Goal: Task Accomplishment & Management: Manage account settings

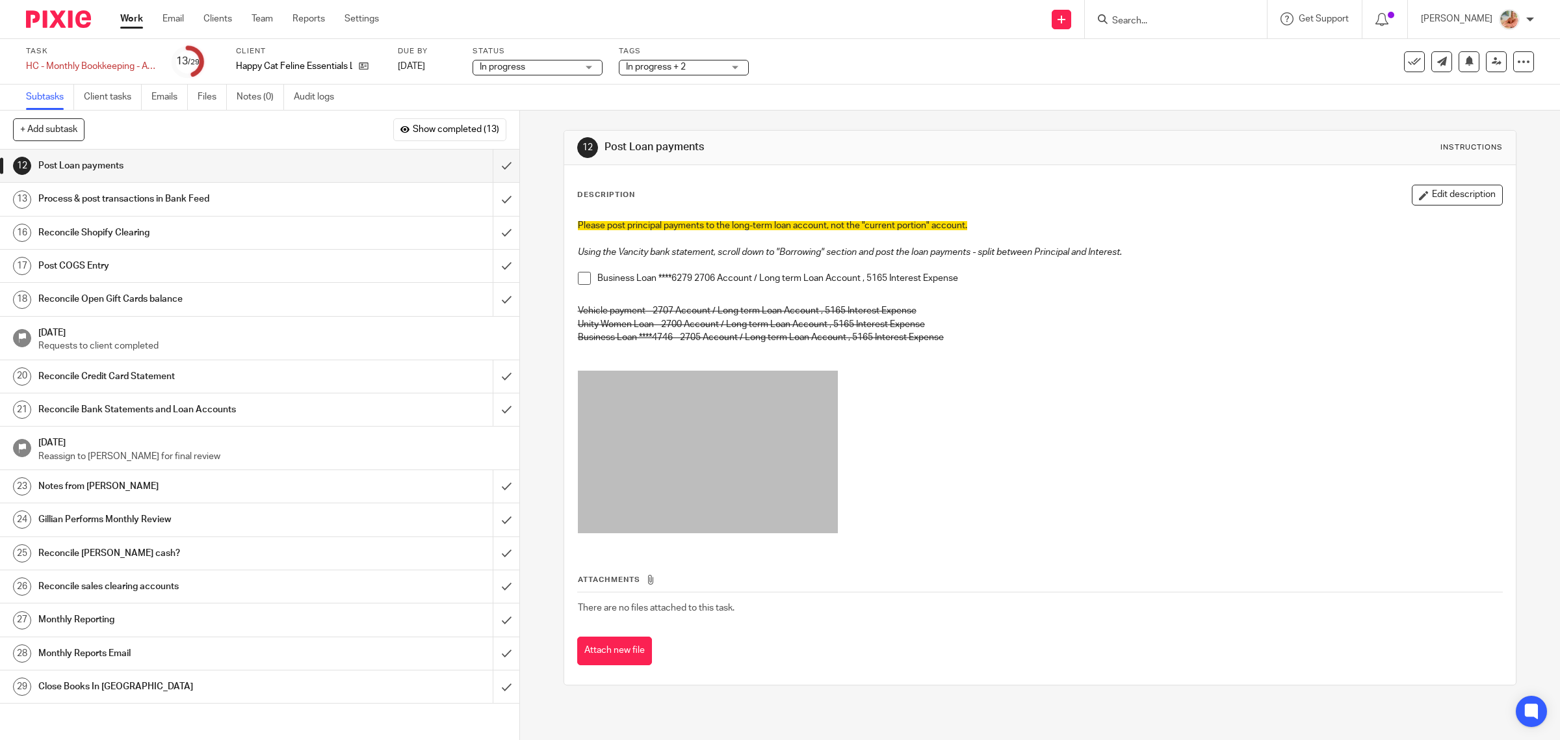
drag, startPoint x: 211, startPoint y: 93, endPoint x: 353, endPoint y: 172, distance: 162.3
click at [211, 93] on link "Files" at bounding box center [212, 96] width 29 height 25
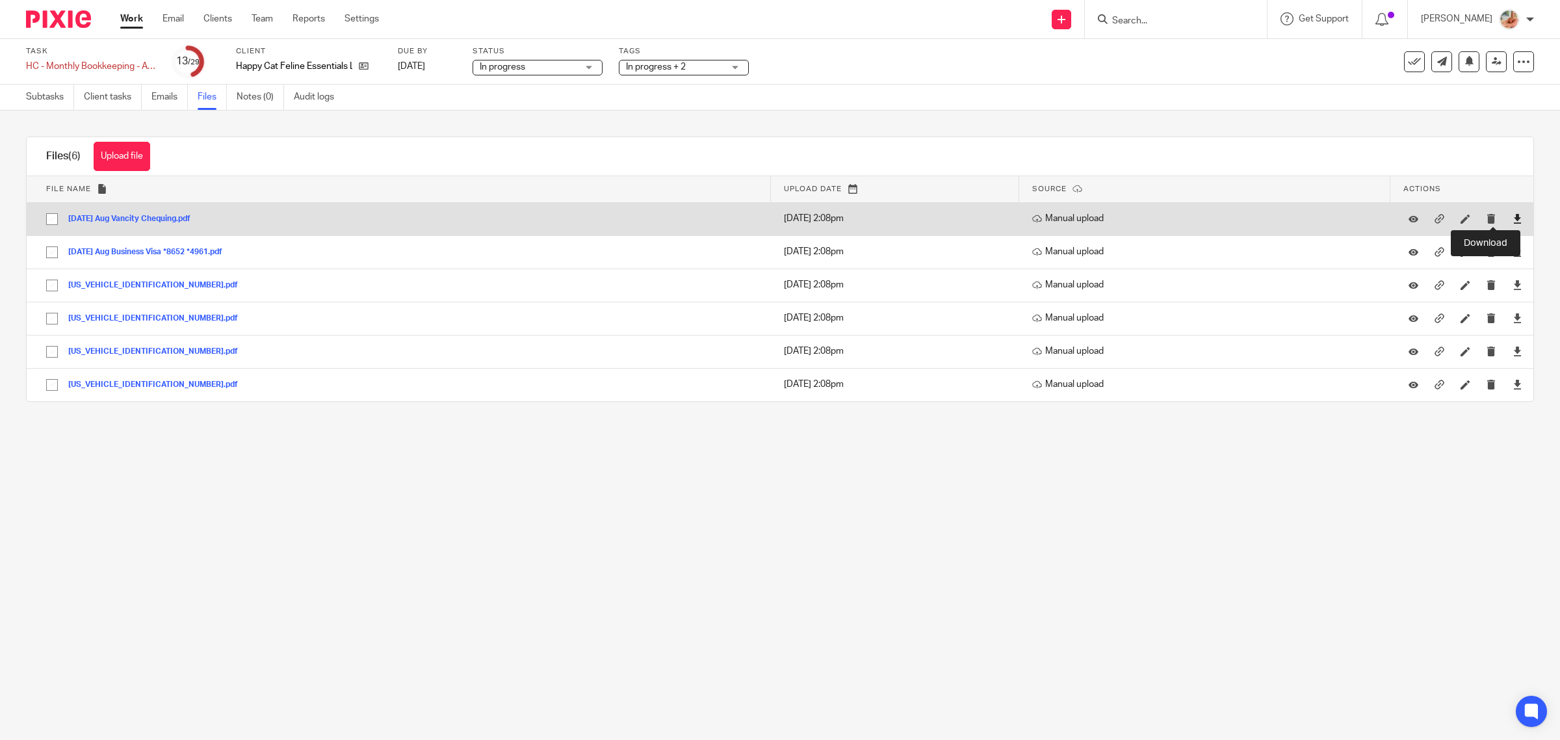
click at [1512, 219] on icon at bounding box center [1517, 219] width 10 height 10
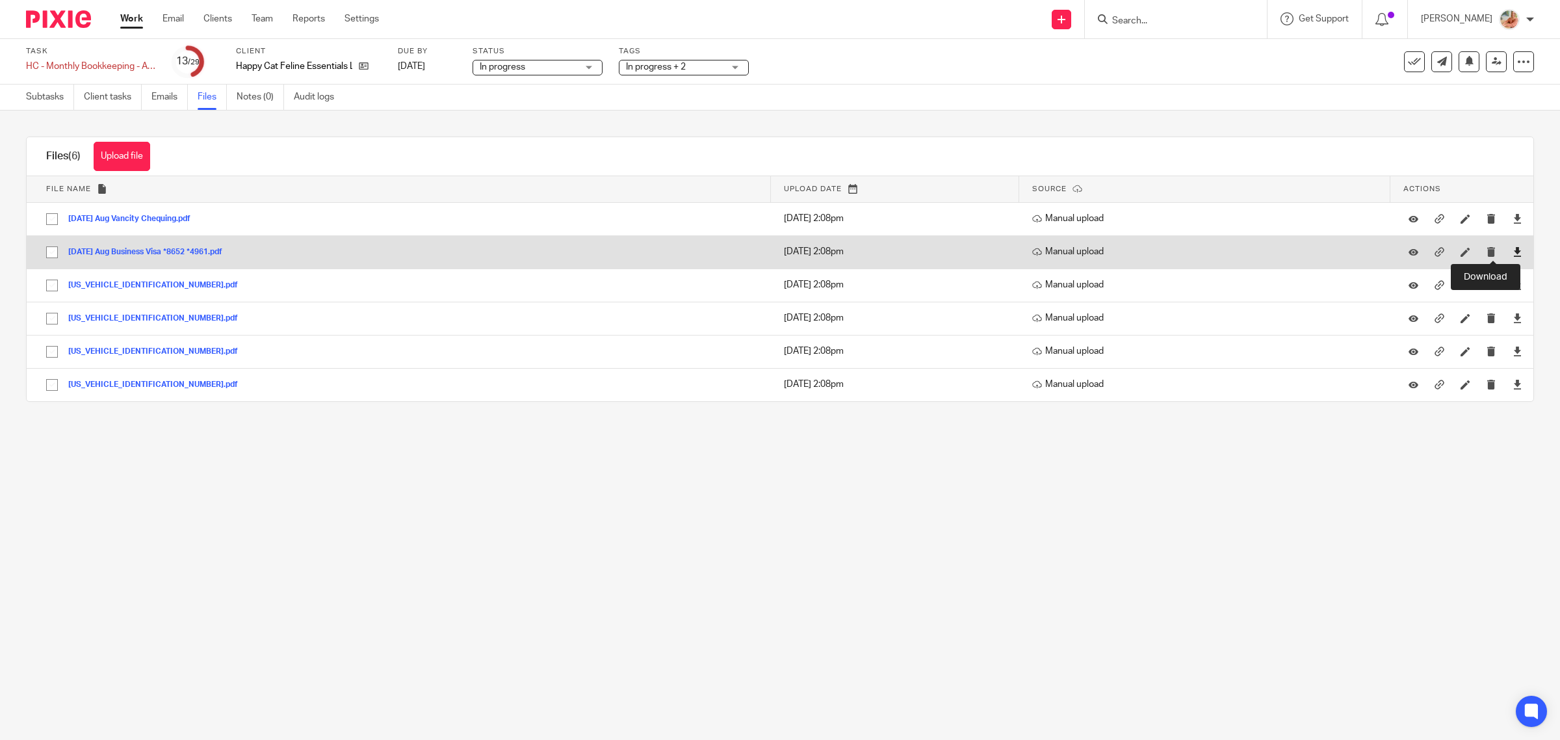
click at [1512, 249] on icon at bounding box center [1517, 252] width 10 height 10
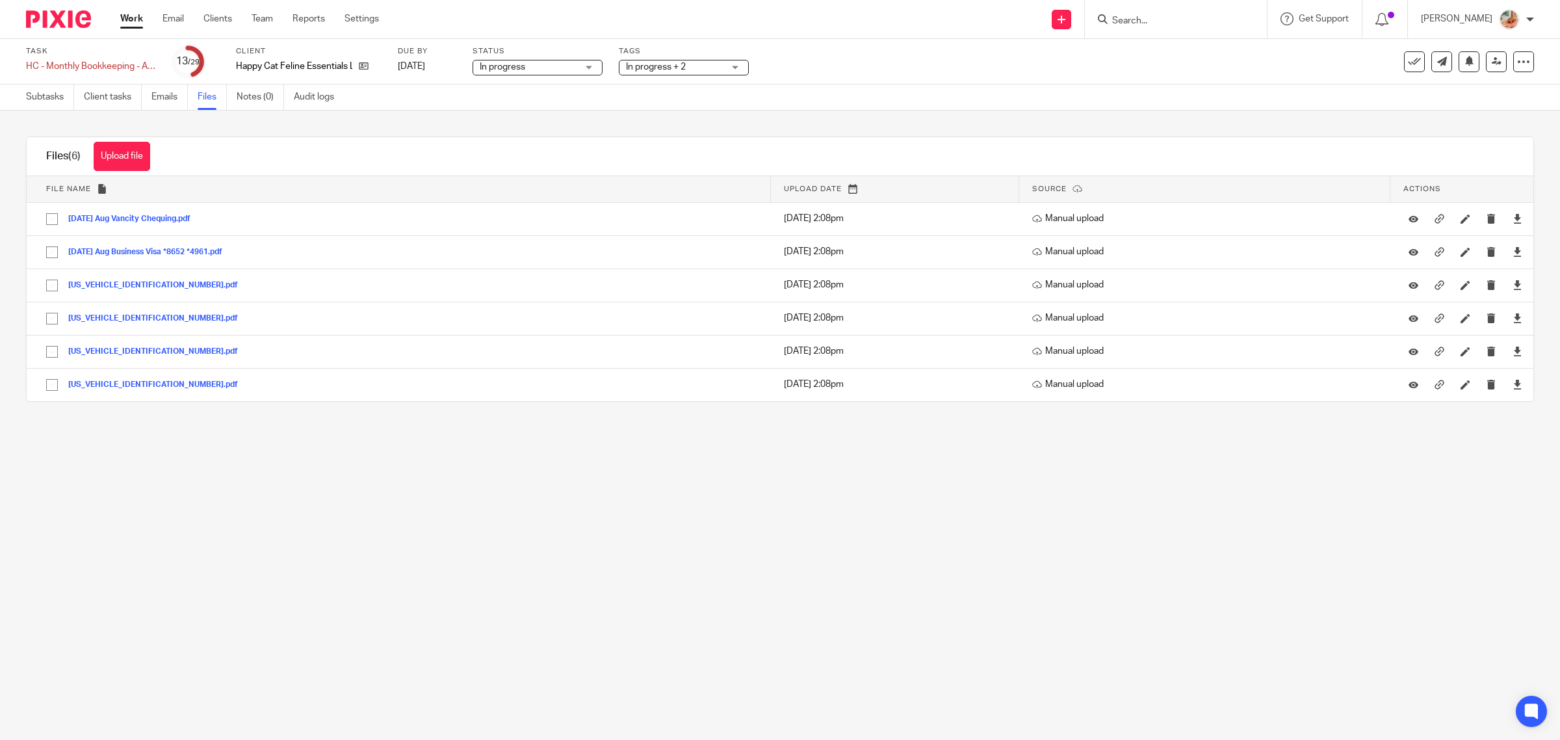
drag, startPoint x: 57, startPoint y: 98, endPoint x: 154, endPoint y: 122, distance: 100.2
click at [57, 99] on link "Subtasks" at bounding box center [50, 96] width 48 height 25
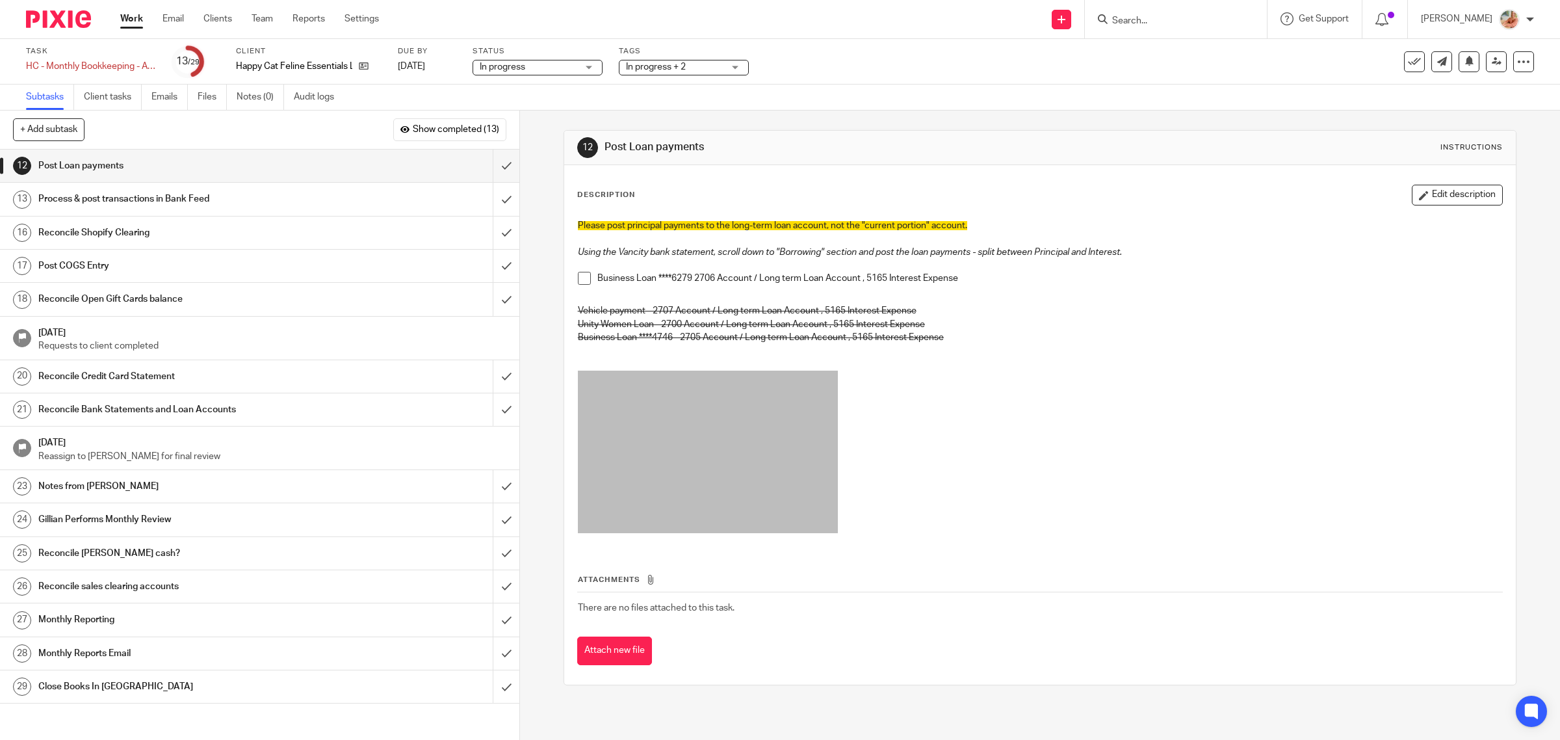
drag, startPoint x: 572, startPoint y: 281, endPoint x: 572, endPoint y: 274, distance: 7.1
click at [572, 281] on div "Please post principal payments to the long-term loan account, not the "current …" at bounding box center [1040, 380] width 938 height 334
click at [491, 163] on input "submit" at bounding box center [259, 165] width 519 height 32
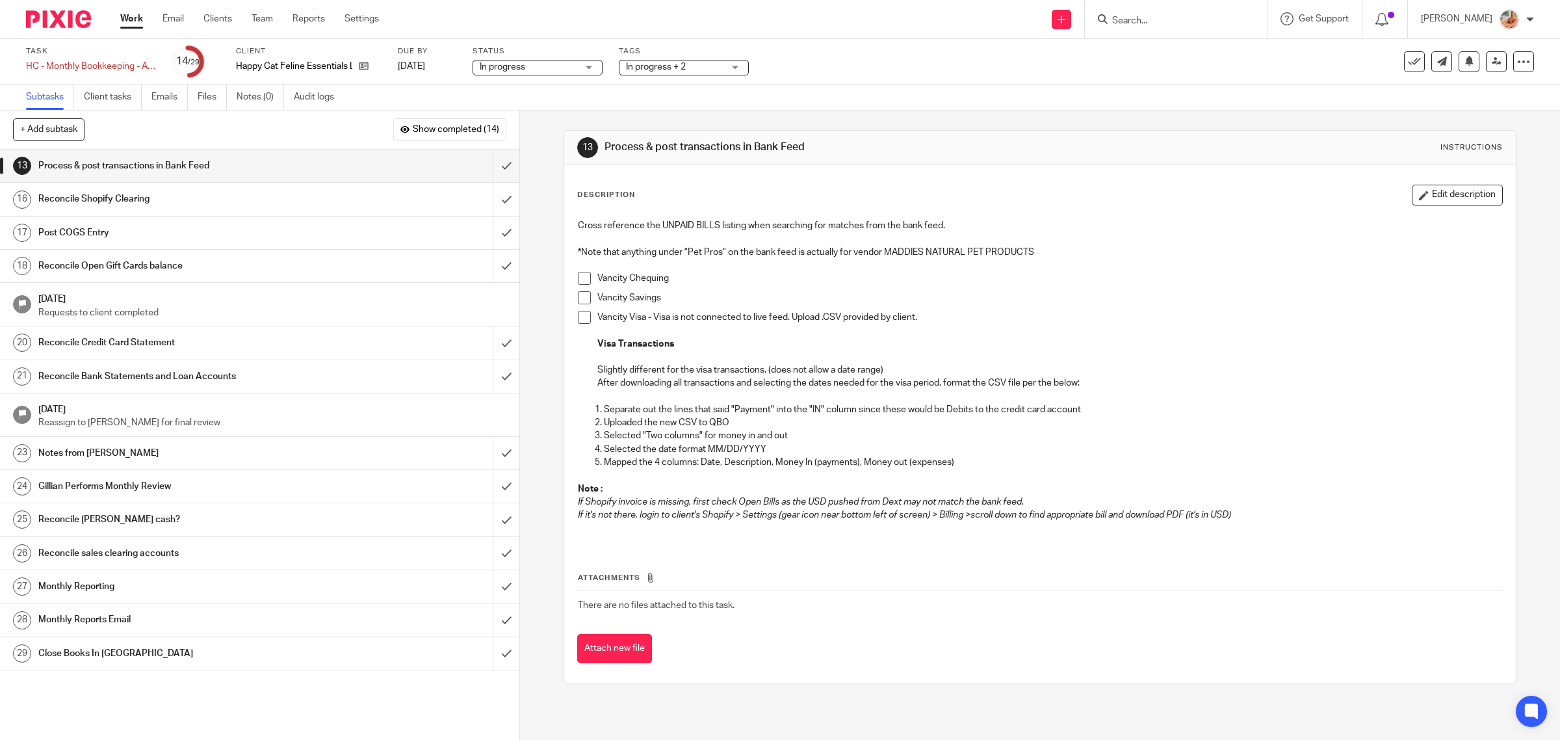
drag, startPoint x: 443, startPoint y: 133, endPoint x: 511, endPoint y: 221, distance: 111.1
click at [443, 133] on span "Show completed (14)" at bounding box center [456, 130] width 86 height 10
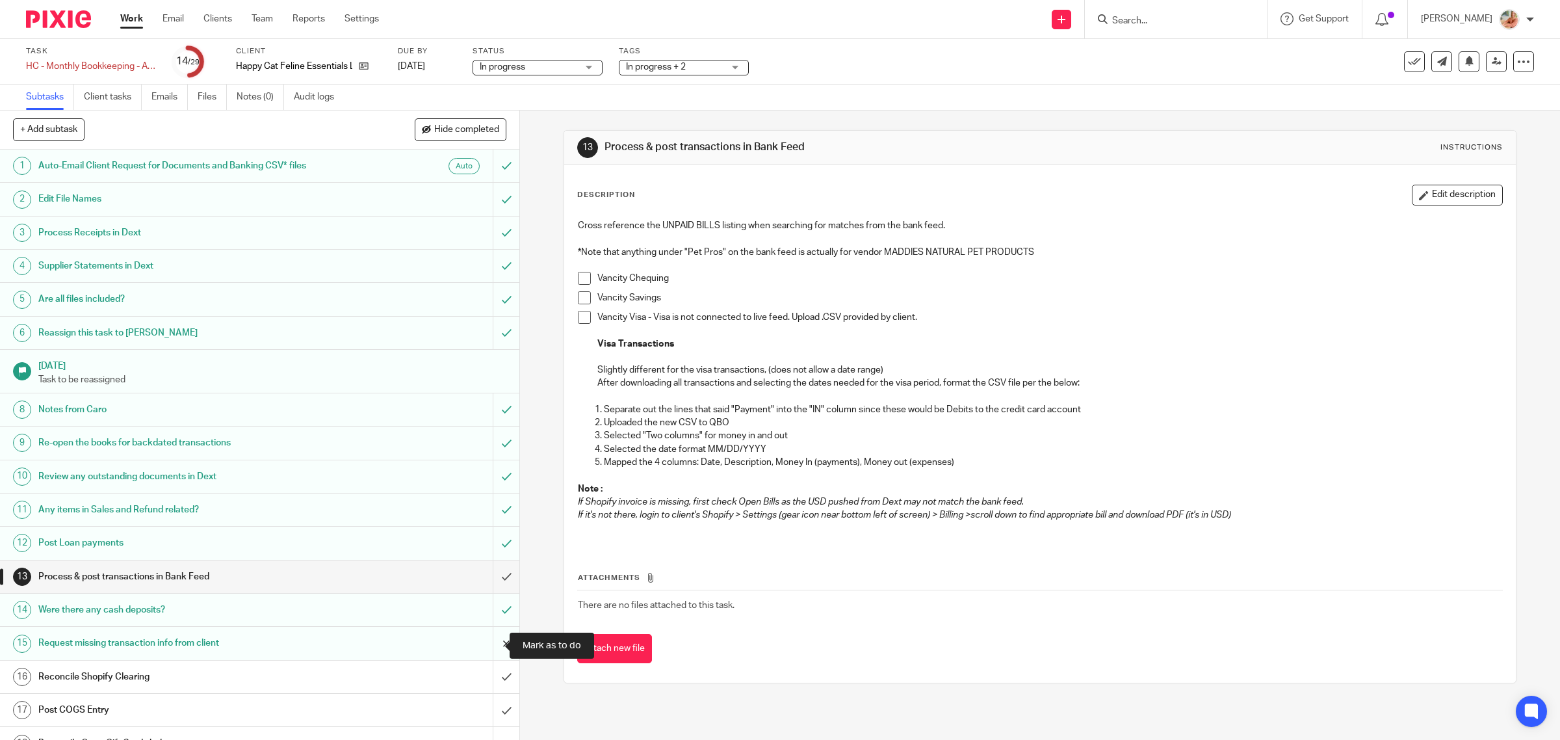
click at [489, 642] on input "submit" at bounding box center [259, 642] width 519 height 32
click at [200, 638] on h1 "Request missing transaction info from client" at bounding box center [185, 642] width 294 height 19
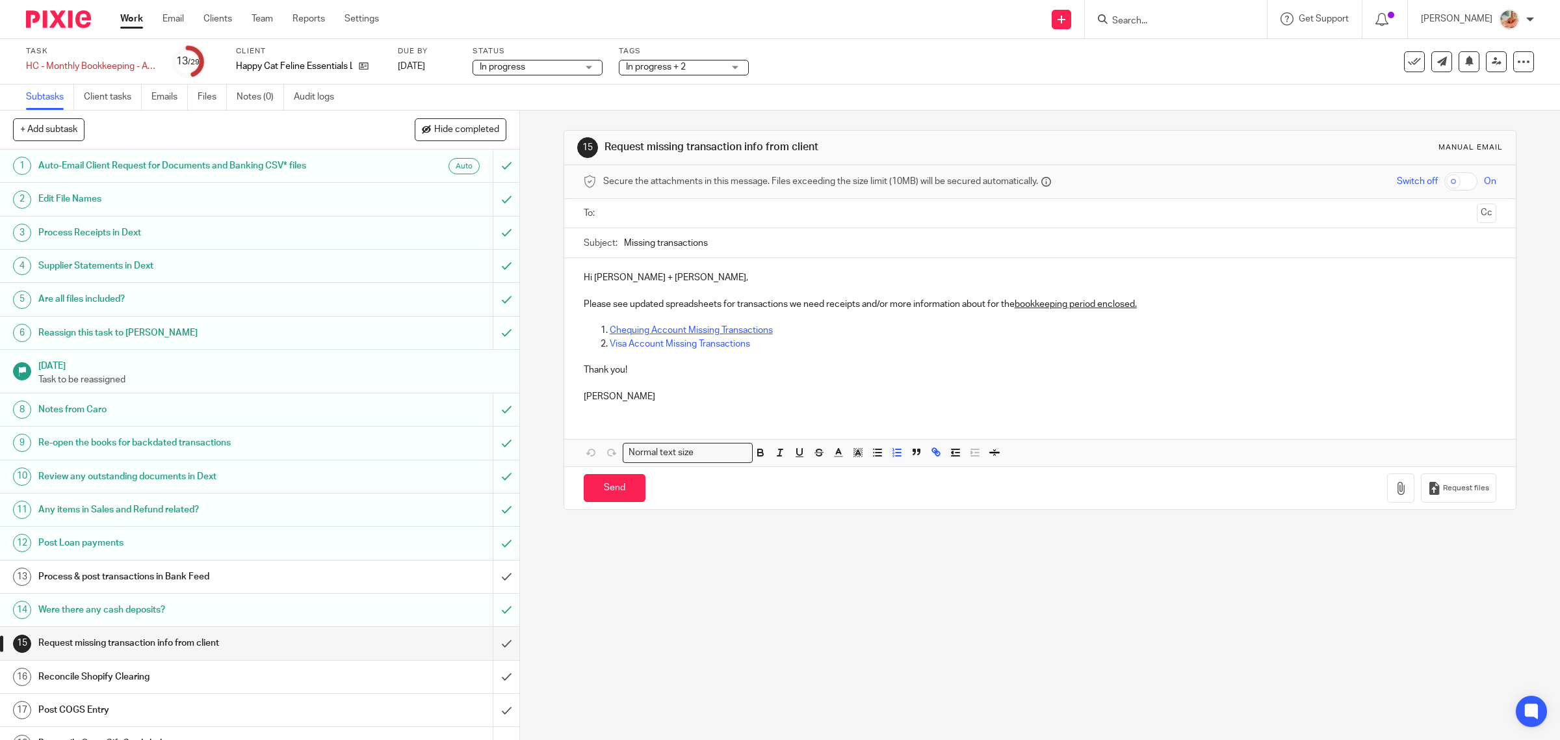
click at [657, 327] on link "Chequing Account Missing Transactions" at bounding box center [691, 330] width 163 height 9
click at [723, 357] on link "https://docs.google.com/spreadsheets/d/15-OPcKn4fzP_HfP8flMFyrA1vIM4MUV5pNs6rJ-…" at bounding box center [691, 354] width 93 height 13
click at [651, 208] on input "text" at bounding box center [1040, 213] width 864 height 15
click at [757, 254] on input "Missing transactions" at bounding box center [1060, 245] width 873 height 29
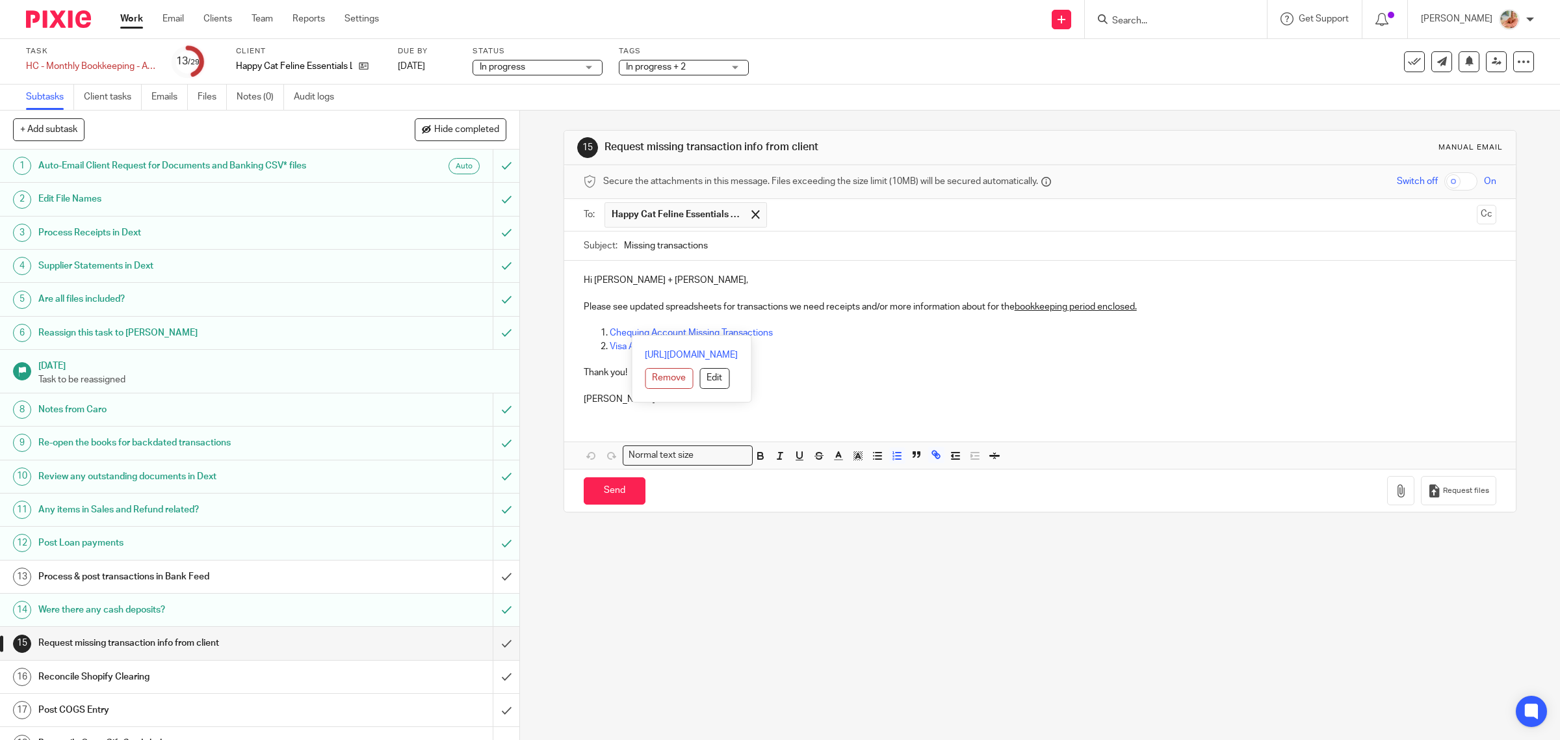
click at [996, 374] on p "Thank you!" at bounding box center [1040, 372] width 913 height 13
click at [794, 341] on p "Visa Account Missing Transactions" at bounding box center [1053, 346] width 887 height 13
click at [798, 332] on p "Chequing Account Missing Transactions" at bounding box center [1053, 332] width 887 height 13
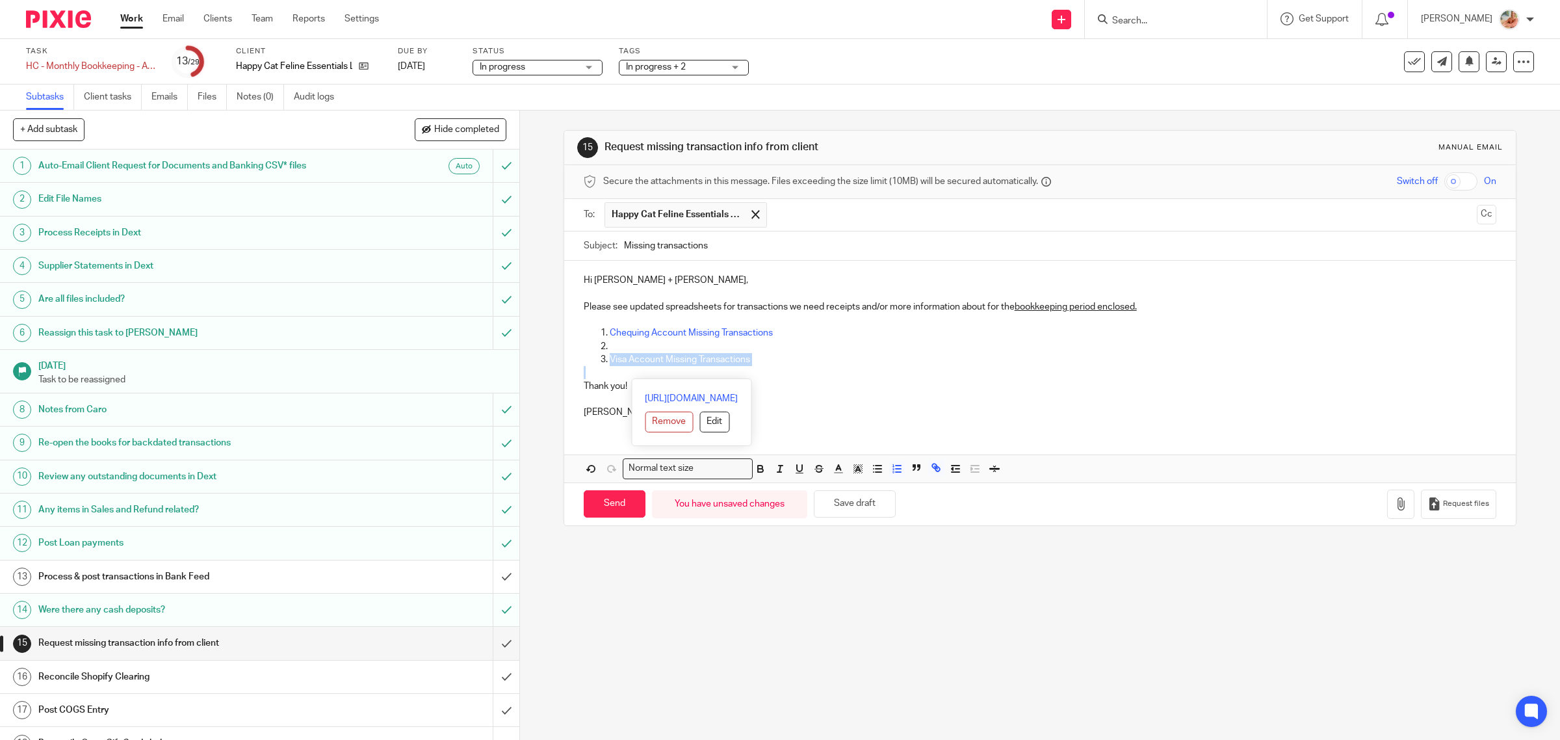
drag, startPoint x: 684, startPoint y: 367, endPoint x: 569, endPoint y: 361, distance: 114.5
click at [567, 362] on div "Hi Nina + Rose, Please see updated spreadsheets for transactions we need receip…" at bounding box center [1040, 345] width 952 height 168
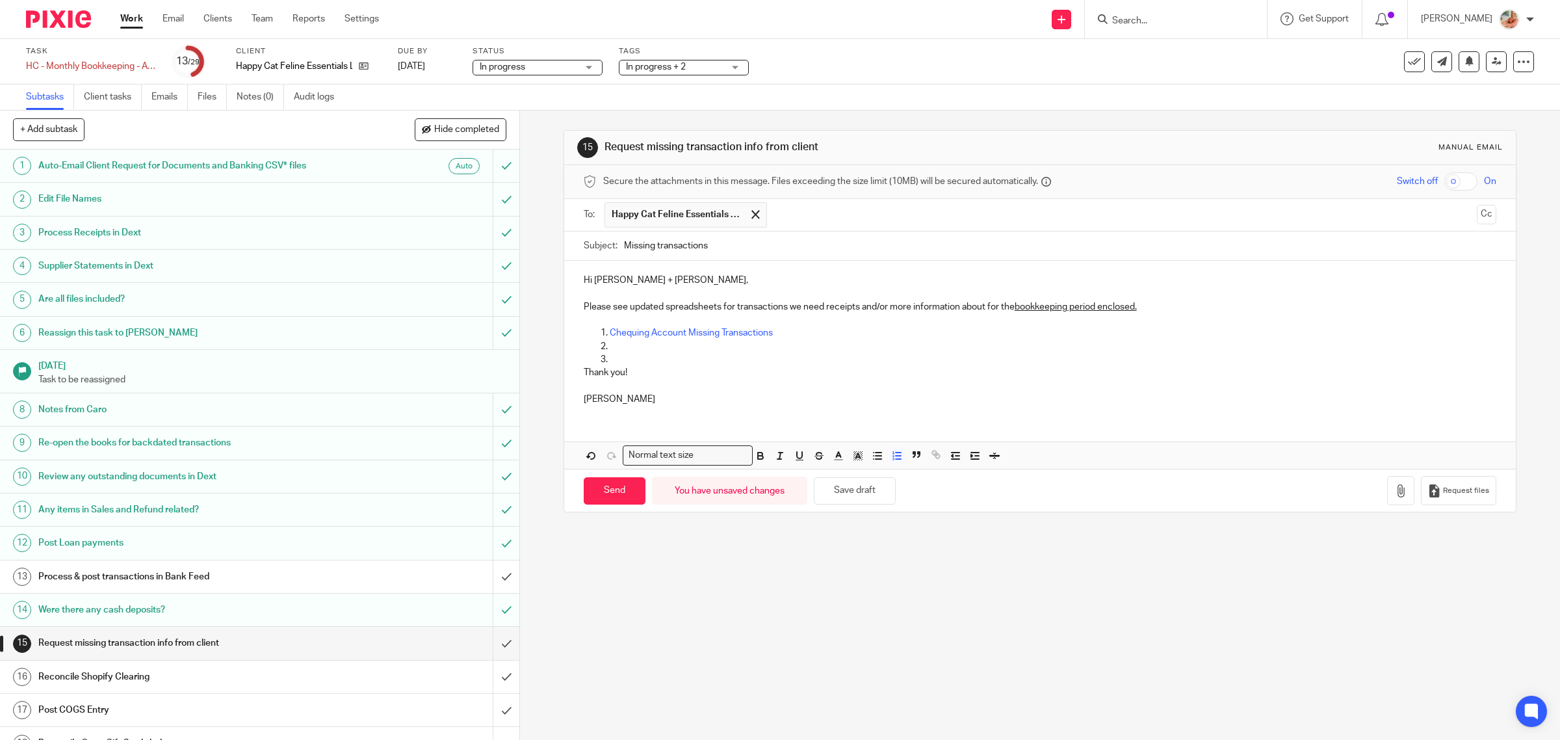
click at [626, 349] on p at bounding box center [1053, 346] width 887 height 13
click at [615, 359] on p at bounding box center [1053, 359] width 887 height 13
click at [1476, 218] on button "Cc" at bounding box center [1485, 214] width 19 height 19
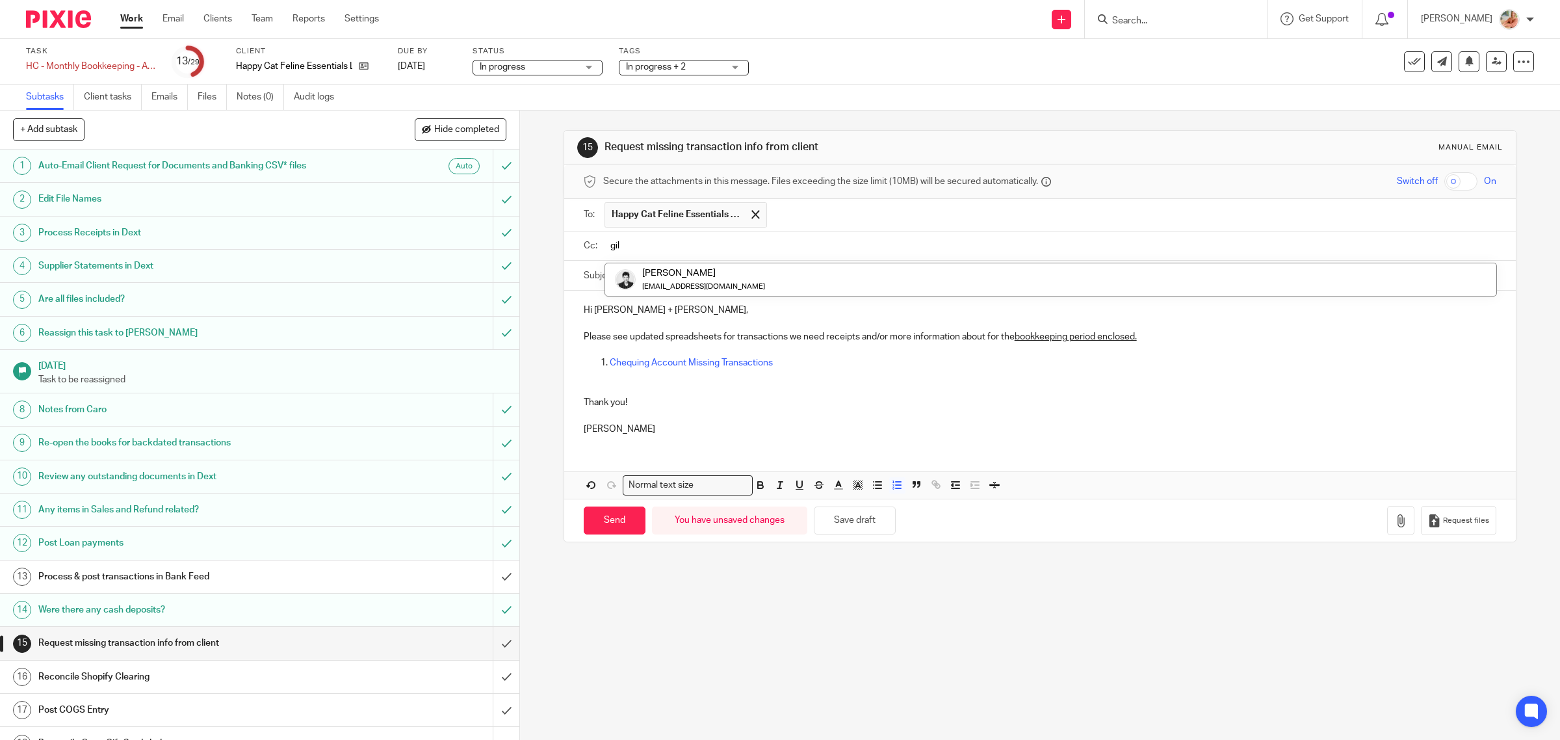
type input "gil"
click at [764, 270] on input "Missing transactions" at bounding box center [1060, 278] width 873 height 29
type input "Missing transactions - Chequing account ready"
click at [801, 369] on p "Chequing Account Missing Transactions" at bounding box center [1053, 365] width 887 height 13
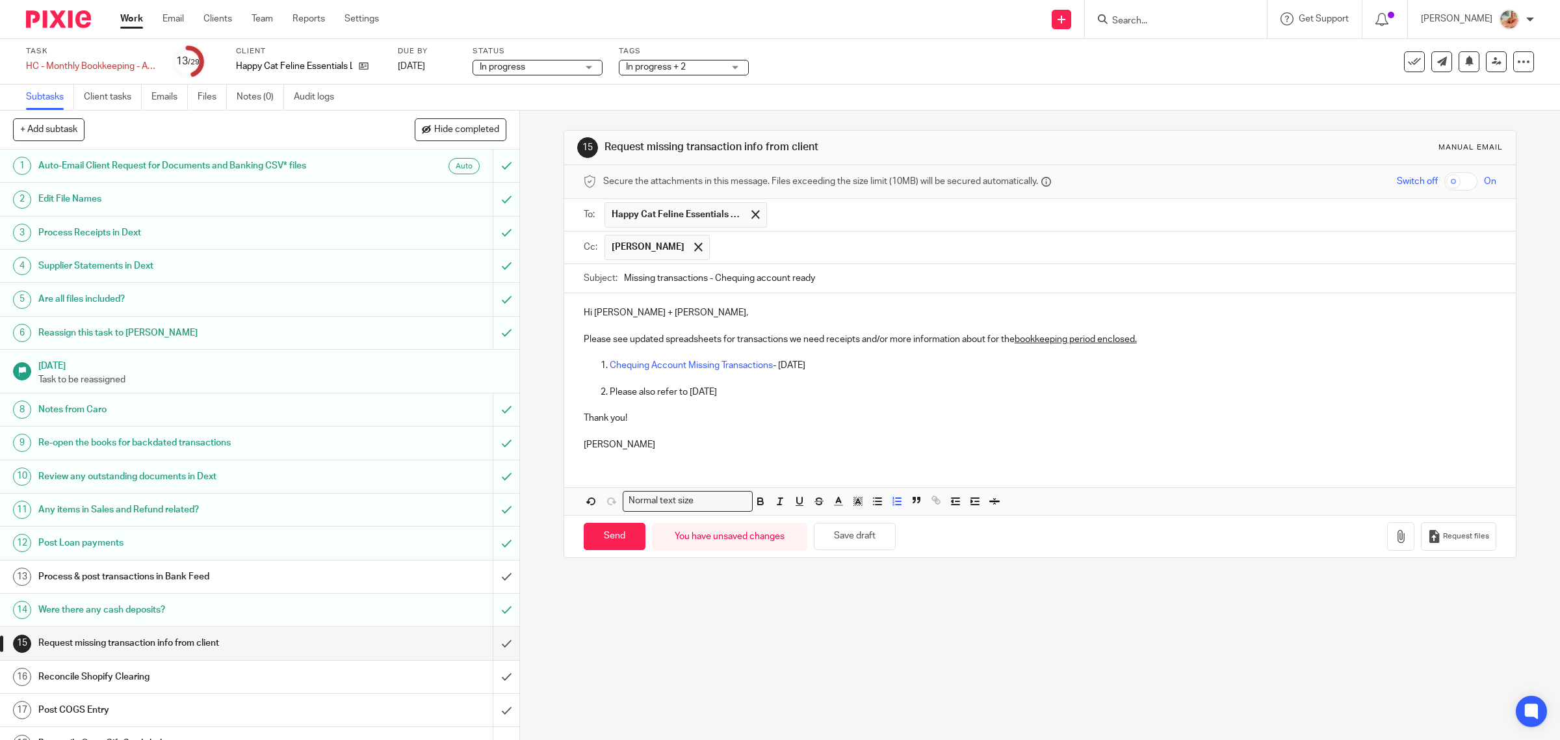
click at [728, 398] on p "Please also refer to Jul" at bounding box center [1053, 391] width 887 height 13
click at [782, 397] on p "Please also refer to Jul 2025 for" at bounding box center [1053, 391] width 887 height 13
drag, startPoint x: 803, startPoint y: 370, endPoint x: 837, endPoint y: 370, distance: 34.4
click at [837, 370] on p "Chequing Account Missing Transactions - Aug 2025" at bounding box center [1053, 365] width 887 height 13
click at [764, 502] on span at bounding box center [788, 502] width 78 height 19
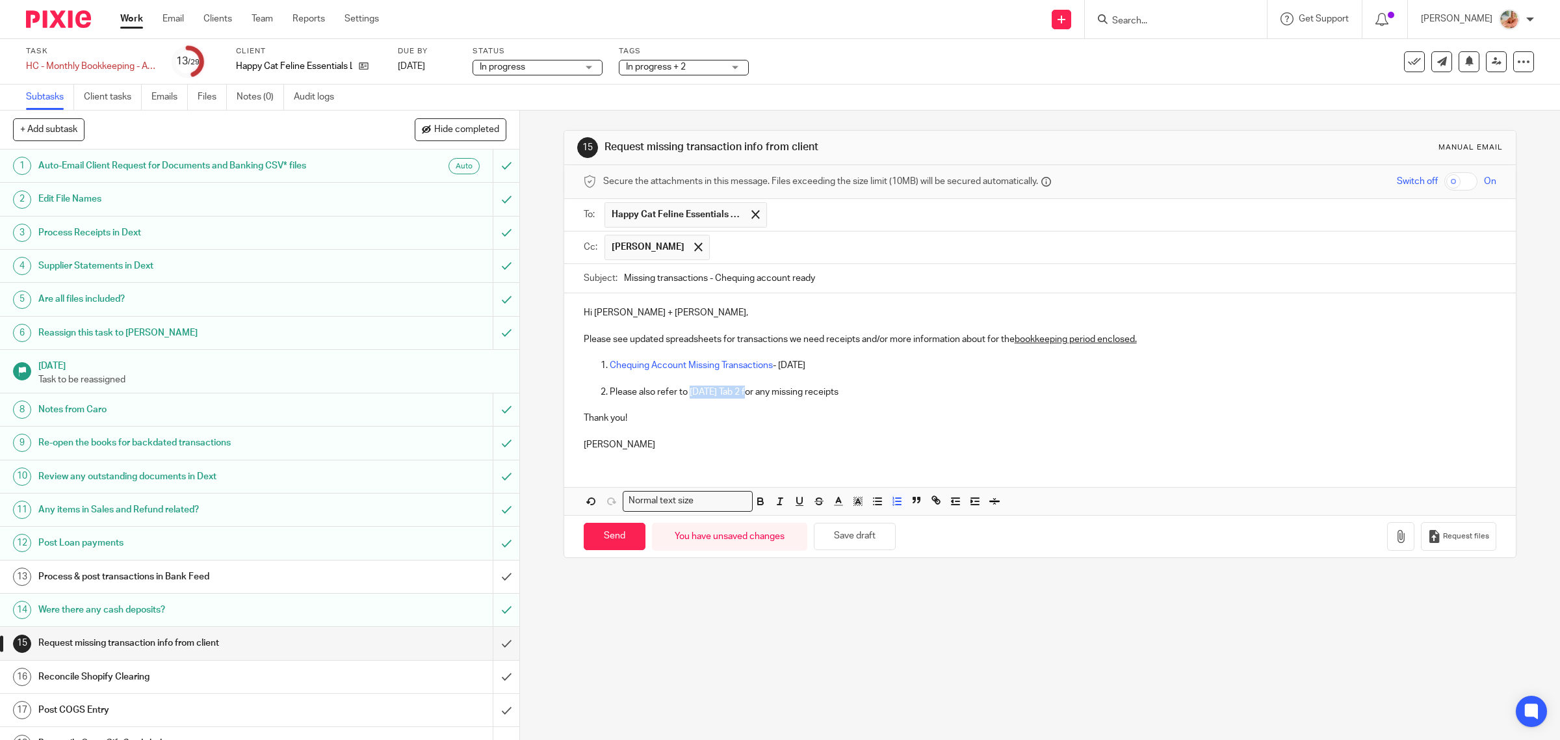
drag, startPoint x: 684, startPoint y: 396, endPoint x: 745, endPoint y: 396, distance: 60.4
click at [745, 396] on p "Please also refer to Jul 2025 Tab 2 for any missing receipts" at bounding box center [1053, 391] width 887 height 13
click at [757, 505] on icon "button" at bounding box center [760, 501] width 12 height 12
click at [799, 504] on icon "button" at bounding box center [799, 501] width 12 height 12
click at [788, 461] on div "Hi Nina + Rose, Please see updated spreadsheets for transactions we need receip…" at bounding box center [1040, 377] width 952 height 168
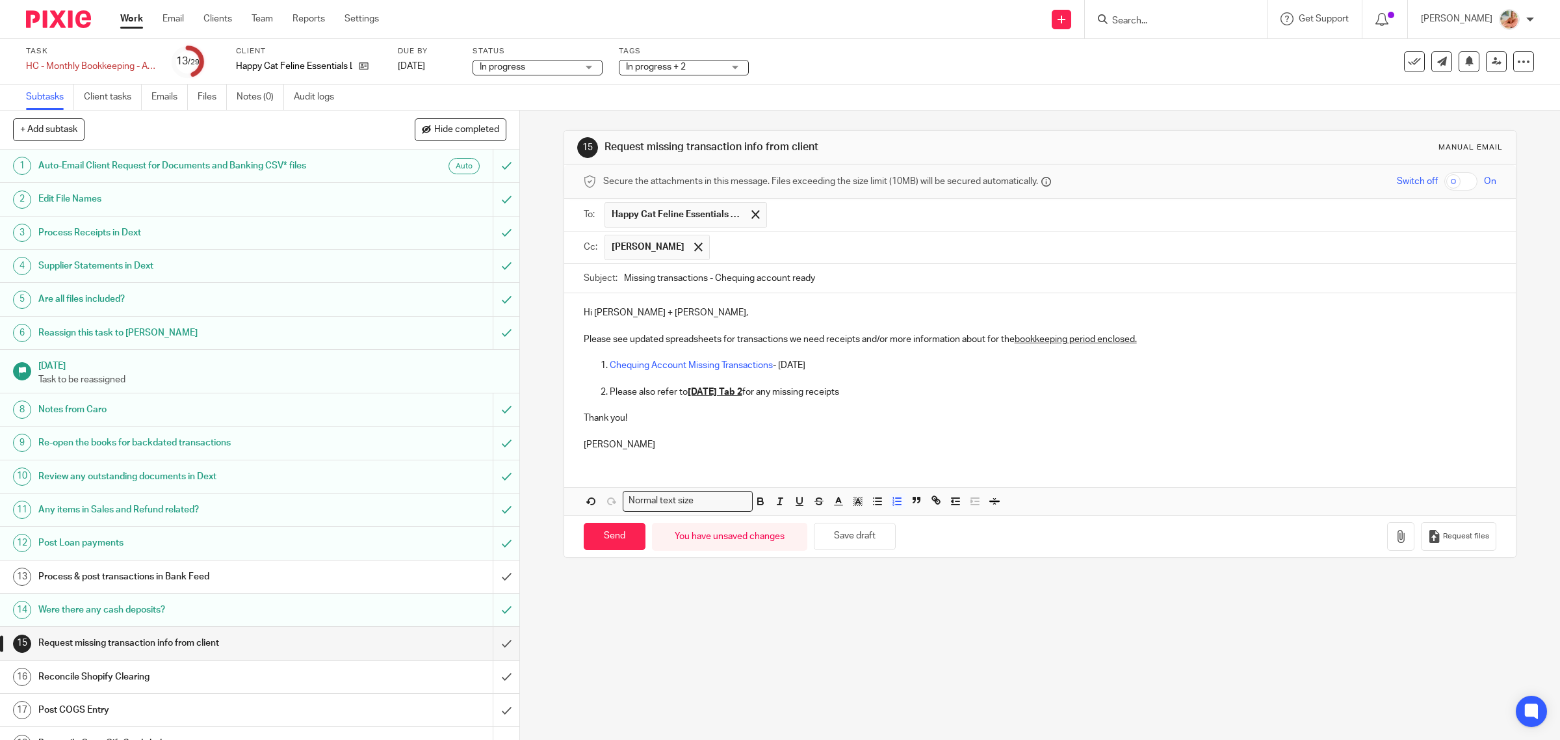
drag, startPoint x: 775, startPoint y: 368, endPoint x: 821, endPoint y: 364, distance: 46.3
click at [821, 364] on p "Chequing Account Missing Transactions - Aug 2025" at bounding box center [1053, 365] width 887 height 13
click at [797, 504] on icon "button" at bounding box center [799, 500] width 5 height 6
click at [788, 450] on p "Ciara" at bounding box center [1040, 444] width 913 height 13
drag, startPoint x: 772, startPoint y: 368, endPoint x: 808, endPoint y: 371, distance: 35.9
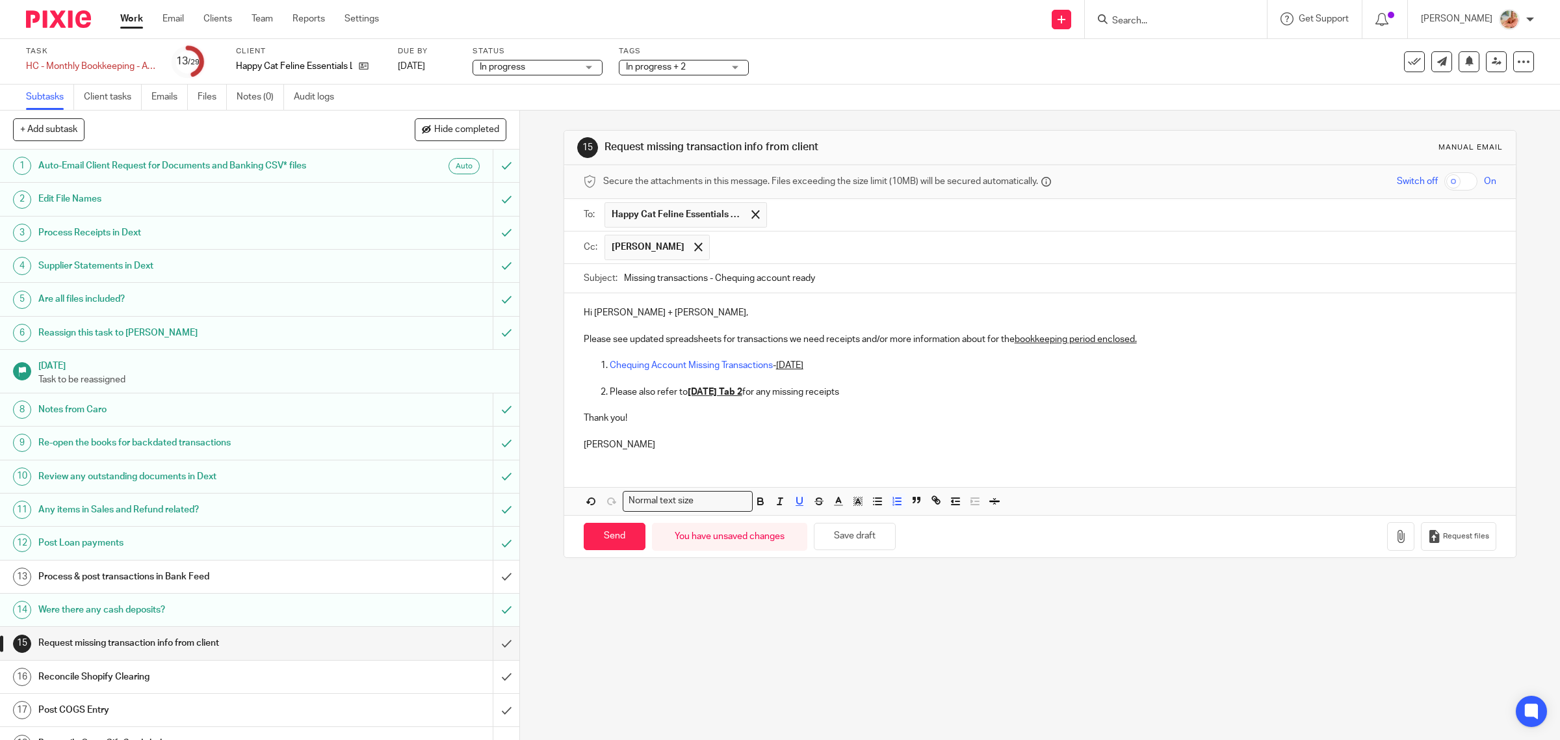
click at [808, 365] on p "Chequing Account Missing Transactions - Aug 2025" at bounding box center [1053, 365] width 887 height 13
click at [814, 385] on p at bounding box center [1053, 378] width 887 height 13
drag, startPoint x: 780, startPoint y: 366, endPoint x: 826, endPoint y: 366, distance: 45.5
click at [826, 366] on p "Chequing Account Missing Transactions - Aug 2025" at bounding box center [1053, 365] width 887 height 13
drag, startPoint x: 759, startPoint y: 504, endPoint x: 786, endPoint y: 439, distance: 70.5
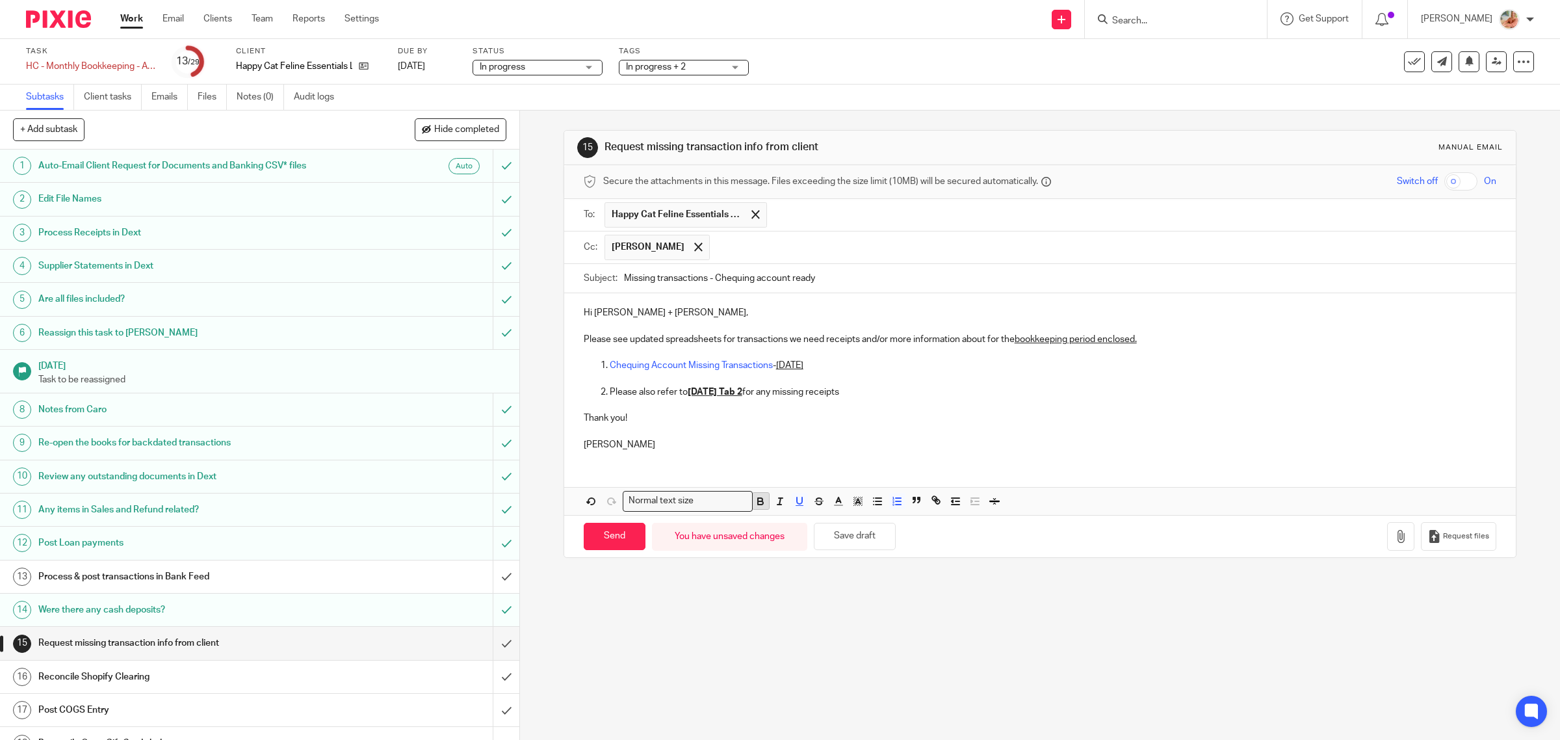
click at [762, 502] on button "button" at bounding box center [761, 501] width 16 height 16
click at [786, 437] on p at bounding box center [1040, 431] width 913 height 13
click at [613, 543] on input "Send" at bounding box center [615, 536] width 62 height 28
type input "Sent"
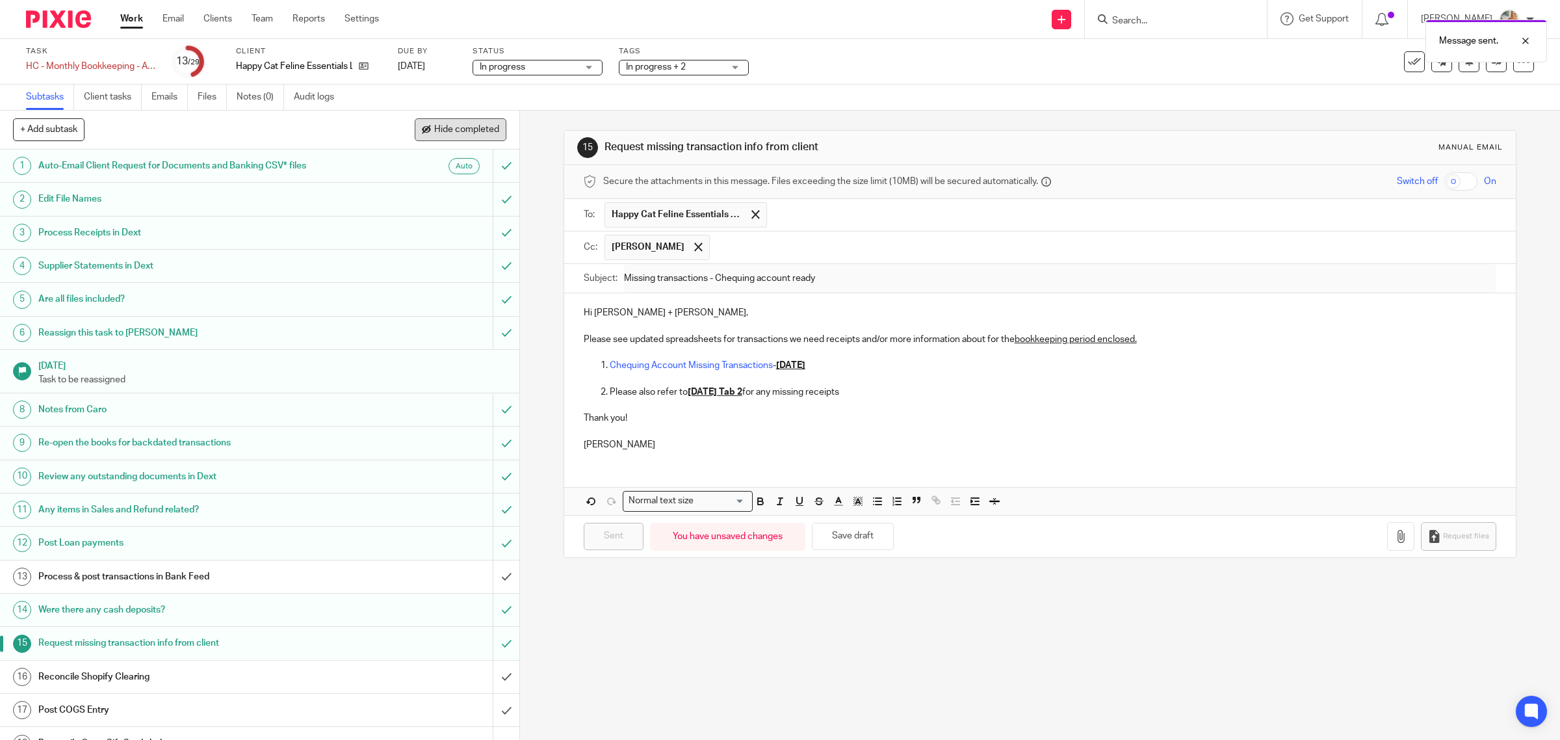
click at [478, 125] on span "Hide completed" at bounding box center [466, 130] width 65 height 10
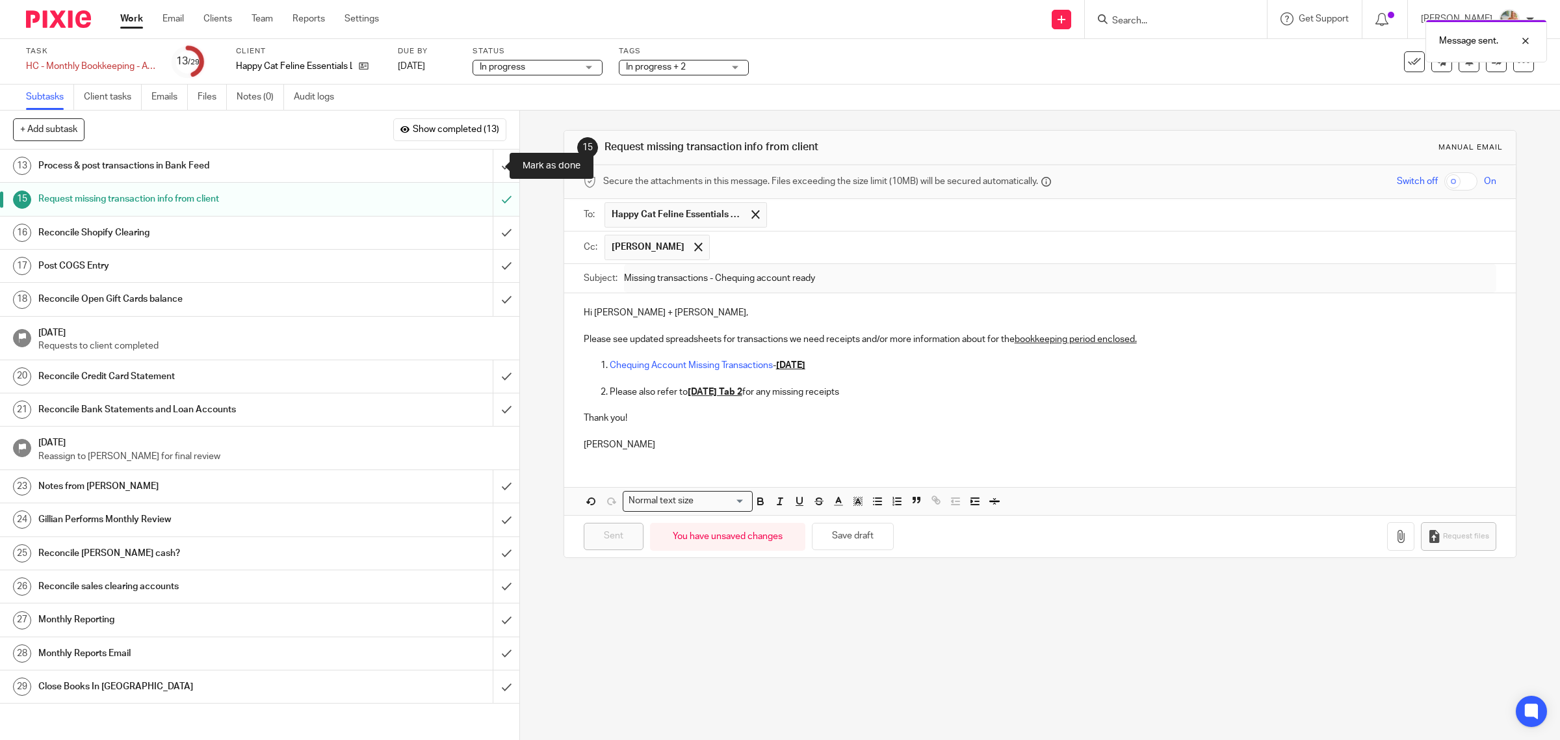
drag, startPoint x: 491, startPoint y: 166, endPoint x: 466, endPoint y: 225, distance: 64.1
click at [491, 166] on input "submit" at bounding box center [259, 165] width 519 height 32
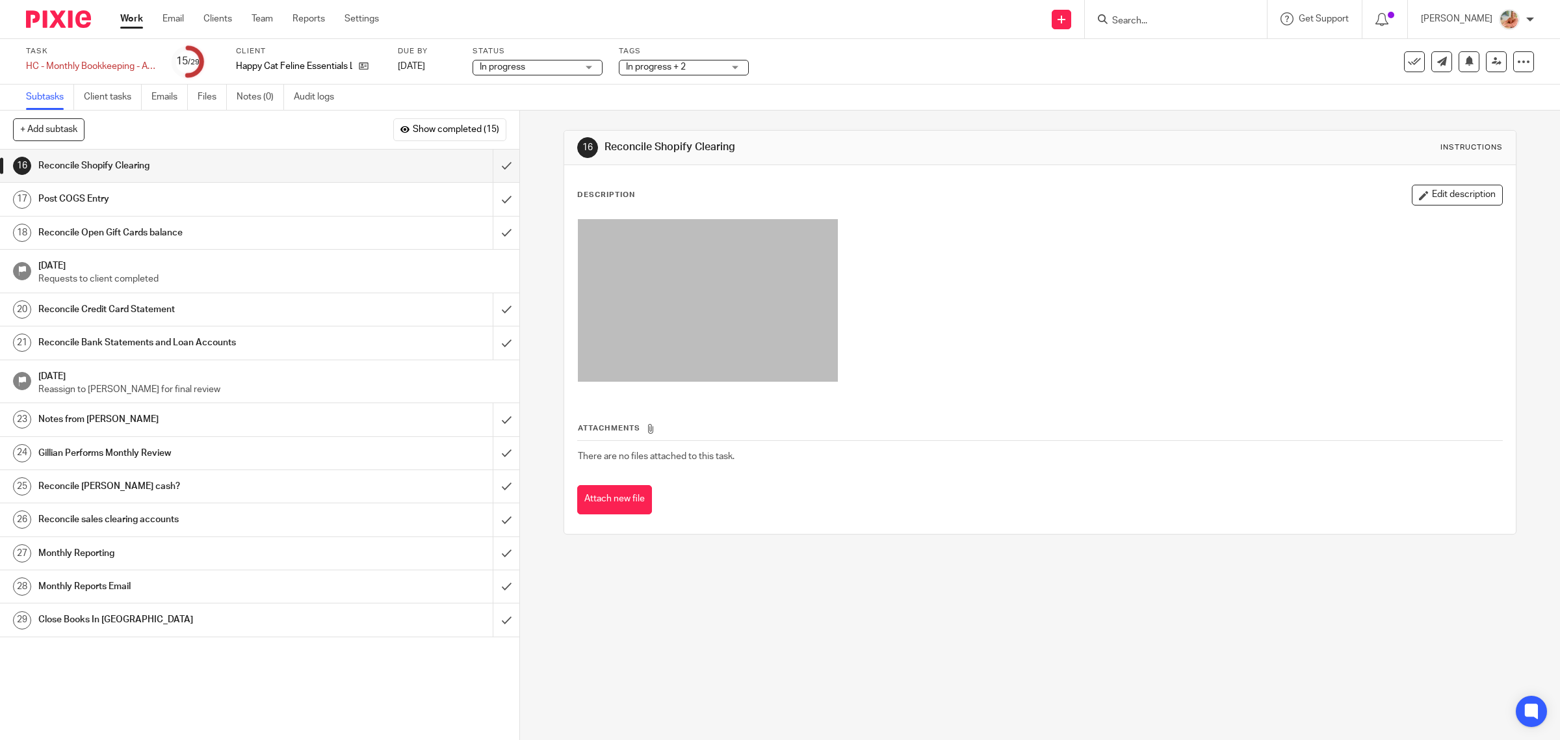
click at [222, 348] on h1 "Reconcile Bank Statements and Loan Accounts" at bounding box center [185, 342] width 294 height 19
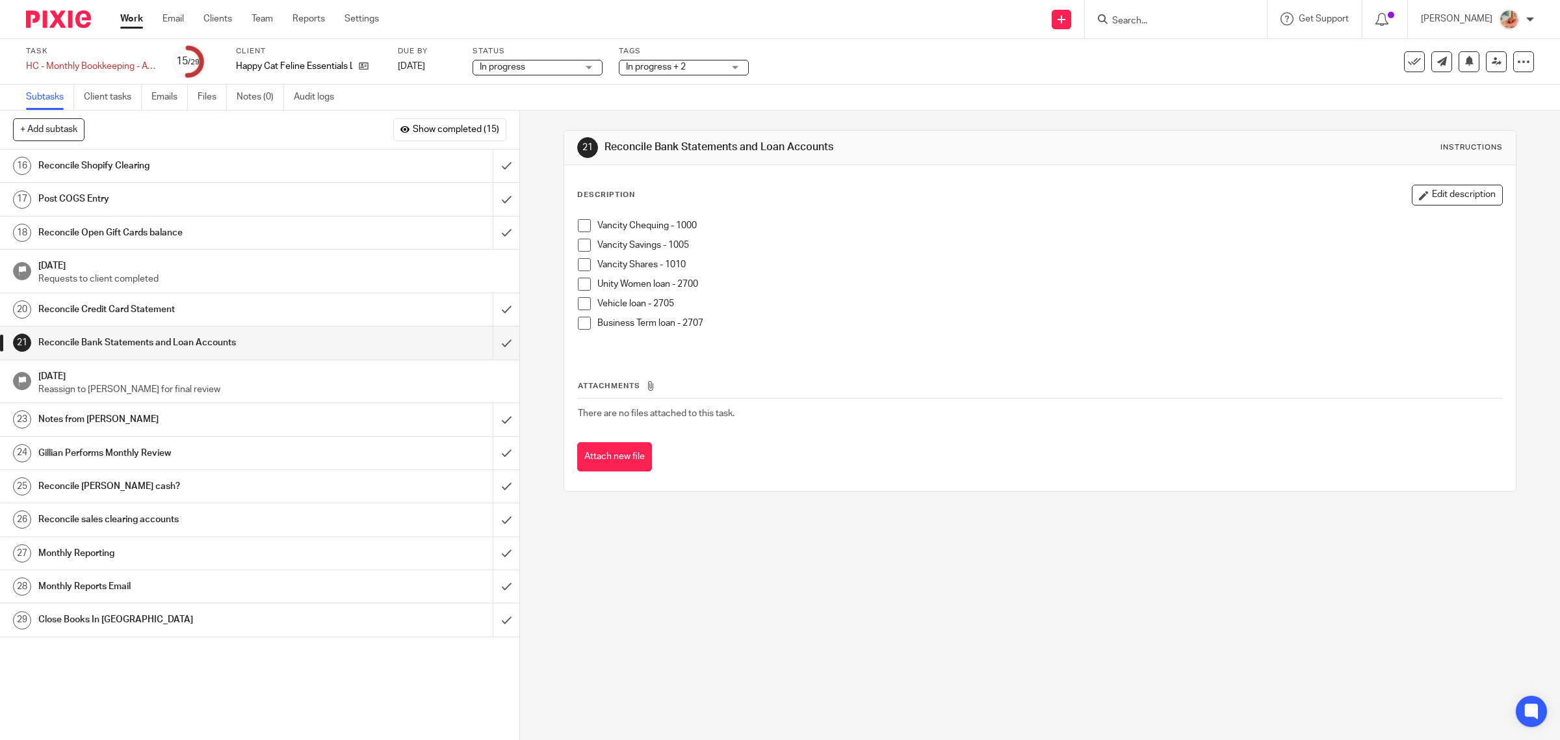
click at [580, 306] on span at bounding box center [584, 303] width 13 height 13
click at [578, 302] on span at bounding box center [584, 303] width 13 height 13
click at [578, 324] on span at bounding box center [584, 322] width 13 height 13
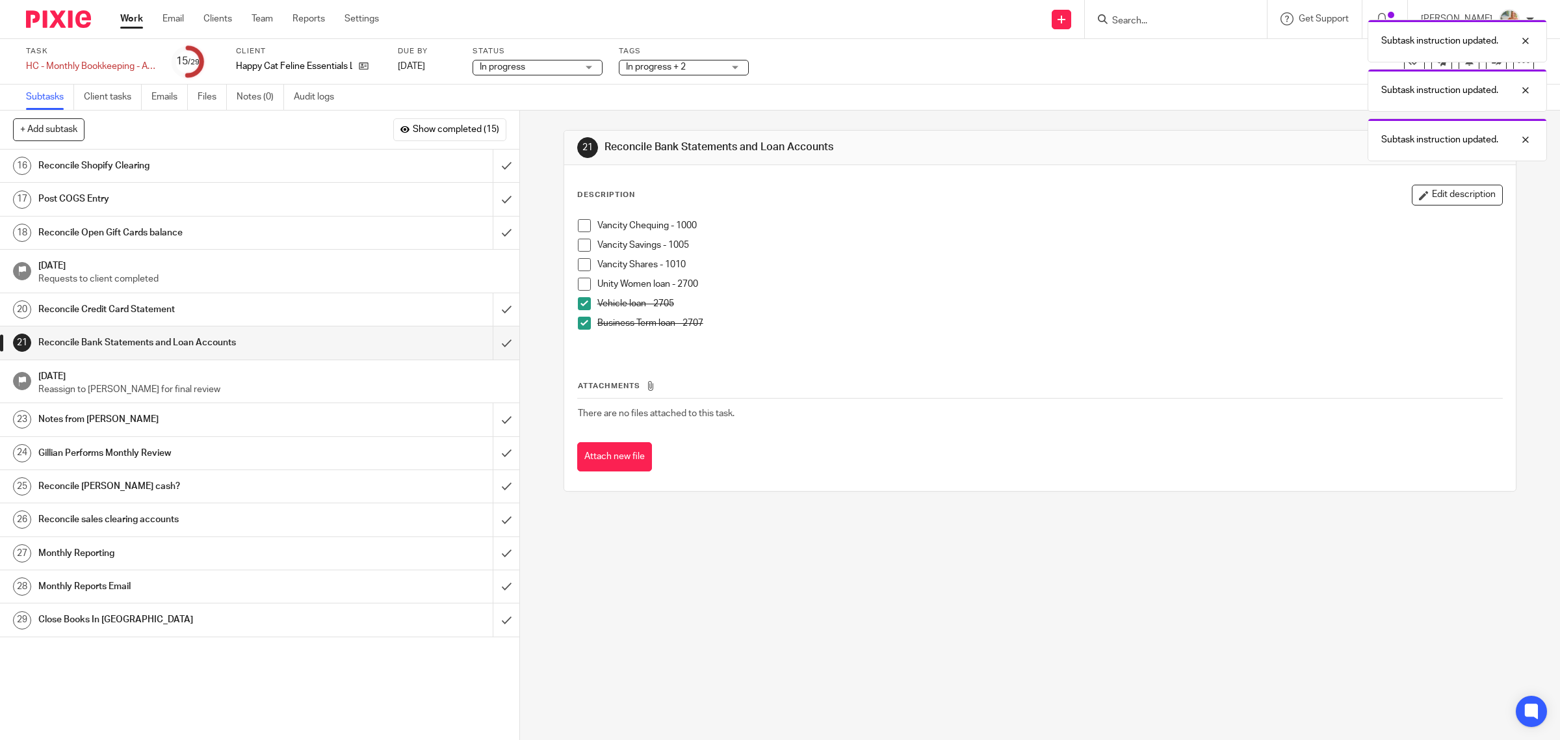
click at [578, 277] on span at bounding box center [584, 283] width 13 height 13
click at [579, 263] on span at bounding box center [584, 264] width 13 height 13
click at [580, 241] on span at bounding box center [584, 244] width 13 height 13
click at [949, 336] on p at bounding box center [1049, 335] width 905 height 13
click at [1519, 65] on div "Subtask instruction updated. Subtask instruction updated. Subtask instruction u…" at bounding box center [1163, 112] width 767 height 198
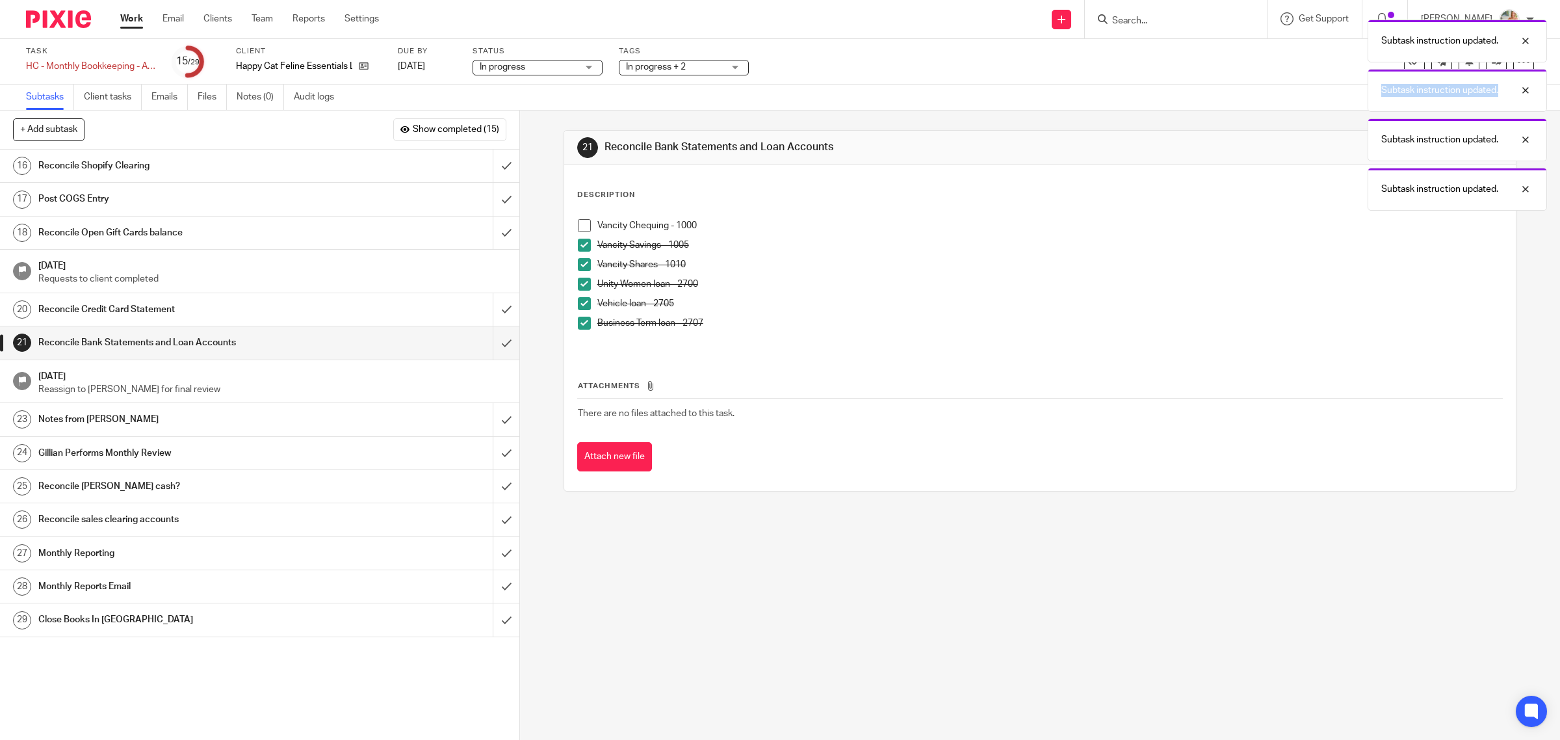
click at [1508, 66] on div "Subtask instruction updated. Subtask instruction updated. Subtask instruction u…" at bounding box center [1163, 112] width 767 height 198
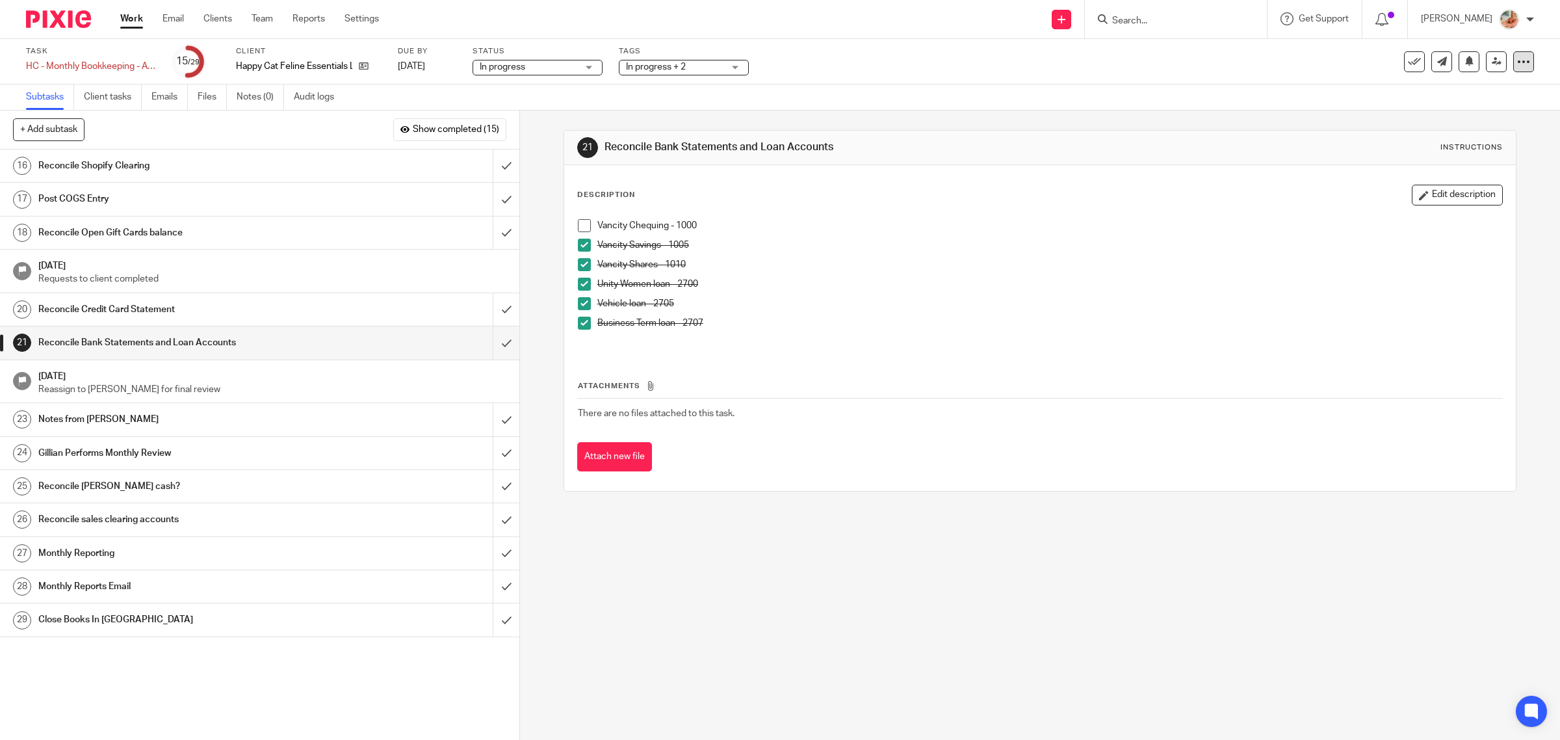
click at [1517, 63] on icon at bounding box center [1523, 61] width 13 height 13
click at [1469, 117] on link "Advanced task editor" at bounding box center [1471, 113] width 86 height 9
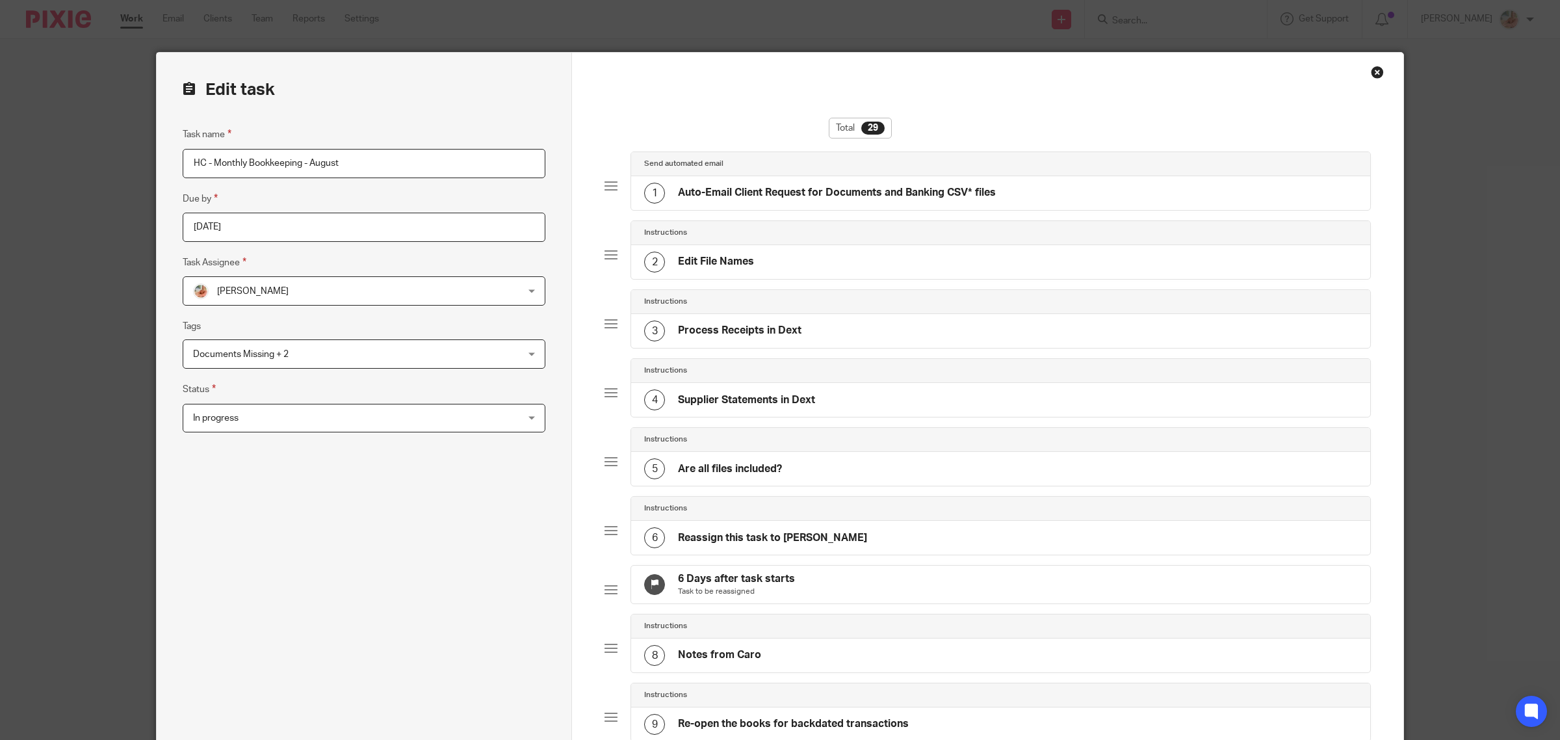
scroll to position [1137, 0]
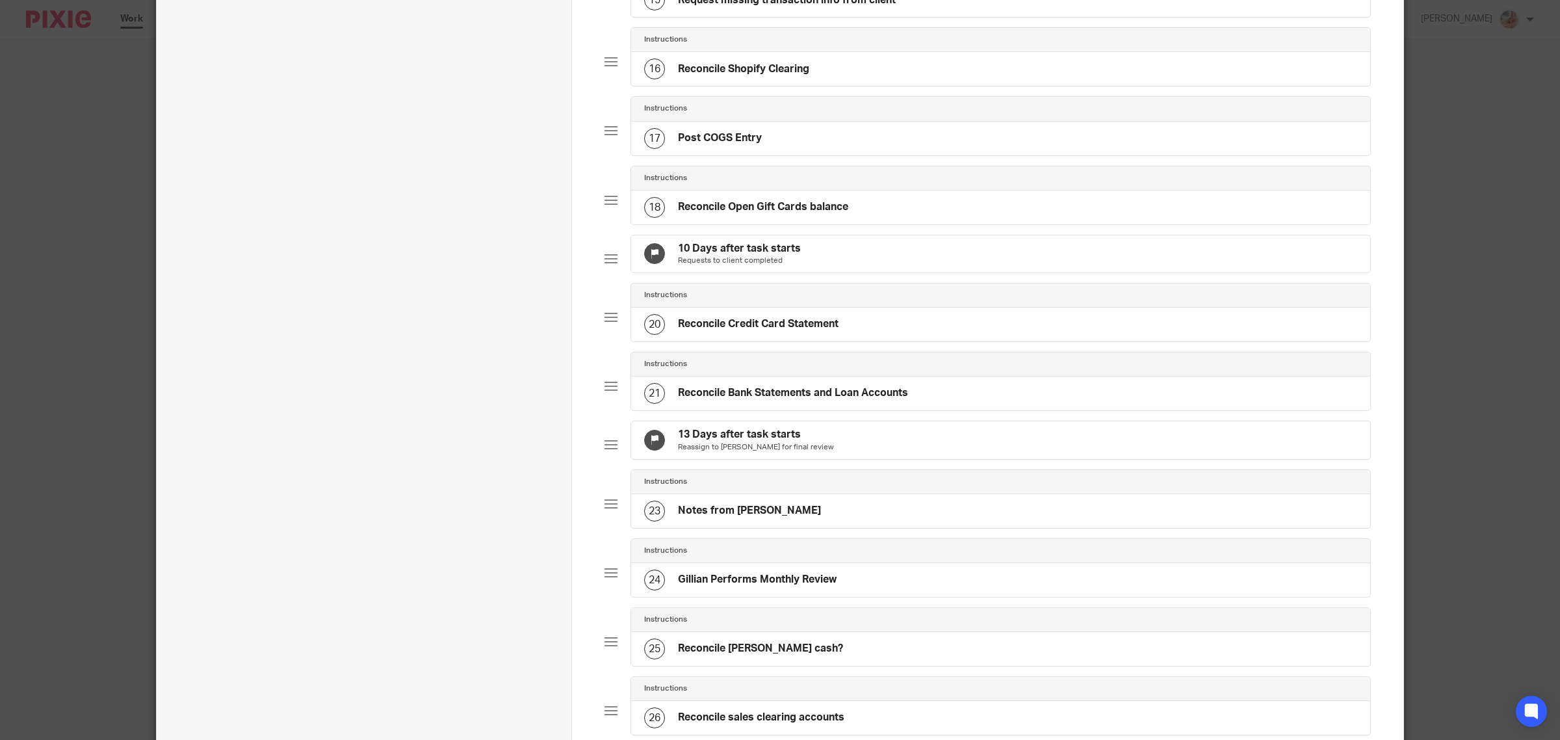
click at [769, 400] on h4 "Reconcile Bank Statements and Loan Accounts" at bounding box center [793, 393] width 230 height 14
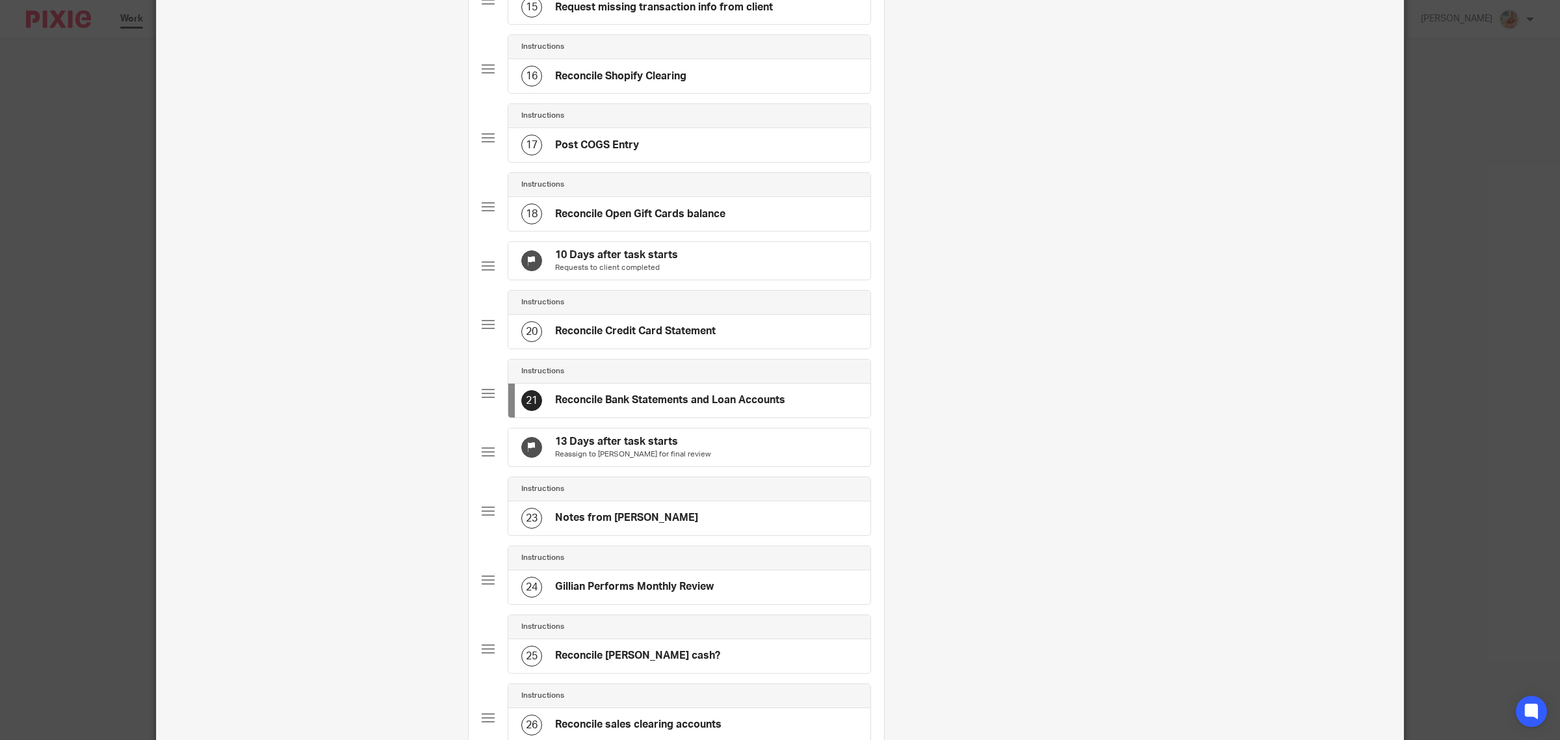
scroll to position [0, 0]
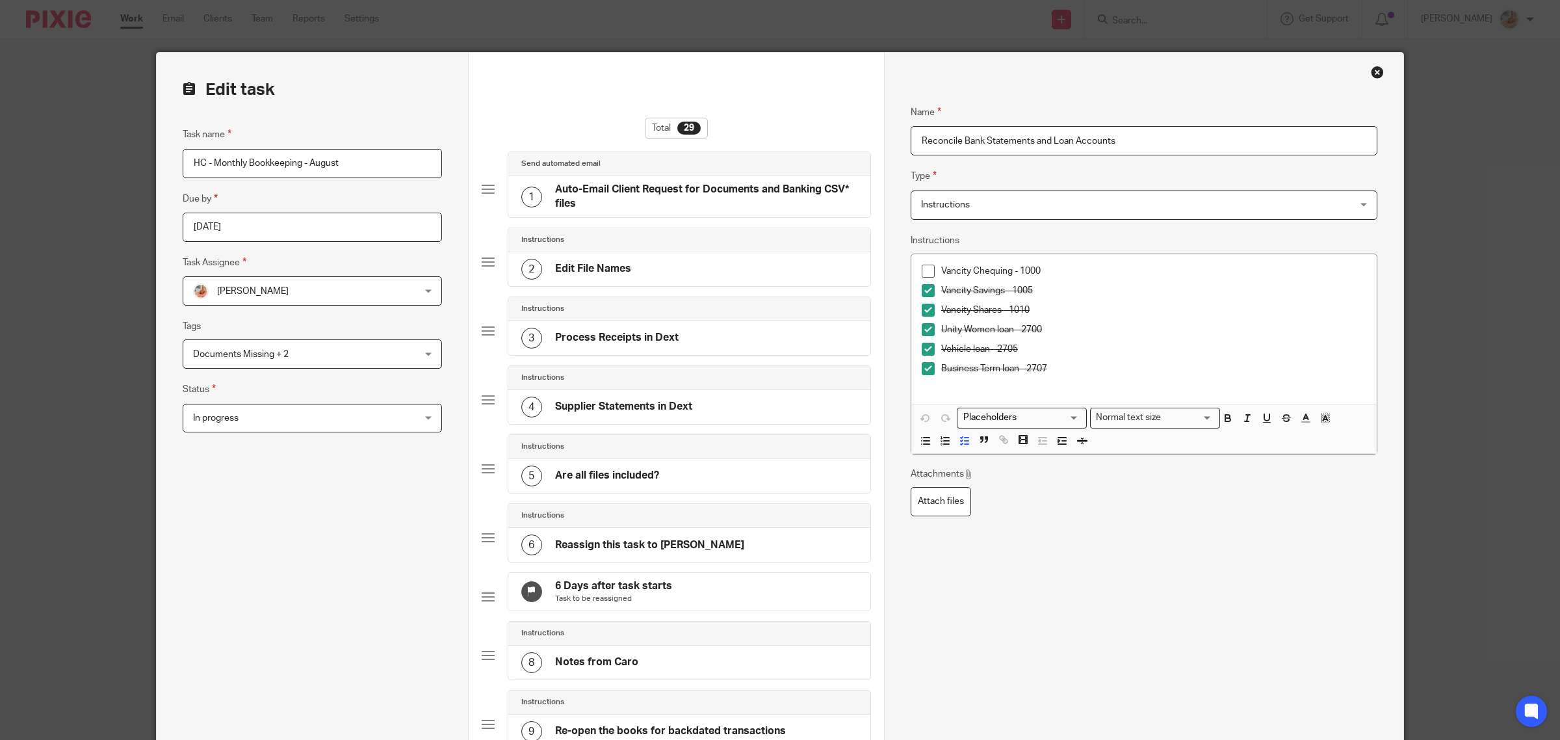
click at [916, 137] on input "Reconcile Bank Statements and Loan Accounts" at bounding box center [1143, 140] width 467 height 29
drag, startPoint x: 1129, startPoint y: 140, endPoint x: 1063, endPoint y: 142, distance: 66.3
click at [1063, 142] on input "[DATE] Reconcile Bank Statement" at bounding box center [1143, 140] width 467 height 29
drag, startPoint x: 995, startPoint y: 142, endPoint x: 1251, endPoint y: 138, distance: 256.1
click at [1251, 138] on input "Sep 19th Reconcile Bank Statement" at bounding box center [1143, 140] width 467 height 29
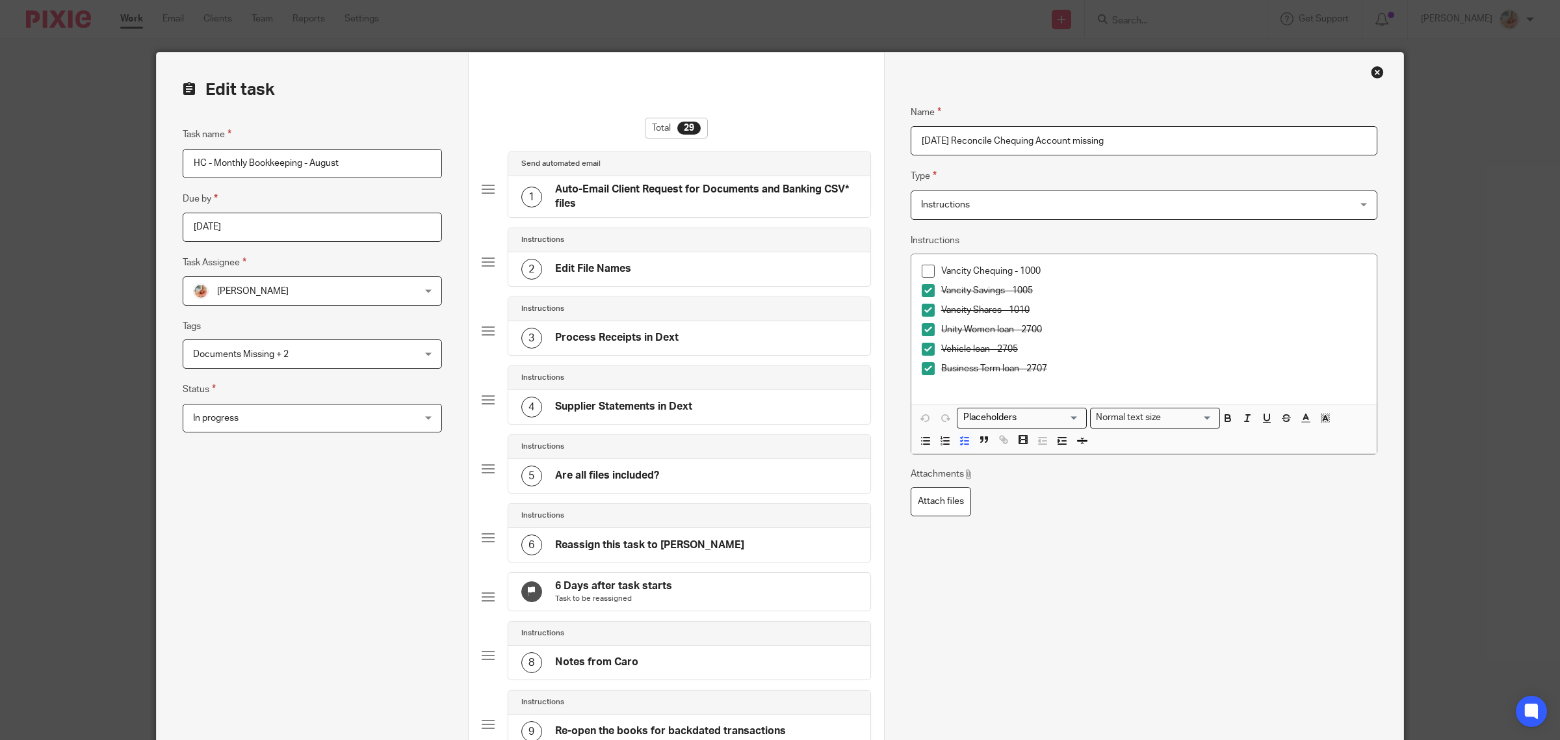
drag, startPoint x: 1076, startPoint y: 138, endPoint x: 1157, endPoint y: 133, distance: 81.4
click at [1157, 133] on input "Sep 19th Reconcile Chequing Account missing" at bounding box center [1143, 140] width 467 height 29
click at [953, 137] on input "Sep 19th Reconcile Chequing Account" at bounding box center [1143, 140] width 467 height 29
click at [910, 138] on input "Sep 19th: Reconcile Chequing Account" at bounding box center [1143, 140] width 467 height 29
click at [1120, 144] on input "Sep 19th: Reconcile Chequing Account" at bounding box center [1143, 140] width 467 height 29
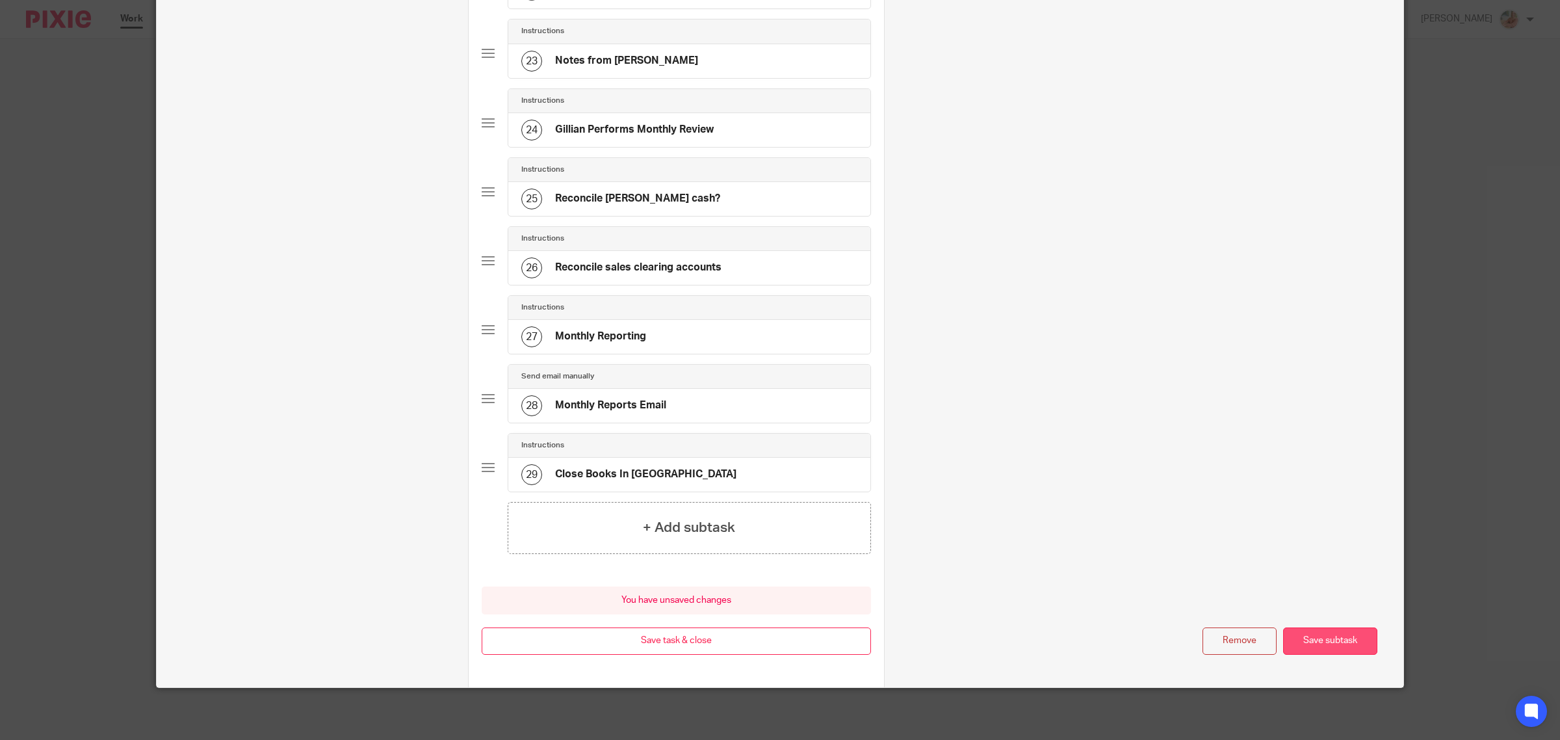
type input "[DATE]: Reconcile Chequing Account/Missing receipts sent to client"
click at [1295, 641] on button "Save subtask" at bounding box center [1330, 641] width 94 height 28
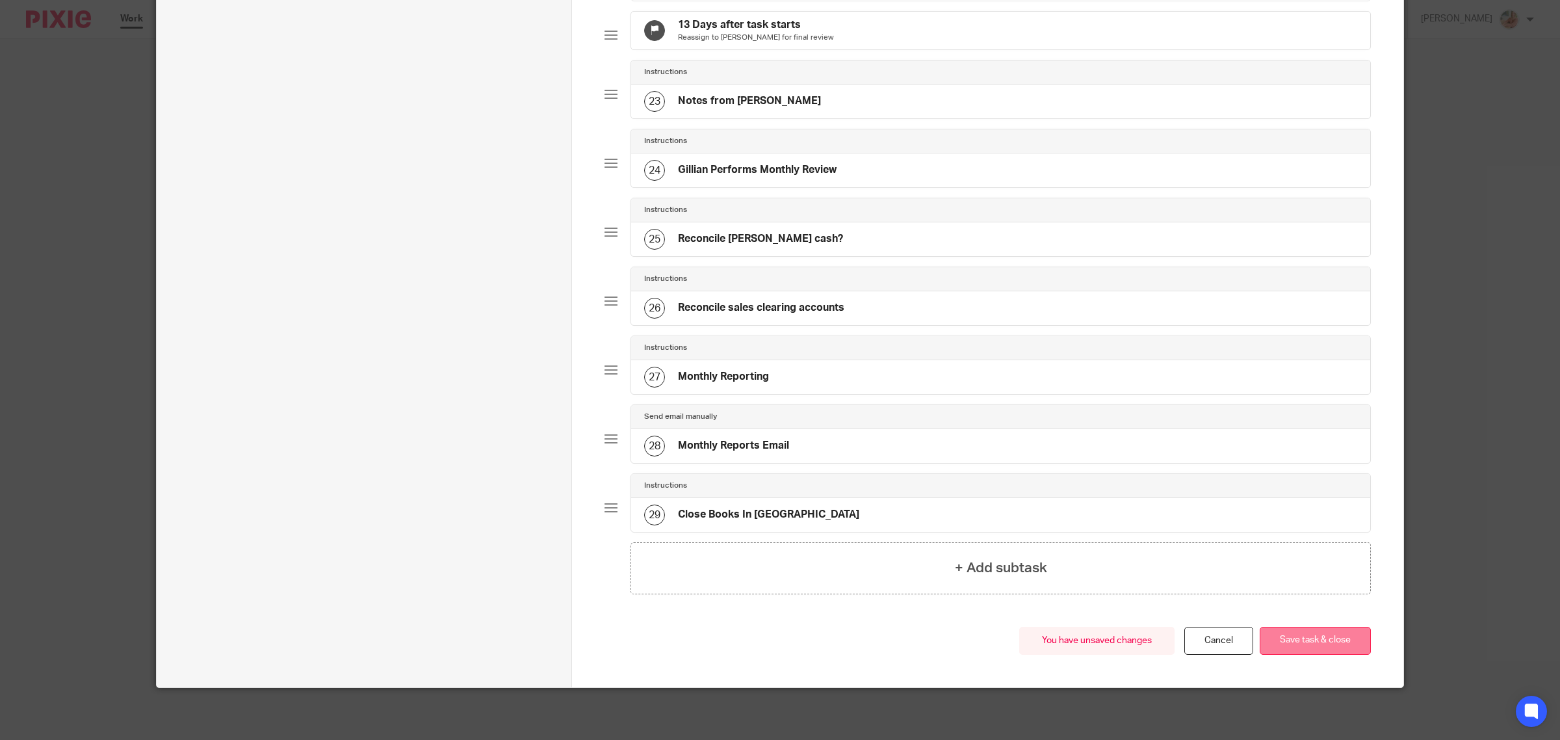
scroll to position [1591, 0]
click at [1301, 640] on button "Save task & close" at bounding box center [1314, 640] width 111 height 28
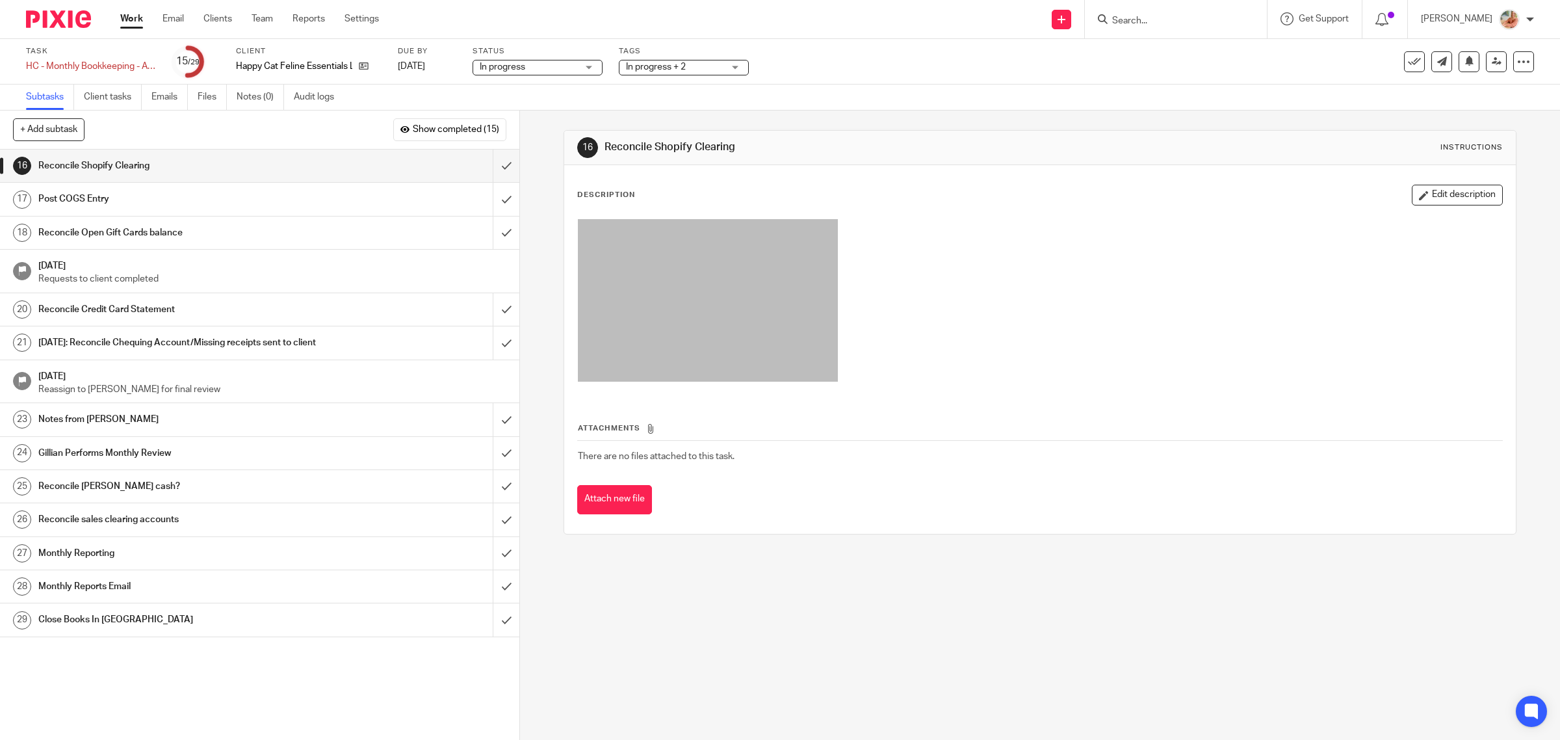
click at [124, 196] on h1 "Post COGS Entry" at bounding box center [185, 198] width 294 height 19
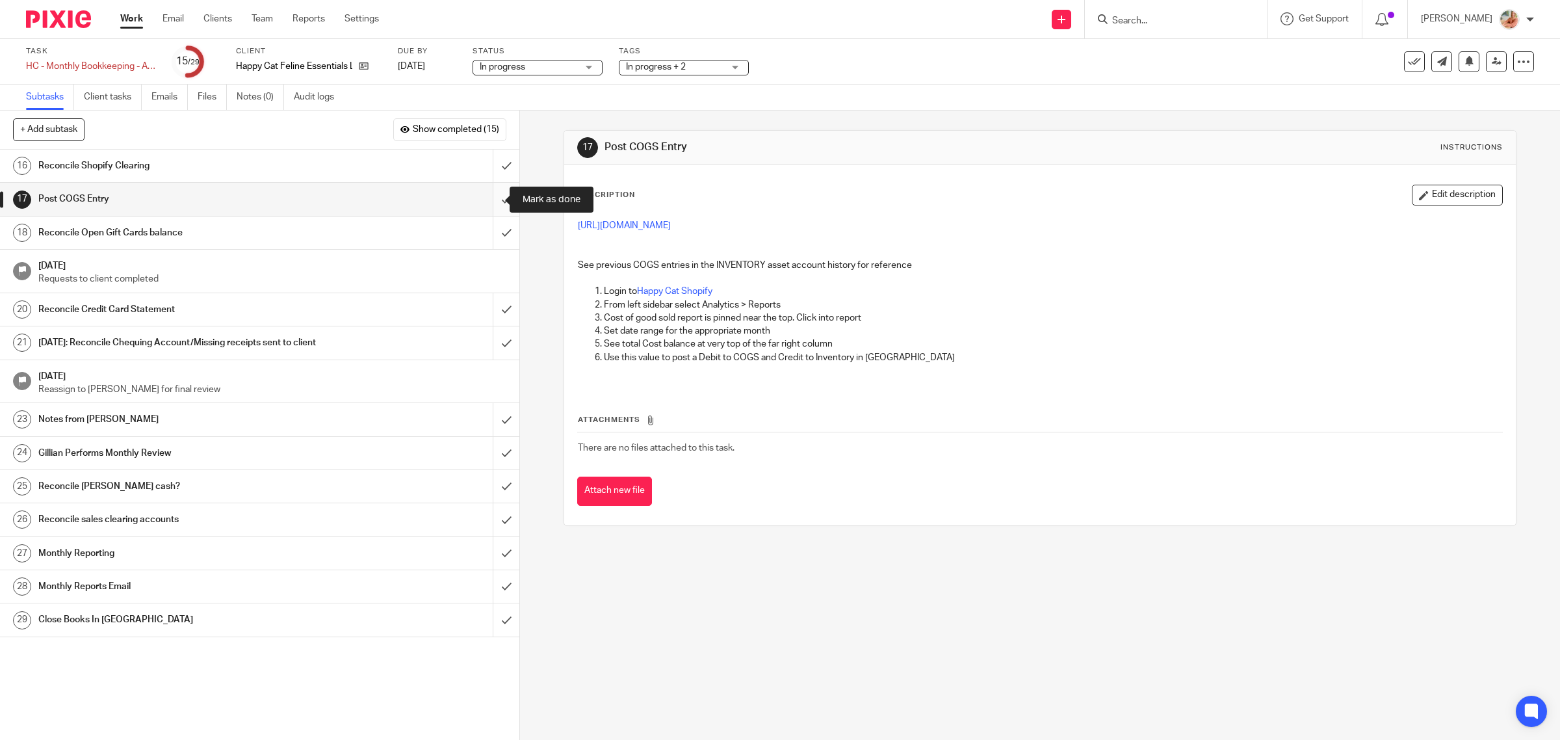
click at [492, 203] on input "submit" at bounding box center [259, 199] width 519 height 32
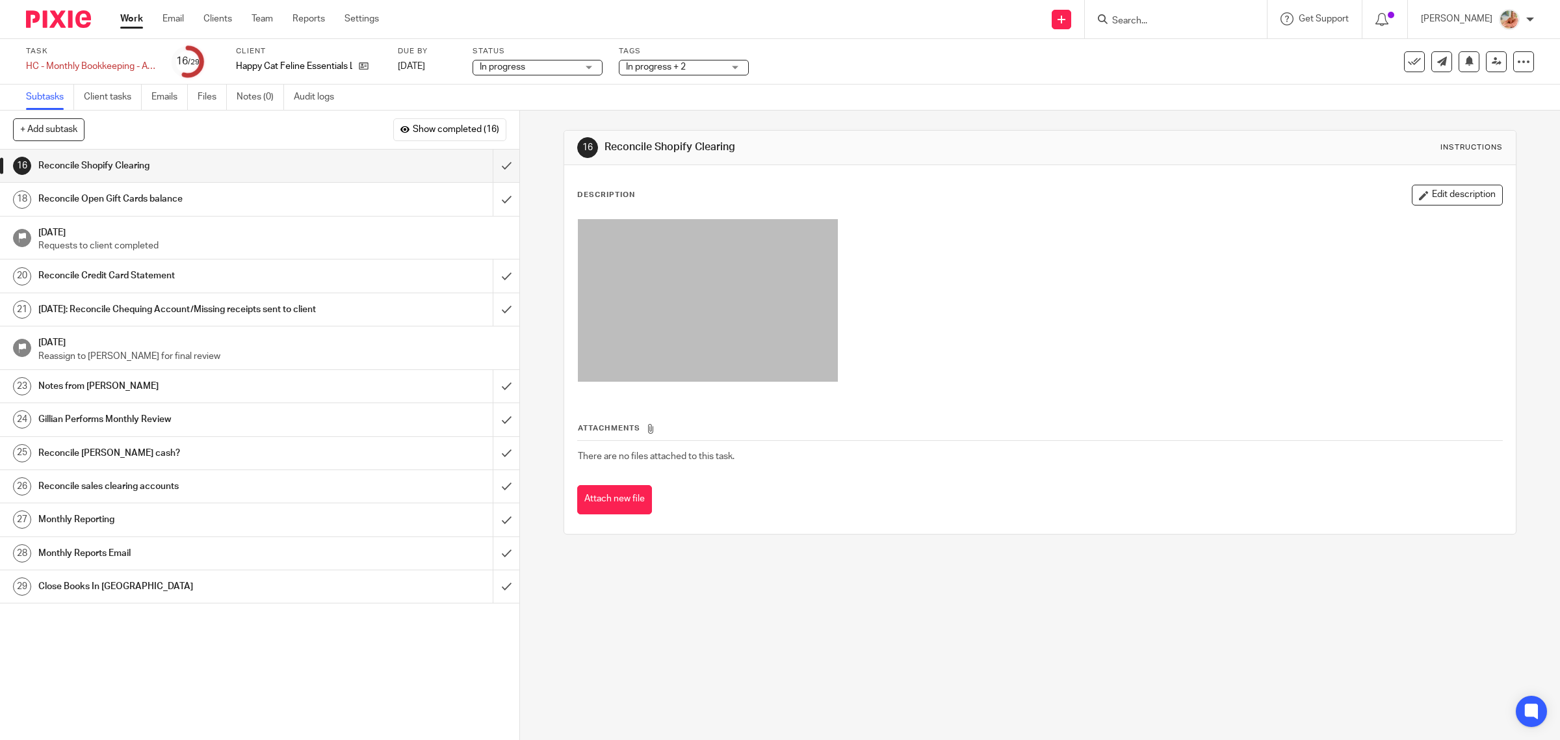
drag, startPoint x: 177, startPoint y: 199, endPoint x: 416, endPoint y: 222, distance: 239.6
click at [177, 198] on h1 "Reconcile Open Gift Cards balance" at bounding box center [185, 198] width 294 height 19
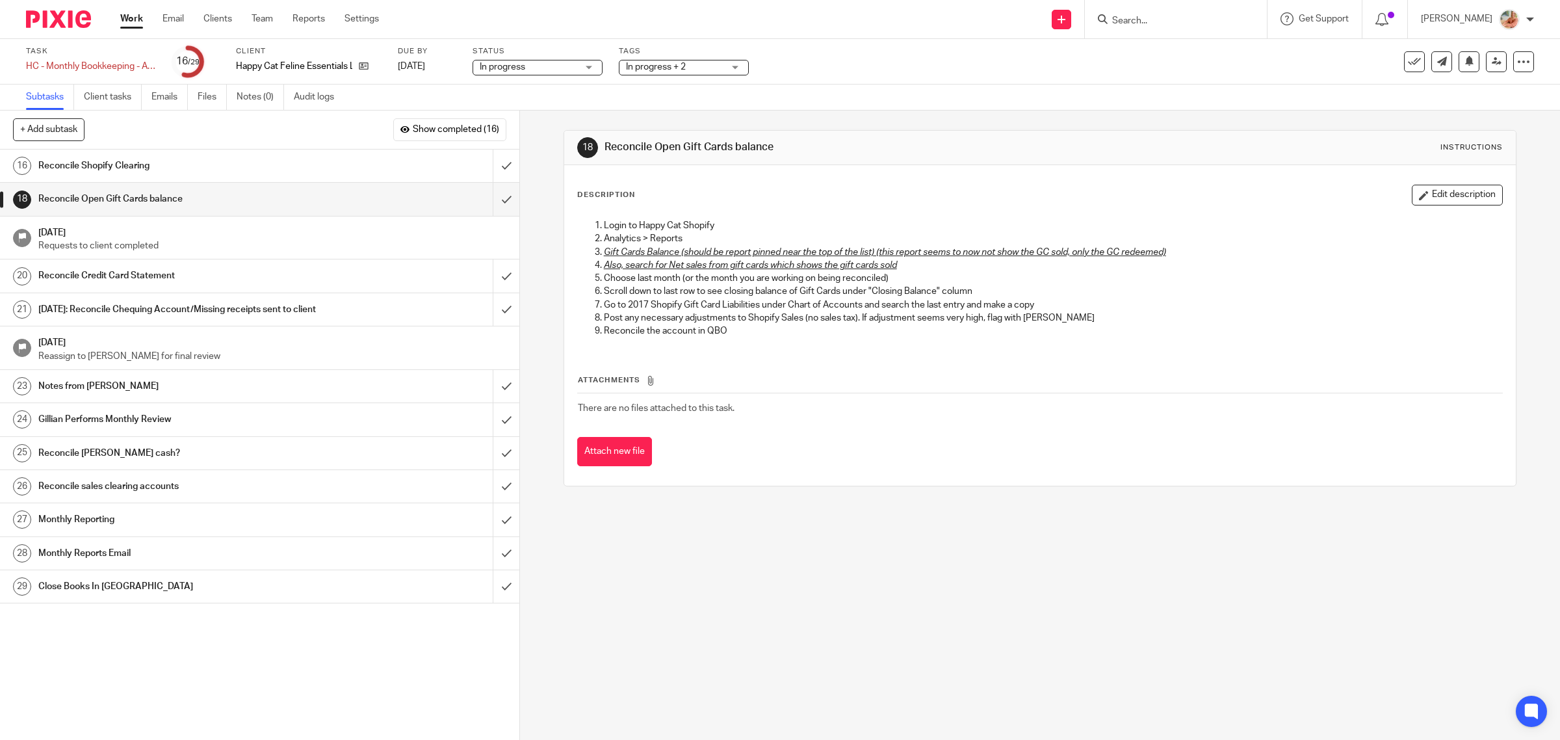
click at [300, 274] on h1 "Reconcile Credit Card Statement" at bounding box center [185, 275] width 294 height 19
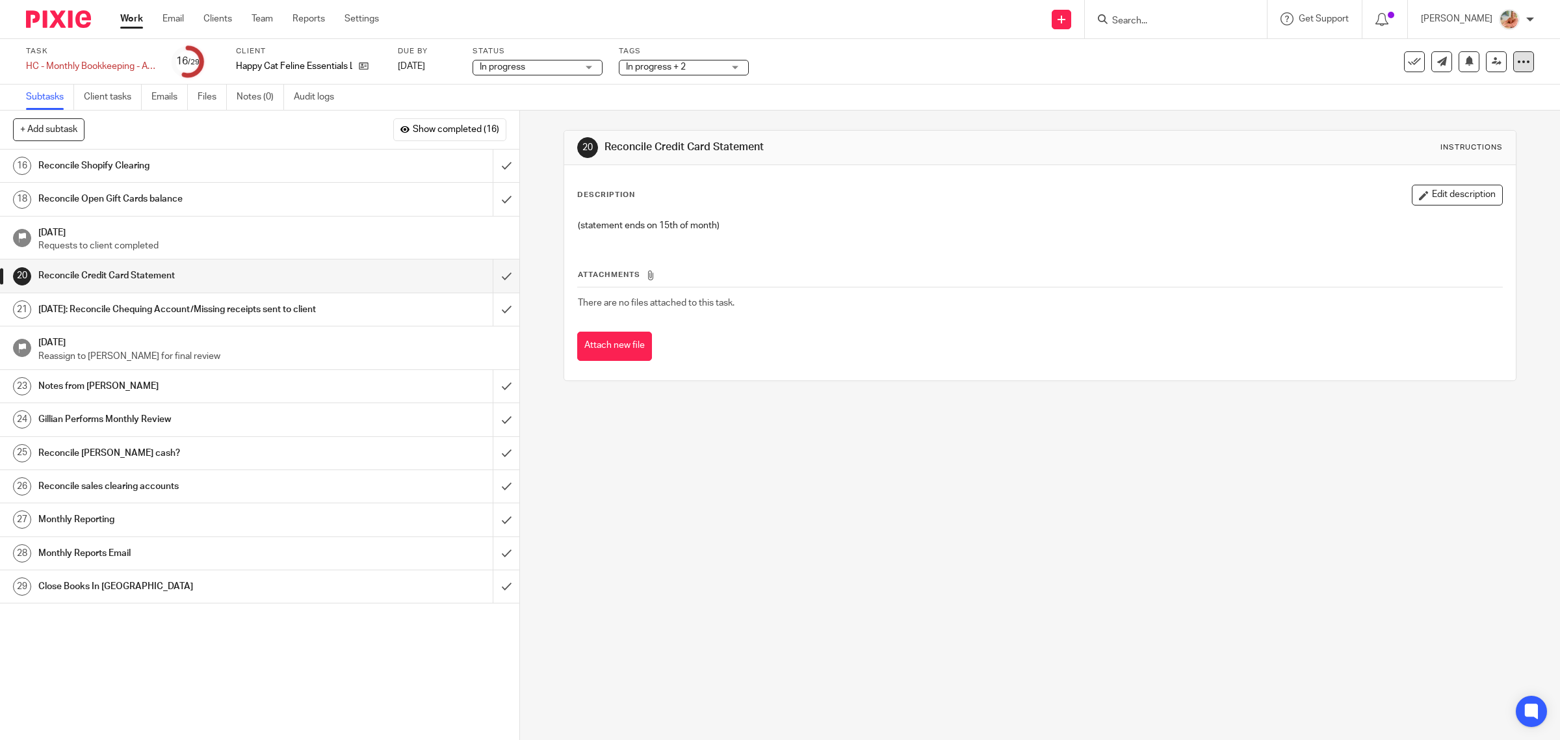
click at [1517, 63] on icon at bounding box center [1523, 61] width 13 height 13
click at [1434, 111] on link "Advanced task editor" at bounding box center [1471, 113] width 86 height 9
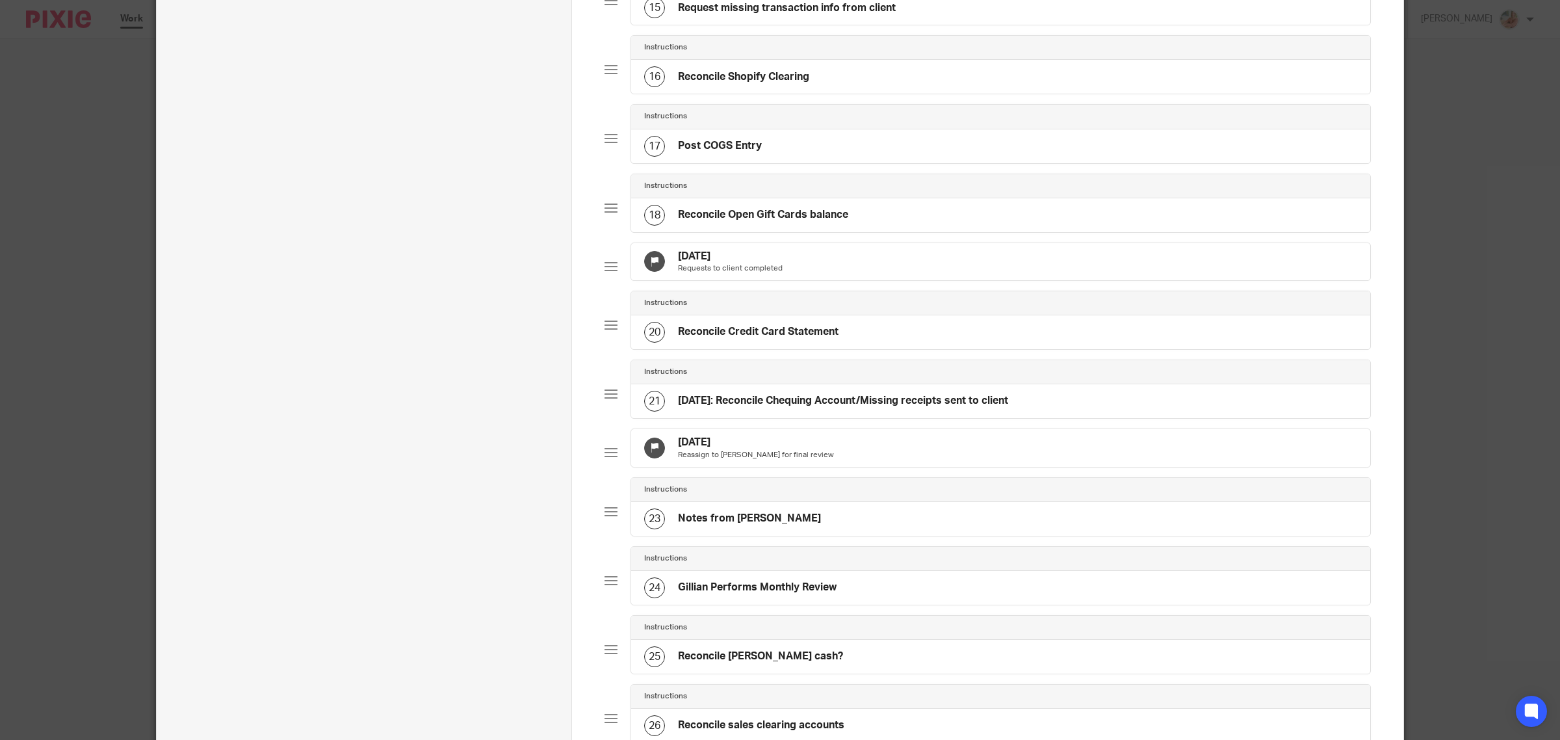
scroll to position [1300, 0]
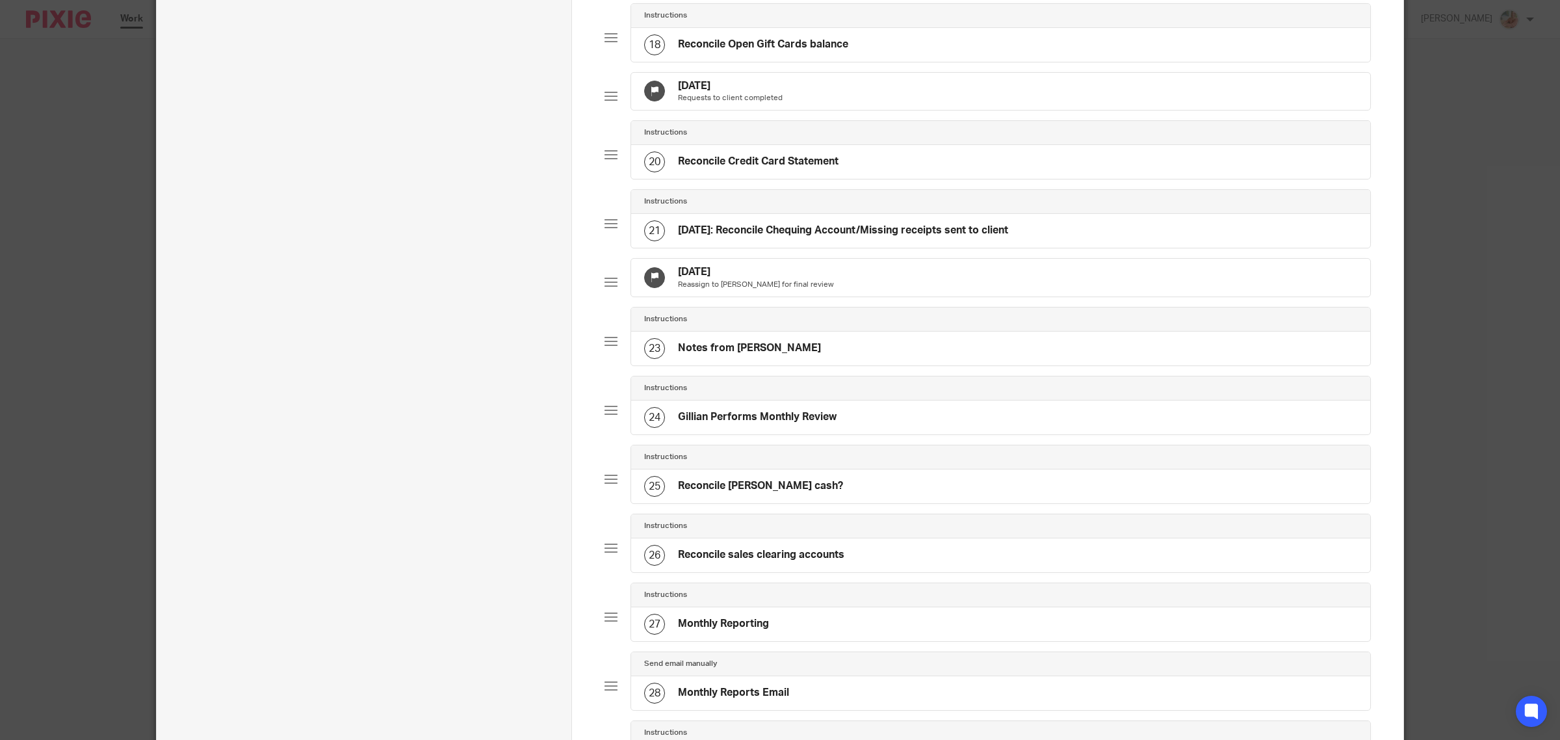
drag, startPoint x: 783, startPoint y: 196, endPoint x: 902, endPoint y: 198, distance: 118.9
click at [783, 168] on h4 "Reconcile Credit Card Statement" at bounding box center [758, 162] width 161 height 14
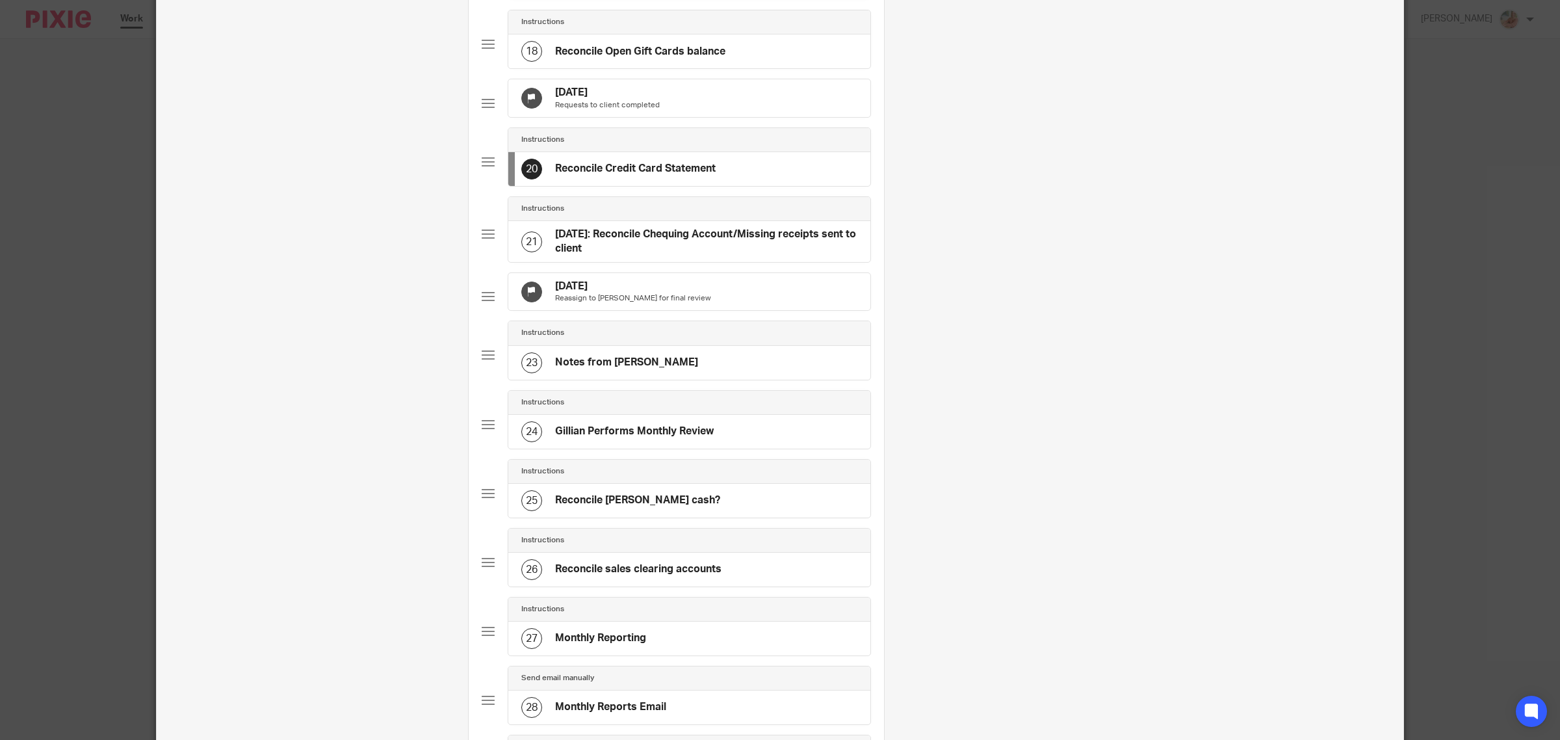
scroll to position [0, 0]
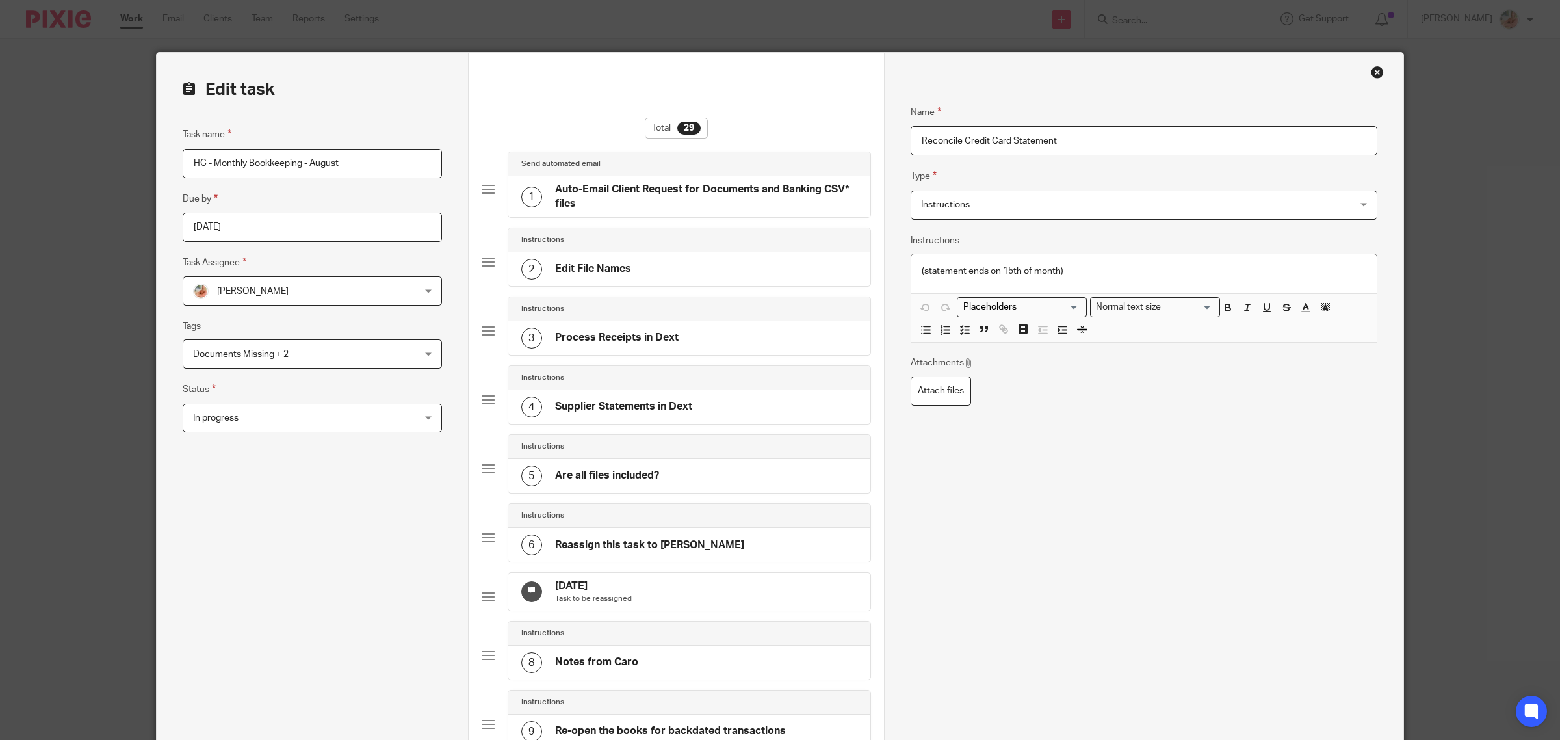
click at [911, 144] on input "Reconcile Credit Card Statement" at bounding box center [1143, 140] width 467 height 29
click at [1119, 142] on input "Sep 19th: Reconcile Credit Card Statement" at bounding box center [1143, 140] width 467 height 29
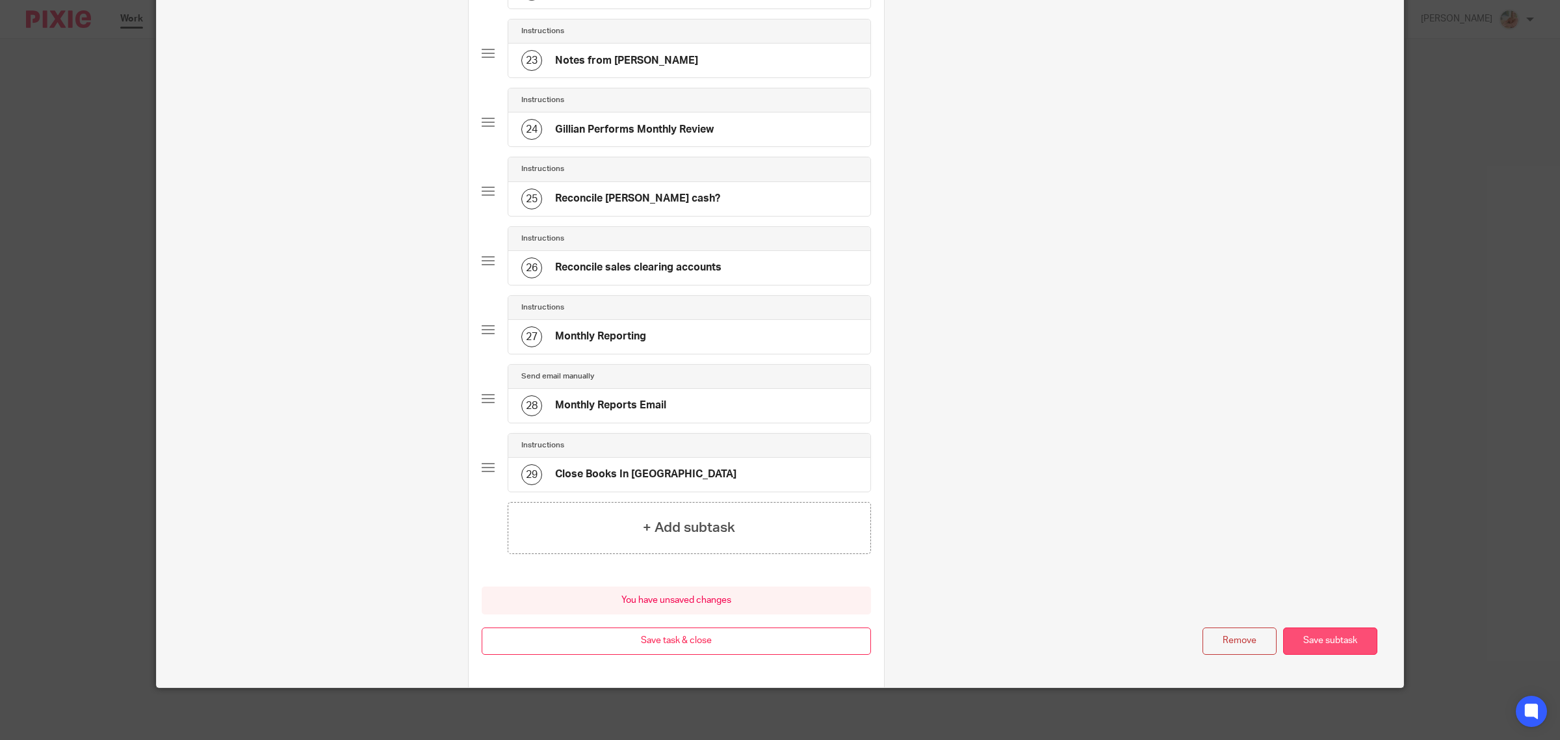
type input "[DATE]: Reconcile Credit Card Statement - Caro to post over receipts from Dext"
click at [1304, 640] on button "Save subtask" at bounding box center [1330, 641] width 94 height 28
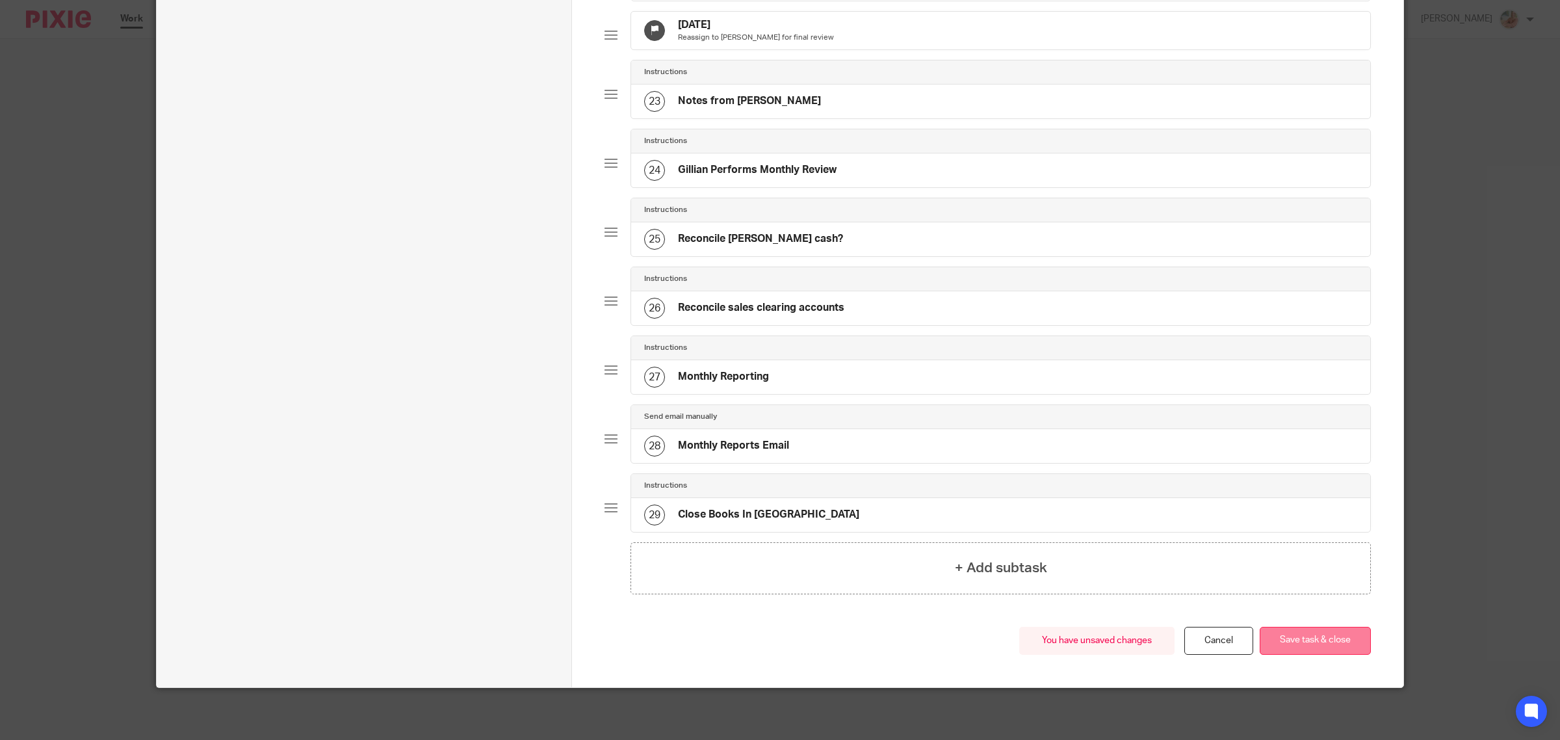
click at [1304, 639] on button "Save task & close" at bounding box center [1314, 640] width 111 height 28
click at [1287, 650] on button "Save task & close" at bounding box center [1314, 640] width 111 height 28
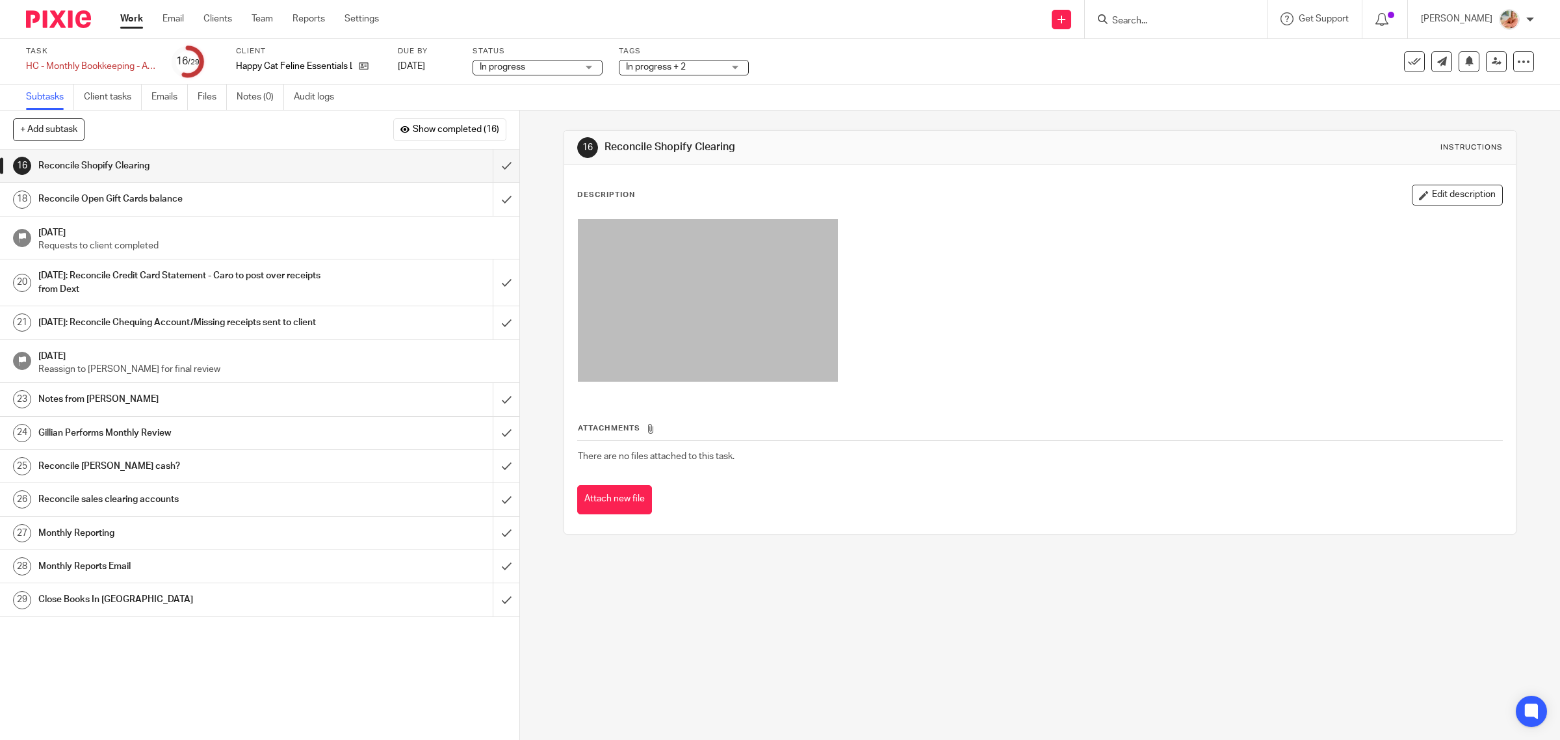
click at [192, 210] on link "18 Reconcile Open Gift Cards balance" at bounding box center [246, 199] width 493 height 32
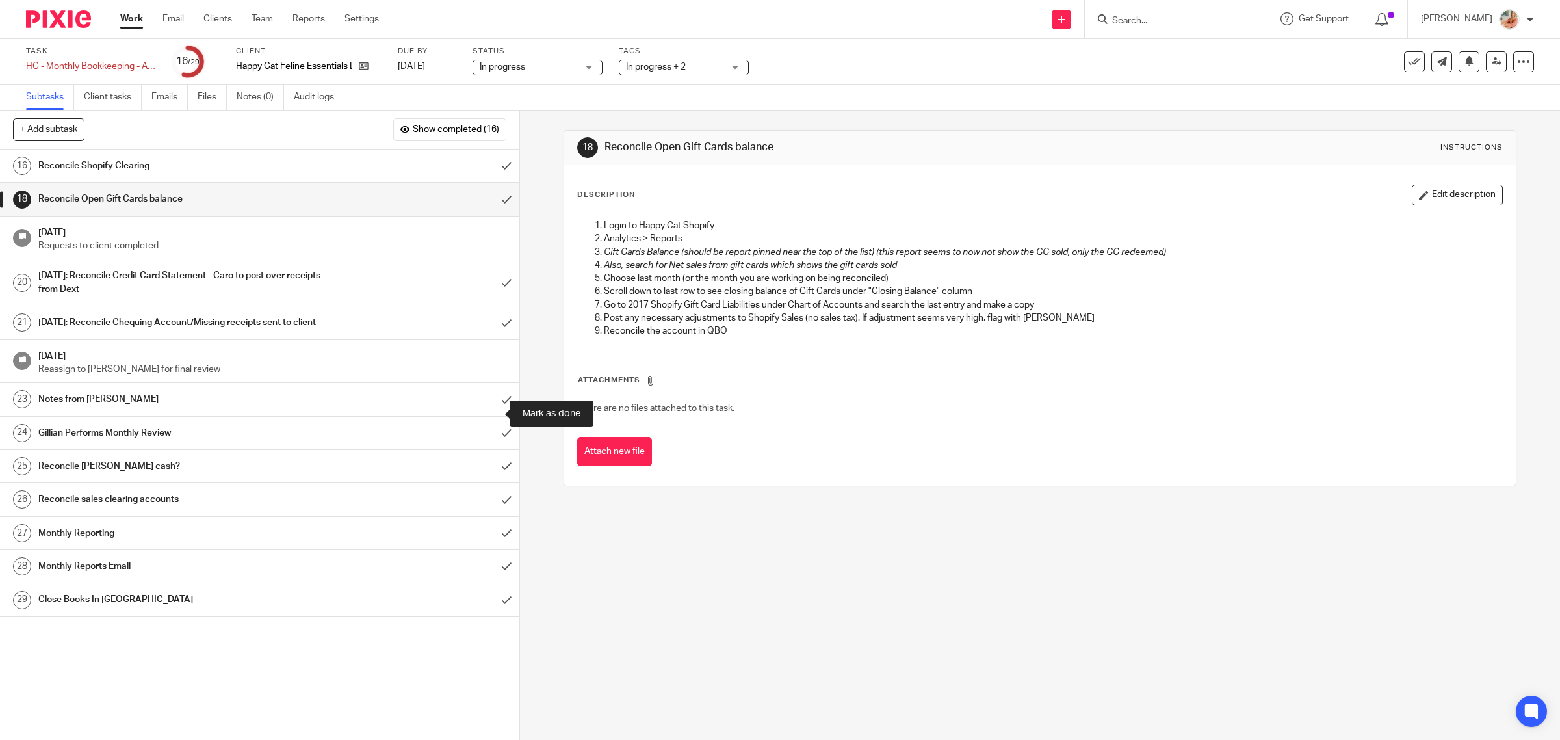
click at [407, 409] on div "Notes from [PERSON_NAME]" at bounding box center [258, 398] width 441 height 19
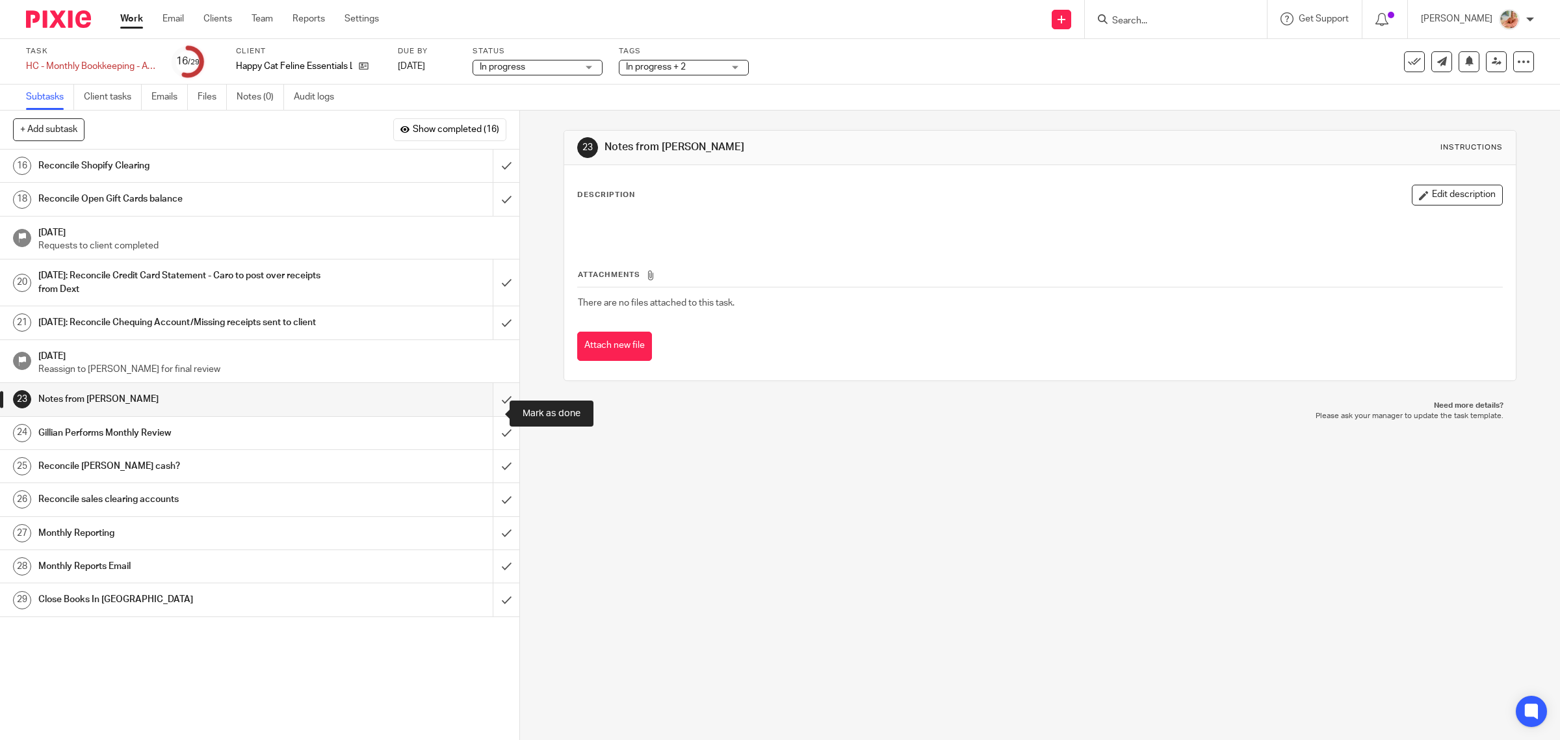
click at [495, 408] on input "submit" at bounding box center [259, 399] width 519 height 32
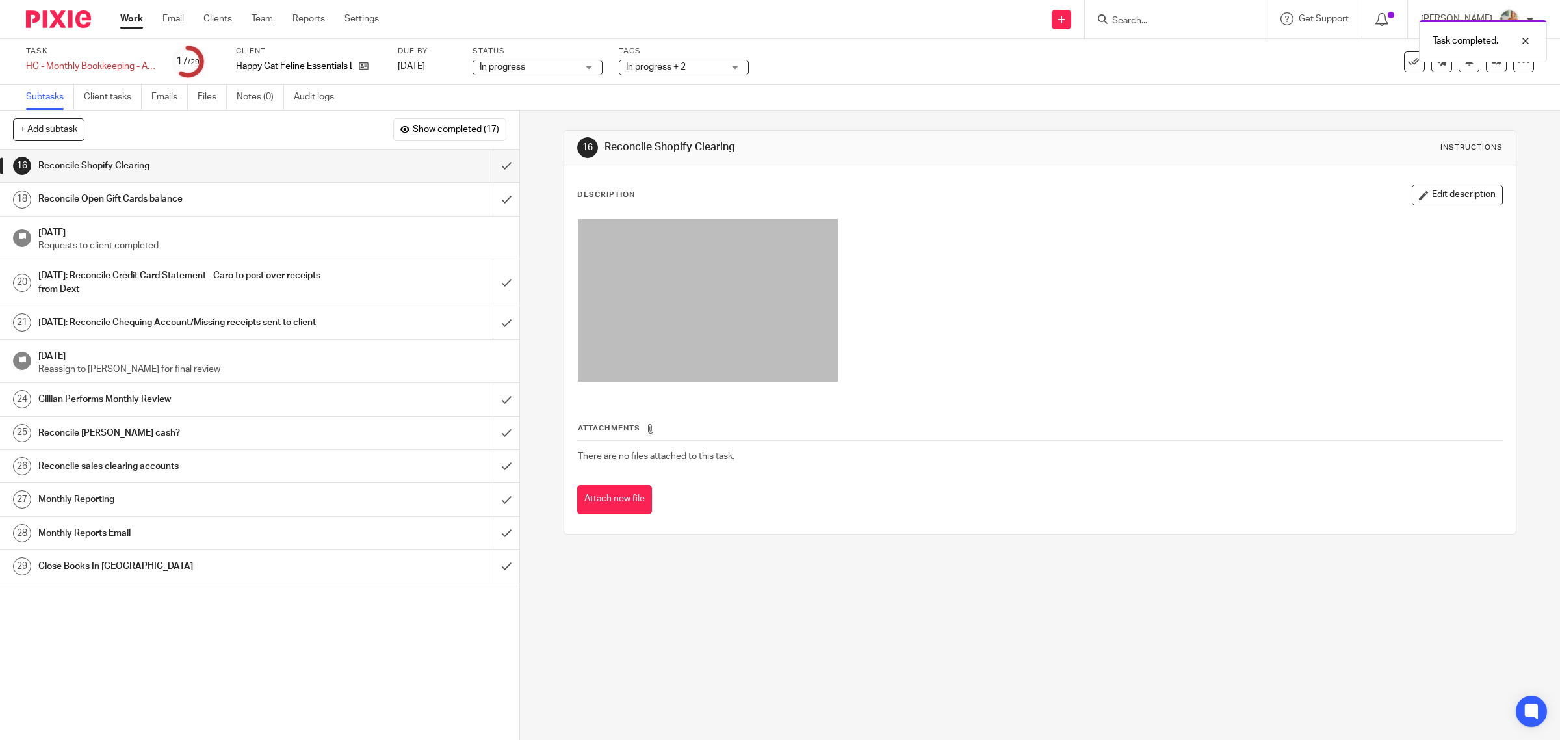
click at [205, 238] on h1 "[DATE]" at bounding box center [272, 231] width 468 height 16
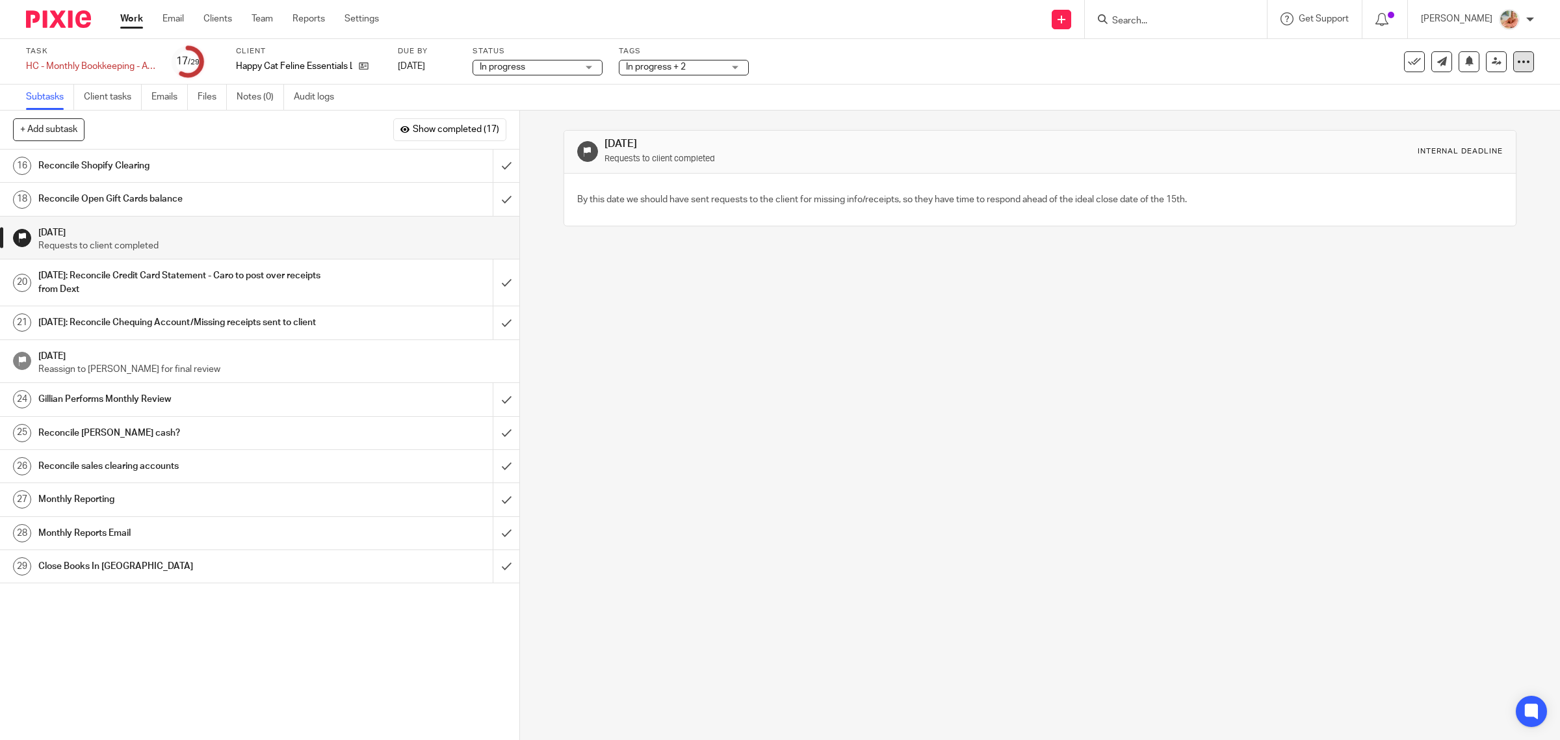
click at [1517, 57] on icon at bounding box center [1523, 61] width 13 height 13
click at [1463, 112] on link "Advanced task editor" at bounding box center [1471, 113] width 86 height 9
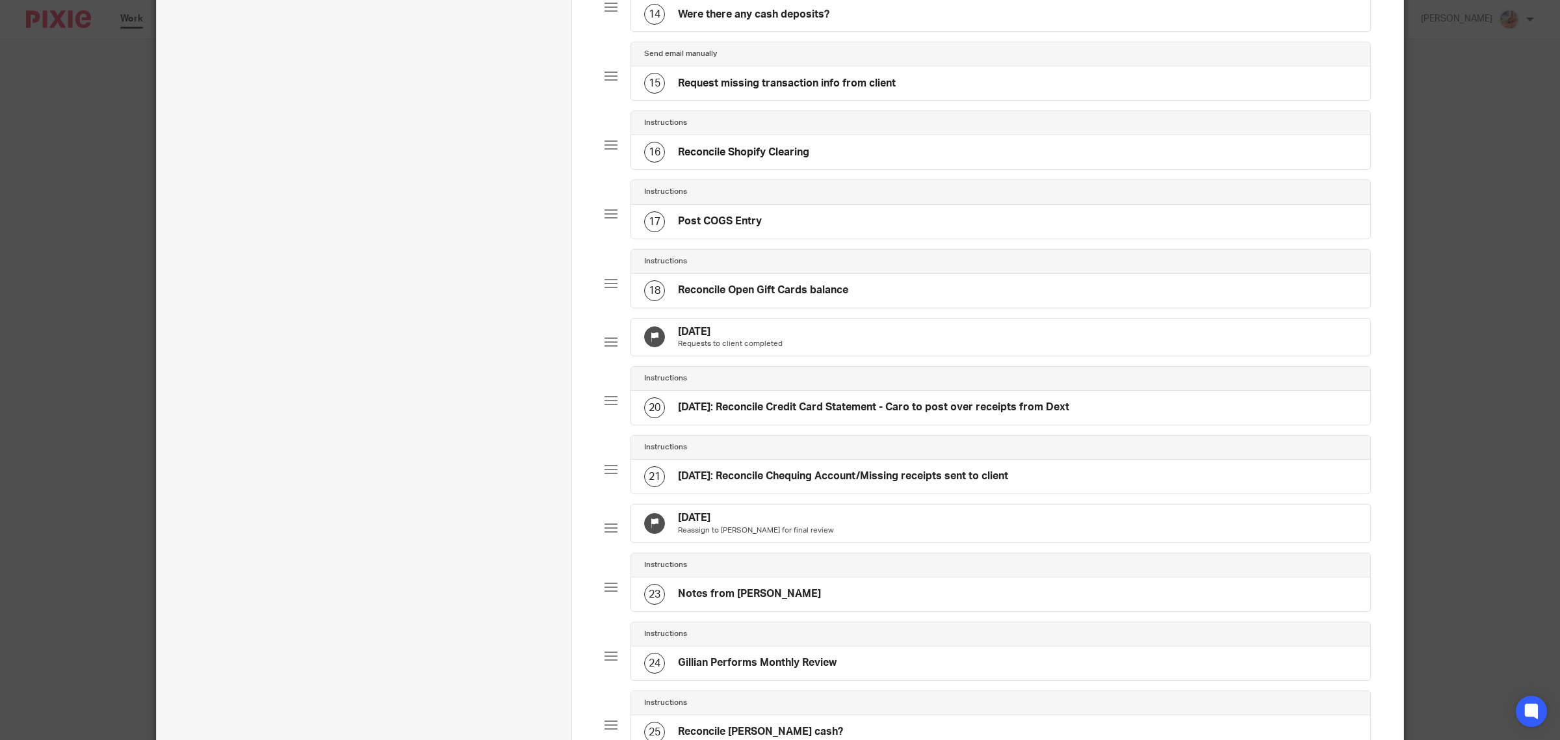
scroll to position [1056, 0]
click at [805, 354] on div "[DATE] Requests to client completed" at bounding box center [1000, 335] width 739 height 38
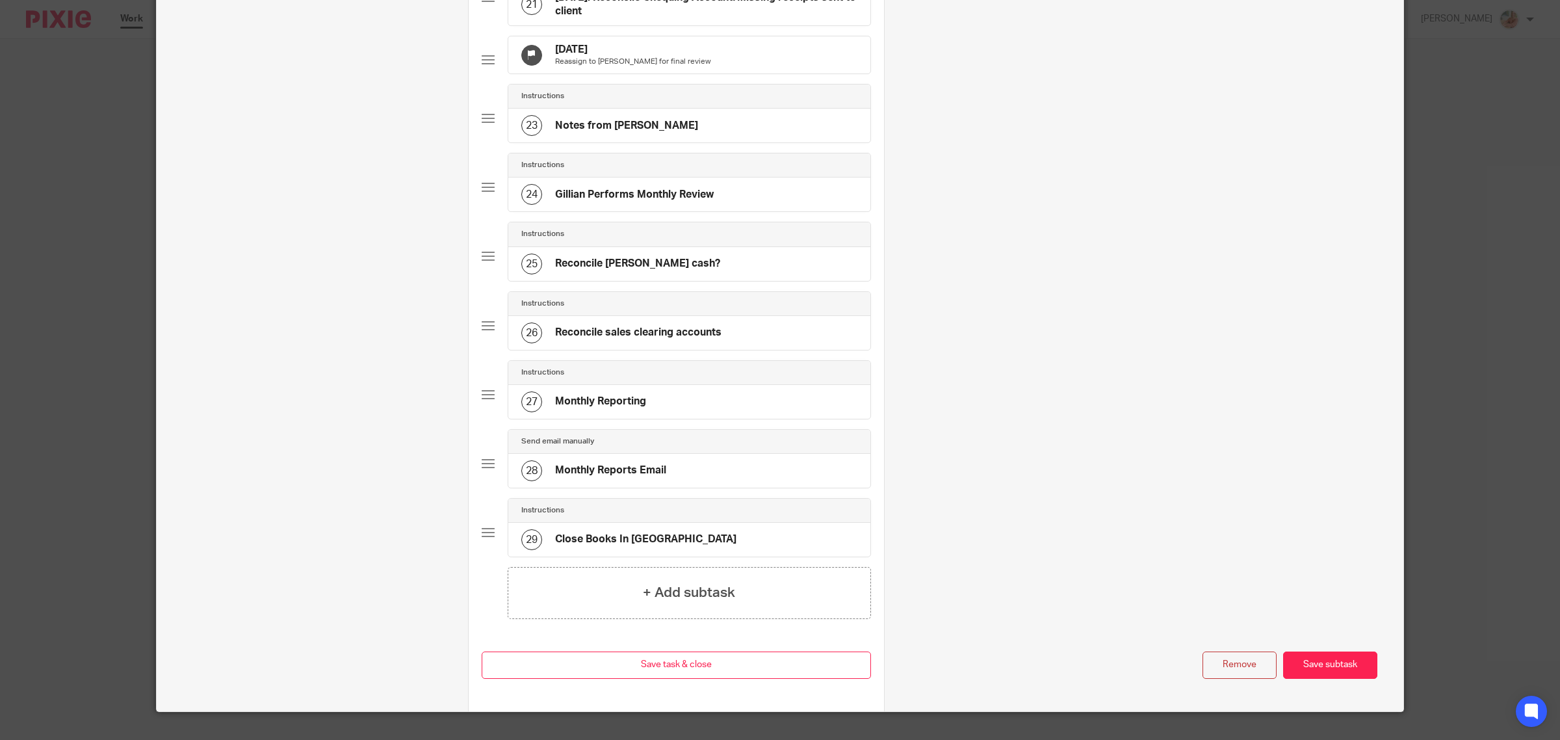
scroll to position [1612, 0]
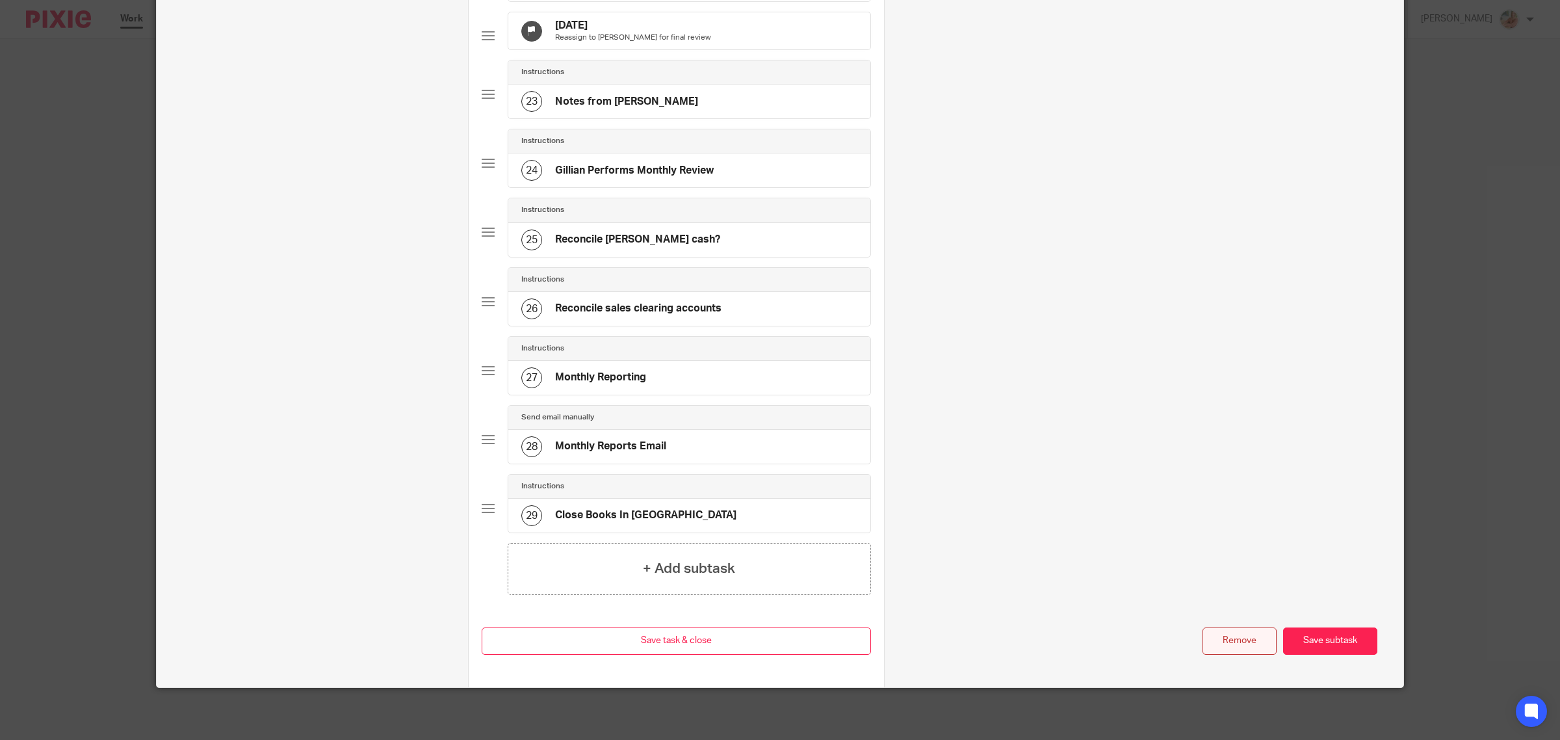
click at [1243, 639] on button "Remove" at bounding box center [1239, 641] width 74 height 28
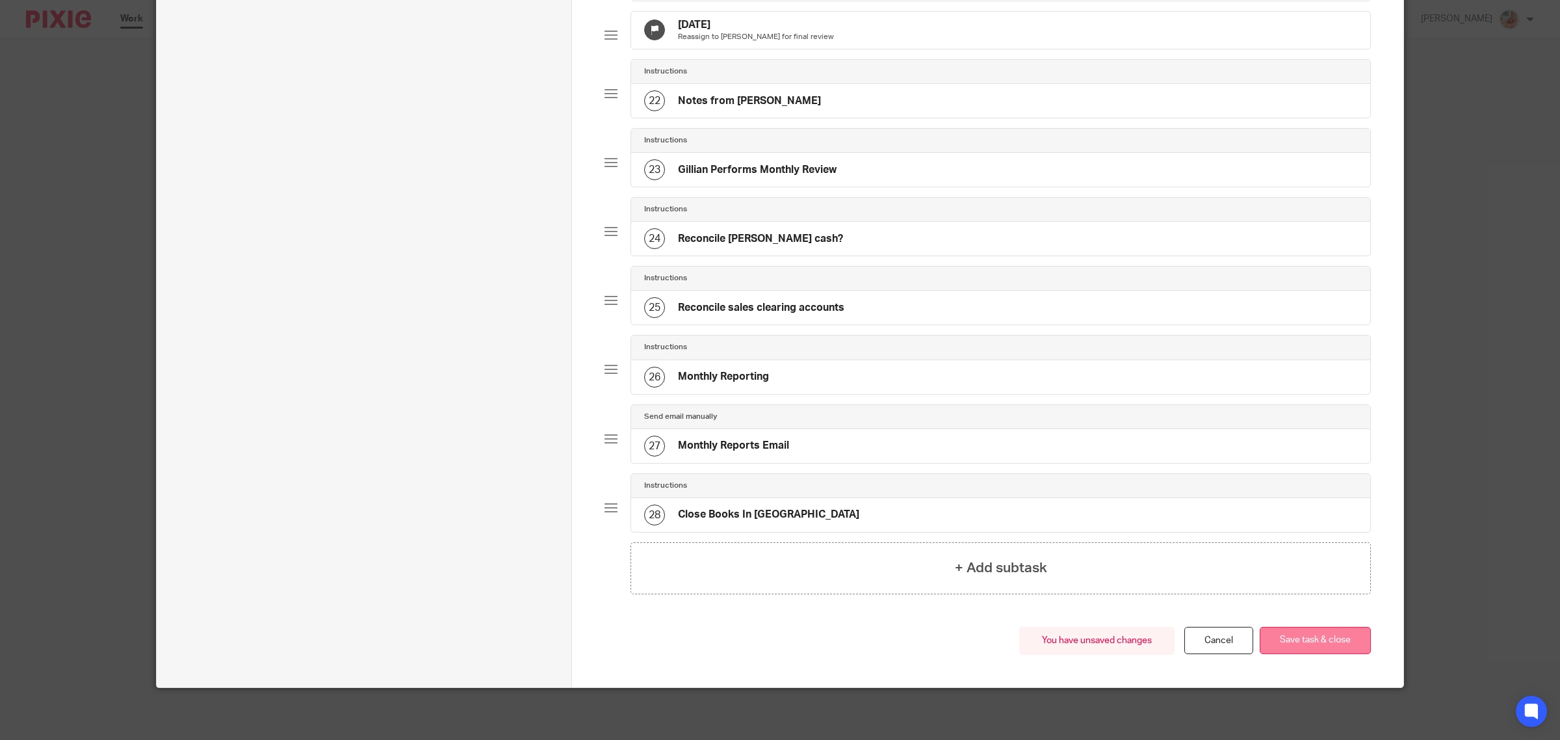
scroll to position [1532, 0]
click at [1301, 638] on button "Save task & close" at bounding box center [1314, 640] width 111 height 28
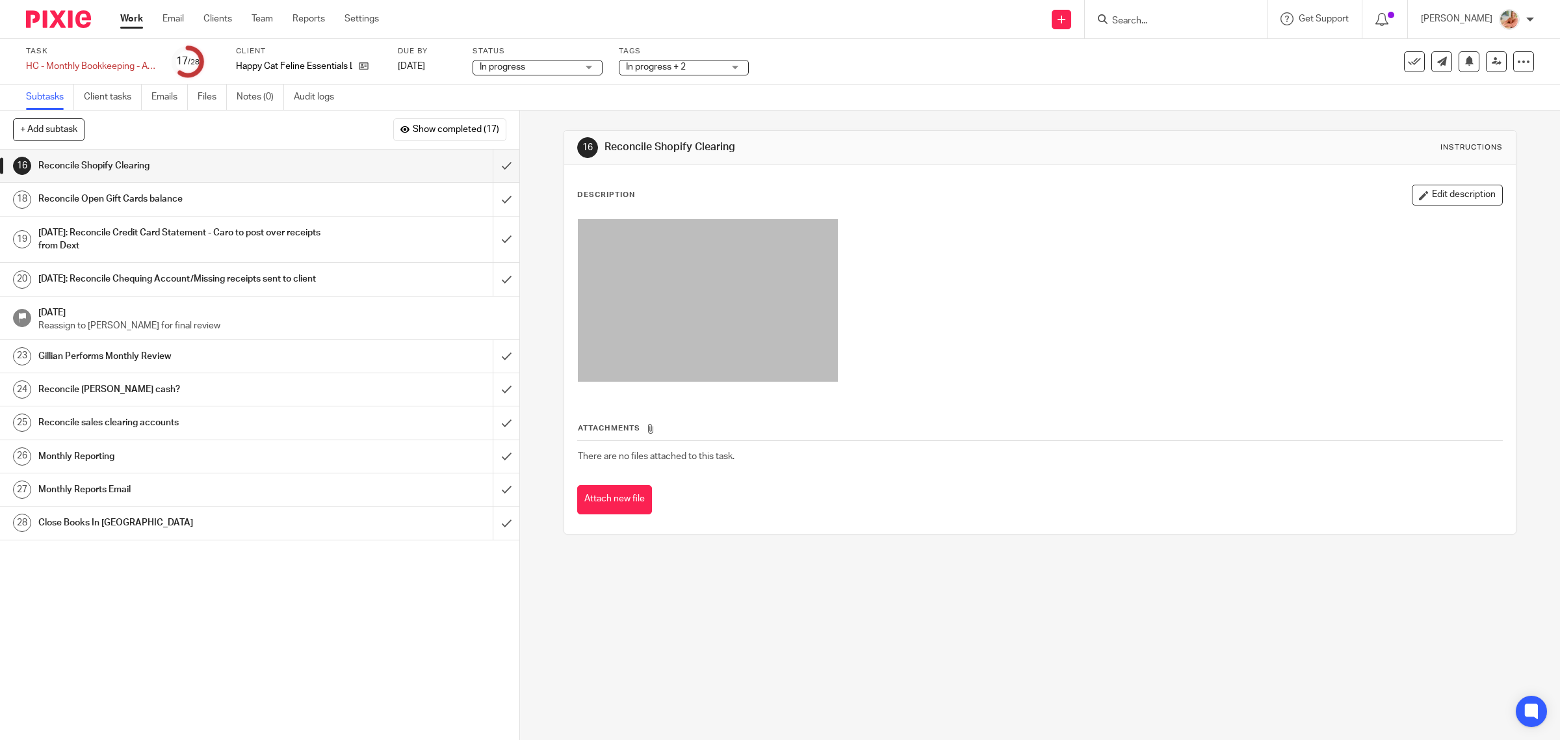
click at [236, 198] on h1 "Reconcile Open Gift Cards balance" at bounding box center [185, 198] width 294 height 19
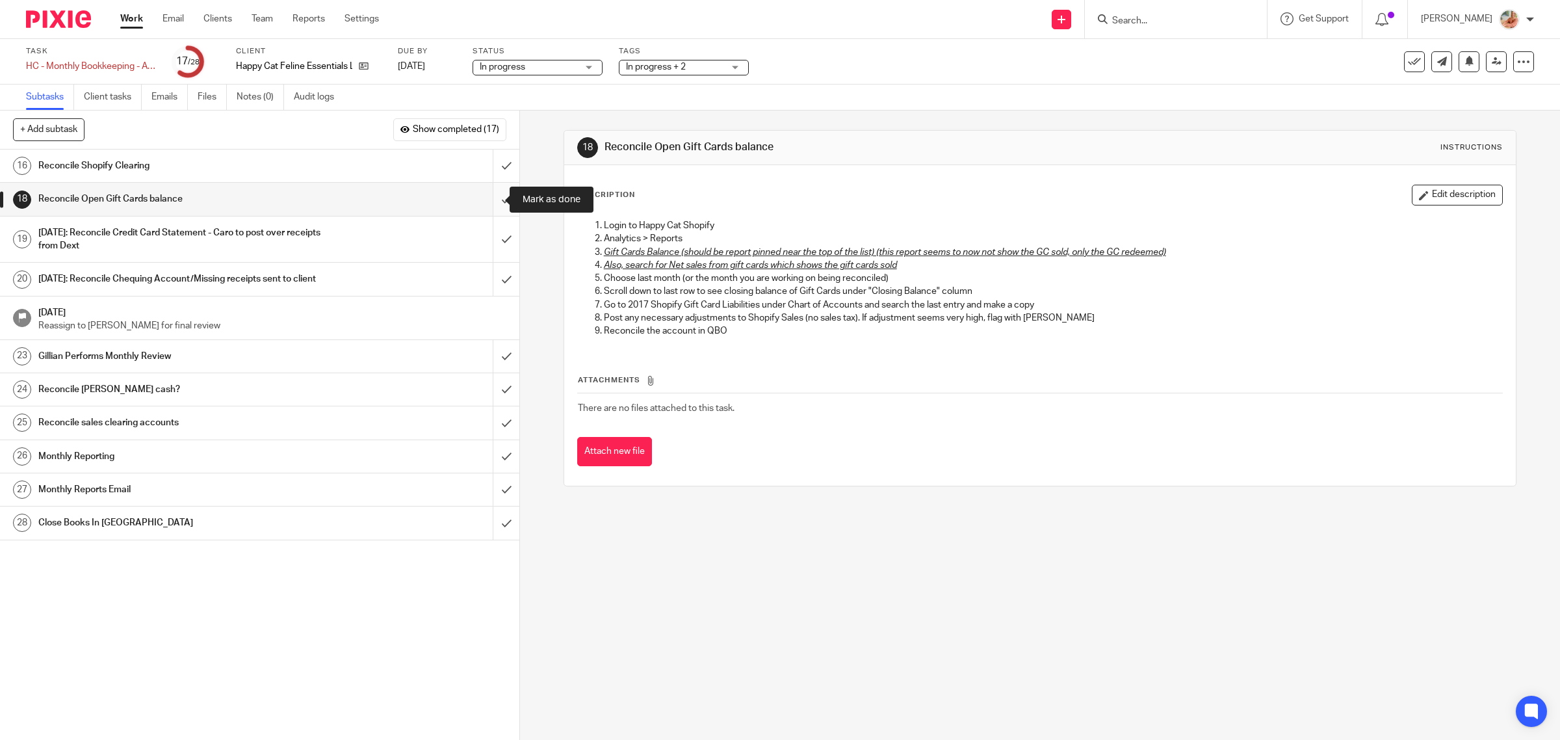
drag, startPoint x: 481, startPoint y: 199, endPoint x: 493, endPoint y: 203, distance: 12.3
click at [482, 199] on input "submit" at bounding box center [259, 199] width 519 height 32
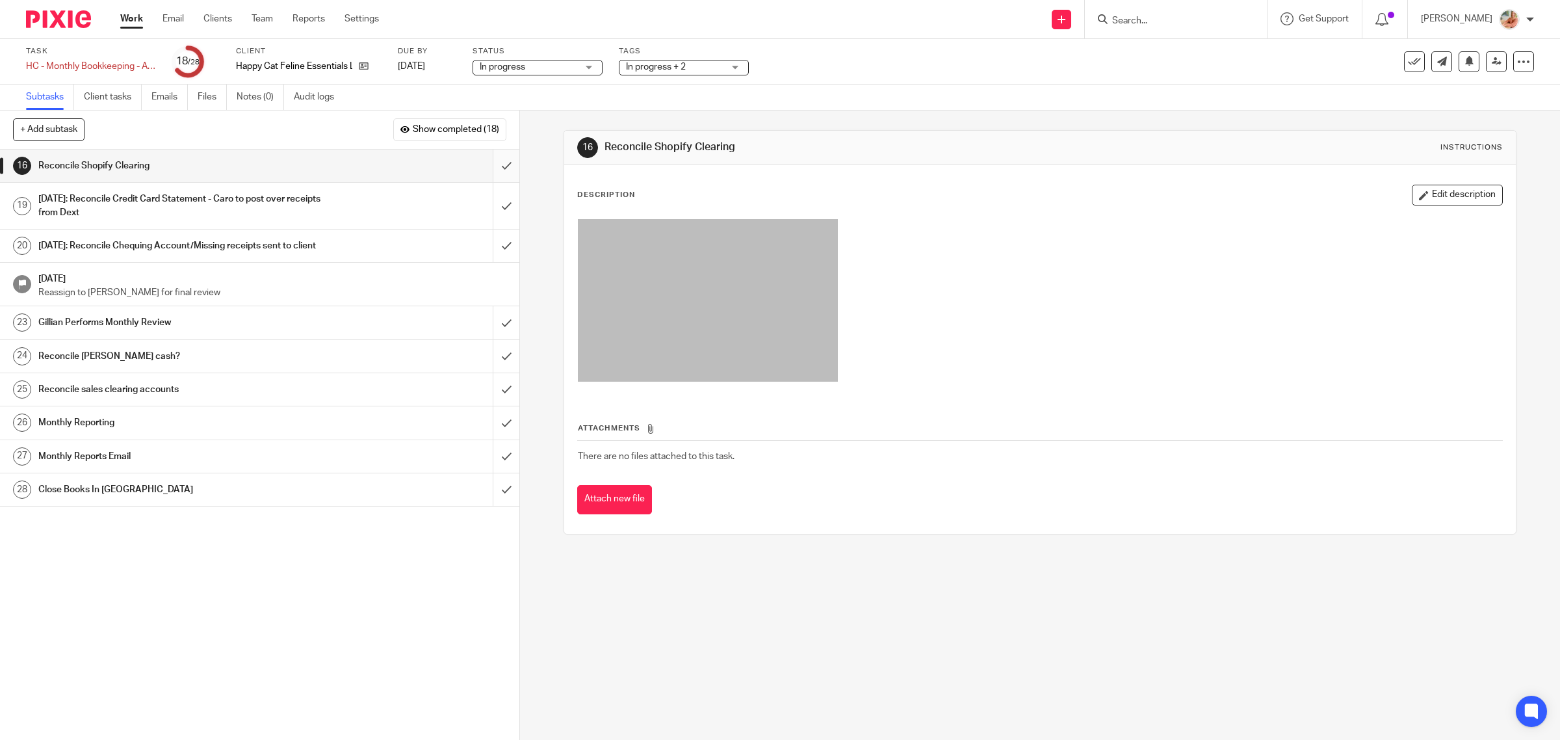
click at [485, 155] on input "submit" at bounding box center [259, 165] width 519 height 32
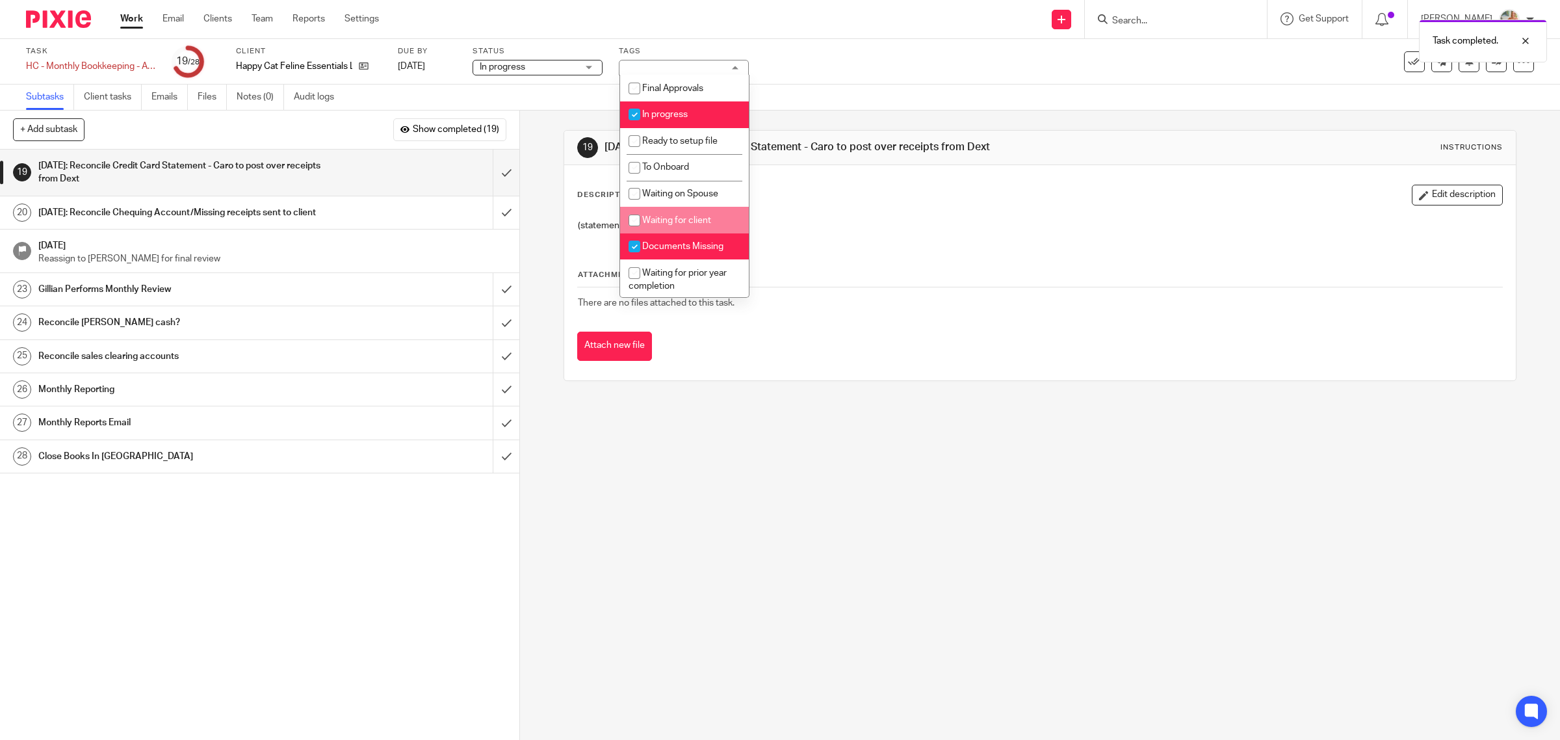
click at [658, 221] on span "Waiting for client" at bounding box center [676, 220] width 69 height 9
checkbox input "true"
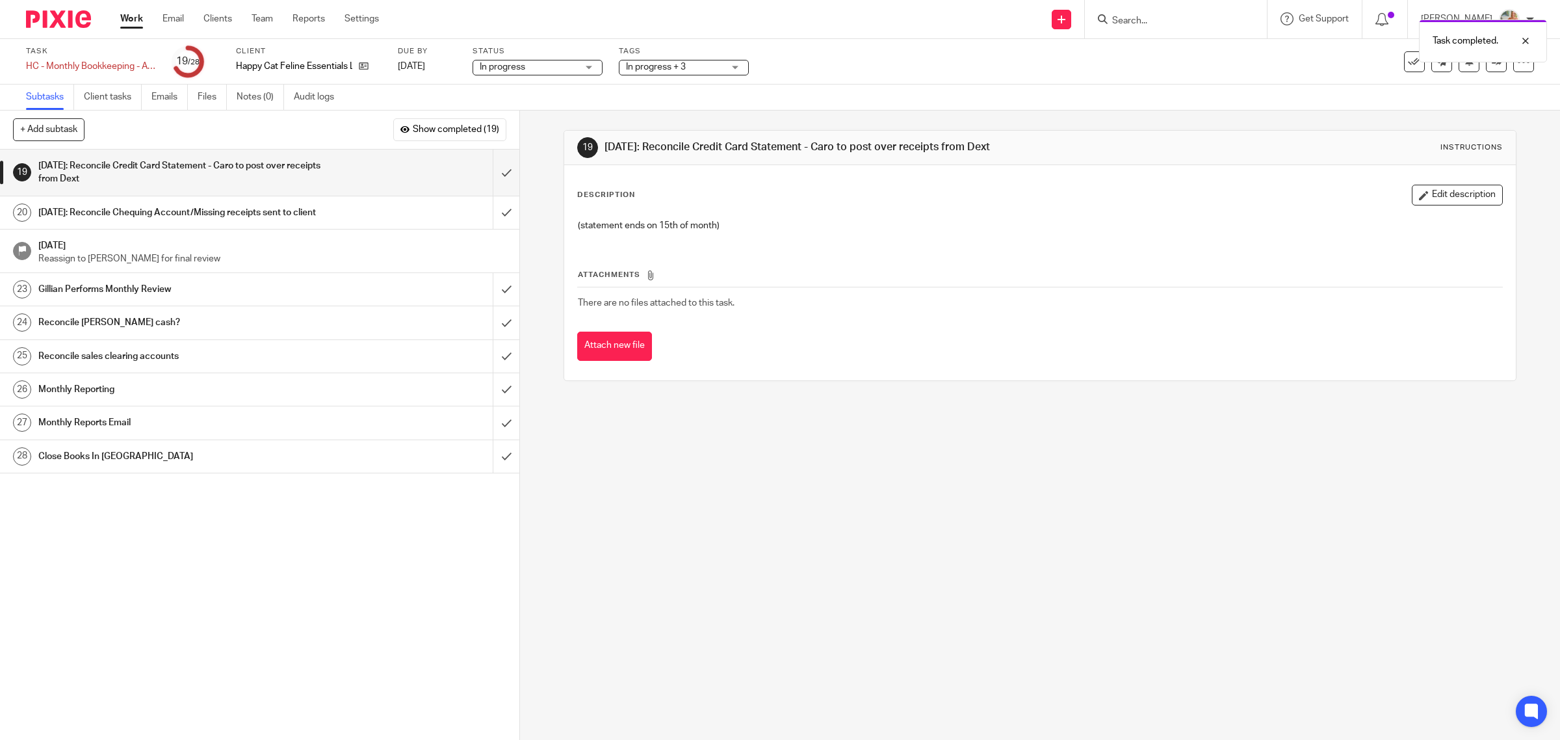
click at [884, 229] on p "(statement ends on 15th of month)" at bounding box center [1040, 225] width 925 height 13
click at [675, 66] on span "In progress + 3" at bounding box center [656, 66] width 60 height 9
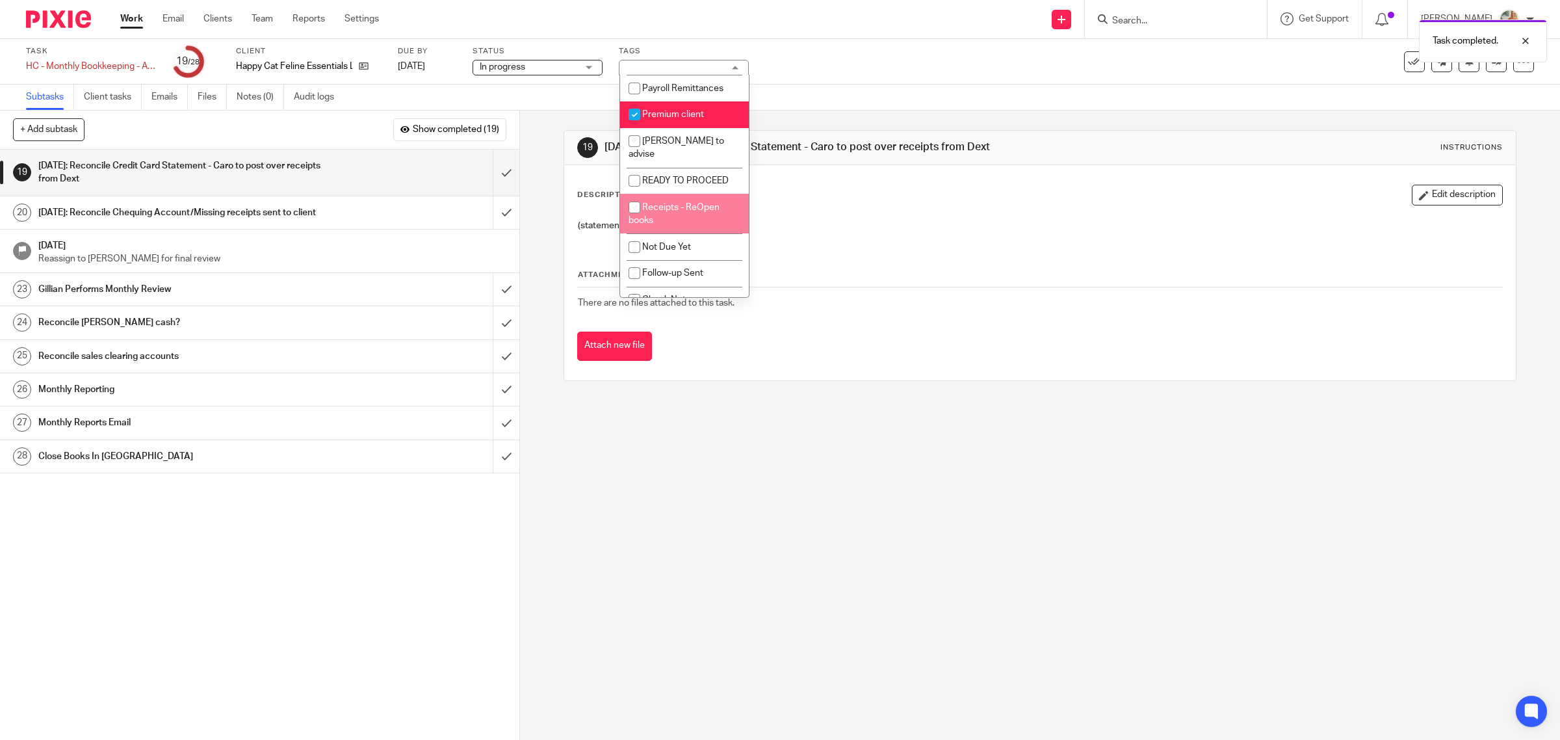
scroll to position [315, 0]
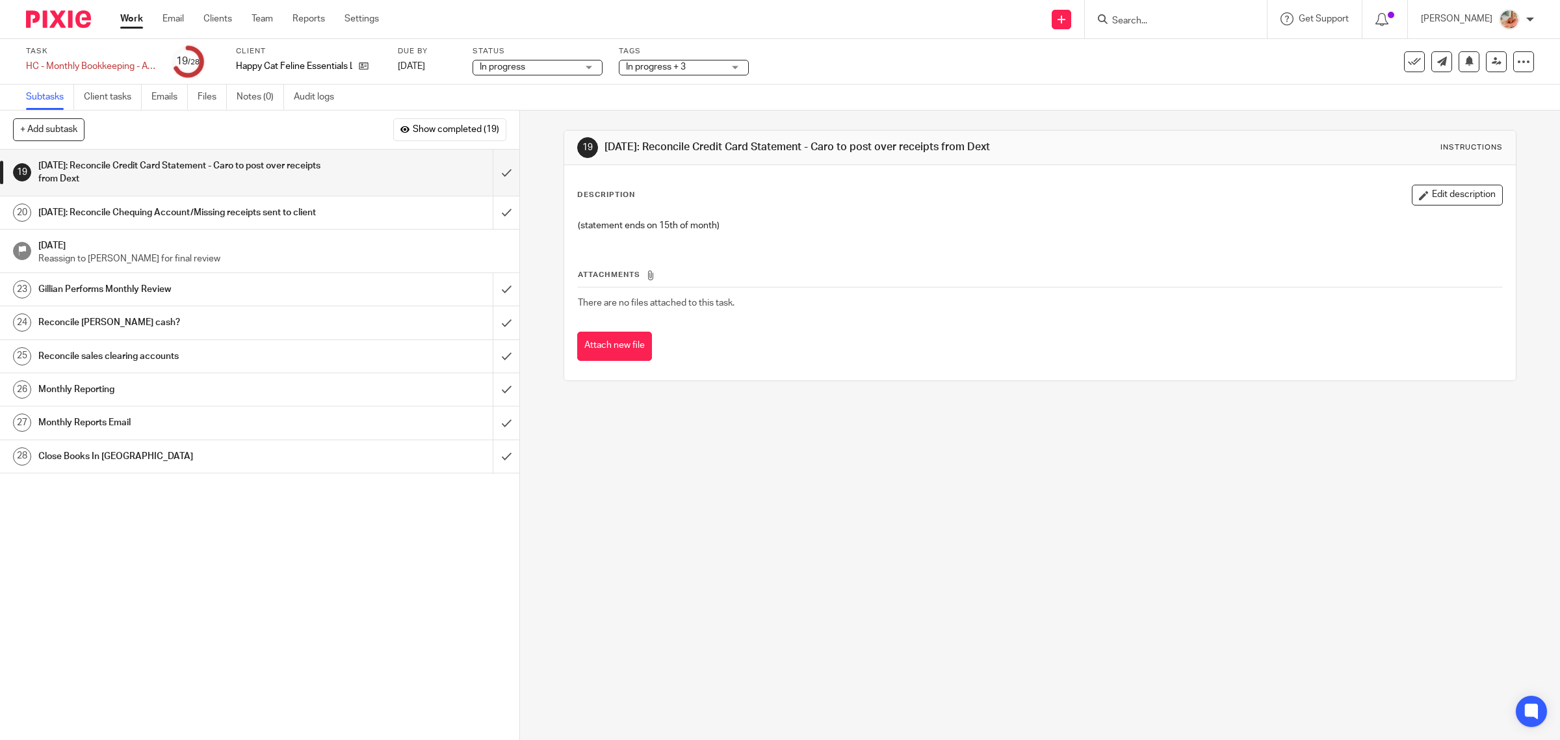
click at [132, 20] on link "Work" at bounding box center [131, 18] width 23 height 13
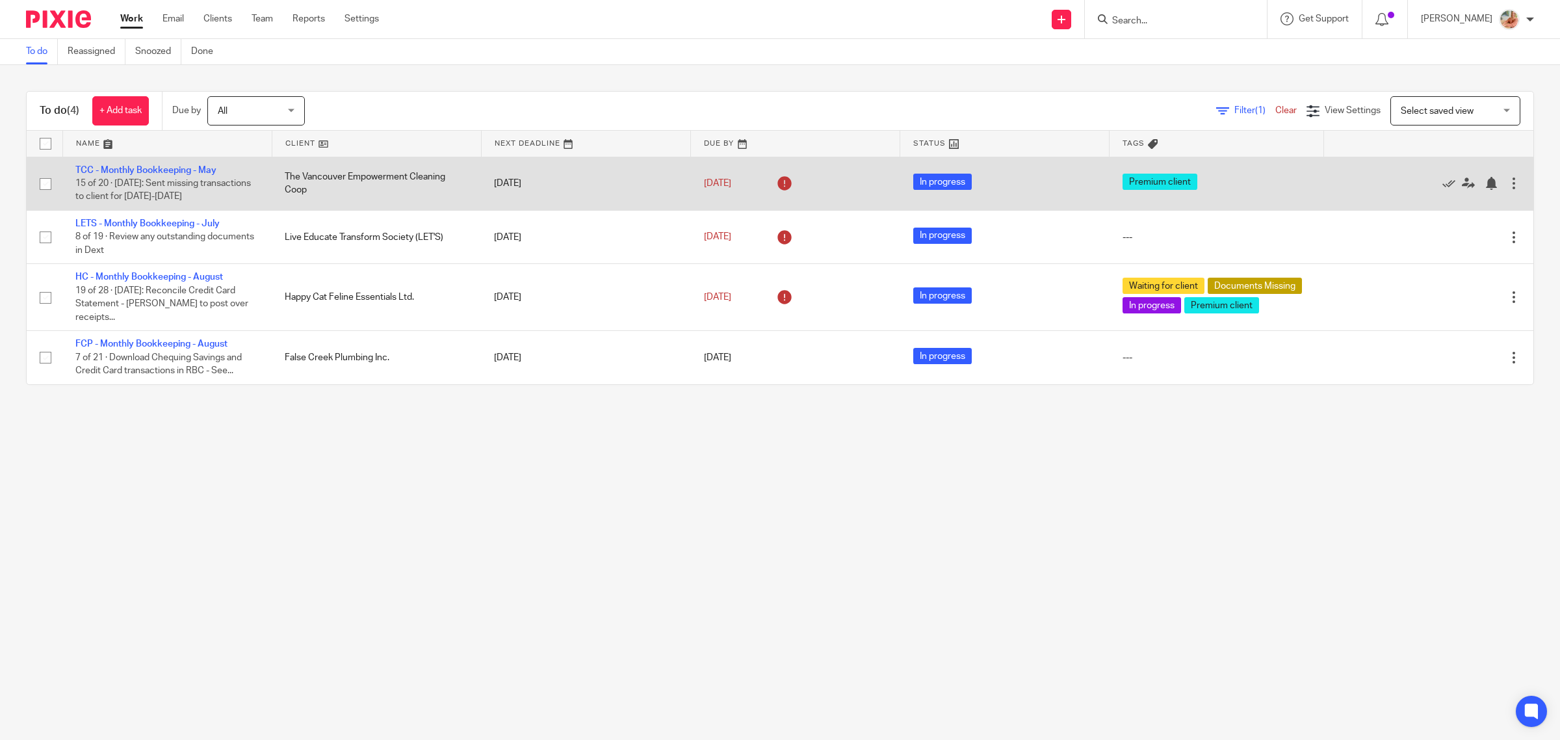
drag, startPoint x: 122, startPoint y: 110, endPoint x: 446, endPoint y: 221, distance: 342.0
click at [122, 109] on link "+ Add task" at bounding box center [120, 110] width 57 height 29
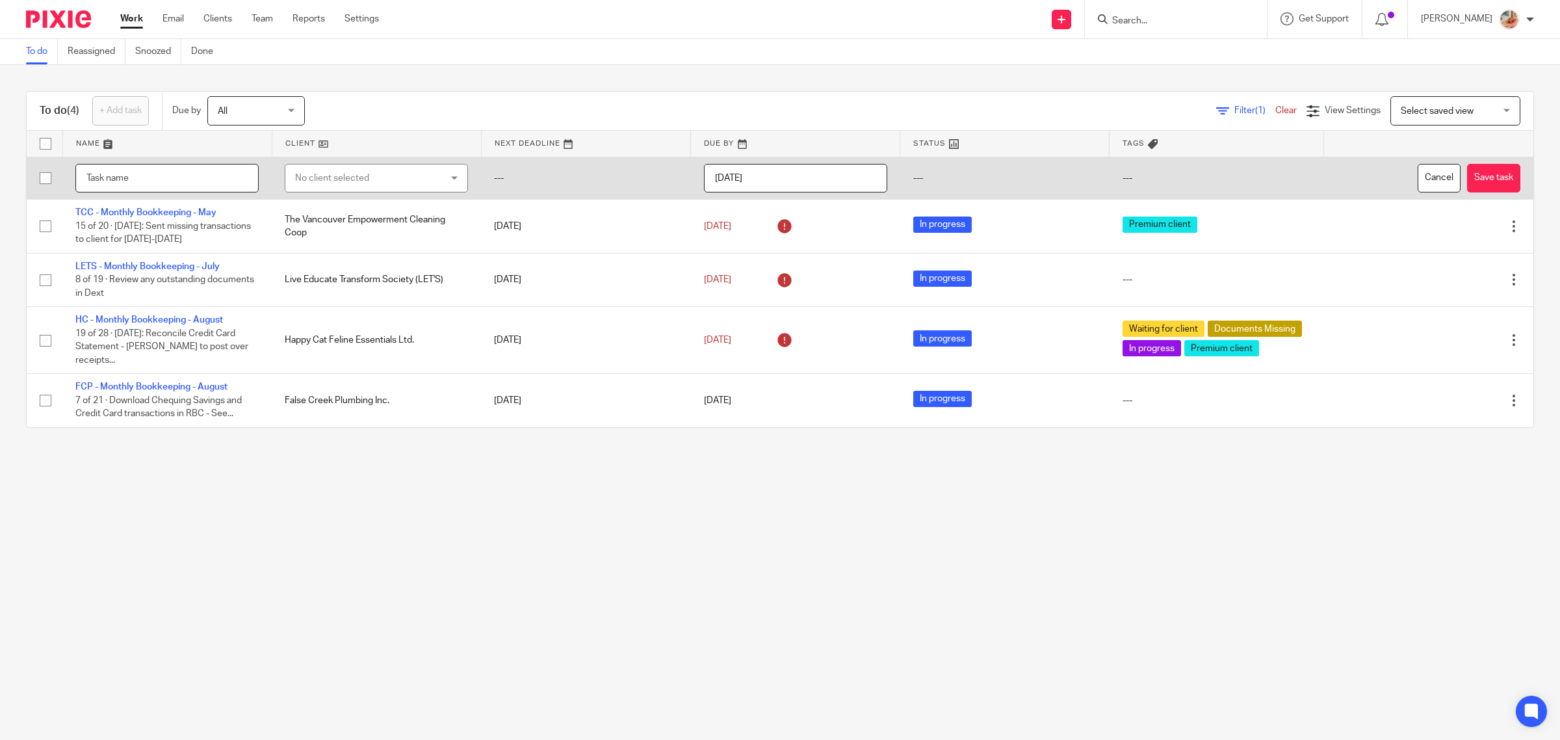
paste input "Error Treasure [PERSON_NAME] :)"
type input "Error Treasure [PERSON_NAME] :)"
click at [346, 177] on div "No client selected" at bounding box center [364, 177] width 138 height 27
type input "growin"
click at [340, 246] on span "Growing Chefs Society" at bounding box center [337, 243] width 94 height 9
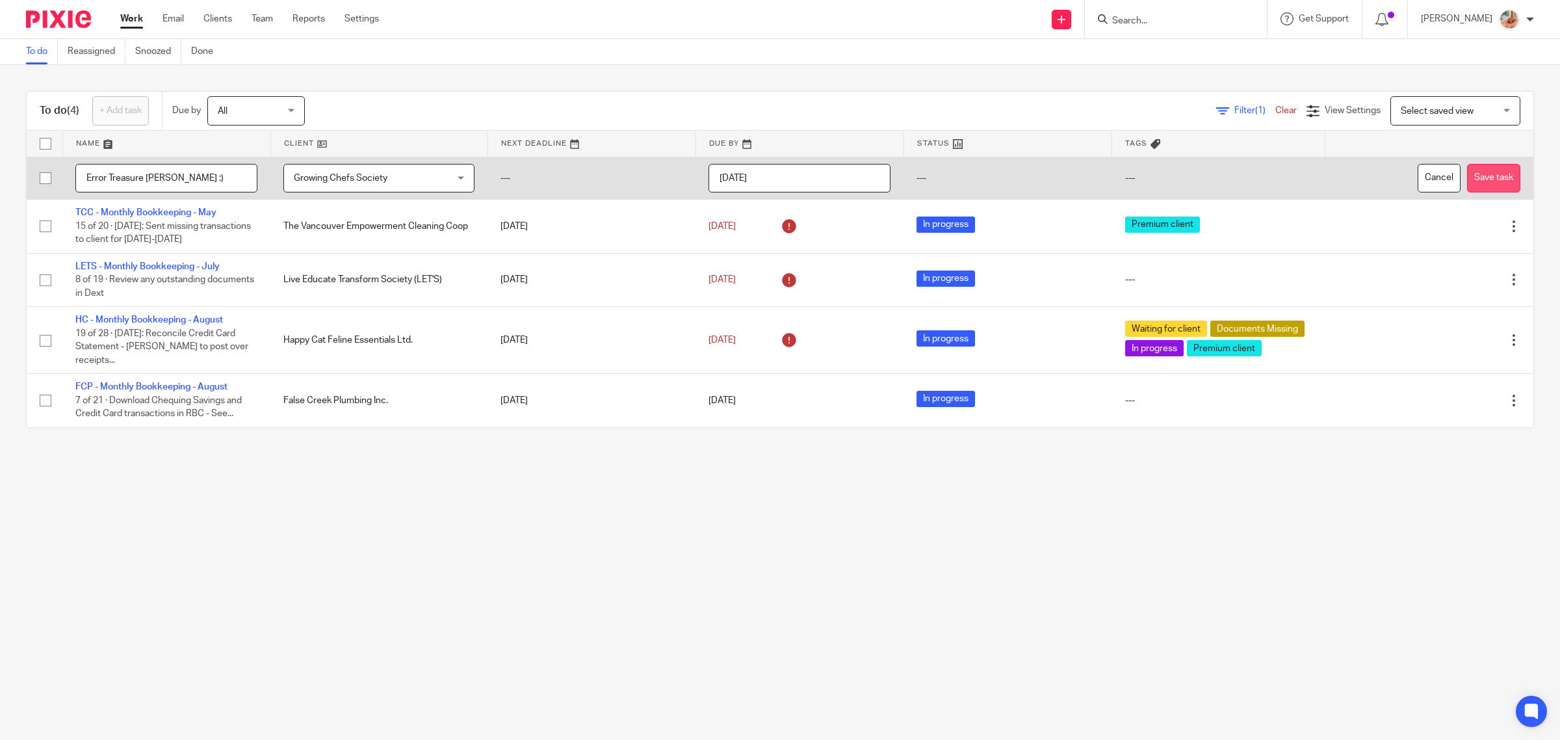
click at [1469, 173] on button "Save task" at bounding box center [1493, 178] width 53 height 29
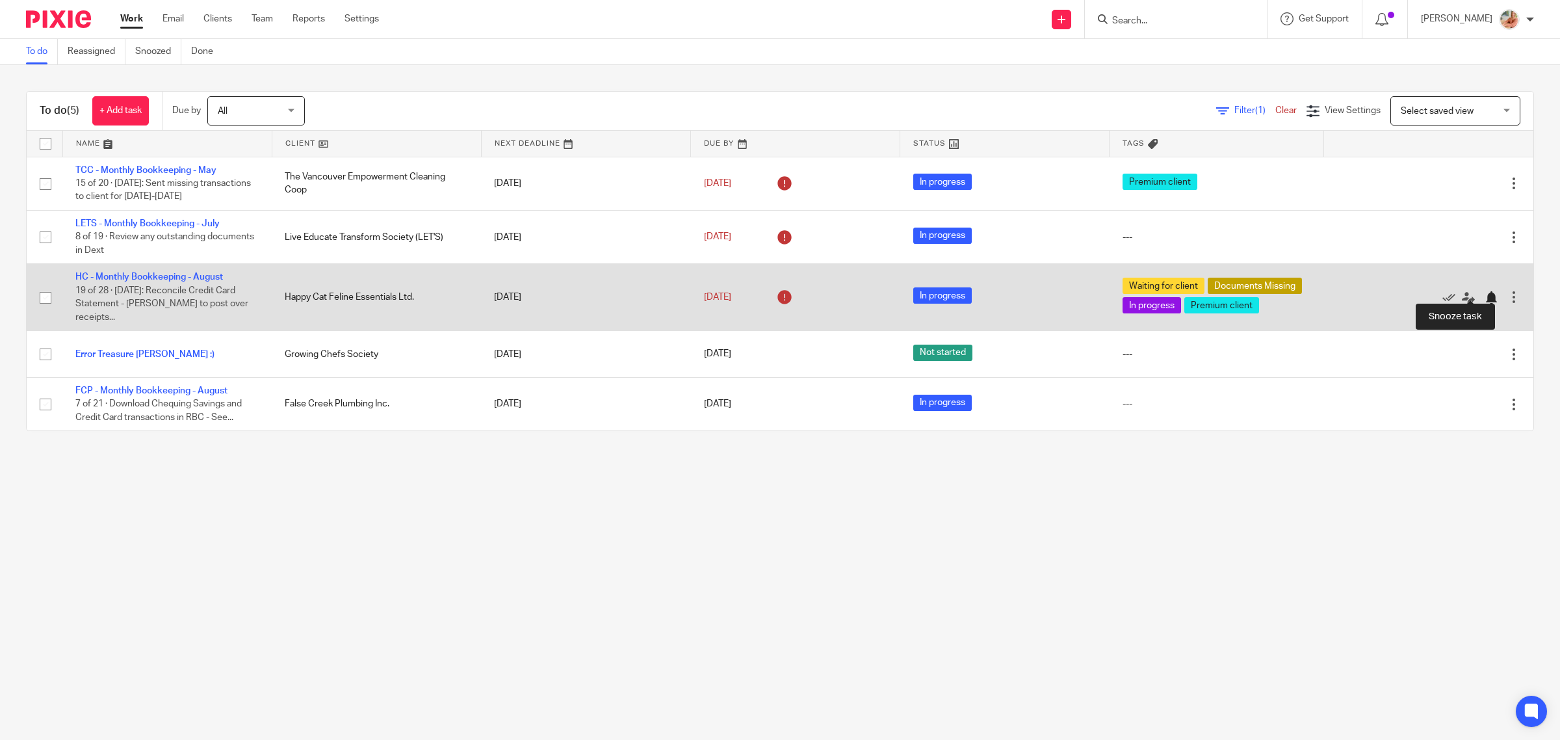
click at [1484, 293] on div at bounding box center [1490, 297] width 13 height 13
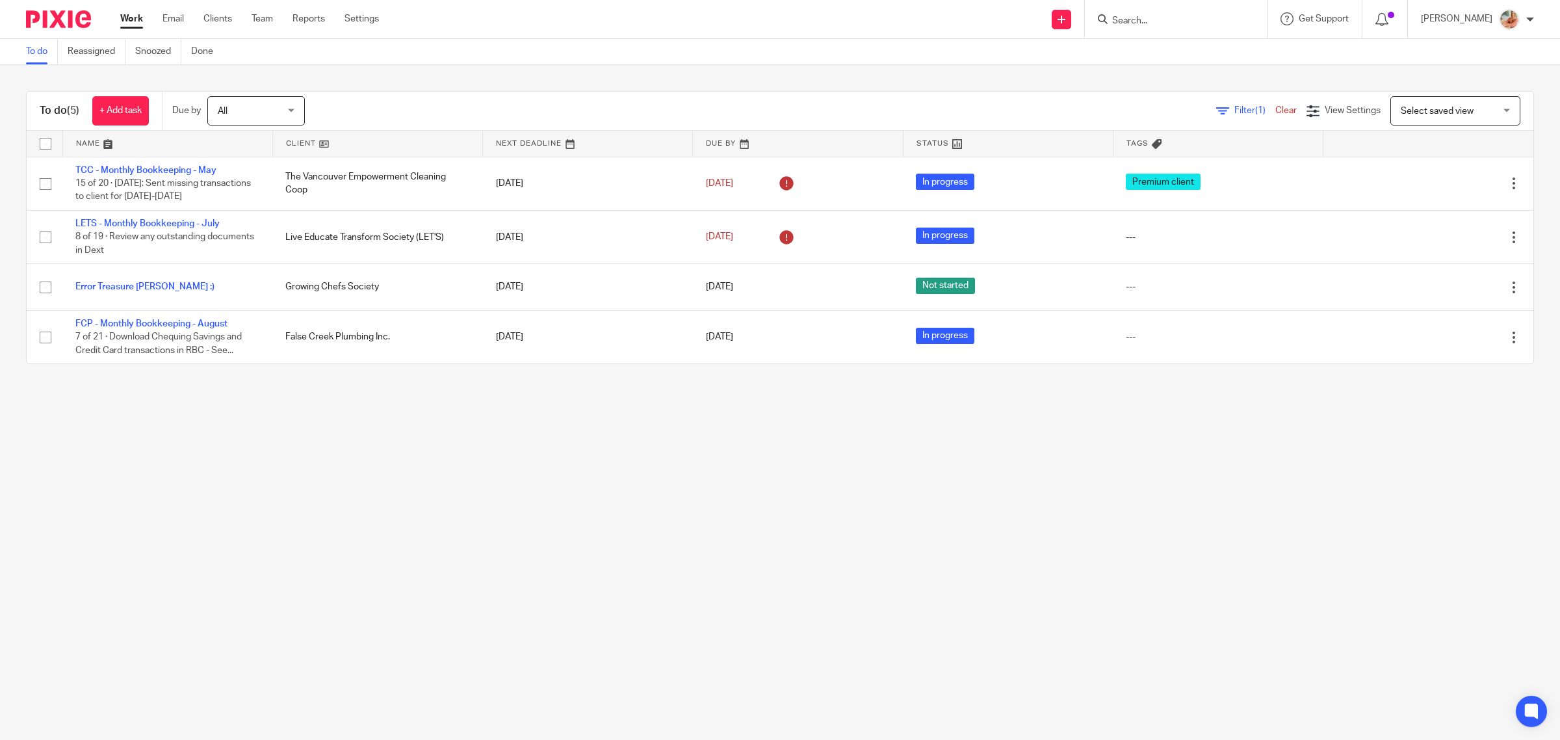
click at [229, 18] on link "Clients" at bounding box center [217, 18] width 29 height 13
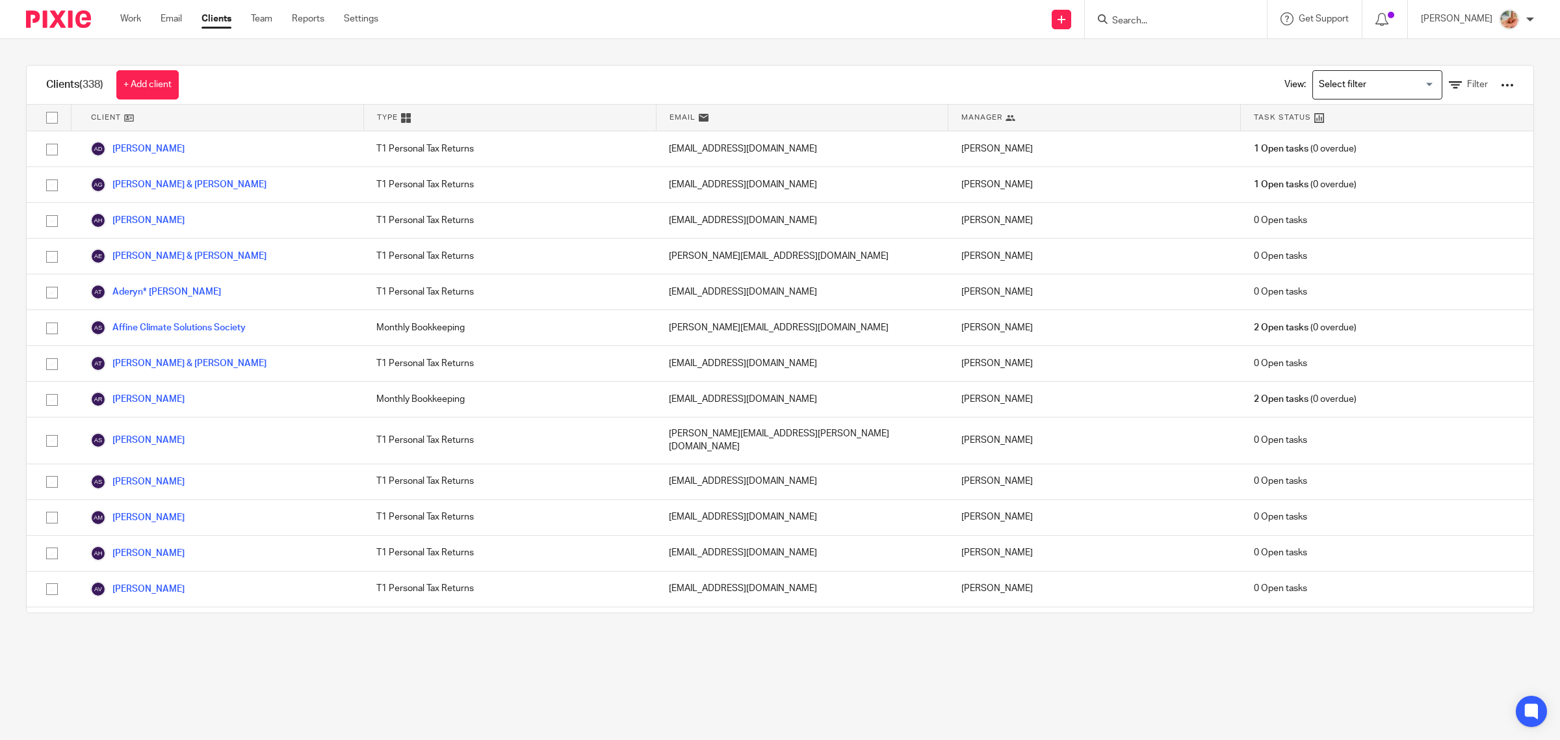
click input "Search for option"
click li "Bookkeeping & Payroll Clients only"
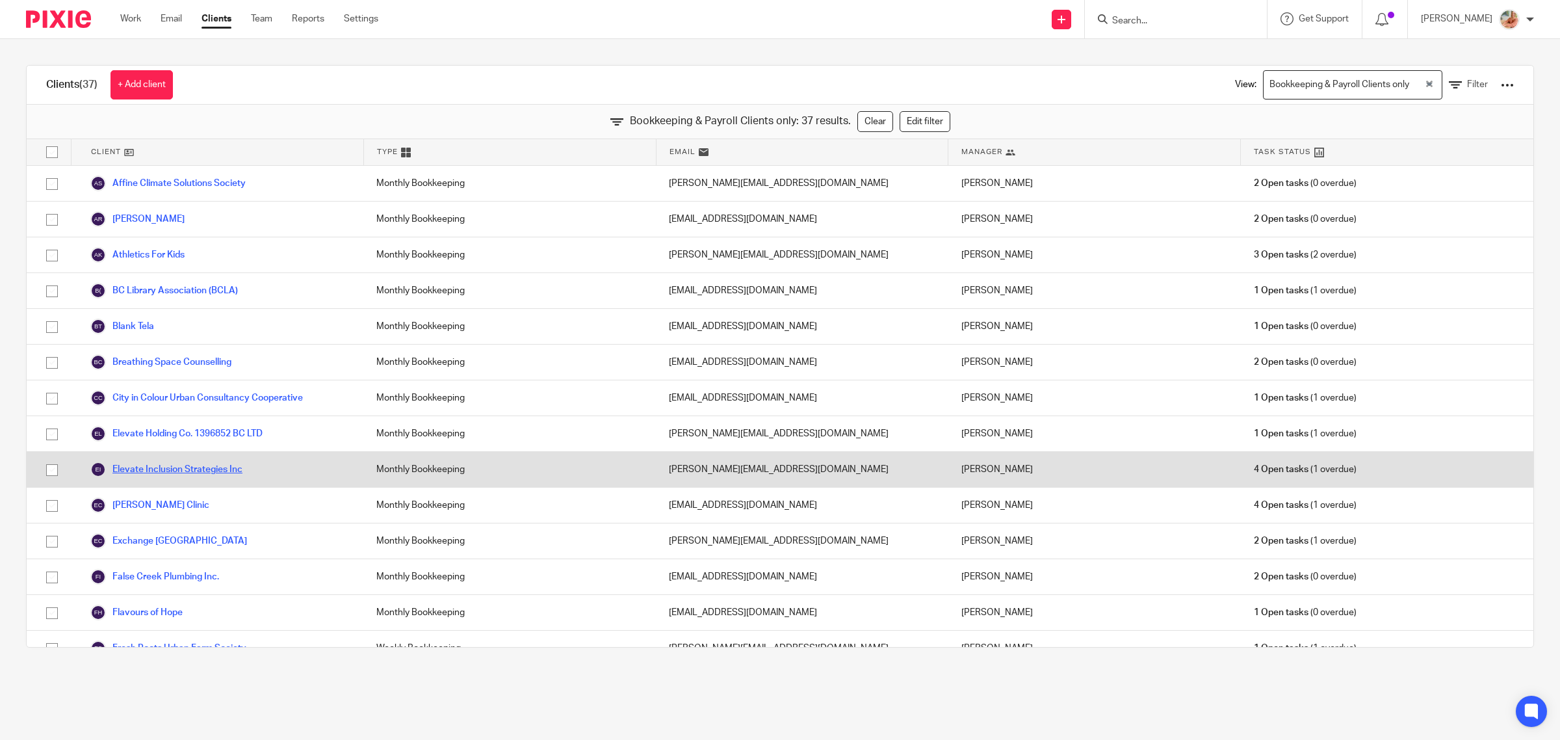
scroll to position [406, 0]
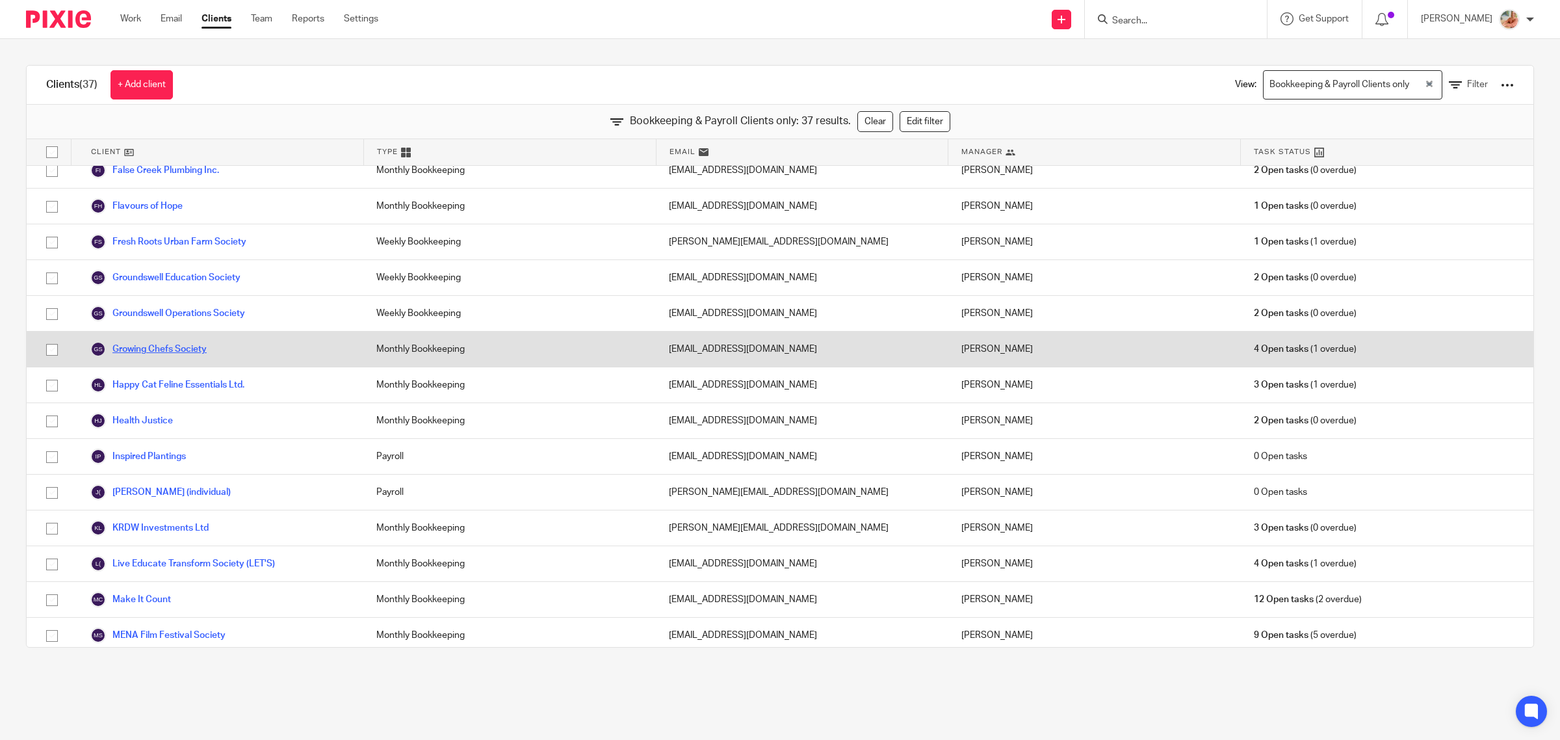
click link "Growing Chefs Society"
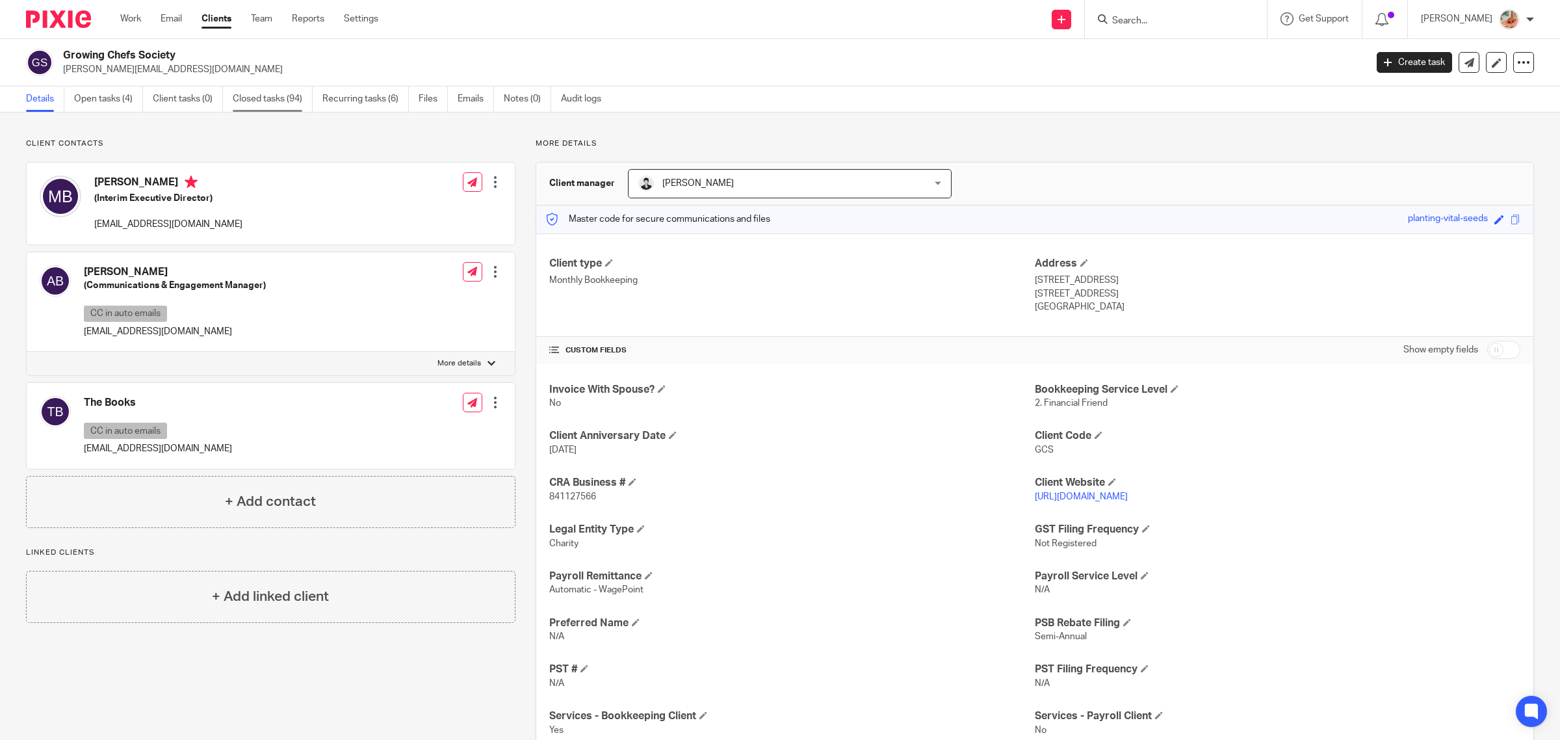
click at [286, 101] on link "Closed tasks (94)" at bounding box center [273, 98] width 80 height 25
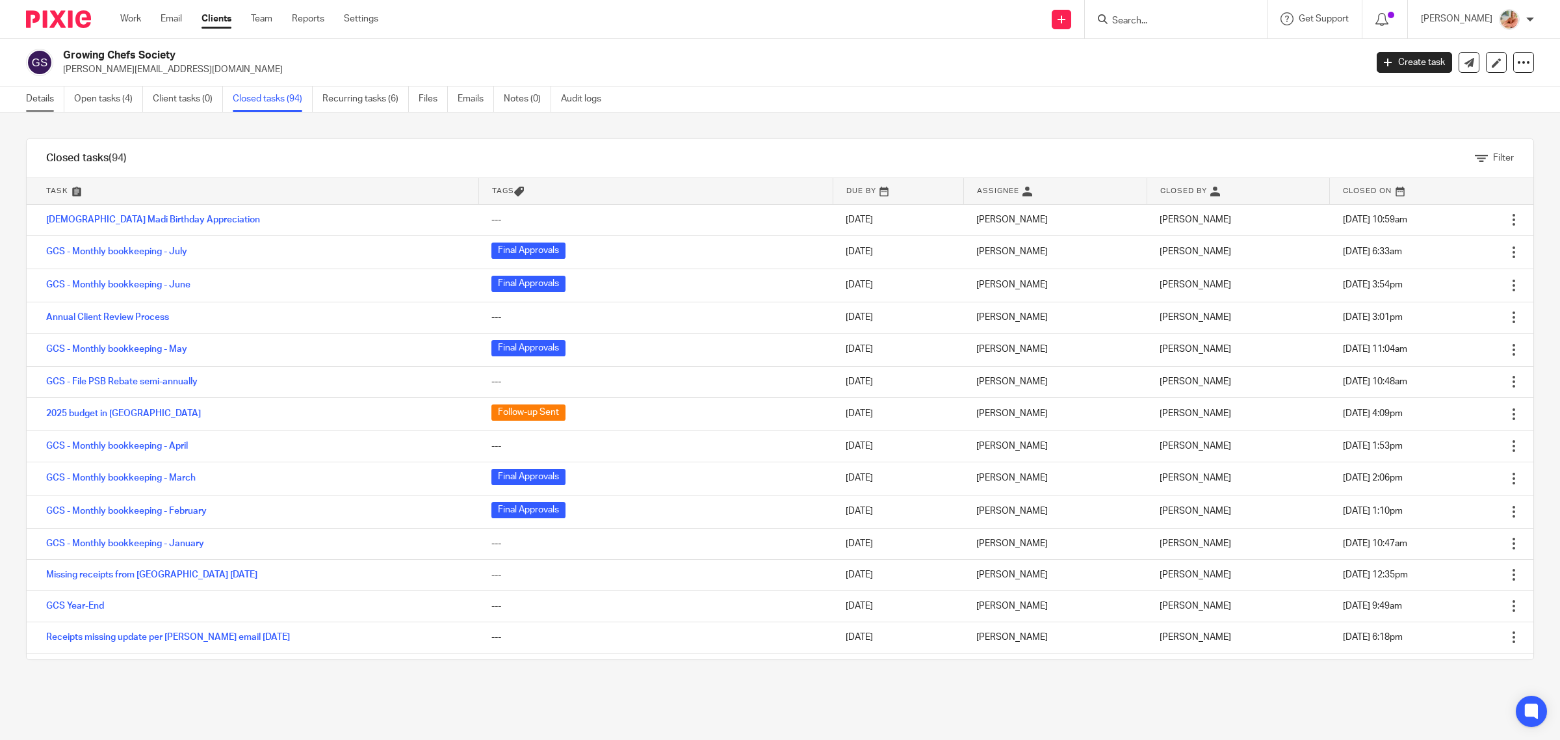
click at [50, 97] on link "Details" at bounding box center [45, 98] width 38 height 25
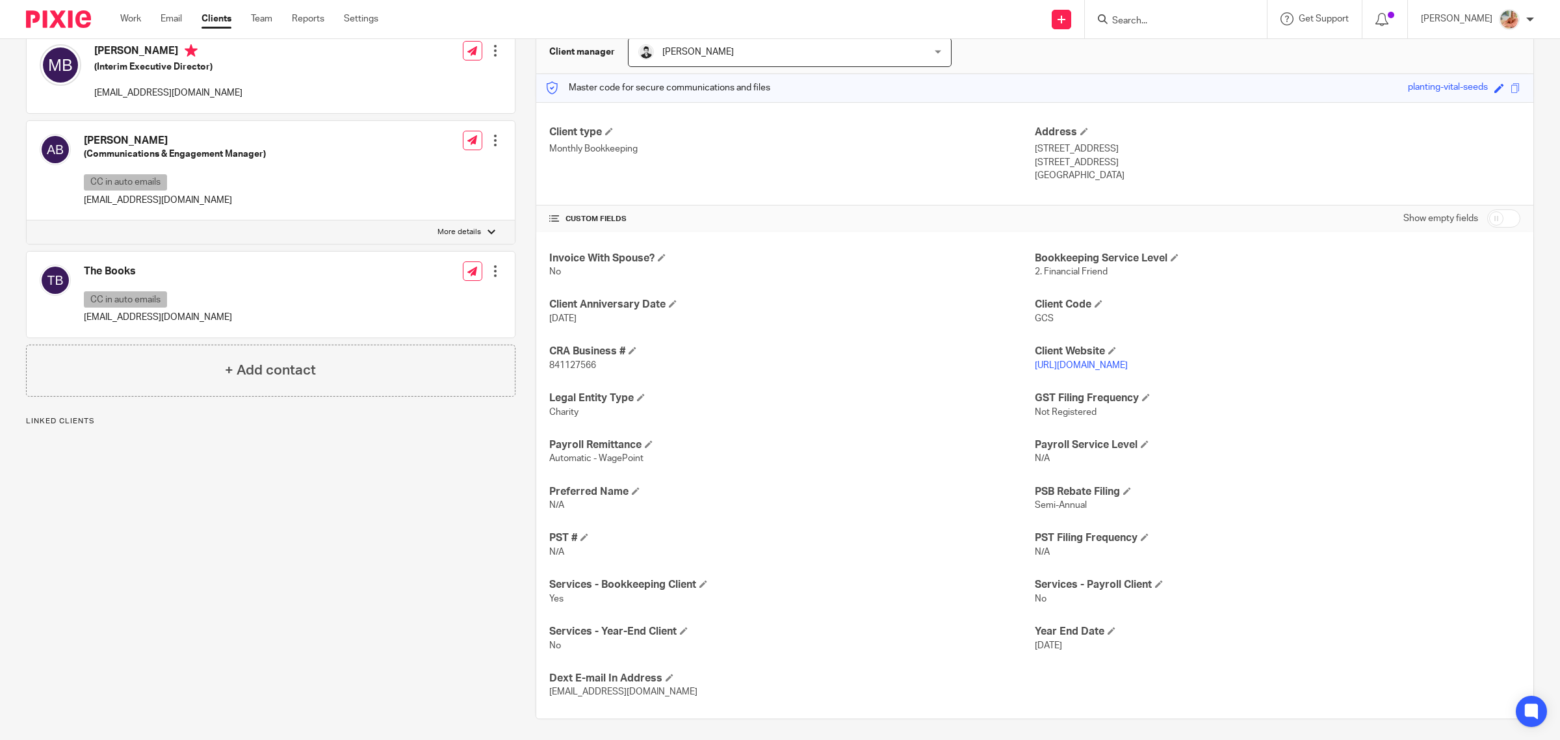
scroll to position [136, 0]
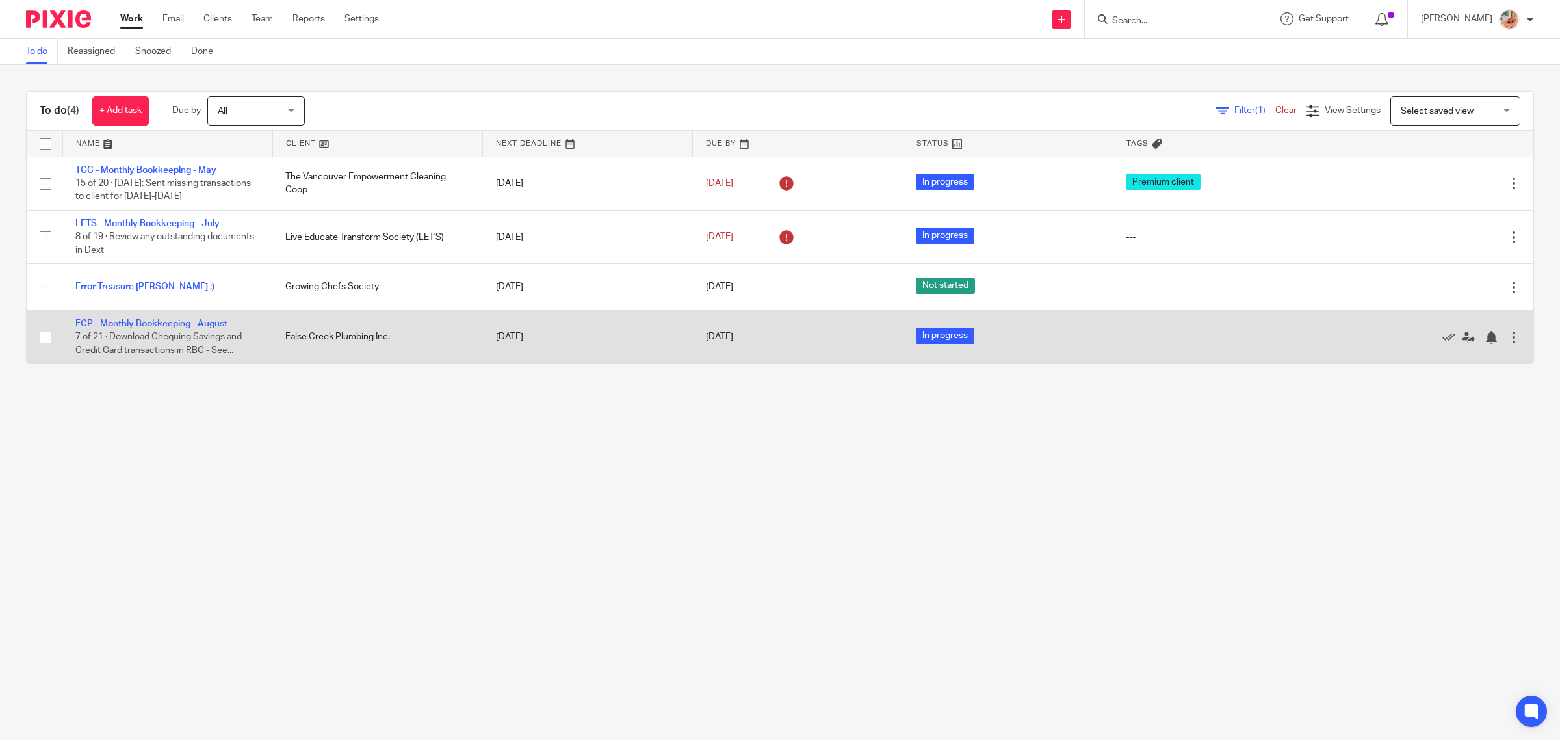
drag, startPoint x: 145, startPoint y: 289, endPoint x: 183, endPoint y: 313, distance: 44.4
click at [145, 289] on link "Error Treasure [PERSON_NAME] :)" at bounding box center [144, 286] width 139 height 9
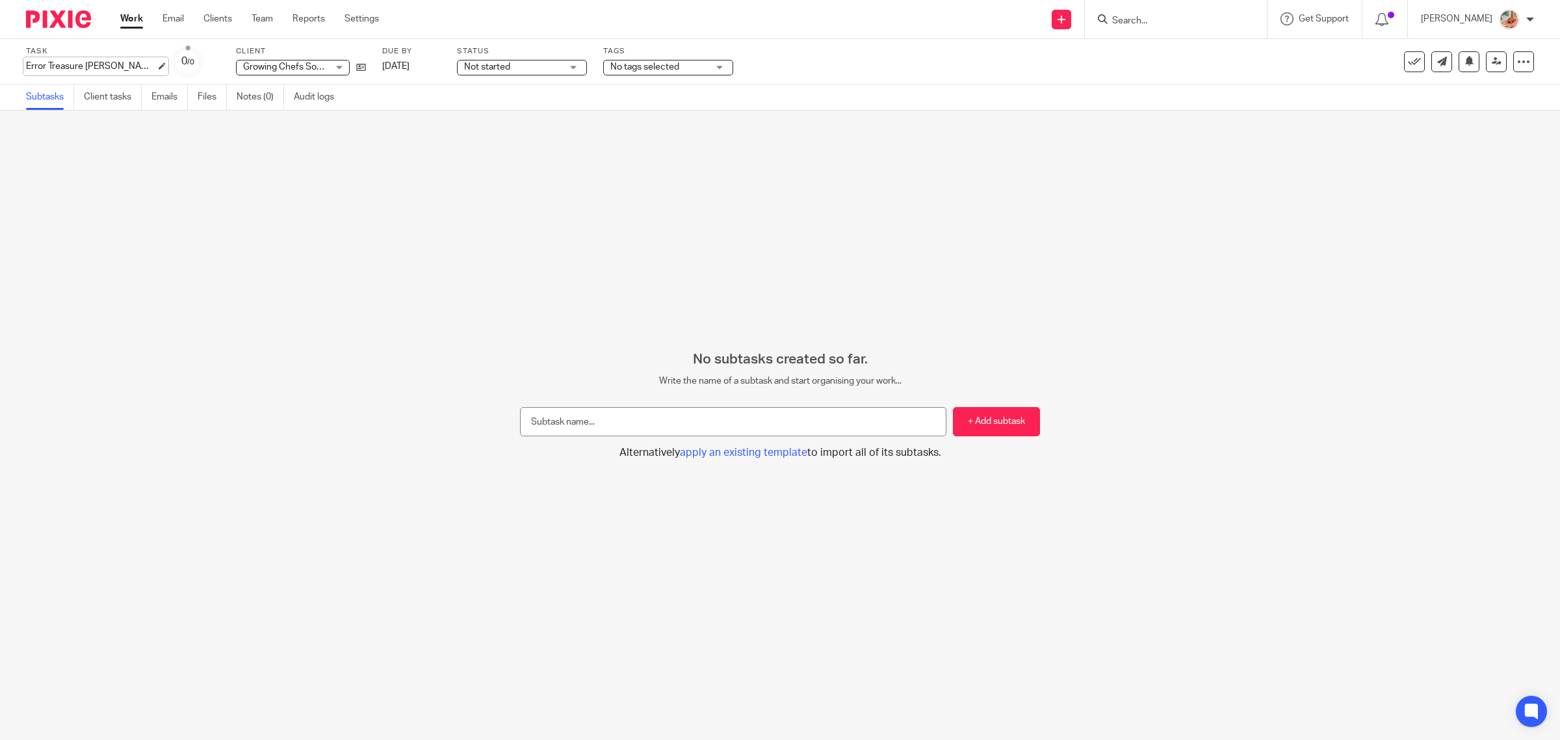
click at [83, 70] on div "Error Treasure Hunt :) Save Error Treasure Hunt :)" at bounding box center [91, 66] width 130 height 13
click at [111, 65] on input "Error Treasure [PERSON_NAME] :)" at bounding box center [121, 67] width 190 height 15
drag, startPoint x: 117, startPoint y: 66, endPoint x: 11, endPoint y: 69, distance: 106.0
click at [11, 69] on div "Task Error Treasure Hunt :) Save Error Treasure Hunt :) 0 /0 Client Growing Che…" at bounding box center [780, 61] width 1560 height 45
type input "Request from Madi"
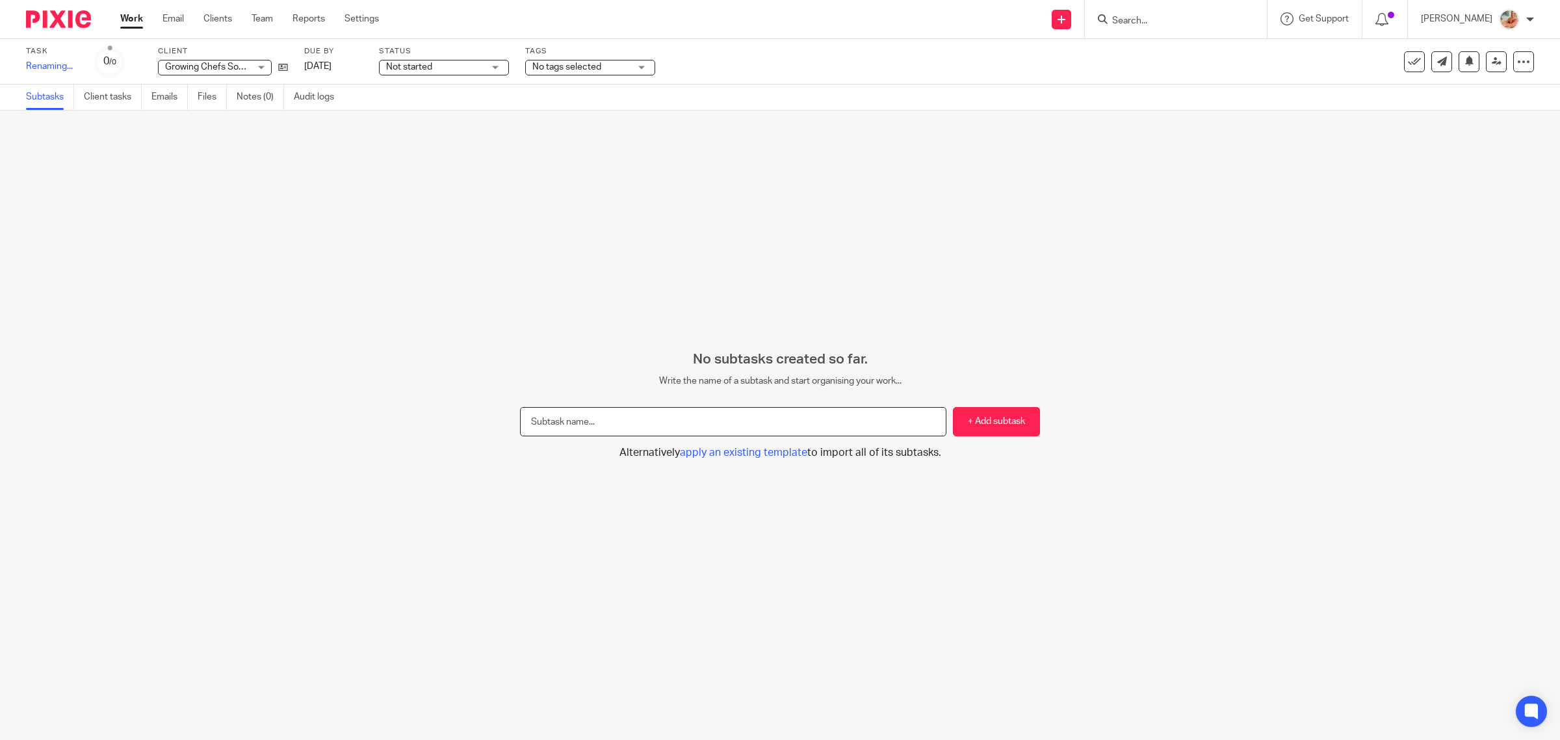
click at [634, 421] on input "text" at bounding box center [733, 421] width 426 height 29
type input "N"
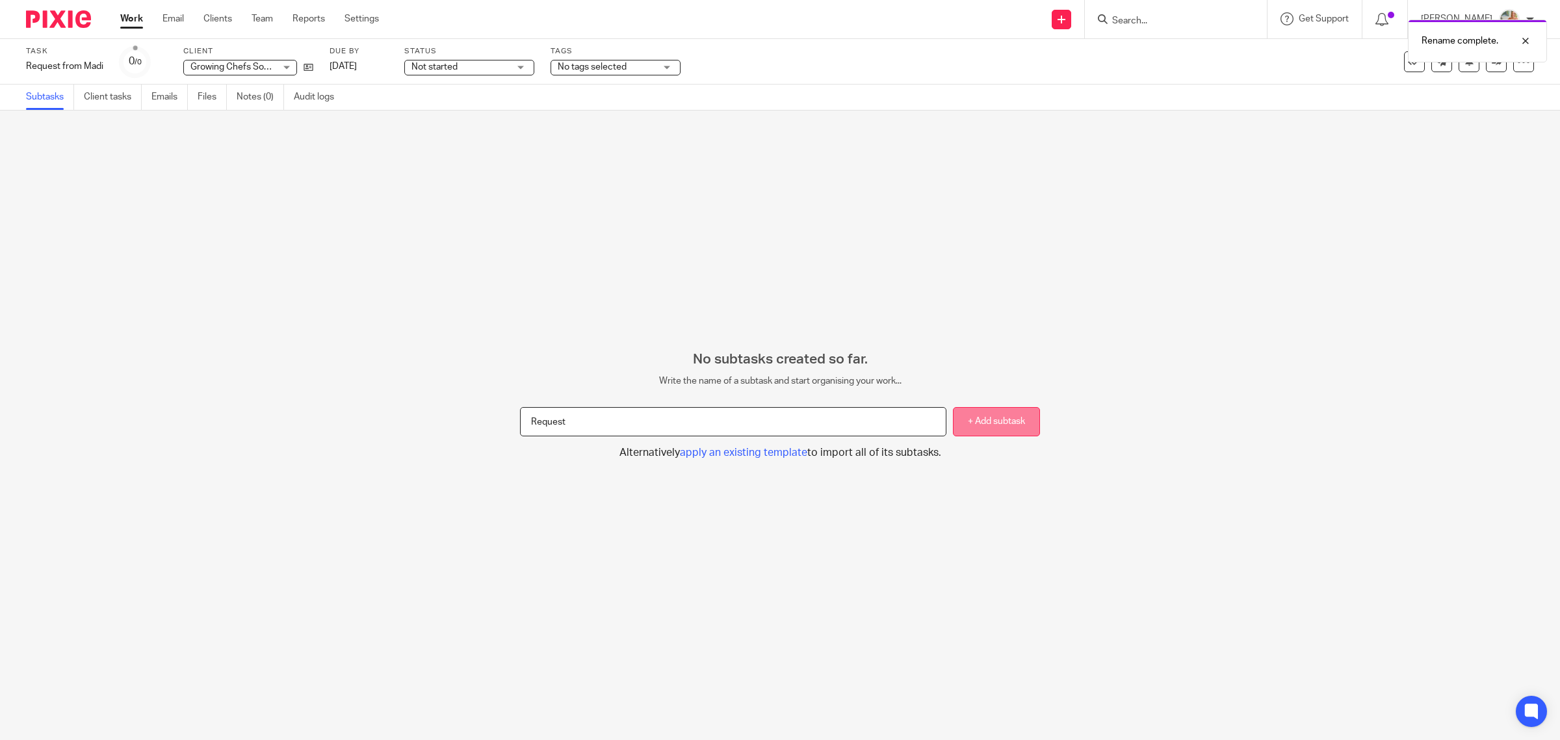
type input "Request"
click at [992, 428] on button "+ Add subtask" at bounding box center [996, 421] width 87 height 29
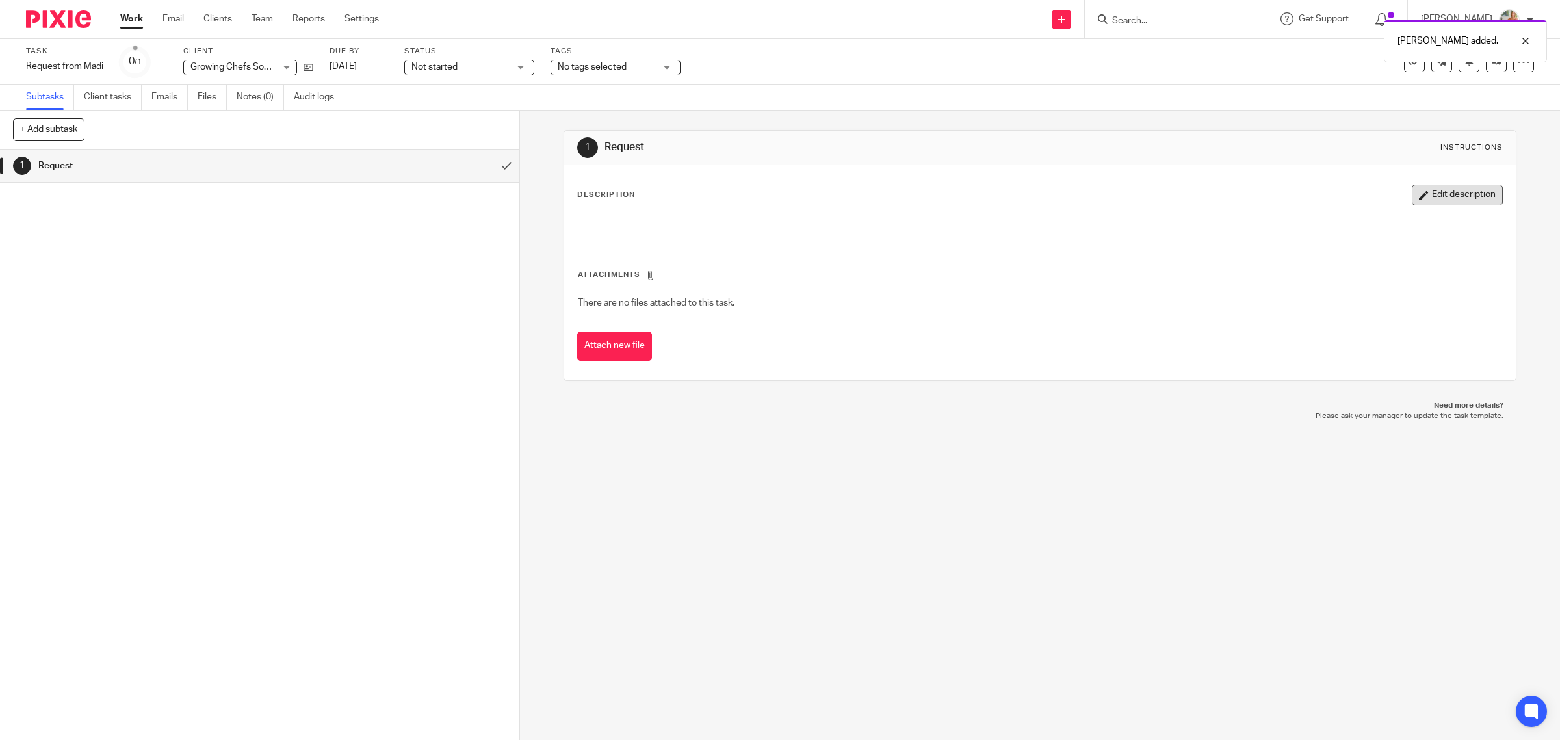
click at [1439, 200] on button "Edit description" at bounding box center [1456, 195] width 91 height 21
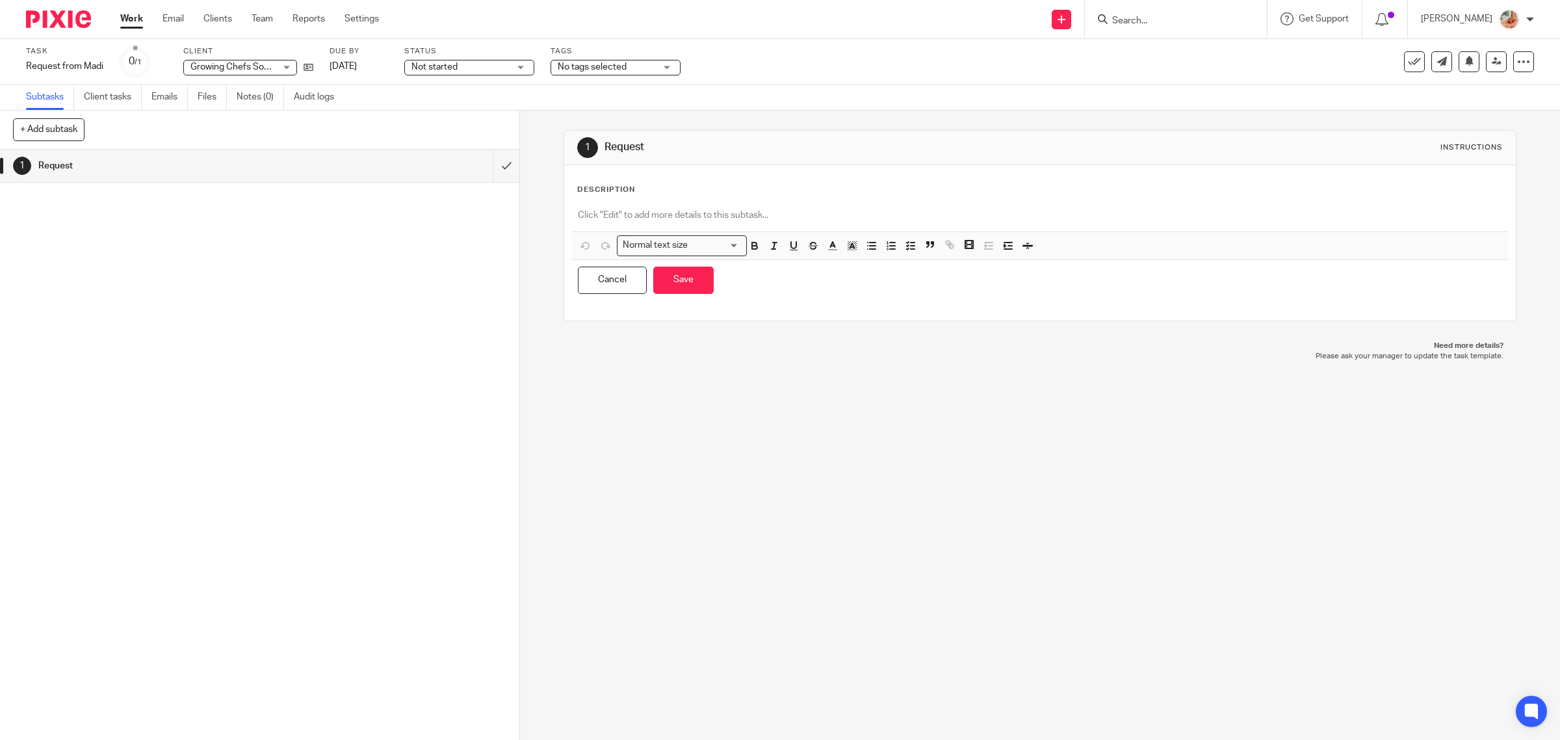
click at [624, 200] on div "Description Normal text size Loading... Remove Edit Insert new video Copy and p…" at bounding box center [1040, 243] width 926 height 116
click at [616, 213] on p at bounding box center [1040, 215] width 925 height 13
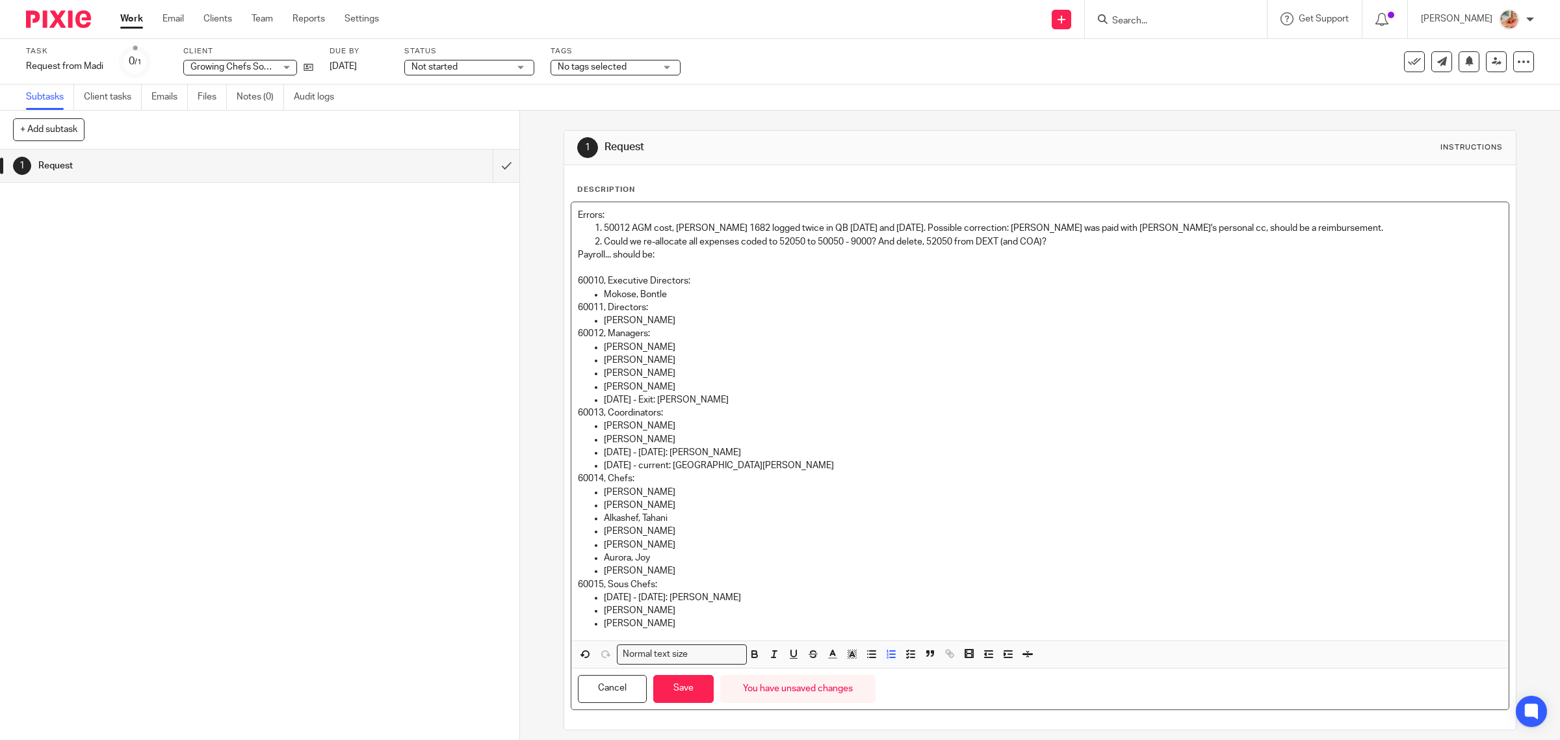
click at [1126, 241] on p "Could we re-allocate all expenses coded to 52050 to 50050 - 9000? And delete, 5…" at bounding box center [1053, 241] width 899 height 13
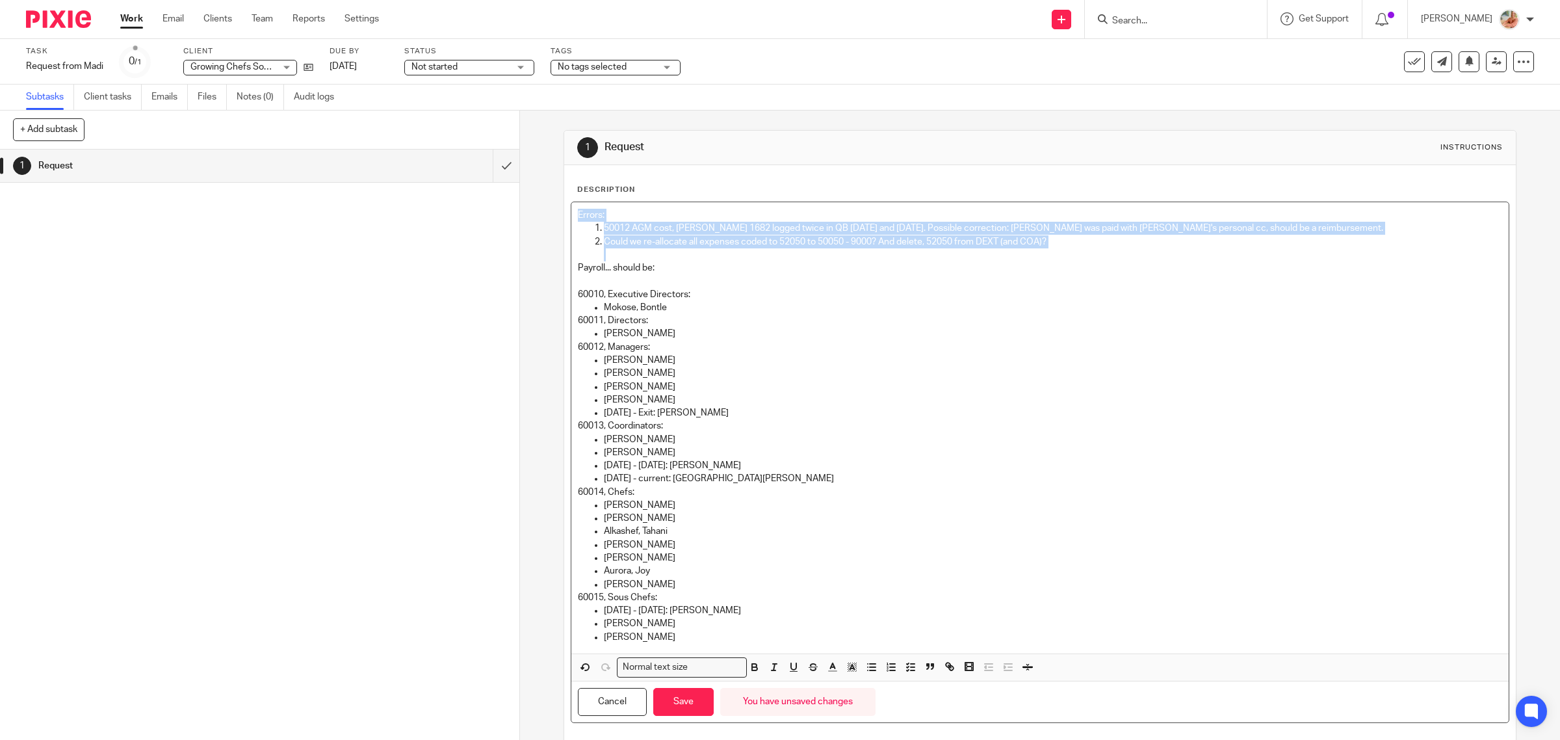
drag, startPoint x: 1063, startPoint y: 251, endPoint x: 563, endPoint y: 222, distance: 499.9
click at [564, 222] on div "Description Errors: 50012 AGM cost, Bill 1682 logged twice in QB [DATE] and [DA…" at bounding box center [1040, 453] width 952 height 577
click at [810, 671] on icon "button" at bounding box center [813, 668] width 6 height 3
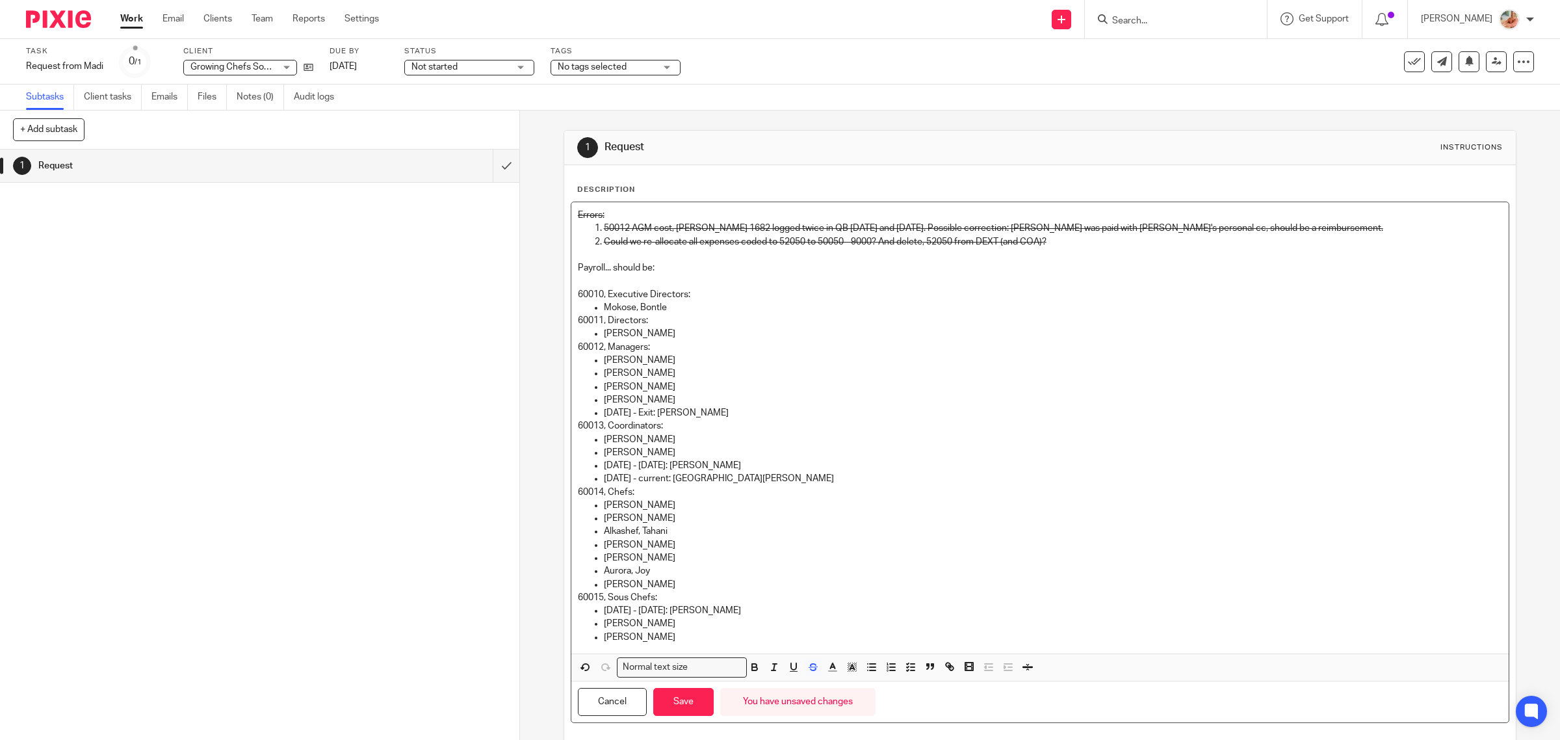
click at [907, 440] on p "Woo, Nicole" at bounding box center [1053, 439] width 899 height 13
click at [697, 311] on p "Mokose, Bontle" at bounding box center [1053, 307] width 899 height 13
drag, startPoint x: 697, startPoint y: 311, endPoint x: 699, endPoint y: 330, distance: 19.6
click at [699, 329] on div "Errors: 50012 AGM cost, Bill 1682 logged twice in QB 04/02/2025 and 06/30/2025.…" at bounding box center [1040, 427] width 938 height 451
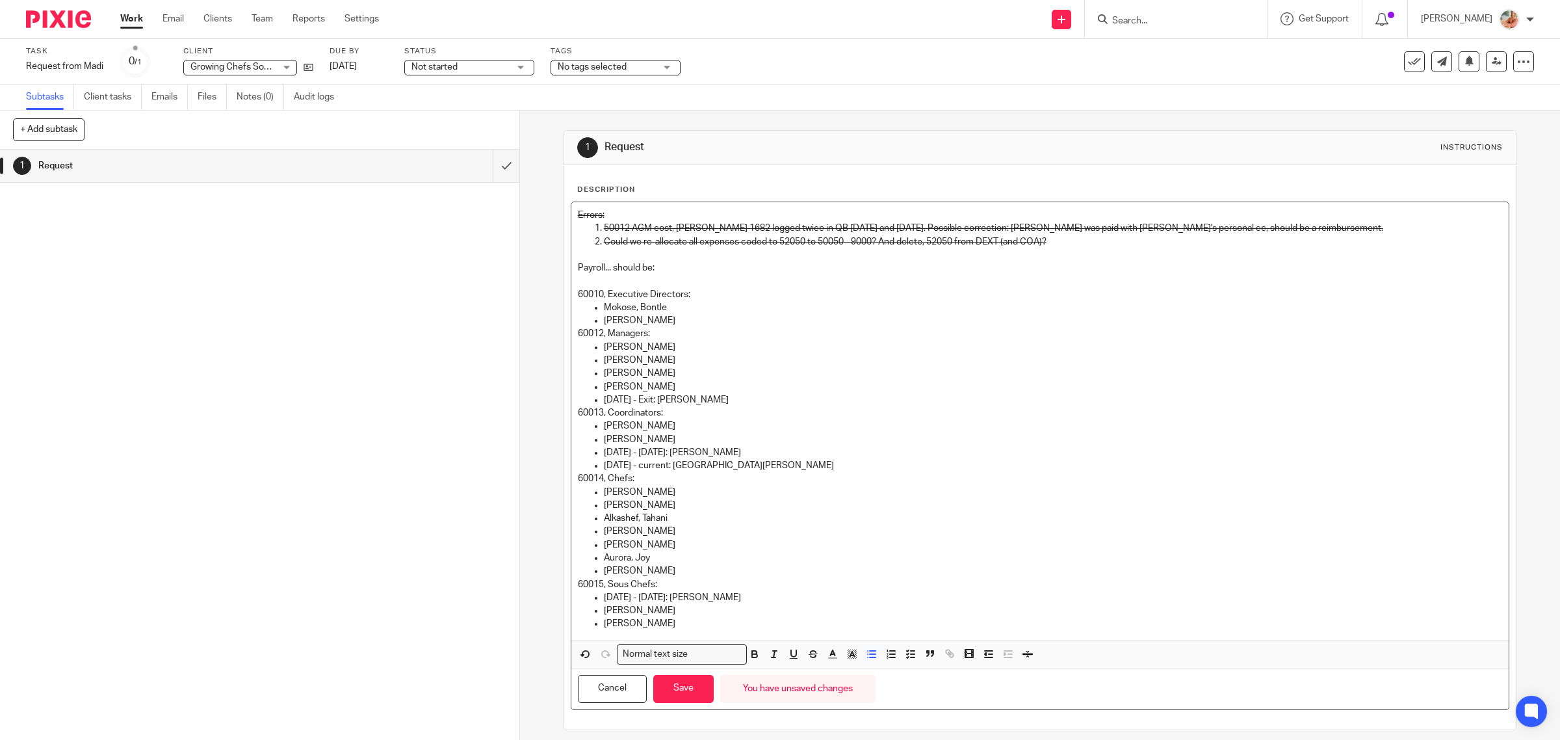
click at [720, 323] on p "Madeline Bourette-Knowles" at bounding box center [1053, 320] width 899 height 13
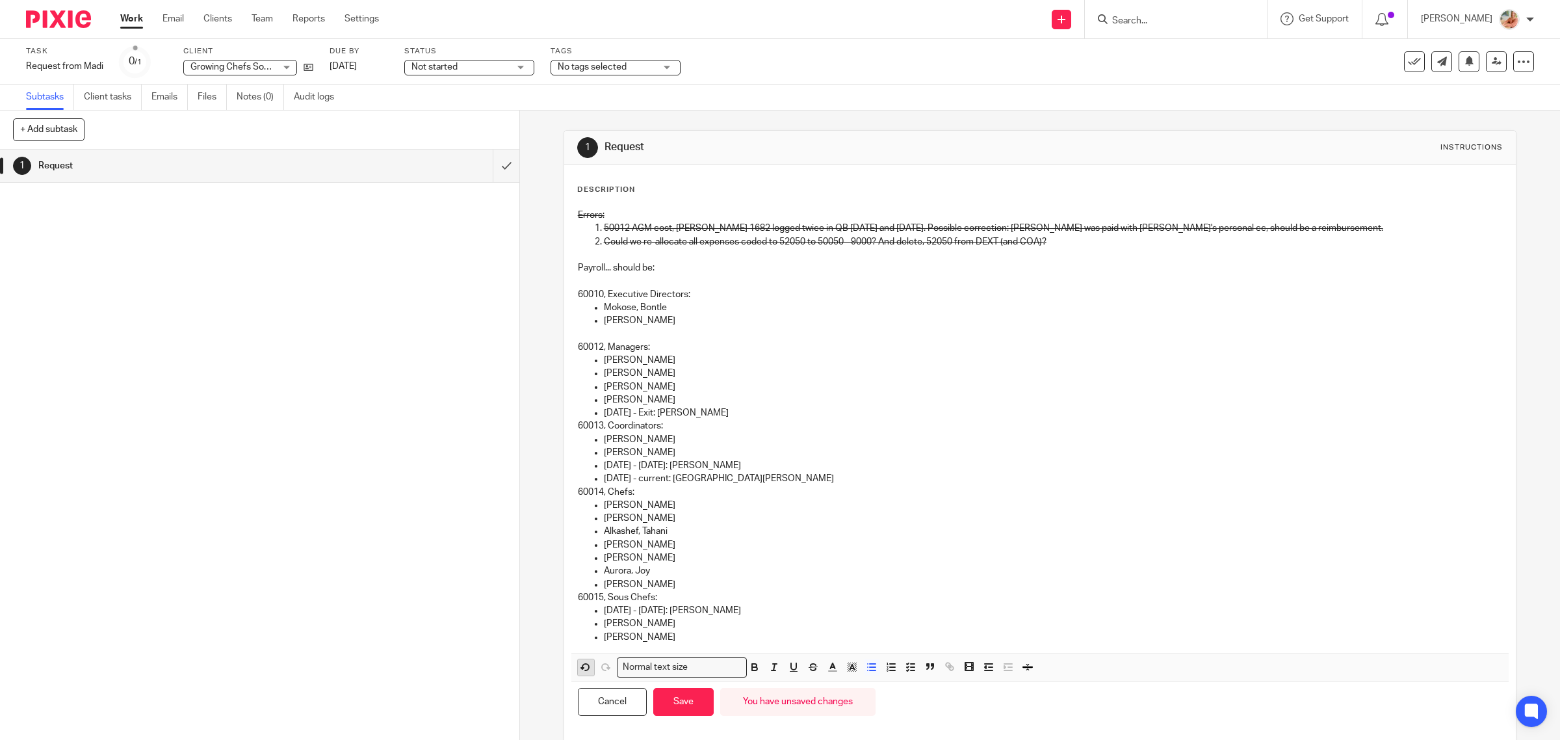
click at [580, 670] on icon "button" at bounding box center [586, 667] width 12 height 12
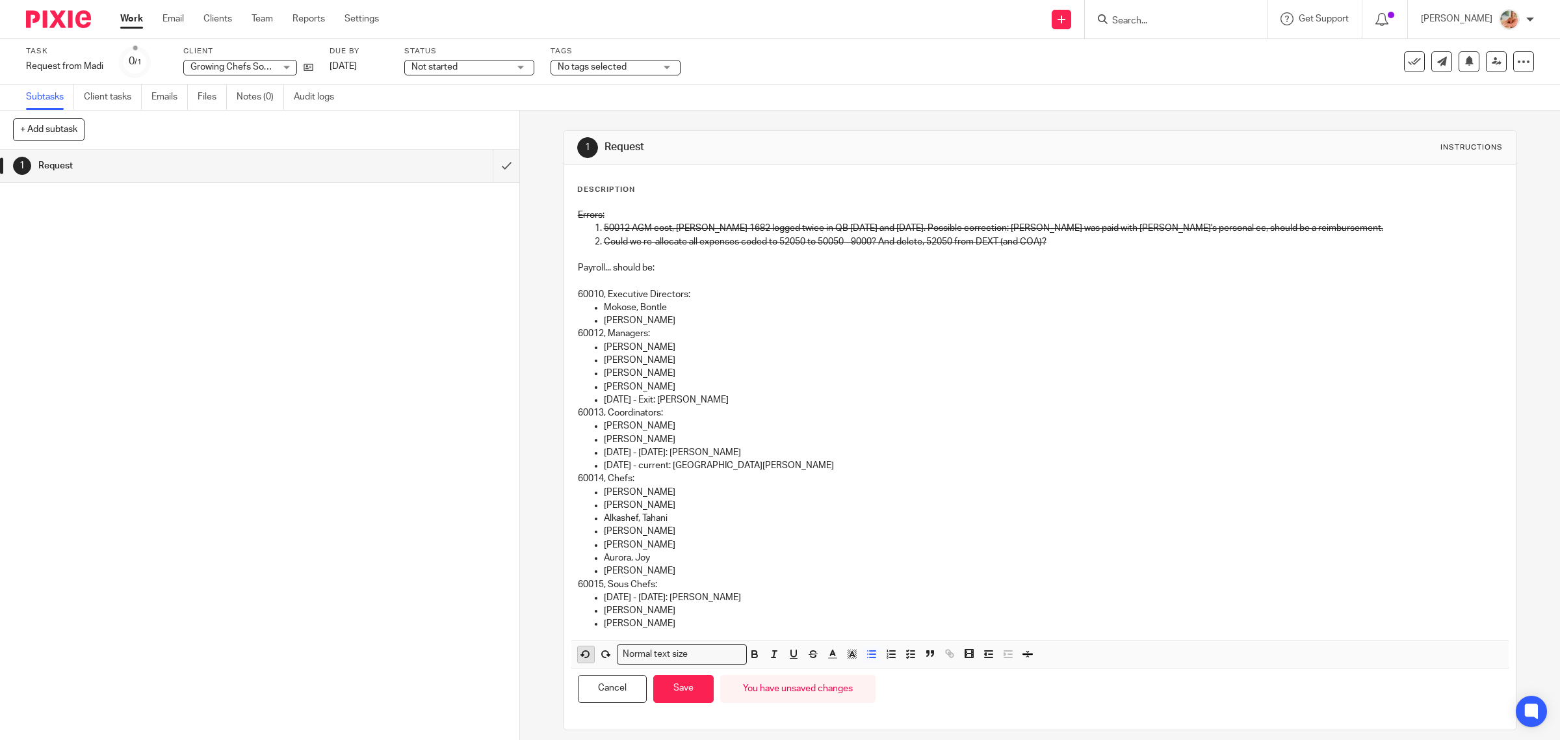
click at [579, 670] on div "Cancel Save You have unsaved changes" at bounding box center [1040, 688] width 938 height 41
click at [580, 655] on icon "button" at bounding box center [586, 654] width 12 height 12
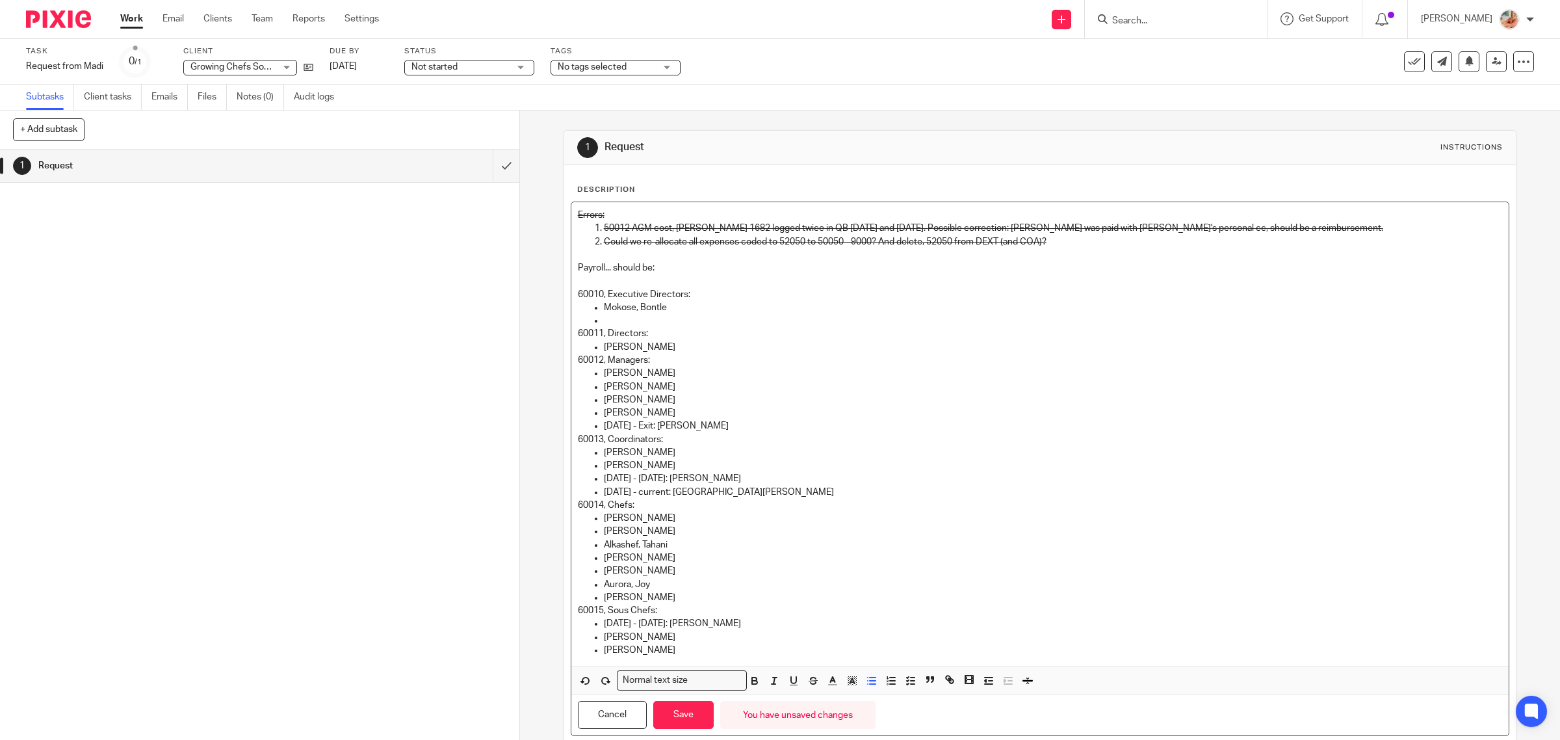
drag, startPoint x: 803, startPoint y: 370, endPoint x: 803, endPoint y: 377, distance: 6.5
click at [803, 377] on p "Bell, Dary" at bounding box center [1053, 373] width 899 height 13
click at [668, 320] on p at bounding box center [1053, 320] width 899 height 13
click at [744, 346] on p "Madeline Bourette-Knowles" at bounding box center [1053, 347] width 899 height 13
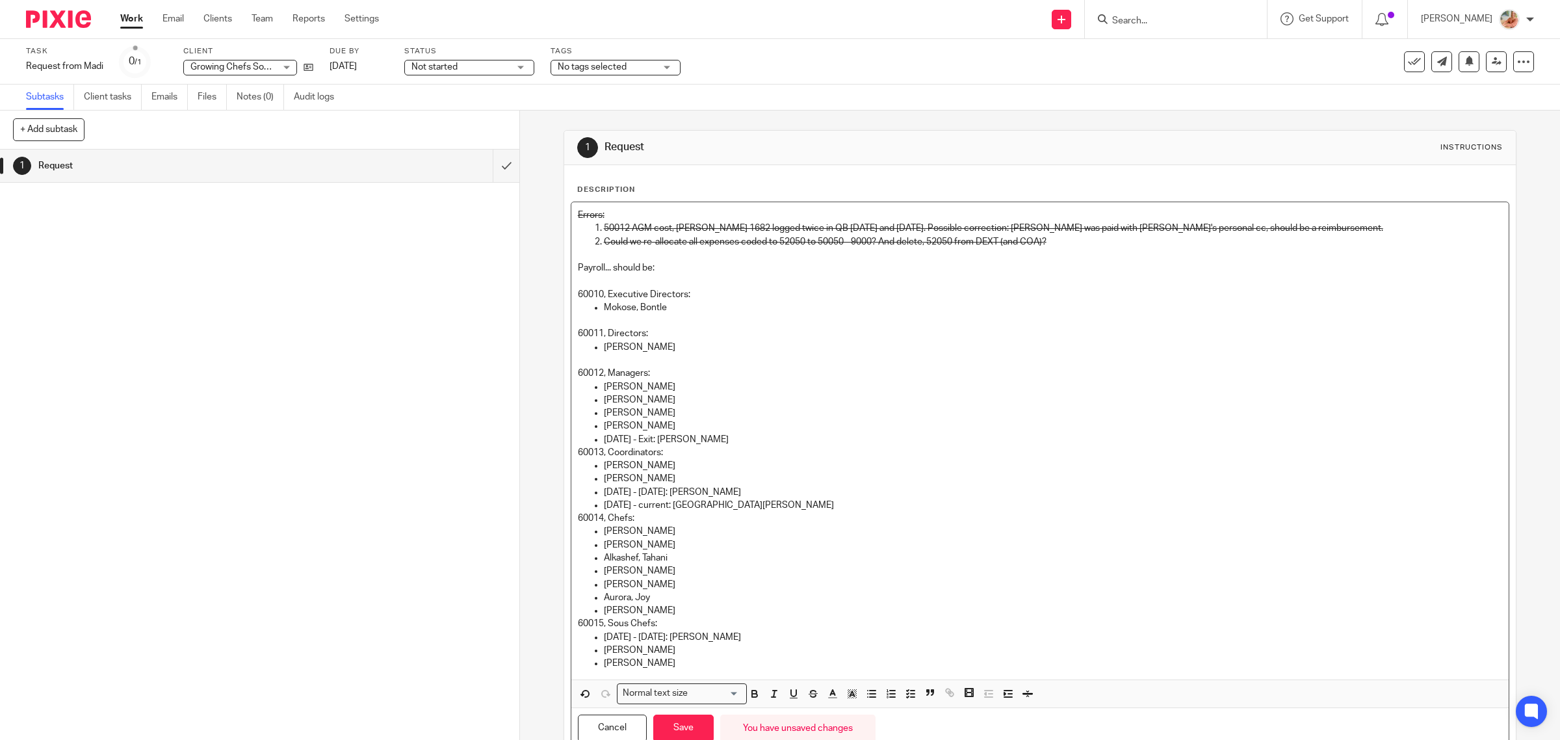
click at [688, 377] on p "60012, Managers:" at bounding box center [1040, 373] width 925 height 13
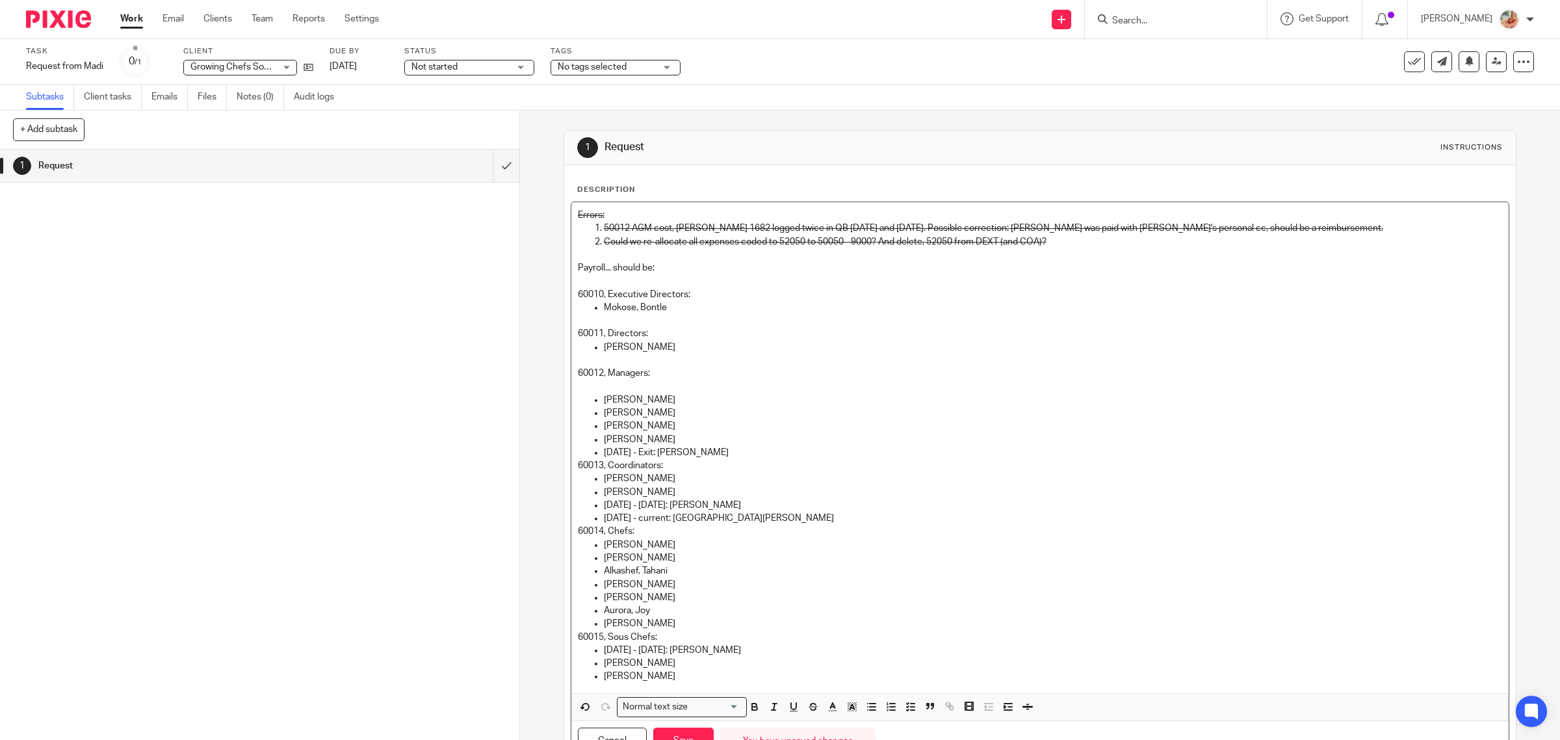
click at [688, 443] on p "DeBellis, Sam" at bounding box center [1053, 439] width 899 height 13
click at [777, 450] on p "Jan 1, 2025 - Exit: Geernaert, Jay" at bounding box center [1053, 452] width 899 height 13
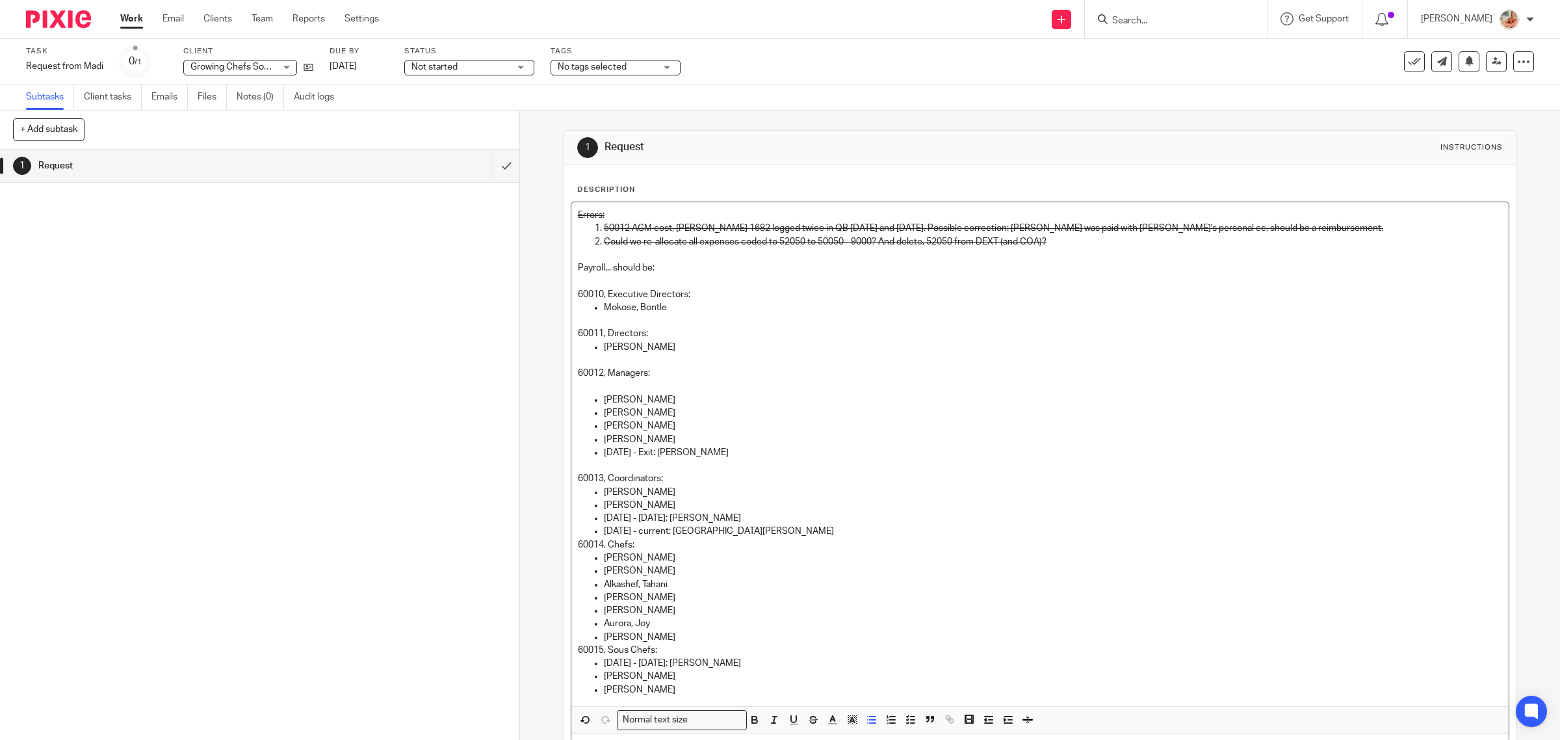
click at [700, 479] on p "60013, Coordinators:" at bounding box center [1040, 478] width 925 height 13
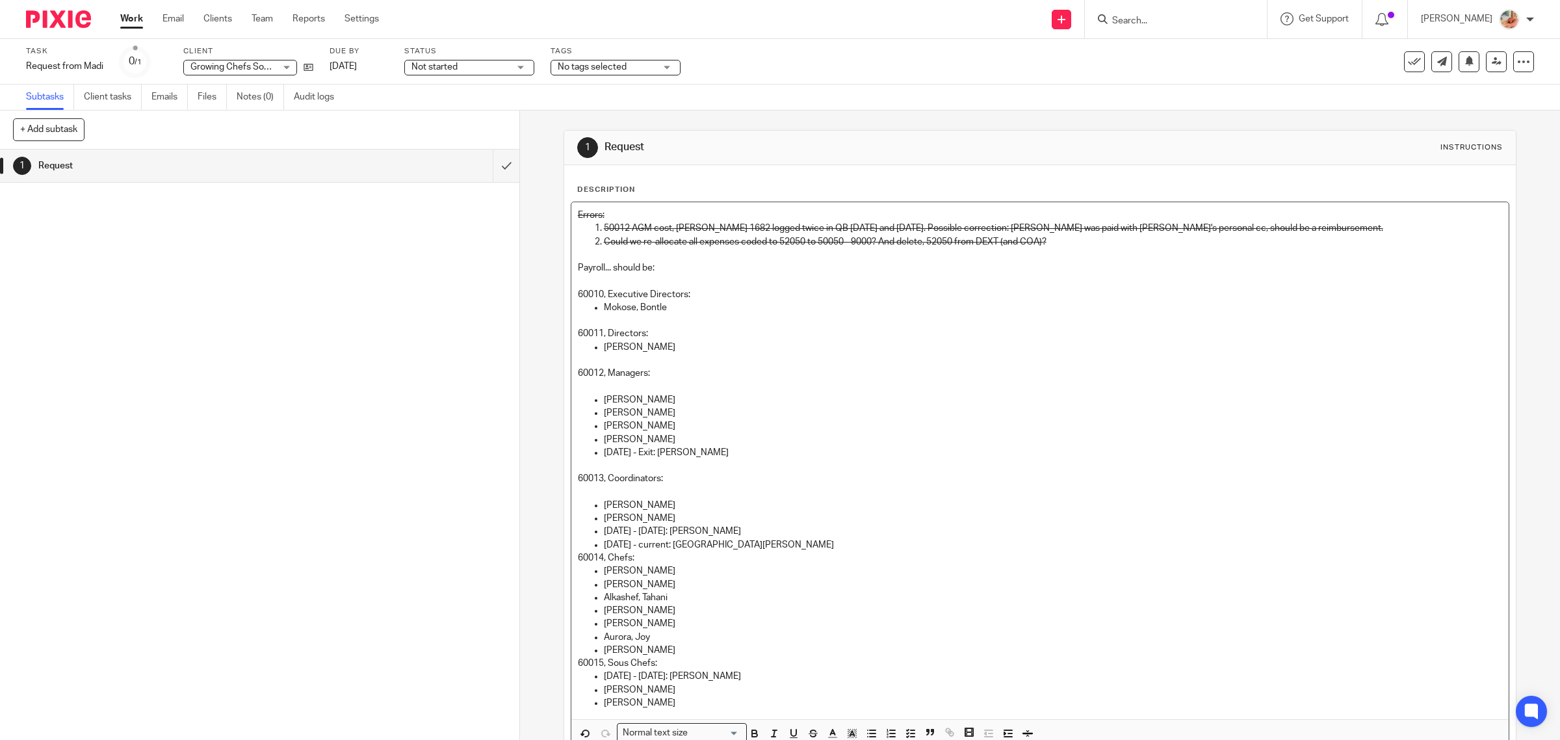
click at [778, 552] on p "60014, Chefs:" at bounding box center [1040, 557] width 925 height 13
click at [795, 547] on p "July 1, 2025 - current: Montoya, Maria" at bounding box center [1053, 544] width 899 height 13
click at [689, 571] on p "60014, Chefs:" at bounding box center [1040, 570] width 925 height 13
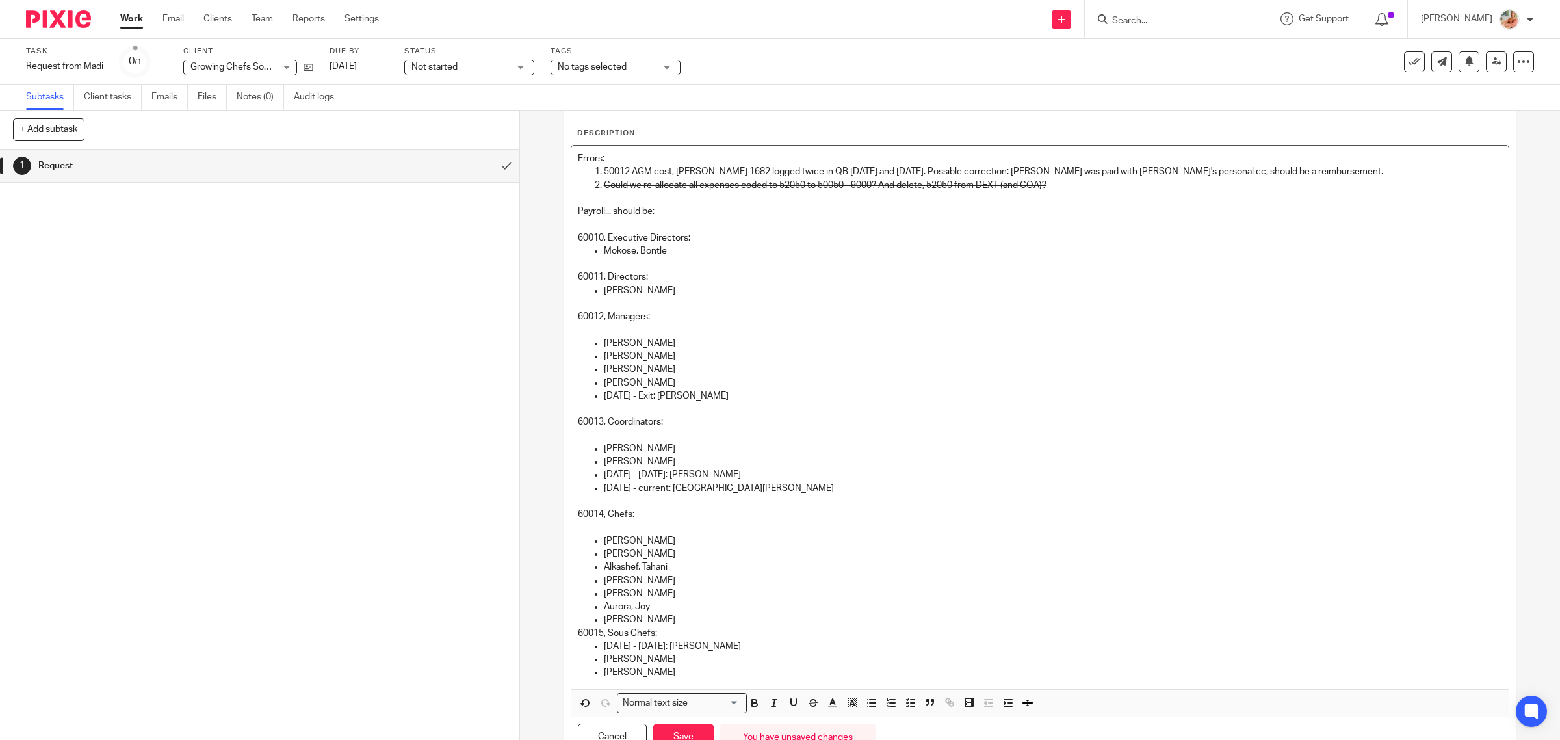
scroll to position [81, 0]
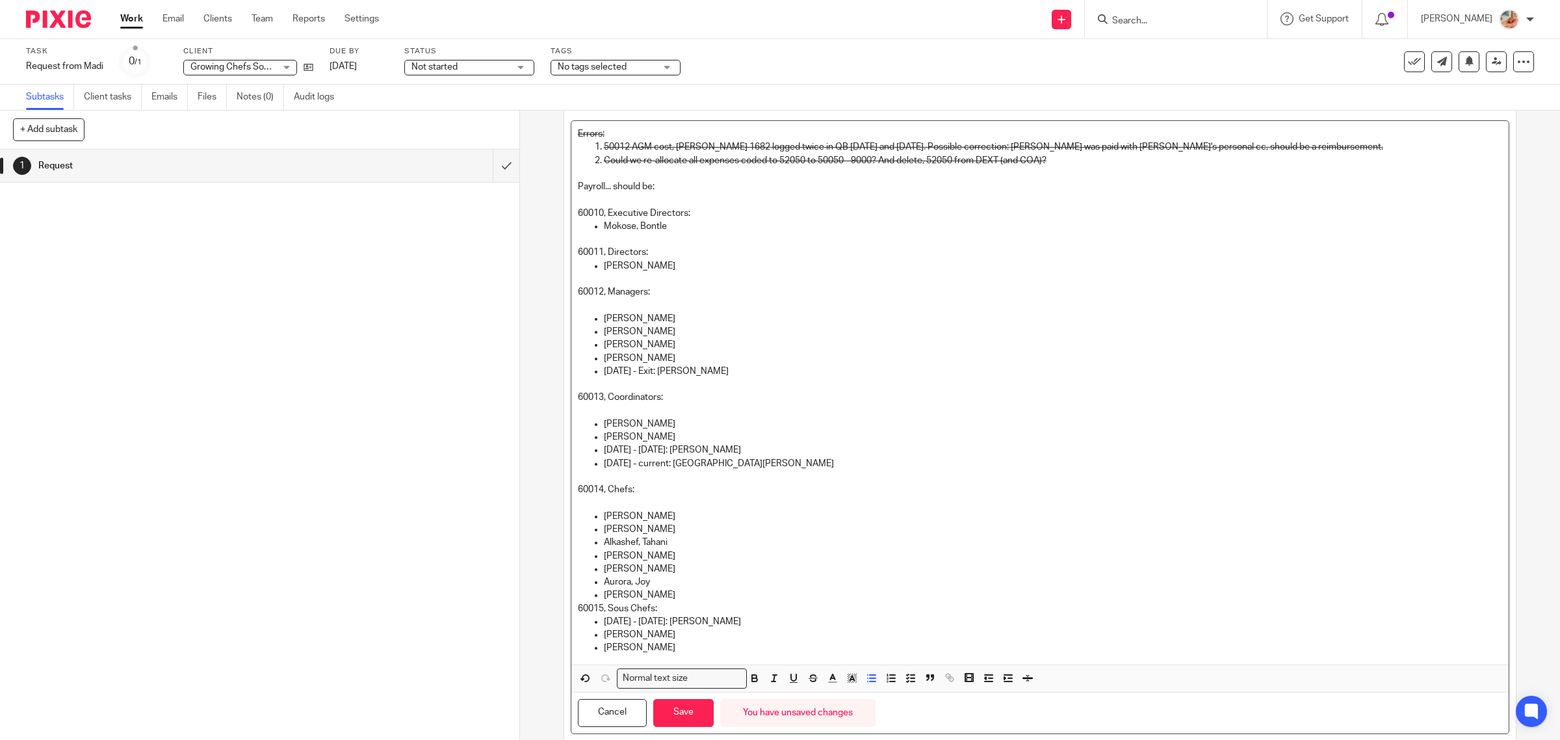
click at [703, 596] on p "Thompson, Natasha" at bounding box center [1053, 594] width 899 height 13
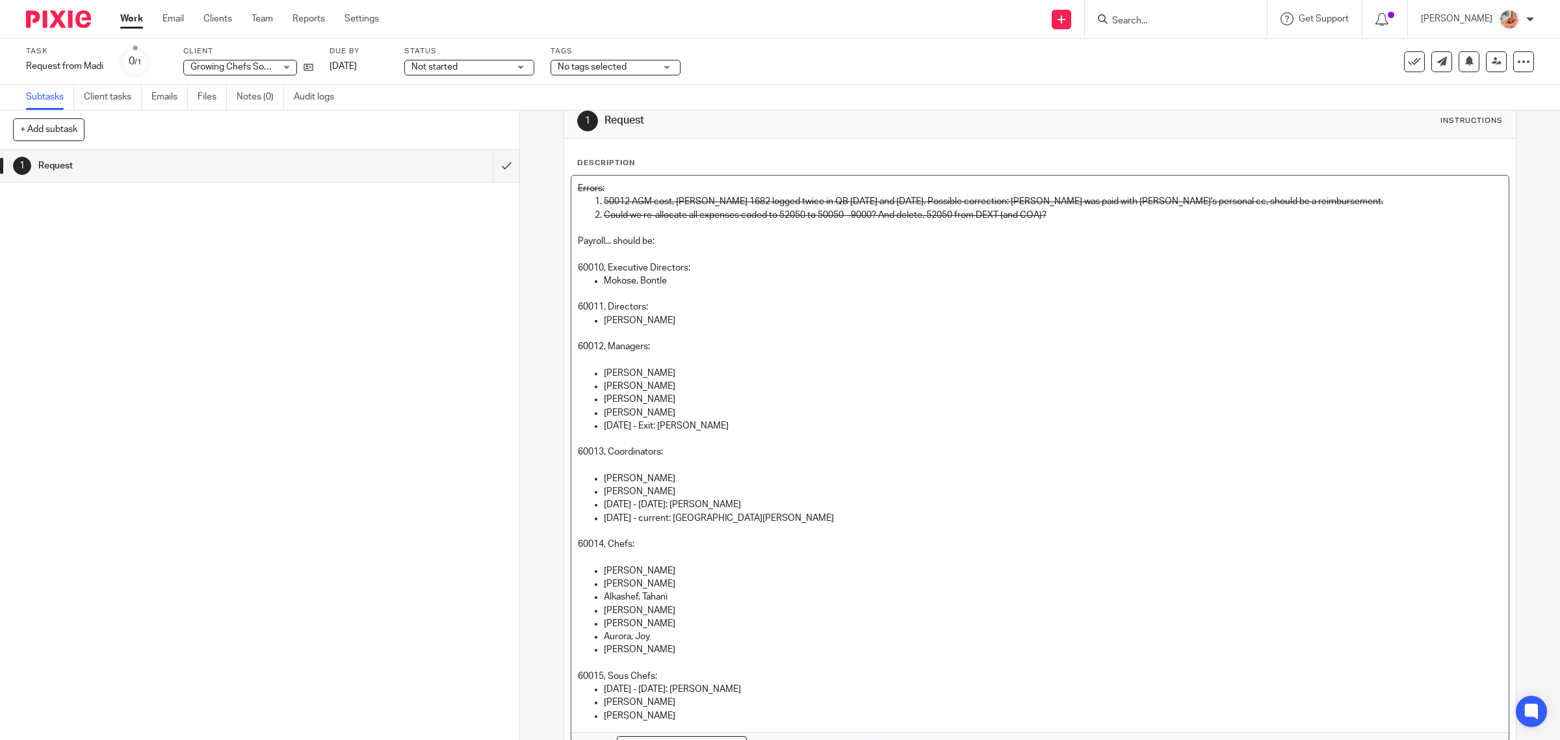
scroll to position [0, 0]
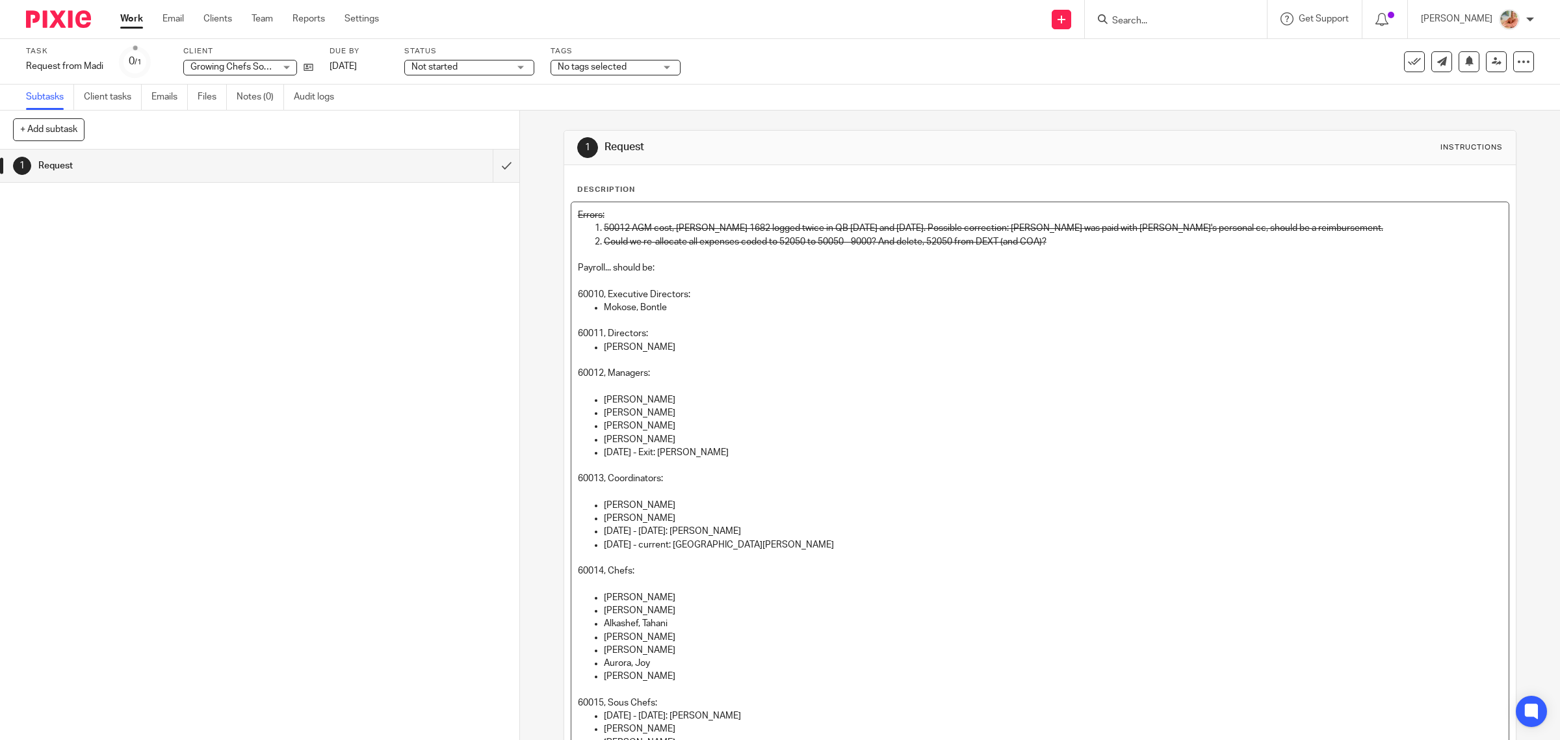
drag, startPoint x: 622, startPoint y: 297, endPoint x: 567, endPoint y: 298, distance: 55.2
click at [571, 298] on div "Errors: 50012 AGM cost, Bill 1682 logged twice in QB 04/02/2025 and 06/30/2025.…" at bounding box center [1040, 480] width 938 height 556
drag, startPoint x: 682, startPoint y: 375, endPoint x: 539, endPoint y: 378, distance: 143.0
click at [539, 378] on div "1 Request Instructions Description Errors: 50012 AGM cost, Bill 1682 logged twi…" at bounding box center [1040, 424] width 1040 height 629
drag, startPoint x: 584, startPoint y: 340, endPoint x: 575, endPoint y: 340, distance: 8.4
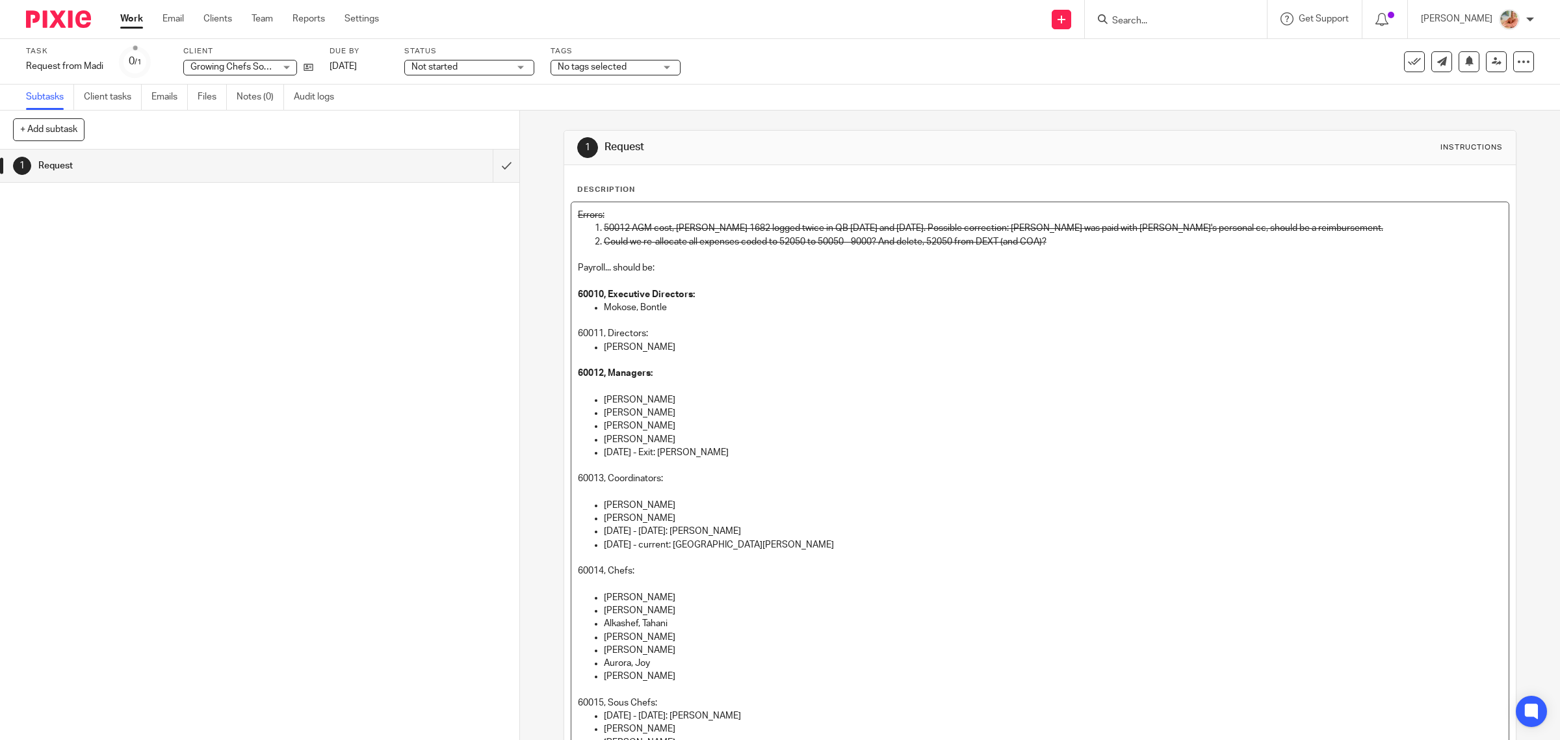
click at [578, 340] on p "60011, Directors:" at bounding box center [1040, 333] width 925 height 13
drag, startPoint x: 675, startPoint y: 482, endPoint x: 553, endPoint y: 482, distance: 121.5
click at [549, 483] on div "1 Request Instructions Description Errors: 50012 AGM cost, Bill 1682 logged twi…" at bounding box center [1040, 424] width 1040 height 629
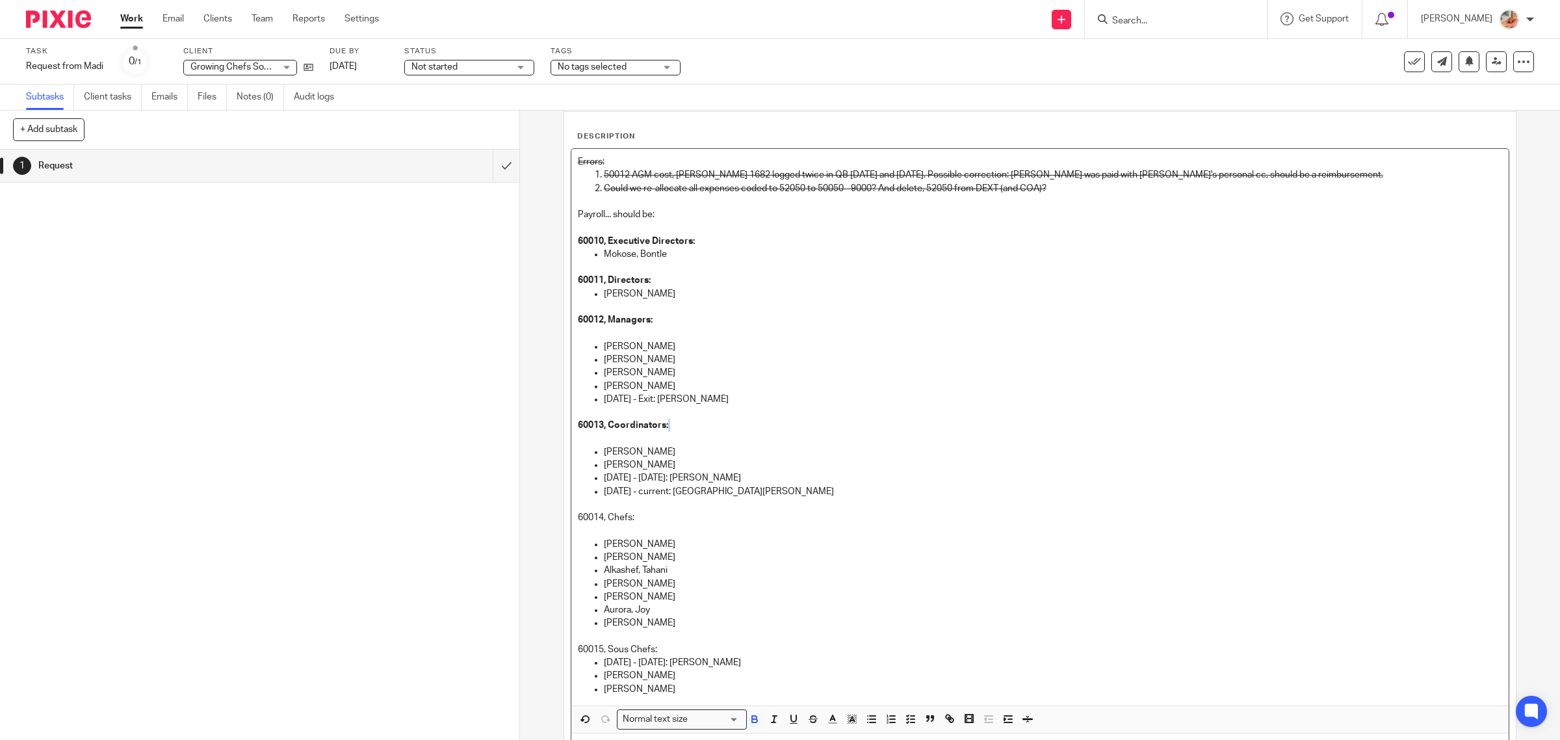
scroll to position [81, 0]
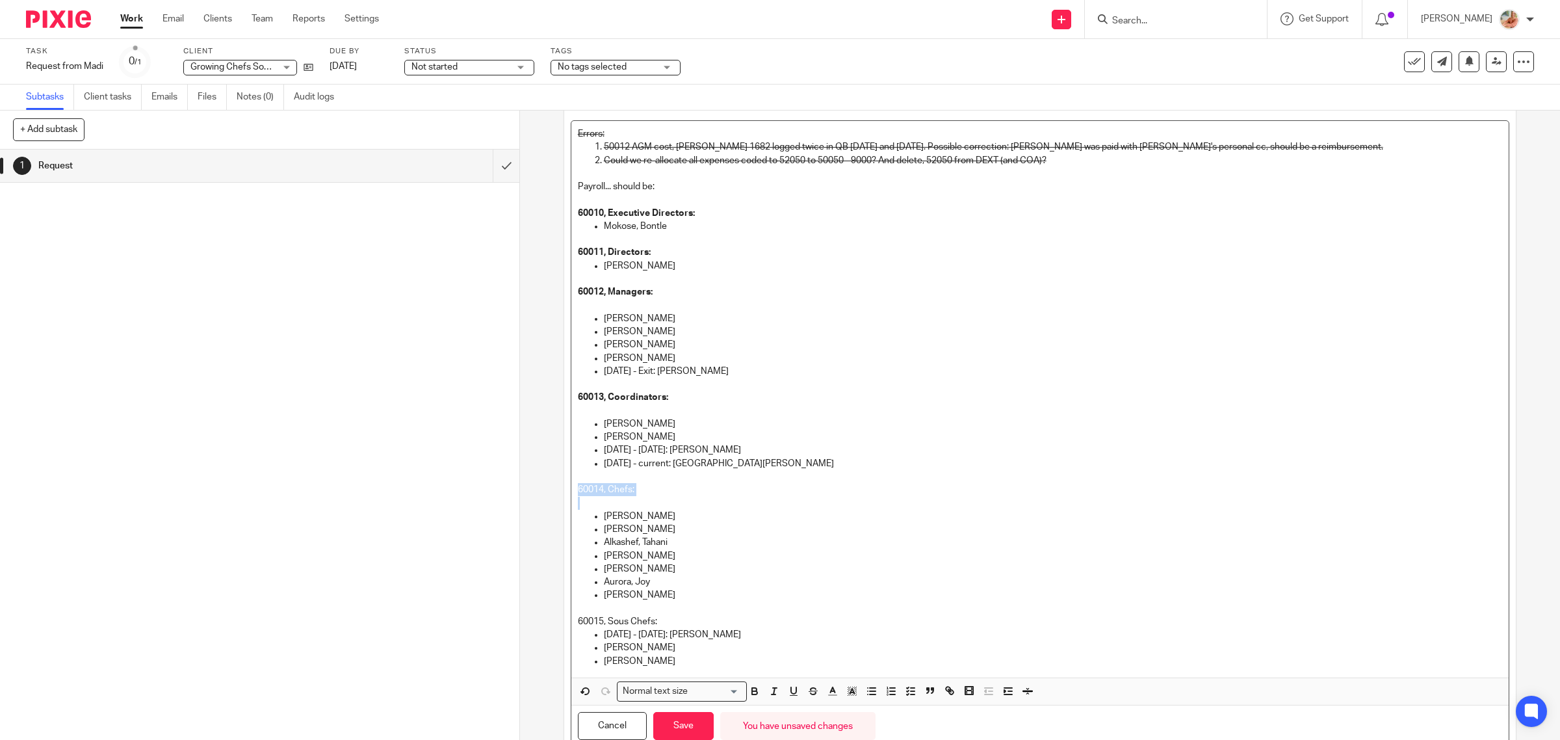
drag, startPoint x: 599, startPoint y: 491, endPoint x: 553, endPoint y: 484, distance: 46.0
click at [553, 484] on div "1 Request Instructions Description Errors: 50012 AGM cost, Bill 1682 logged twi…" at bounding box center [1040, 424] width 1040 height 629
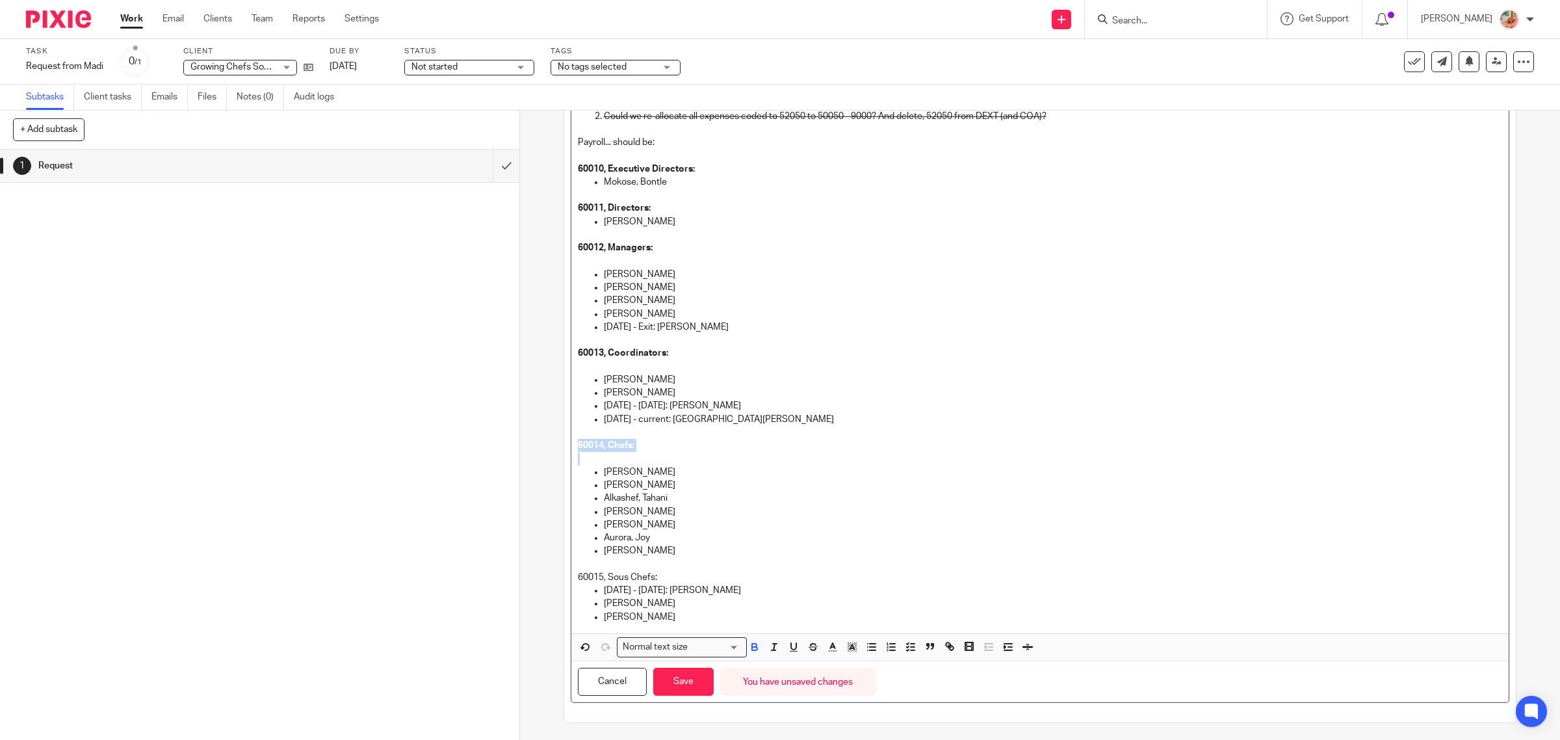
scroll to position [150, 0]
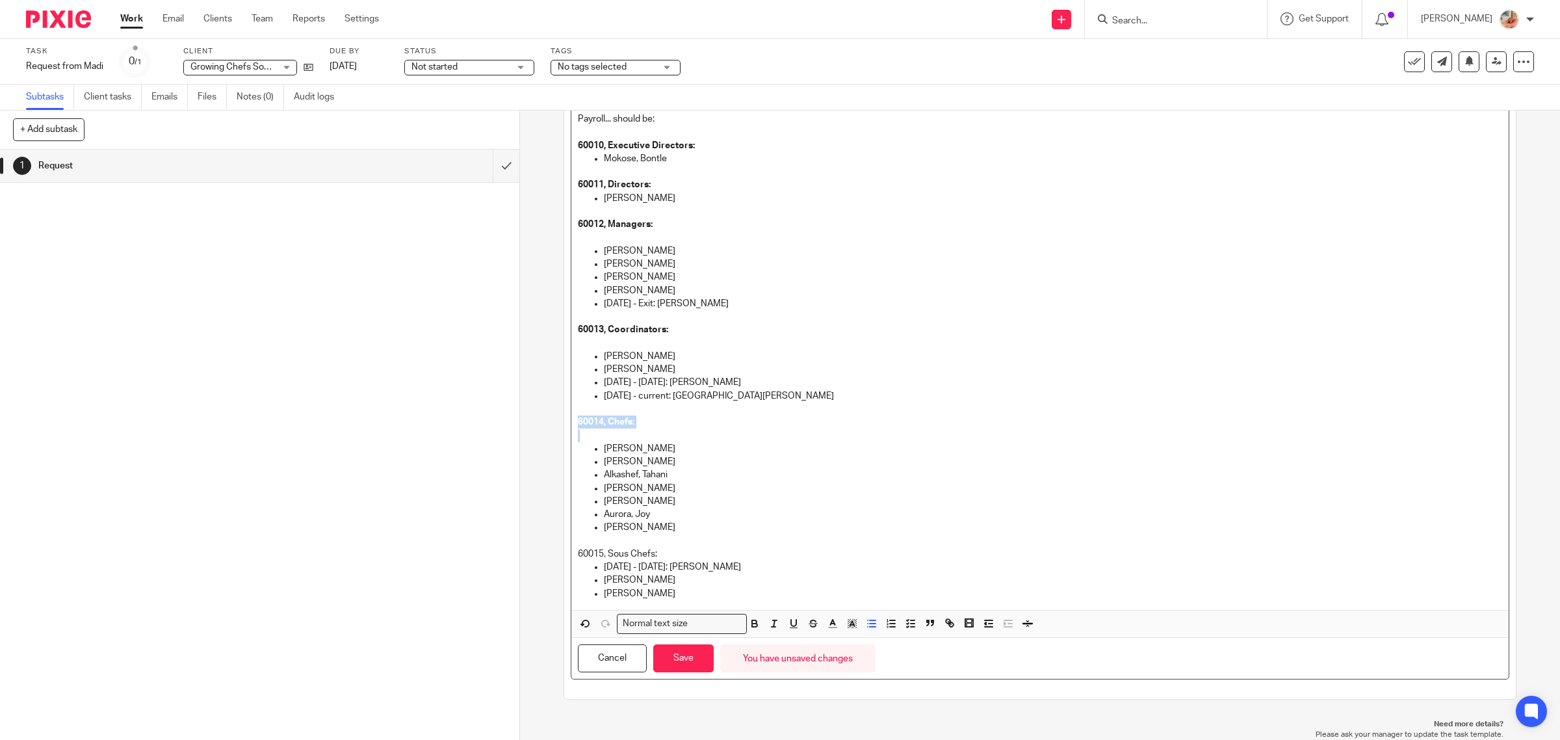
drag, startPoint x: 570, startPoint y: 541, endPoint x: 554, endPoint y: 541, distance: 15.6
click at [554, 541] on div "1 Request Instructions Description Errors: 50012 AGM cost, Bill 1682 logged twi…" at bounding box center [1040, 424] width 1040 height 629
click at [680, 550] on p "60015, Sous Chefs:" at bounding box center [1040, 553] width 925 height 13
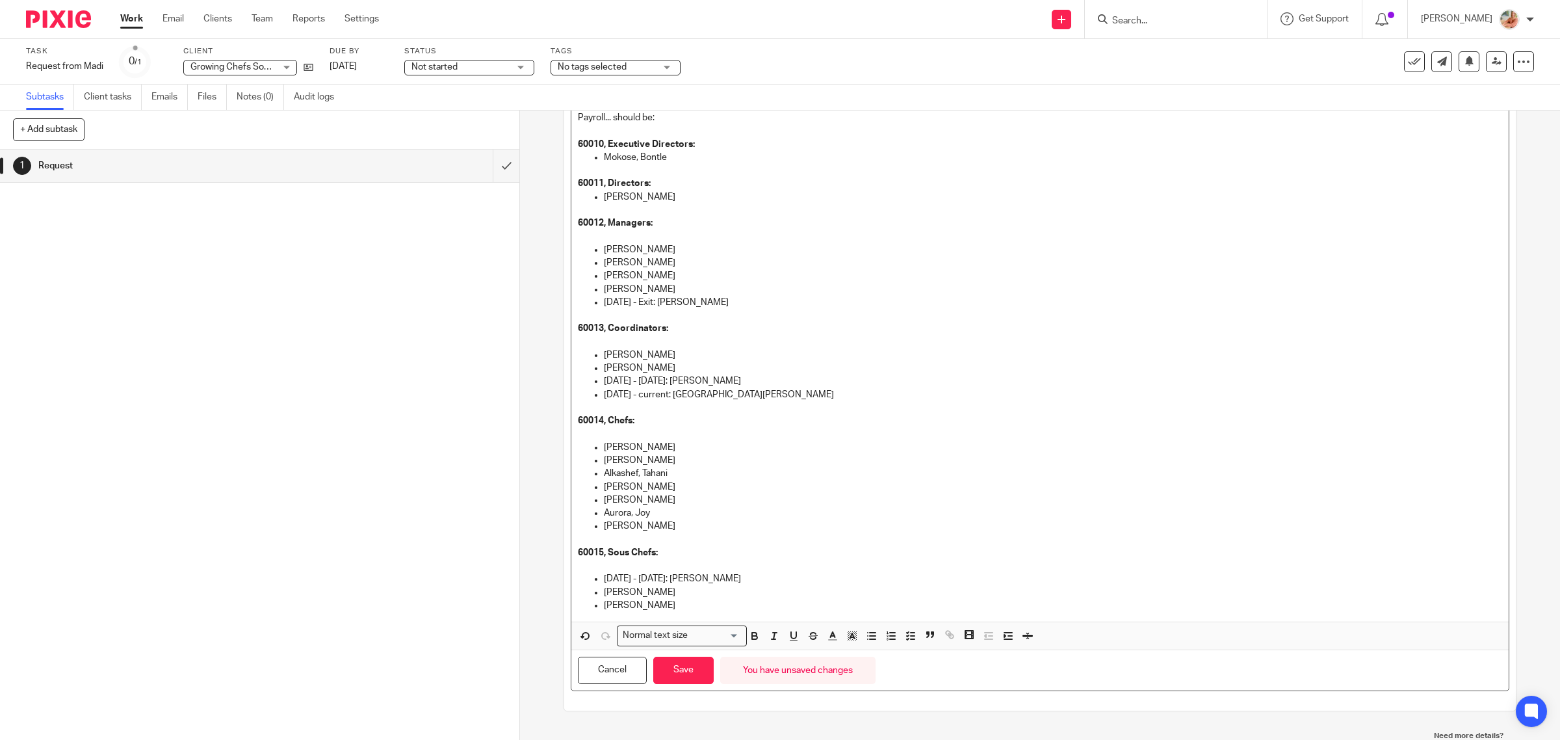
scroll to position [0, 0]
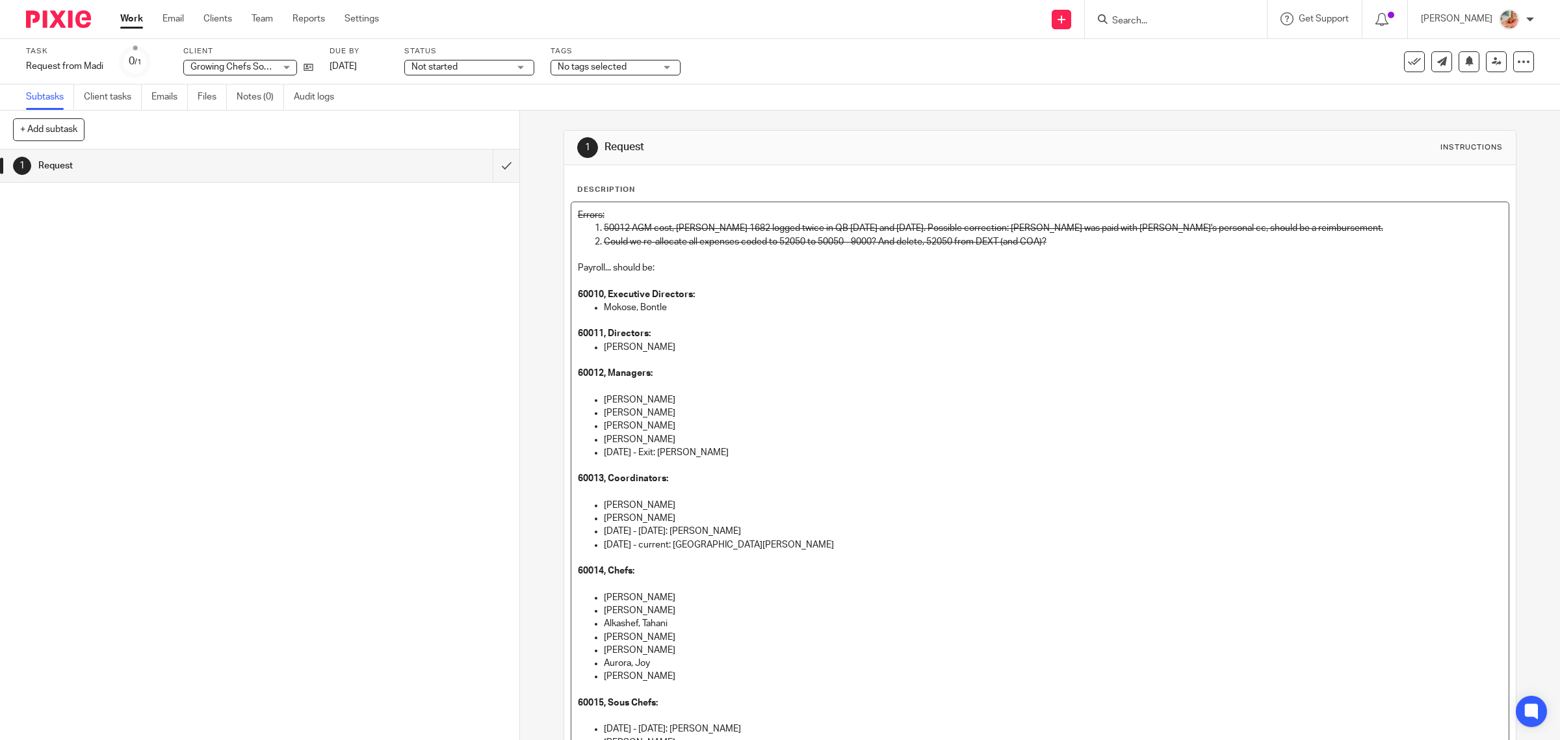
click at [675, 273] on p "Payroll... should be:" at bounding box center [1040, 267] width 925 height 13
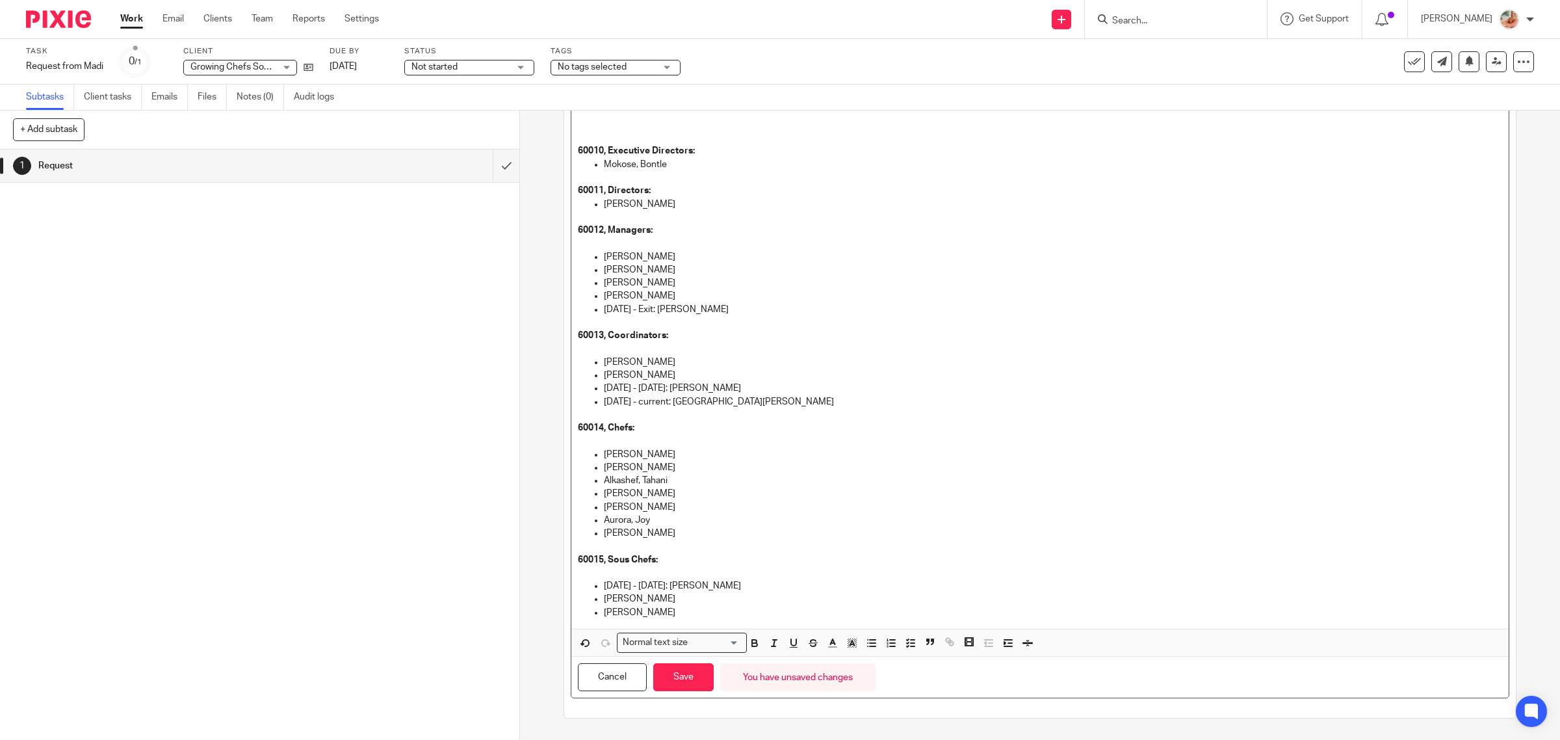
scroll to position [203, 0]
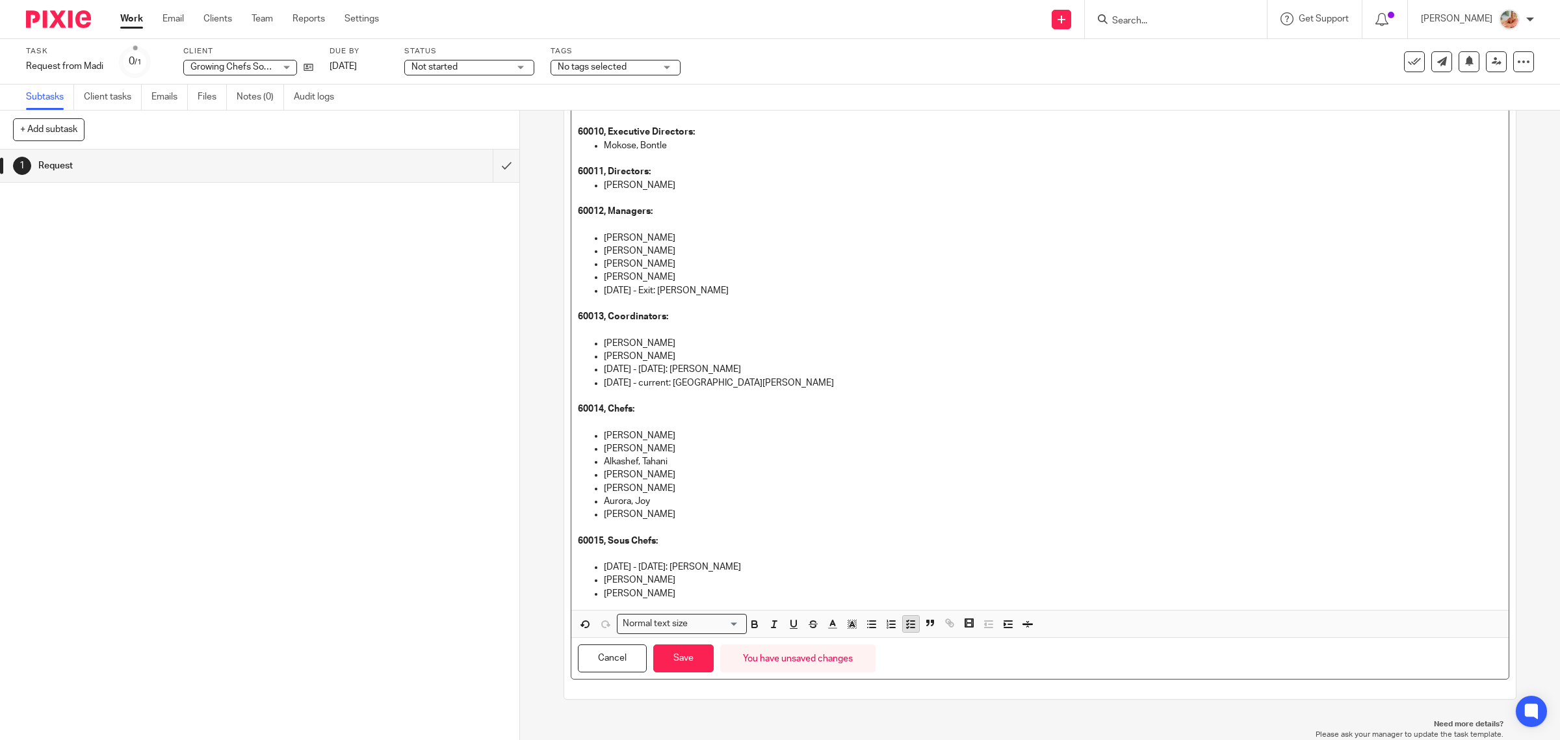
click at [905, 627] on icon "button" at bounding box center [911, 624] width 12 height 12
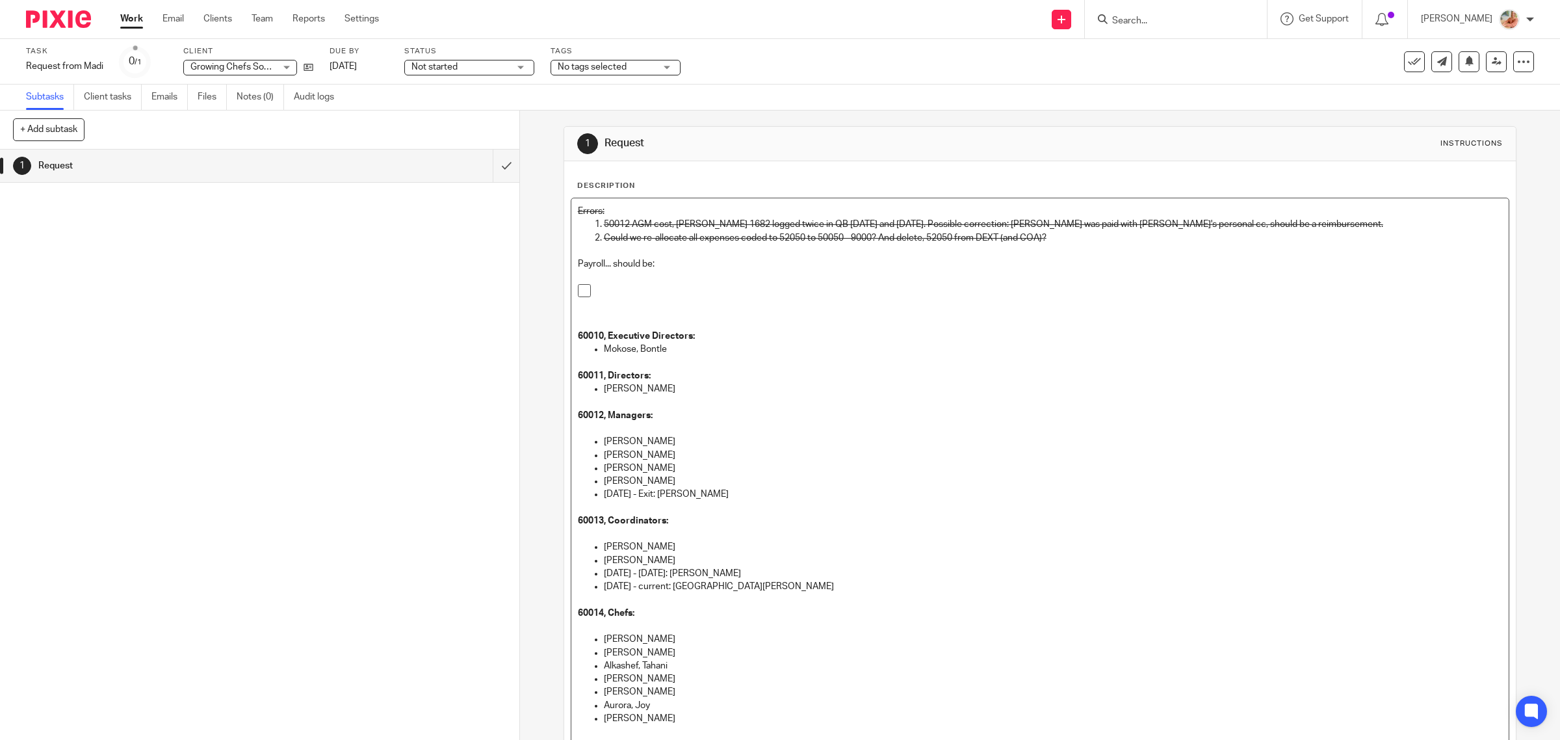
scroll to position [0, 0]
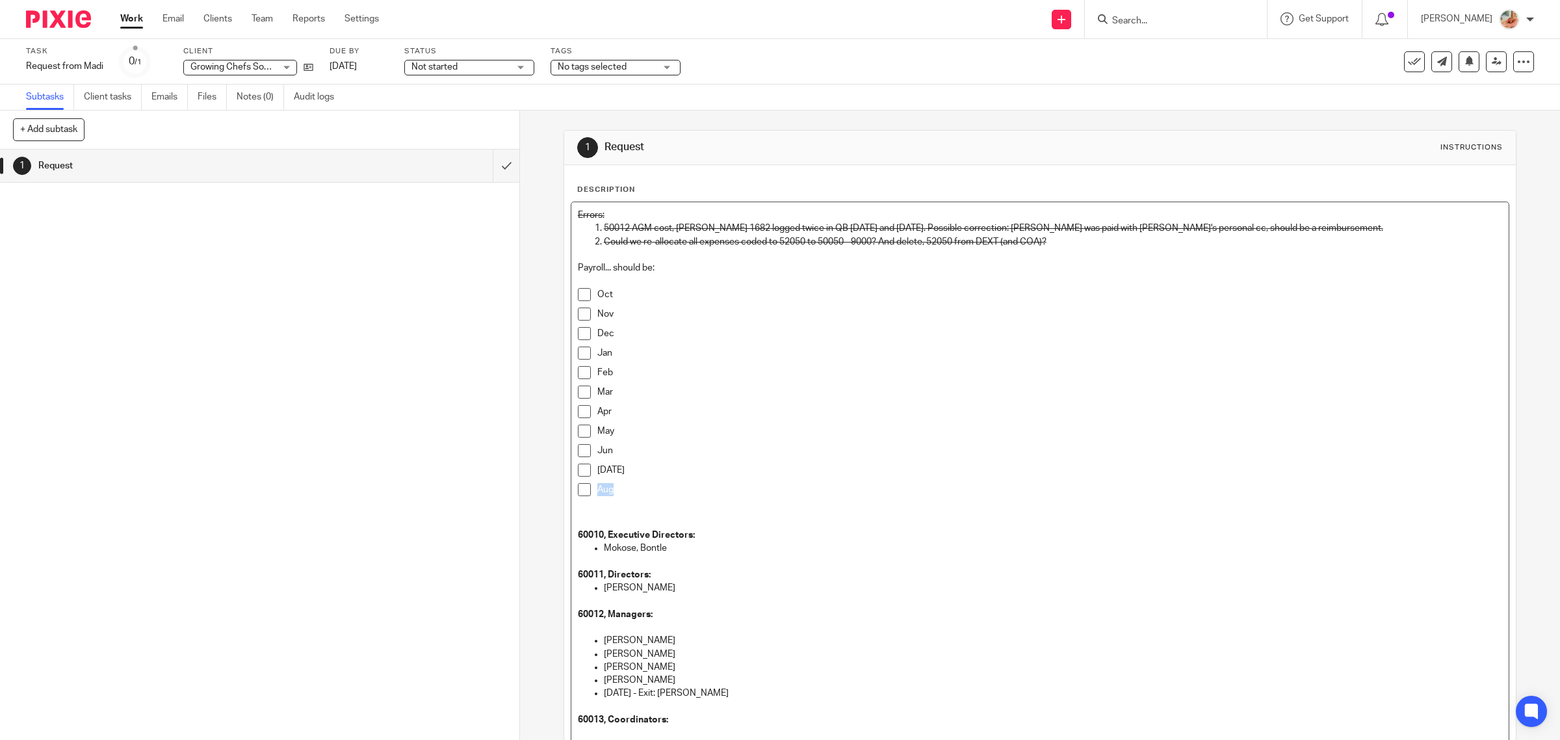
click at [571, 494] on div "Errors: 50012 AGM cost, Bill 1682 logged twice in QB 04/02/2025 and 06/30/2025.…" at bounding box center [1040, 607] width 938 height 810
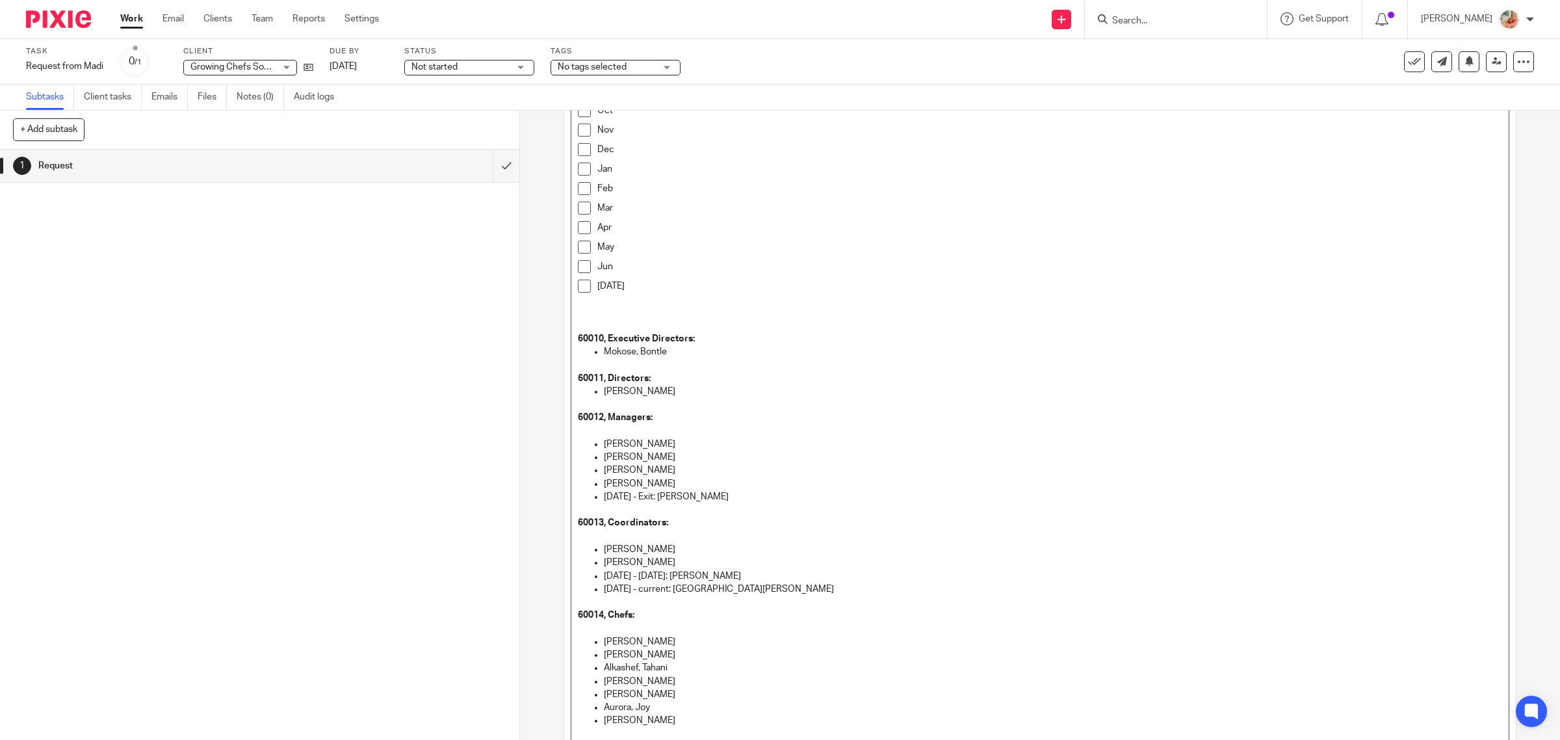
scroll to position [391, 0]
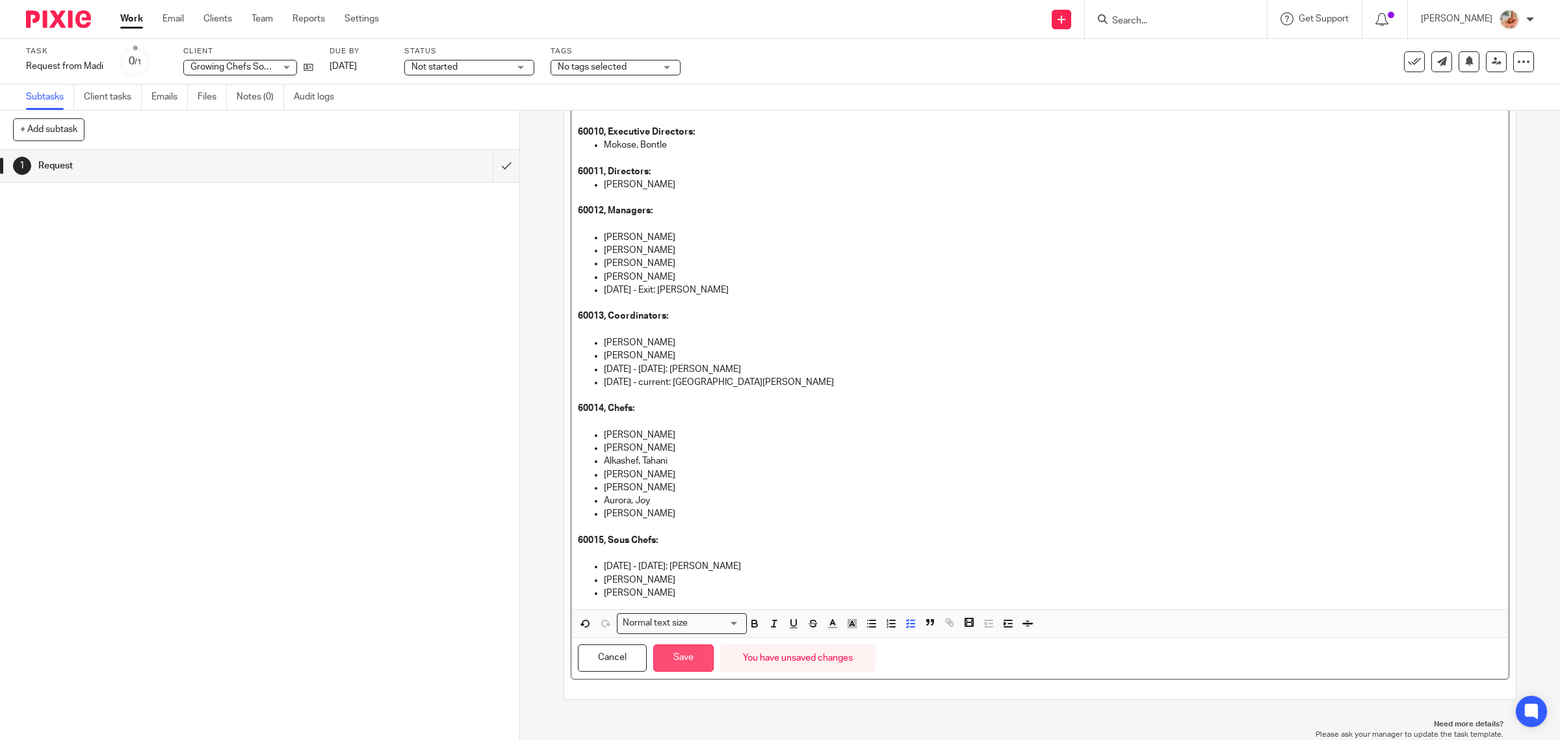
click at [684, 658] on button "Save" at bounding box center [683, 658] width 60 height 28
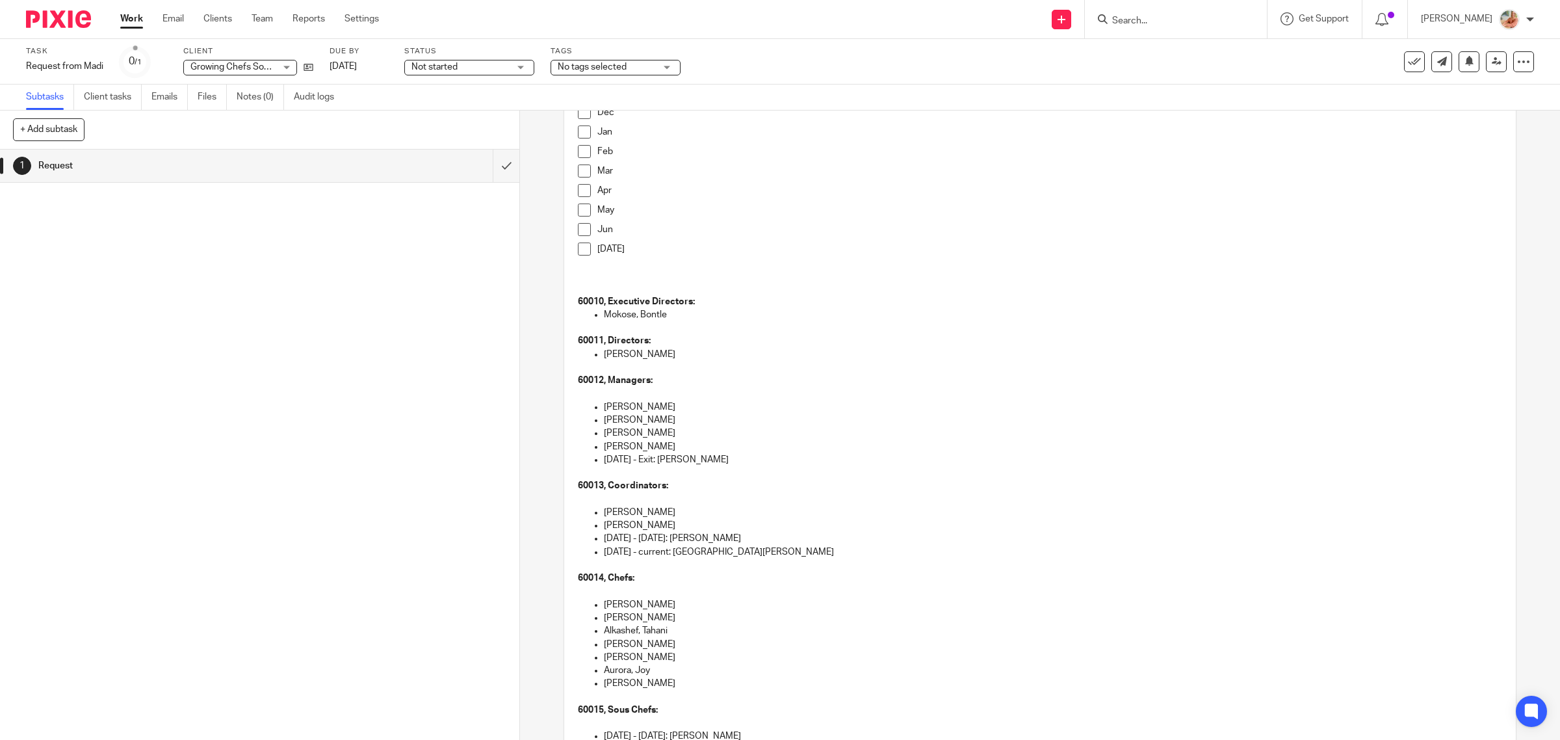
scroll to position [0, 0]
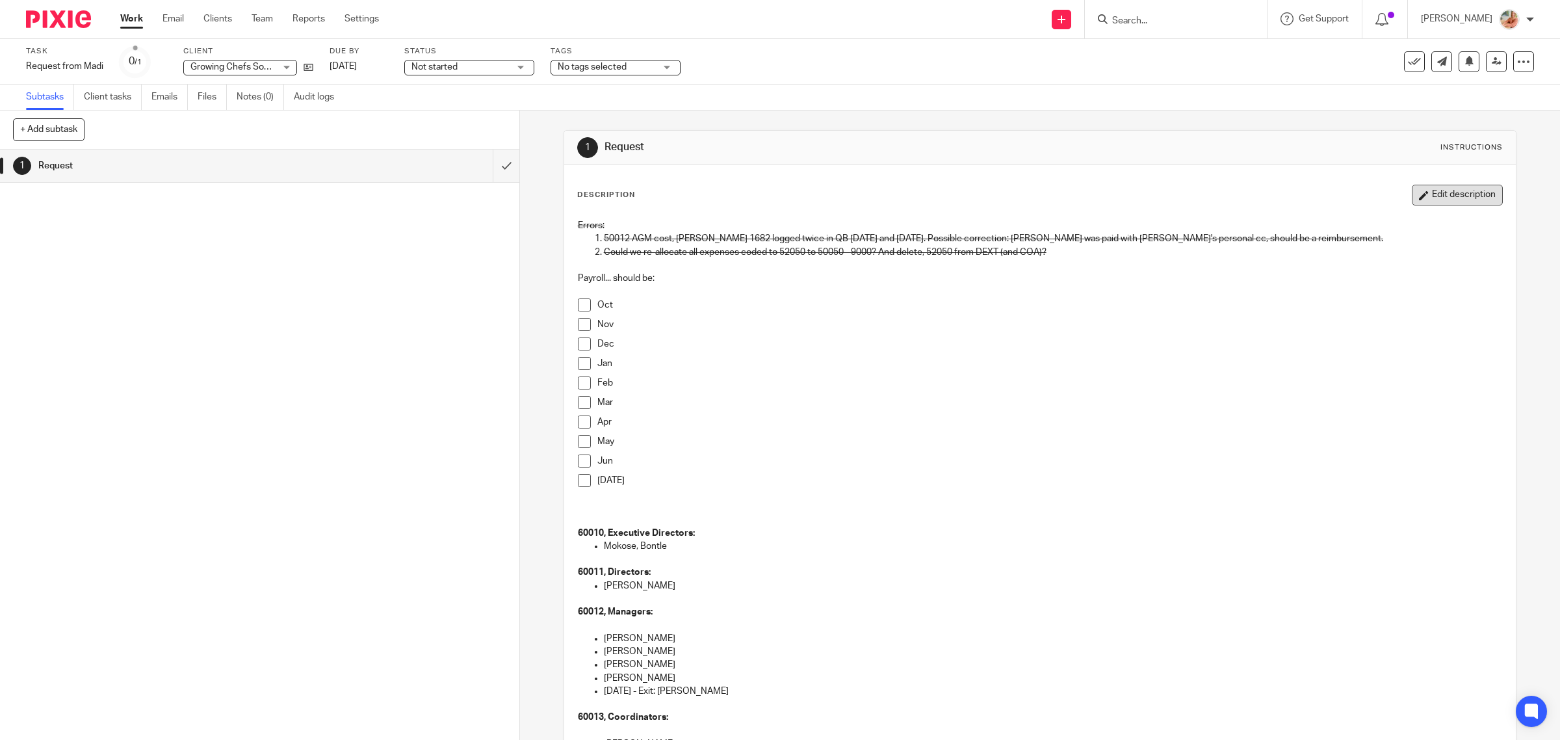
drag, startPoint x: 1382, startPoint y: 205, endPoint x: 1406, endPoint y: 194, distance: 26.7
click at [1382, 205] on div "Description Edit description" at bounding box center [1040, 195] width 926 height 21
click at [1411, 192] on button "Edit description" at bounding box center [1456, 195] width 91 height 21
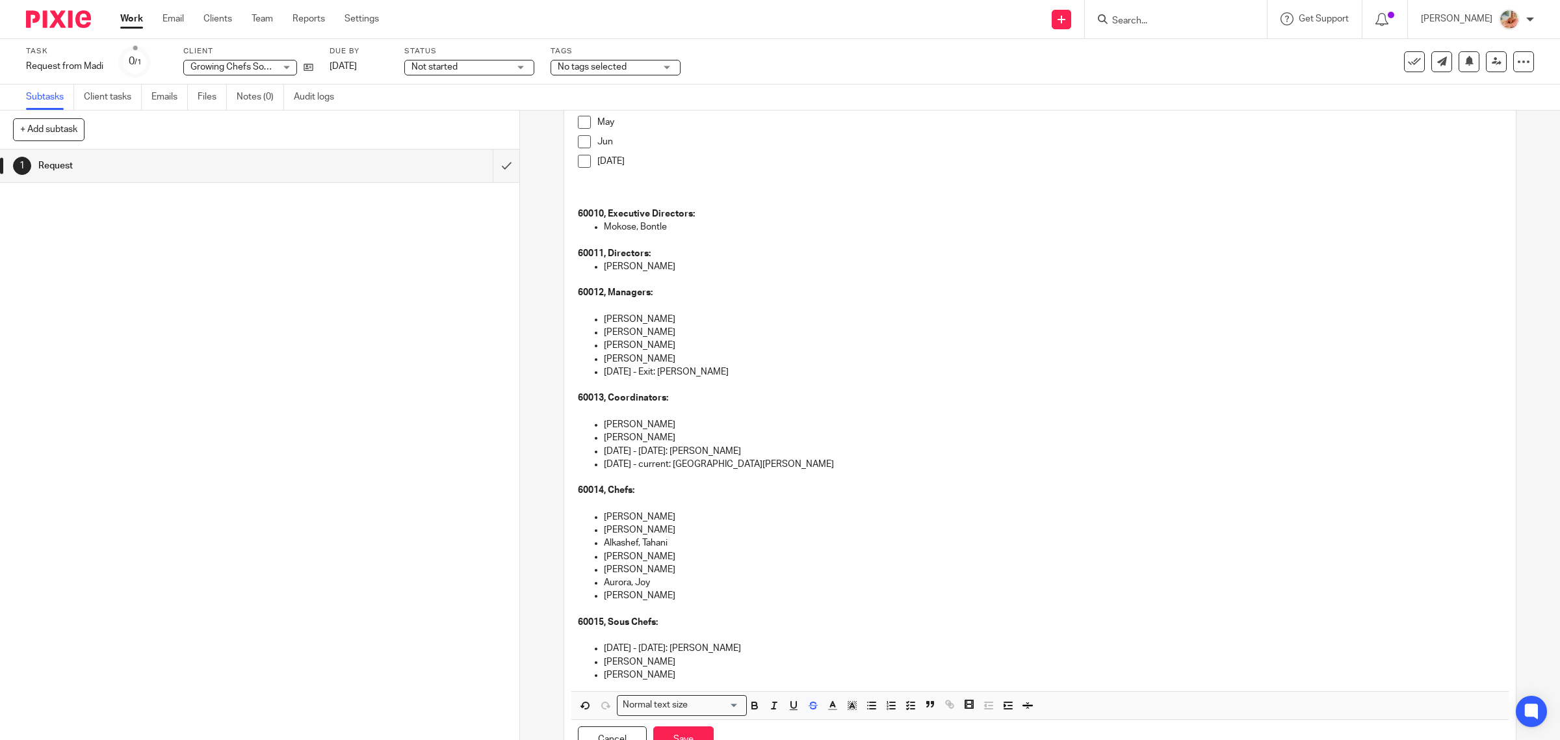
scroll to position [325, 0]
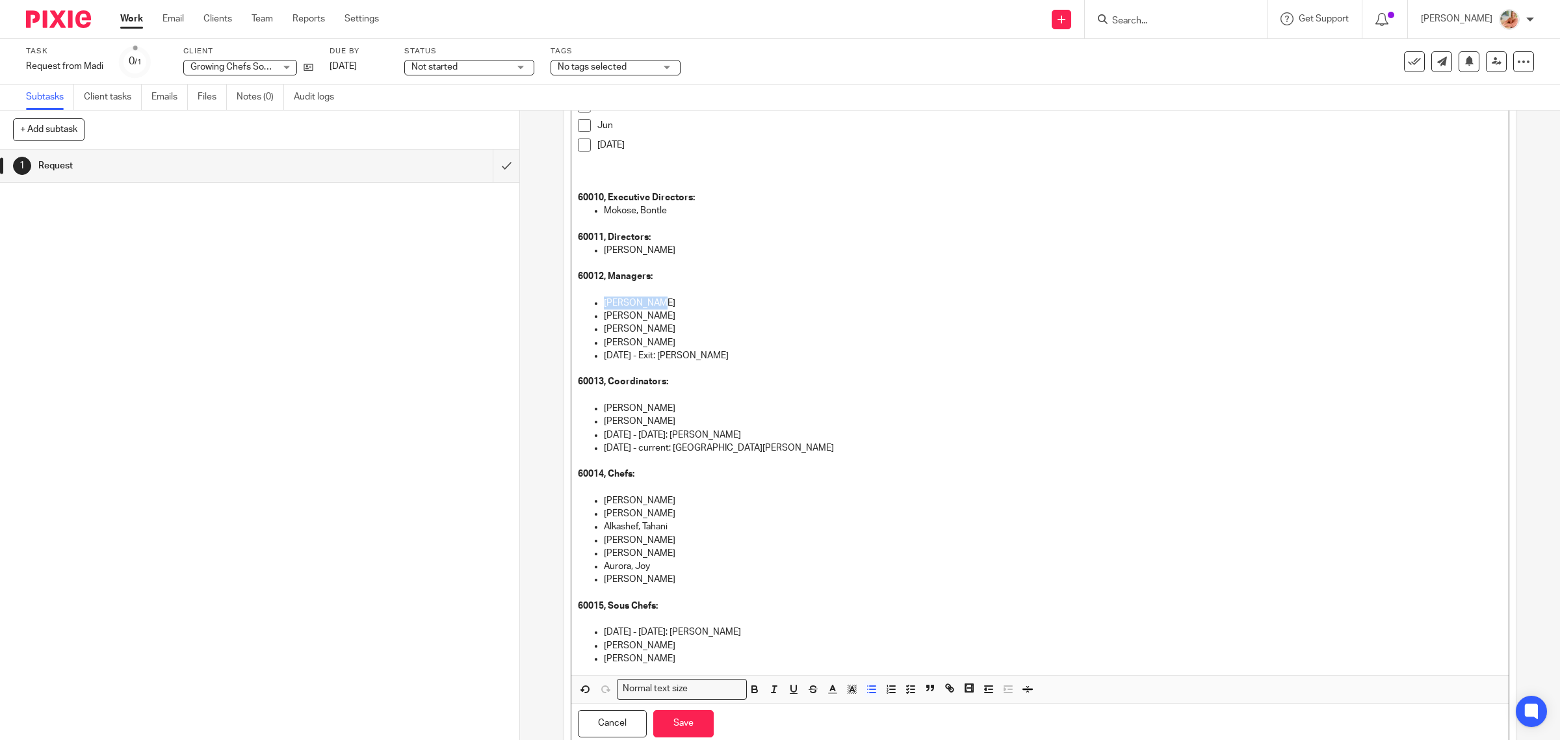
drag, startPoint x: 623, startPoint y: 305, endPoint x: 595, endPoint y: 303, distance: 27.4
click at [595, 303] on ul "Bell, Dary Liem, Dana Rapp, Hope DeBellis, Sam Jan 1, 2025 - Exit: Geernaert, J…" at bounding box center [1040, 335] width 925 height 79
click at [700, 296] on p "Bell, Dary" at bounding box center [1053, 302] width 899 height 13
drag, startPoint x: 647, startPoint y: 302, endPoint x: 583, endPoint y: 303, distance: 63.7
click at [583, 303] on ul "Bell, Dary Liem, Dana Rapp, Hope DeBellis, Sam Jan 1, 2025 - Exit: Geernaert, J…" at bounding box center [1040, 335] width 925 height 79
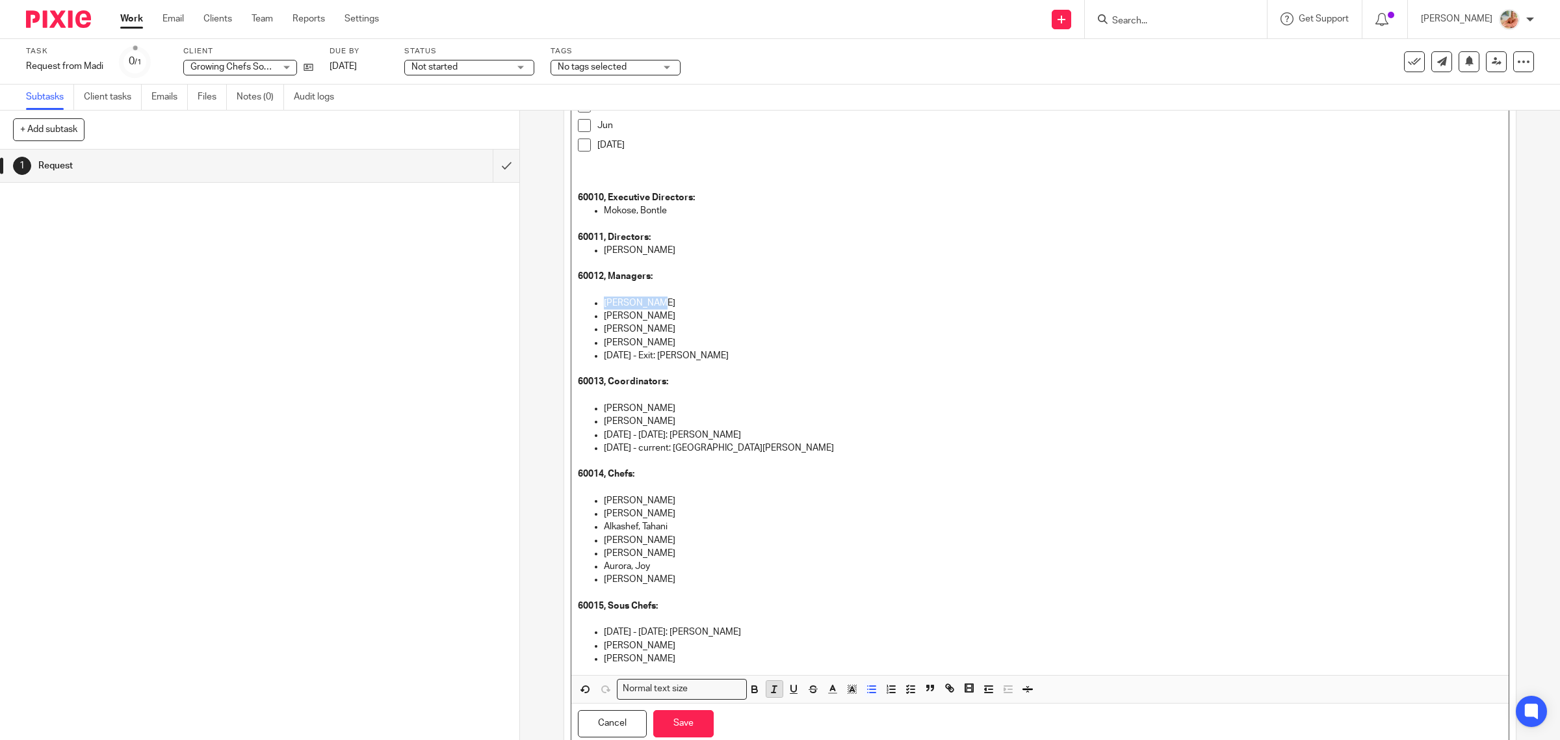
click at [768, 684] on icon "button" at bounding box center [774, 689] width 12 height 12
click at [771, 689] on icon "button" at bounding box center [774, 689] width 12 height 12
click at [807, 687] on icon "button" at bounding box center [813, 689] width 12 height 12
drag, startPoint x: 725, startPoint y: 251, endPoint x: 595, endPoint y: 253, distance: 130.0
click at [595, 253] on ul "Madeline Bourette-Knowles" at bounding box center [1040, 257] width 925 height 27
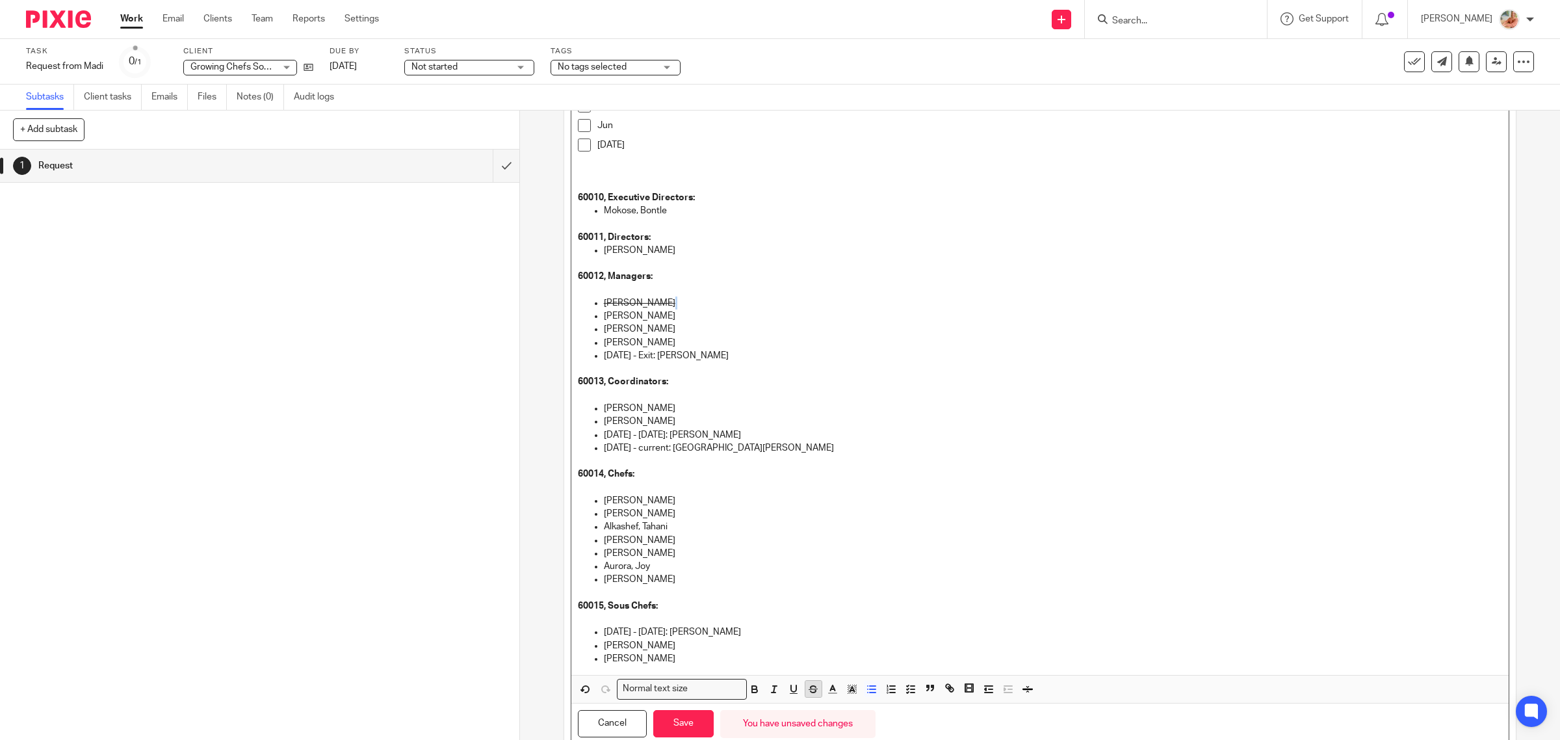
click at [807, 689] on icon "button" at bounding box center [813, 689] width 12 height 12
drag, startPoint x: 573, startPoint y: 318, endPoint x: 686, endPoint y: 443, distance: 168.3
click at [571, 317] on div "Errors: 50012 AGM cost, Bill 1682 logged twice in QB 04/02/2025 and 06/30/2025.…" at bounding box center [1040, 275] width 938 height 797
click at [846, 691] on icon "button" at bounding box center [852, 689] width 12 height 12
click at [936, 705] on li "color:#FDA1FF" at bounding box center [941, 706] width 10 height 10
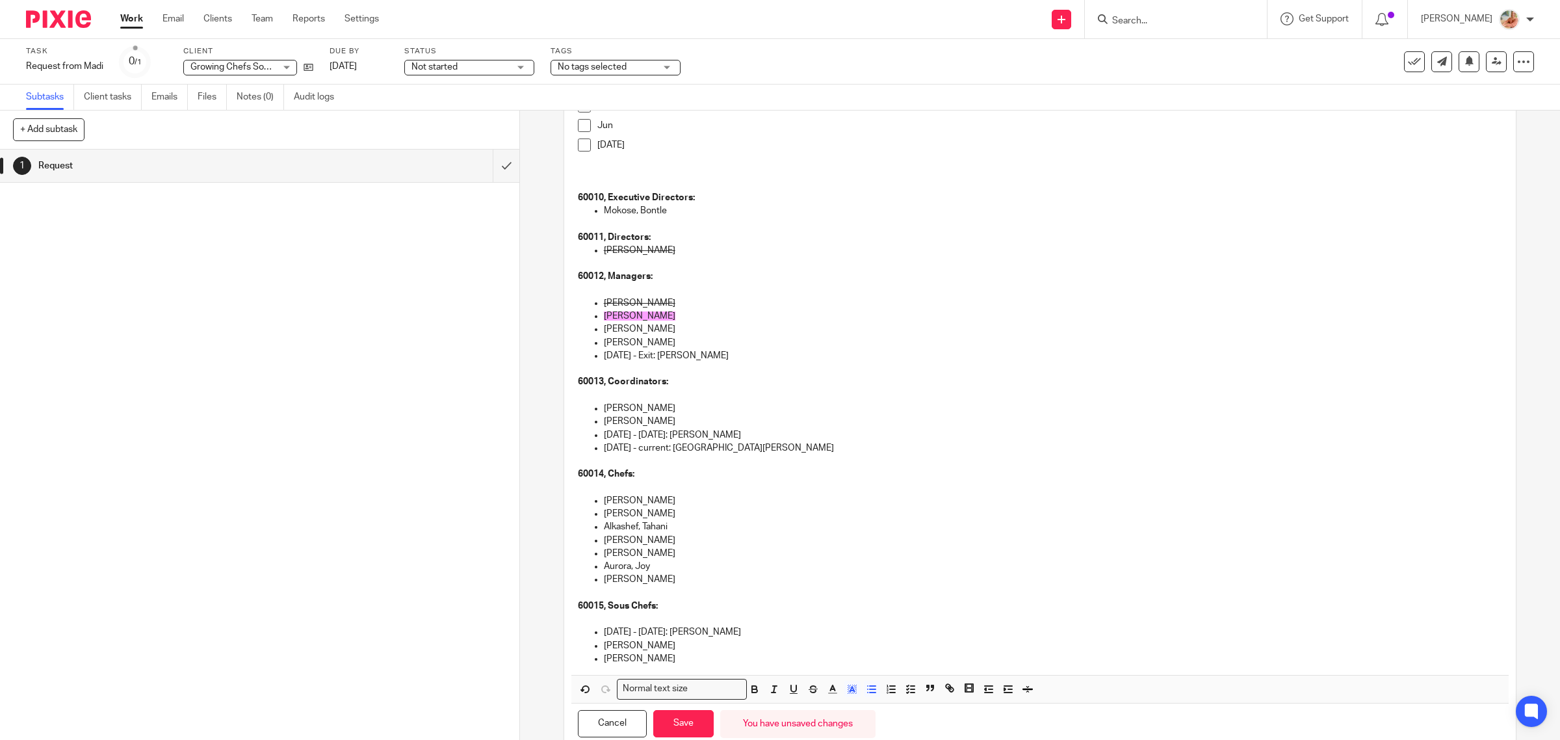
click at [1072, 454] on p "July 1, 2025 - current: Montoya, Maria" at bounding box center [1053, 447] width 899 height 13
click at [650, 323] on p "Rapp, Hope" at bounding box center [1053, 328] width 899 height 13
drag, startPoint x: 650, startPoint y: 329, endPoint x: 599, endPoint y: 330, distance: 50.7
click at [604, 330] on p "Rapp, Hope" at bounding box center [1053, 328] width 899 height 13
click at [849, 689] on icon "button" at bounding box center [852, 689] width 12 height 12
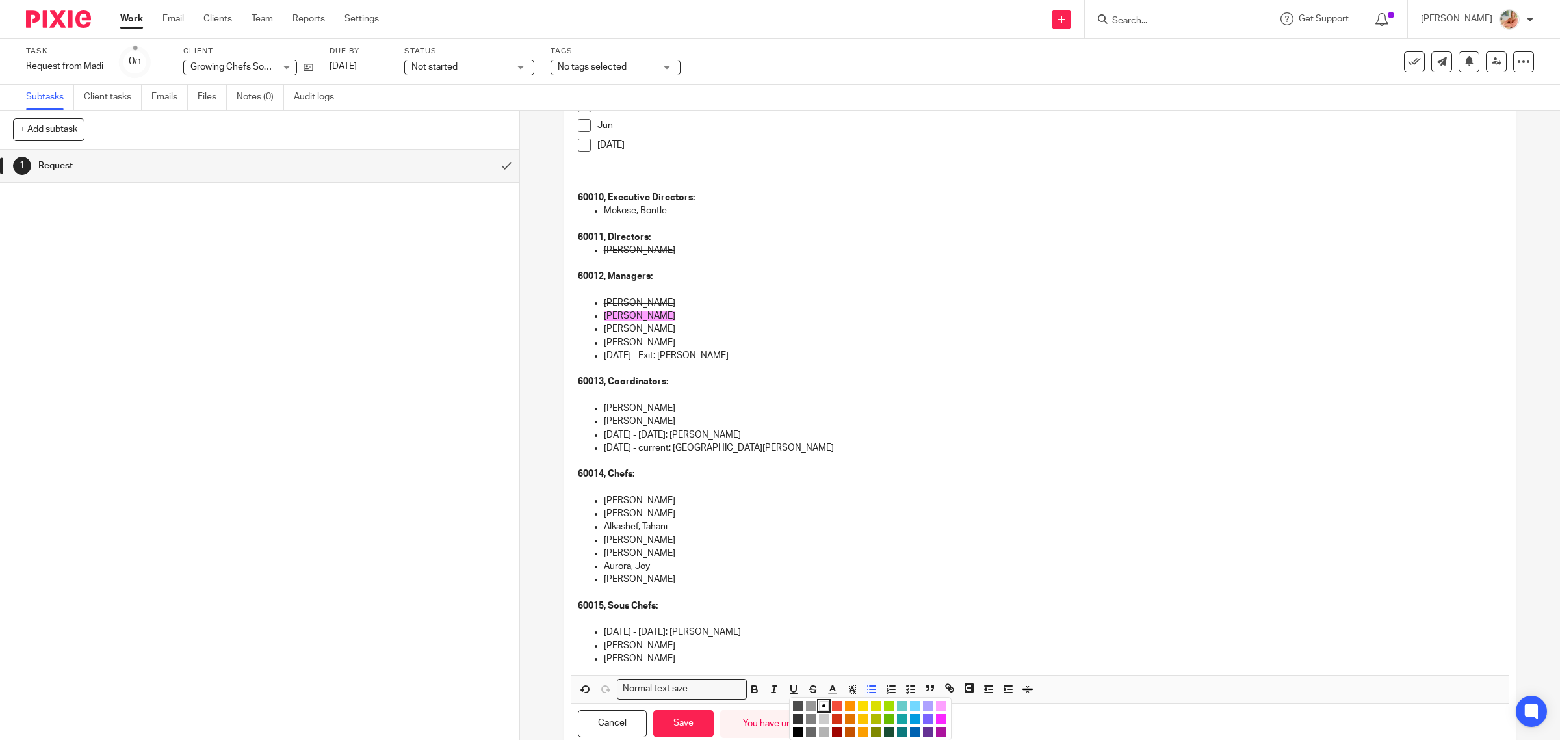
click at [936, 705] on li "color:#FDA1FF" at bounding box center [941, 706] width 10 height 10
drag, startPoint x: 655, startPoint y: 342, endPoint x: 593, endPoint y: 337, distance: 62.0
click at [593, 337] on ul "Bell, Dary Liem, Dana Rapp, Hope DeBellis, Sam Jan 1, 2025 - Exit: Geernaert, J…" at bounding box center [1040, 335] width 925 height 79
click at [846, 689] on icon "button" at bounding box center [852, 689] width 12 height 12
click at [936, 706] on li "color:#FDA1FF" at bounding box center [941, 706] width 10 height 10
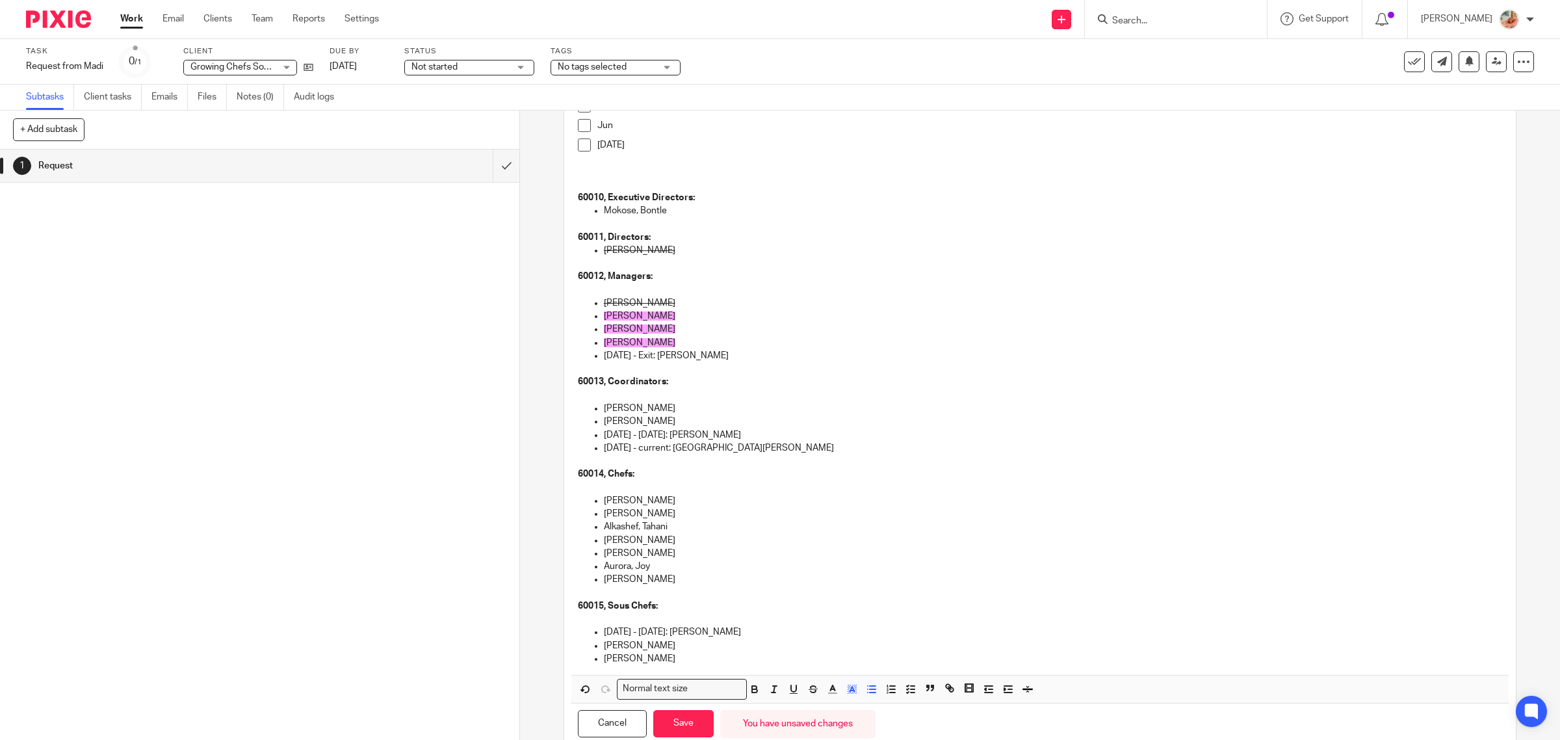
click at [671, 420] on p "Mckenzie, Barb" at bounding box center [1053, 421] width 899 height 13
drag, startPoint x: 673, startPoint y: 427, endPoint x: 598, endPoint y: 413, distance: 76.1
click at [600, 413] on ul "Woo, Nicole Mckenzie, Barb Oct 1, 2024 - Dec 31, 2024: Geernaert, Jay July 1, 2…" at bounding box center [1040, 435] width 925 height 66
click at [810, 688] on icon "button" at bounding box center [813, 686] width 6 height 3
drag, startPoint x: 617, startPoint y: 448, endPoint x: 652, endPoint y: 448, distance: 34.4
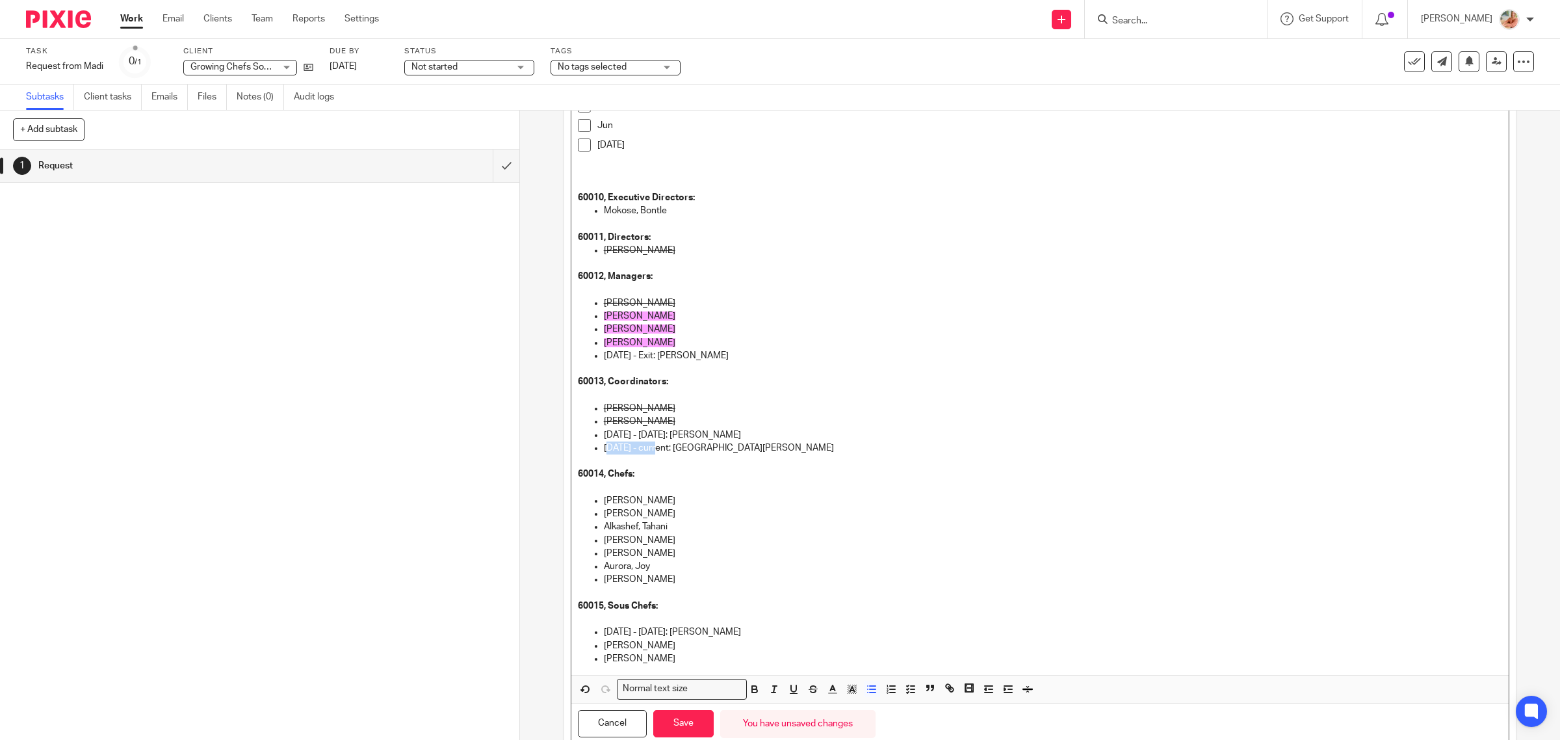
click at [652, 448] on p "July 1, 2025 - current: Montoya, Maria" at bounding box center [1053, 447] width 899 height 13
click at [647, 465] on p at bounding box center [1053, 460] width 899 height 13
drag, startPoint x: 593, startPoint y: 444, endPoint x: 649, endPoint y: 452, distance: 55.9
click at [649, 452] on ul "Woo, Nicole Mckenzie, Barb Oct 1, 2024 - Dec 31, 2024: Geernaert, Jay July 1, 2…" at bounding box center [1040, 435] width 925 height 66
click at [791, 691] on icon "button" at bounding box center [793, 688] width 5 height 6
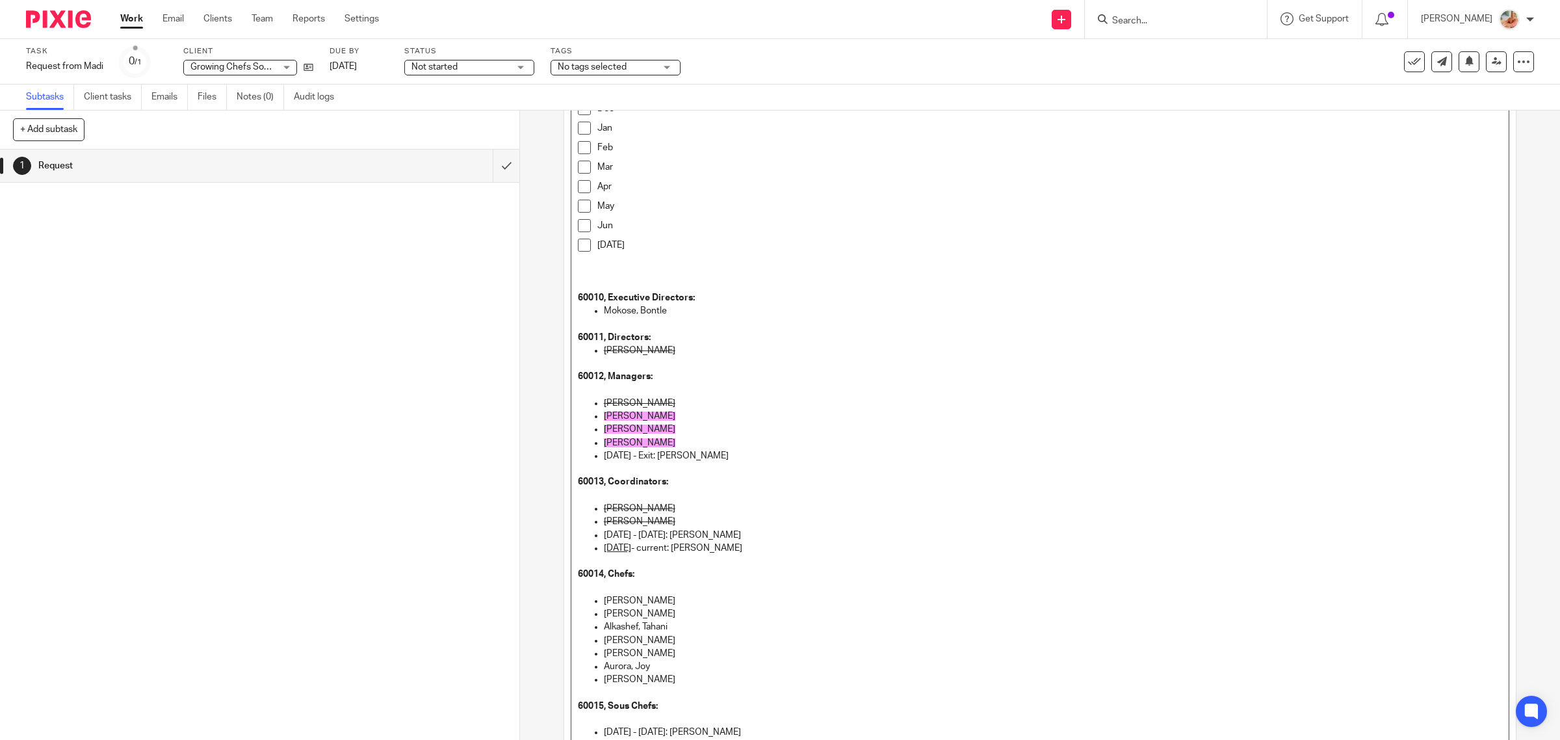
scroll to position [81, 0]
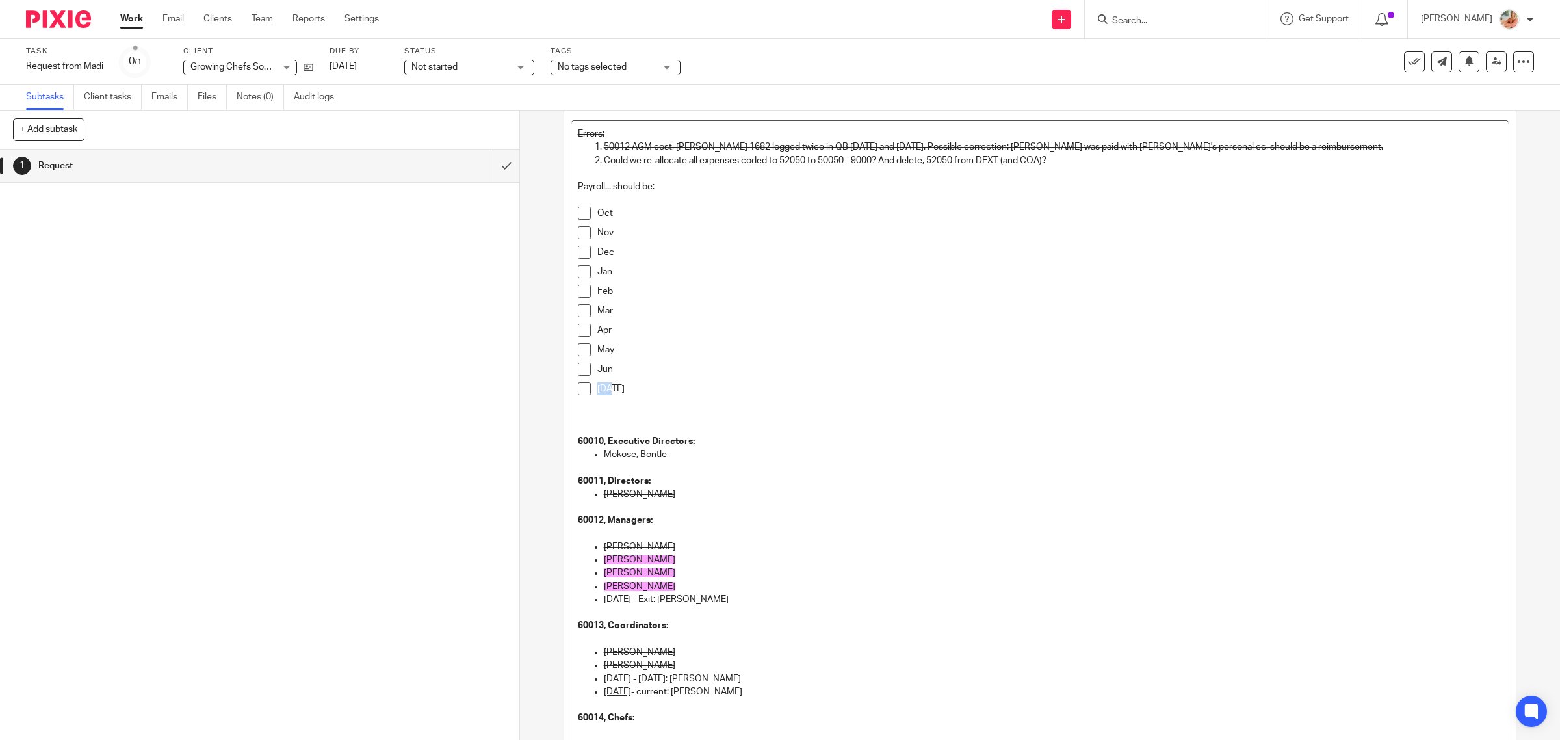
drag, startPoint x: 618, startPoint y: 385, endPoint x: 590, endPoint y: 385, distance: 28.0
click at [590, 385] on li "Jul" at bounding box center [1040, 395] width 925 height 27
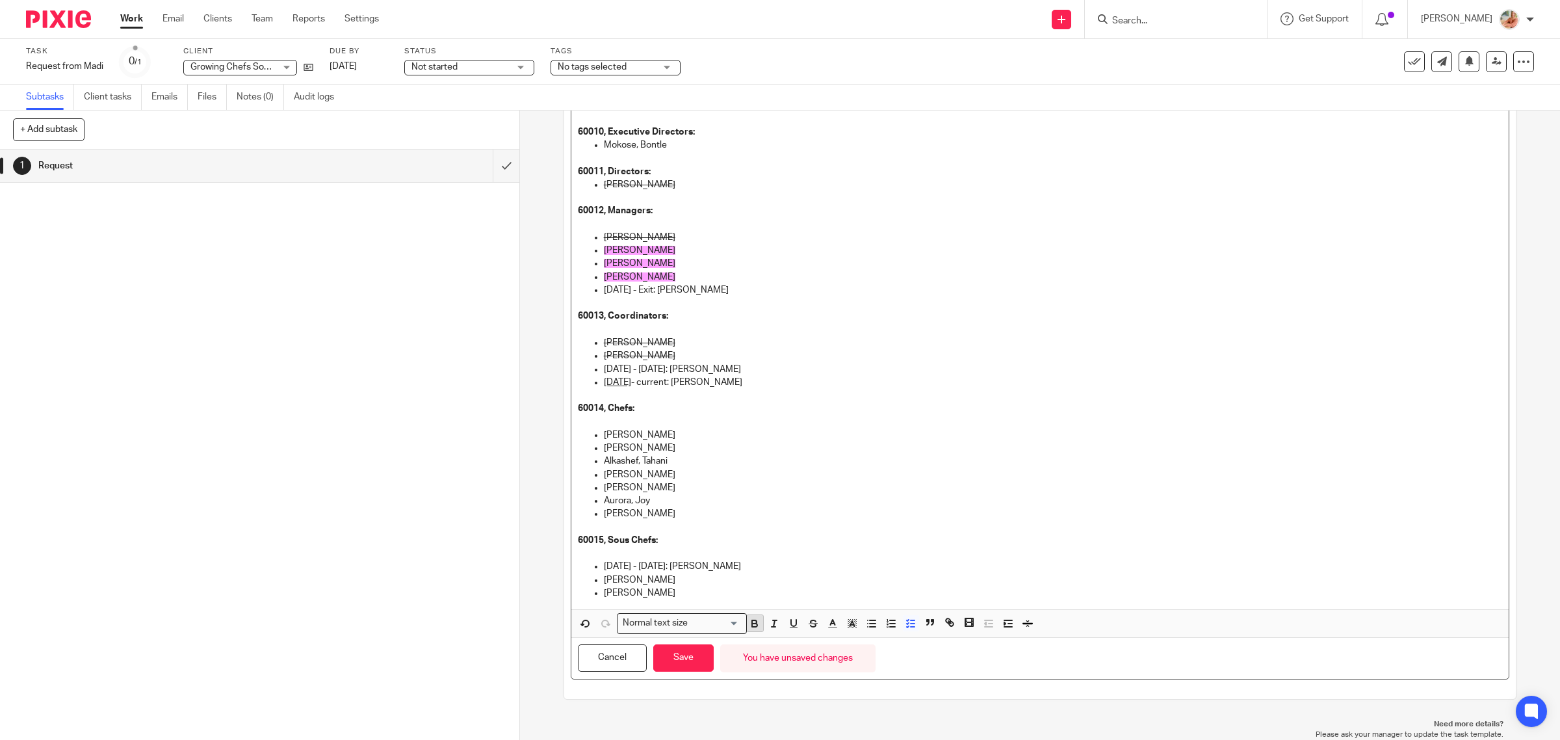
click at [752, 631] on button "button" at bounding box center [755, 623] width 16 height 16
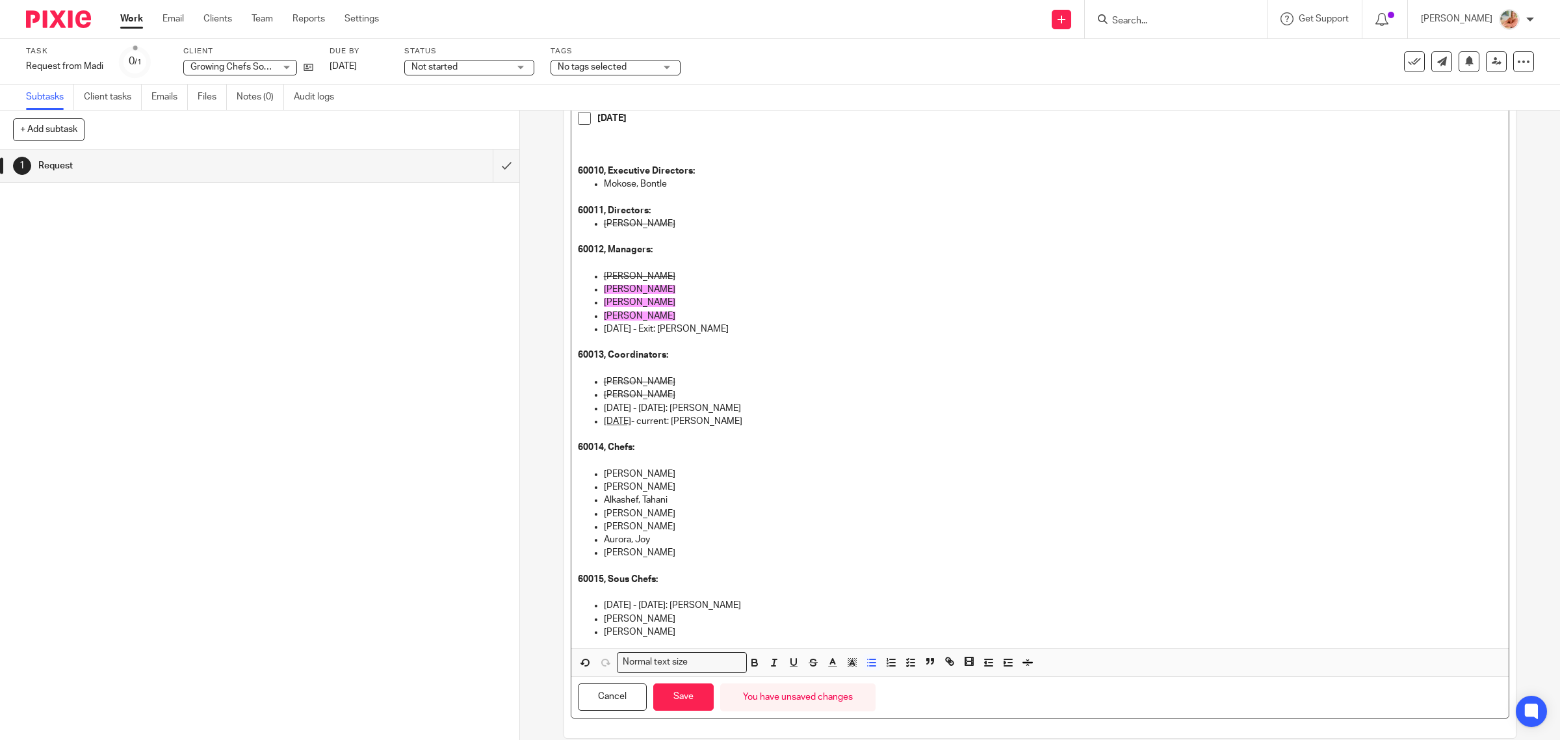
drag, startPoint x: 597, startPoint y: 329, endPoint x: 742, endPoint y: 333, distance: 145.6
click at [742, 333] on ul "Bell, Dary Liem, Dana Rapp, Hope DeBellis, Sam Jan 1, 2025 - Exit: Geernaert, J…" at bounding box center [1040, 309] width 925 height 79
click at [786, 663] on button "button" at bounding box center [794, 662] width 16 height 16
drag, startPoint x: 598, startPoint y: 404, endPoint x: 710, endPoint y: 407, distance: 111.8
click at [710, 407] on ul "Woo, Nicole Mckenzie, Barb Oct 1, 2024 - Dec 31, 2024: Geernaert, Jay July 1, 2…" at bounding box center [1040, 408] width 925 height 66
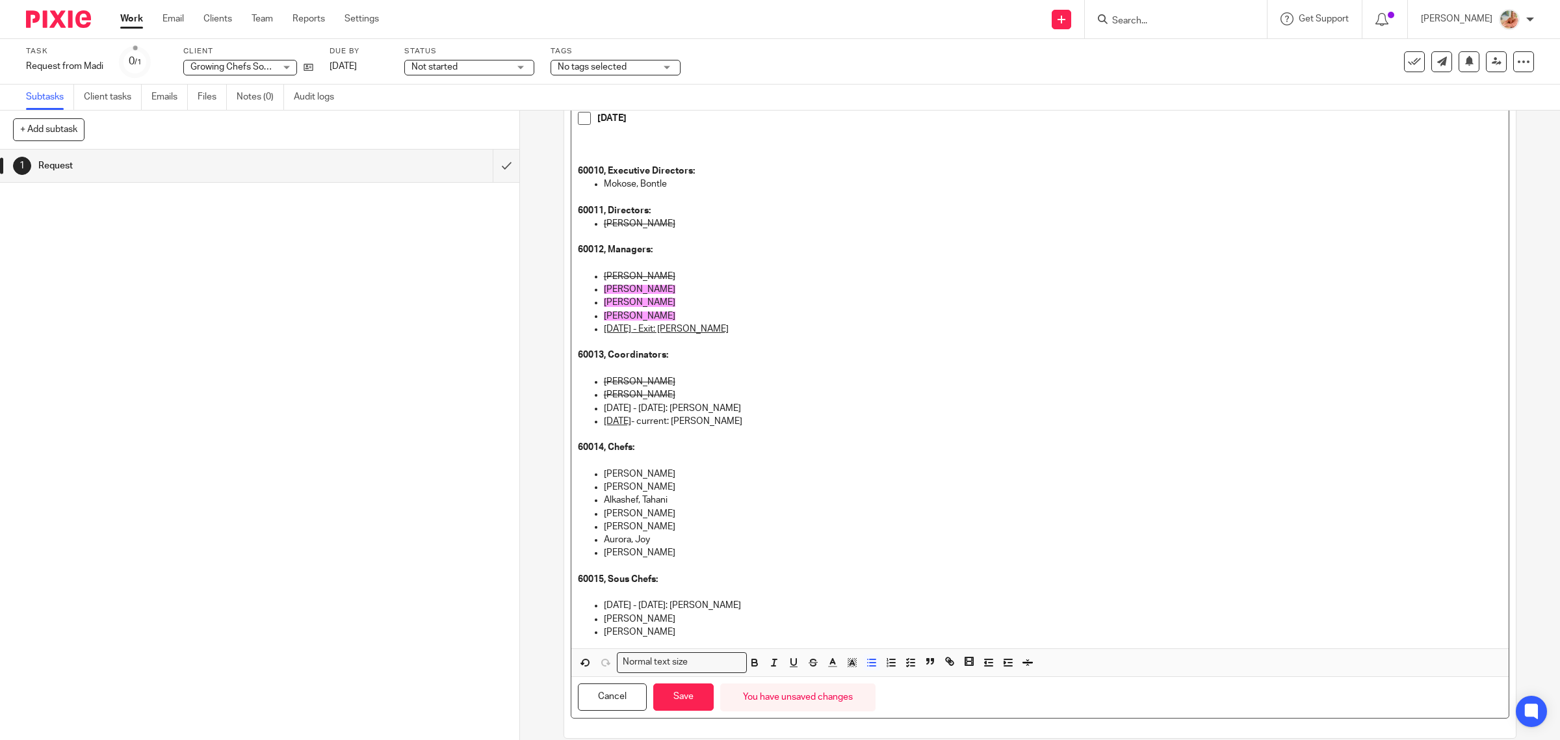
drag, startPoint x: 689, startPoint y: 455, endPoint x: 634, endPoint y: 415, distance: 68.4
click at [688, 455] on p at bounding box center [1040, 460] width 925 height 13
drag, startPoint x: 596, startPoint y: 407, endPoint x: 707, endPoint y: 411, distance: 111.2
click at [707, 411] on ul "Woo, Nicole Mckenzie, Barb Oct 1, 2024 - Dec 31, 2024: Geernaert, Jay July 1, 2…" at bounding box center [1040, 408] width 925 height 66
click at [790, 667] on icon "button" at bounding box center [794, 662] width 12 height 12
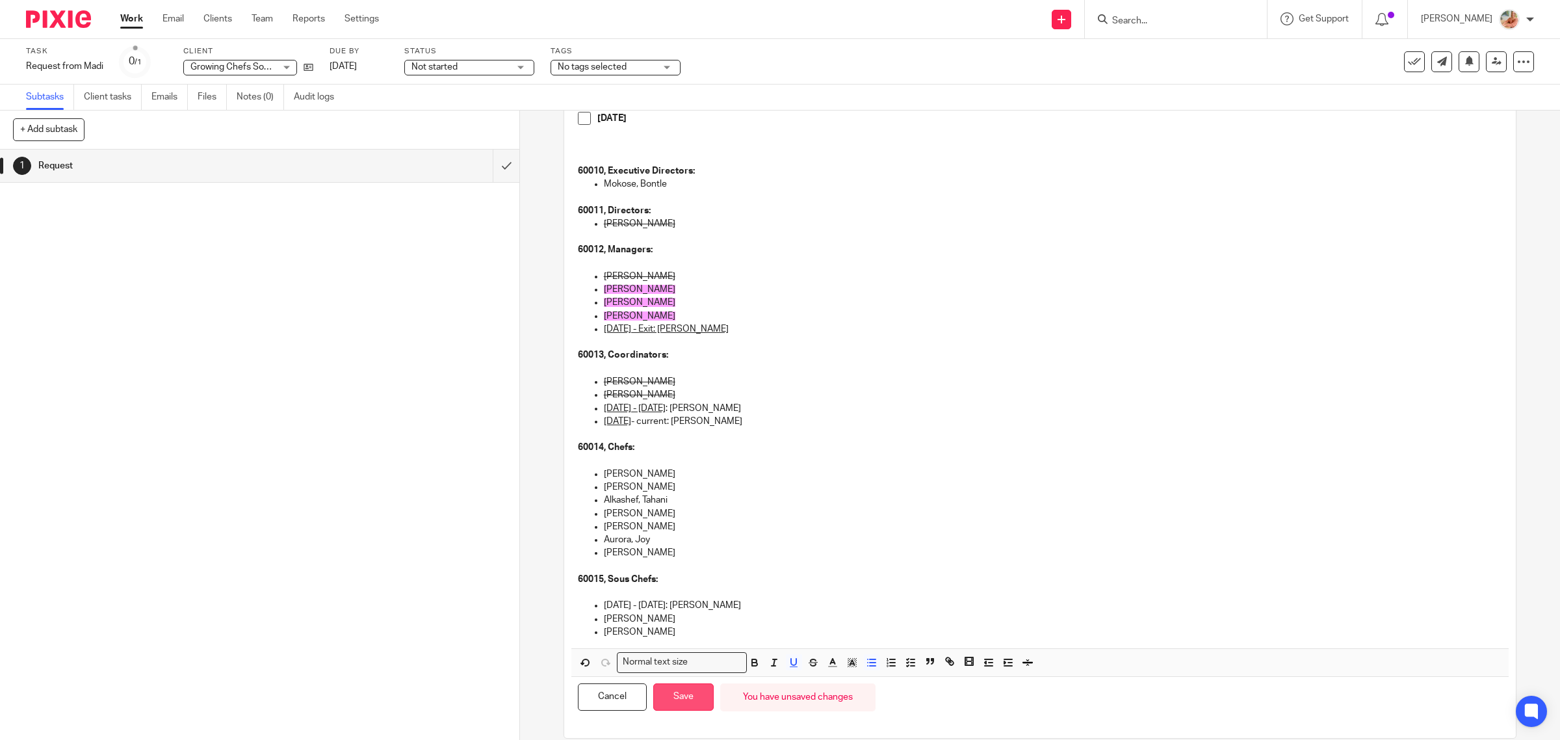
click at [689, 699] on button "Save" at bounding box center [683, 697] width 60 height 28
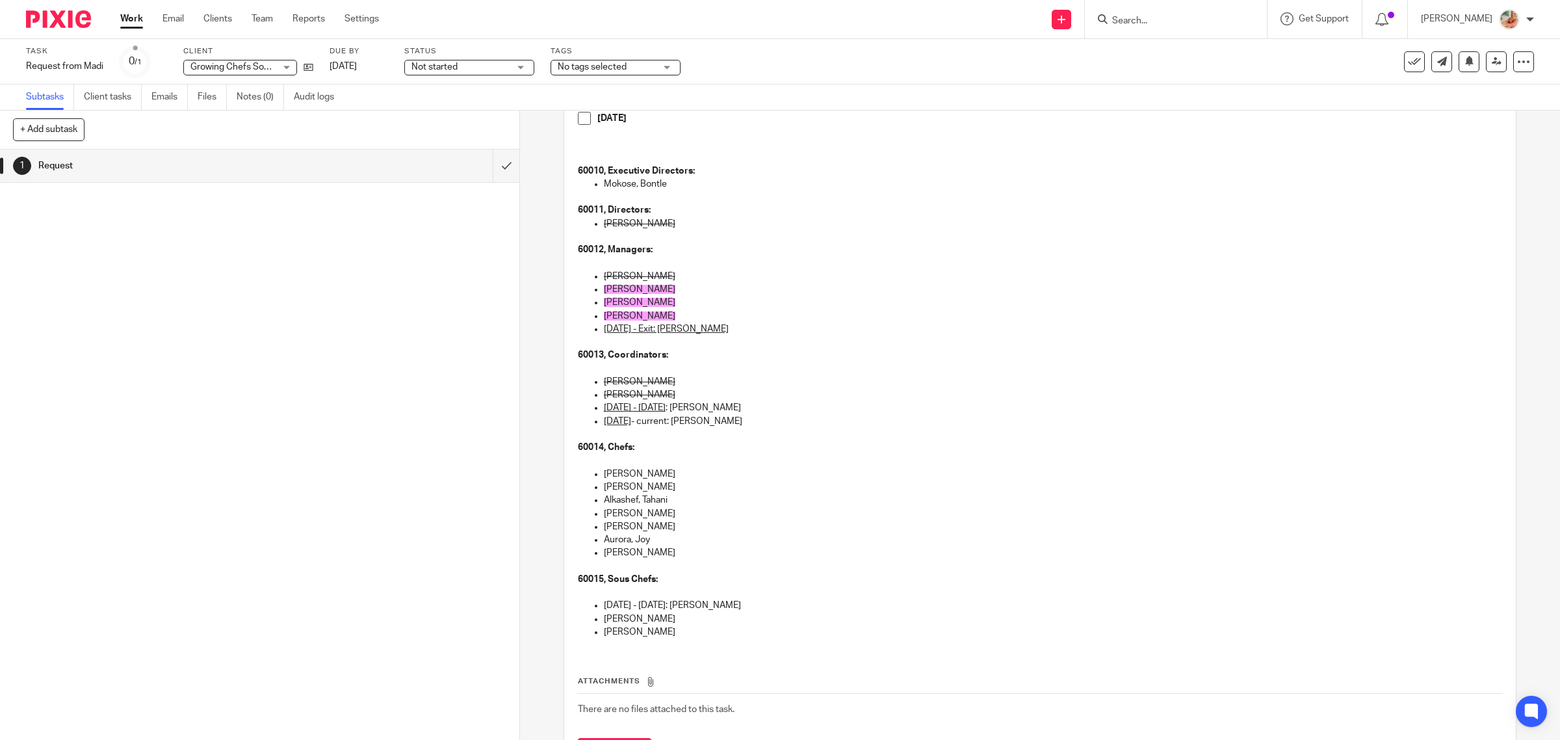
drag, startPoint x: 636, startPoint y: 472, endPoint x: 589, endPoint y: 470, distance: 46.9
click at [604, 470] on li "Sawyer, Natasha" at bounding box center [1053, 473] width 899 height 13
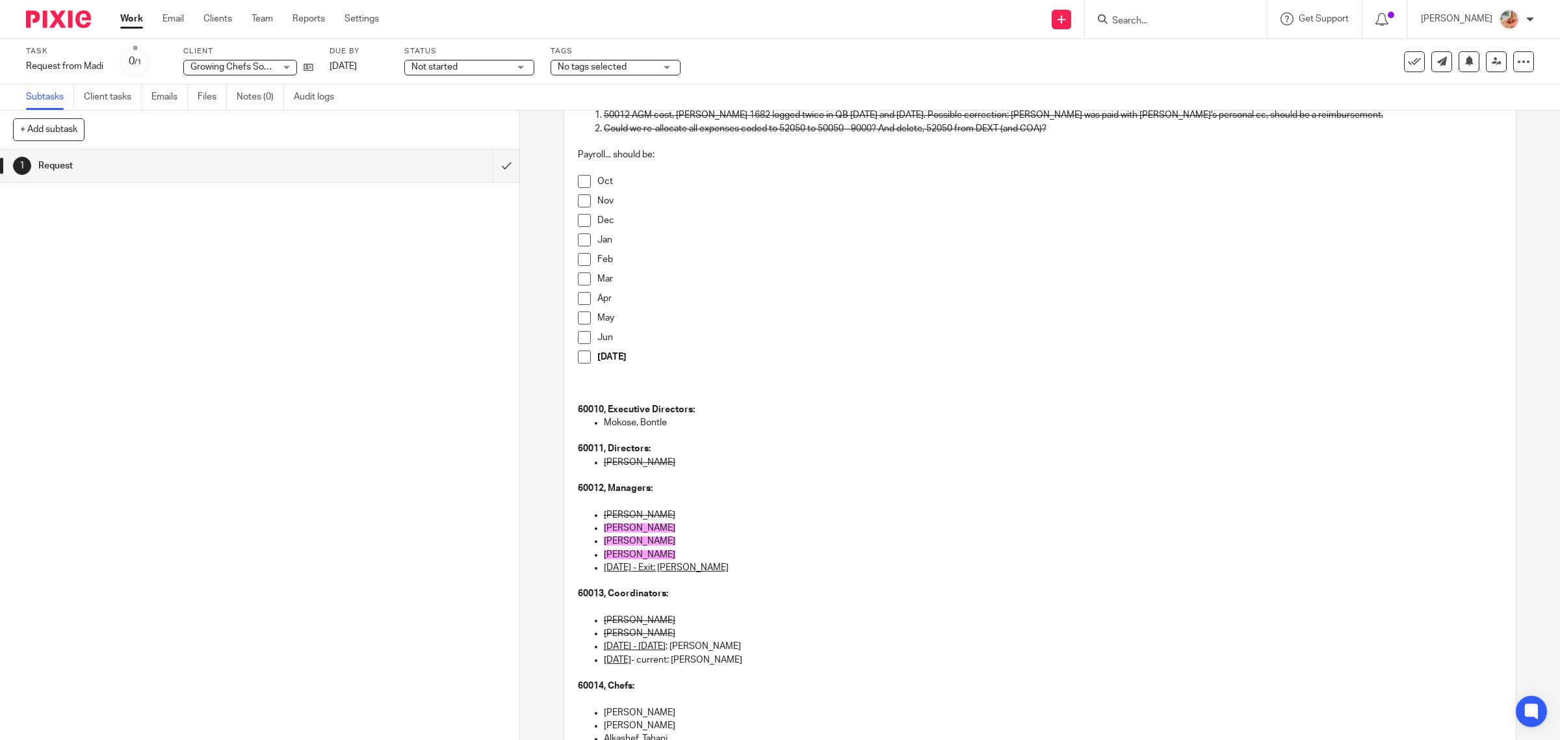
scroll to position [0, 0]
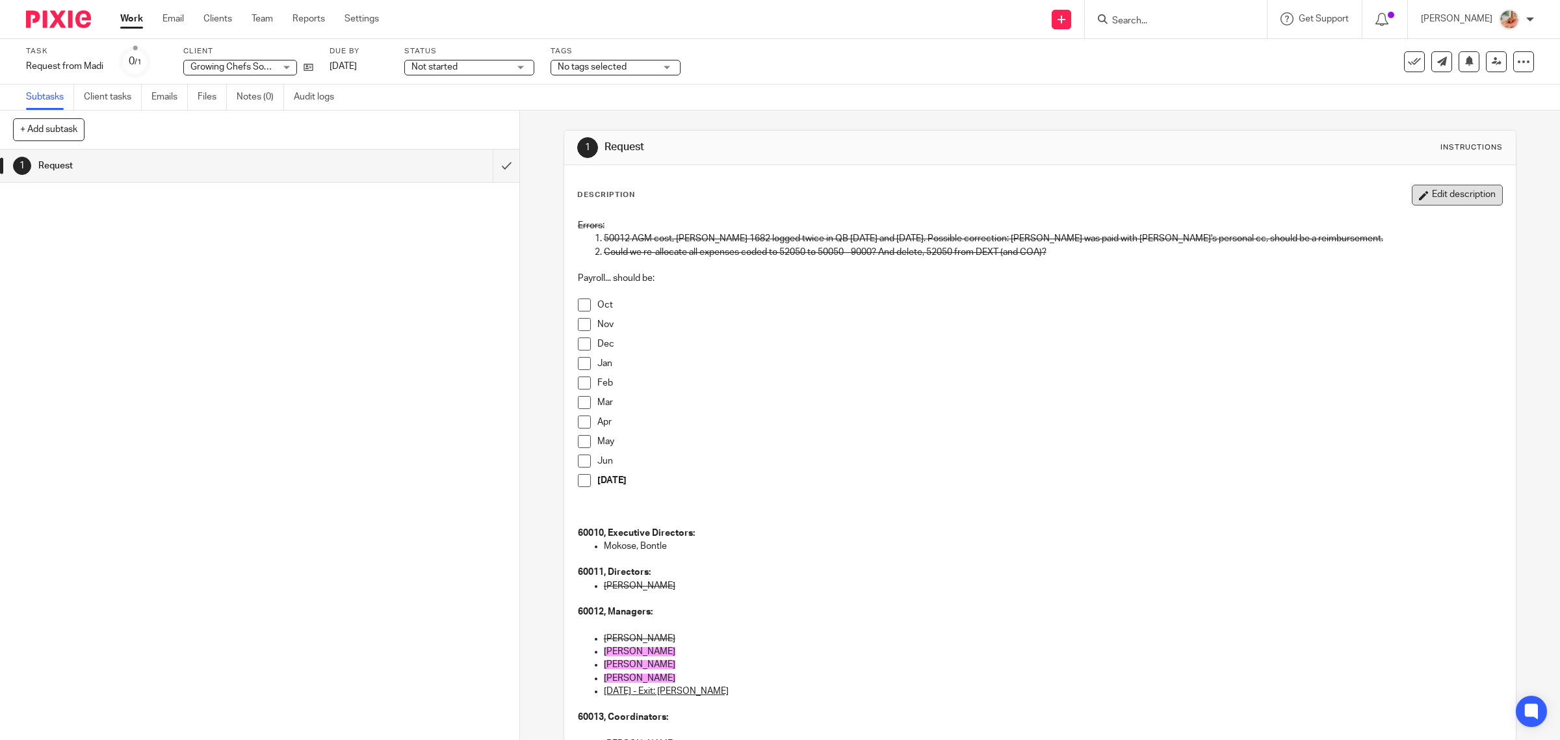
click at [1415, 195] on button "Edit description" at bounding box center [1456, 195] width 91 height 21
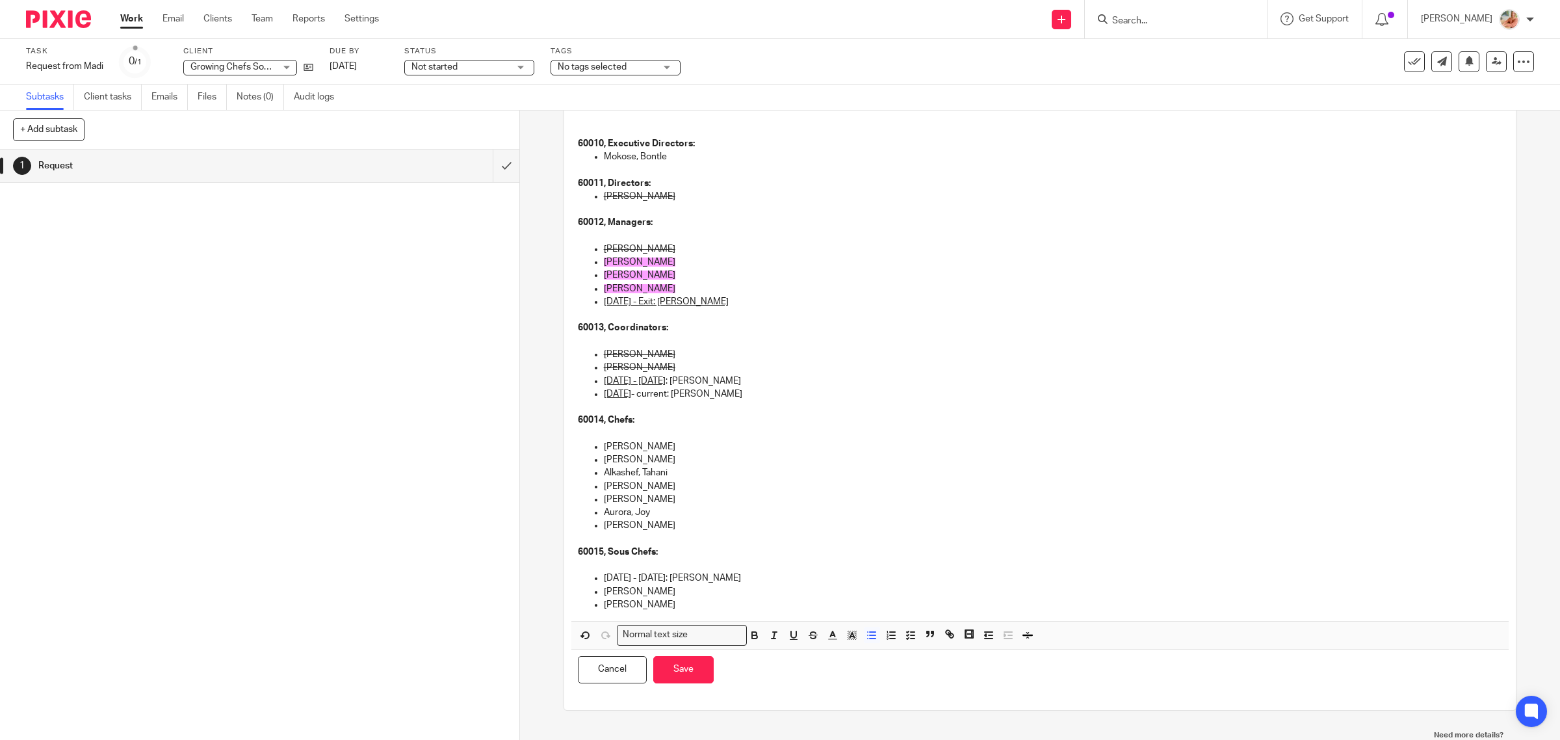
scroll to position [391, 0]
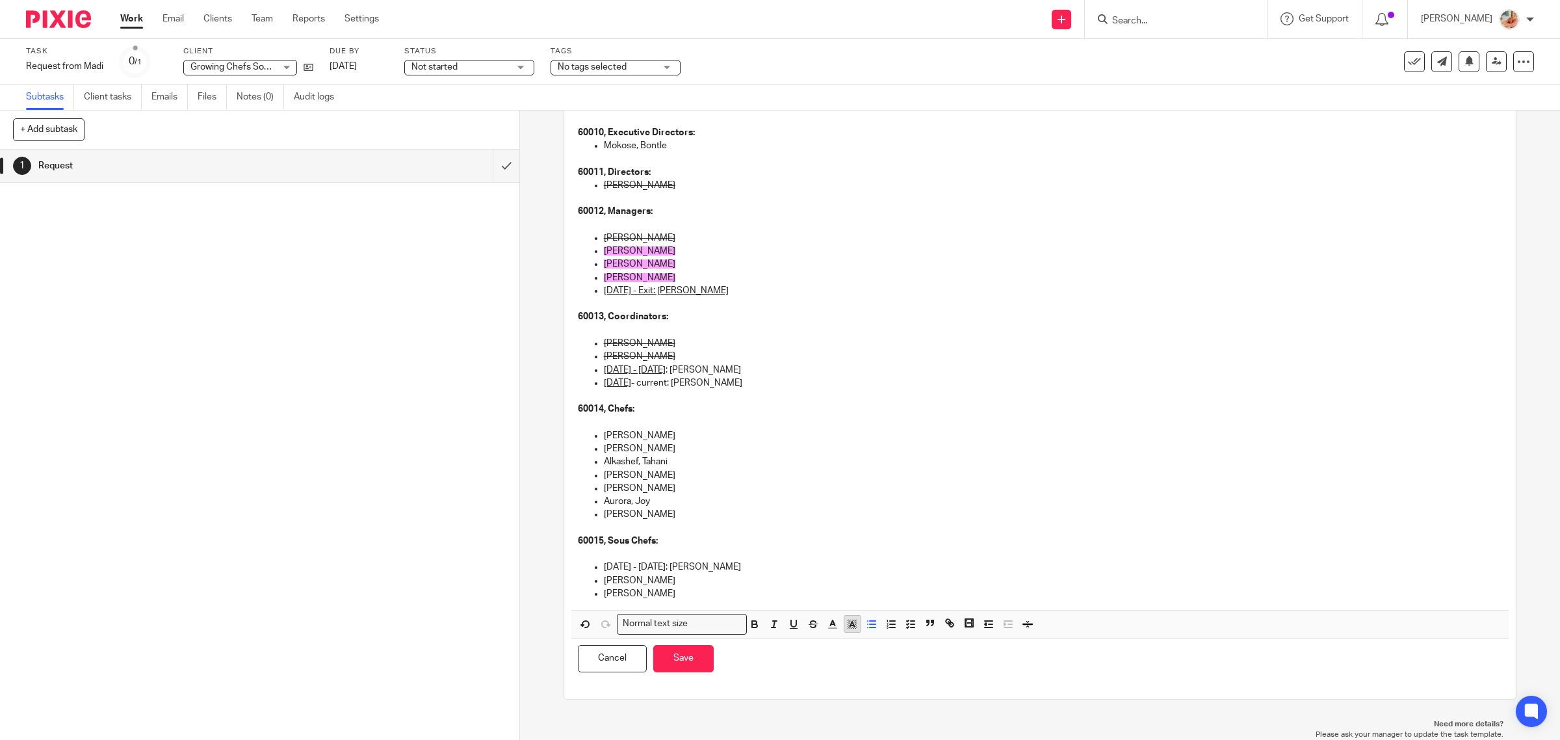
click at [851, 622] on icon "button" at bounding box center [852, 624] width 12 height 12
click at [936, 638] on li "color:#FDA1FF" at bounding box center [941, 641] width 10 height 10
click at [670, 660] on button "Save" at bounding box center [683, 658] width 60 height 28
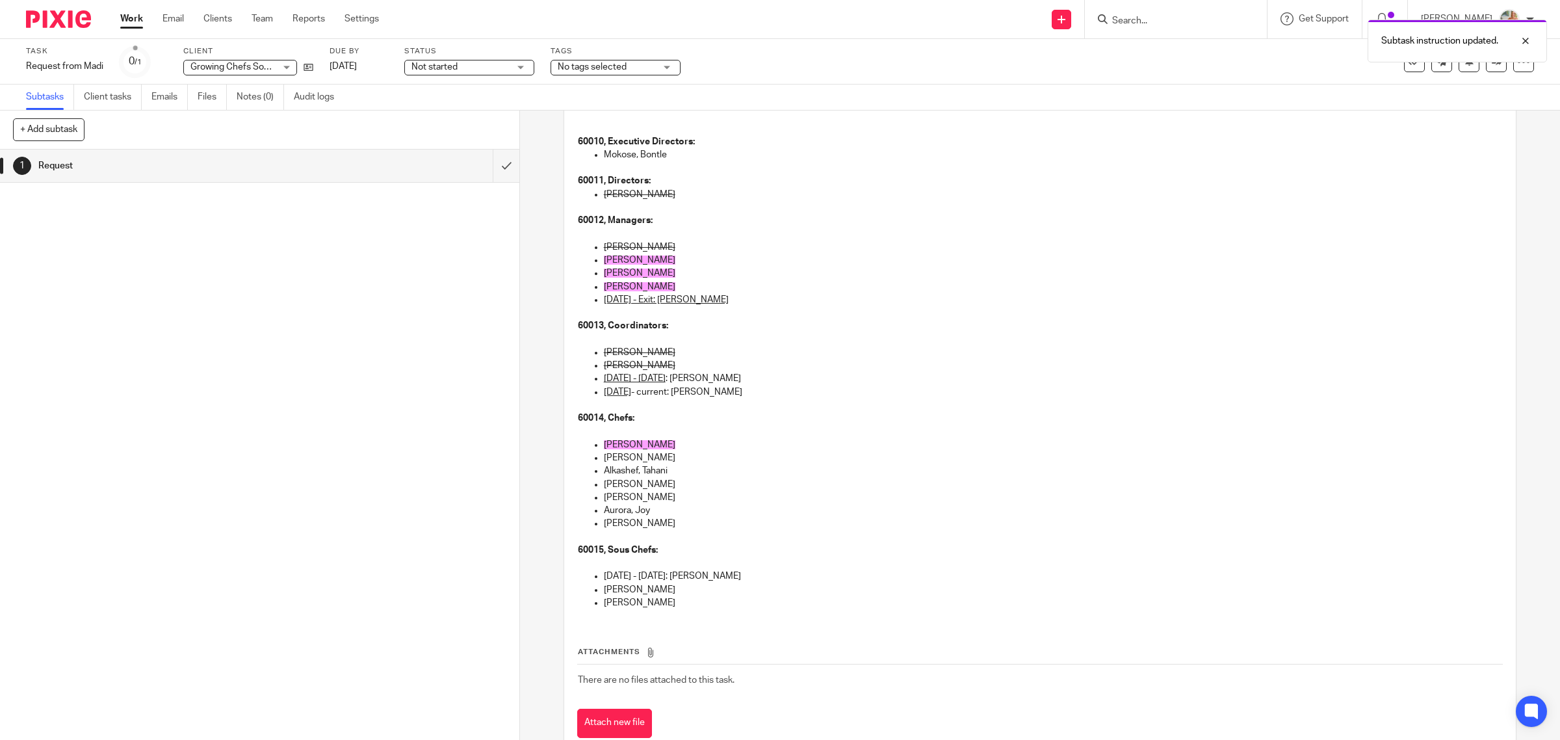
scroll to position [402, 0]
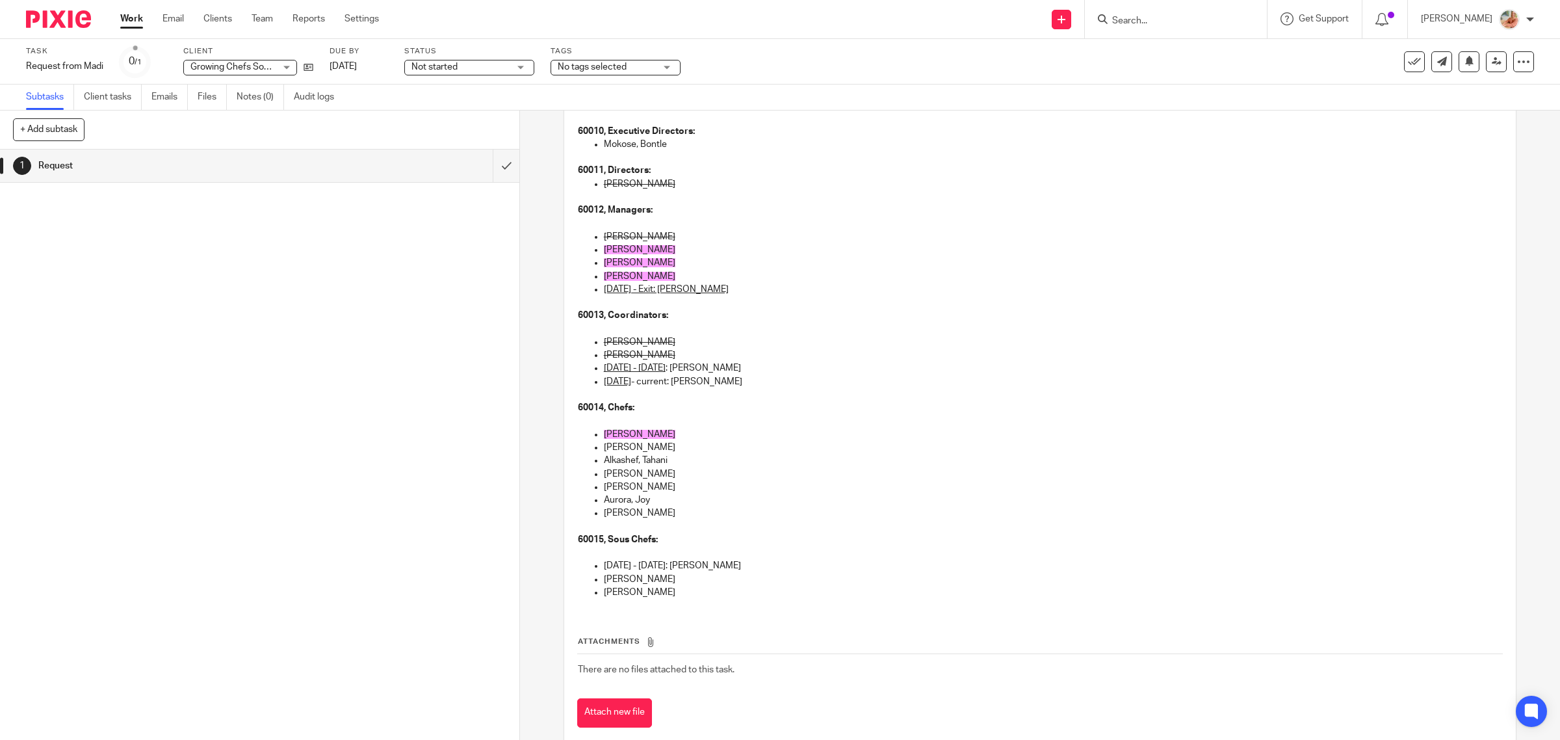
drag, startPoint x: 663, startPoint y: 446, endPoint x: 580, endPoint y: 443, distance: 83.2
click at [580, 443] on ul "Sawyer, Natasha Schell, Dallan Alkashef, Tahani Warszycki, Peter Leow, Christop…" at bounding box center [1040, 480] width 925 height 105
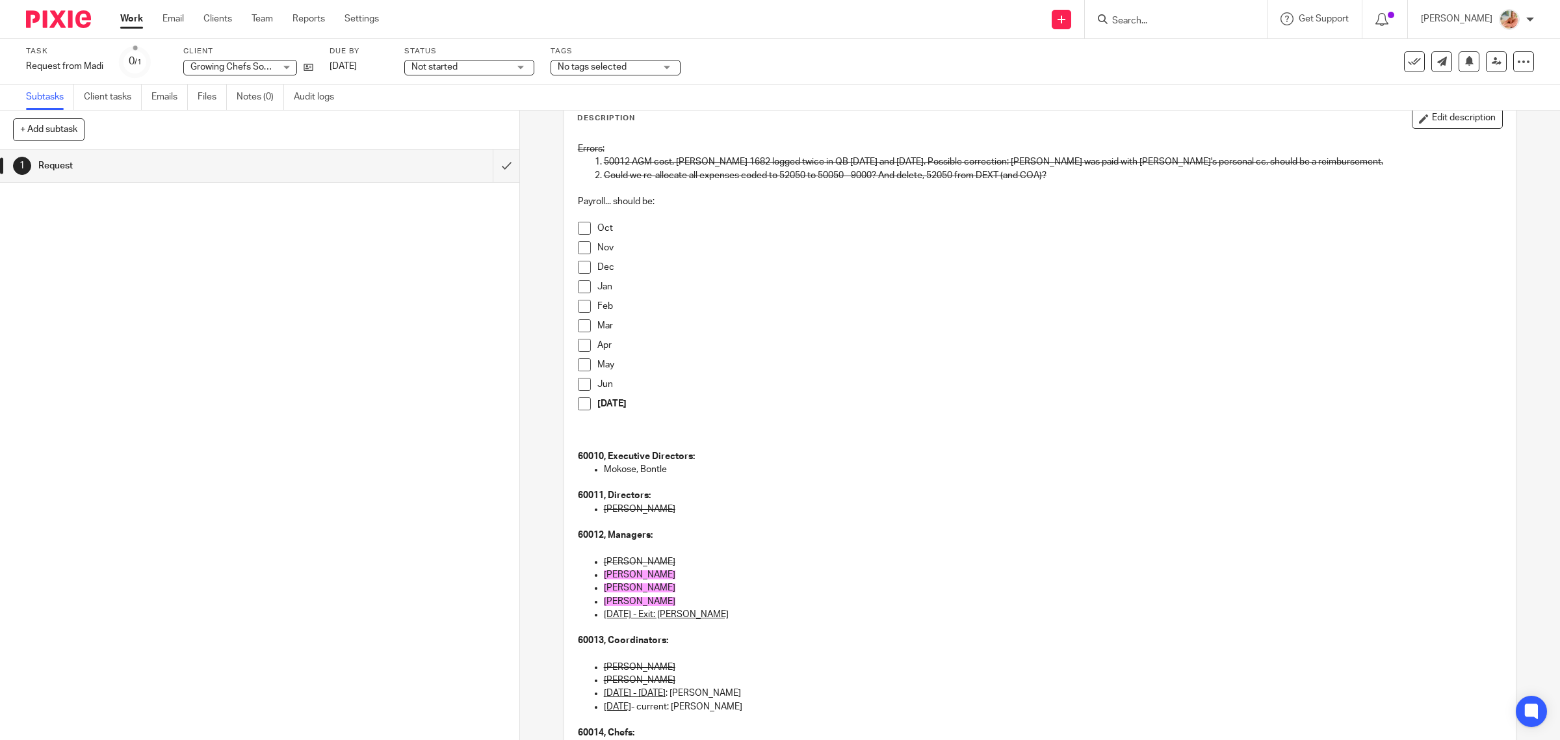
click at [1411, 122] on button "Edit description" at bounding box center [1456, 118] width 91 height 21
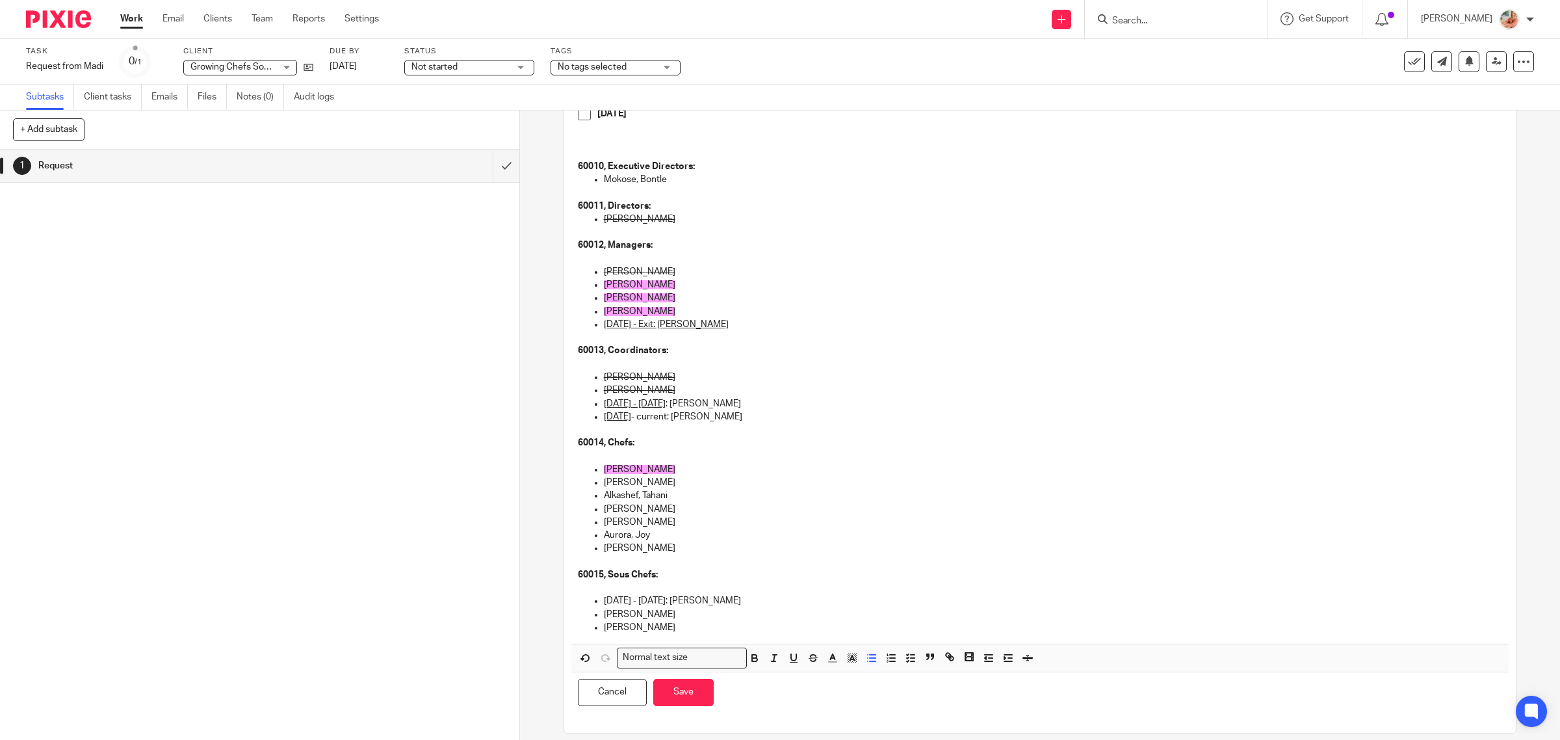
scroll to position [391, 0]
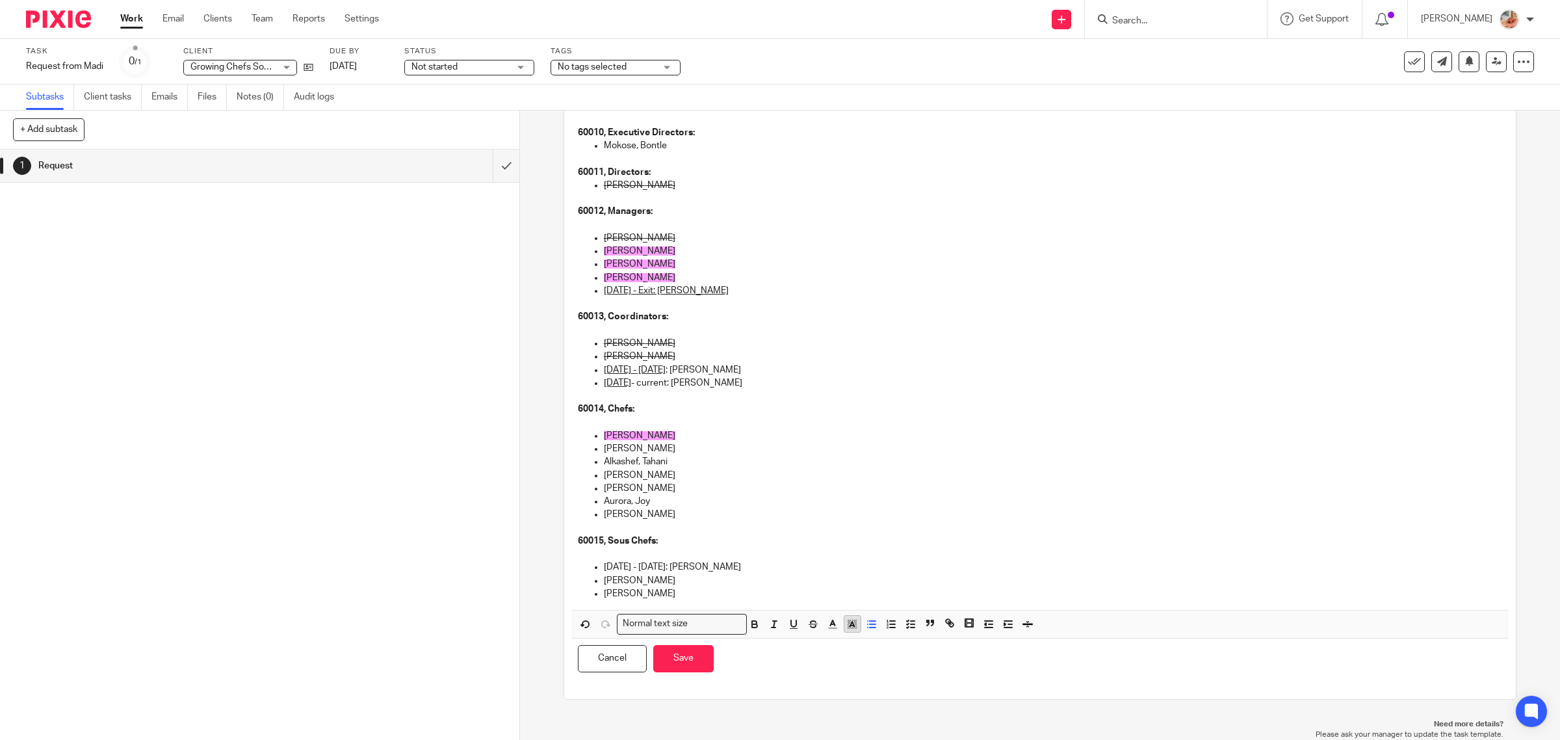
click at [850, 622] on polyline "button" at bounding box center [852, 623] width 5 height 5
click at [941, 640] on ul "Compact color picker" at bounding box center [872, 655] width 158 height 39
click at [604, 446] on p "Schell, Dallan" at bounding box center [1053, 448] width 899 height 13
click at [855, 624] on rect "button" at bounding box center [855, 624] width 1 height 1
click at [938, 637] on li "color:#FDA1FF" at bounding box center [941, 641] width 10 height 10
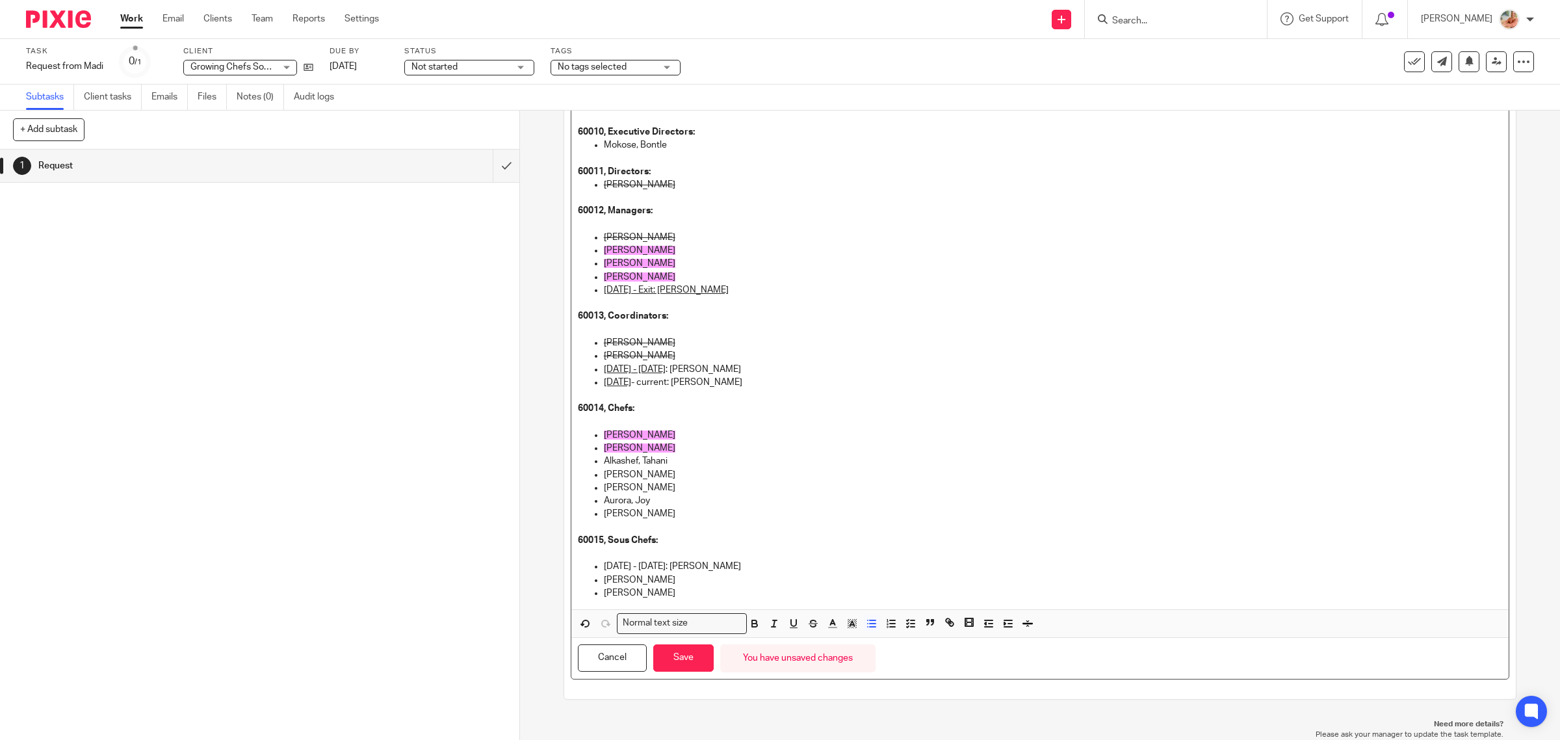
drag, startPoint x: 677, startPoint y: 476, endPoint x: 599, endPoint y: 475, distance: 78.6
click at [604, 475] on p "Warszycki, Peter" at bounding box center [1053, 474] width 899 height 13
click at [850, 622] on polyline "button" at bounding box center [852, 623] width 5 height 5
click at [858, 640] on li "color:#FCDC00" at bounding box center [863, 640] width 10 height 10
drag, startPoint x: 671, startPoint y: 454, endPoint x: 618, endPoint y: 469, distance: 54.9
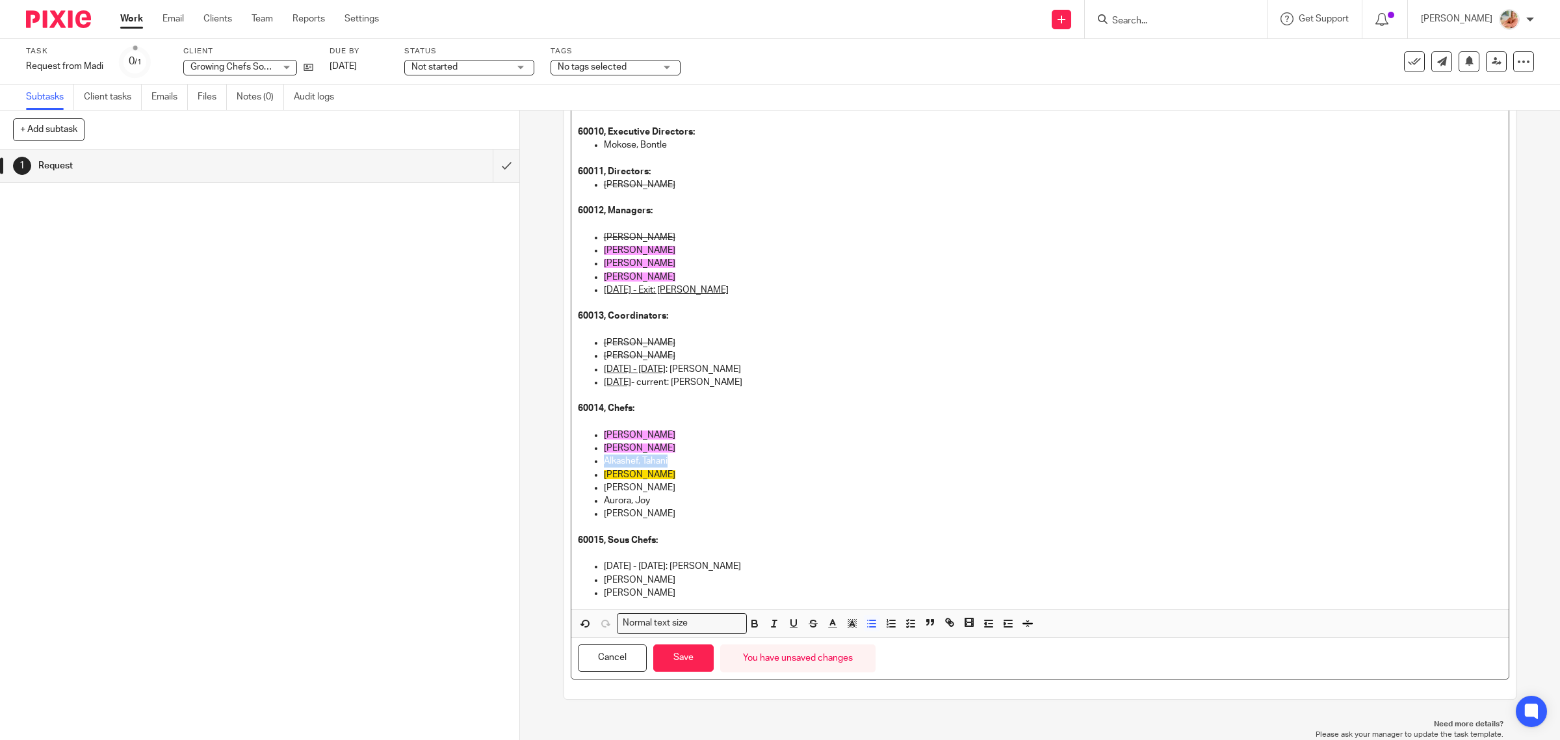
click at [592, 462] on ul "Sawyer, Natasha Schell, Dallan Alkashef, Tahani Warszycki, Peter Leow, Christop…" at bounding box center [1040, 480] width 925 height 105
click at [850, 624] on polyline "button" at bounding box center [852, 623] width 5 height 5
click at [861, 638] on li "color:#FCDC00" at bounding box center [863, 640] width 10 height 10
drag, startPoint x: 624, startPoint y: 484, endPoint x: 596, endPoint y: 483, distance: 28.0
click at [596, 483] on ul "Sawyer, Natasha Schell, Dallan Alkashef, Tahani Warszycki, Peter Leow, Christop…" at bounding box center [1040, 480] width 925 height 105
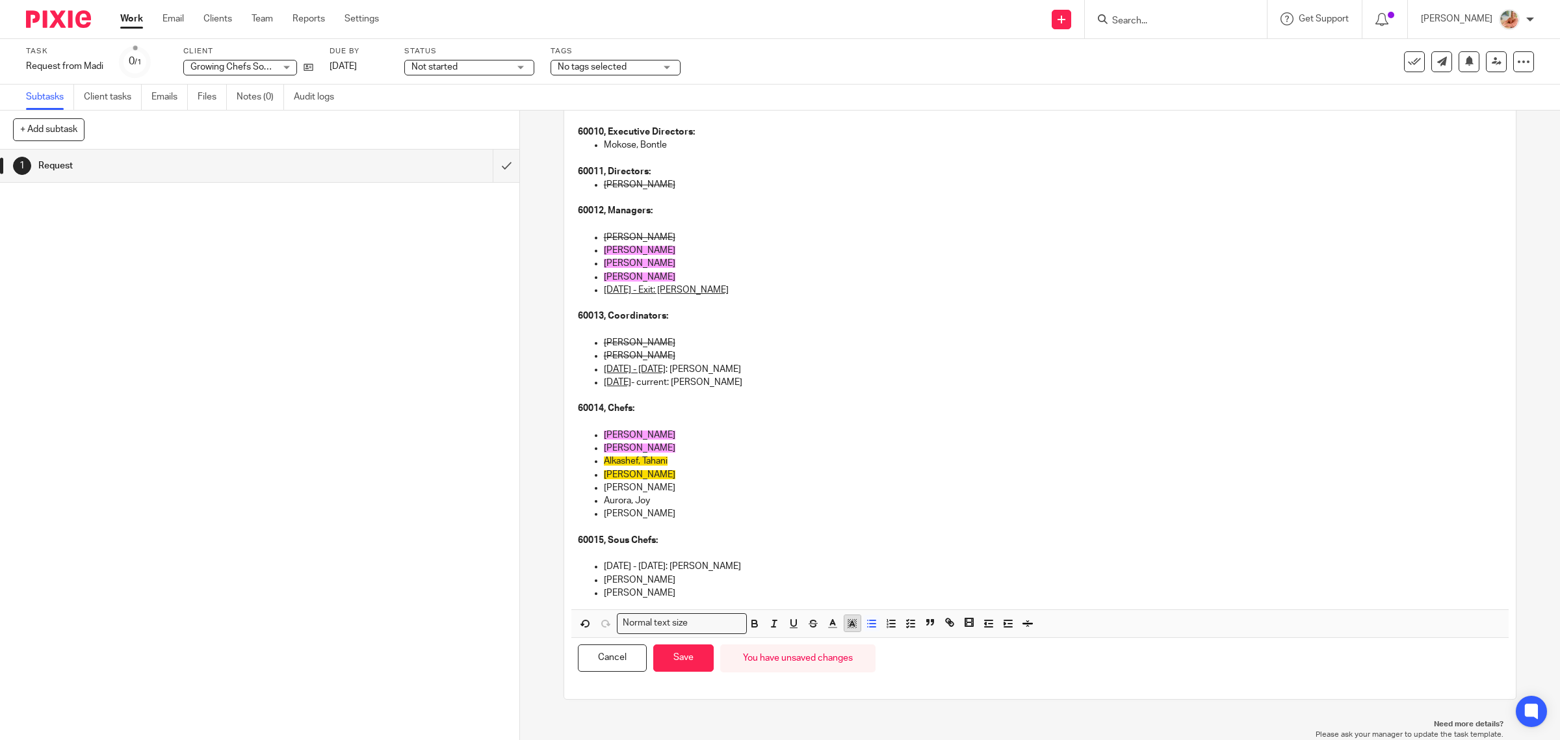
click at [850, 623] on polyline "button" at bounding box center [852, 623] width 5 height 5
click at [858, 638] on li "color:#FCDC00" at bounding box center [863, 640] width 10 height 10
drag, startPoint x: 635, startPoint y: 498, endPoint x: 589, endPoint y: 498, distance: 46.1
click at [604, 498] on li "Aurora, Joy" at bounding box center [1053, 500] width 899 height 13
click at [852, 625] on icon "button" at bounding box center [852, 623] width 12 height 12
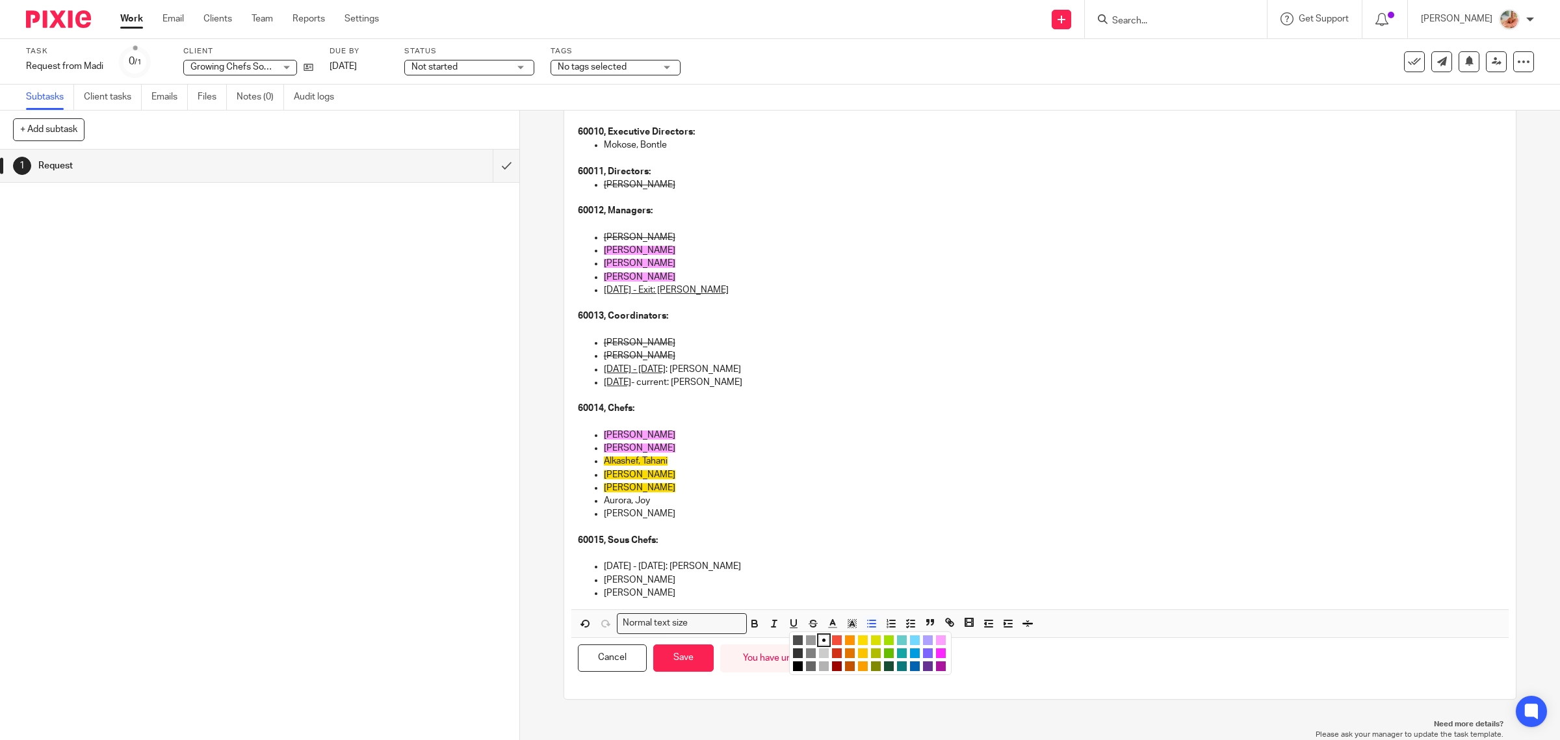
click at [858, 638] on li "color:#FCDC00" at bounding box center [863, 640] width 10 height 10
drag, startPoint x: 691, startPoint y: 518, endPoint x: 589, endPoint y: 517, distance: 101.4
click at [604, 517] on li "Thompson, Natasha" at bounding box center [1053, 520] width 899 height 27
click at [846, 626] on icon "button" at bounding box center [852, 623] width 12 height 12
click at [861, 639] on li "color:#FCDC00" at bounding box center [863, 640] width 10 height 10
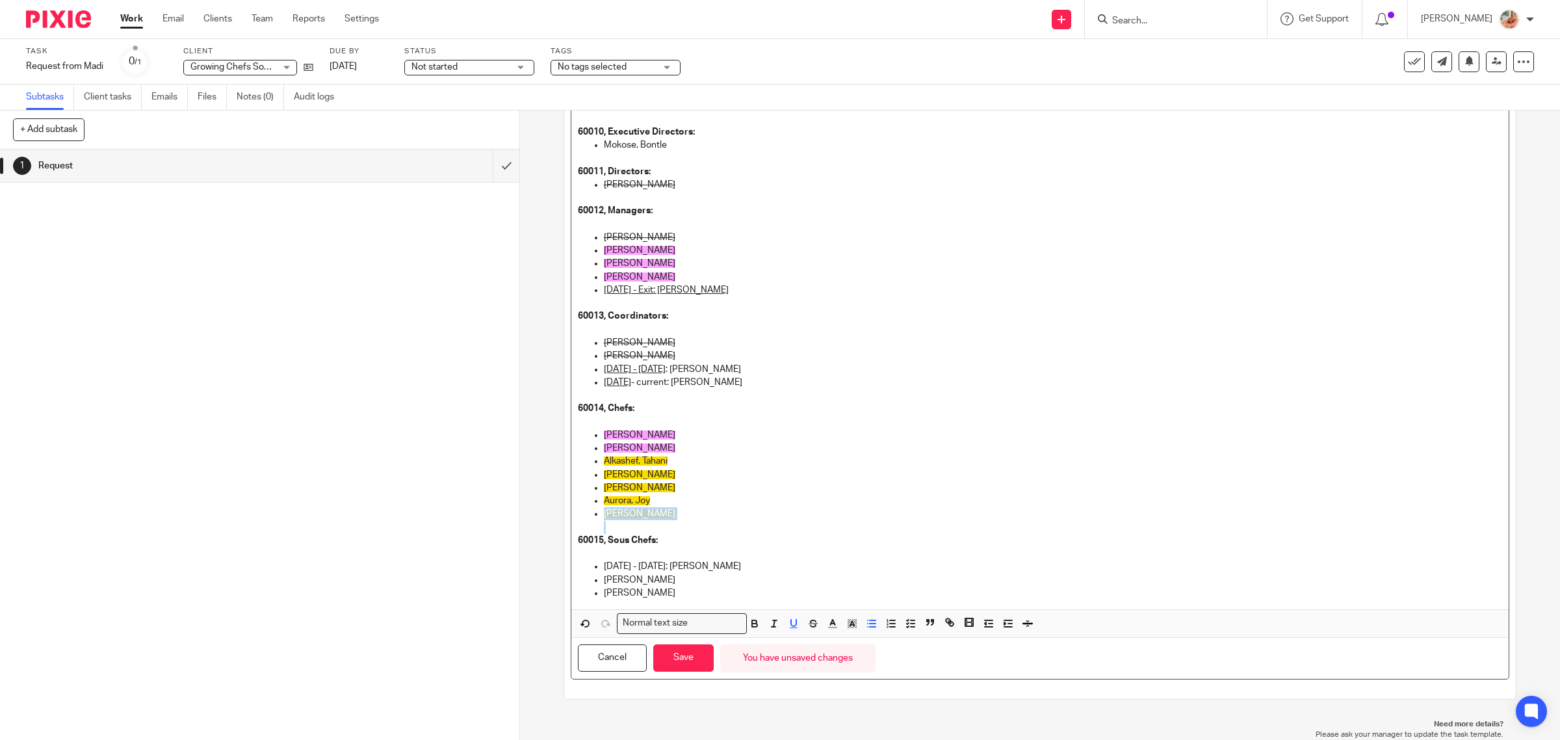
drag, startPoint x: 769, startPoint y: 381, endPoint x: 608, endPoint y: 384, distance: 161.2
click at [589, 370] on ul "Woo, Nicole Mckenzie, Barb Oct 1, 2024 - Dec 31, 2024 : Geernaert, Jay July 1, …" at bounding box center [1040, 369] width 925 height 66
click at [847, 624] on rect "button" at bounding box center [847, 623] width 1 height 1
drag, startPoint x: 831, startPoint y: 638, endPoint x: 837, endPoint y: 621, distance: 17.5
click at [832, 638] on li "color:#F44E3B" at bounding box center [837, 640] width 10 height 10
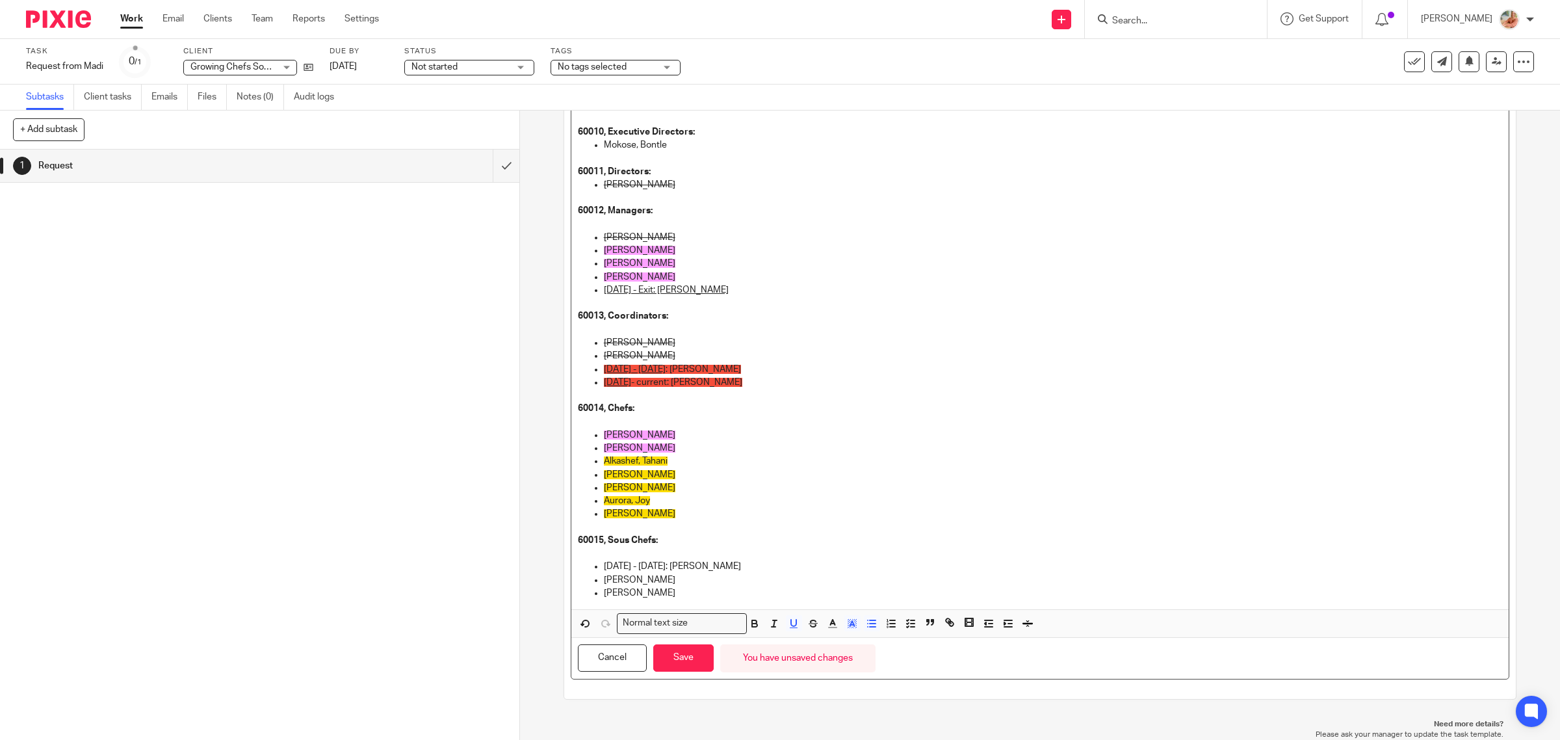
click at [840, 536] on p "60015, Sous Chefs:" at bounding box center [1040, 540] width 925 height 13
drag, startPoint x: 761, startPoint y: 566, endPoint x: 718, endPoint y: 601, distance: 55.4
click at [586, 565] on ul "Oct/24 - June 30/25: Montoya, Maria Everett, Dexter Erdogan Varol, Ebru" at bounding box center [1040, 580] width 925 height 40
click at [849, 621] on icon "button" at bounding box center [852, 623] width 12 height 12
click at [936, 638] on li "color:#FDA1FF" at bounding box center [941, 640] width 10 height 10
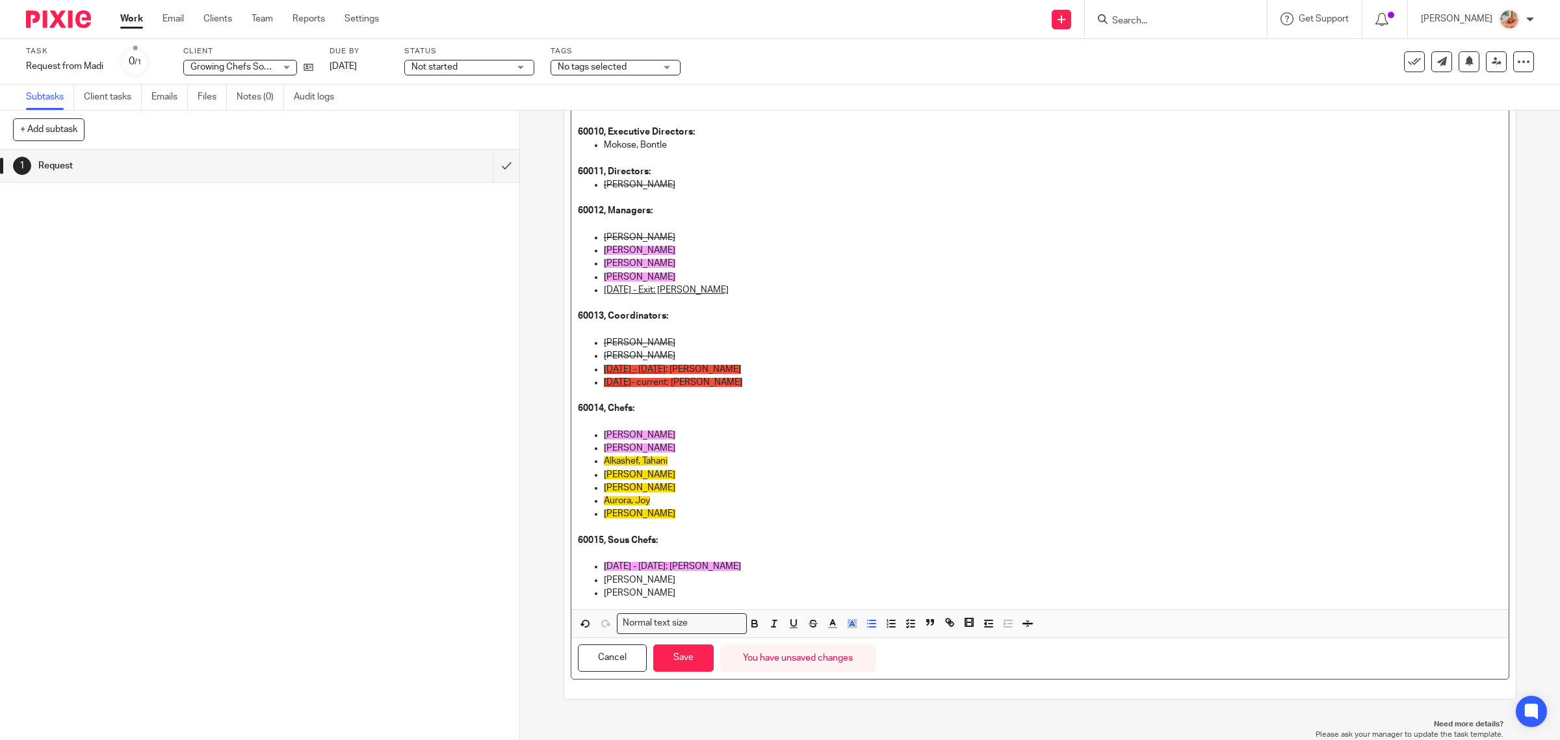
click at [903, 576] on p "Everett, Dexter" at bounding box center [1053, 579] width 899 height 13
drag, startPoint x: 634, startPoint y: 564, endPoint x: 681, endPoint y: 563, distance: 47.4
click at [681, 563] on span "Oct/24 - June 30/25: Montoya, Maria" at bounding box center [672, 565] width 137 height 9
click at [793, 625] on icon "button" at bounding box center [794, 623] width 12 height 12
click at [755, 622] on icon "button" at bounding box center [755, 623] width 12 height 12
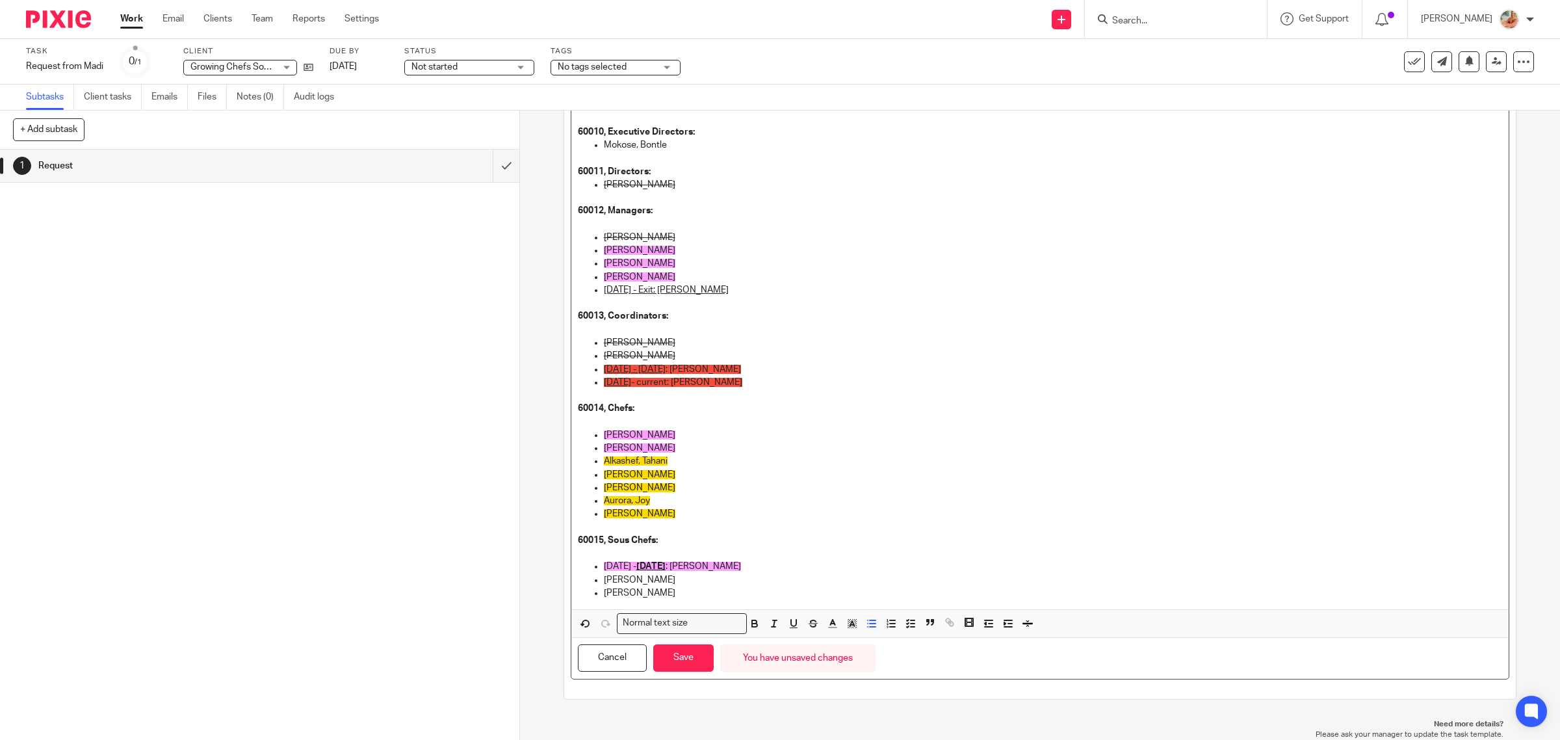
click at [794, 585] on p "Everett, Dexter" at bounding box center [1053, 579] width 899 height 13
drag, startPoint x: 742, startPoint y: 286, endPoint x: 600, endPoint y: 289, distance: 142.4
click at [604, 289] on p "Jan 1, 2025 - Exit: Geernaert, Jay" at bounding box center [1053, 289] width 899 height 13
click at [850, 619] on icon "button" at bounding box center [852, 623] width 12 height 12
drag, startPoint x: 832, startPoint y: 638, endPoint x: 833, endPoint y: 567, distance: 70.8
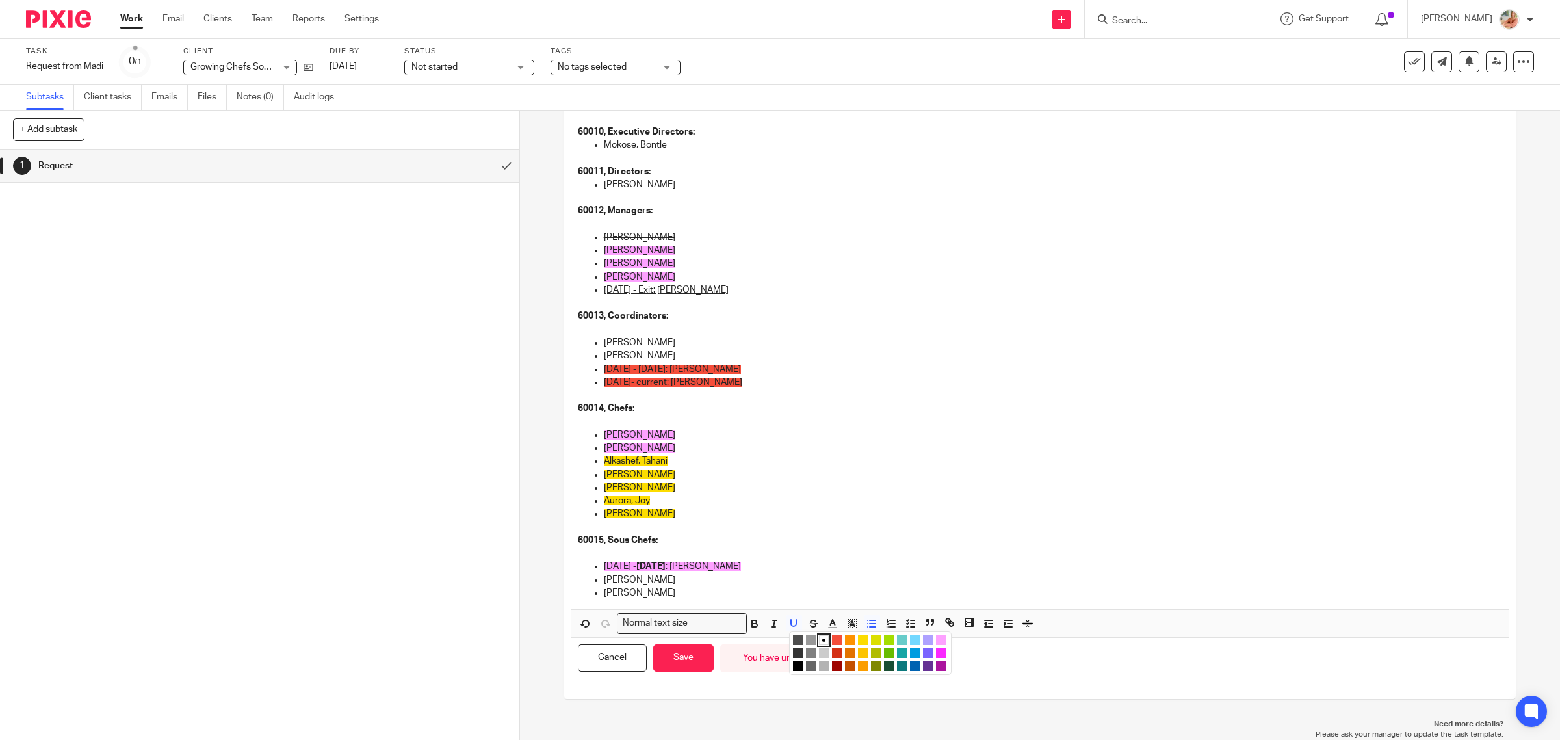
click at [832, 637] on li "color:#F44E3B" at bounding box center [837, 640] width 10 height 10
click at [843, 543] on p "60015, Sous Chefs:" at bounding box center [1040, 540] width 925 height 13
drag, startPoint x: 671, startPoint y: 460, endPoint x: 590, endPoint y: 456, distance: 81.4
click at [604, 456] on li "Alkashef, Tahani" at bounding box center [1053, 460] width 899 height 13
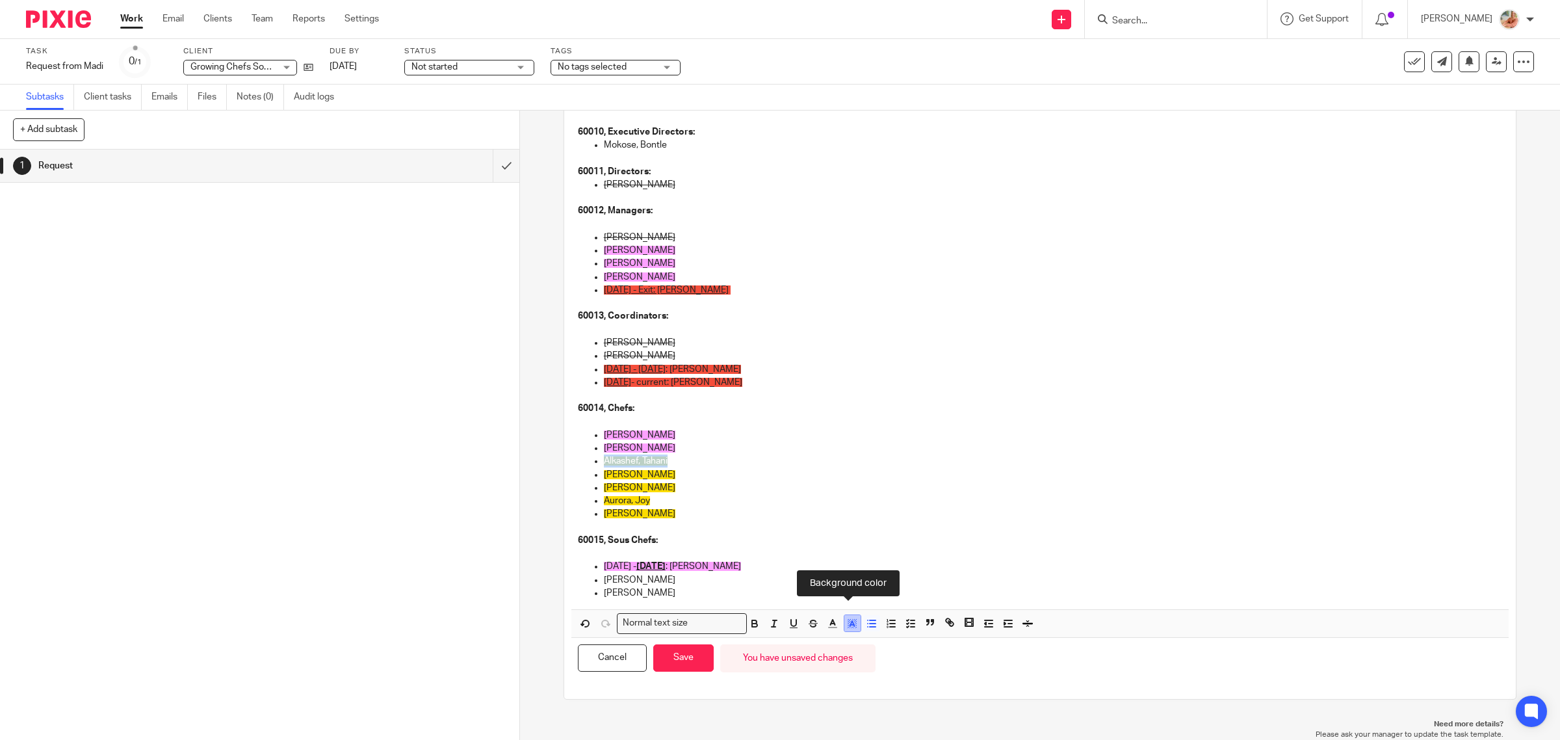
click at [849, 622] on rect "button" at bounding box center [849, 622] width 1 height 1
click at [819, 638] on li "color:#FFFFFF" at bounding box center [824, 640] width 10 height 10
click at [741, 530] on p at bounding box center [1053, 527] width 899 height 13
drag, startPoint x: 667, startPoint y: 460, endPoint x: 582, endPoint y: 459, distance: 84.5
click at [582, 459] on ul "Sawyer, Natasha Schell, Dallan Alkashef, Tahani Warszycki, Peter Leow, Christop…" at bounding box center [1040, 480] width 925 height 105
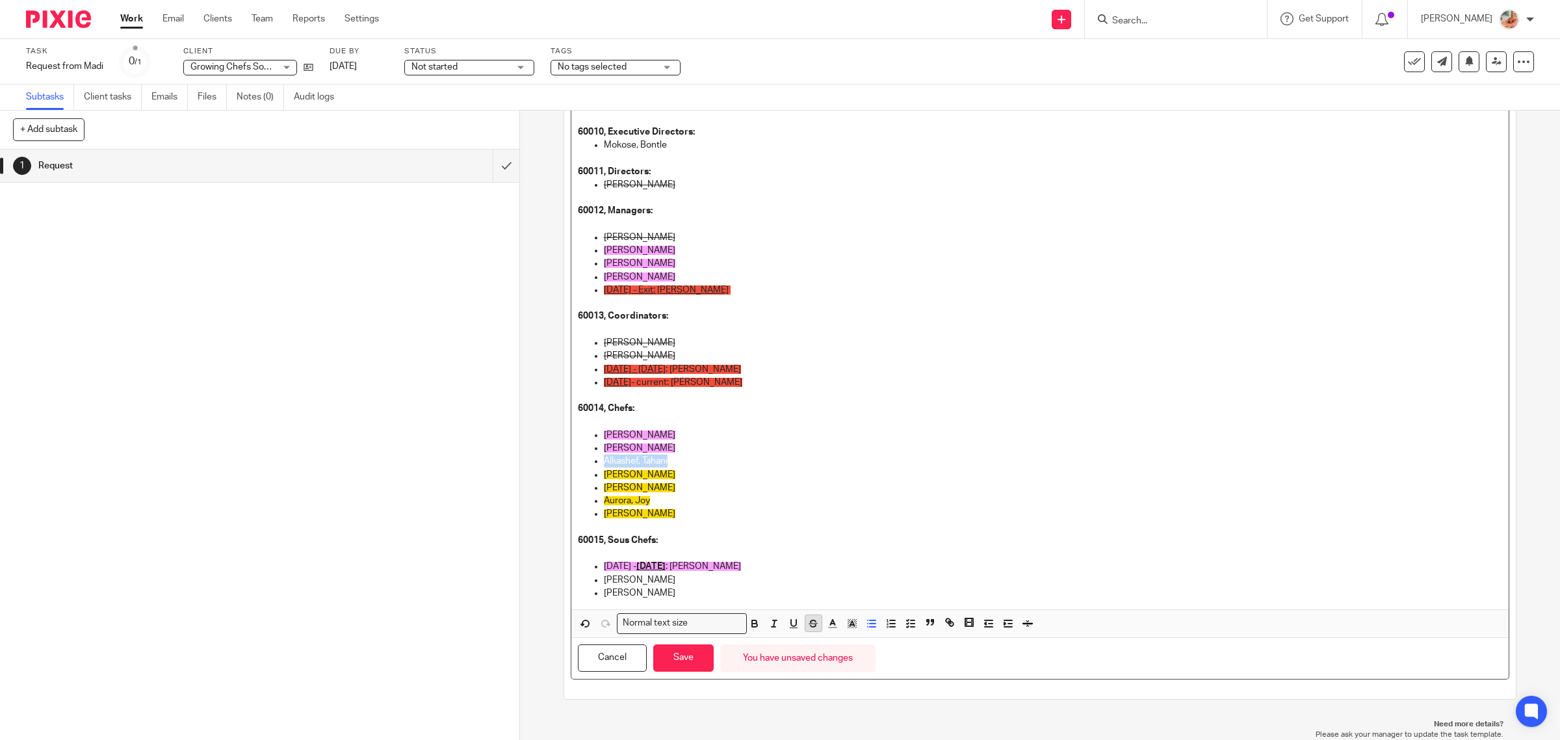
click at [807, 624] on icon "button" at bounding box center [813, 623] width 12 height 12
drag, startPoint x: 684, startPoint y: 593, endPoint x: 597, endPoint y: 597, distance: 87.8
click at [597, 597] on ul "Oct/24 - June 30/25 : Montoya, Maria Everett, Dexter Erdogan Varol, Ebru" at bounding box center [1040, 580] width 925 height 40
click at [807, 625] on icon "button" at bounding box center [813, 623] width 12 height 12
click at [660, 656] on button "Save" at bounding box center [683, 658] width 60 height 28
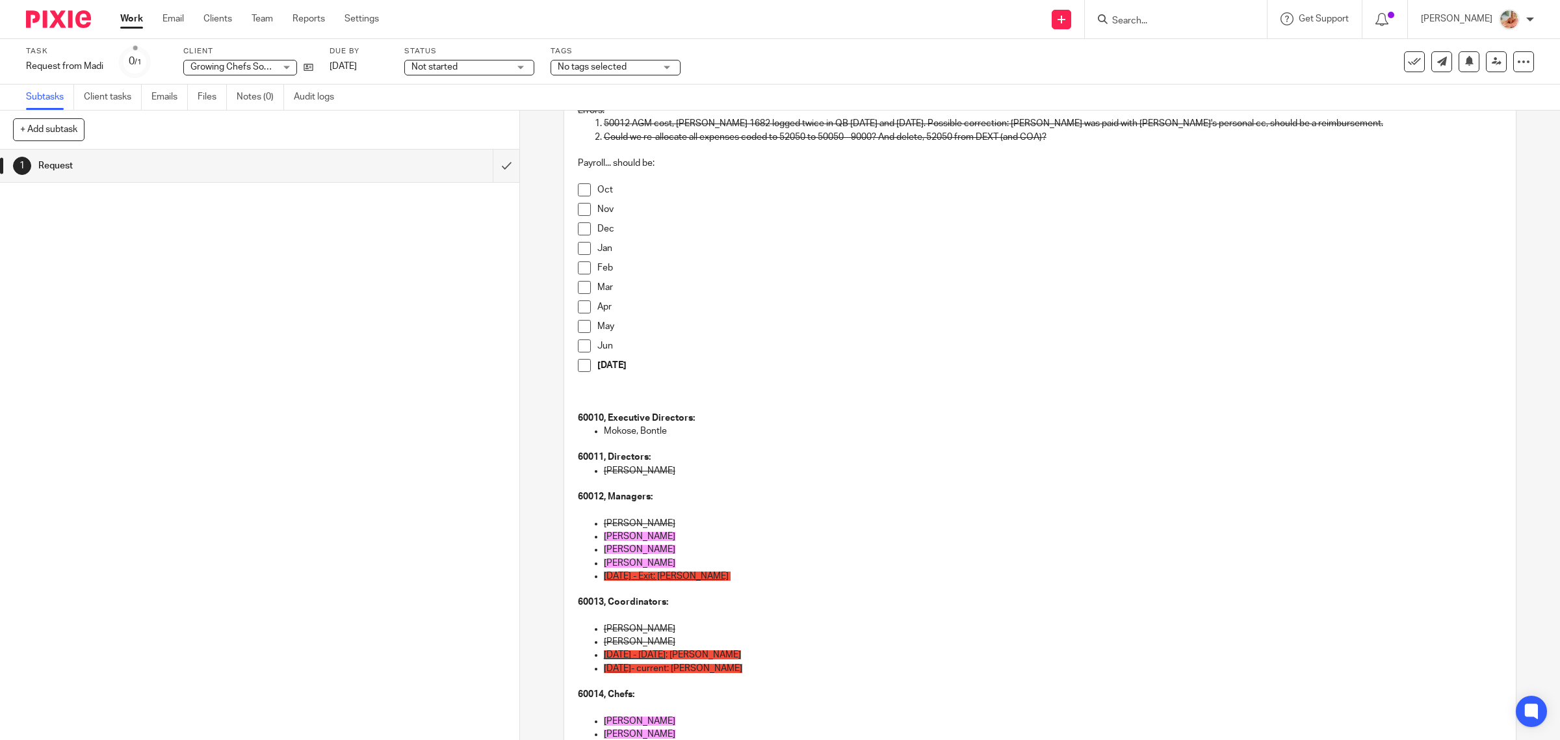
scroll to position [0, 0]
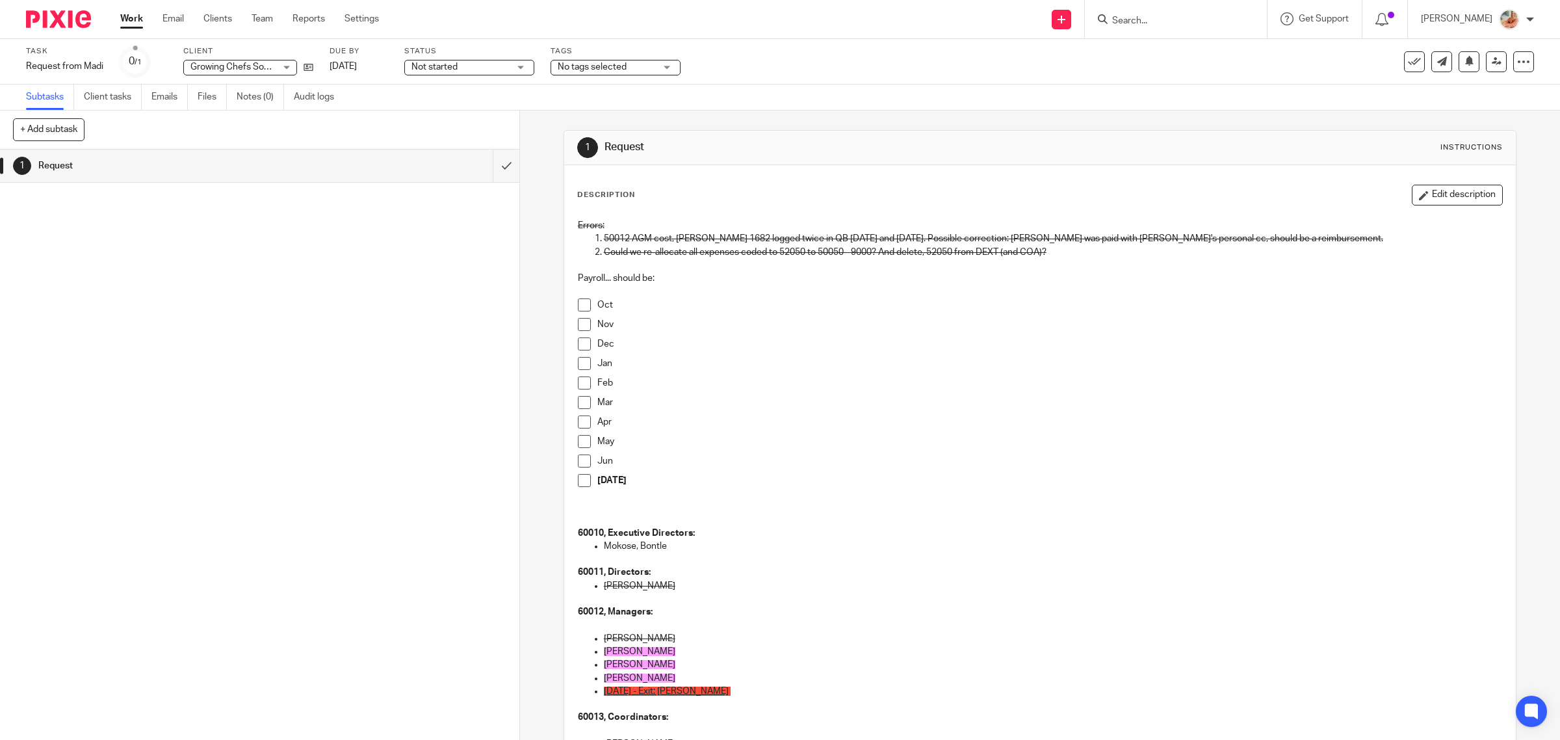
drag, startPoint x: 582, startPoint y: 310, endPoint x: 601, endPoint y: 325, distance: 24.1
click at [582, 310] on span at bounding box center [584, 304] width 13 height 13
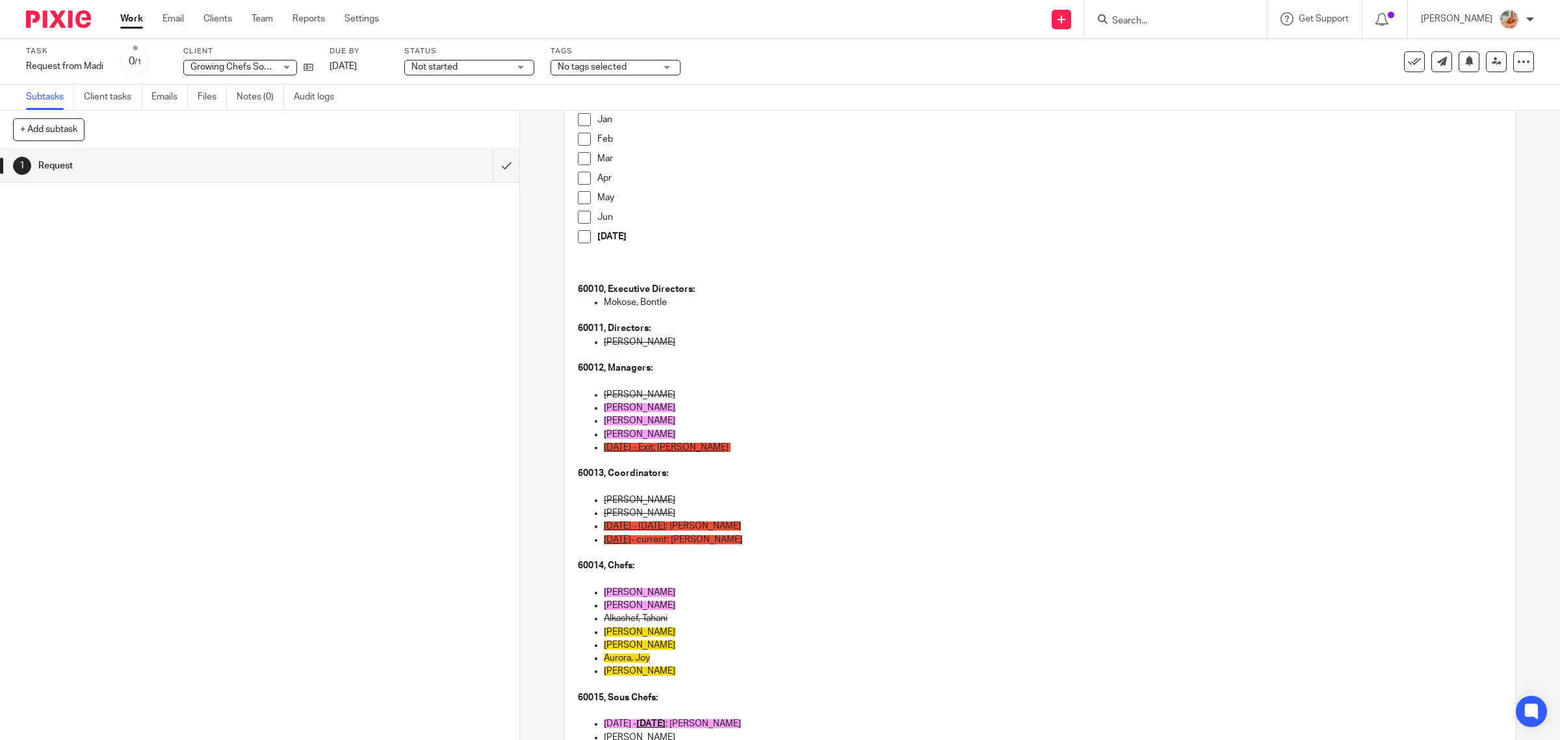
scroll to position [325, 0]
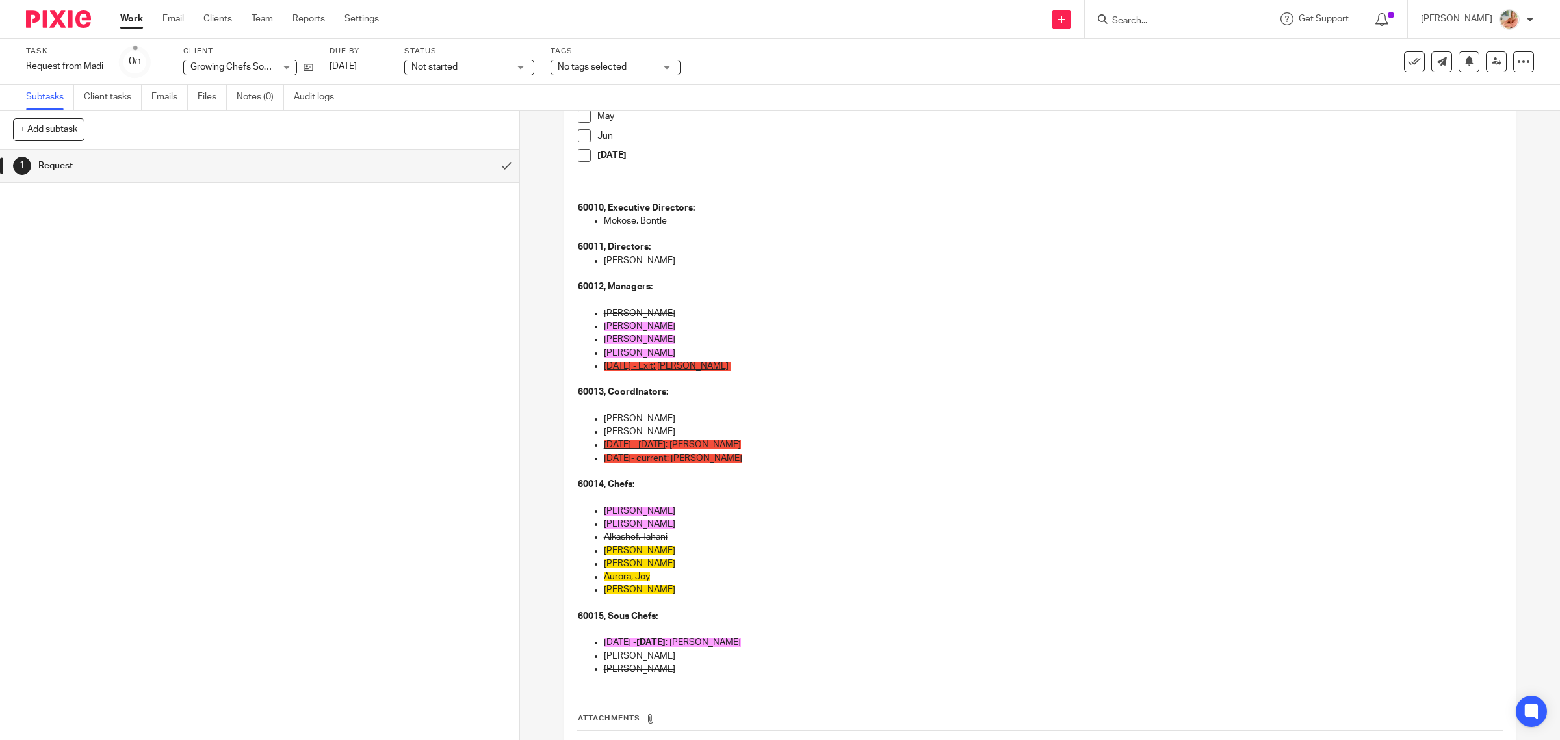
drag, startPoint x: 751, startPoint y: 446, endPoint x: 586, endPoint y: 440, distance: 165.2
click at [586, 440] on ul "Woo, Nicole Mckenzie, Barb Oct 1, 2024 - Dec 31, 2024 : Geernaert, Jay July 1, …" at bounding box center [1040, 445] width 925 height 66
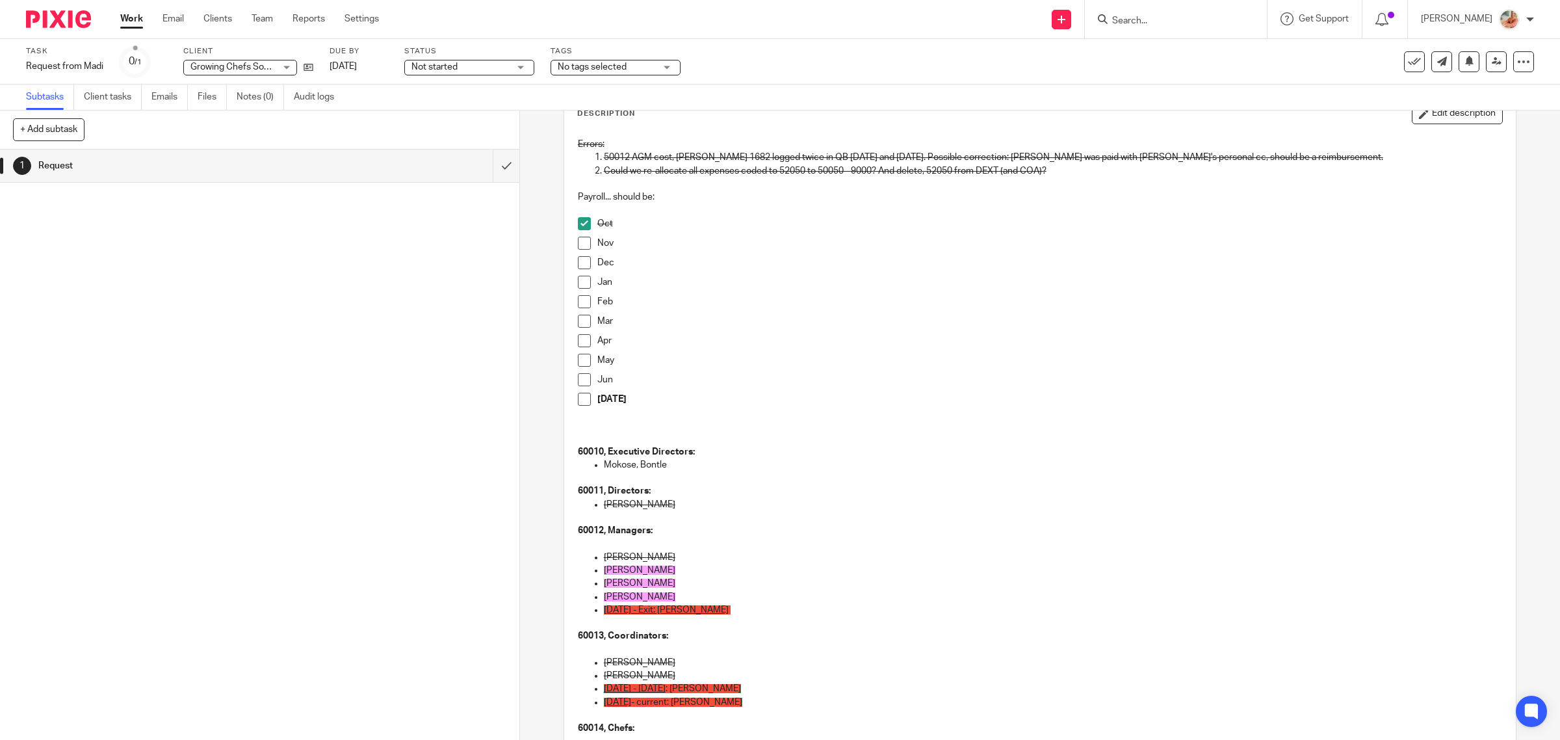
scroll to position [0, 0]
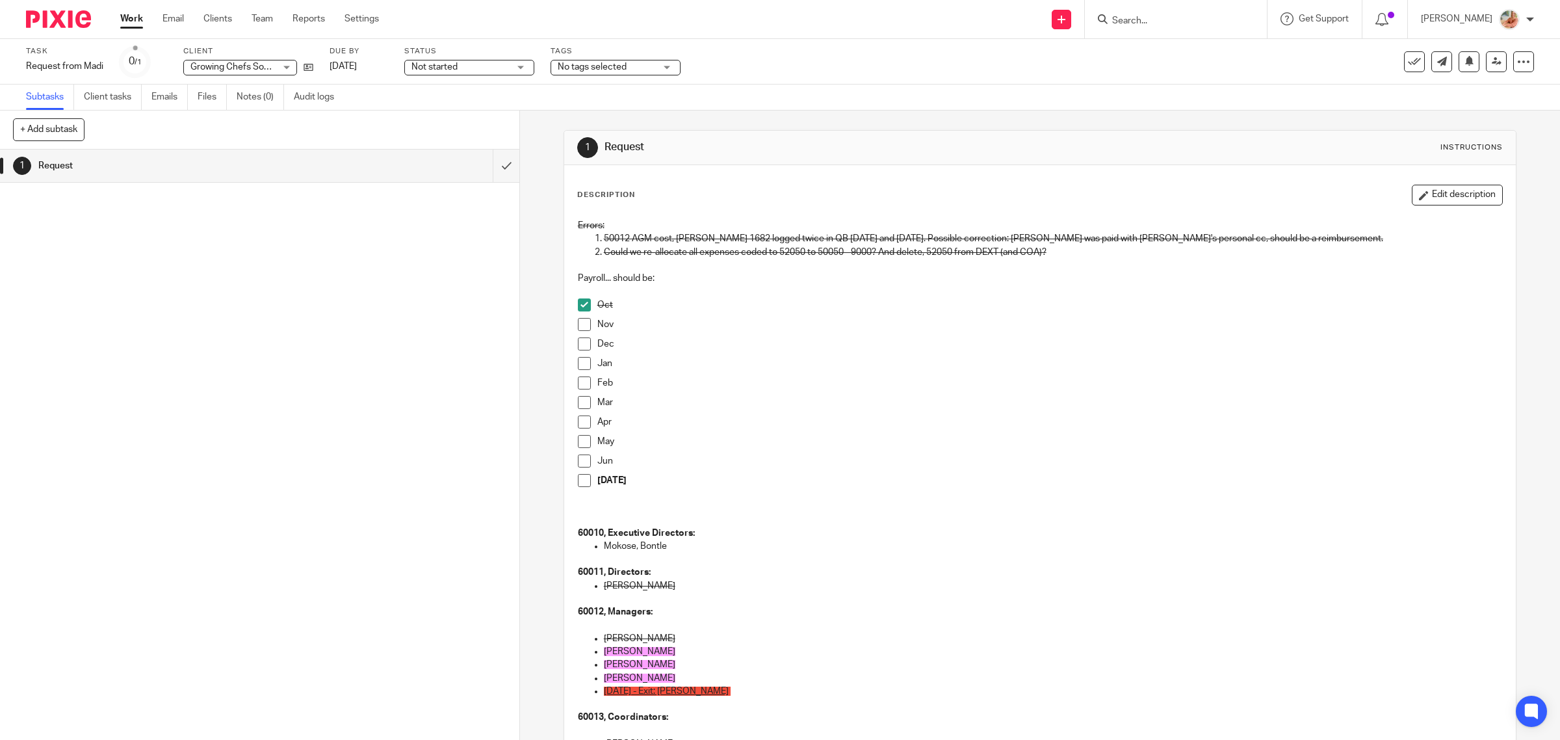
click at [1417, 187] on button "Edit description" at bounding box center [1456, 195] width 91 height 21
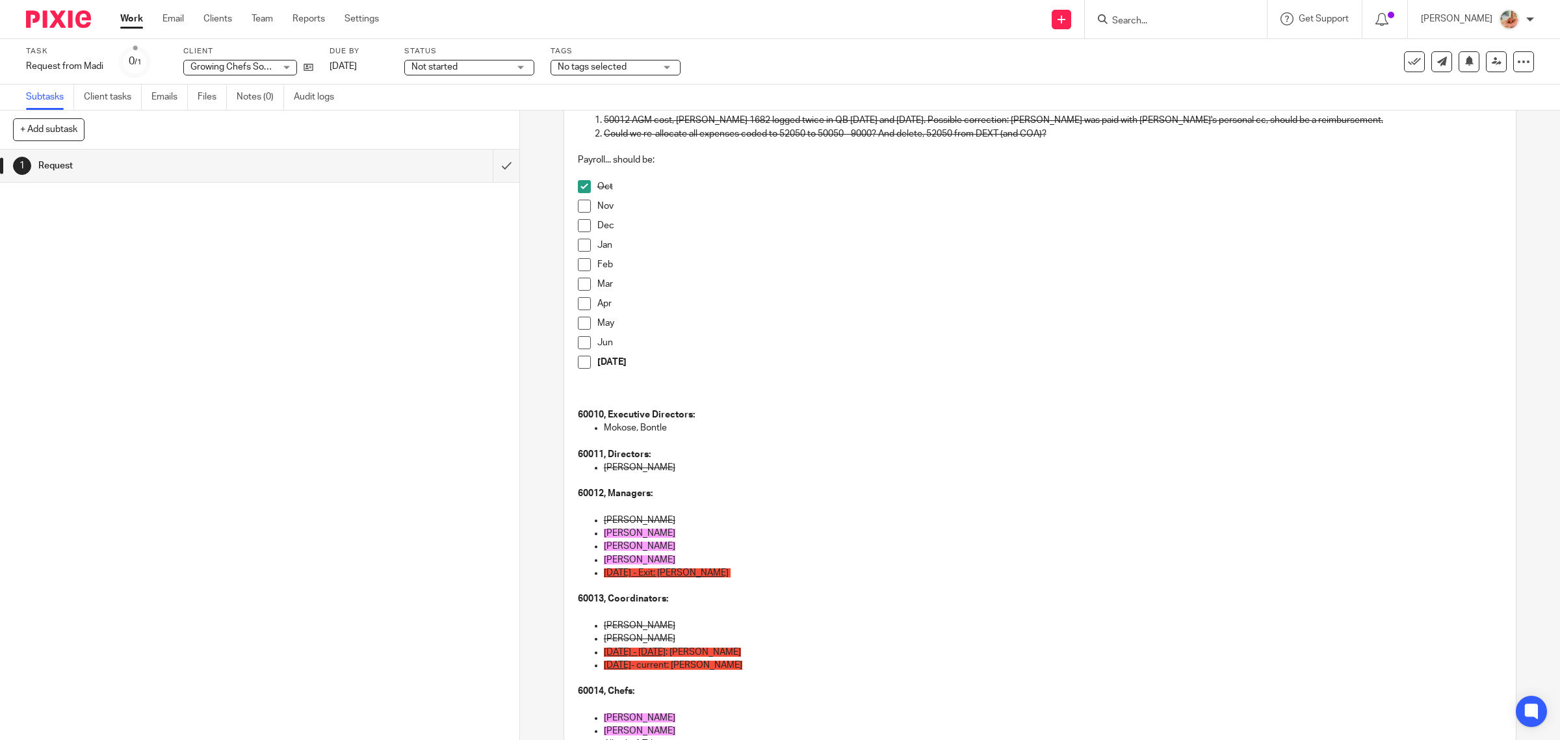
scroll to position [391, 0]
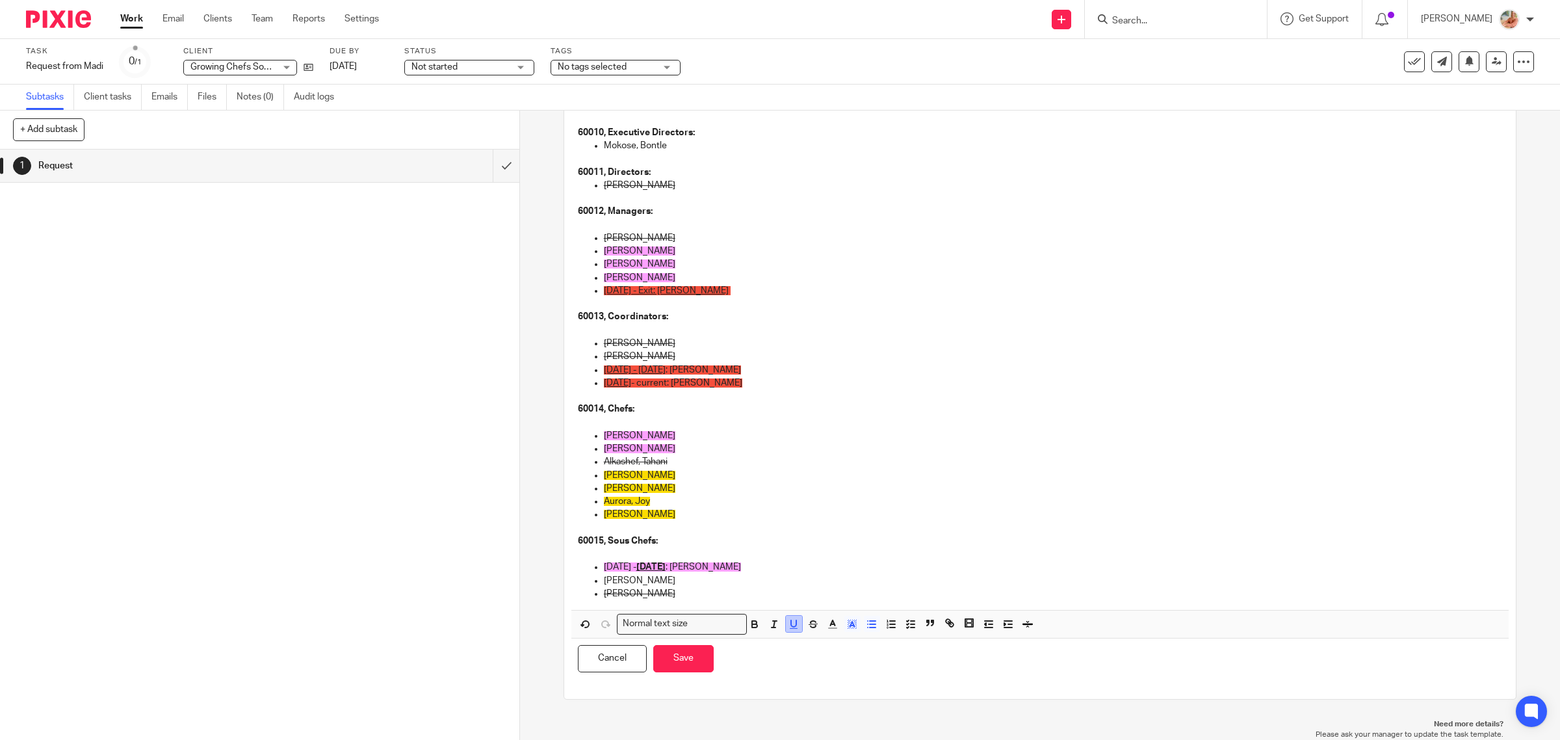
click at [791, 625] on icon "button" at bounding box center [793, 623] width 5 height 6
click at [814, 623] on button "button" at bounding box center [813, 623] width 16 height 16
click at [676, 653] on button "Save" at bounding box center [683, 658] width 60 height 28
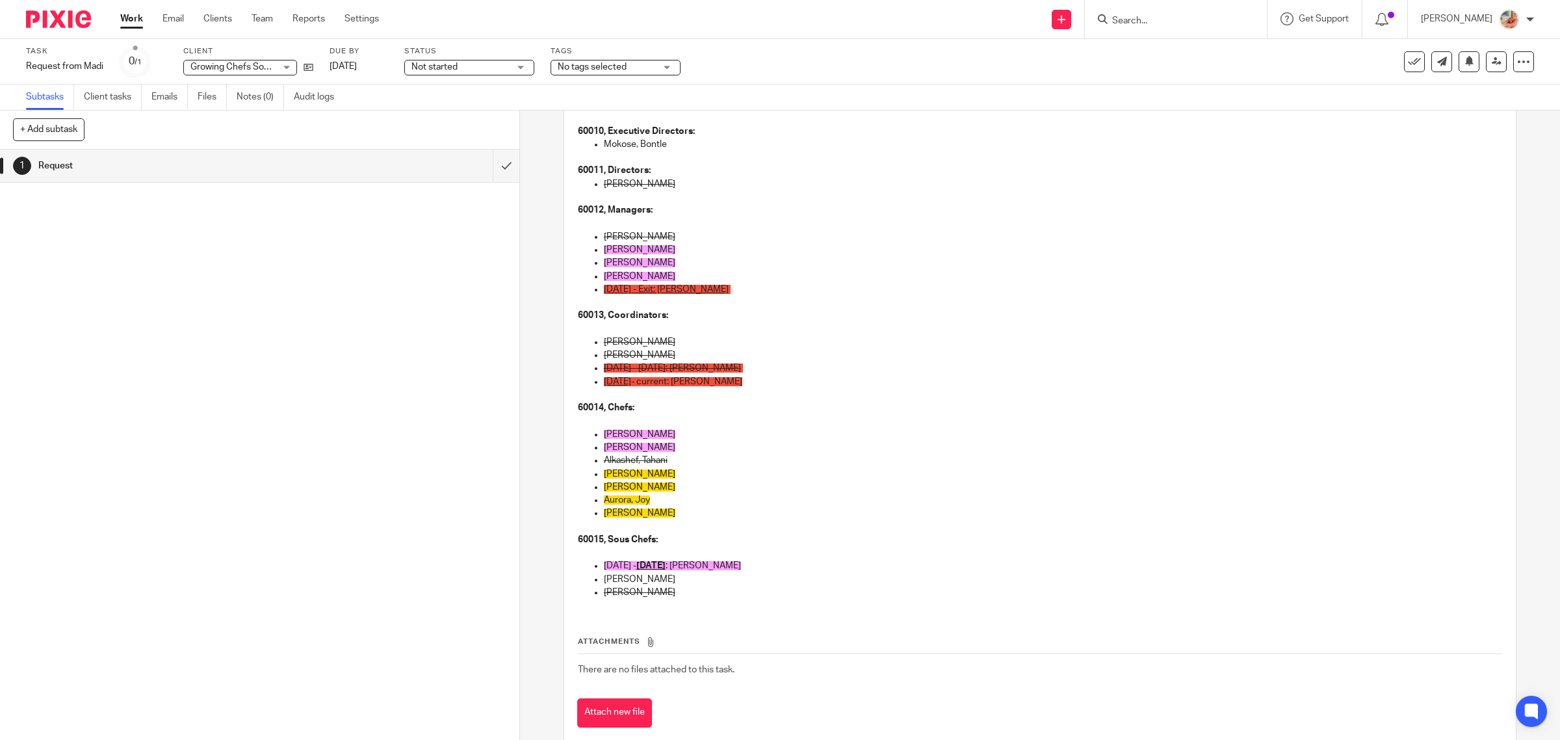
scroll to position [0, 0]
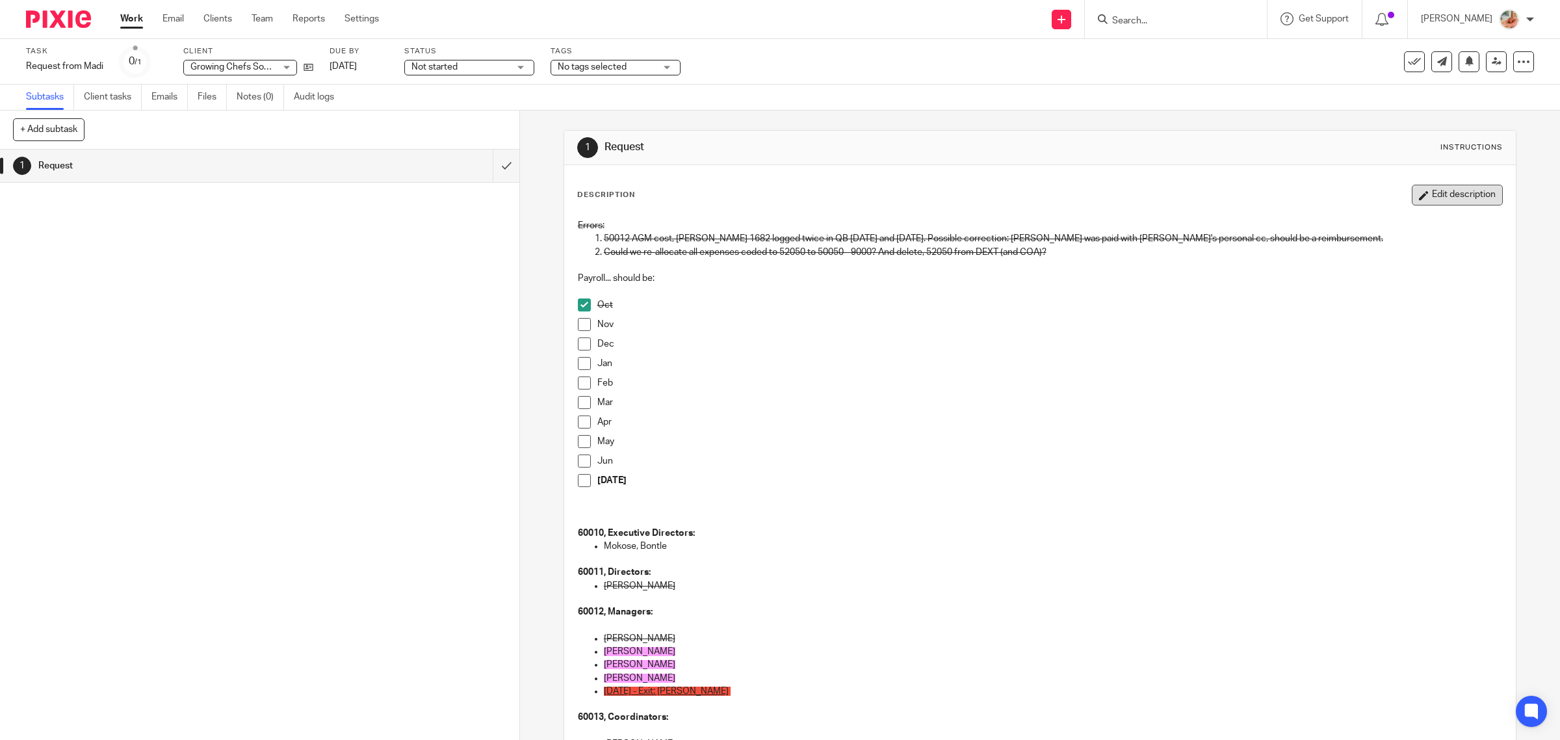
click at [1438, 205] on button "Edit description" at bounding box center [1456, 195] width 91 height 21
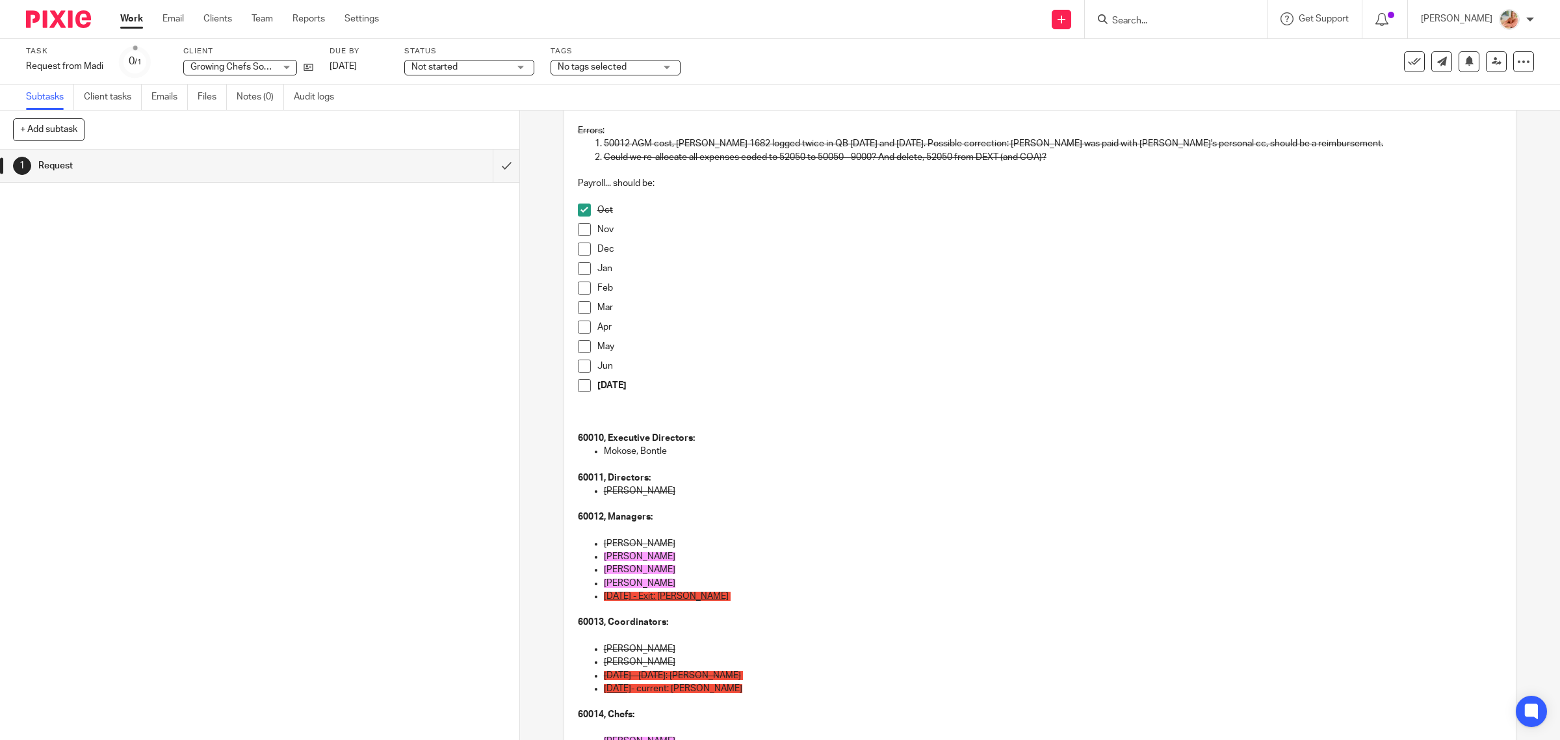
scroll to position [244, 0]
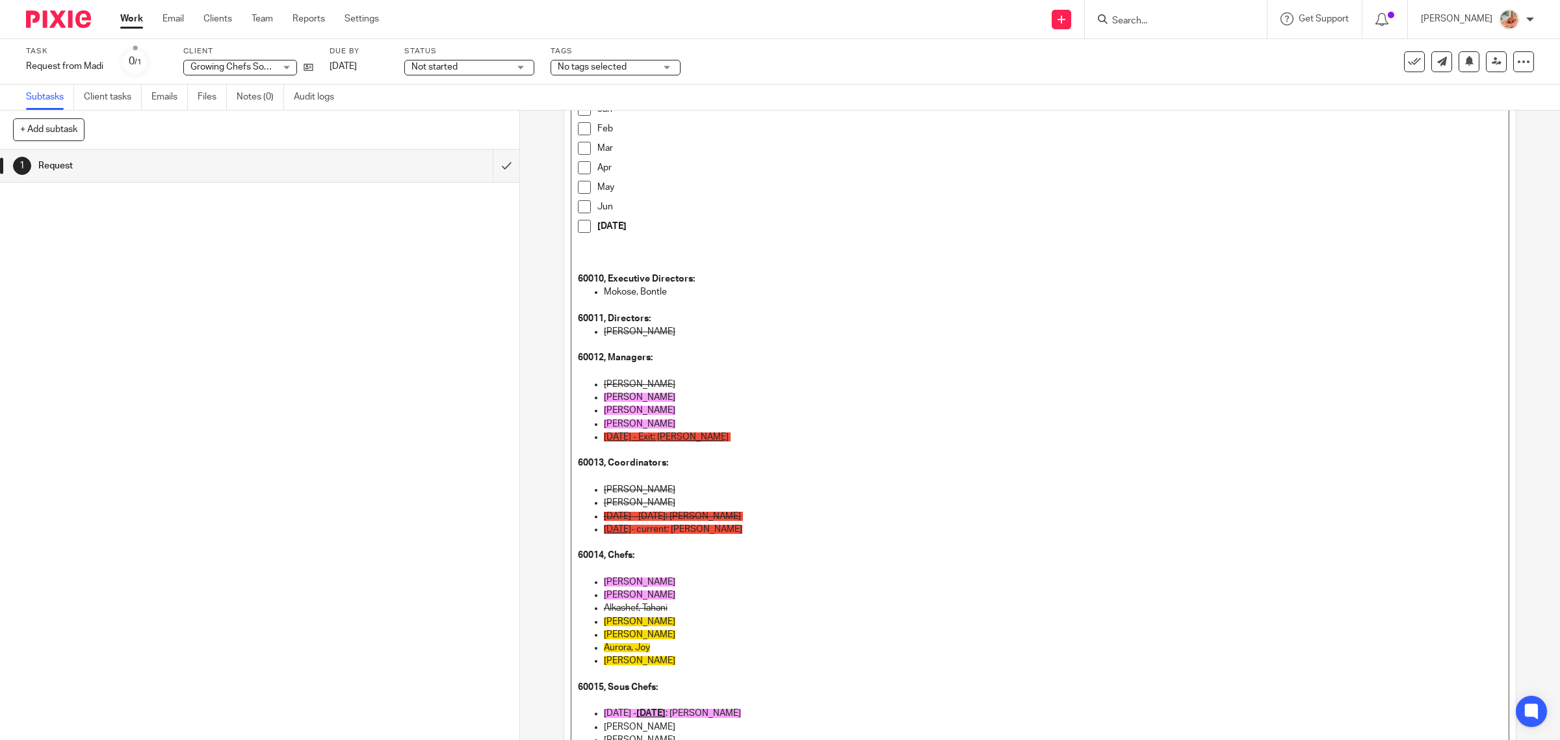
drag, startPoint x: 634, startPoint y: 514, endPoint x: 575, endPoint y: 514, distance: 58.5
click at [578, 514] on ul "Woo, Nicole Mckenzie, Barb Oct 1, 2024 - Dec 31, 2024: Geernaert, Jay July 1, 2…" at bounding box center [1040, 516] width 925 height 66
drag, startPoint x: 795, startPoint y: 534, endPoint x: 798, endPoint y: 517, distance: 17.2
click at [795, 533] on p "July 1, 2025 - current: Montoya, Maria" at bounding box center [1053, 528] width 899 height 13
drag, startPoint x: 794, startPoint y: 511, endPoint x: 573, endPoint y: 506, distance: 221.7
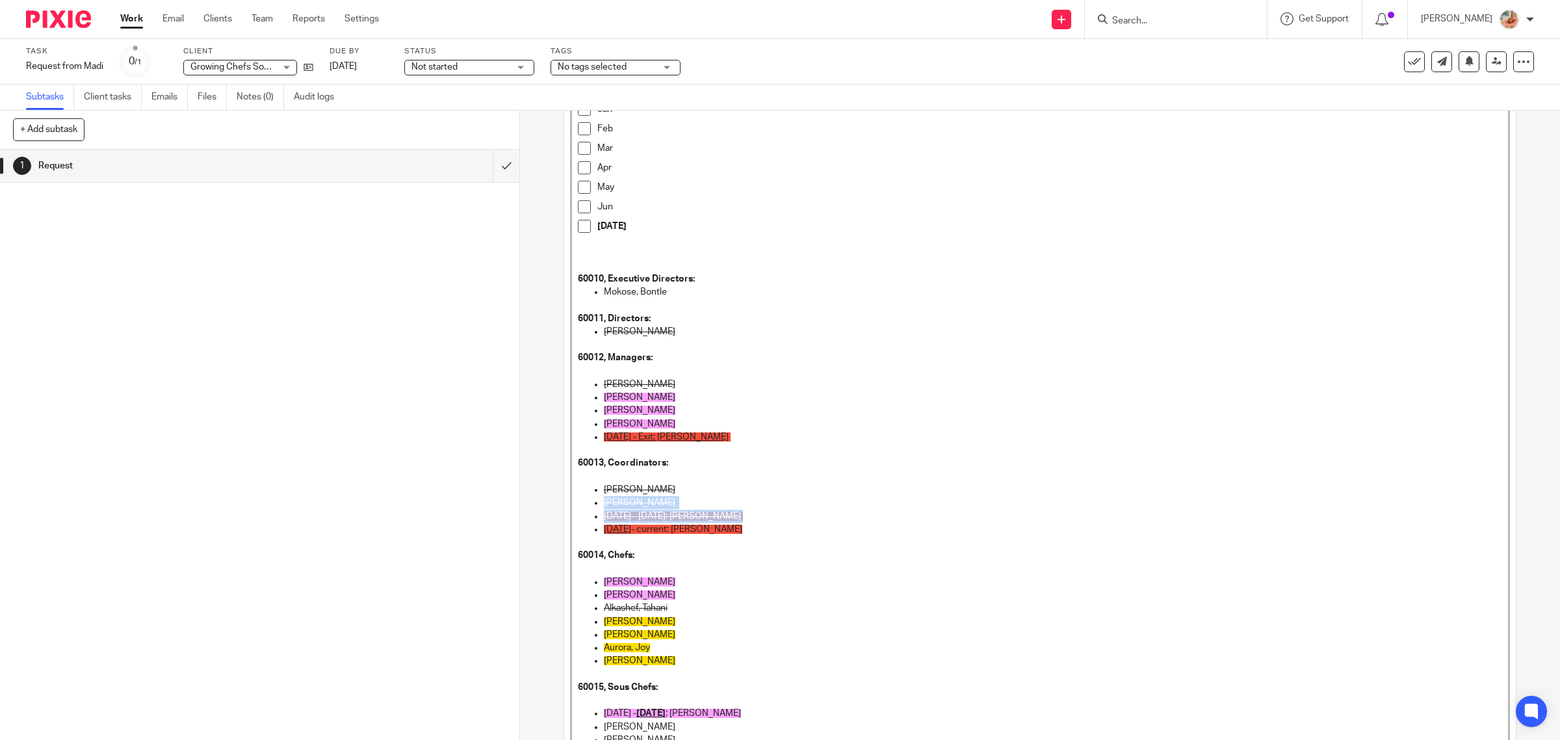
click at [578, 506] on ul "Woo, Nicole Mckenzie, Barb Oct 1, 2024 - Dec 31, 2024: Geernaert, Jay July 1, 2…" at bounding box center [1040, 516] width 925 height 66
click at [578, 507] on ul "Woo, Nicole Mckenzie, Barb Oct 1, 2024 - Dec 31, 2024: Geernaert, Jay July 1, 2…" at bounding box center [1040, 516] width 925 height 66
drag, startPoint x: 810, startPoint y: 511, endPoint x: 582, endPoint y: 510, distance: 228.1
click at [582, 510] on ul "Woo, Nicole Mckenzie, Barb Oct 1, 2024 - Dec 31, 2024: Geernaert, Jay July 1, 2…" at bounding box center [1040, 516] width 925 height 66
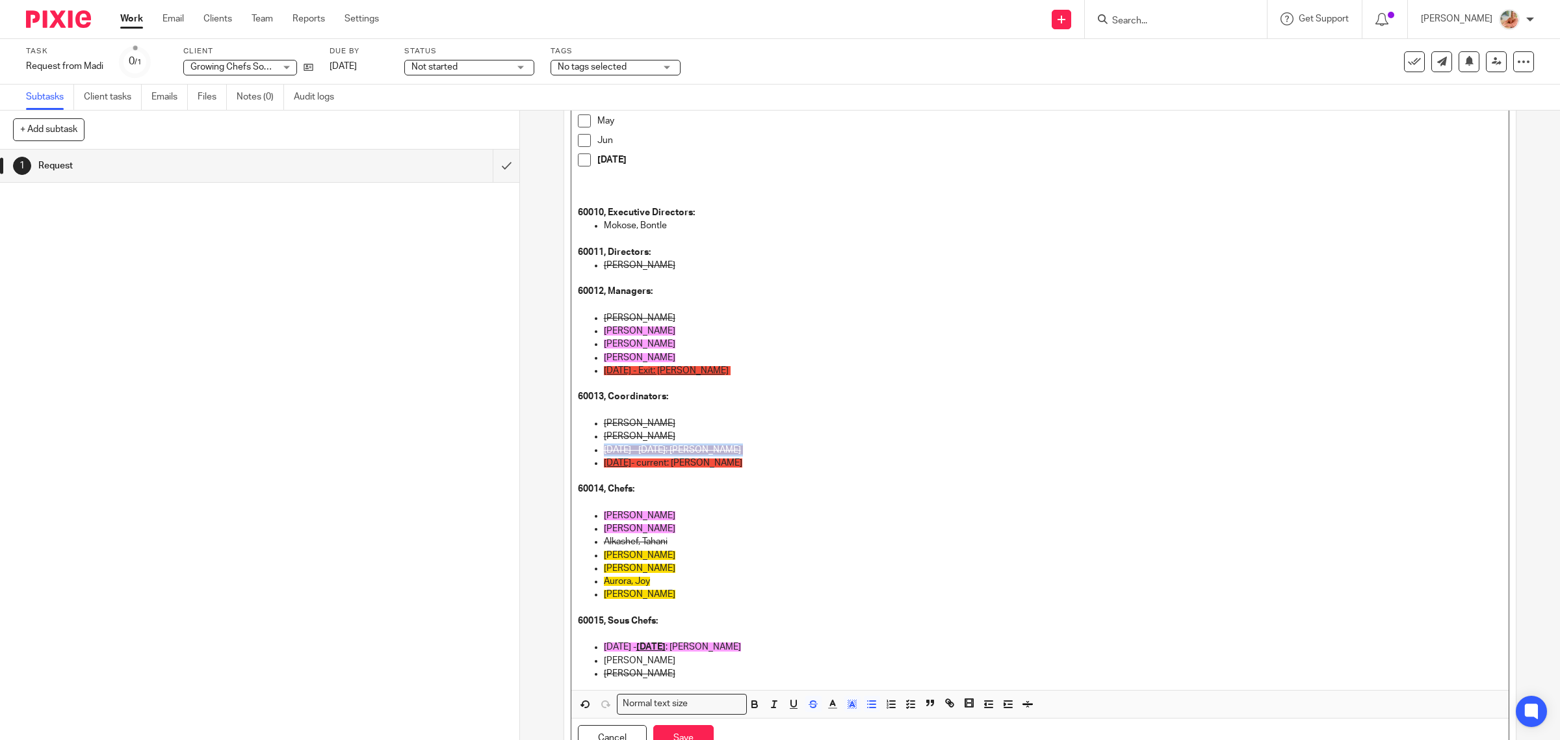
scroll to position [391, 0]
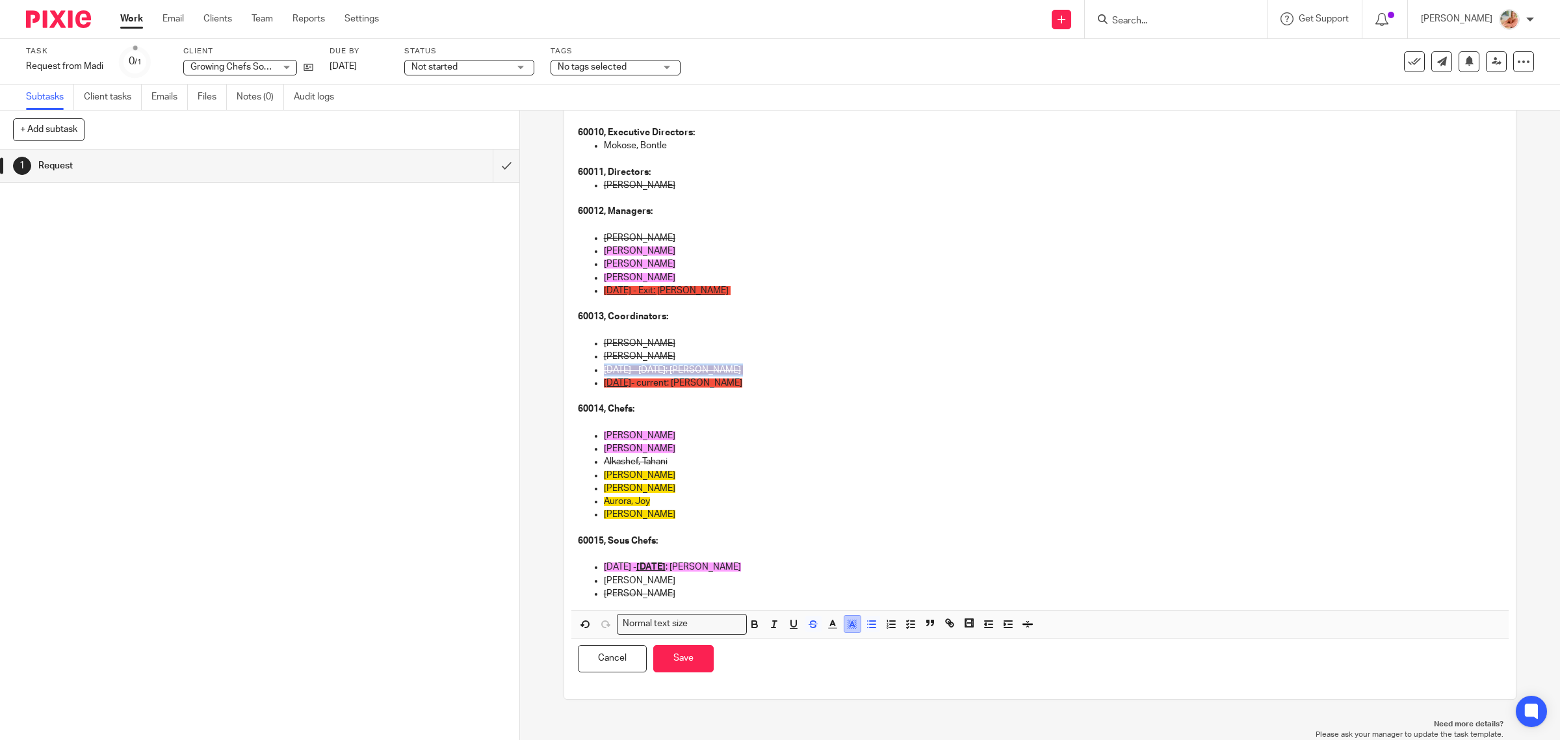
click at [851, 625] on line "button" at bounding box center [852, 625] width 3 height 0
click at [819, 639] on li "color:#FFFFFF" at bounding box center [824, 641] width 10 height 10
click at [693, 660] on button "Save" at bounding box center [683, 658] width 60 height 28
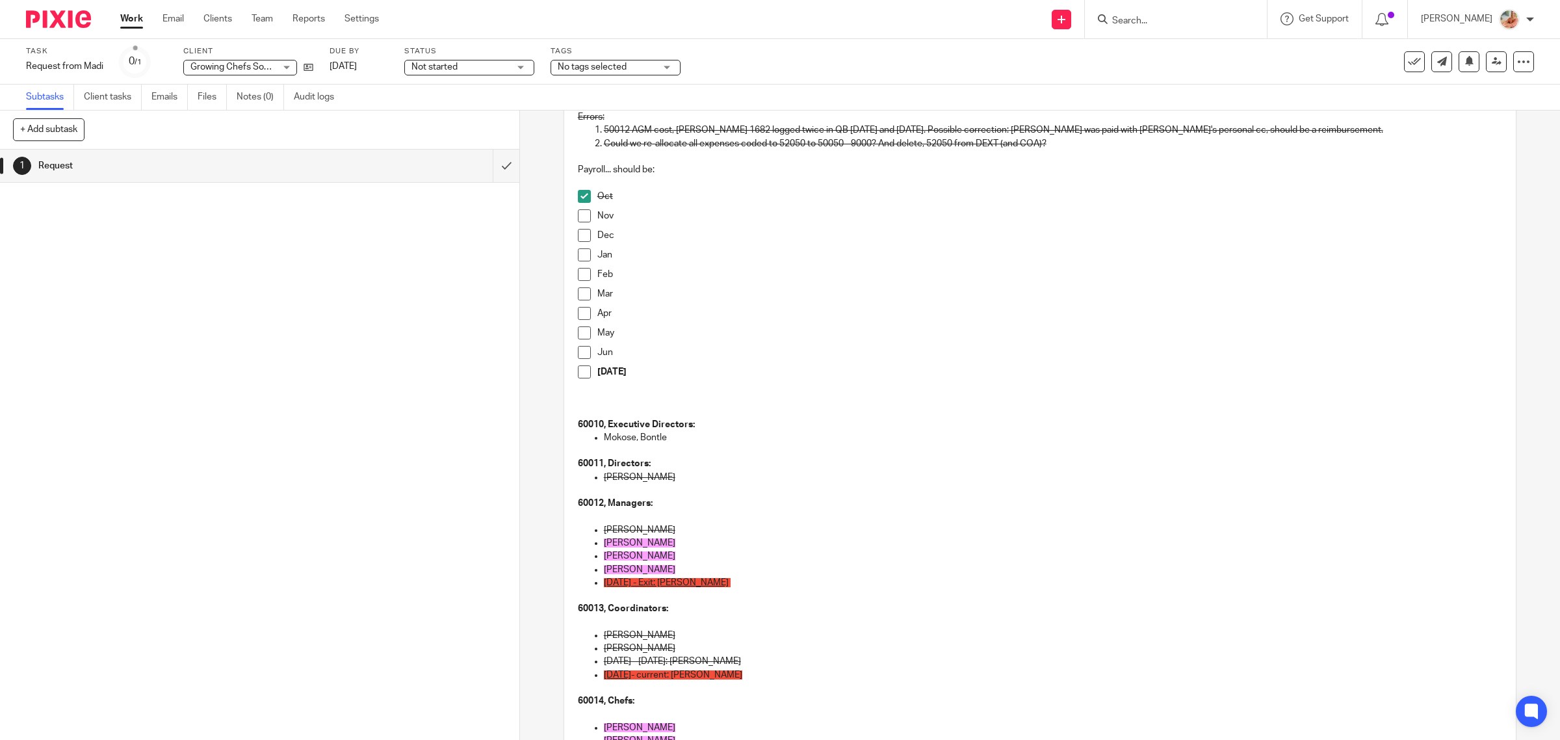
scroll to position [77, 0]
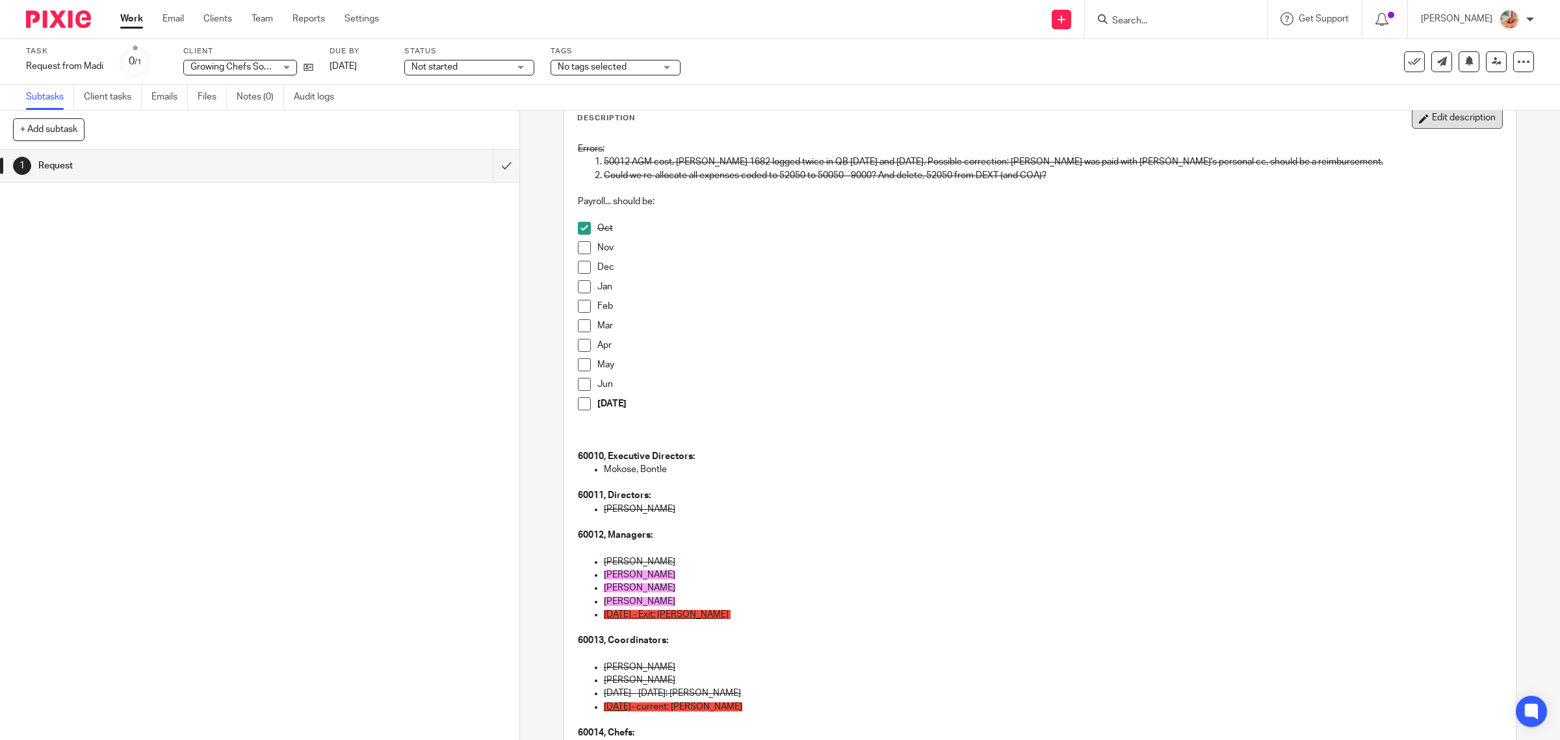
click at [1411, 128] on button "Edit description" at bounding box center [1456, 118] width 91 height 21
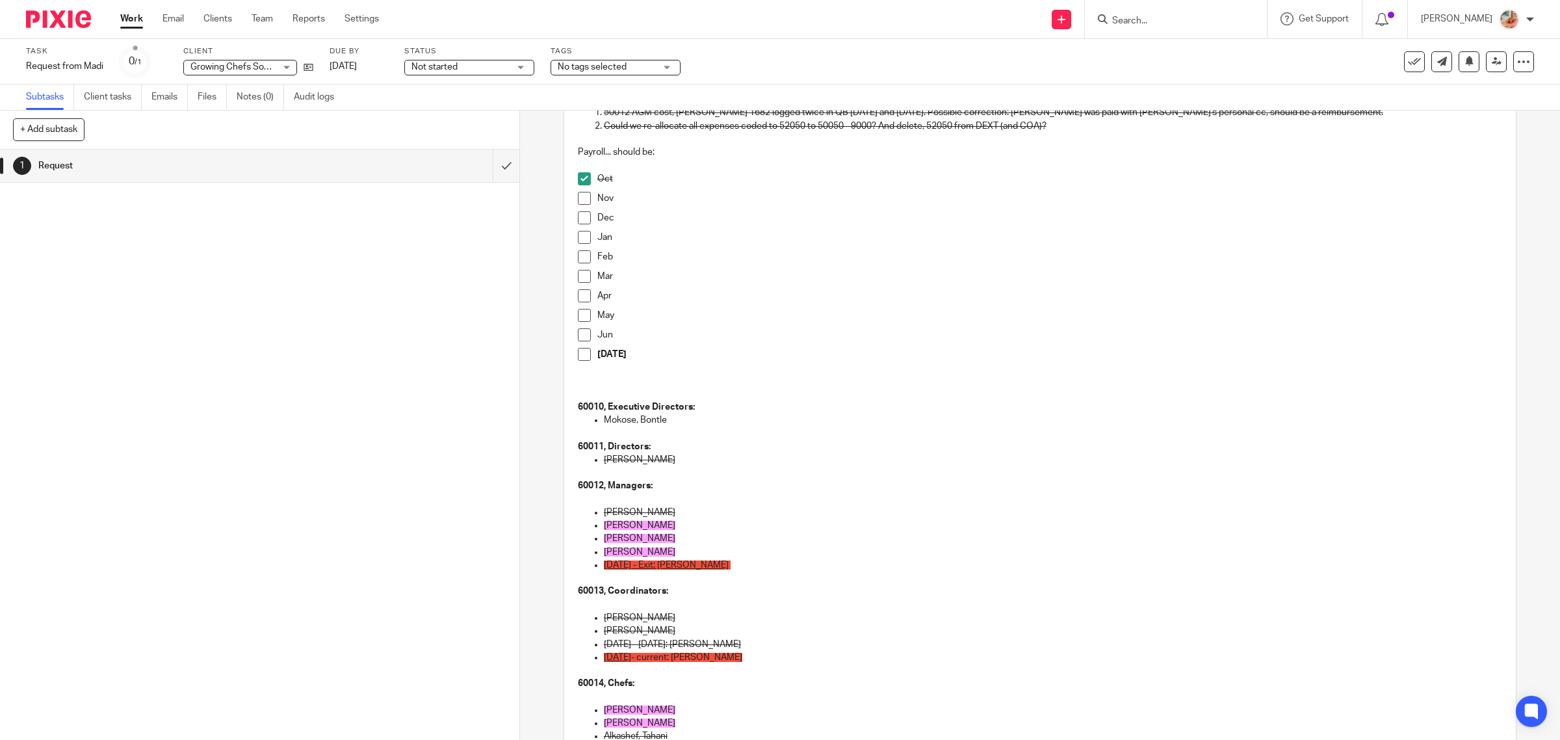
scroll to position [153, 0]
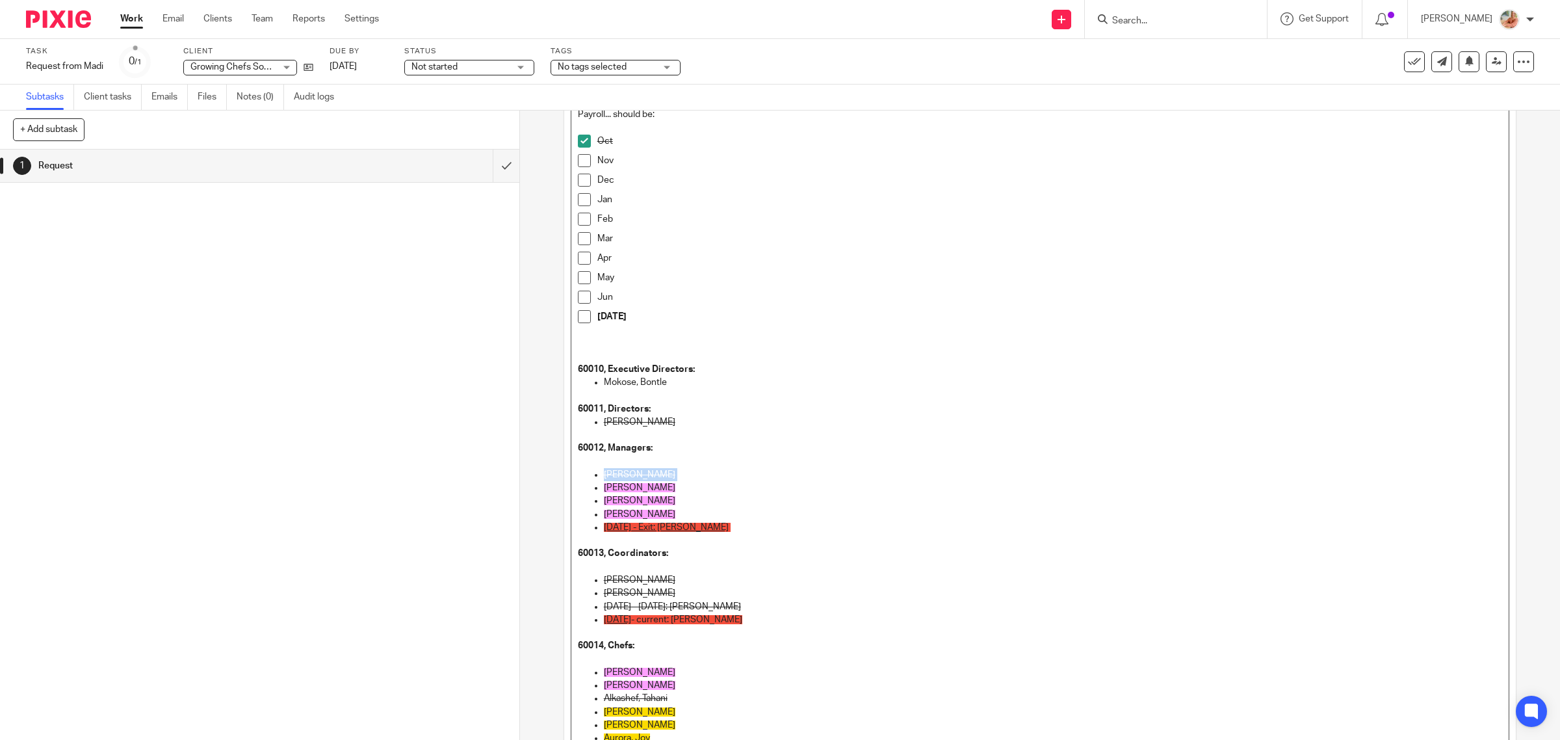
click at [604, 472] on li "Bell, Dary" at bounding box center [1053, 474] width 899 height 13
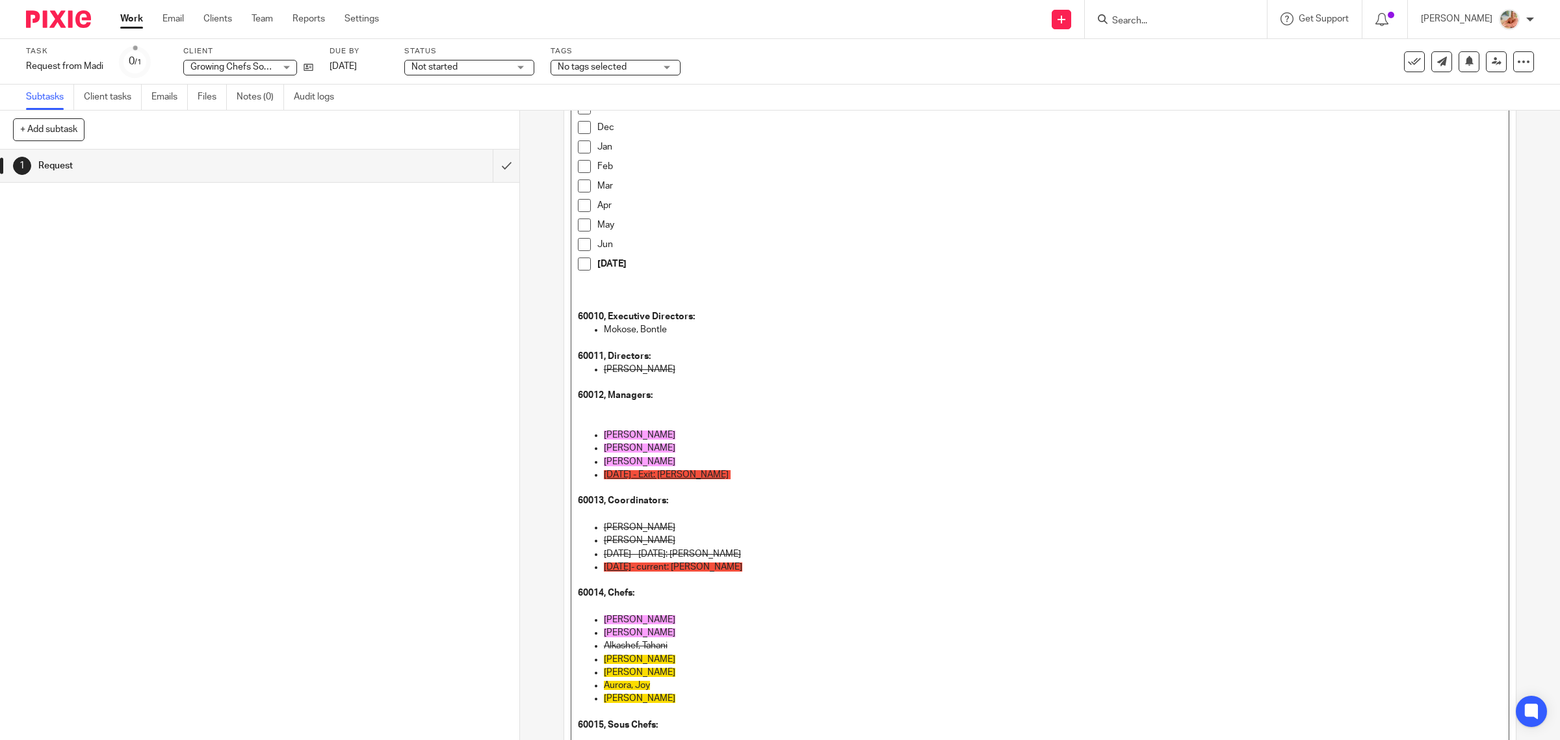
scroll to position [235, 0]
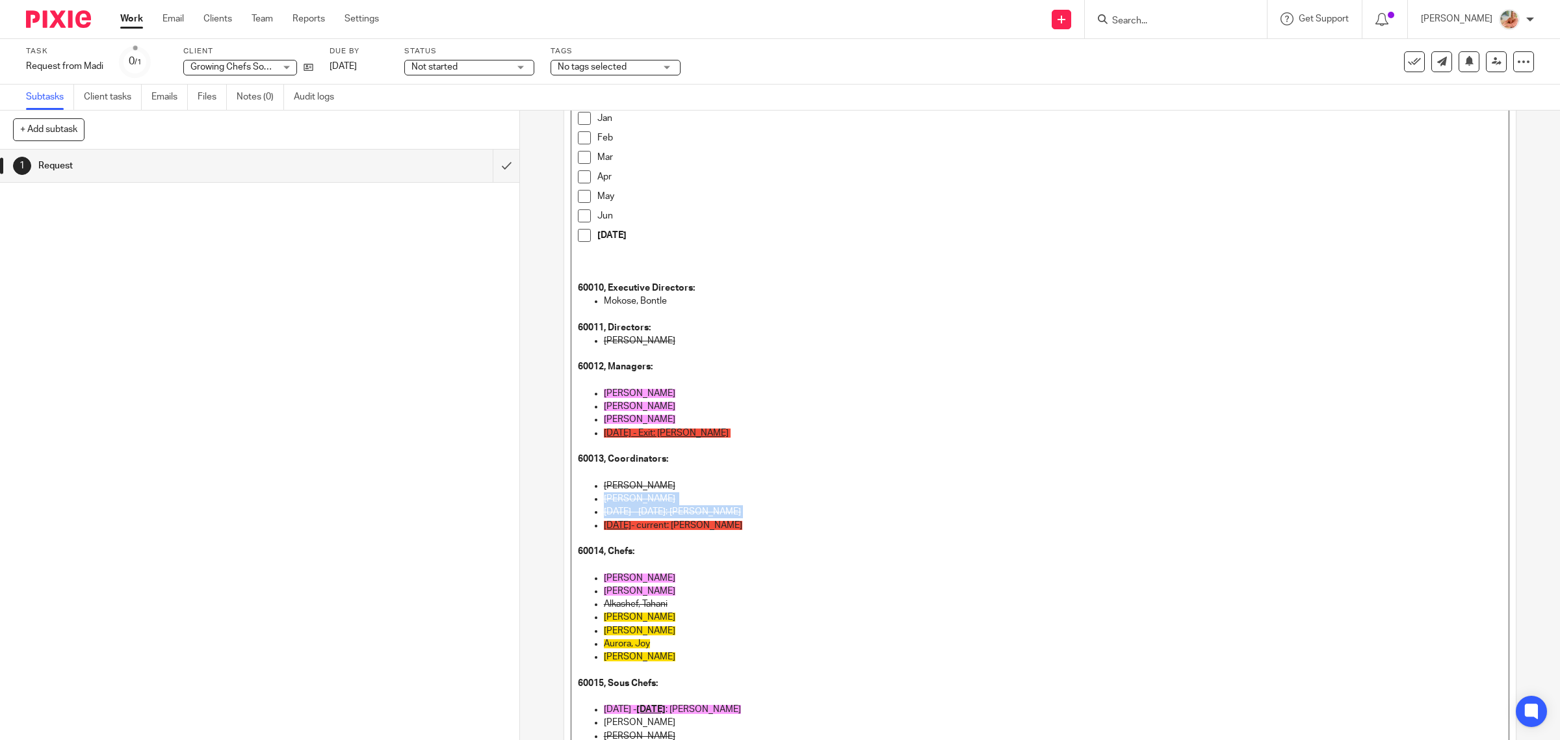
drag, startPoint x: 712, startPoint y: 510, endPoint x: 570, endPoint y: 495, distance: 143.2
click at [571, 495] on div "Errors: 50012 AGM cost, Bill 1682 logged twice in QB 04/02/2025 and 06/30/2025.…" at bounding box center [1040, 360] width 938 height 784
click at [827, 553] on p "60014, Chefs:" at bounding box center [1040, 551] width 925 height 13
drag, startPoint x: 701, startPoint y: 502, endPoint x: 589, endPoint y: 489, distance: 112.5
click at [589, 489] on ul "Woo, Nicole Mckenzie, Barb Oct 1, 2024 - Dec 31, 2024: Geernaert, Jay July 1, 2…" at bounding box center [1040, 512] width 925 height 66
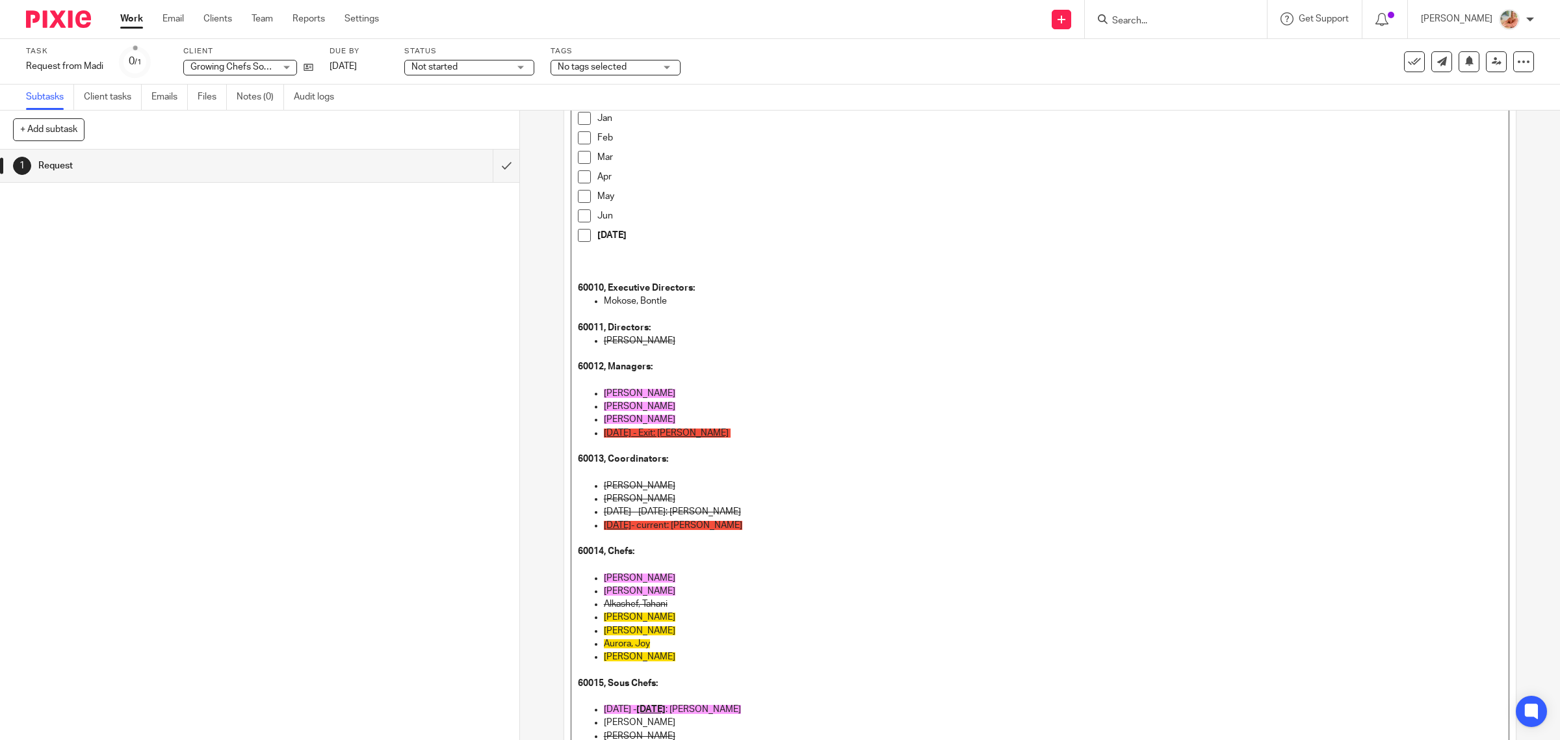
click at [726, 534] on p at bounding box center [1053, 538] width 899 height 13
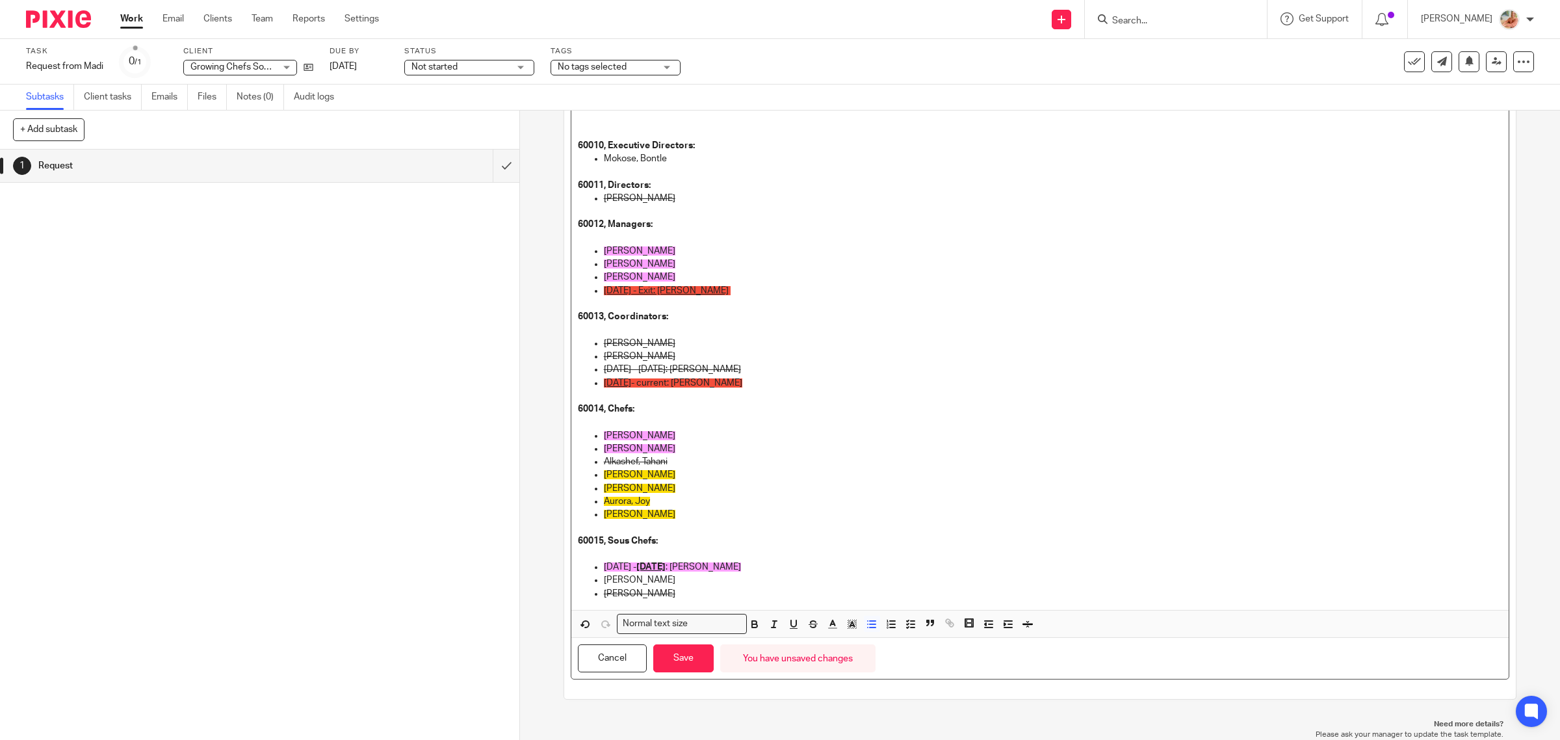
scroll to position [378, 0]
drag, startPoint x: 663, startPoint y: 457, endPoint x: 597, endPoint y: 458, distance: 66.9
click at [597, 458] on ul "Sawyer, Natasha Schell, Dallan Alkashef, Tahani Warszycki, Peter Leow, Christop…" at bounding box center [1040, 481] width 925 height 105
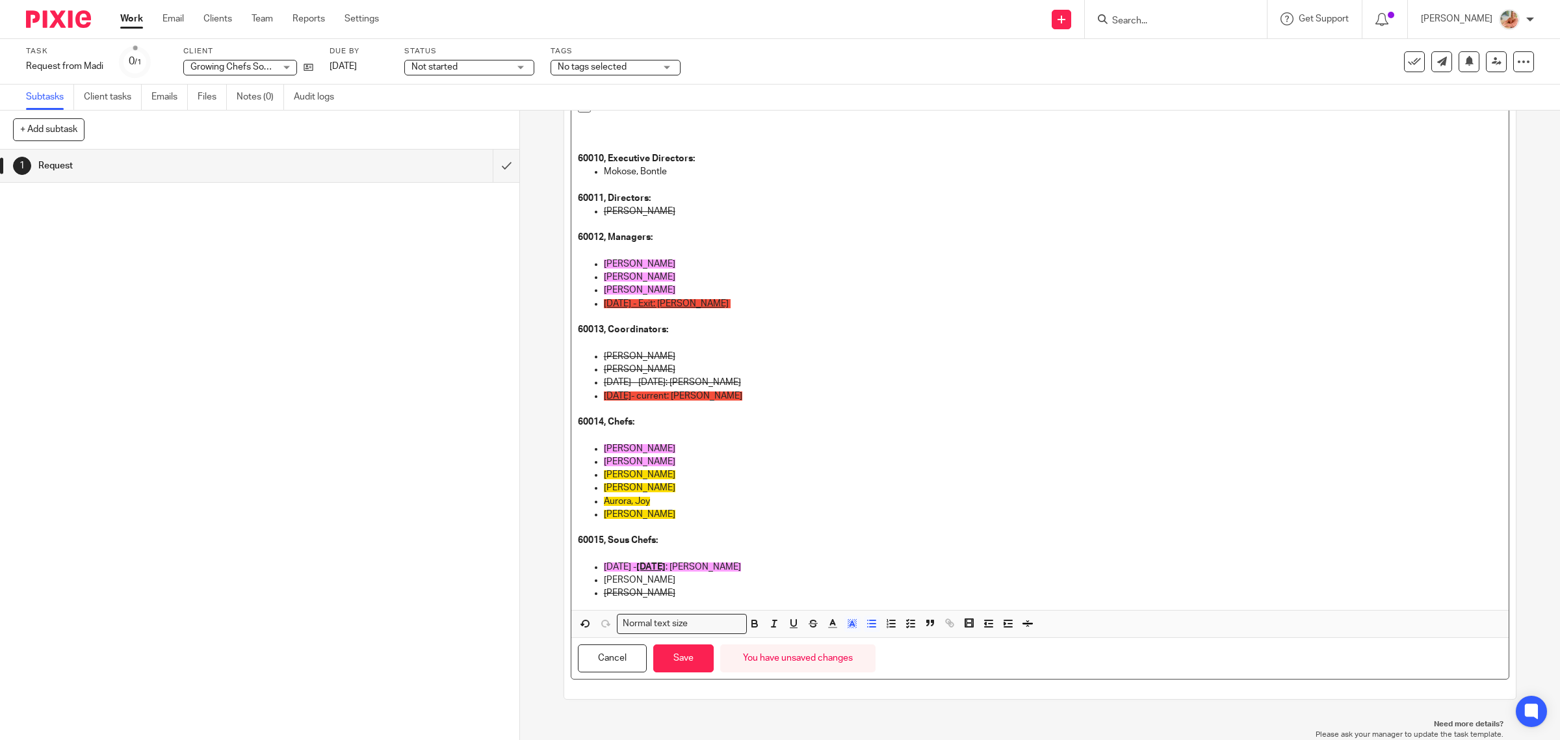
click at [754, 496] on p "Aurora, Joy" at bounding box center [1053, 501] width 899 height 13
drag, startPoint x: 728, startPoint y: 203, endPoint x: 573, endPoint y: 196, distance: 154.9
click at [578, 196] on p "60011, Directors:" at bounding box center [1040, 198] width 925 height 13
click at [675, 213] on s "Madeline Bourette-Knowles" at bounding box center [639, 211] width 71 height 9
drag, startPoint x: 749, startPoint y: 218, endPoint x: 566, endPoint y: 189, distance: 185.5
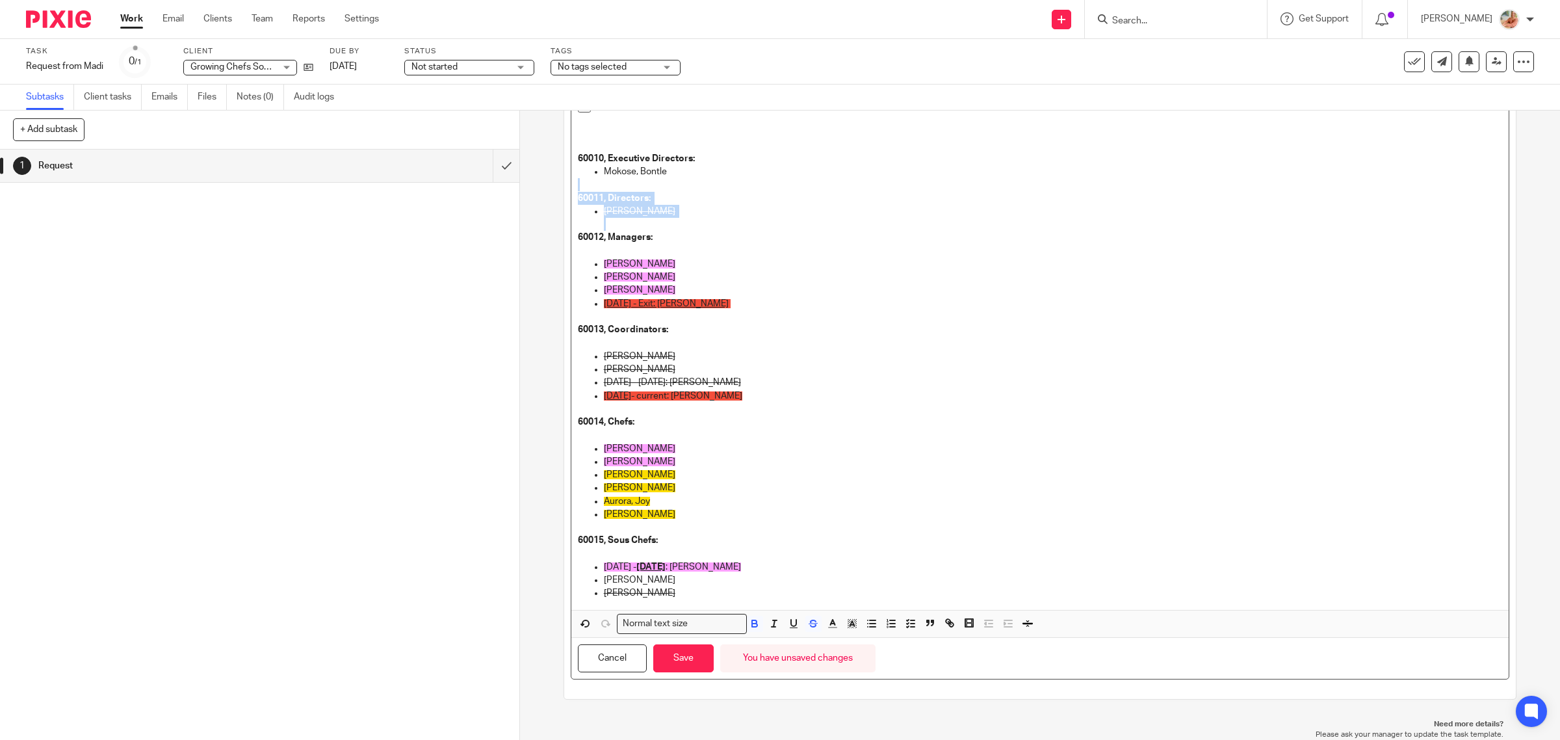
click at [564, 189] on div "Description Errors: 50012 AGM cost, Bill 1682 logged twice in QB 04/02/2025 and…" at bounding box center [1040, 249] width 952 height 897
drag, startPoint x: 635, startPoint y: 214, endPoint x: 592, endPoint y: 212, distance: 43.0
click at [592, 212] on ul "Mokose, Bontle" at bounding box center [1040, 211] width 925 height 13
click at [810, 625] on icon "button" at bounding box center [813, 625] width 6 height 3
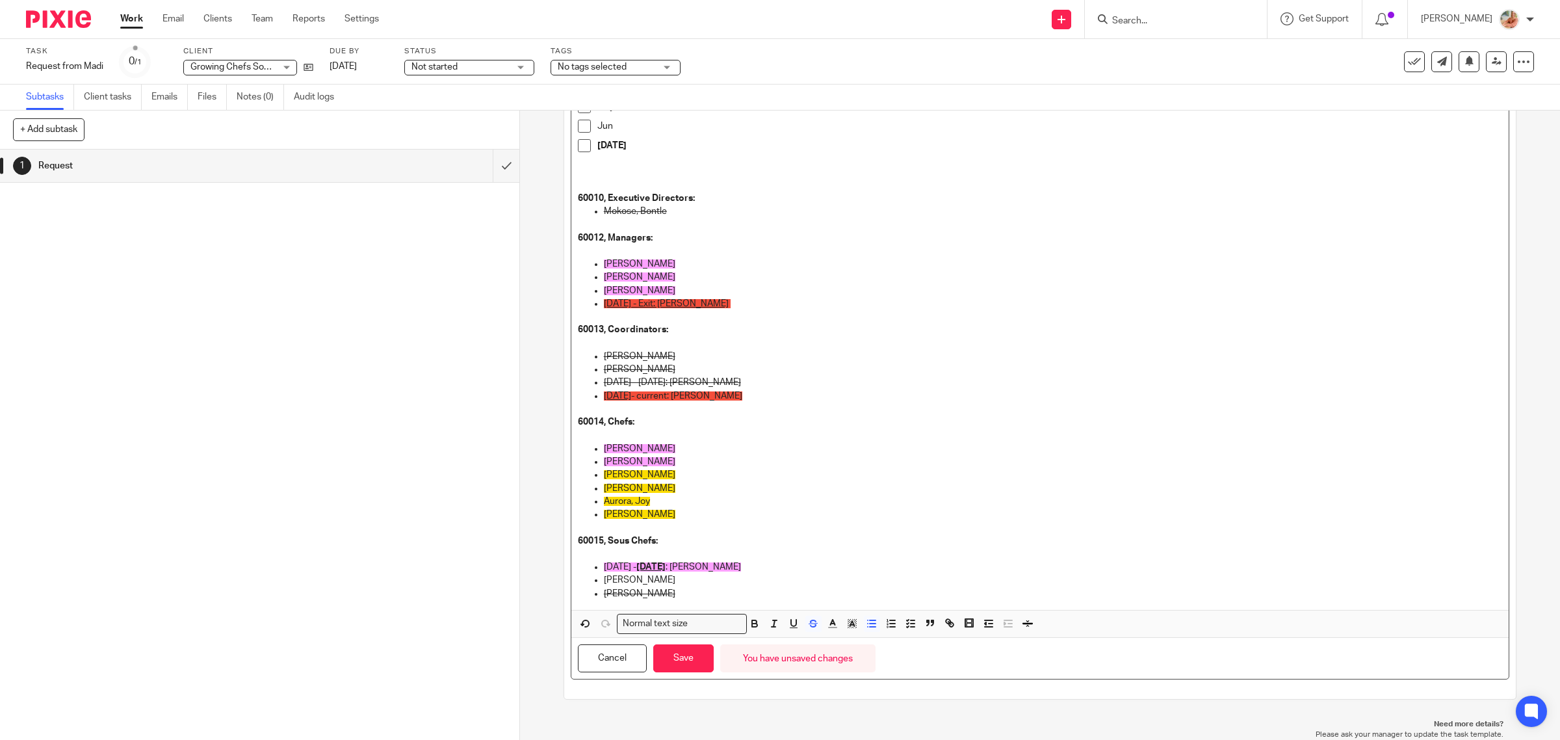
click at [829, 465] on p "Schell, Dallan" at bounding box center [1053, 461] width 899 height 13
drag, startPoint x: 702, startPoint y: 221, endPoint x: 548, endPoint y: 196, distance: 156.0
click at [548, 196] on div "1 Request Instructions Description Errors: 50012 AGM cost, Bill 1682 logged twi…" at bounding box center [1040, 424] width 1040 height 629
click at [606, 211] on p at bounding box center [1040, 210] width 925 height 13
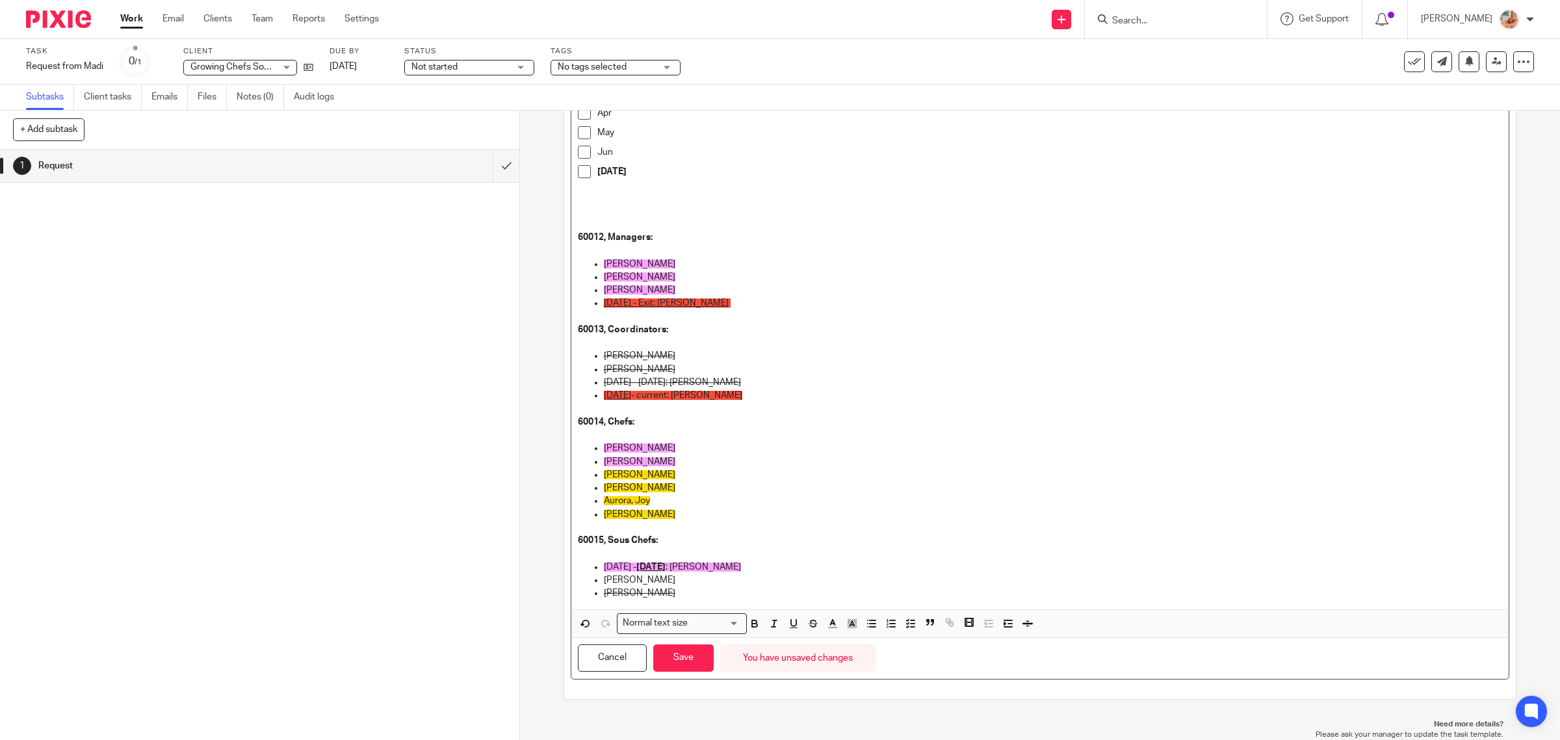
scroll to position [287, 0]
click at [686, 650] on button "Save" at bounding box center [683, 658] width 60 height 28
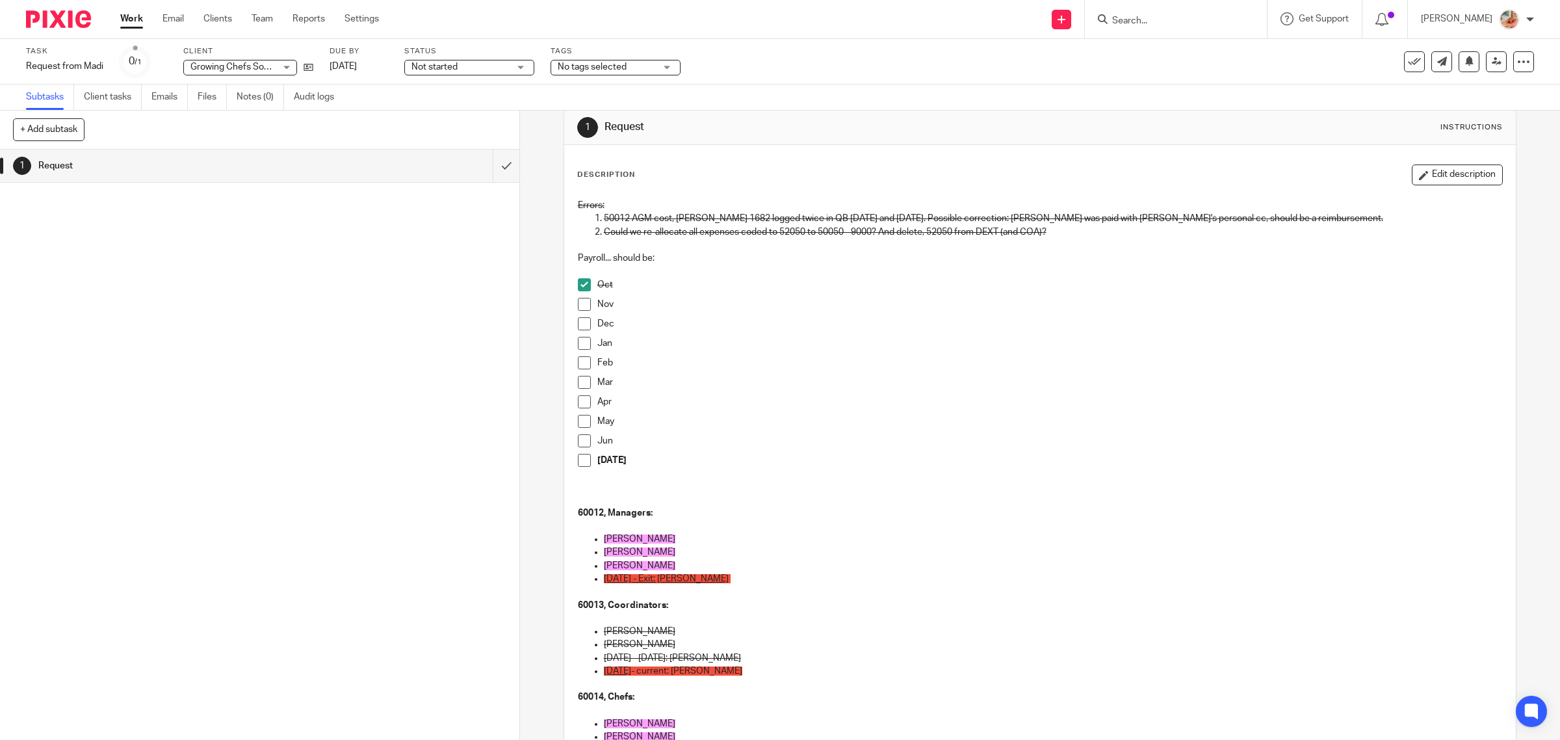
click at [1451, 170] on button "Edit description" at bounding box center [1456, 174] width 91 height 21
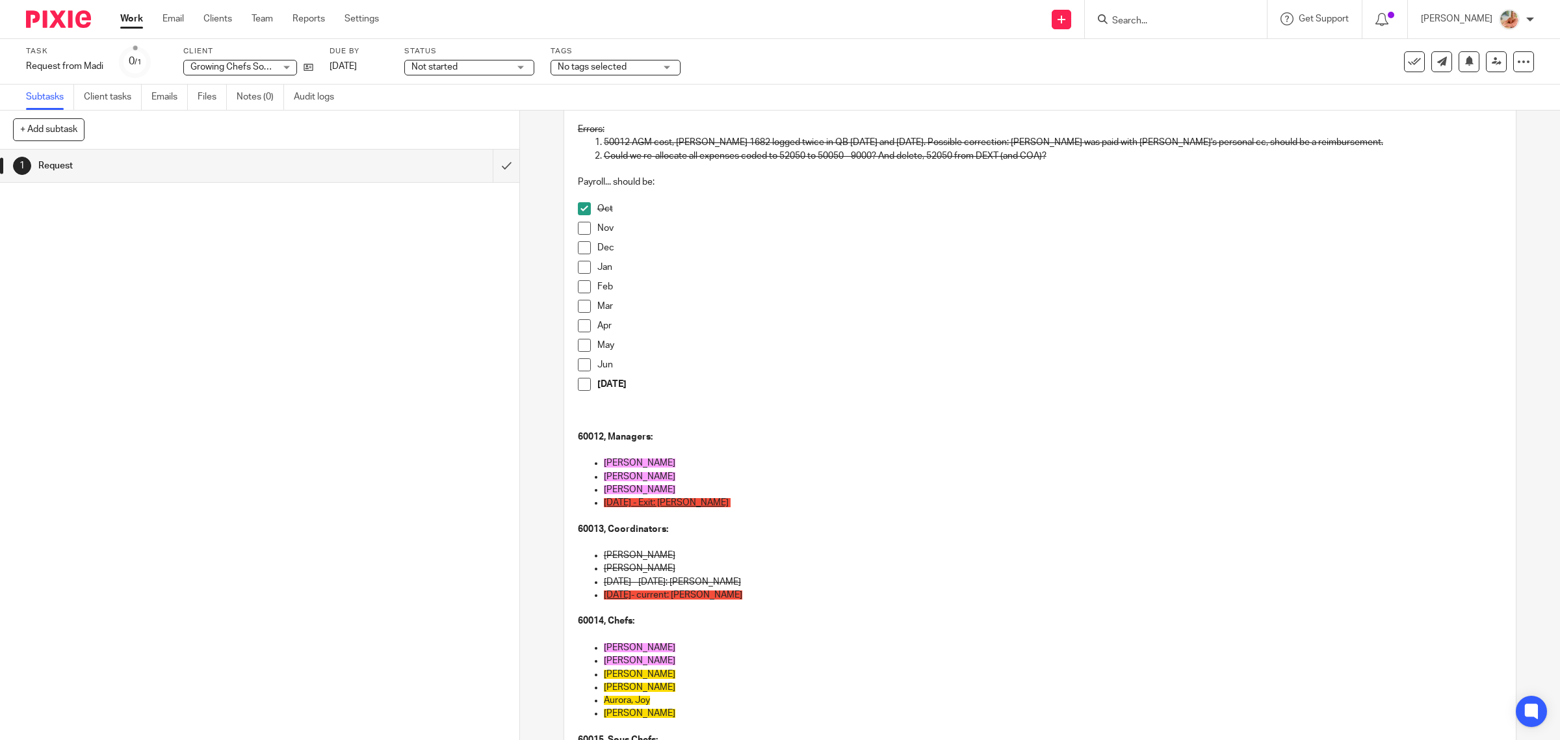
scroll to position [264, 0]
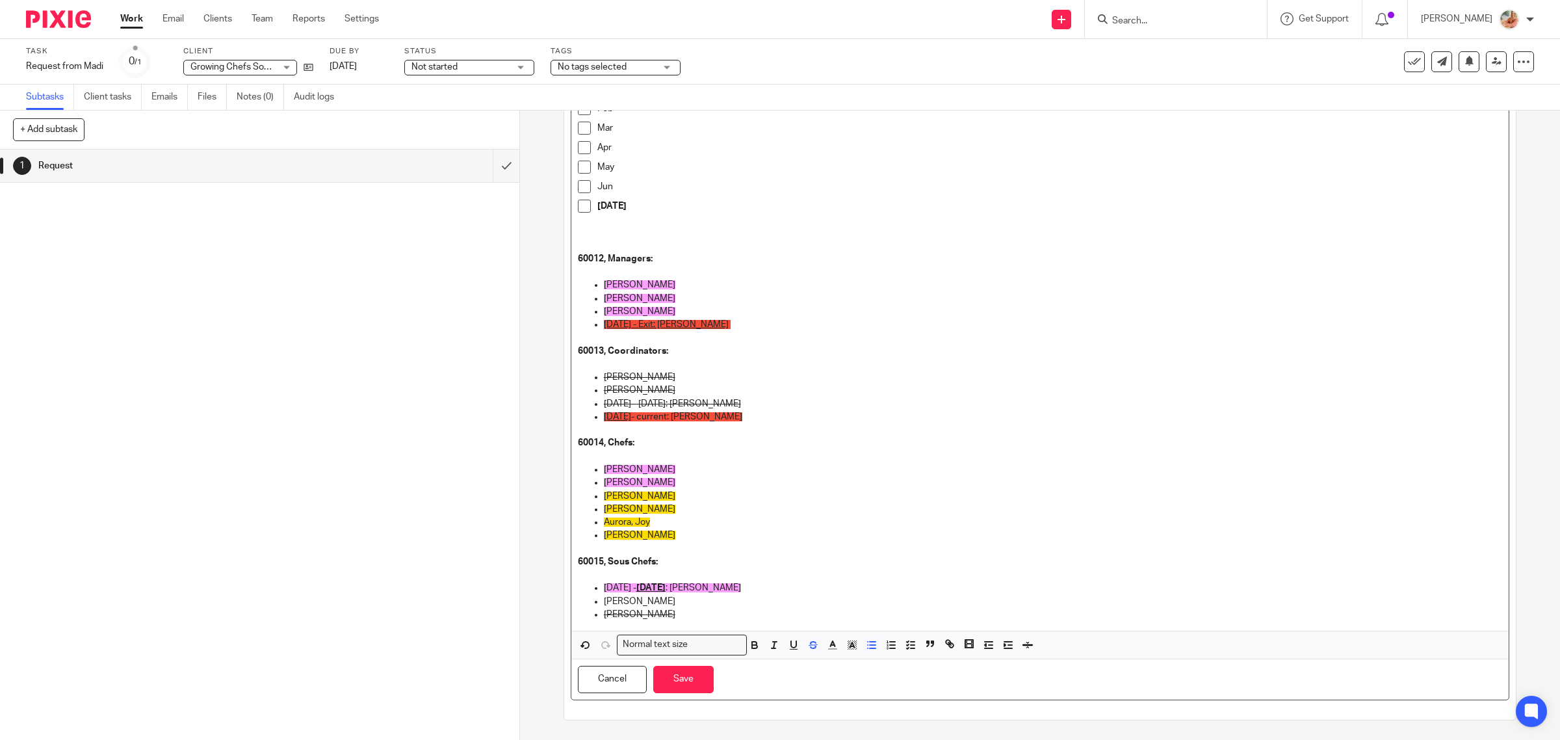
drag, startPoint x: 673, startPoint y: 606, endPoint x: 595, endPoint y: 603, distance: 78.0
click at [595, 603] on ul "Oct/24 - June 30/25 : Montoya, Maria Everett, Dexter Erdogan Varol, Ebru" at bounding box center [1040, 601] width 925 height 40
click at [712, 610] on p "Erdogan Varol, Ebru" at bounding box center [1053, 614] width 899 height 13
drag, startPoint x: 668, startPoint y: 601, endPoint x: 593, endPoint y: 604, distance: 74.8
click at [593, 604] on ul "Oct/24 - June 30/25 : Montoya, Maria Everett, Dexter Erdogan Varol, Ebru" at bounding box center [1040, 601] width 925 height 40
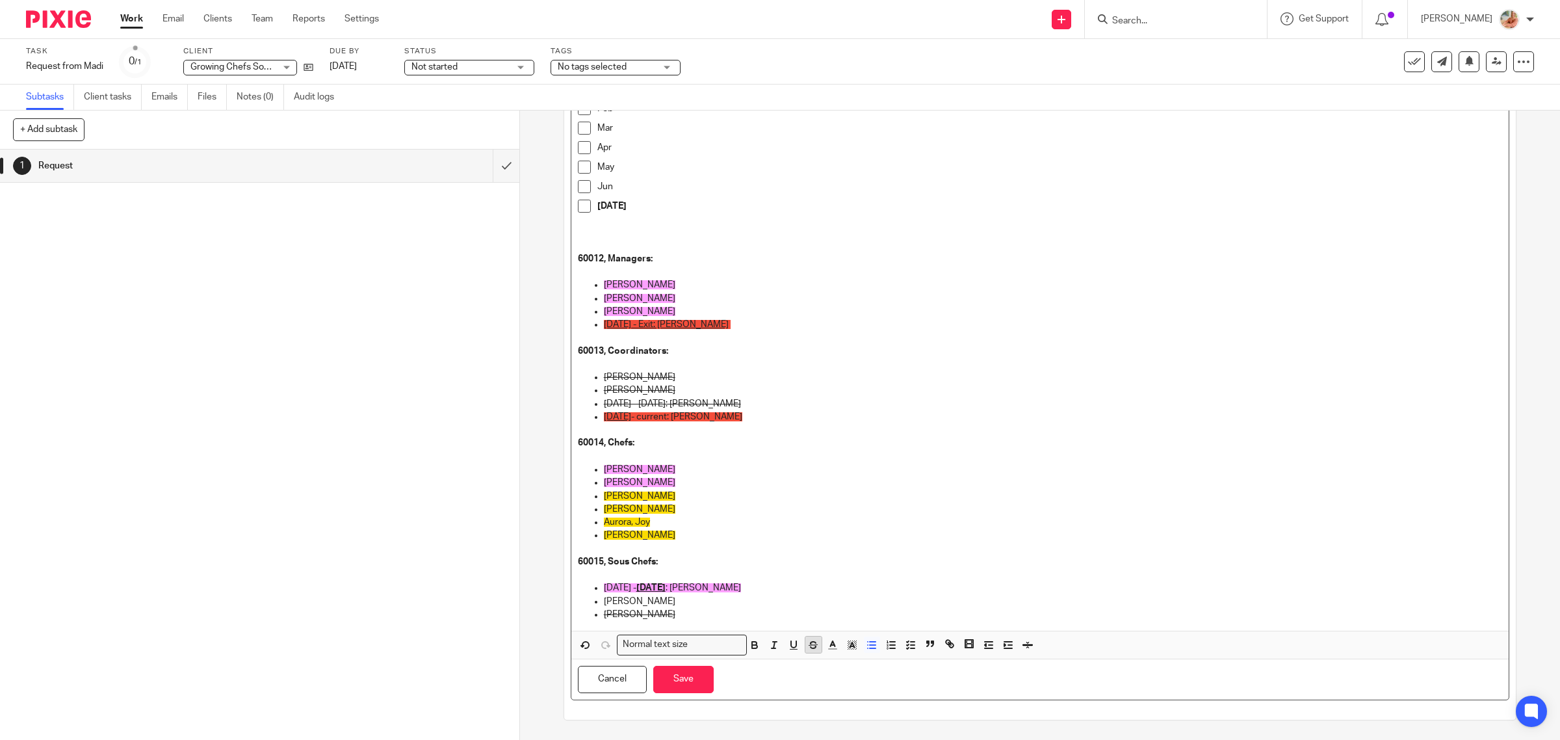
click at [807, 645] on icon "button" at bounding box center [813, 645] width 12 height 12
click at [735, 615] on p "Erdogan Varol, Ebru" at bounding box center [1053, 614] width 899 height 13
click at [668, 681] on button "Save" at bounding box center [683, 679] width 60 height 28
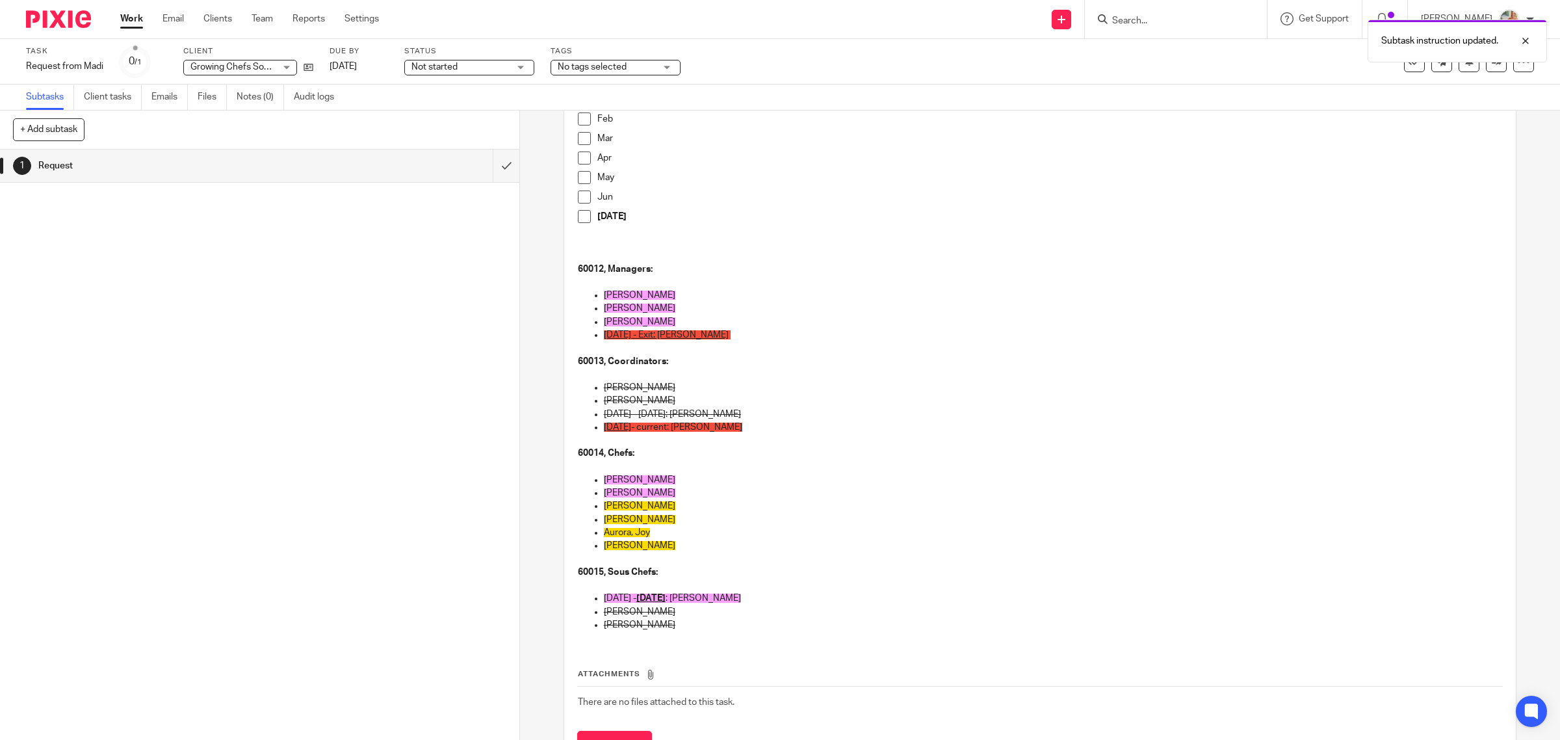
scroll to position [274, 0]
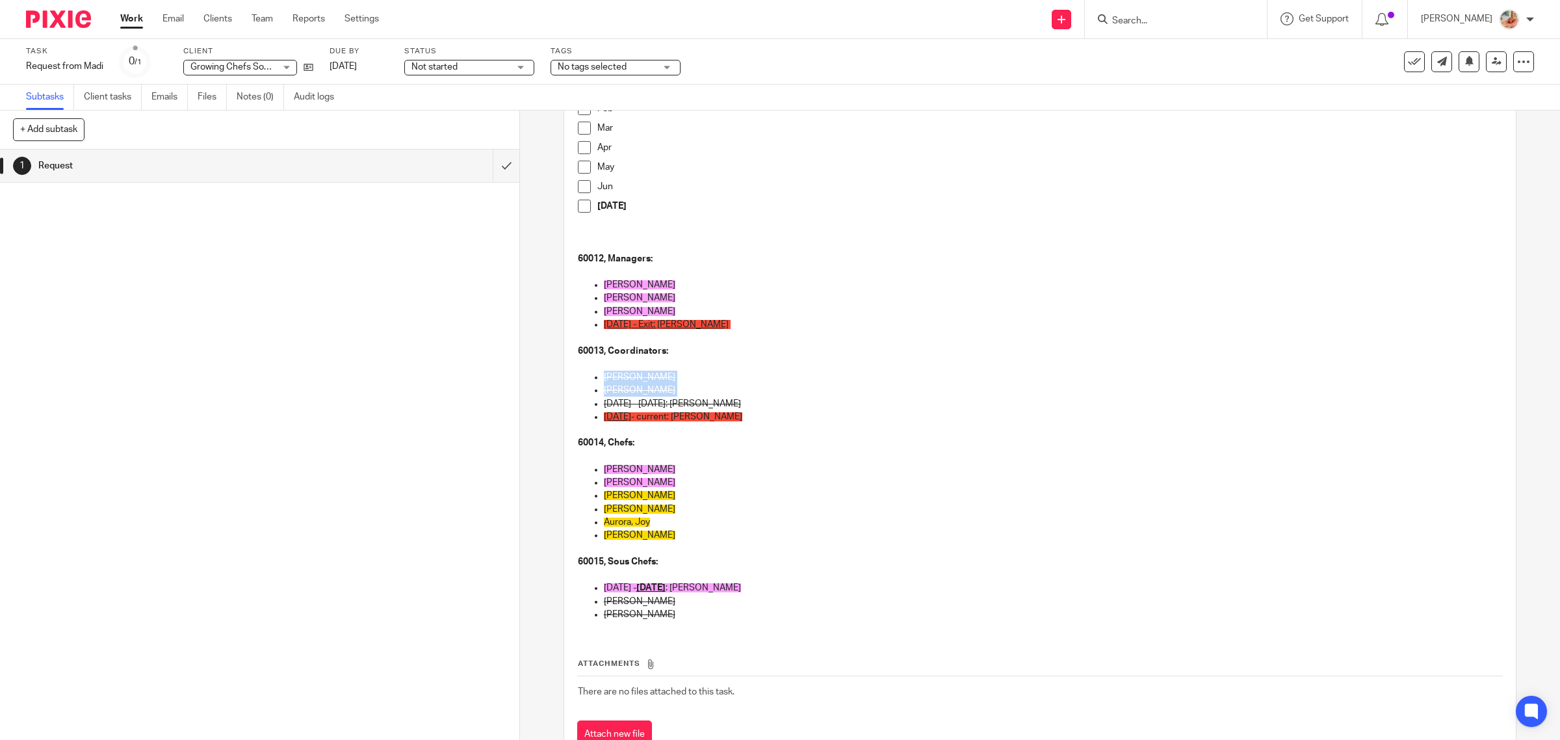
drag, startPoint x: 618, startPoint y: 387, endPoint x: 596, endPoint y: 381, distance: 22.9
click at [596, 381] on ul "Woo, Nicole Mckenzie, Barb Oct 1, 2024 - Dec 31, 2024: Geernaert, Jay July 1, 2…" at bounding box center [1040, 403] width 925 height 66
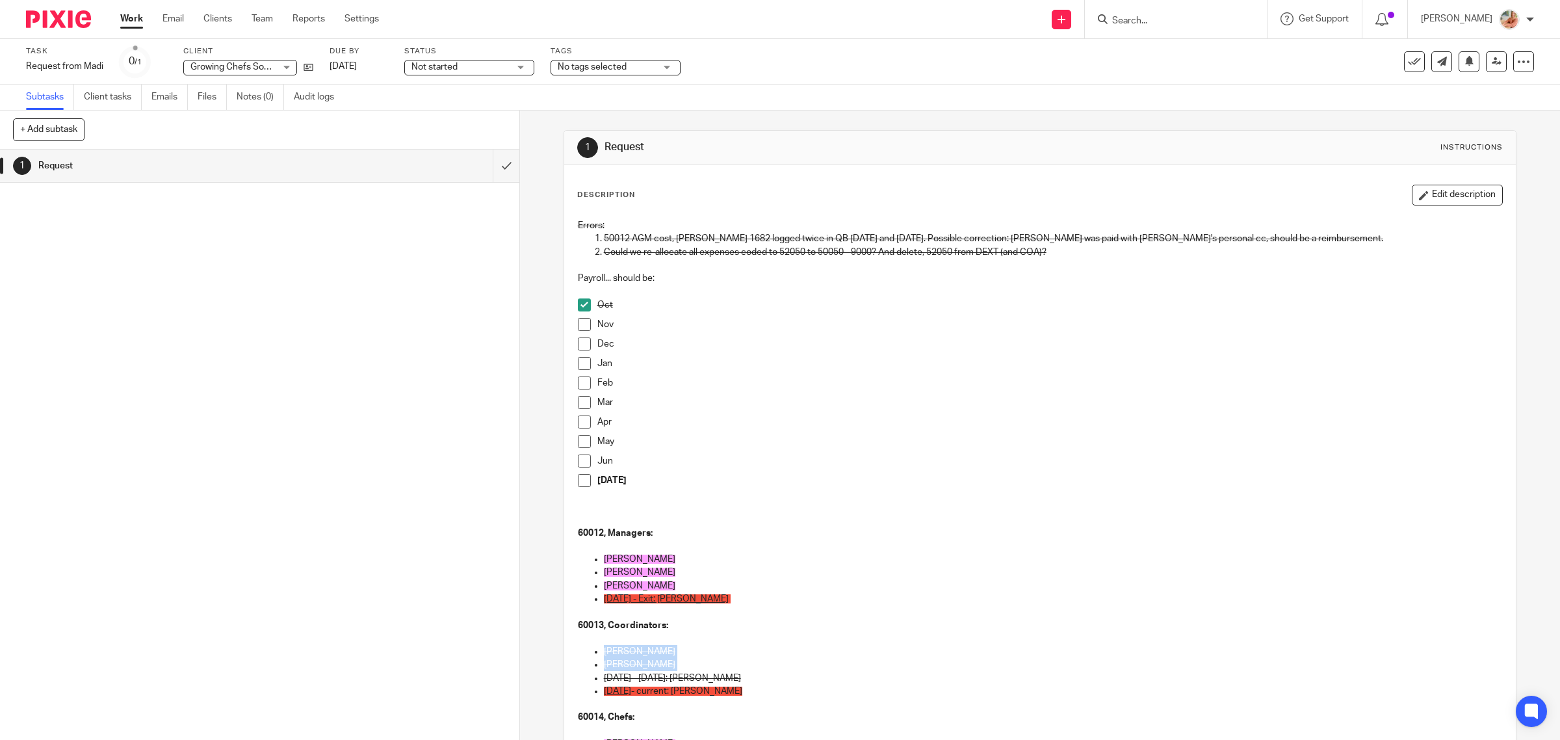
click at [1417, 192] on button "Edit description" at bounding box center [1456, 195] width 91 height 21
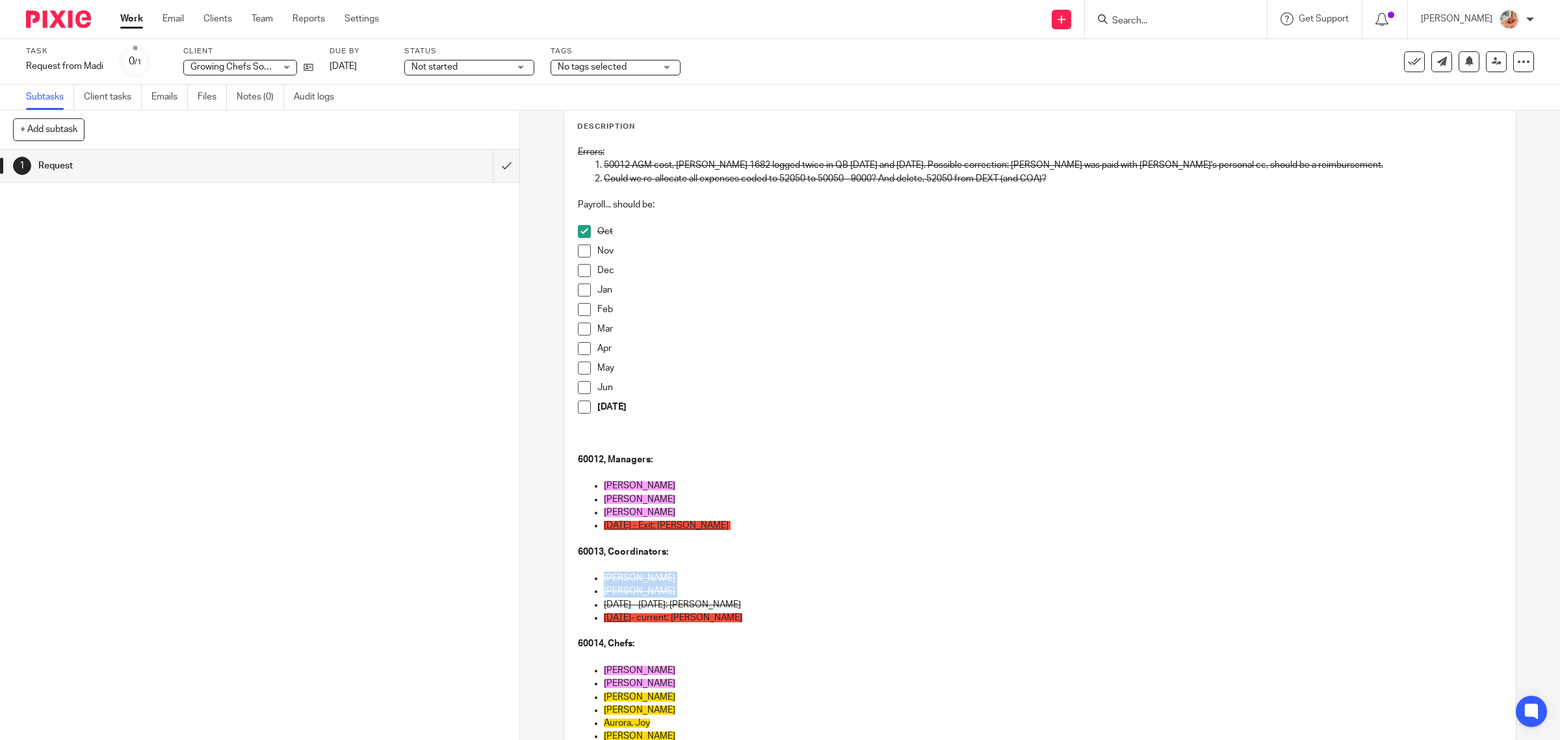
scroll to position [162, 0]
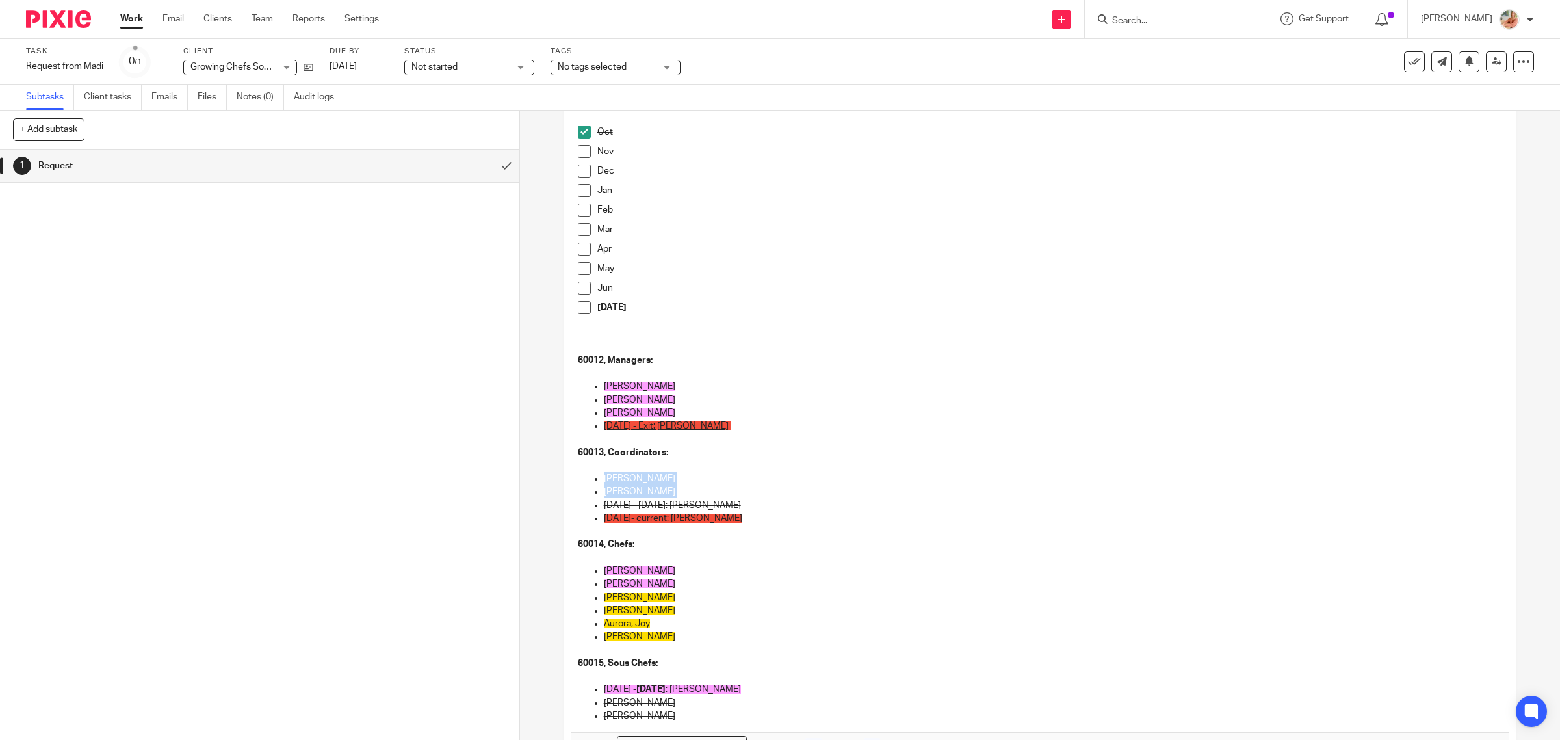
click at [680, 491] on p "Mckenzie, Barb" at bounding box center [1053, 491] width 899 height 13
drag, startPoint x: 630, startPoint y: 485, endPoint x: 590, endPoint y: 475, distance: 41.5
click at [590, 475] on ul "Woo, Nicole Mckenzie, Barb Oct 1, 2024 - Dec 31, 2024: Geernaert, Jay July 1, 2…" at bounding box center [1040, 505] width 925 height 66
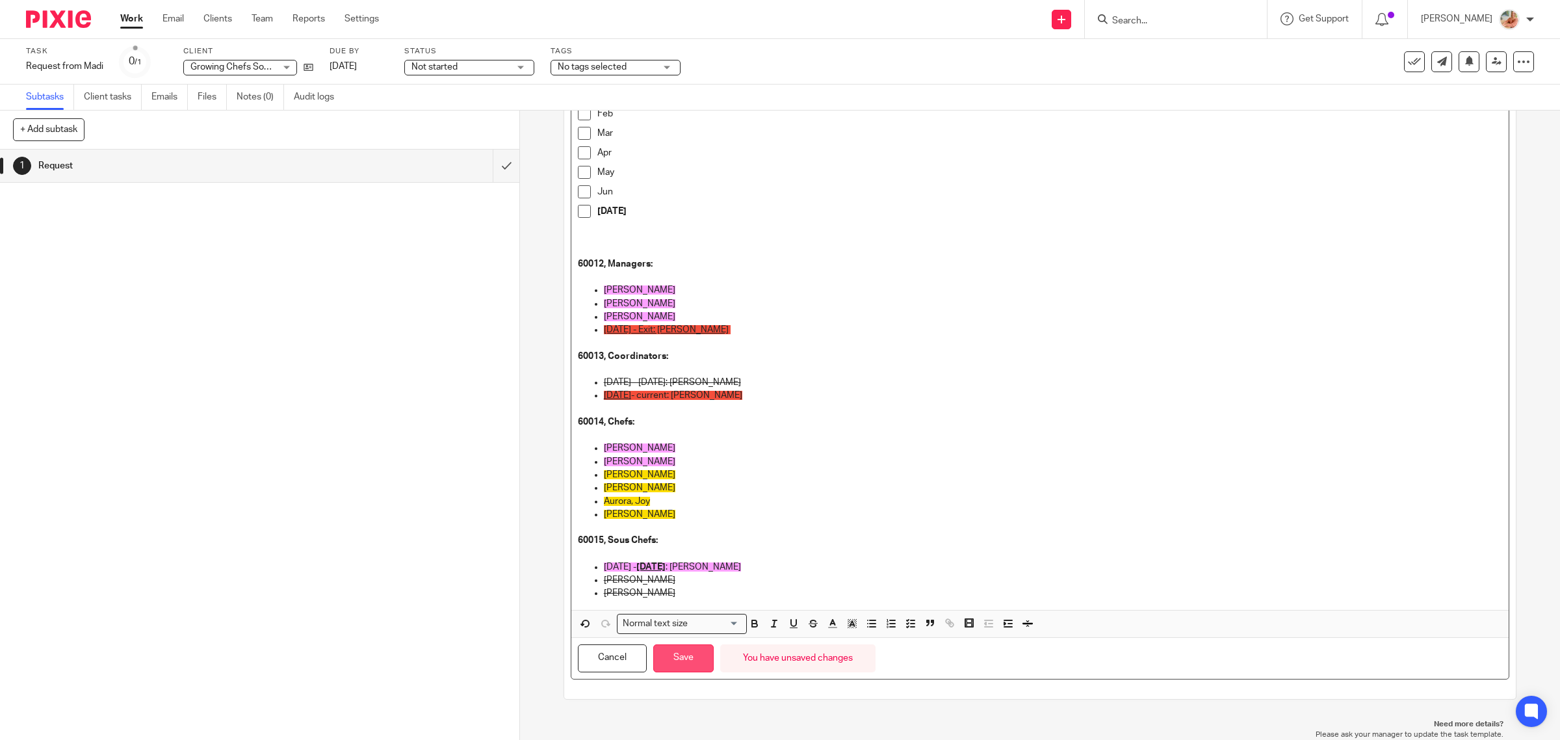
click at [699, 663] on button "Save" at bounding box center [683, 658] width 60 height 28
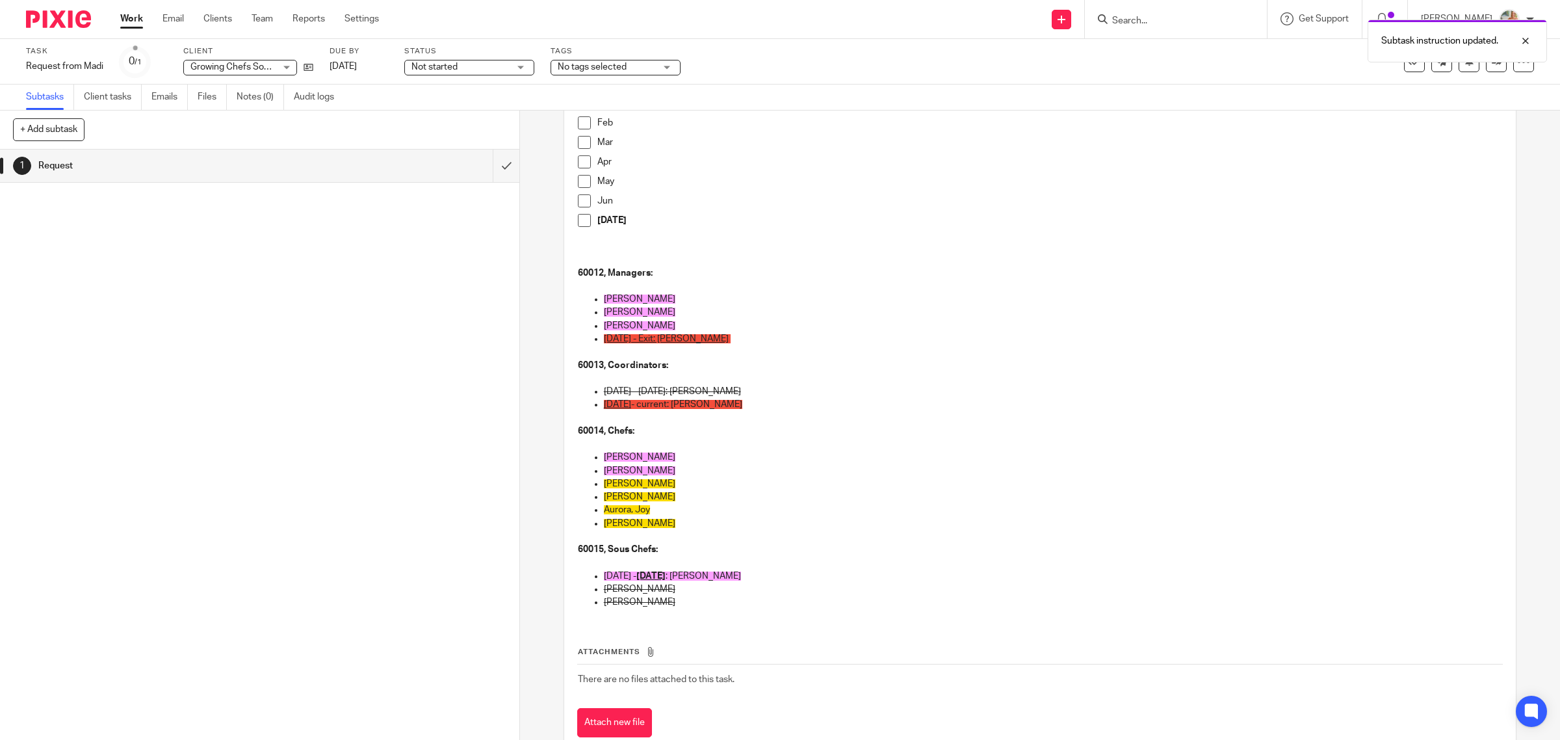
scroll to position [270, 0]
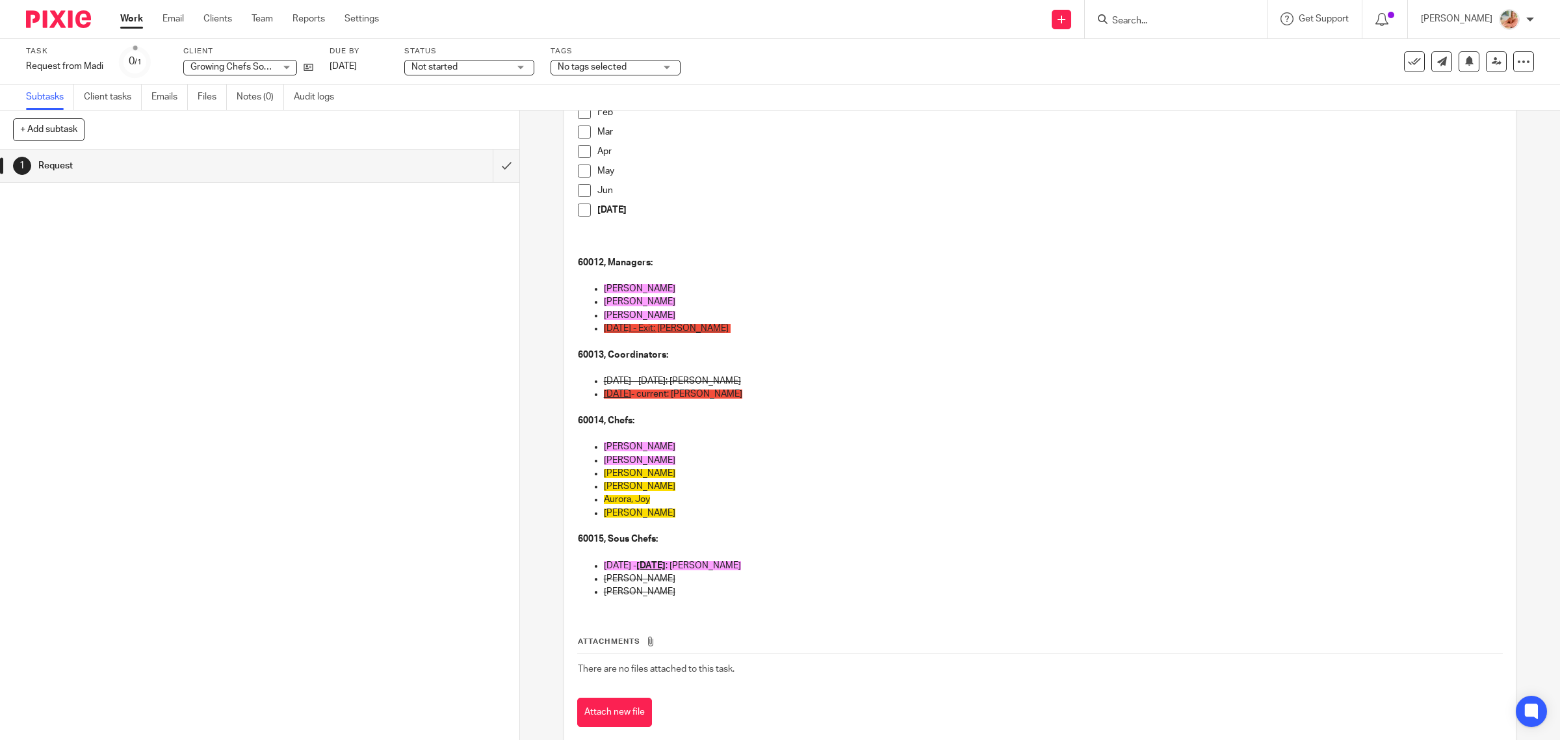
drag, startPoint x: 680, startPoint y: 595, endPoint x: 732, endPoint y: 573, distance: 56.7
click at [680, 595] on p "Erdogan Varol, Ebru" at bounding box center [1053, 591] width 899 height 13
drag, startPoint x: 784, startPoint y: 569, endPoint x: 580, endPoint y: 566, distance: 204.1
click at [580, 566] on ul "Oct/24 - June 30/25 : Montoya, Maria Everett, Dexter Erdogan Varol, Ebru" at bounding box center [1040, 579] width 925 height 40
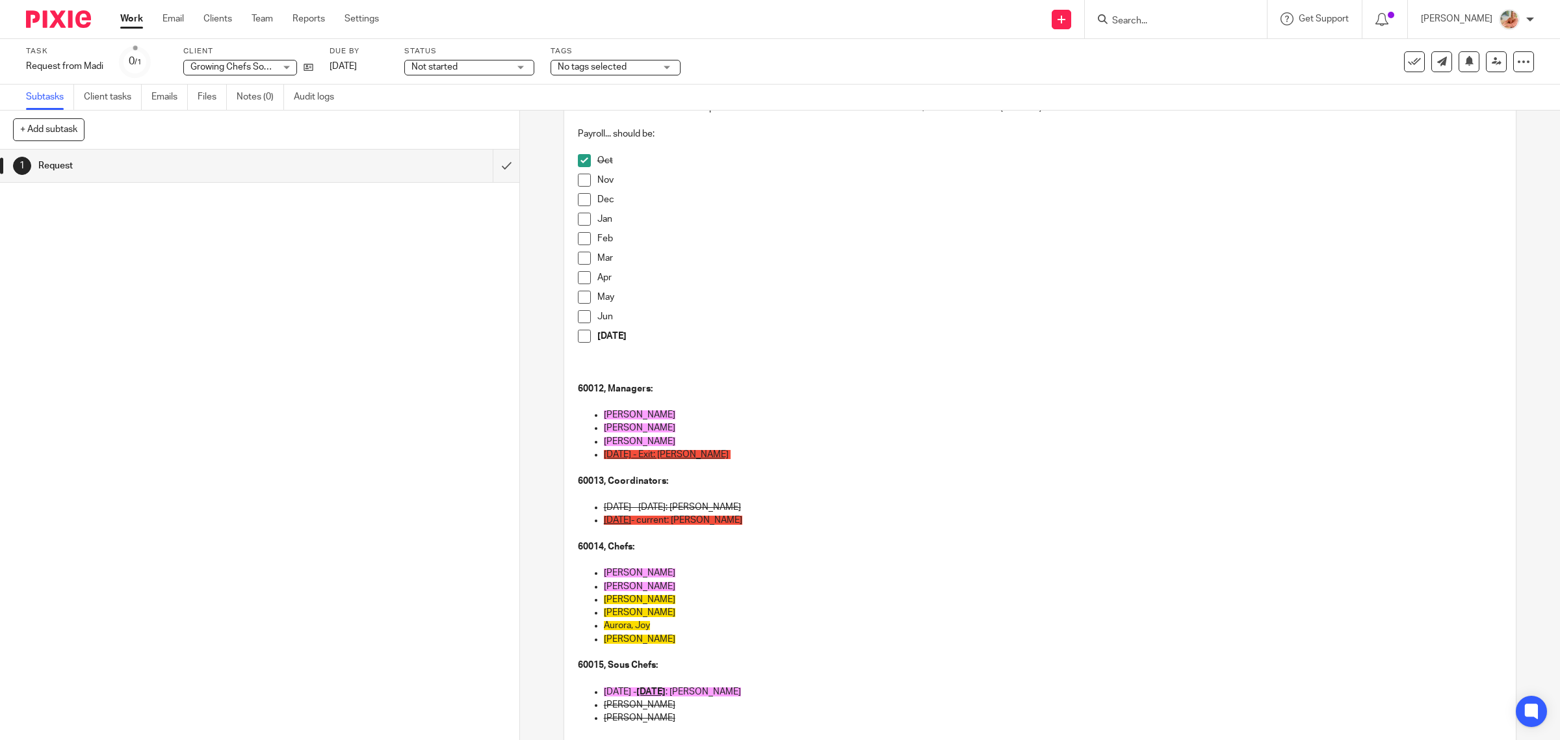
scroll to position [0, 0]
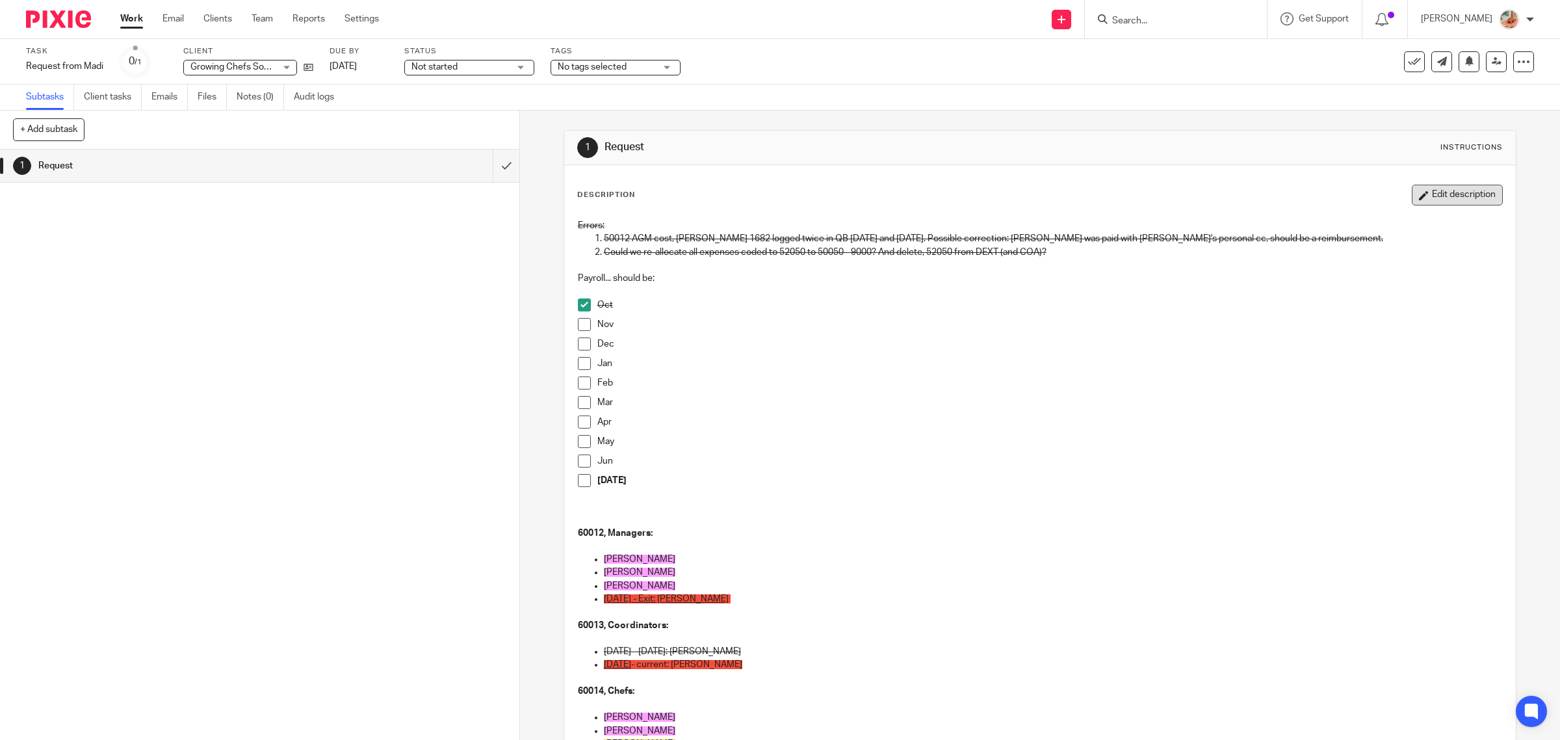
click at [1415, 198] on button "Edit description" at bounding box center [1456, 195] width 91 height 21
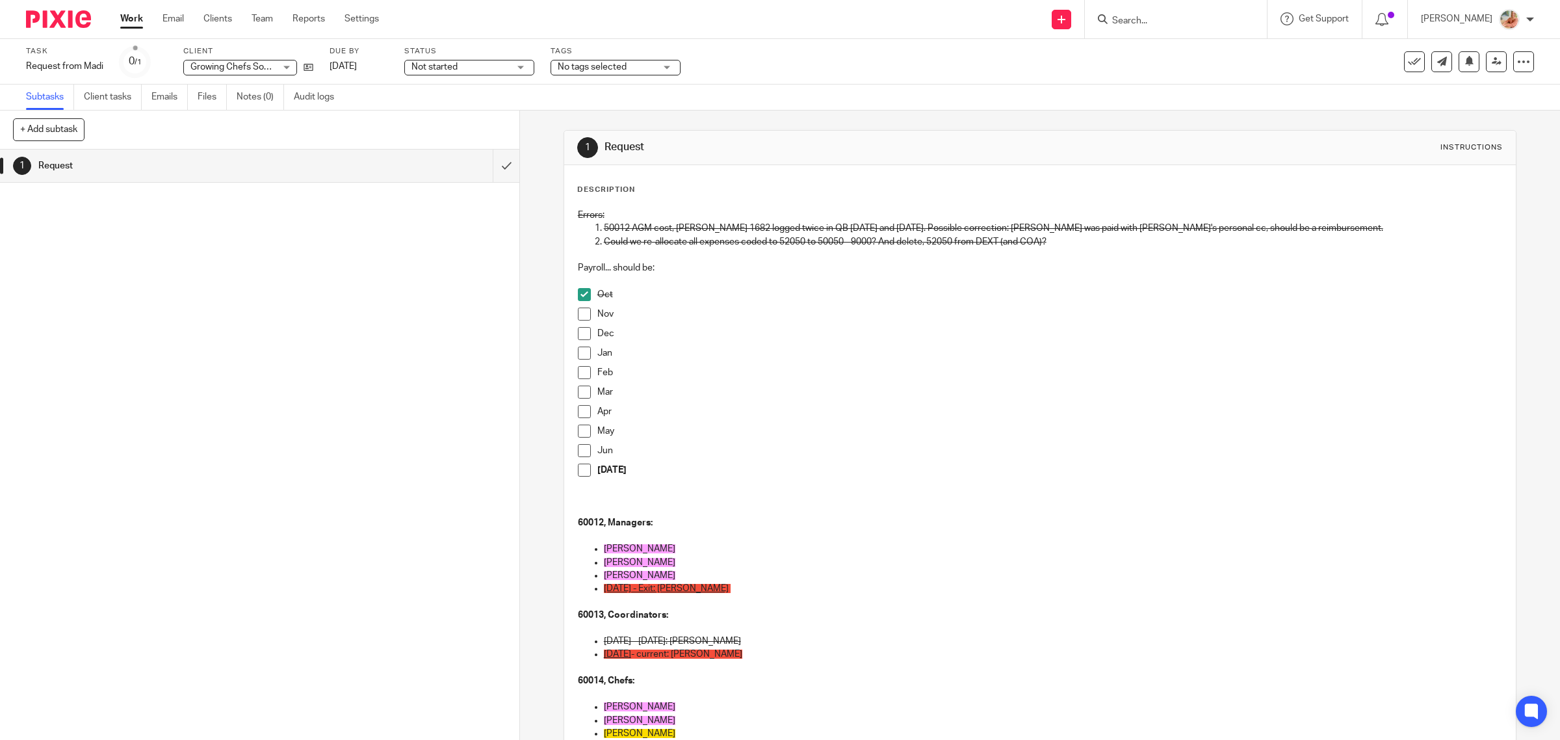
scroll to position [162, 0]
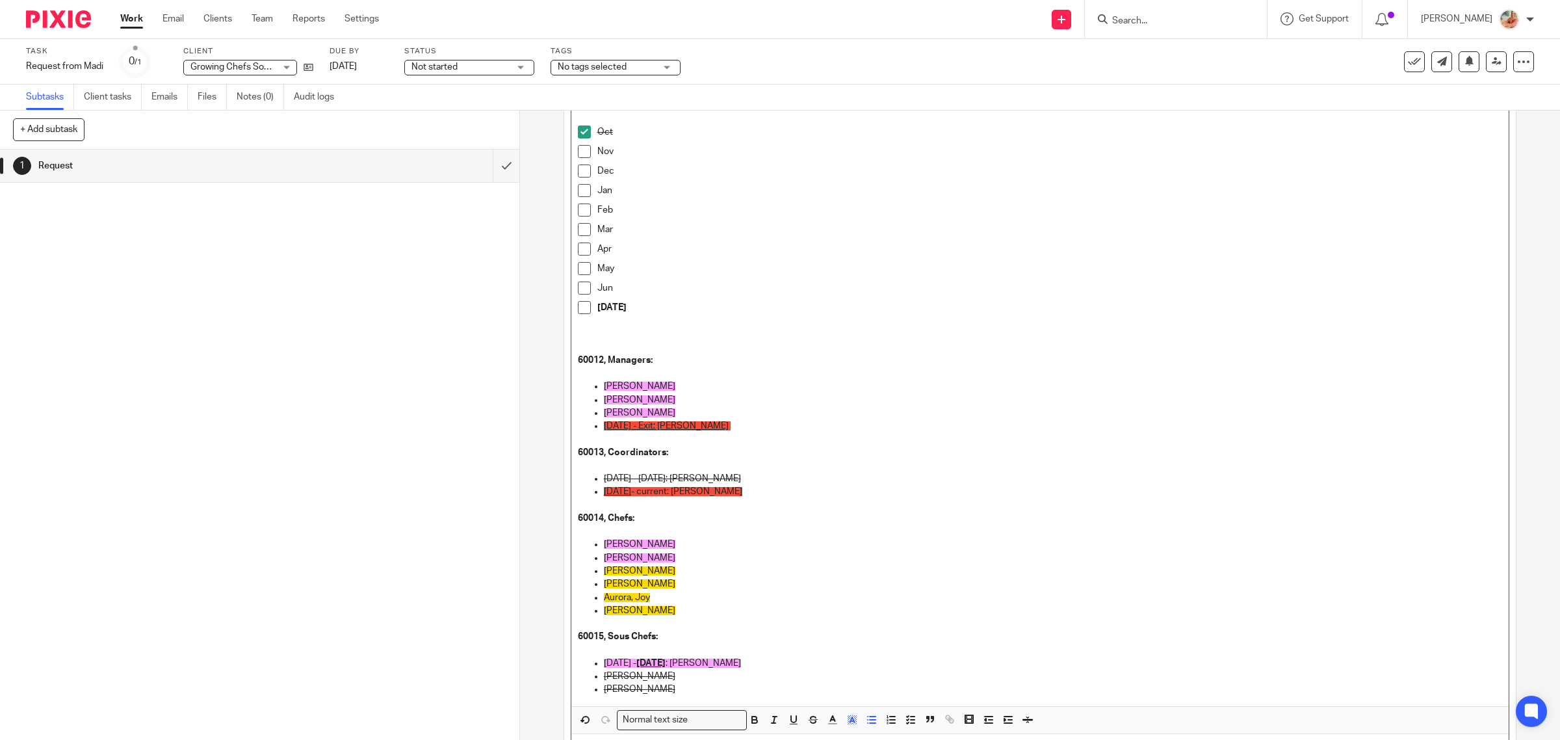
click at [762, 612] on p "Thompson, Natasha" at bounding box center [1053, 610] width 899 height 13
drag, startPoint x: 761, startPoint y: 668, endPoint x: 569, endPoint y: 663, distance: 192.4
click at [571, 663] on div "Errors: 50012 AGM cost, Bill 1682 logged twice in QB 04/02/2025 and 06/30/2025.…" at bounding box center [1040, 373] width 938 height 666
click at [792, 495] on p "July 1, 2025 - current: Montoya, Maria" at bounding box center [1053, 491] width 899 height 13
click at [767, 496] on p "July 1, 2025 - current: Montoya, Maria" at bounding box center [1053, 491] width 899 height 13
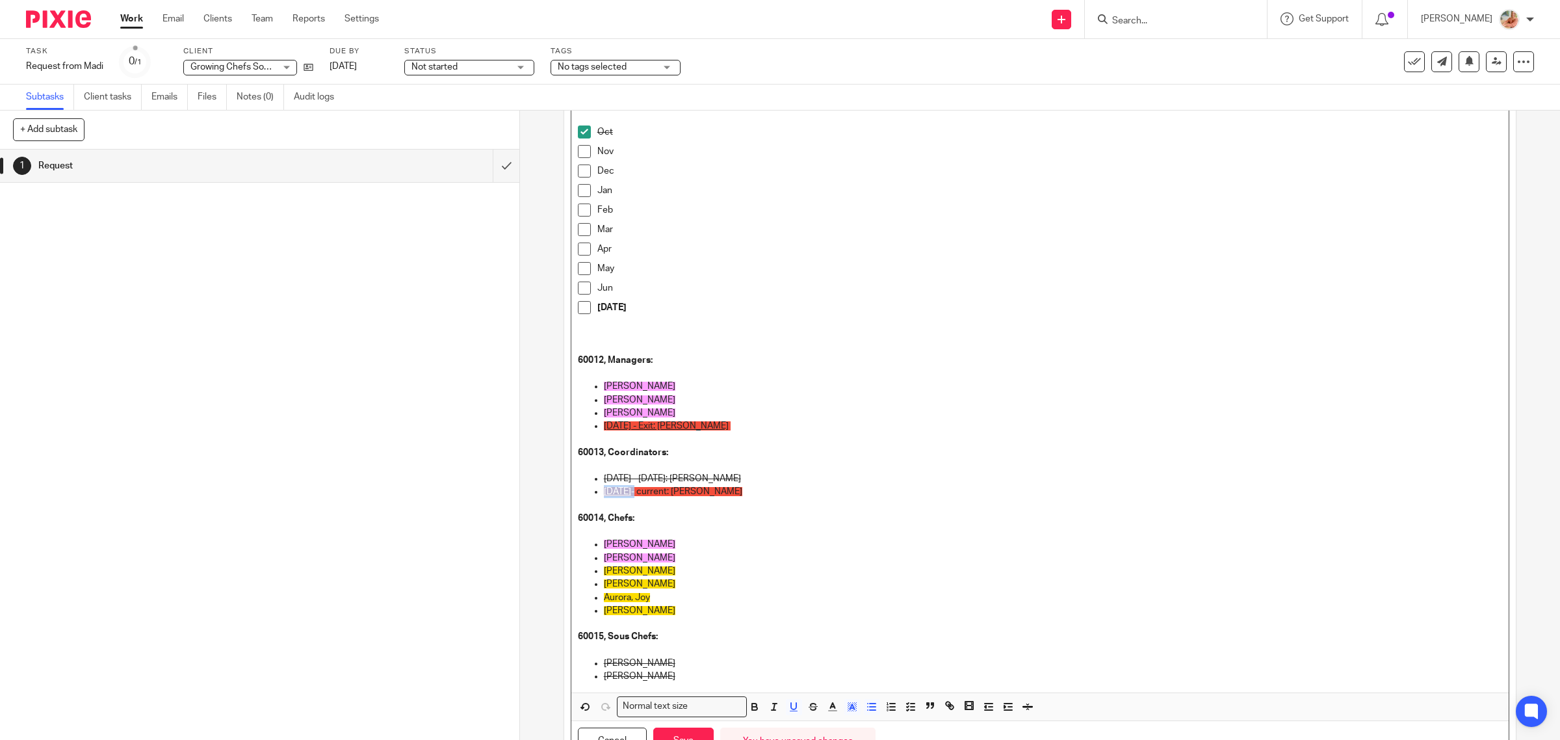
drag, startPoint x: 650, startPoint y: 487, endPoint x: 597, endPoint y: 486, distance: 54.0
click at [597, 486] on ul "Oct 1, 2024 - Dec 31, 2024: Geernaert, Jay July 1, 2025 - current: Montoya, Mar…" at bounding box center [1040, 492] width 925 height 40
click at [689, 537] on p "Sawyer, Natasha" at bounding box center [1053, 543] width 899 height 13
drag, startPoint x: 605, startPoint y: 496, endPoint x: 634, endPoint y: 495, distance: 29.3
click at [605, 495] on p "July 1, 2025 - current: Montoya, Maria" at bounding box center [1053, 491] width 899 height 13
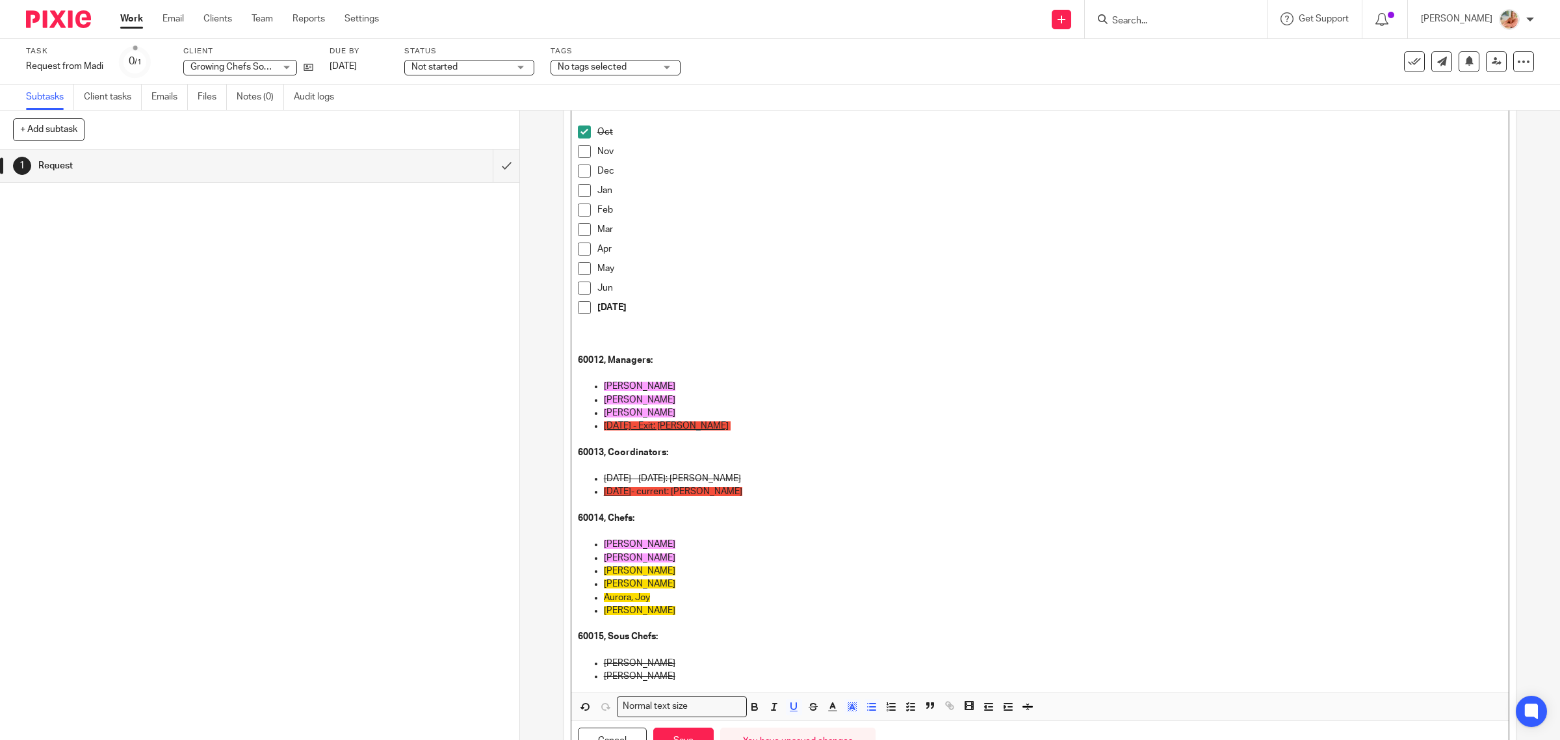
drag, startPoint x: 648, startPoint y: 489, endPoint x: 595, endPoint y: 491, distance: 53.3
click at [595, 491] on ul "Oct 1, 2024 - Dec 31, 2024: Geernaert, Jay July 1, 2025 - current: Montoya, Mar…" at bounding box center [1040, 492] width 925 height 40
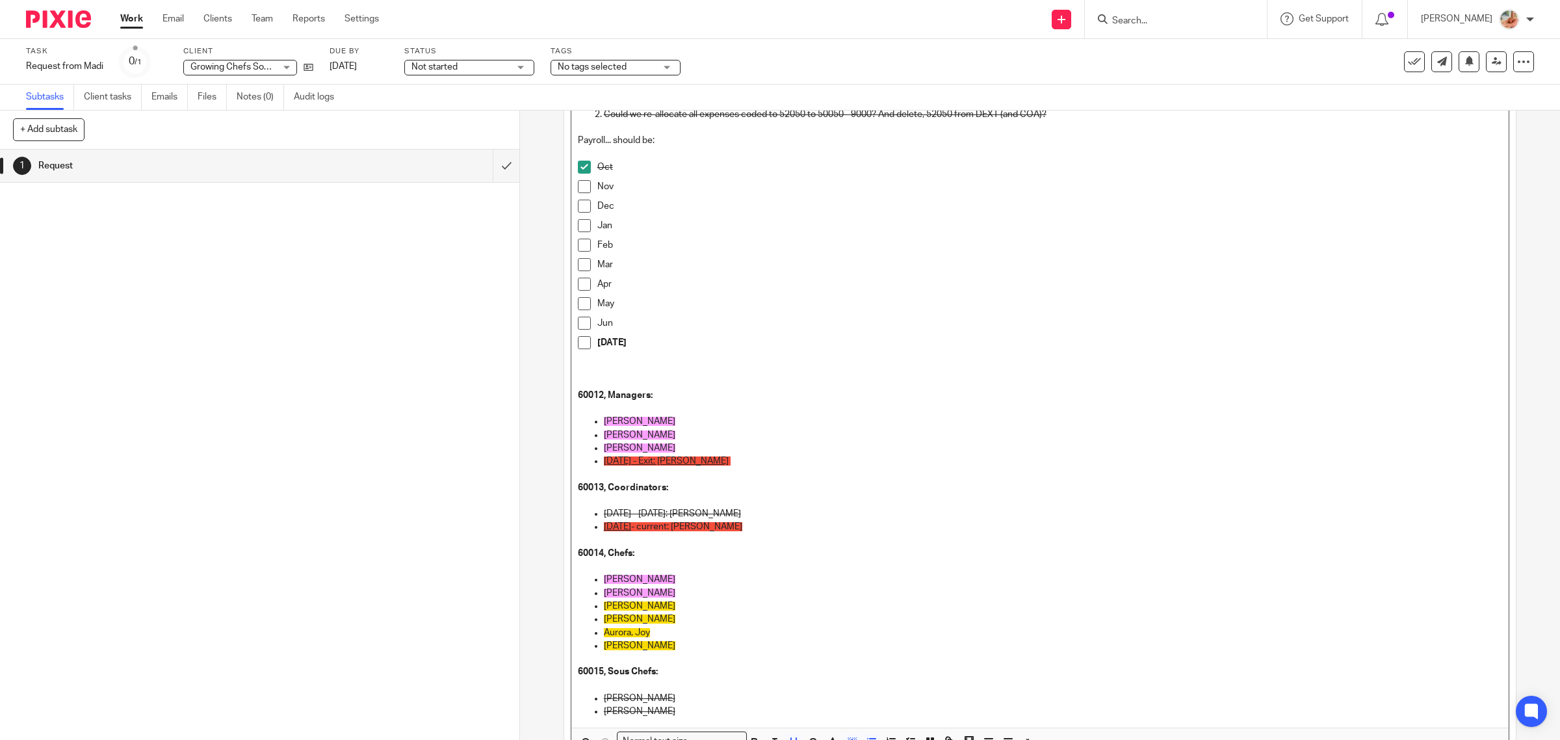
scroll to position [247, 0]
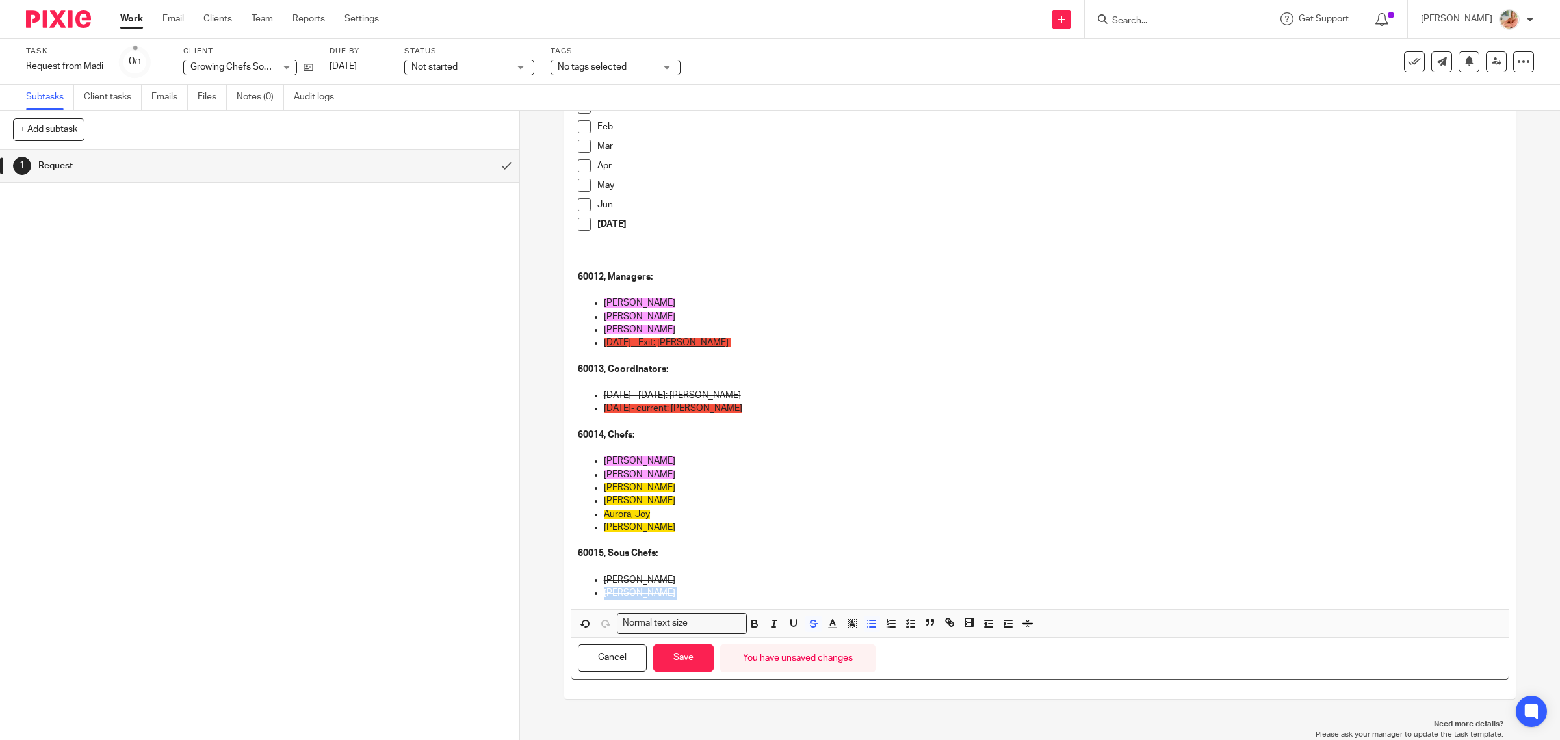
drag, startPoint x: 697, startPoint y: 589, endPoint x: 578, endPoint y: 586, distance: 118.3
click at [578, 586] on ul "Everett, Dexter Erdogan Varol, Ebru" at bounding box center [1040, 586] width 925 height 27
click at [577, 634] on span at bounding box center [593, 624] width 39 height 19
click at [578, 631] on button "button" at bounding box center [586, 623] width 16 height 16
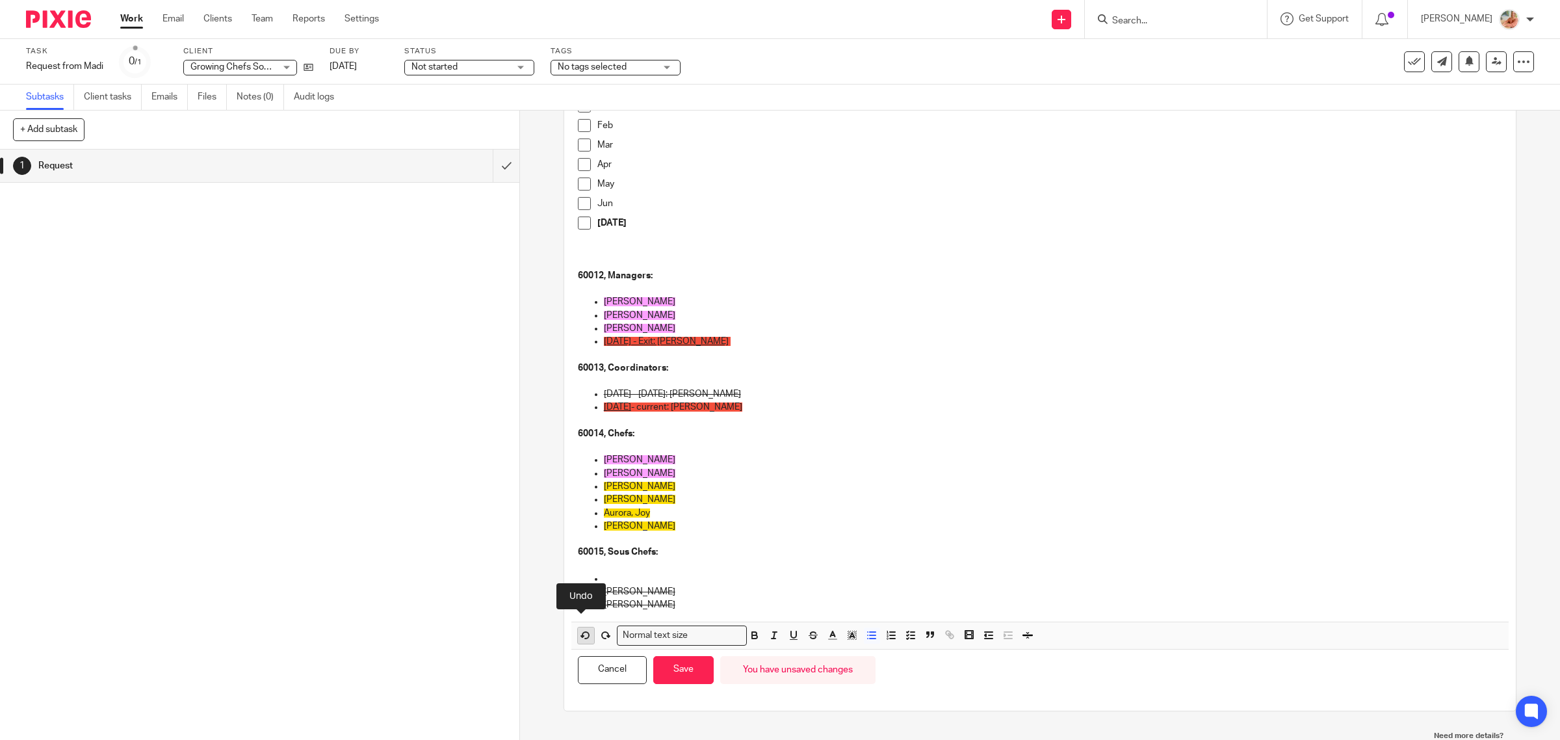
click at [580, 630] on icon "button" at bounding box center [586, 635] width 12 height 12
click at [849, 600] on p "Erdogan Varol, Ebru" at bounding box center [1053, 604] width 899 height 13
drag, startPoint x: 665, startPoint y: 602, endPoint x: 562, endPoint y: 547, distance: 116.3
click at [564, 547] on div "Description Errors: 50012 AGM cost, Bill 1682 logged twice in QB 04/02/2025 and…" at bounding box center [1040, 314] width 952 height 792
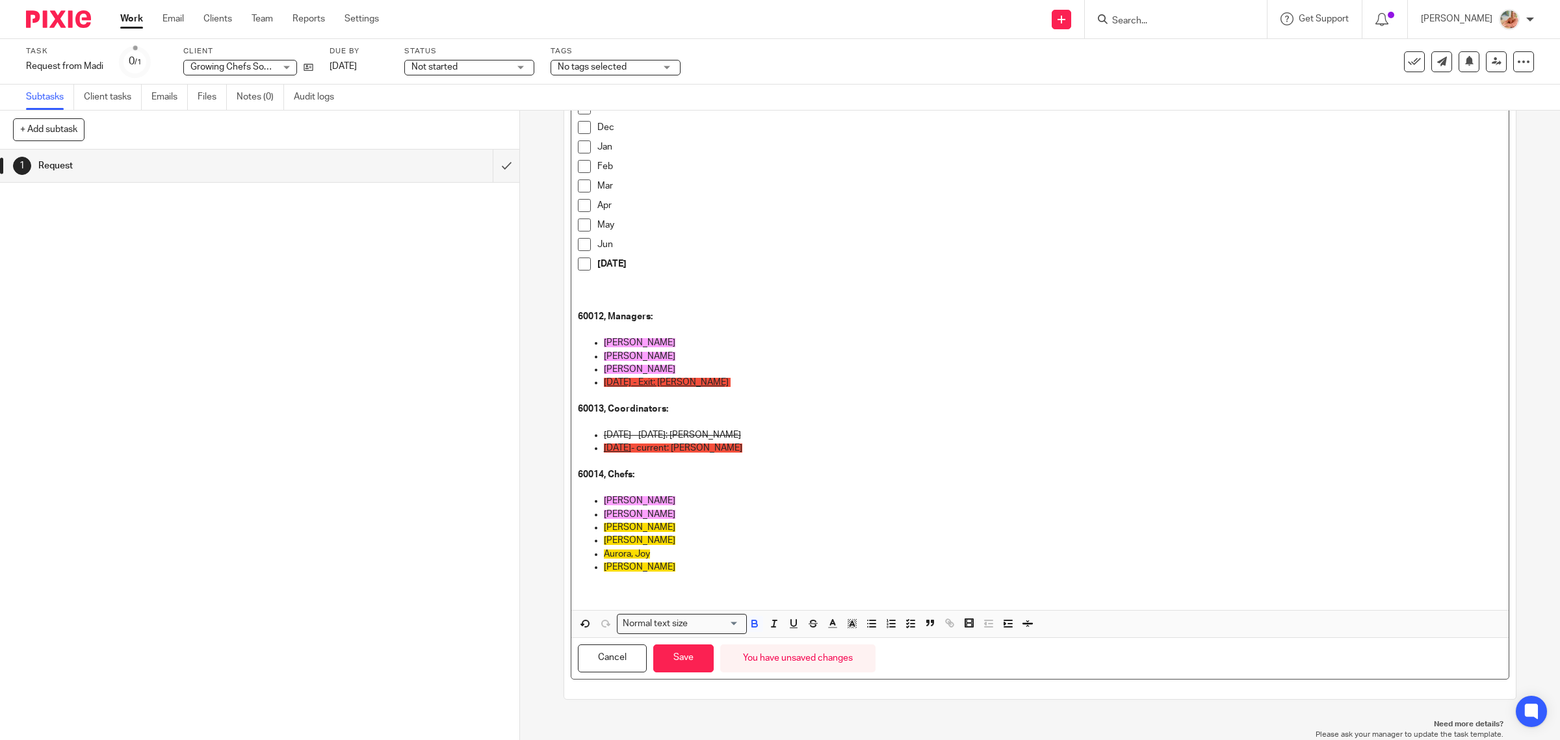
click at [627, 593] on p at bounding box center [1040, 592] width 925 height 13
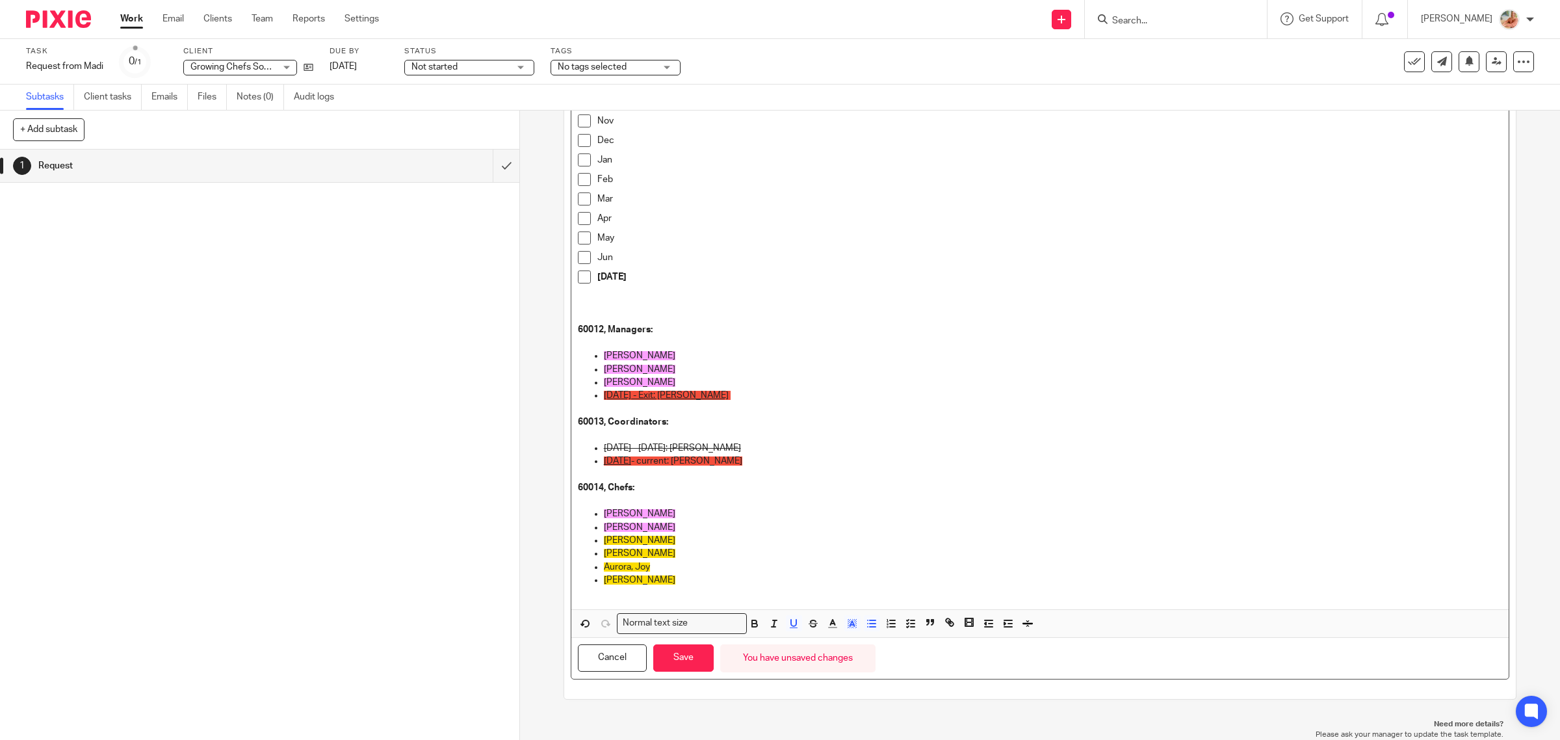
drag, startPoint x: 628, startPoint y: 456, endPoint x: 645, endPoint y: 460, distance: 18.1
click at [645, 460] on ul "Oct 1, 2024 - Dec 31, 2024: Geernaert, Jay July 1, 2025 - current: Montoya, Mar…" at bounding box center [1040, 461] width 925 height 40
click at [673, 668] on button "Save" at bounding box center [683, 658] width 60 height 28
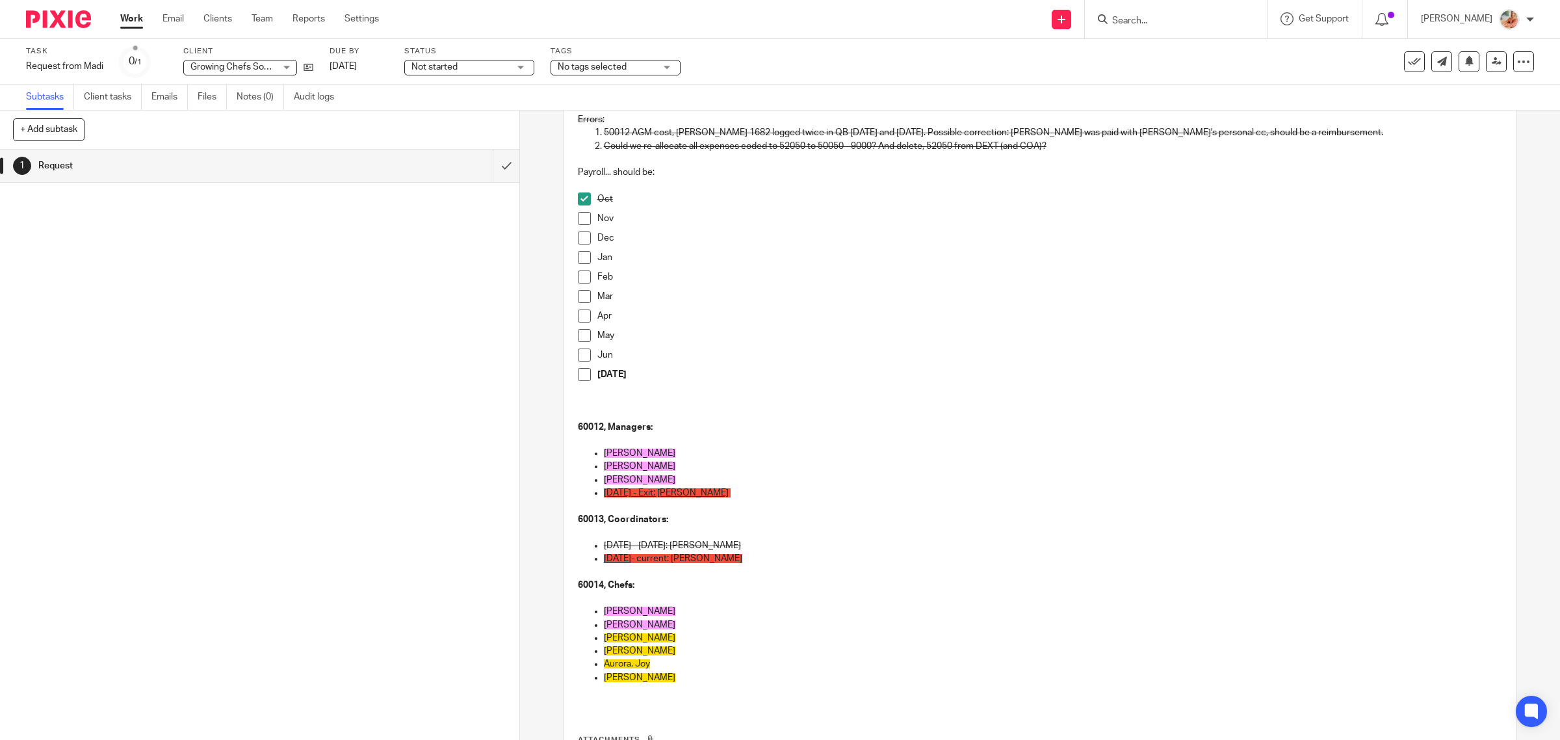
scroll to position [0, 0]
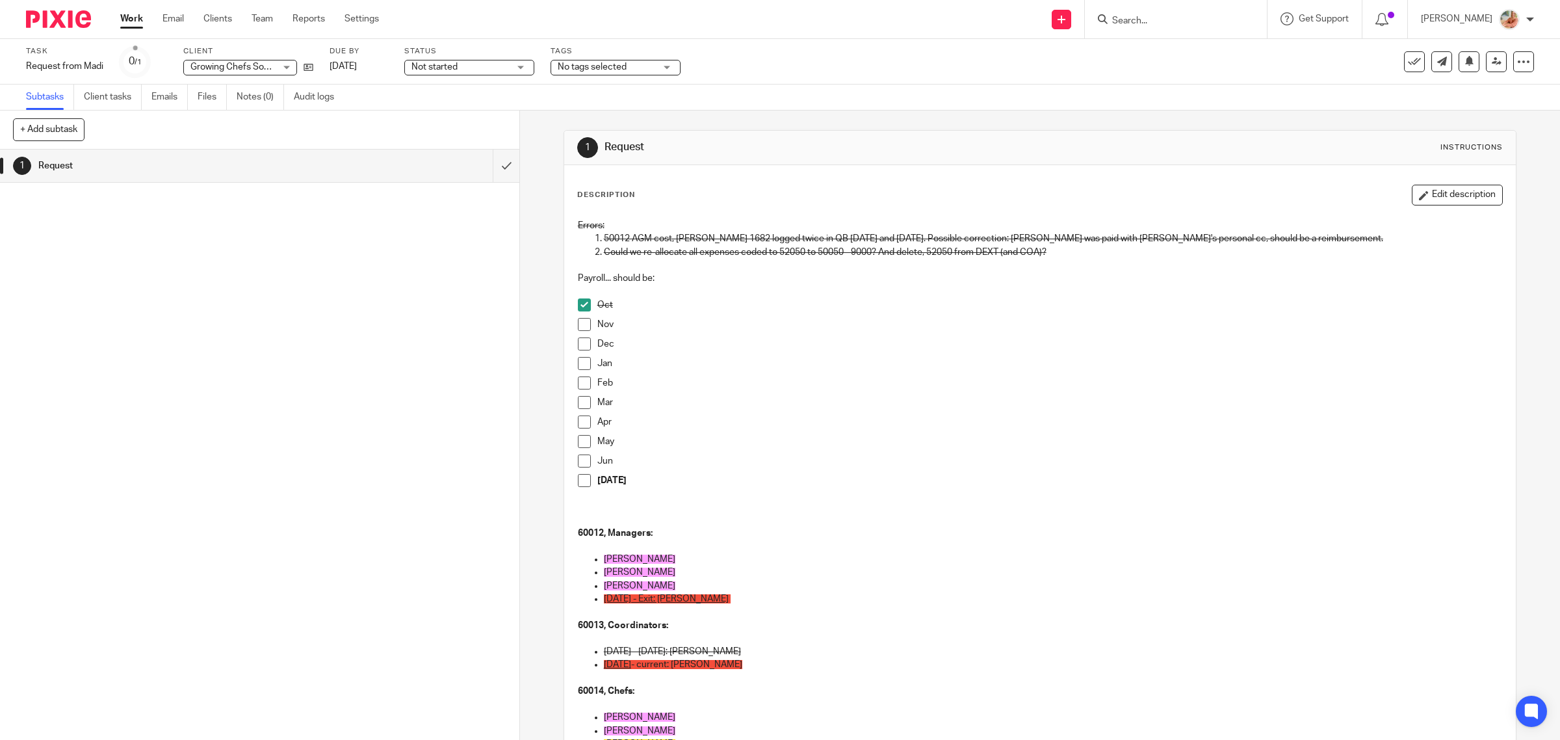
click at [580, 328] on span at bounding box center [584, 324] width 13 height 13
drag, startPoint x: 1438, startPoint y: 193, endPoint x: 953, endPoint y: 339, distance: 506.8
click at [1438, 193] on button "Edit description" at bounding box center [1456, 195] width 91 height 21
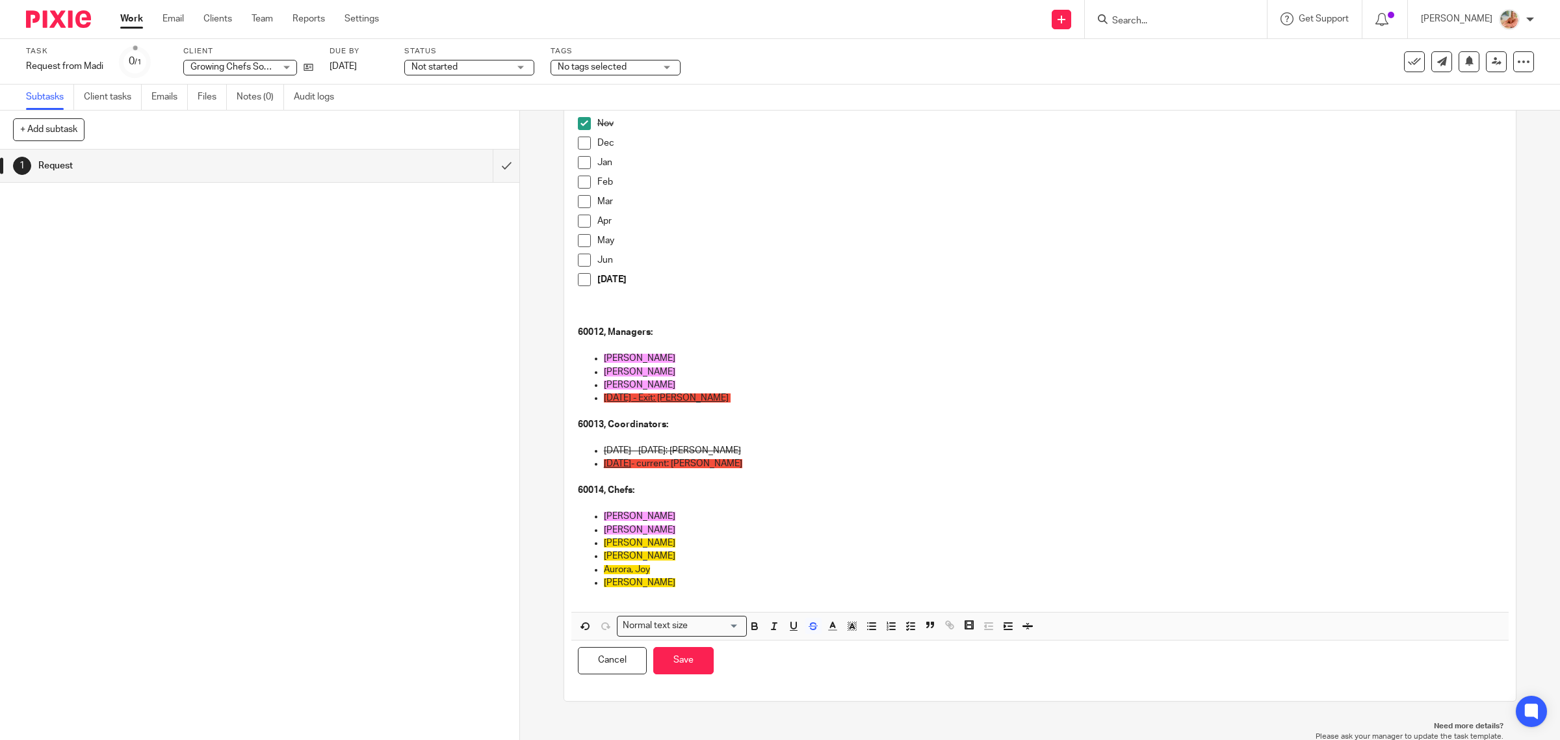
scroll to position [194, 0]
drag, startPoint x: 667, startPoint y: 380, endPoint x: 601, endPoint y: 381, distance: 66.3
click at [604, 381] on p "DeBellis, Sam" at bounding box center [1053, 382] width 899 height 13
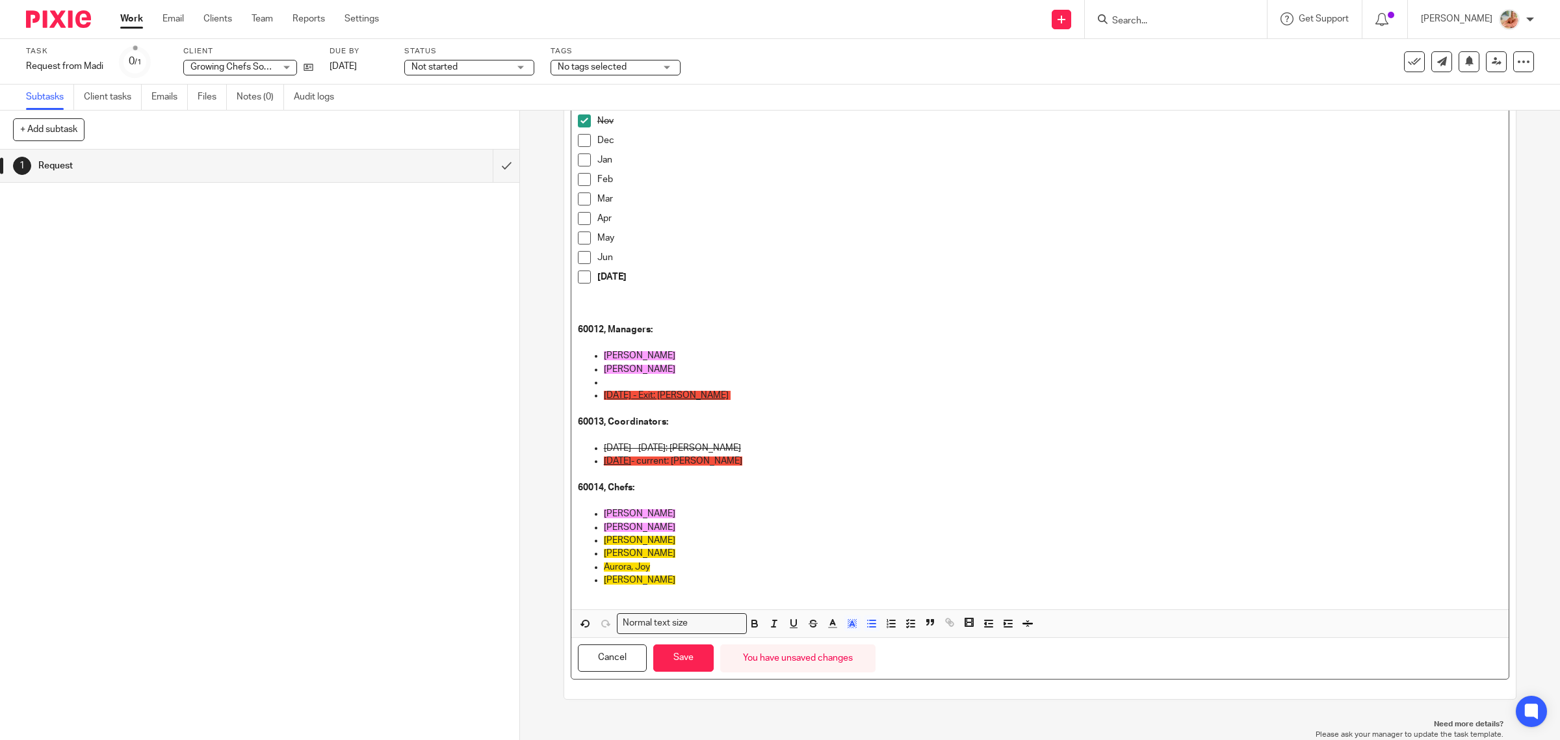
click at [655, 352] on p "Liem, Dana" at bounding box center [1053, 355] width 899 height 13
click at [621, 345] on p at bounding box center [1040, 342] width 925 height 13
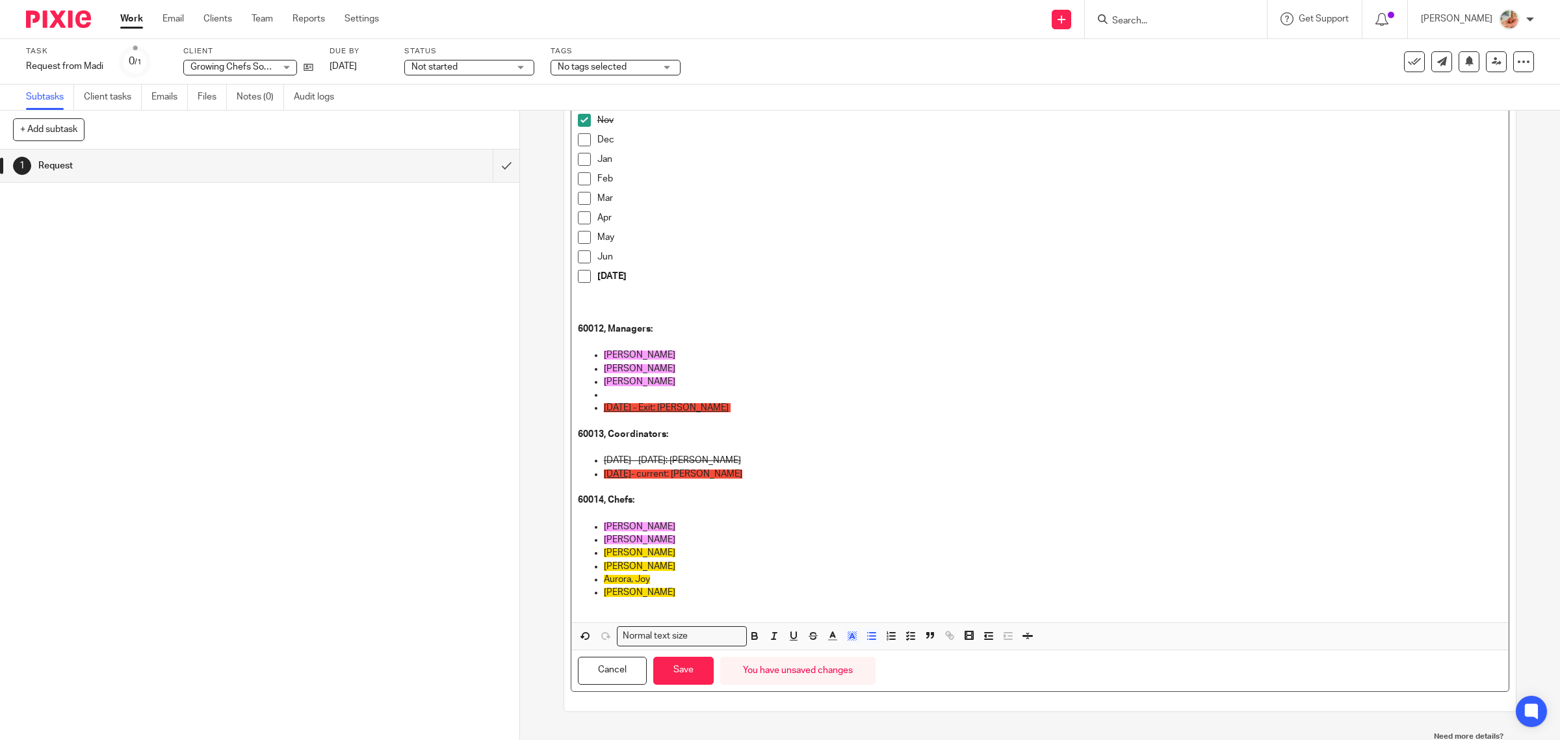
click at [613, 395] on p at bounding box center [1053, 394] width 899 height 13
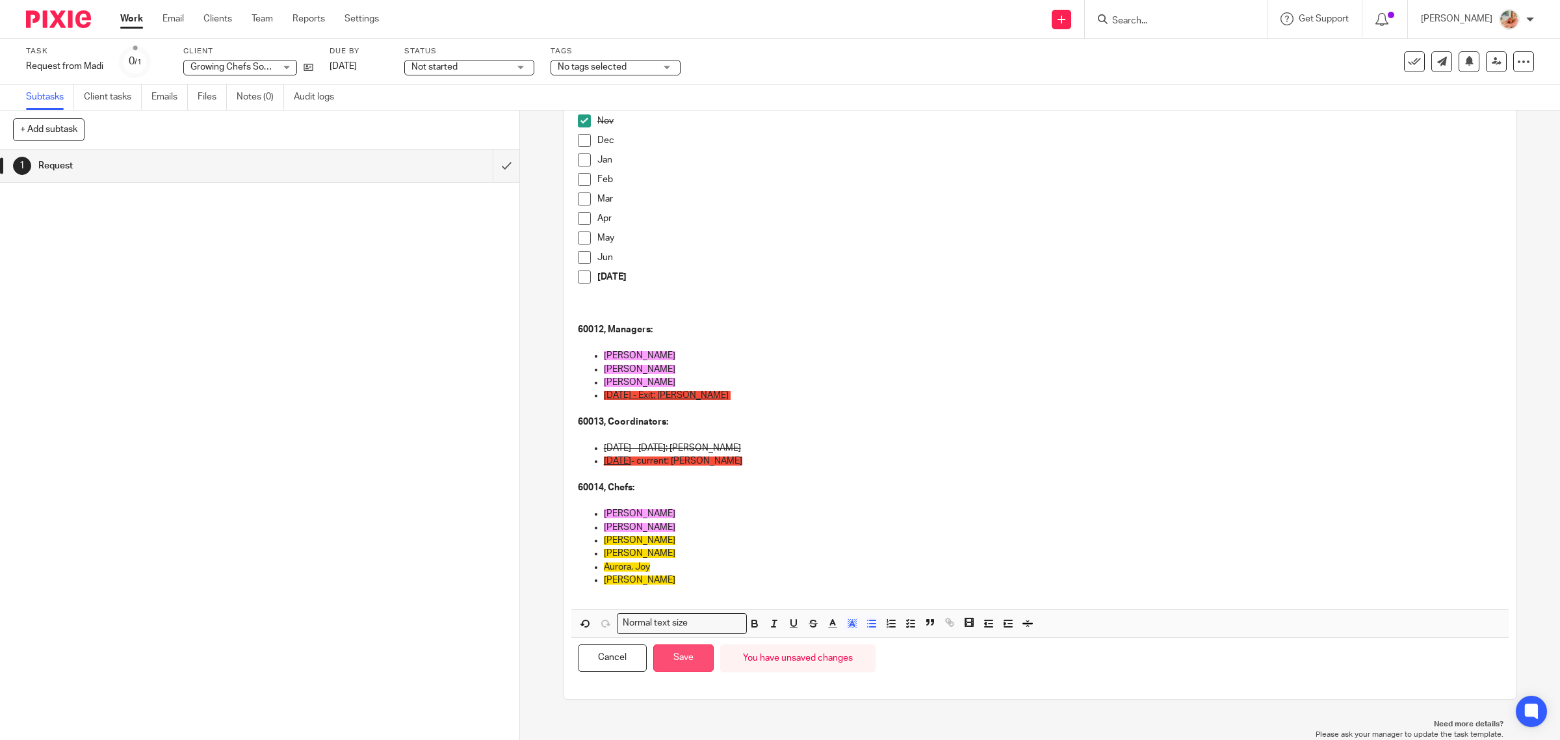
click at [681, 658] on button "Save" at bounding box center [683, 658] width 60 height 28
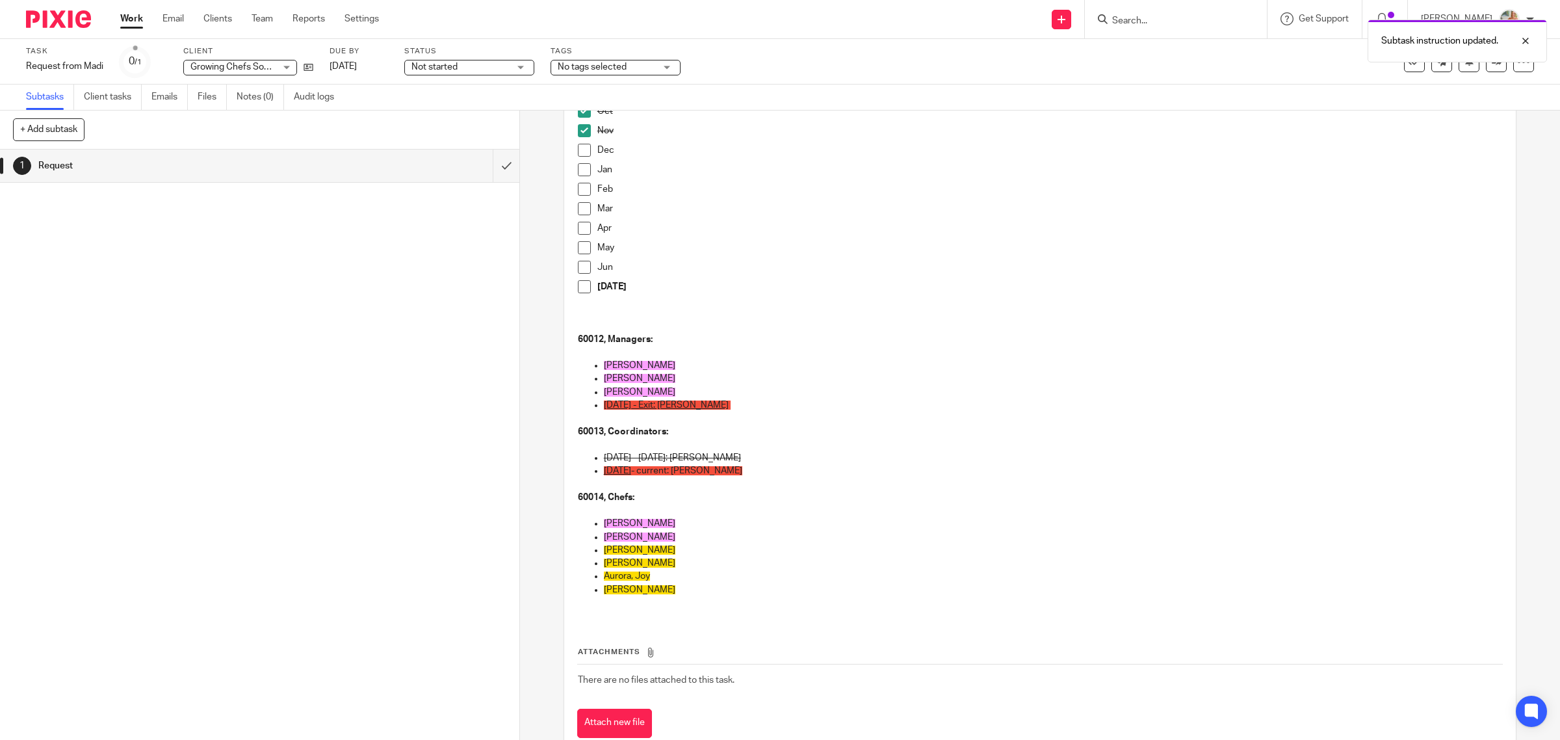
scroll to position [205, 0]
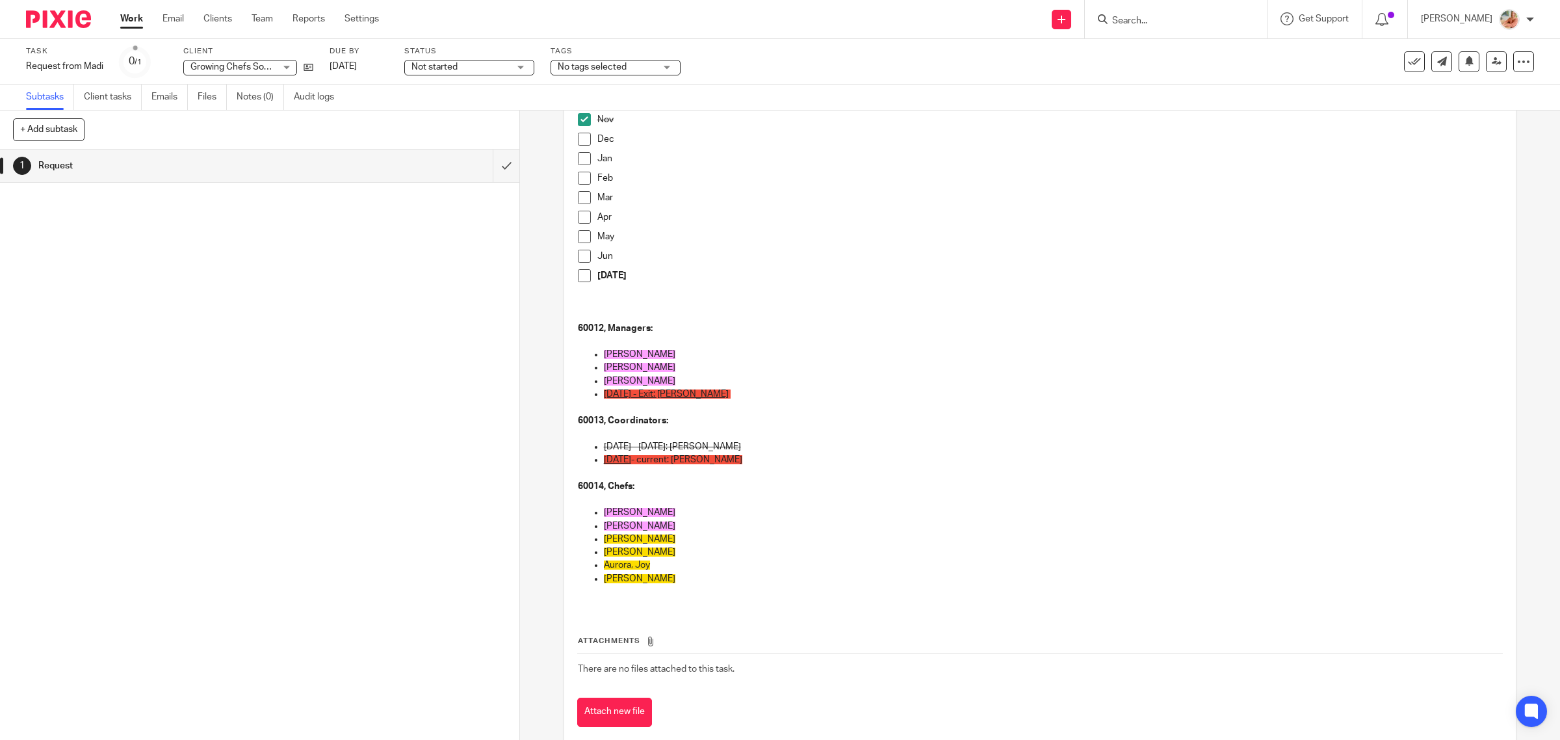
drag, startPoint x: 576, startPoint y: 142, endPoint x: 758, endPoint y: 151, distance: 182.2
click at [579, 142] on span at bounding box center [584, 139] width 13 height 13
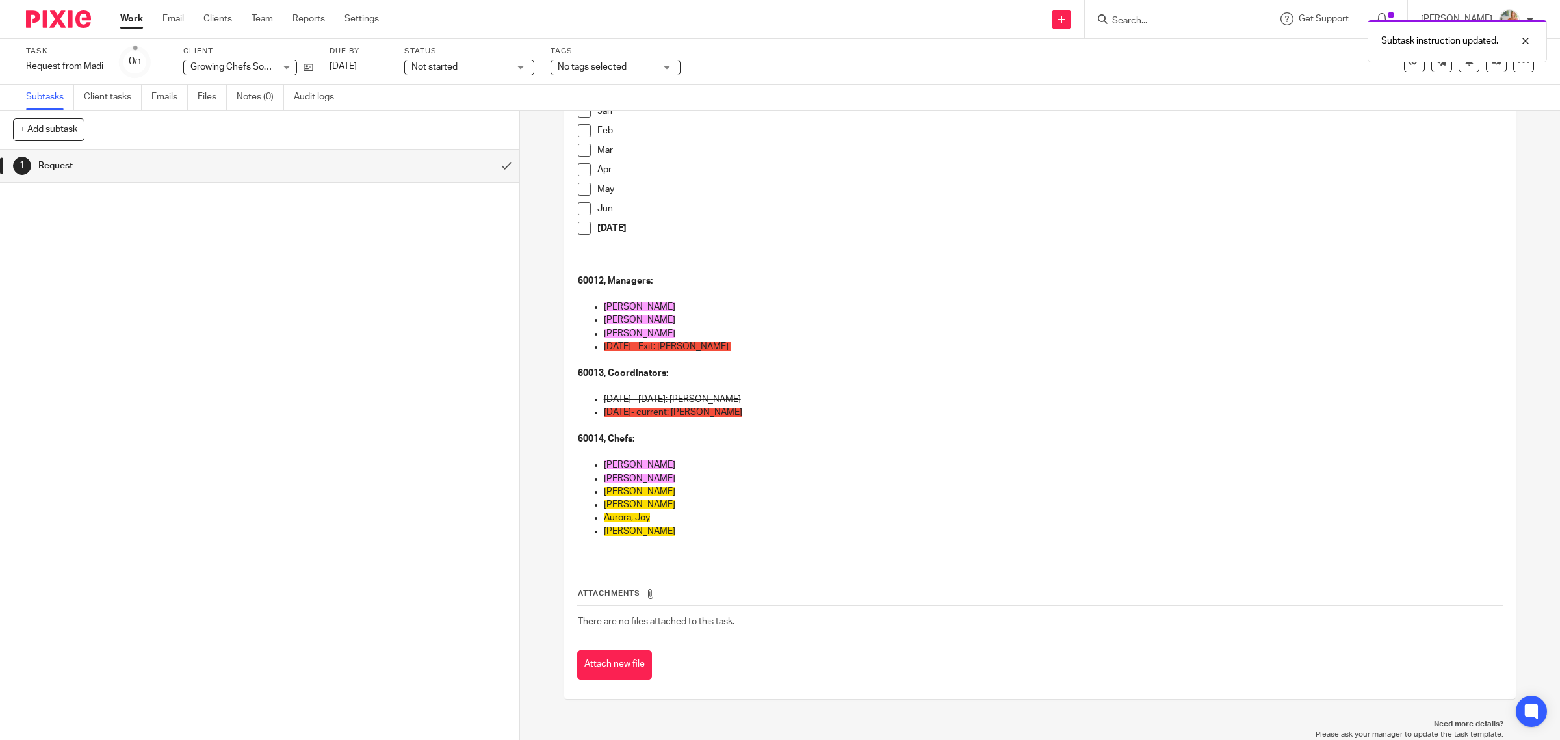
scroll to position [8, 0]
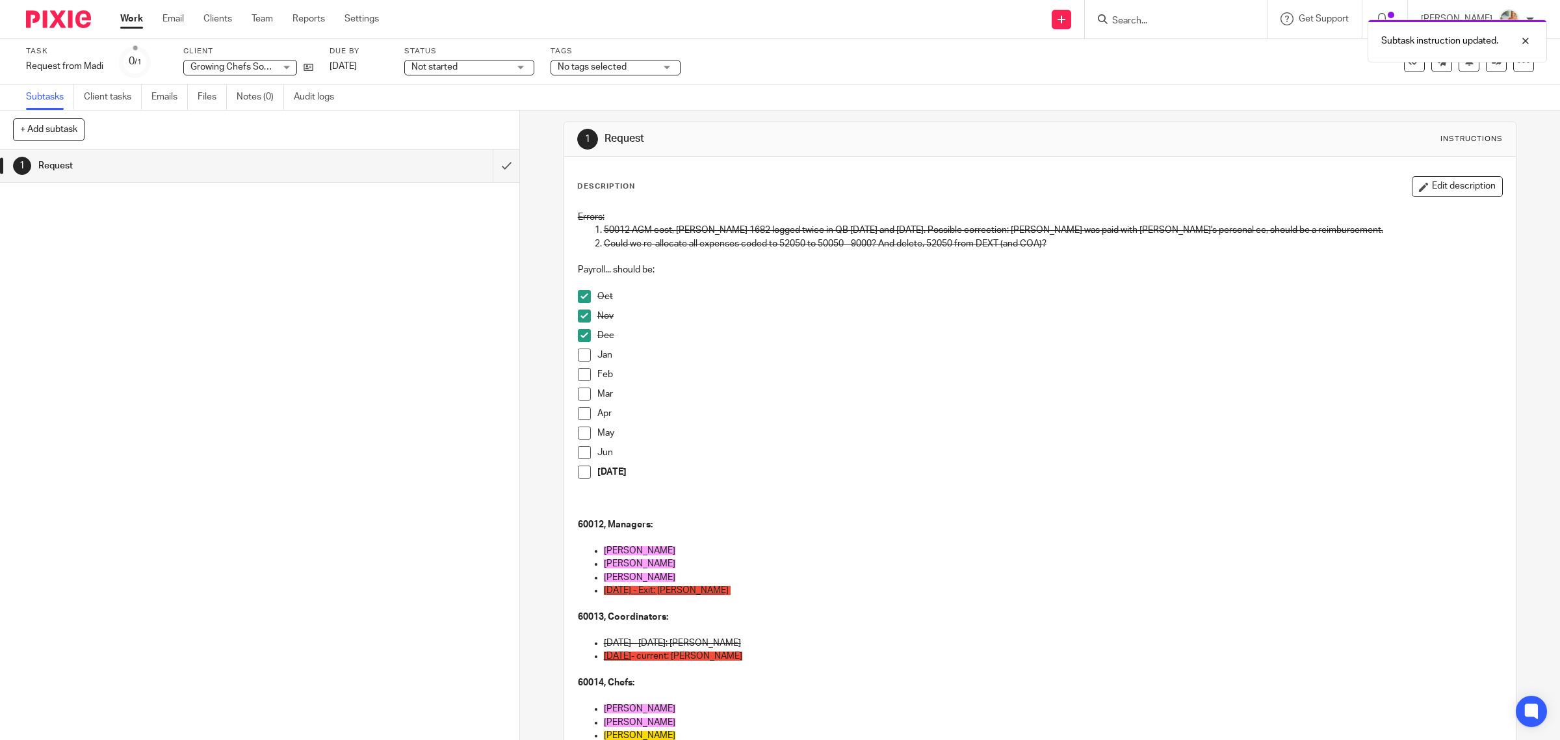
click at [1425, 188] on button "Edit description" at bounding box center [1456, 186] width 91 height 21
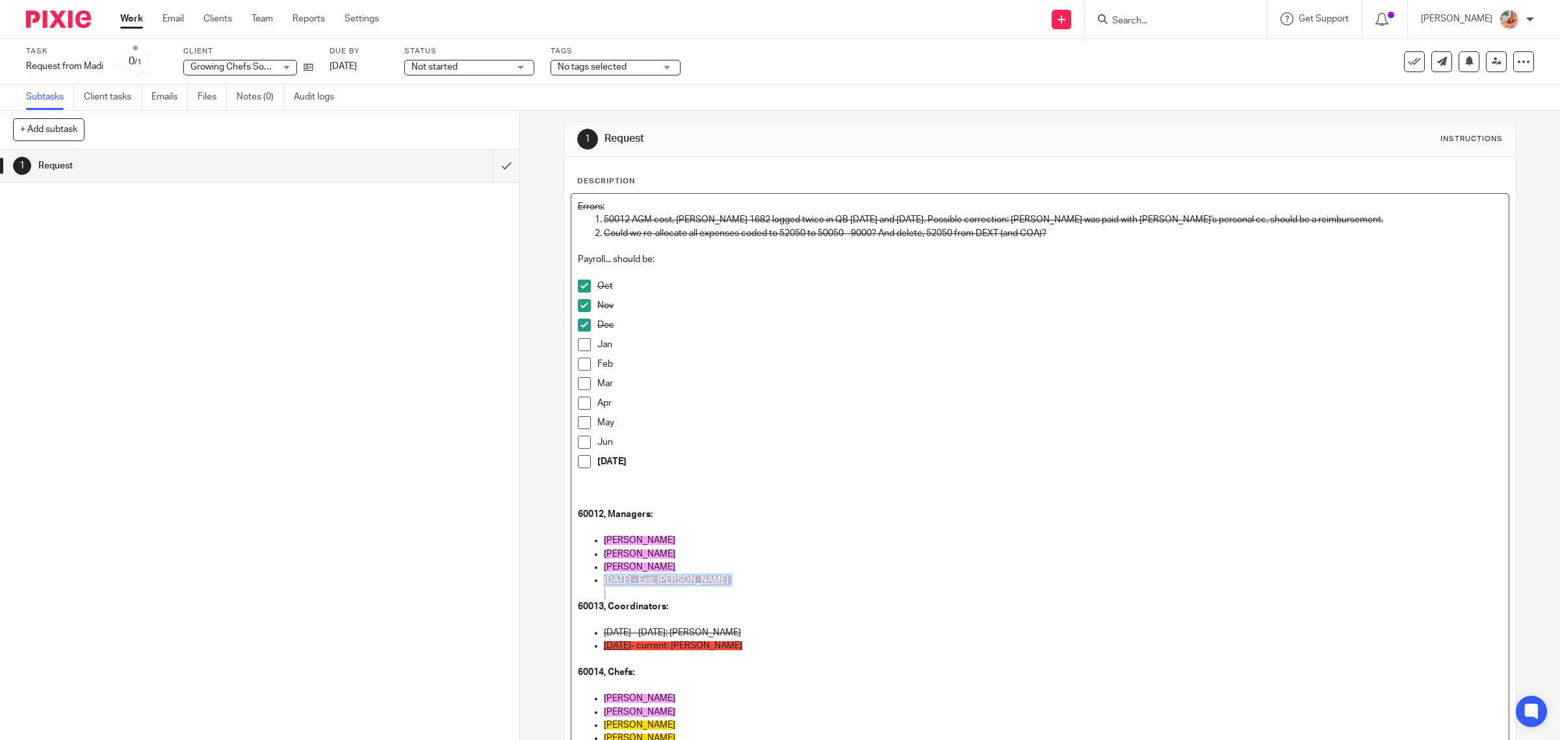
drag, startPoint x: 742, startPoint y: 589, endPoint x: 575, endPoint y: 583, distance: 167.1
click at [578, 583] on ul "Liem, Dana Rapp, Hope Jan 1, 2025 - Exit: Geernaert, Jay" at bounding box center [1040, 573] width 925 height 53
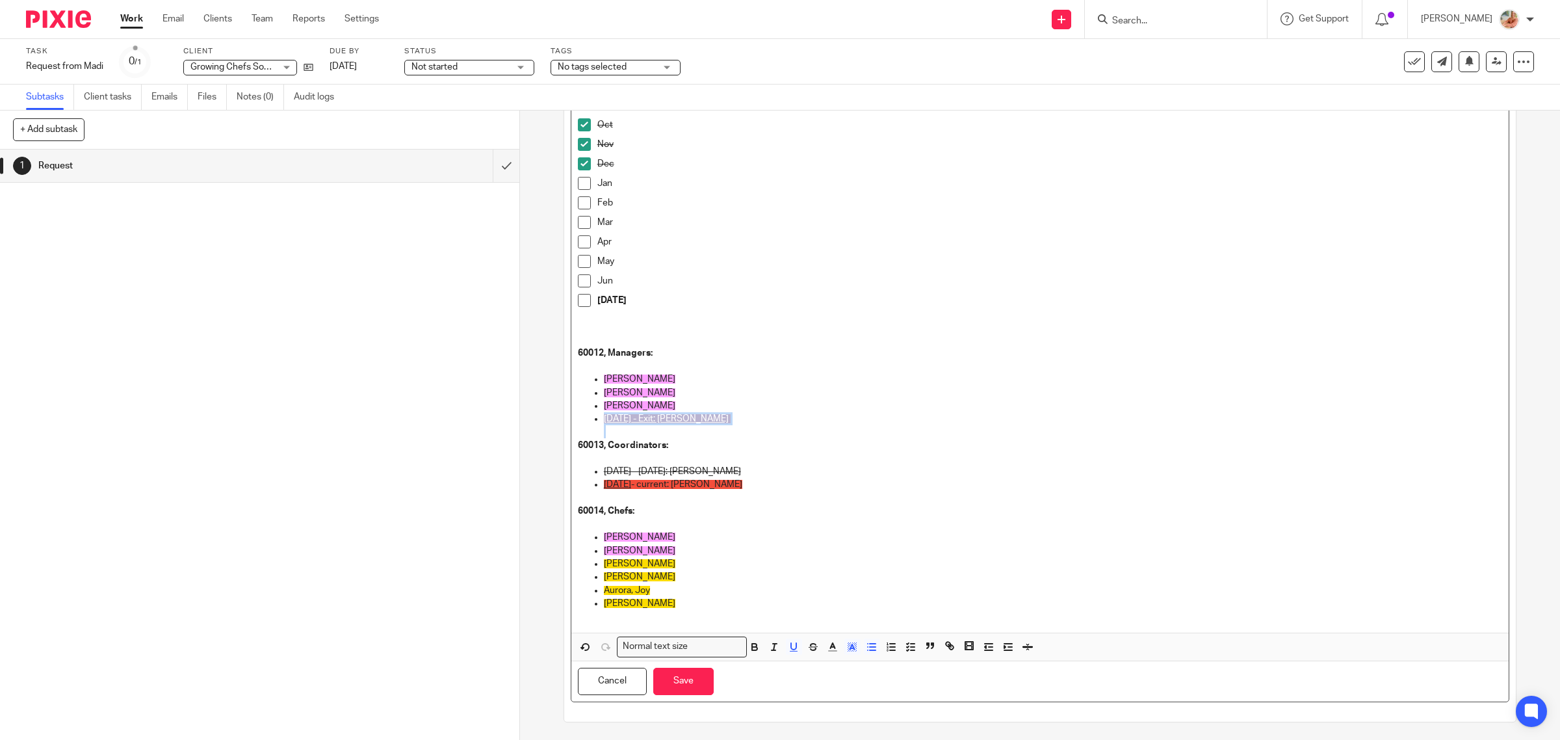
scroll to position [171, 0]
click at [846, 650] on icon "button" at bounding box center [852, 645] width 12 height 12
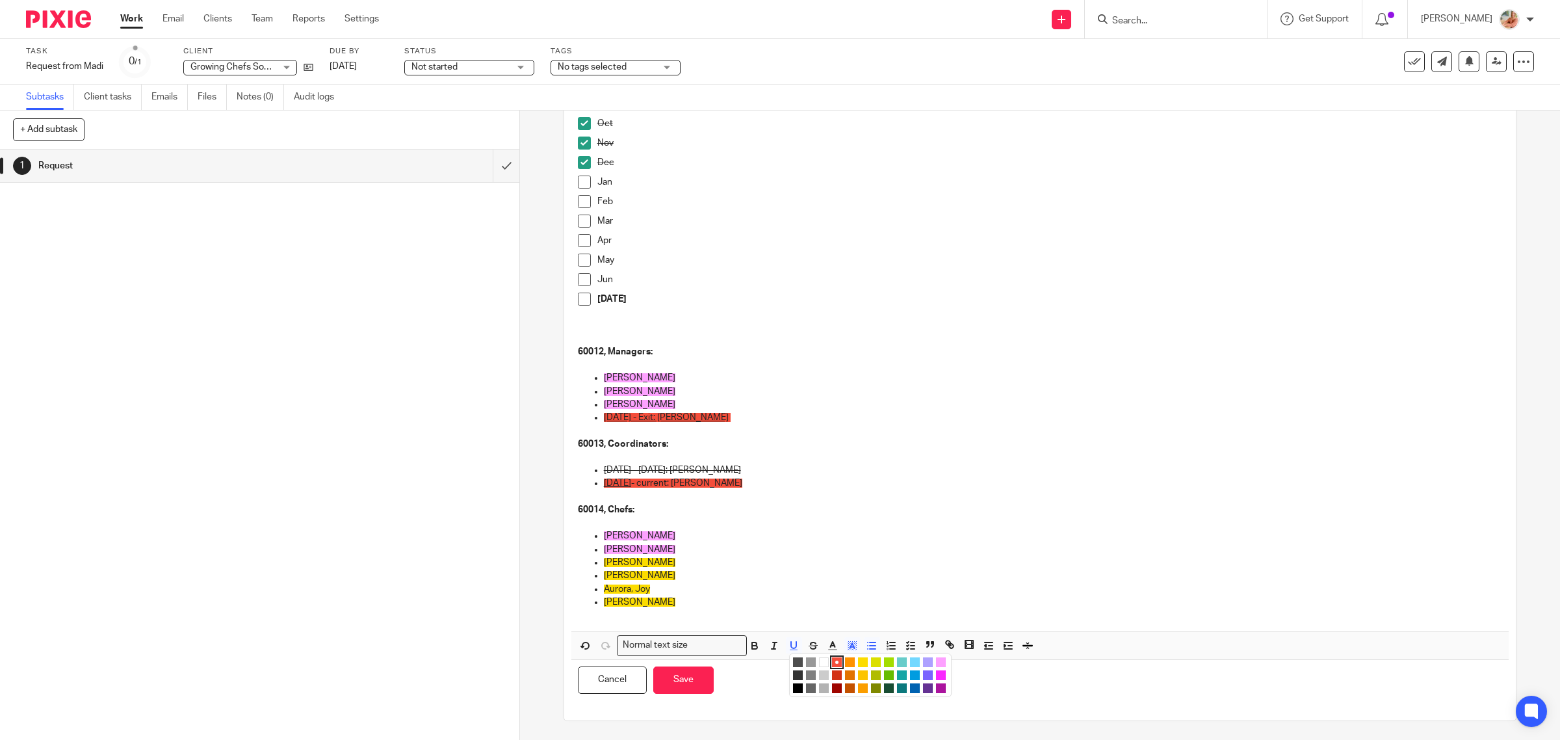
click at [936, 664] on li "color:#FDA1FF" at bounding box center [941, 662] width 10 height 10
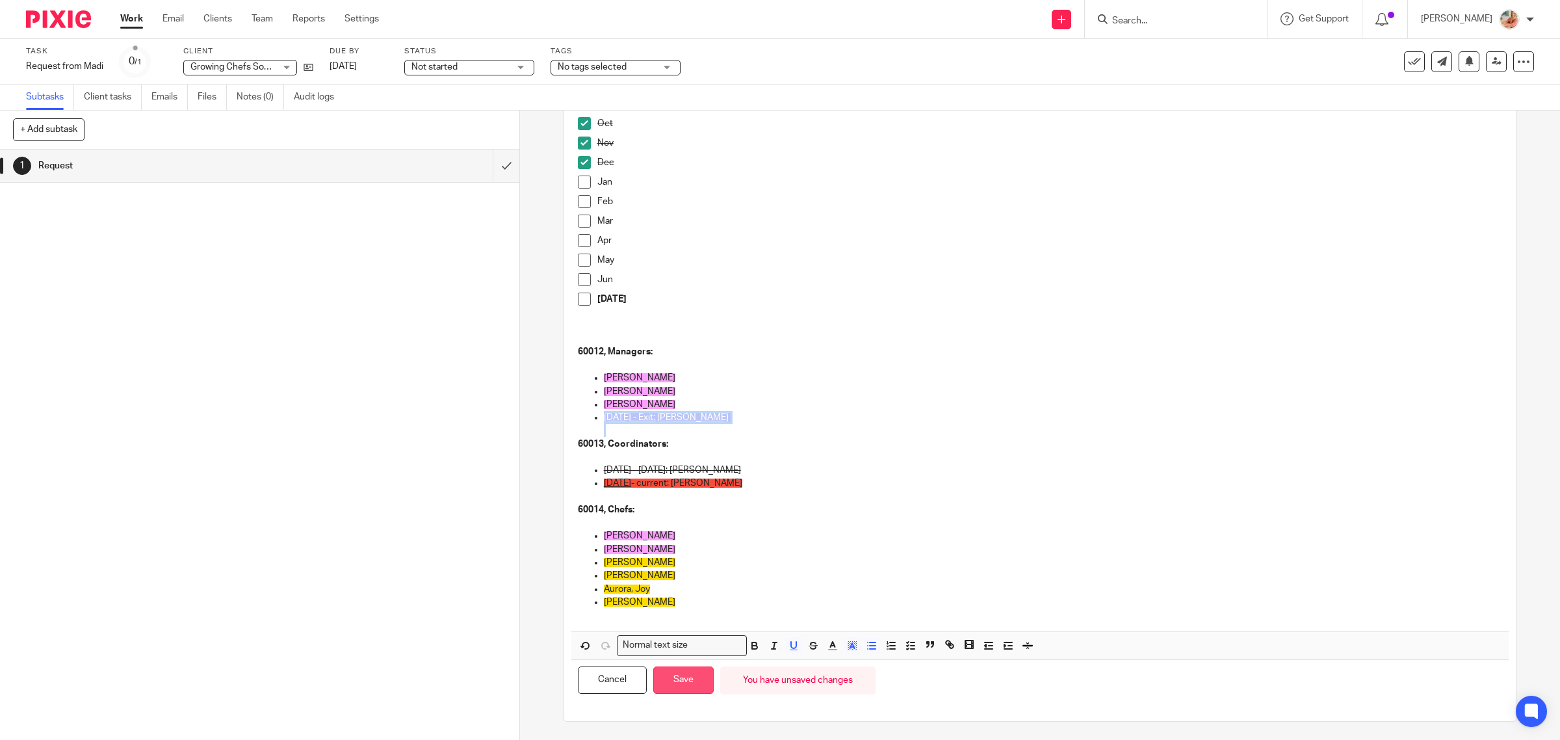
click at [699, 678] on button "Save" at bounding box center [683, 680] width 60 height 28
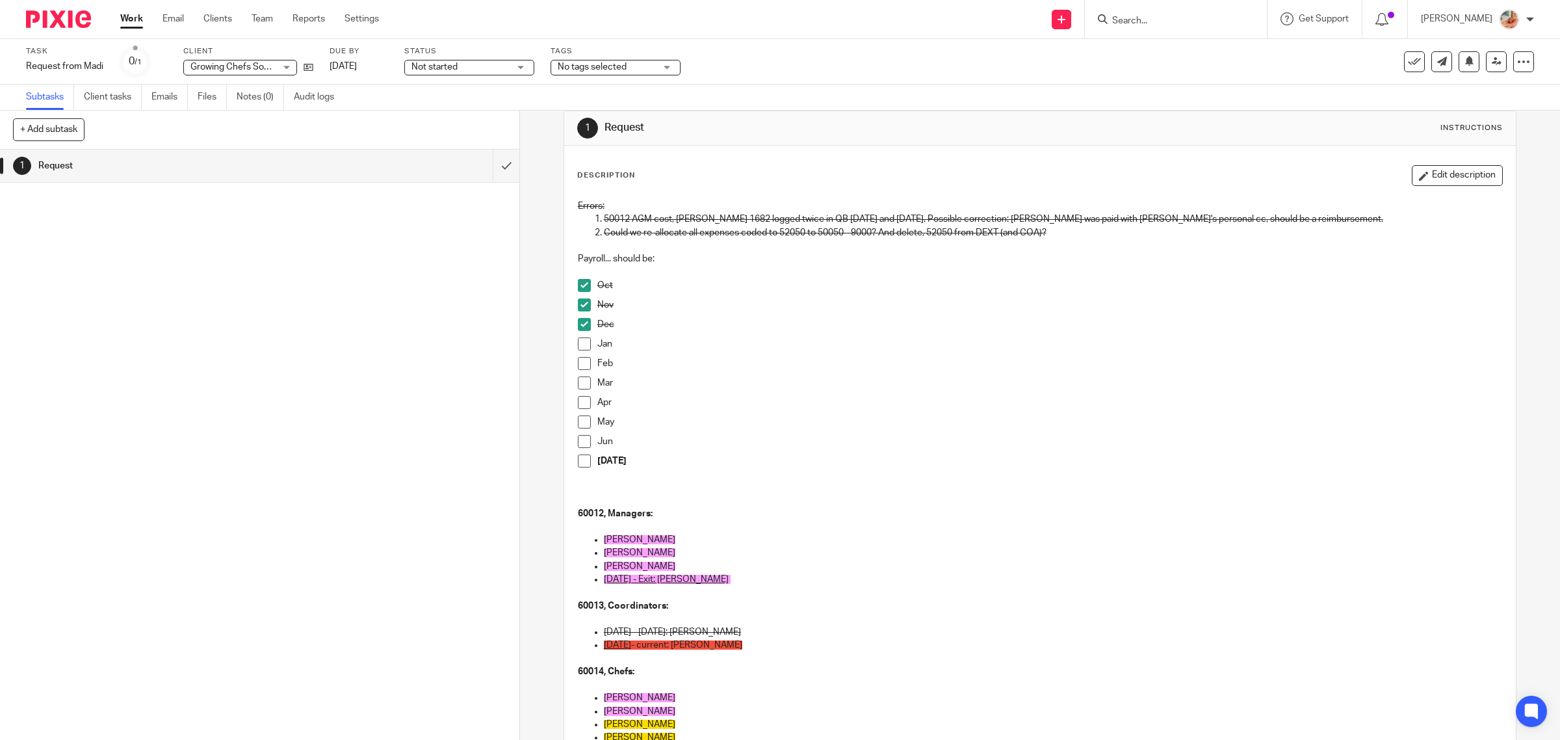
scroll to position [0, 0]
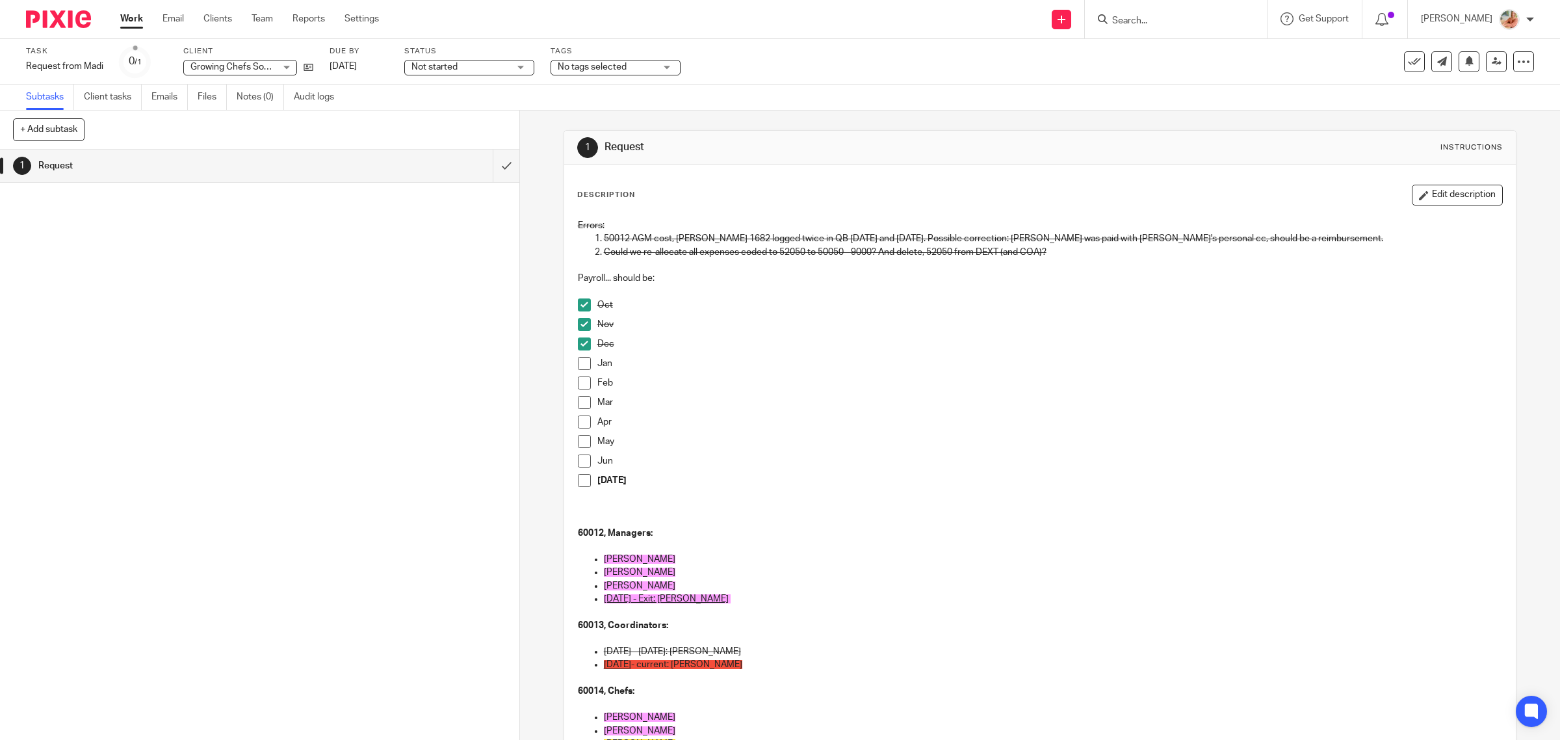
drag, startPoint x: 1398, startPoint y: 197, endPoint x: 1313, endPoint y: 286, distance: 122.7
click at [1419, 196] on icon "button" at bounding box center [1424, 195] width 10 height 10
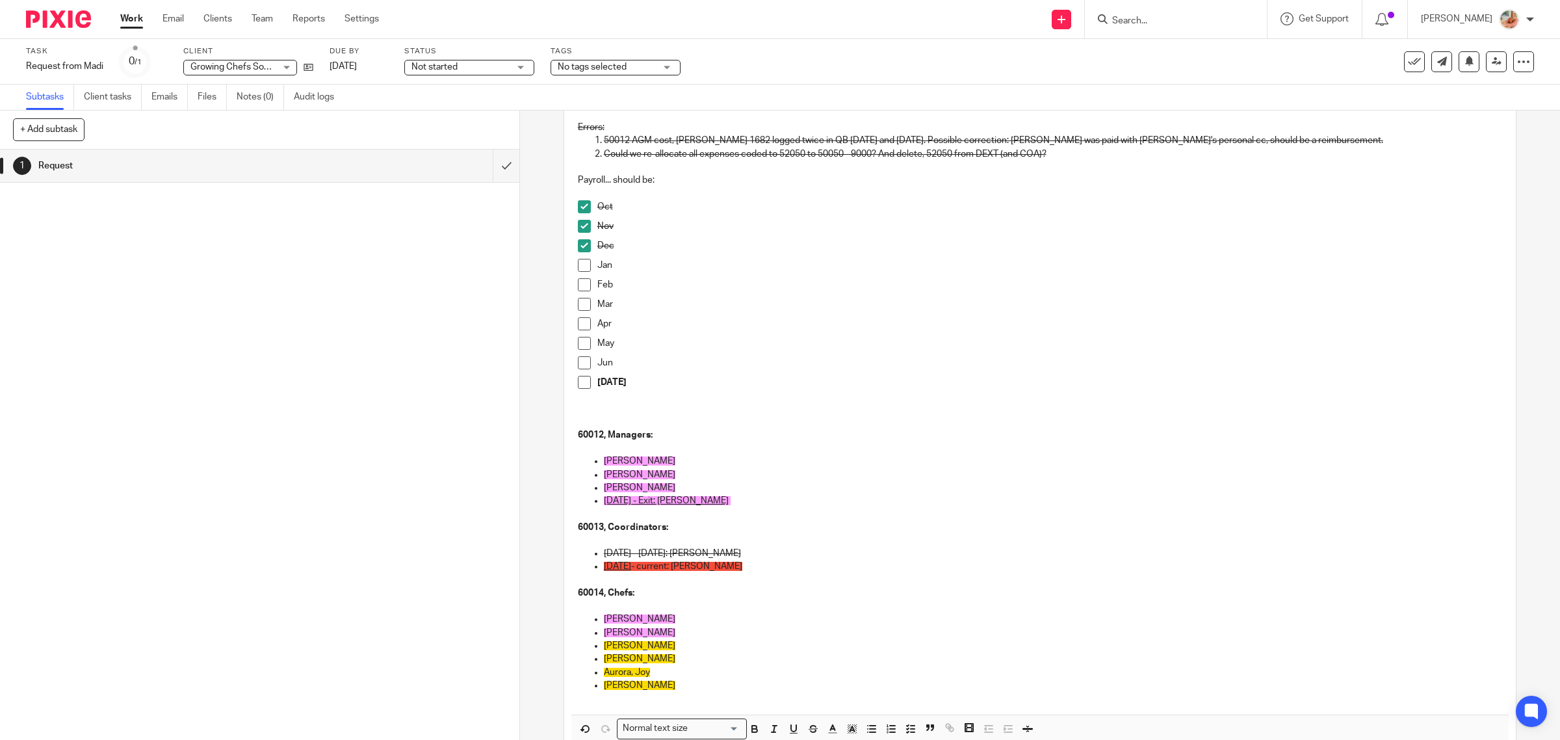
scroll to position [194, 0]
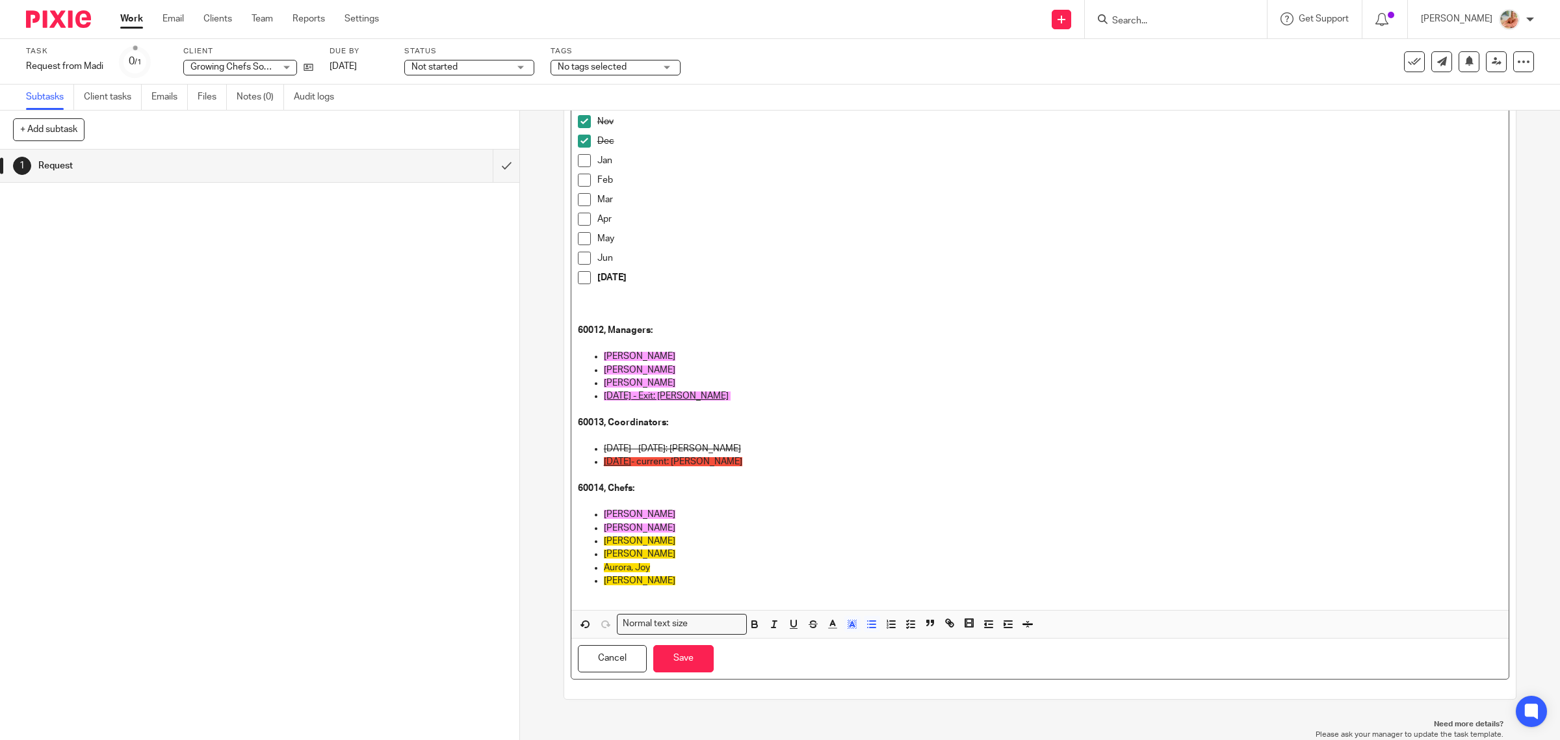
drag, startPoint x: 701, startPoint y: 582, endPoint x: 590, endPoint y: 582, distance: 110.5
click at [604, 582] on li "Thompson, Natasha" at bounding box center [1053, 587] width 899 height 27
click at [850, 622] on polyline "button" at bounding box center [852, 623] width 5 height 5
drag, startPoint x: 936, startPoint y: 641, endPoint x: 928, endPoint y: 642, distance: 8.5
click at [937, 641] on li "color:#FDA1FF" at bounding box center [941, 641] width 10 height 10
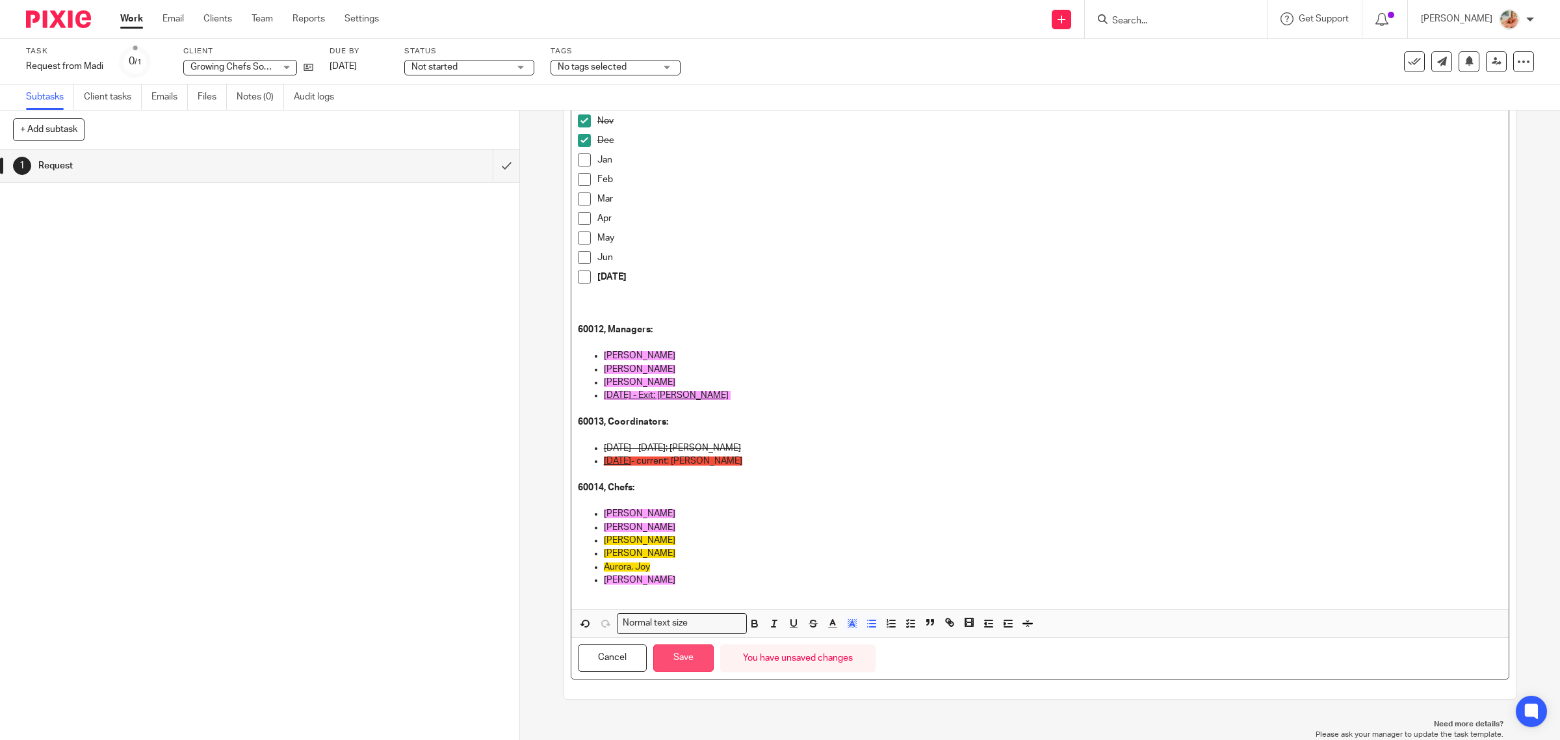
click at [689, 660] on button "Save" at bounding box center [683, 658] width 60 height 28
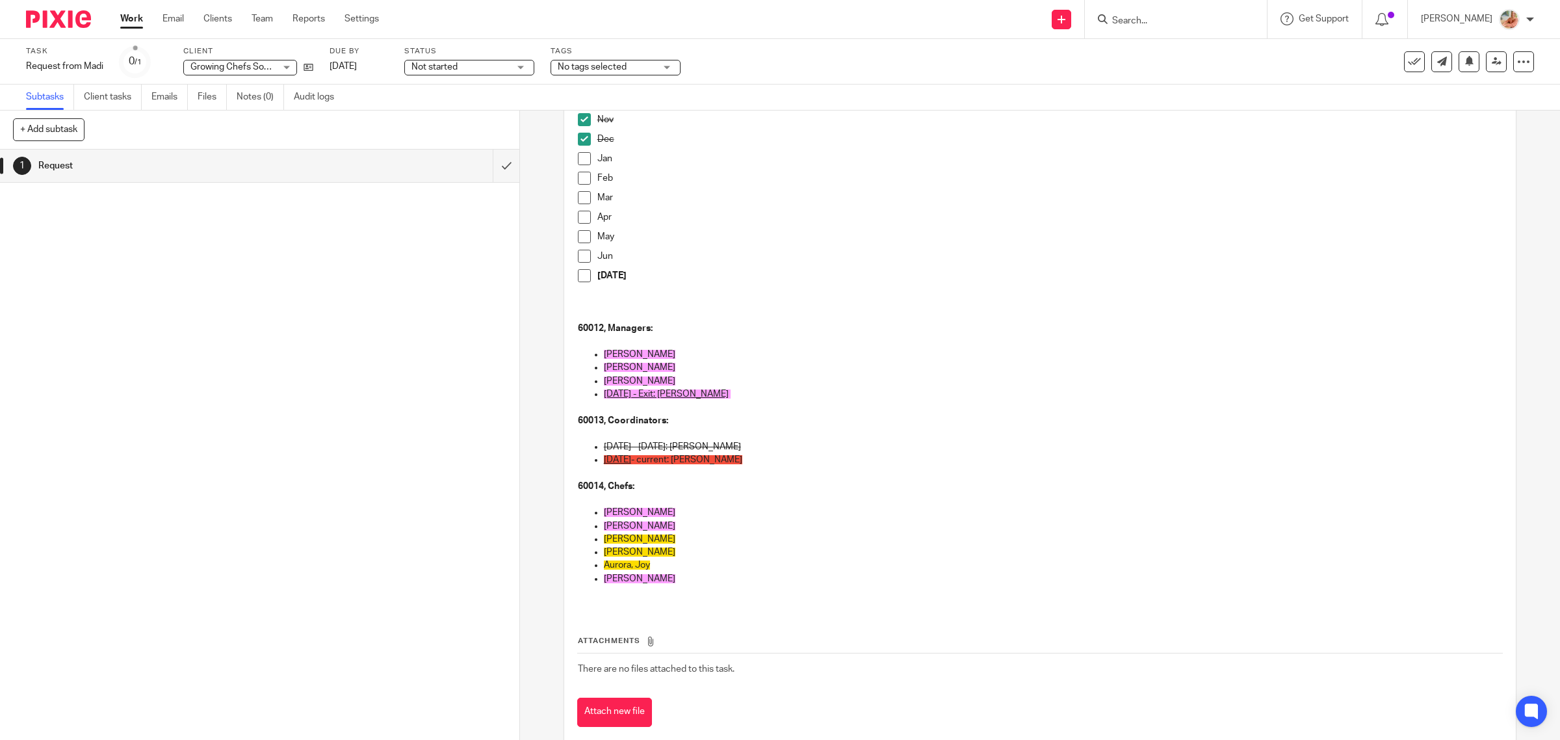
drag, startPoint x: 582, startPoint y: 161, endPoint x: 596, endPoint y: 161, distance: 14.3
click at [582, 161] on span at bounding box center [584, 158] width 13 height 13
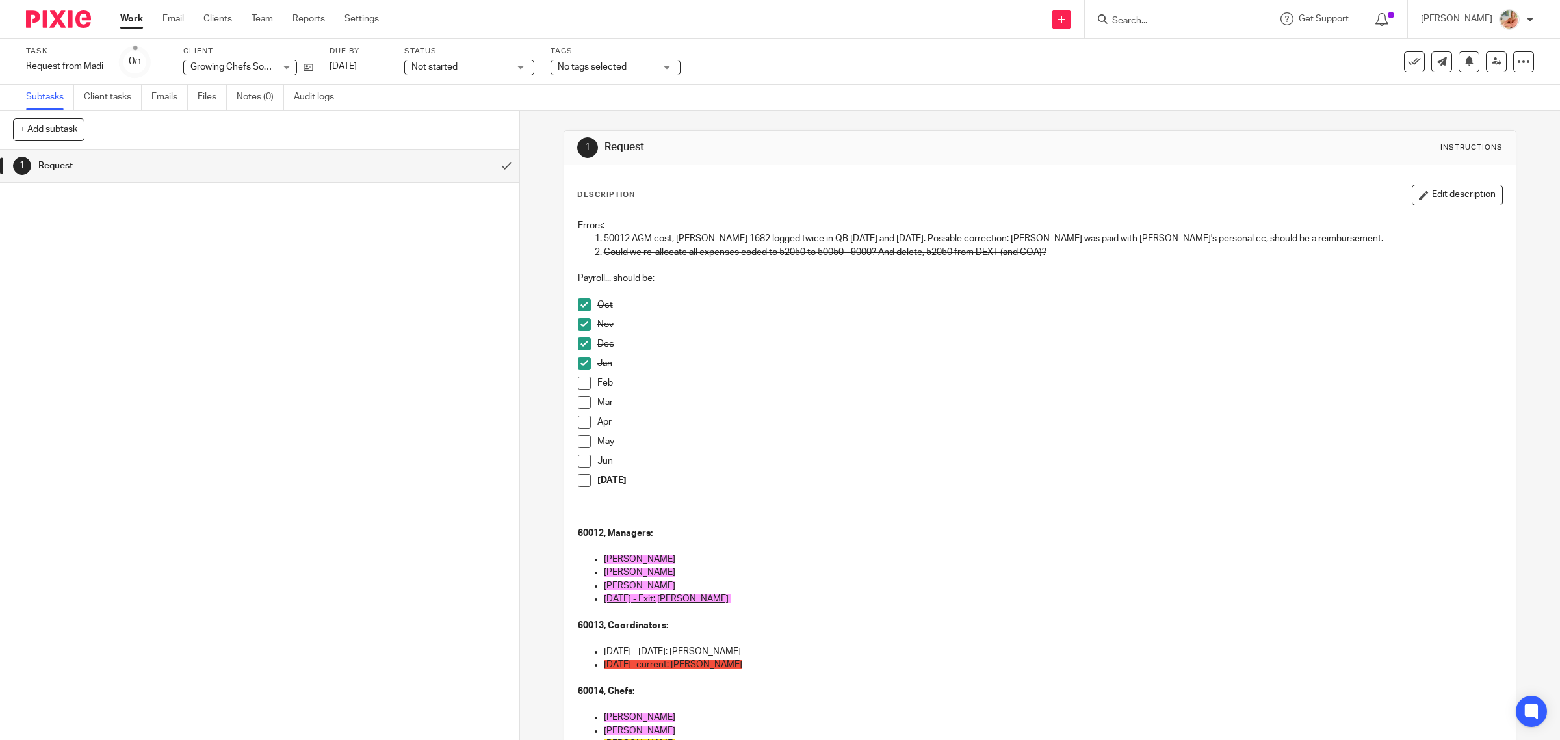
click at [1411, 200] on button "Edit description" at bounding box center [1456, 195] width 91 height 21
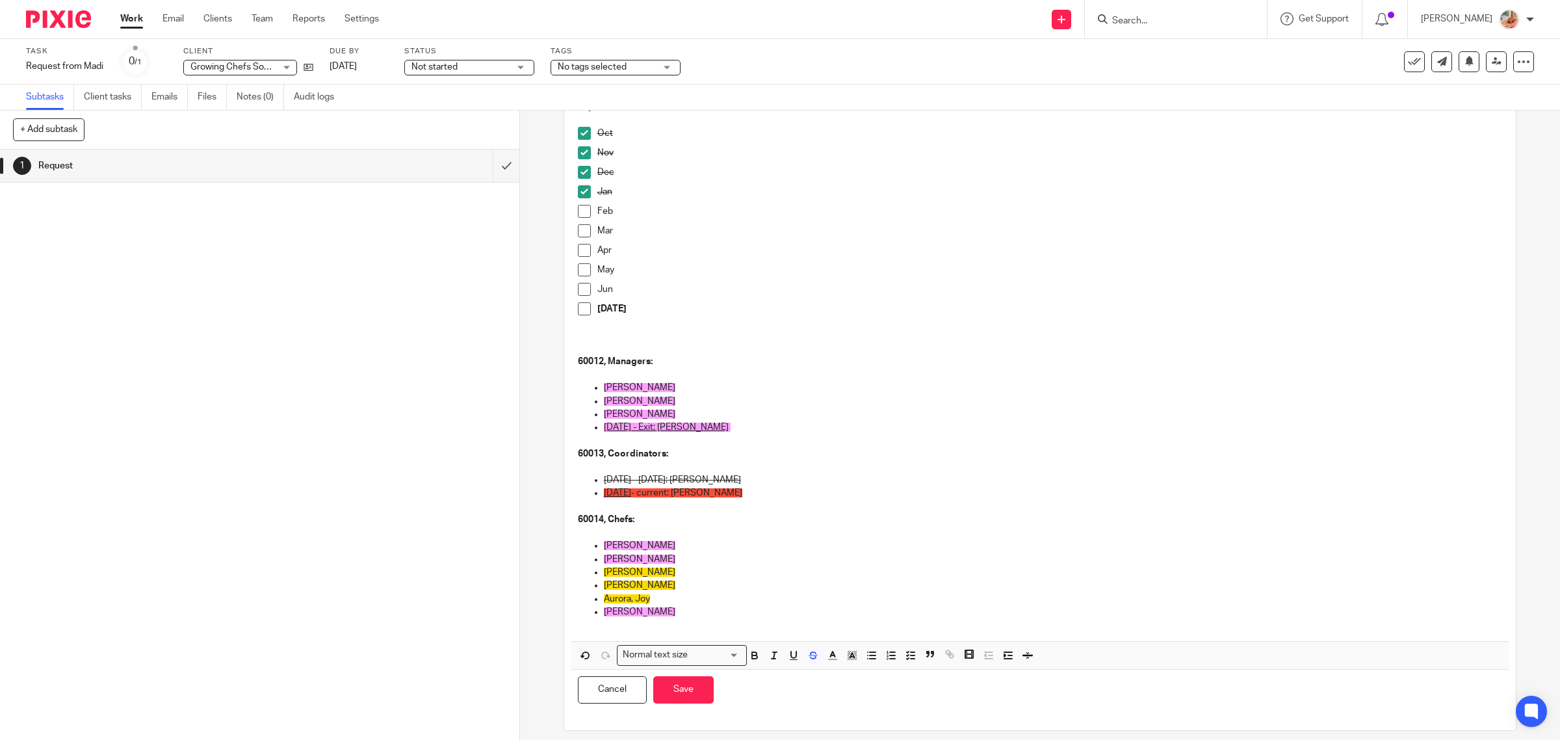
scroll to position [162, 0]
drag, startPoint x: 739, startPoint y: 472, endPoint x: 566, endPoint y: 465, distance: 173.0
click at [571, 465] on div "Errors: 50012 AGM cost, Bill 1682 logged twice in QB 04/02/2025 and 06/30/2025.…" at bounding box center [1040, 340] width 938 height 600
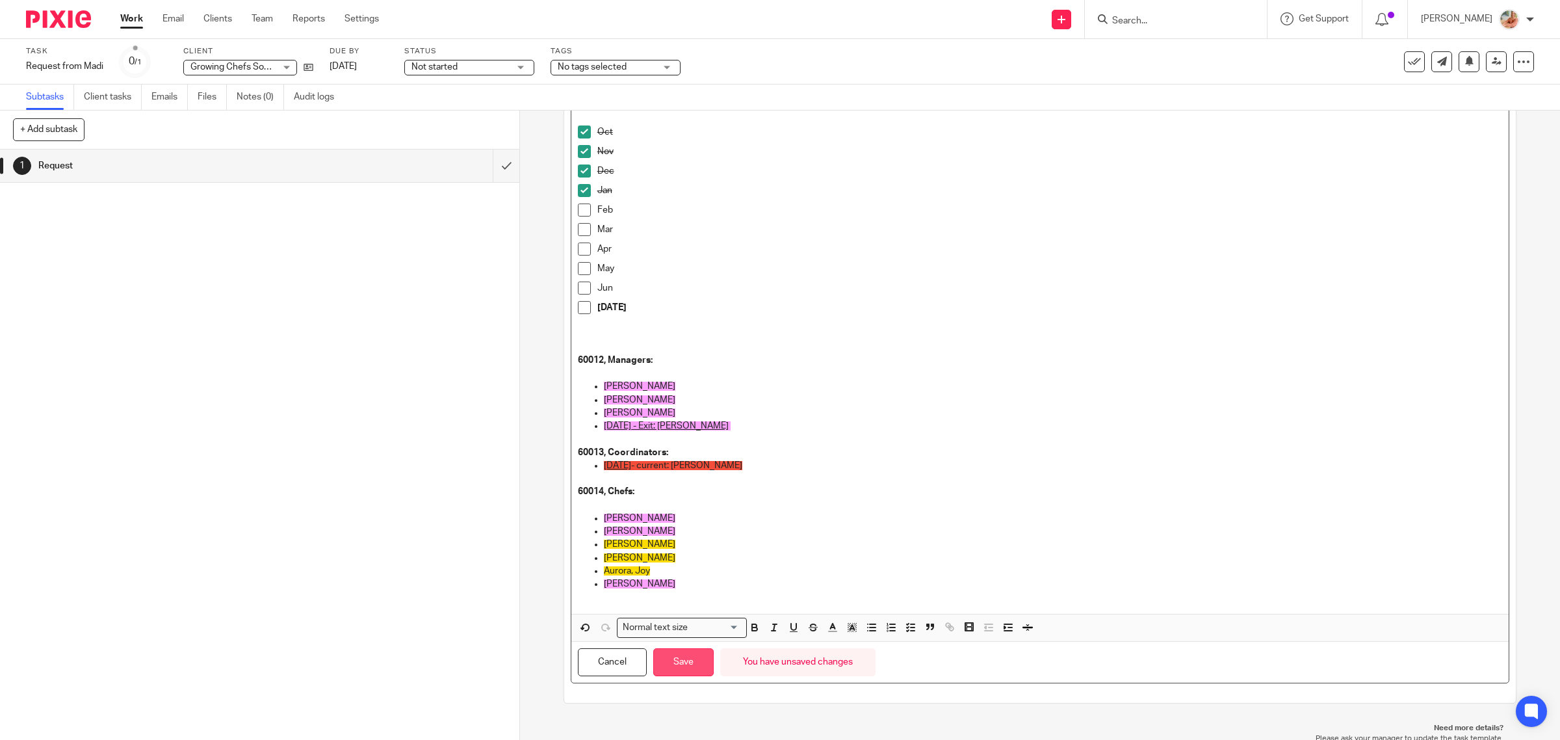
click at [680, 675] on button "Save" at bounding box center [683, 662] width 60 height 28
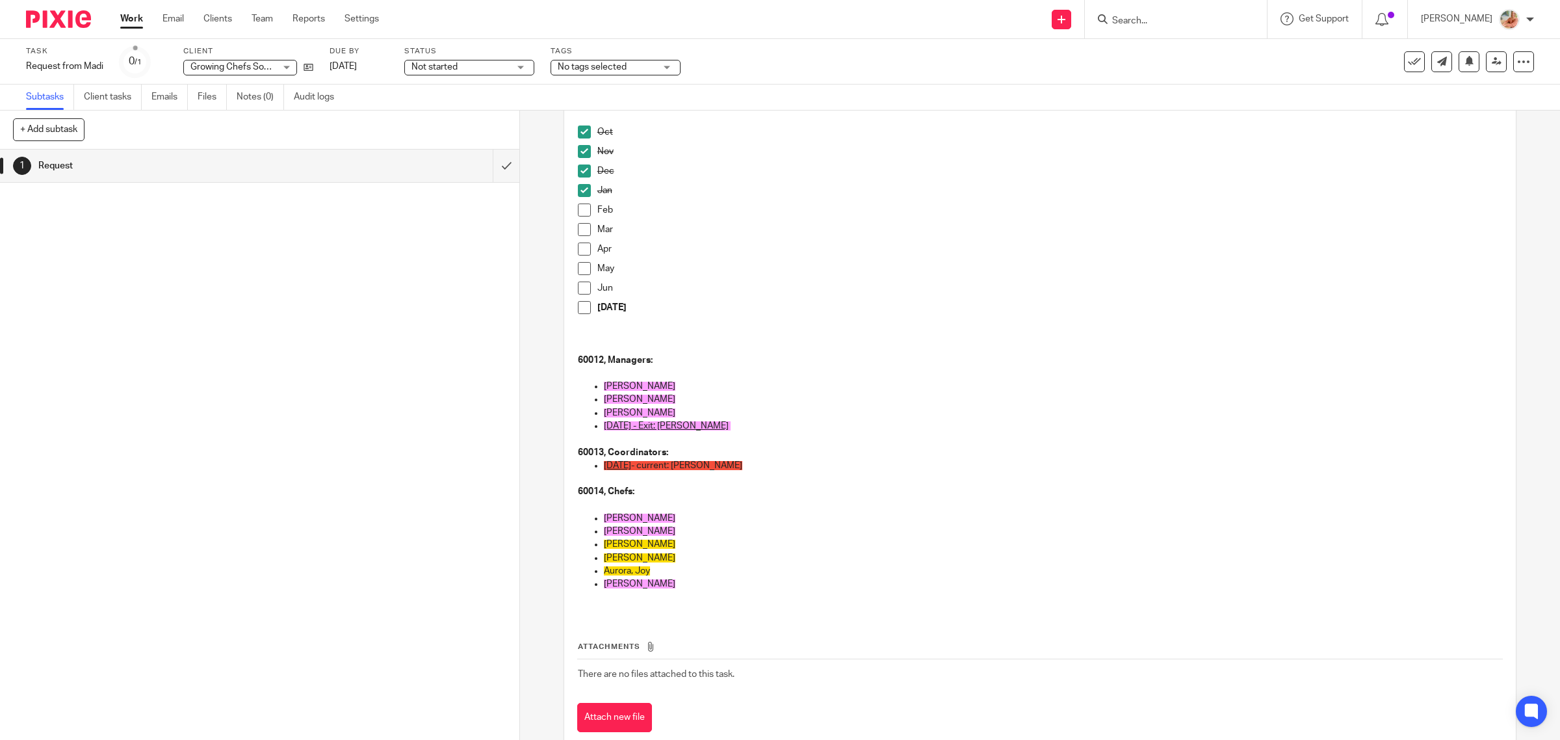
click at [578, 210] on span at bounding box center [584, 209] width 13 height 13
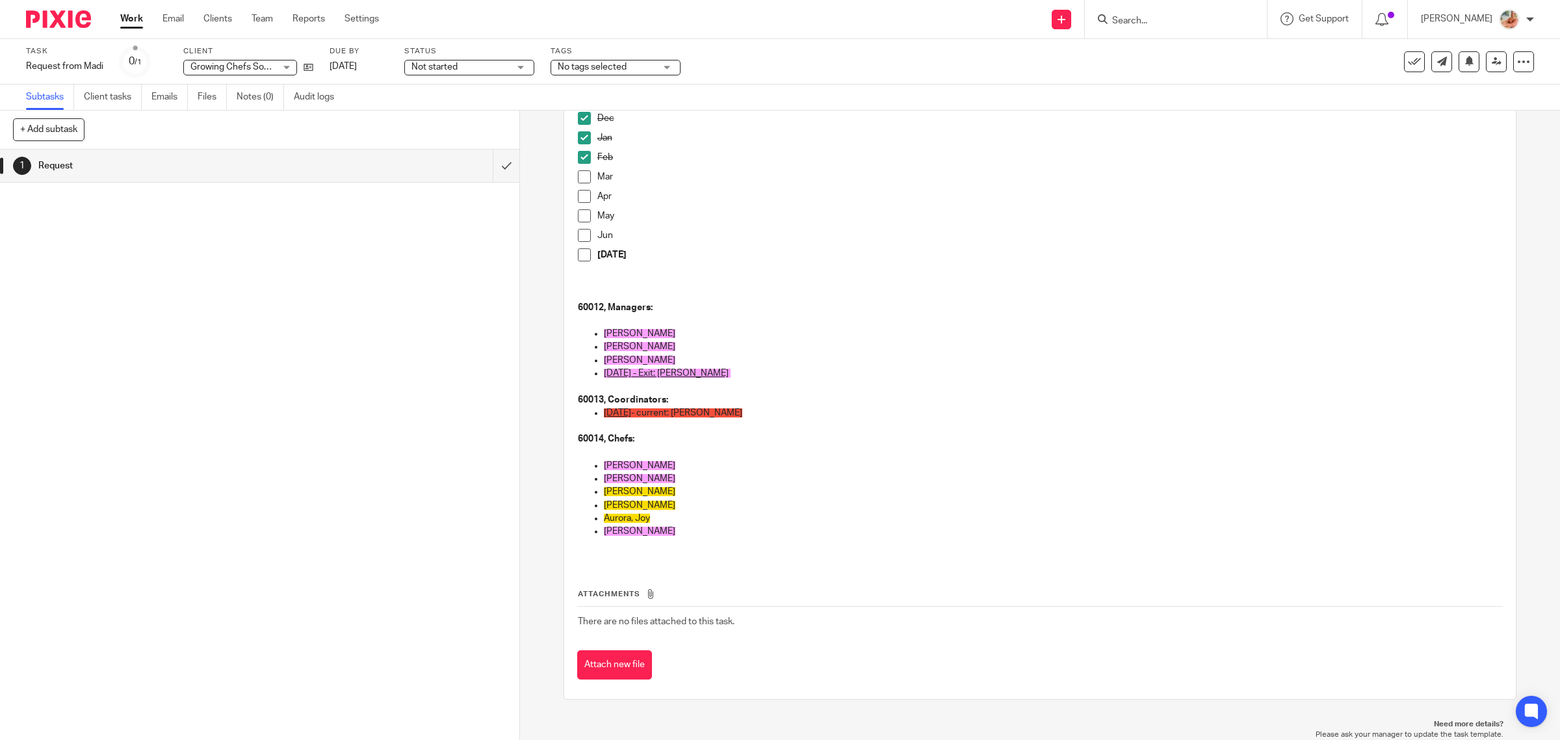
scroll to position [0, 0]
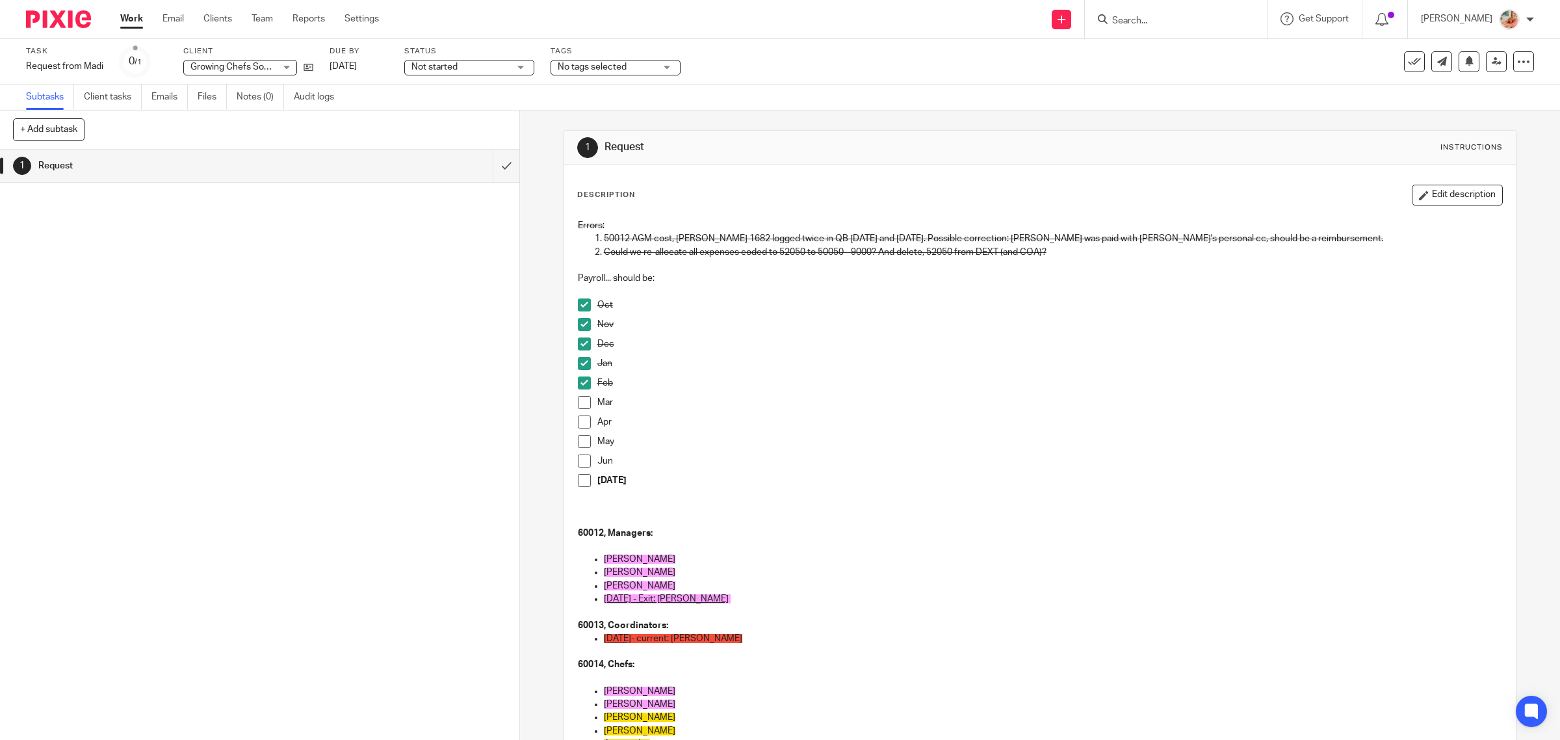
click at [1454, 190] on button "Edit description" at bounding box center [1456, 195] width 91 height 21
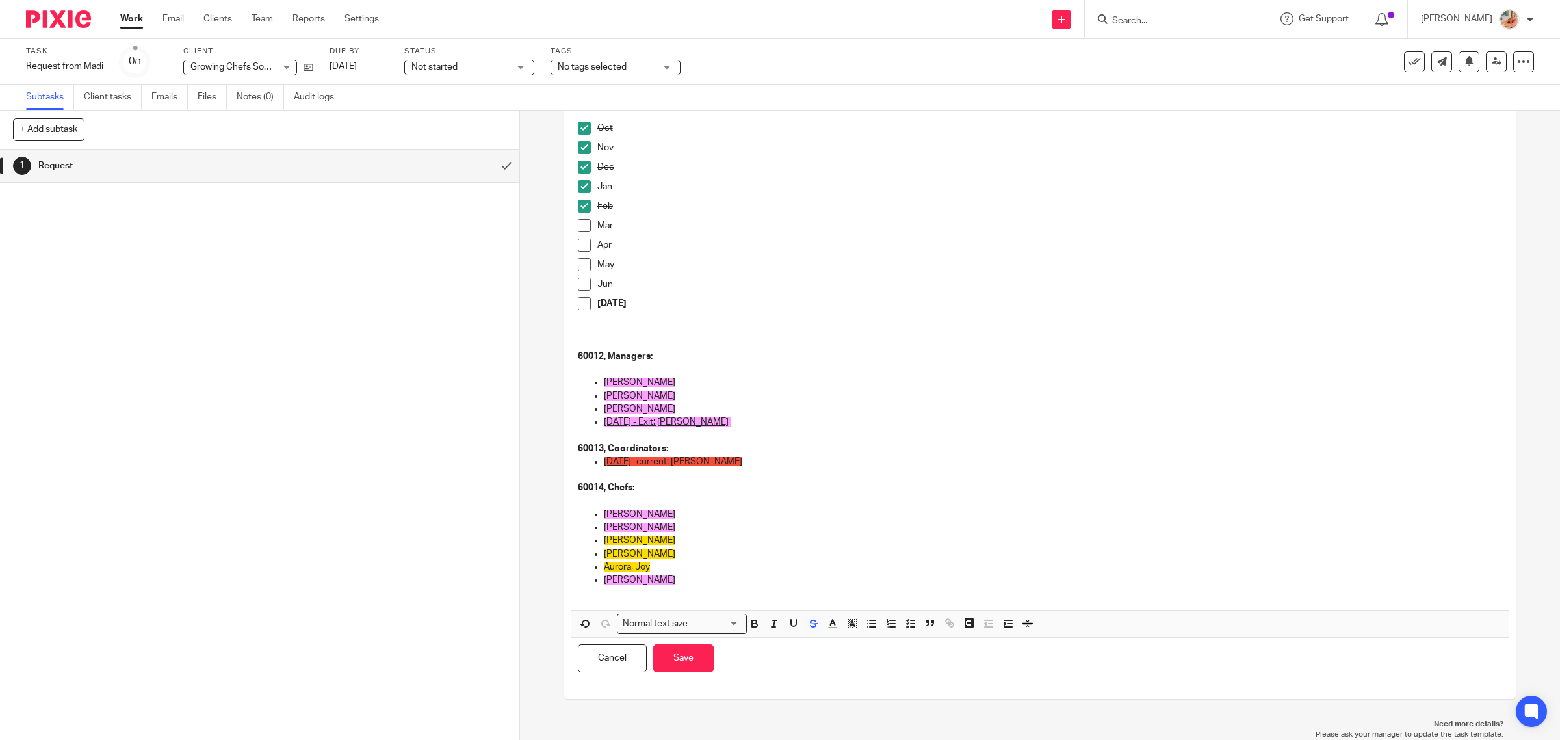
scroll to position [168, 0]
drag, startPoint x: 680, startPoint y: 517, endPoint x: 593, endPoint y: 513, distance: 87.8
click at [593, 513] on ul "Sawyer, Natasha Schell, Dallan Warszycki, Peter Leow, Christopher Aurora, Joy T…" at bounding box center [1040, 554] width 925 height 92
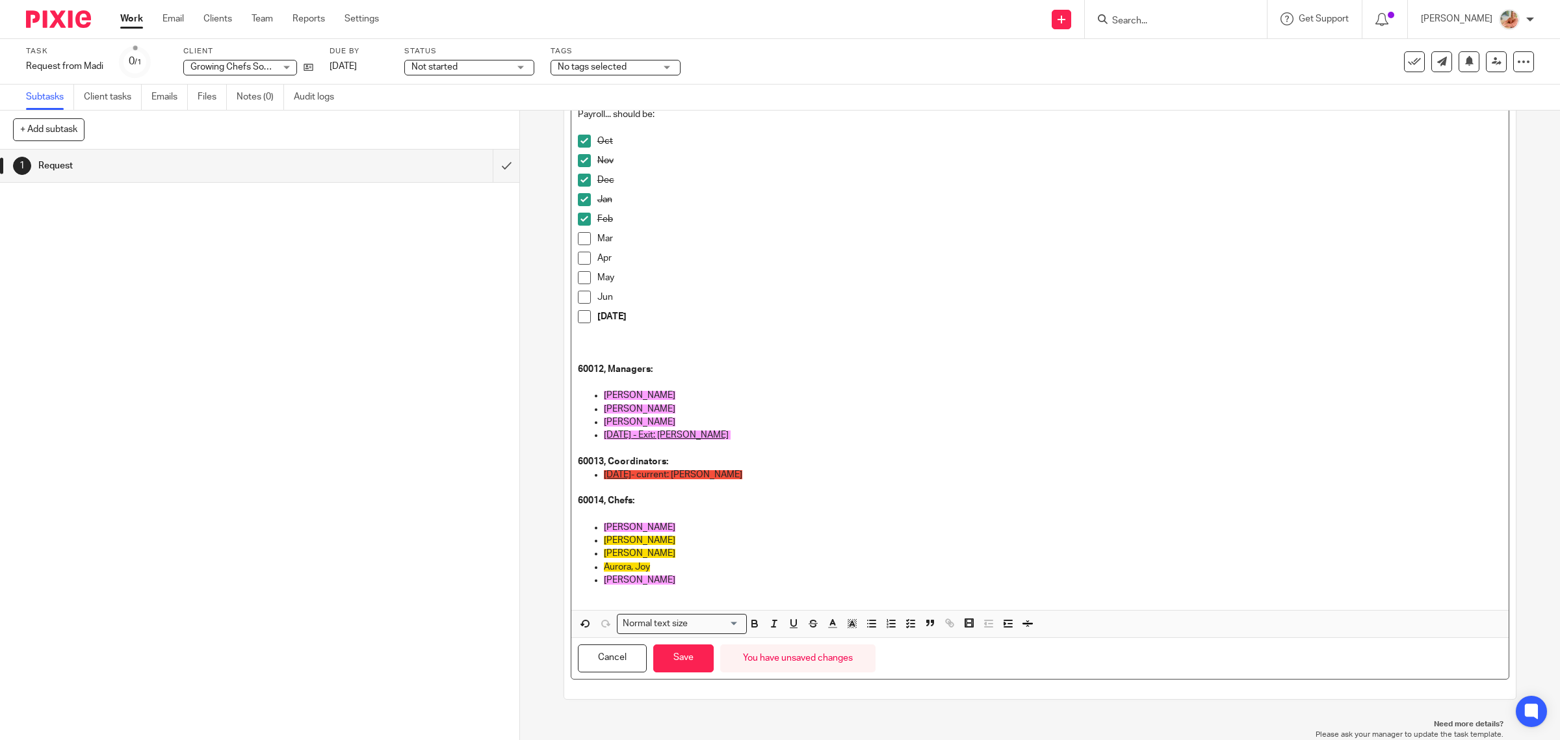
scroll to position [155, 0]
click at [673, 665] on button "Save" at bounding box center [683, 658] width 60 height 28
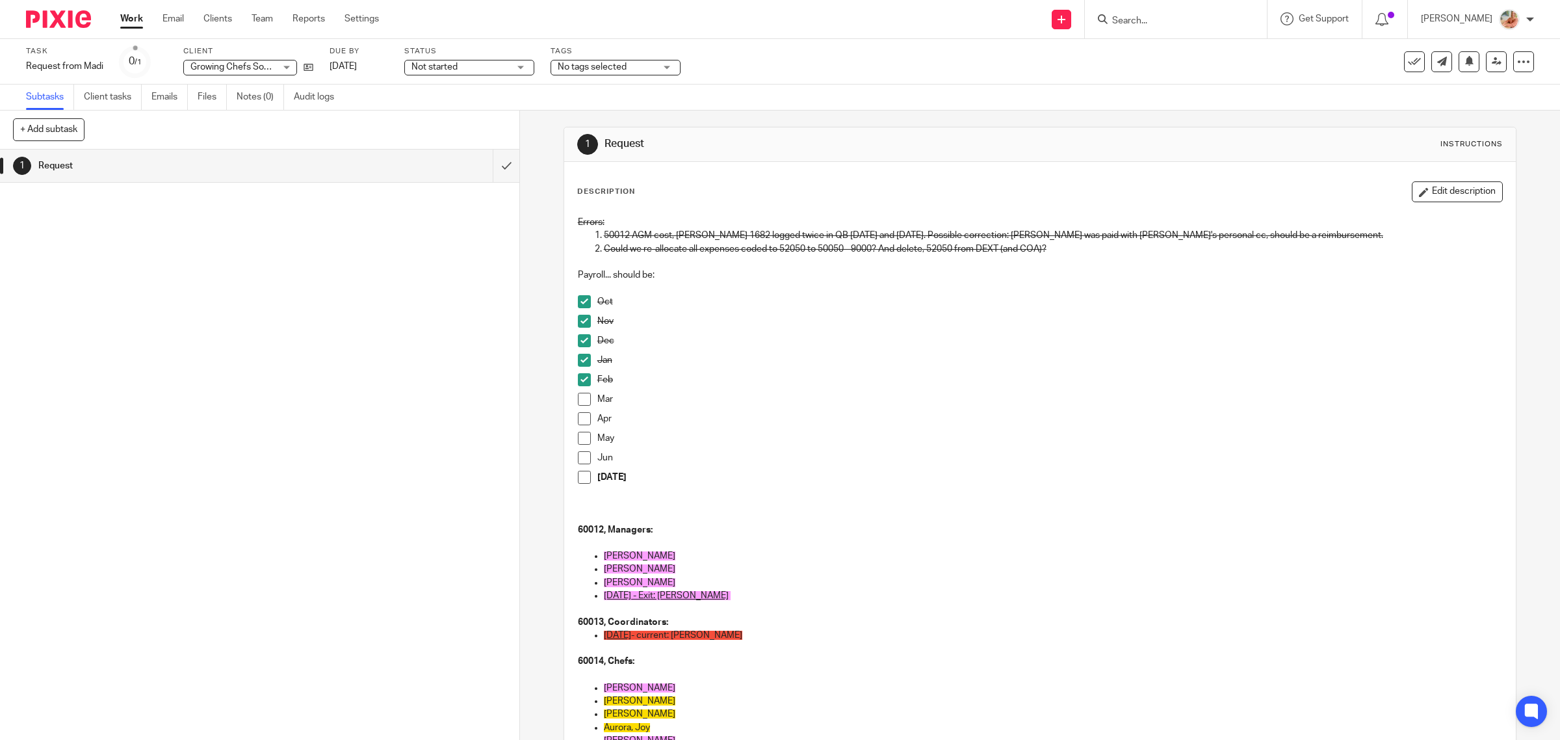
scroll to position [0, 0]
click at [1423, 197] on button "Edit description" at bounding box center [1456, 195] width 91 height 21
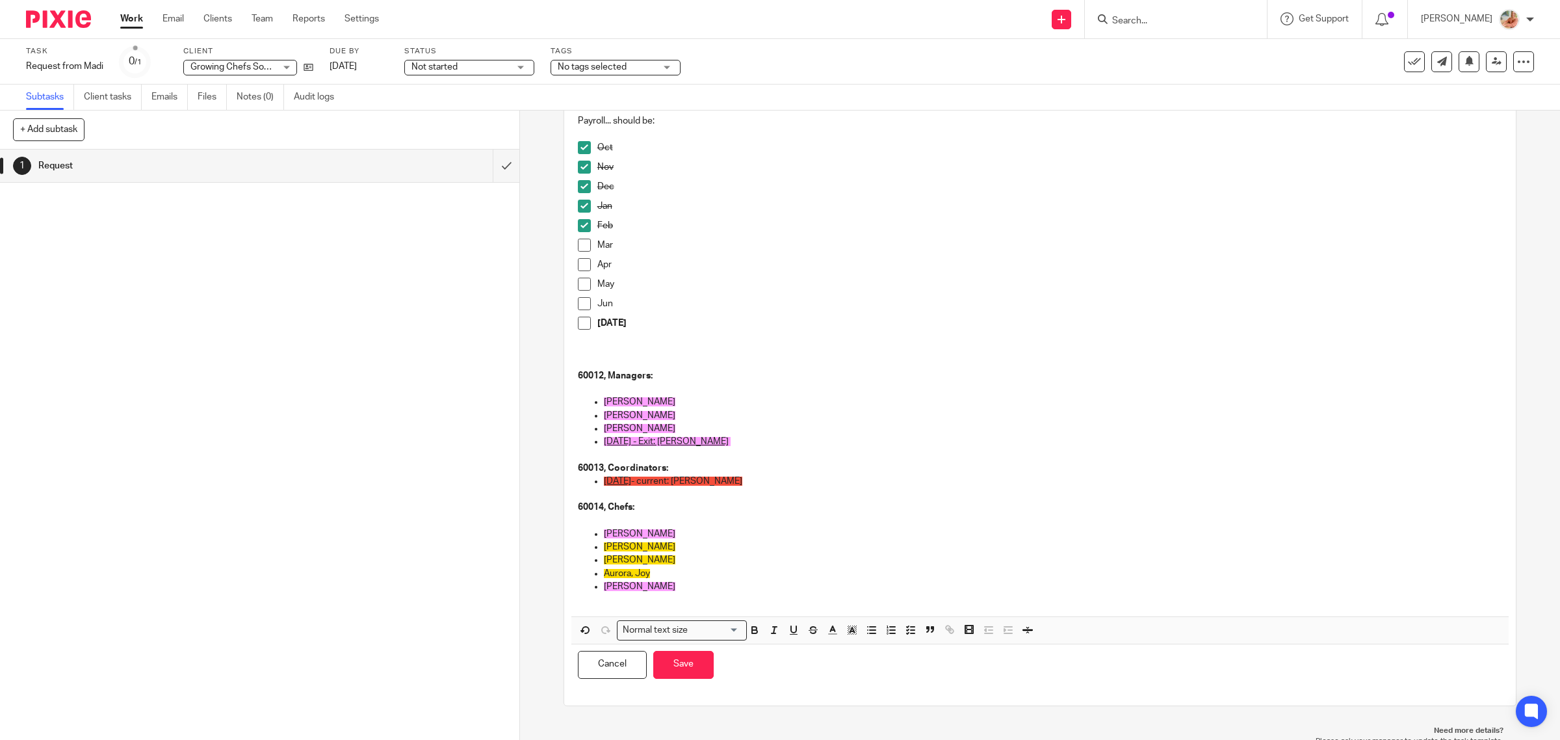
scroll to position [154, 0]
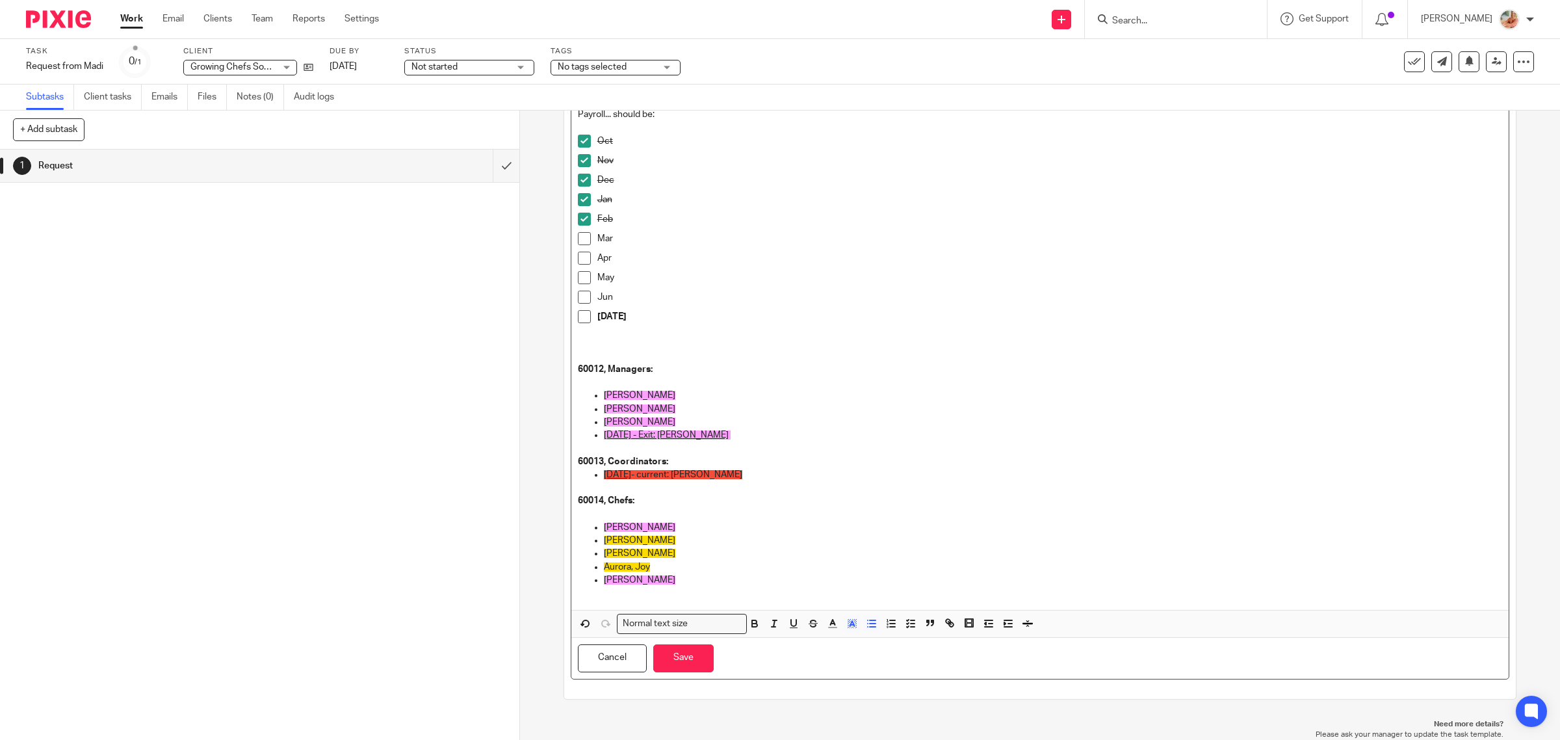
drag, startPoint x: 625, startPoint y: 563, endPoint x: 596, endPoint y: 563, distance: 28.6
click at [596, 563] on ul "Schell, Dallan Warszycki, Peter Leow, Christopher Aurora, Joy Thompson, Natasha" at bounding box center [1040, 560] width 925 height 79
click at [584, 625] on icon "button" at bounding box center [585, 623] width 6 height 6
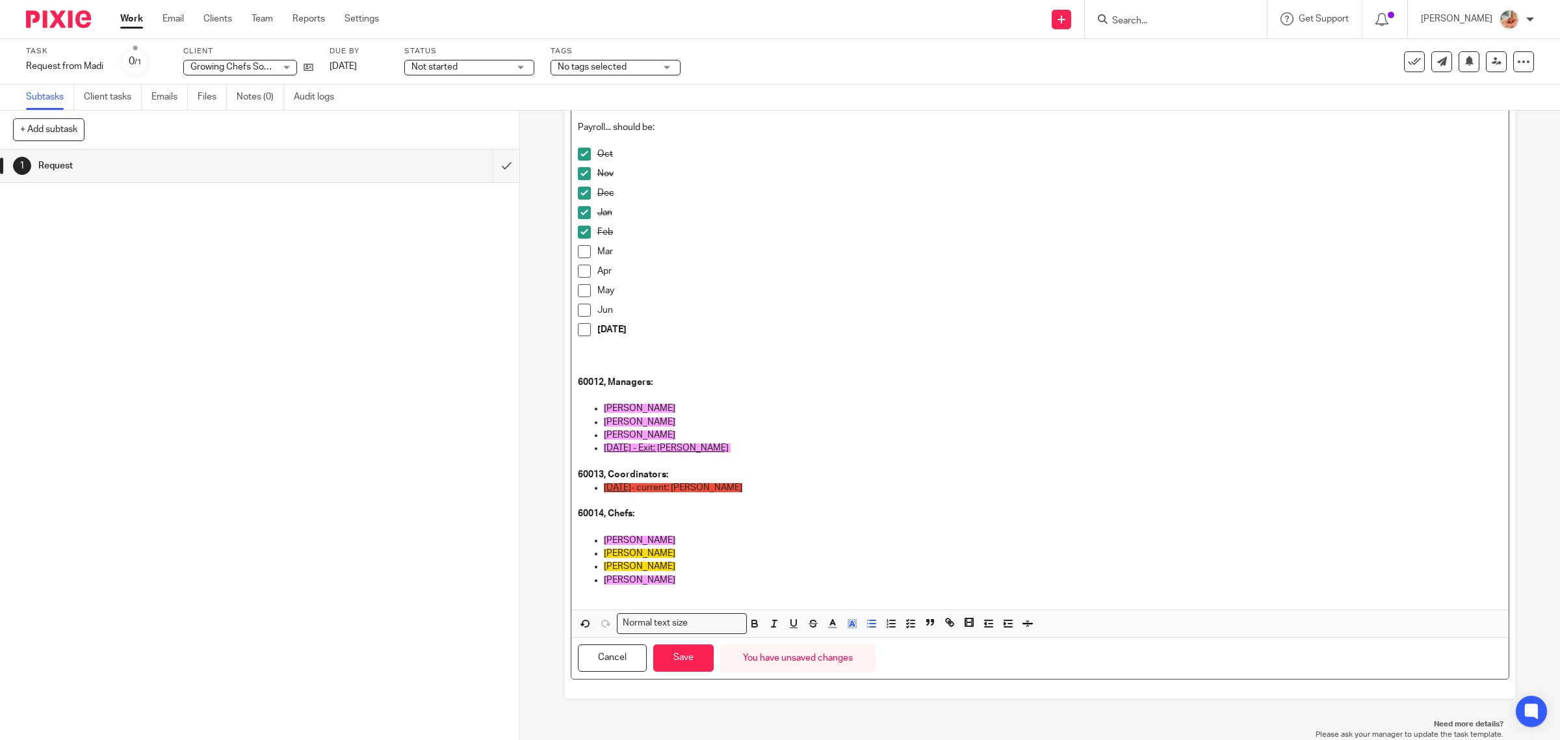
drag, startPoint x: 689, startPoint y: 570, endPoint x: 580, endPoint y: 569, distance: 109.2
click at [580, 569] on ul "Schell, Dallan Warszycki, Peter Leow, Christopher Thompson, Natasha" at bounding box center [1040, 567] width 925 height 66
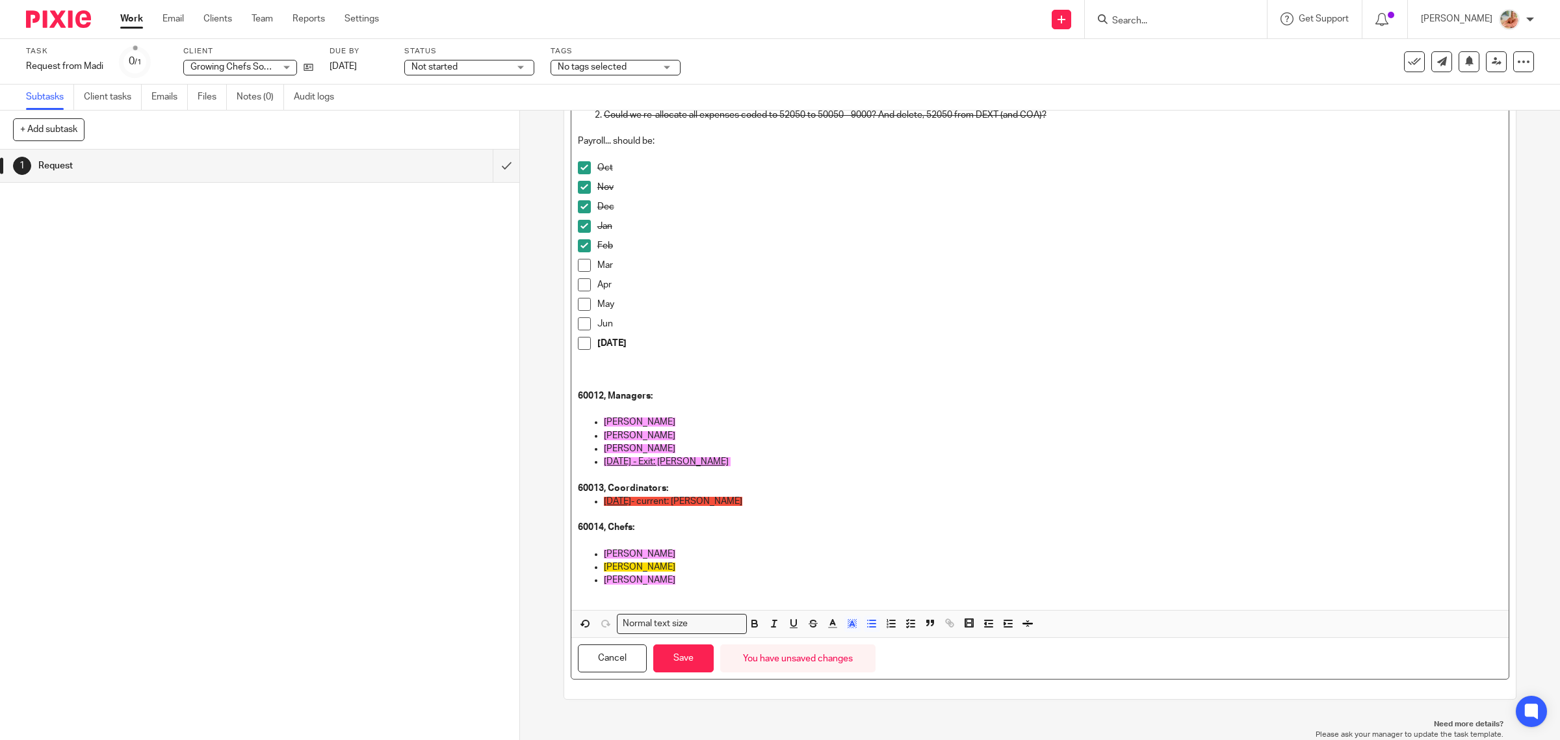
scroll to position [128, 0]
click at [582, 268] on span at bounding box center [584, 265] width 13 height 13
click at [694, 576] on p "Thompson, Natasha" at bounding box center [1053, 579] width 899 height 13
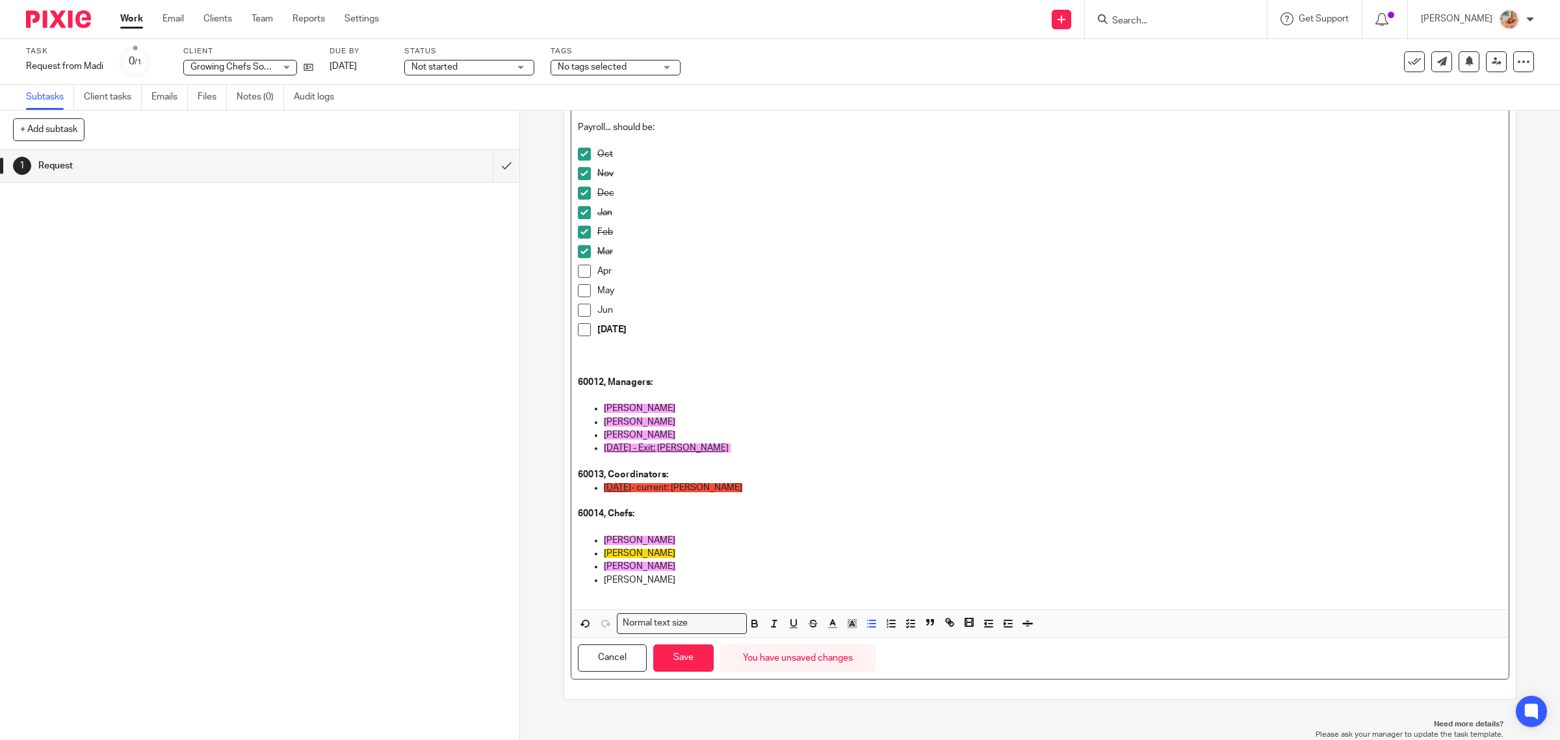
drag, startPoint x: 694, startPoint y: 576, endPoint x: 560, endPoint y: 583, distance: 134.0
click at [564, 583] on div "Description Errors: 50012 AGM cost, Bill 1682 logged twice in QB 04/02/2025 and…" at bounding box center [1040, 362] width 952 height 674
click at [852, 625] on icon "button" at bounding box center [852, 623] width 12 height 12
click at [936, 638] on li "color:#FDA1FF" at bounding box center [941, 640] width 10 height 10
click at [679, 663] on button "Save" at bounding box center [683, 658] width 60 height 28
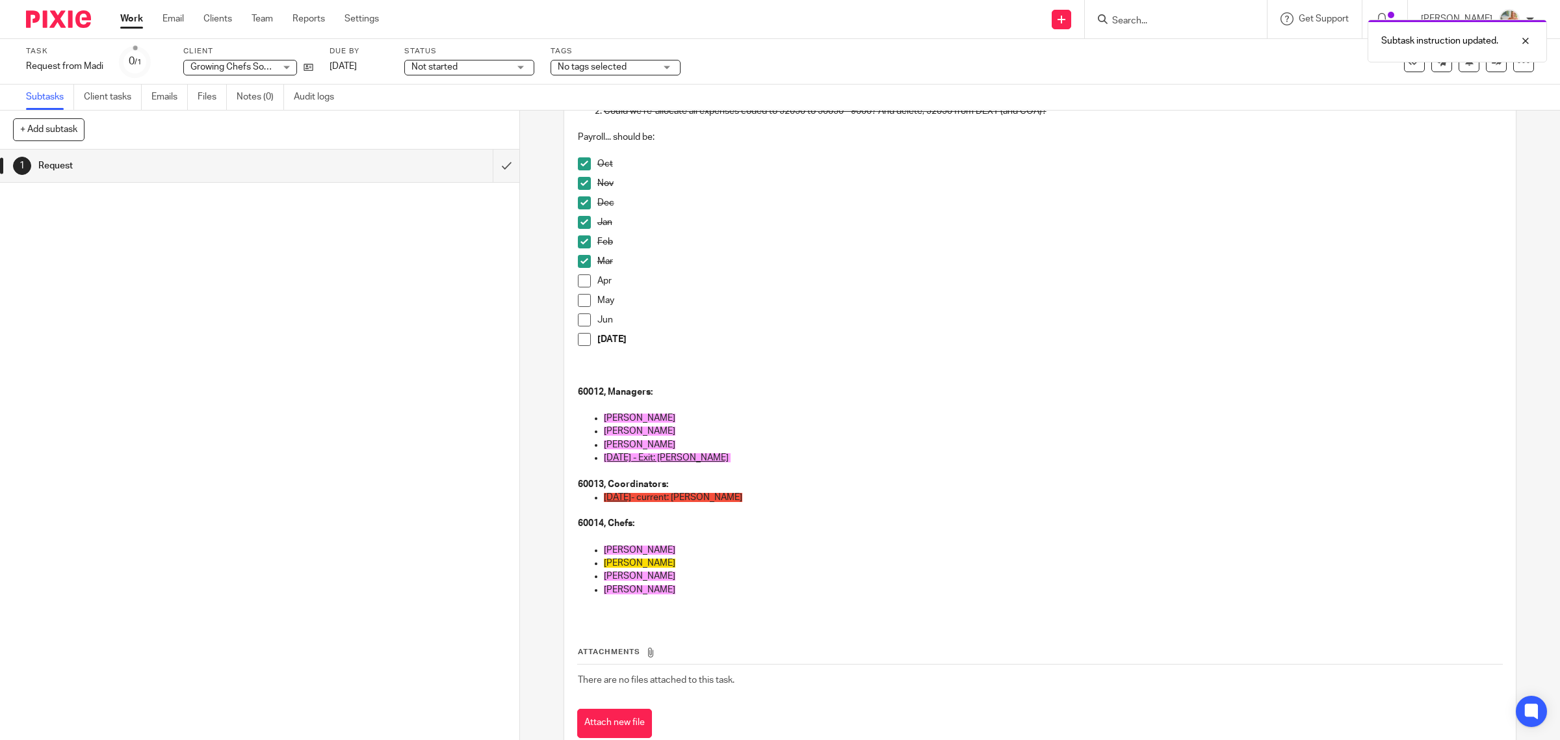
scroll to position [151, 0]
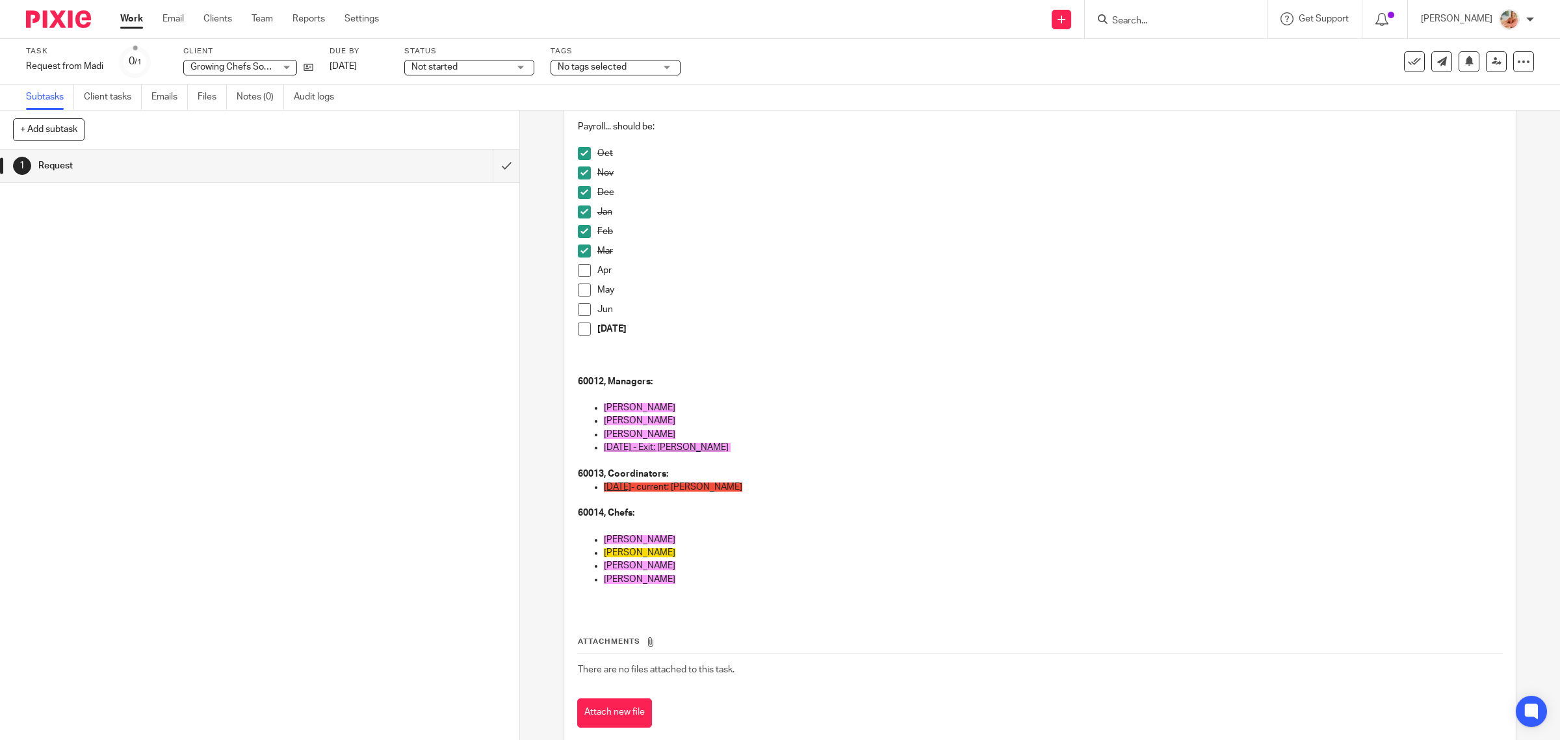
click at [582, 271] on span at bounding box center [584, 270] width 13 height 13
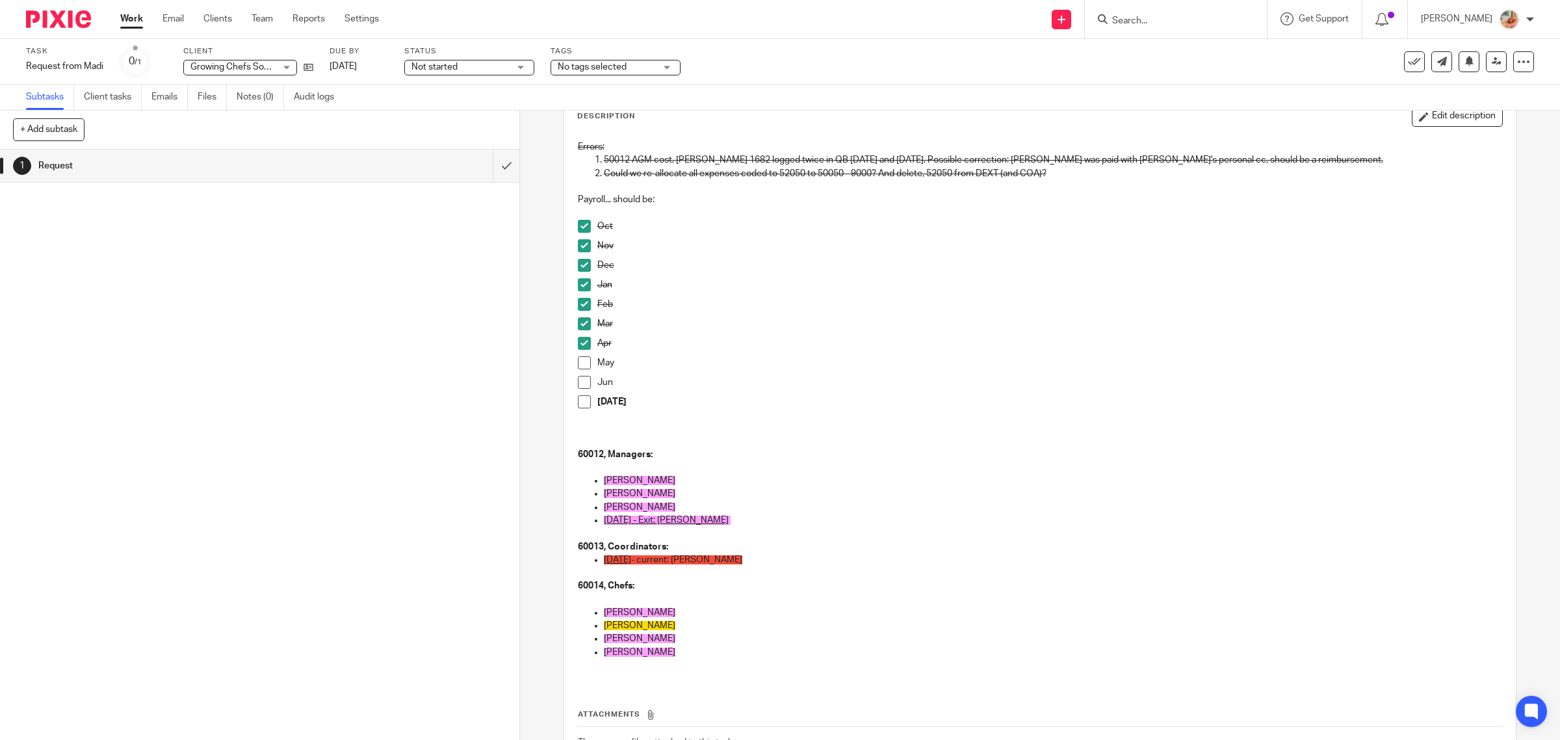
scroll to position [0, 0]
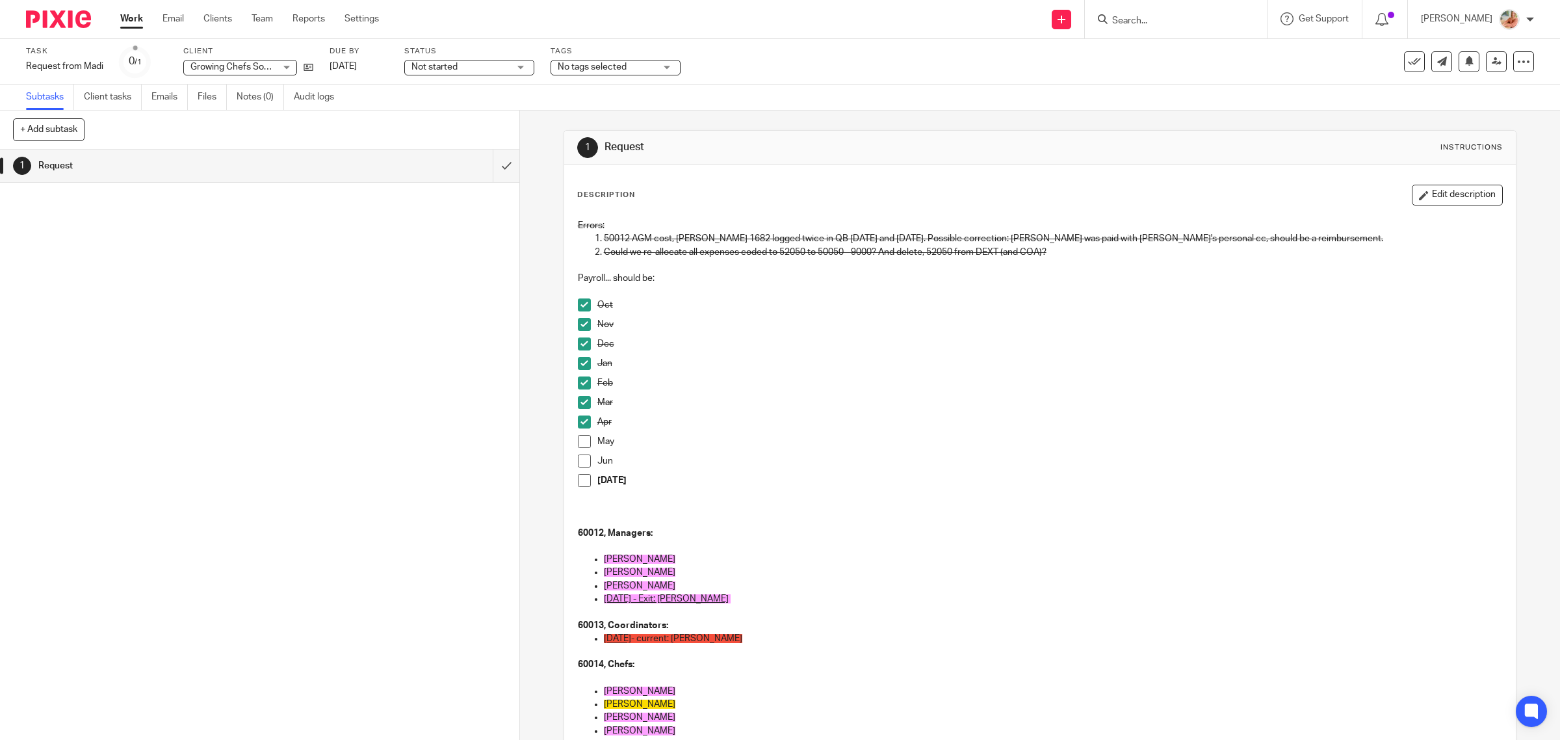
click at [1411, 205] on button "Edit description" at bounding box center [1456, 195] width 91 height 21
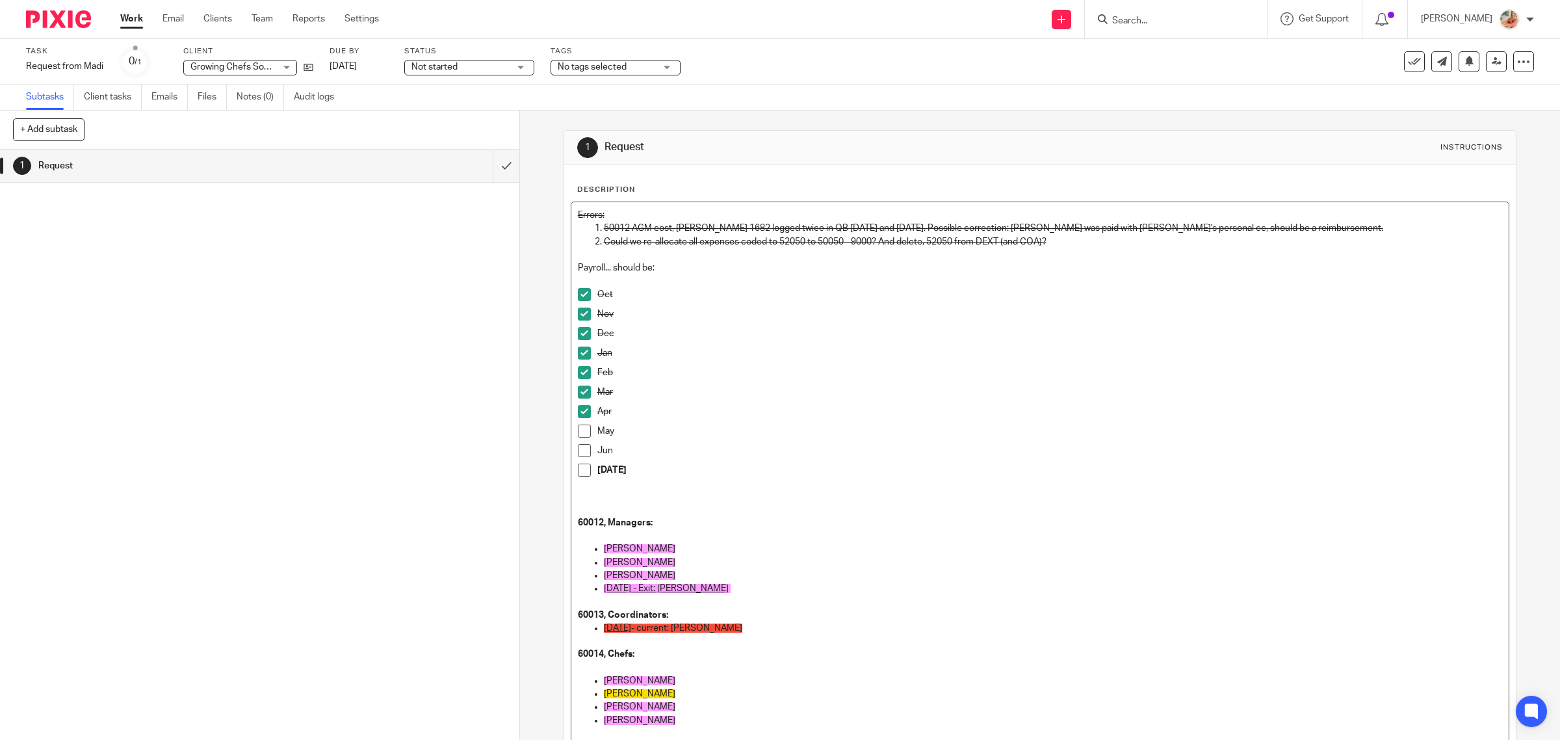
click at [706, 546] on div "Errors: 50012 AGM cost, Bill 1682 logged twice in QB 04/02/2025 and 06/30/2025.…" at bounding box center [1040, 475] width 938 height 547
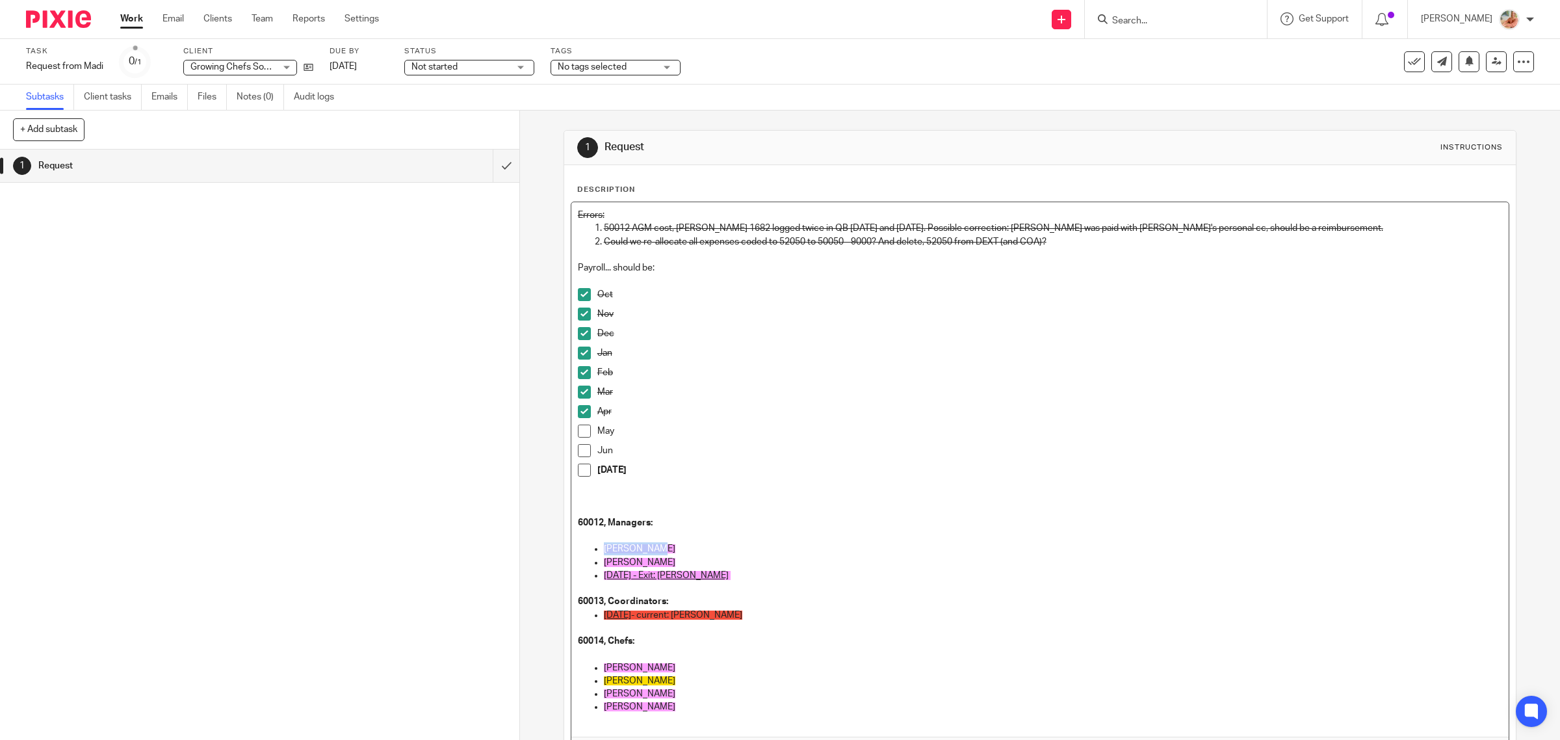
drag, startPoint x: 654, startPoint y: 550, endPoint x: 590, endPoint y: 544, distance: 64.6
click at [604, 544] on li "Liem, Dana" at bounding box center [1053, 548] width 899 height 13
click at [664, 547] on p "Liem, Dana" at bounding box center [1053, 548] width 899 height 13
click at [676, 534] on p at bounding box center [1040, 535] width 925 height 13
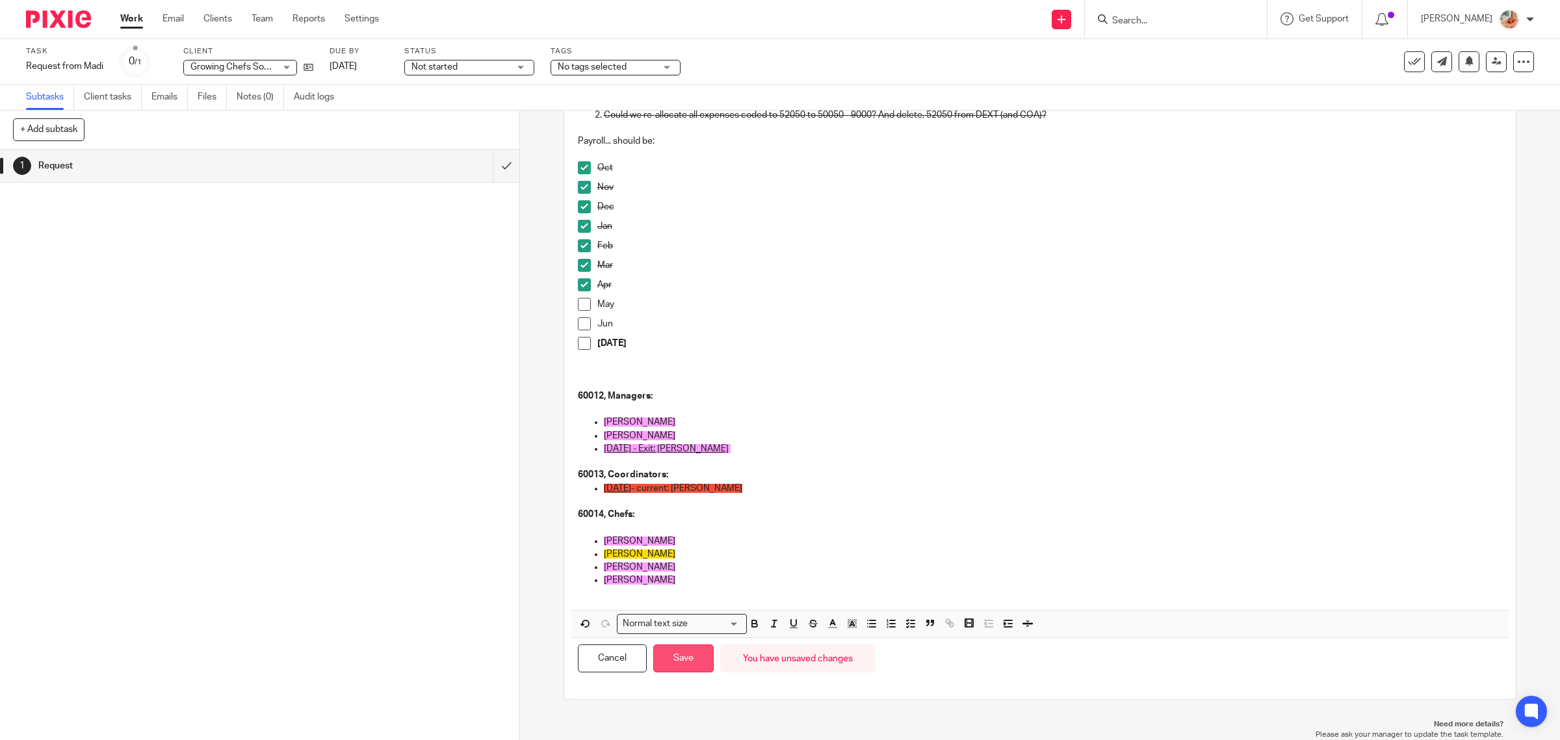
click at [699, 661] on button "Save" at bounding box center [683, 658] width 60 height 28
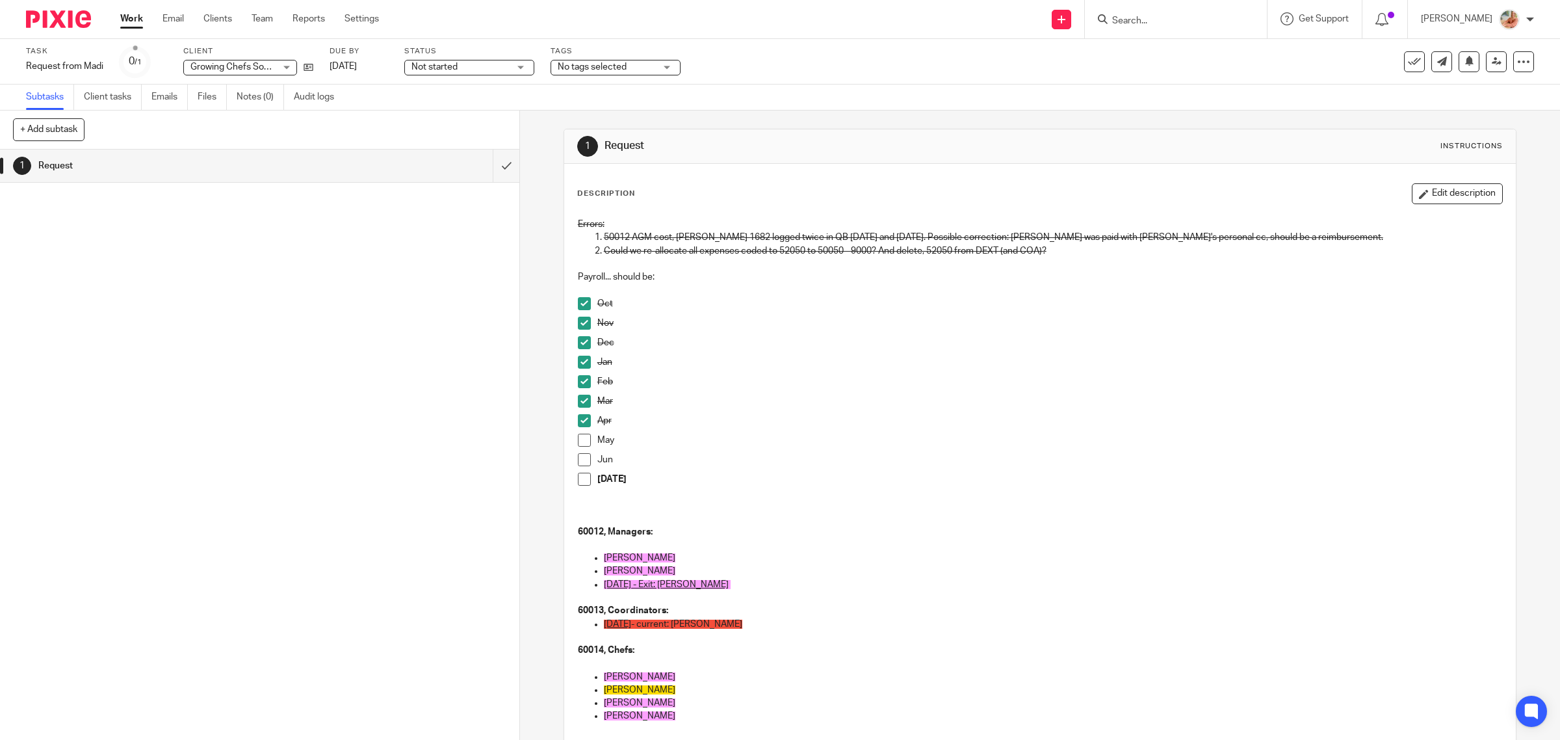
scroll to position [0, 0]
click at [1411, 189] on button "Edit description" at bounding box center [1456, 195] width 91 height 21
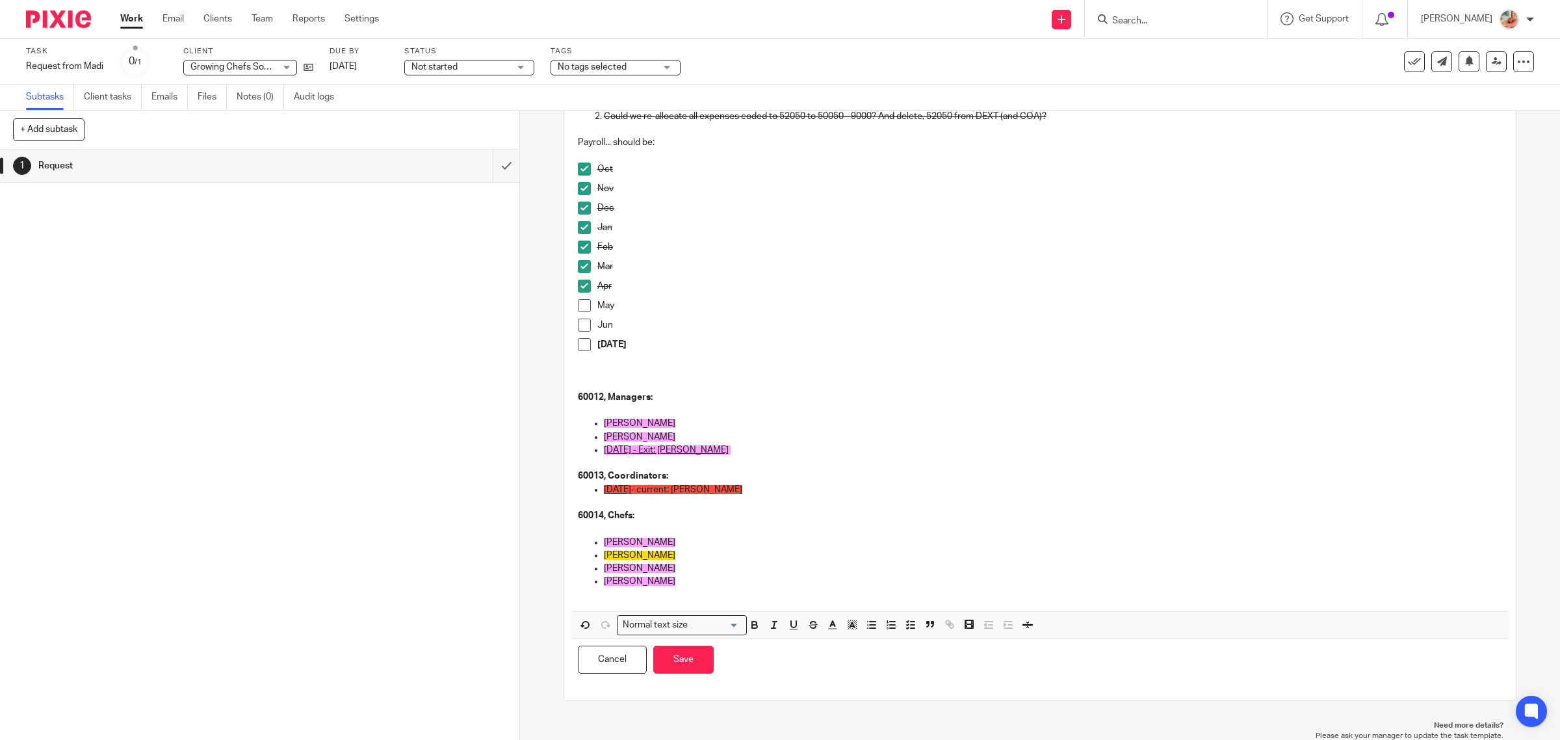
scroll to position [128, 0]
drag, startPoint x: 675, startPoint y: 552, endPoint x: 588, endPoint y: 554, distance: 86.5
click at [604, 554] on li "Warszycki, Peter" at bounding box center [1053, 553] width 899 height 13
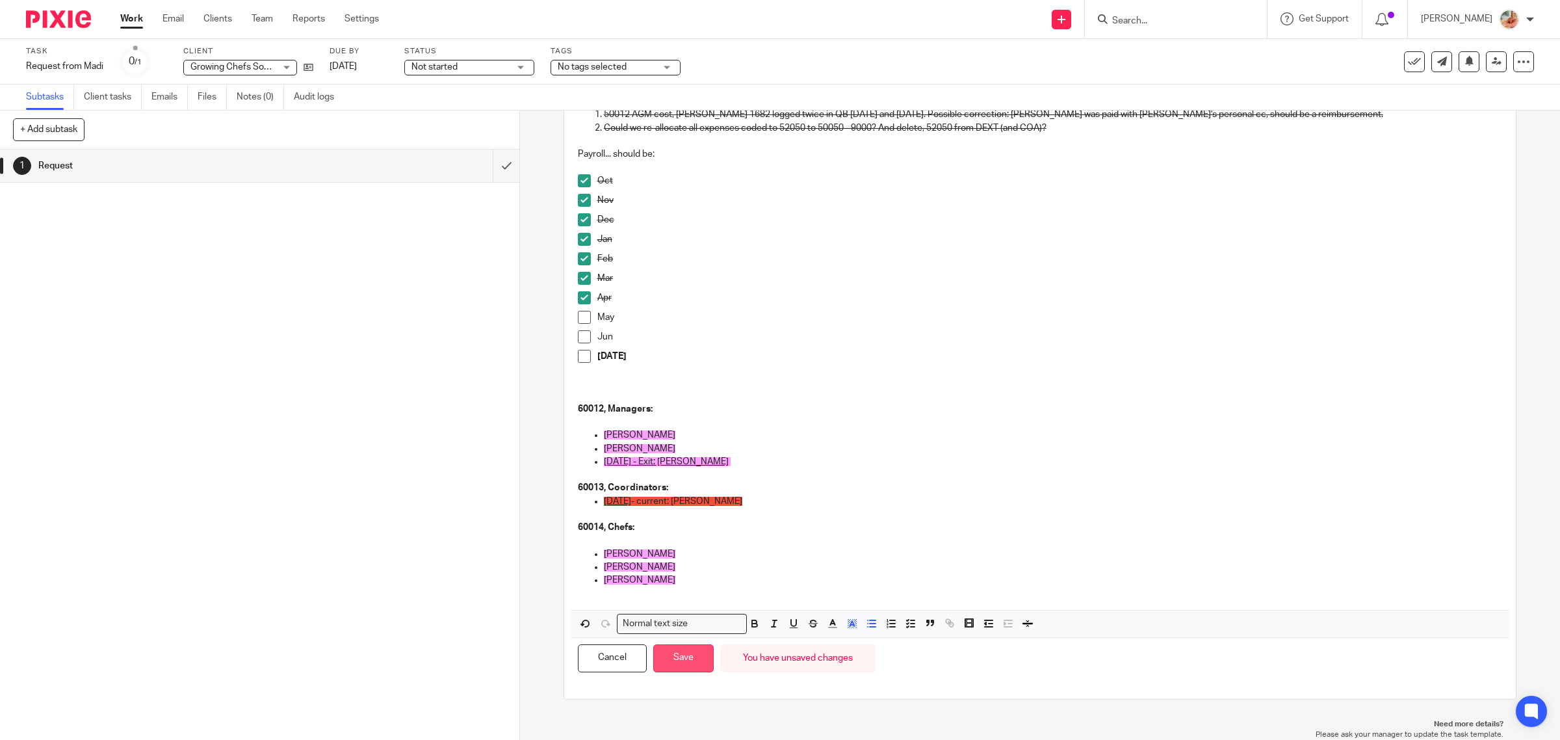
click at [663, 649] on button "Save" at bounding box center [683, 658] width 60 height 28
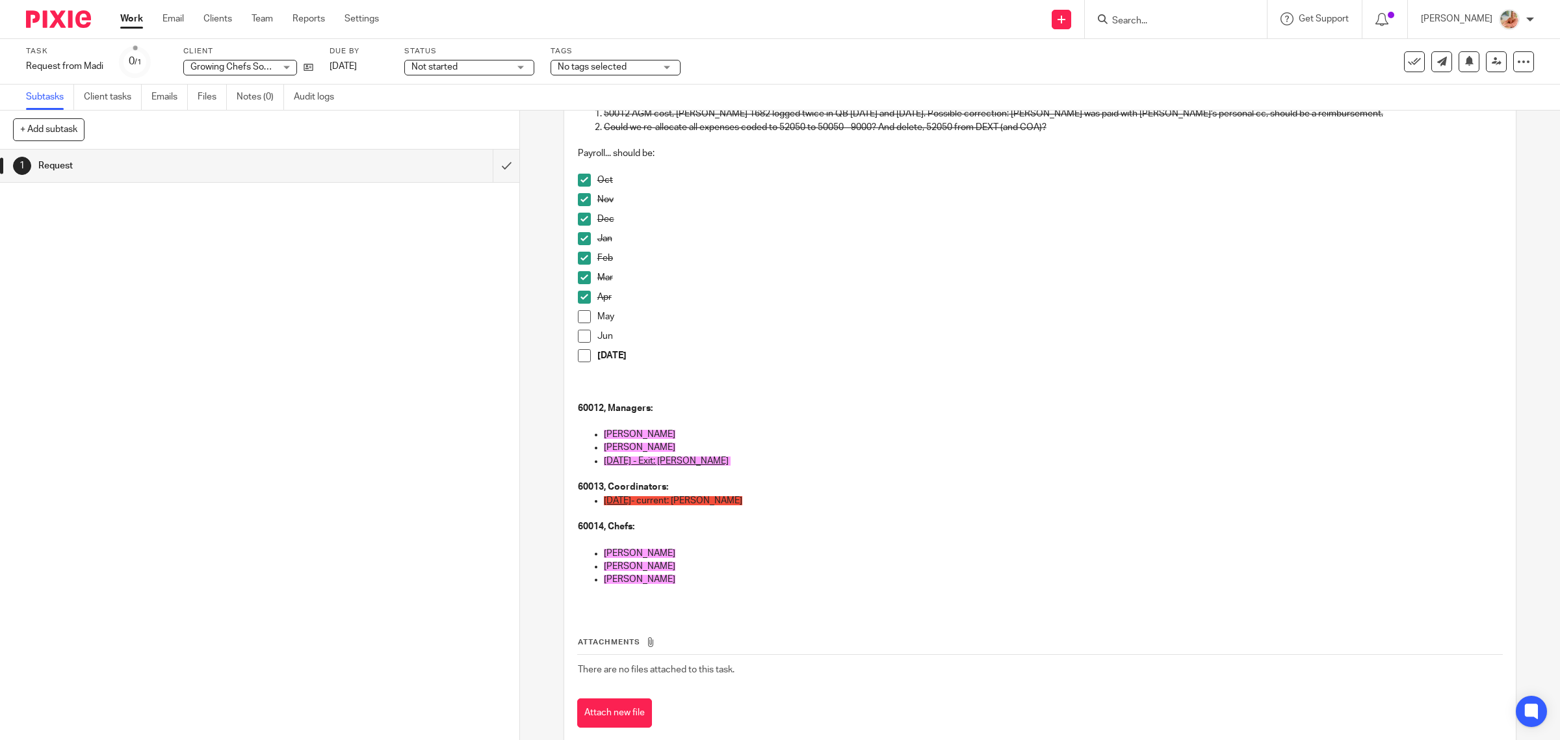
click at [853, 450] on p "Rapp, Hope" at bounding box center [1053, 447] width 899 height 13
drag, startPoint x: 697, startPoint y: 463, endPoint x: 625, endPoint y: 472, distance: 73.4
click at [578, 469] on ul "Liem, Dana Rapp, Hope Jan 1, 2025 - Exit: Geernaert, Jay" at bounding box center [1040, 454] width 925 height 53
click at [578, 315] on span at bounding box center [584, 316] width 13 height 13
click at [585, 333] on span at bounding box center [584, 335] width 13 height 13
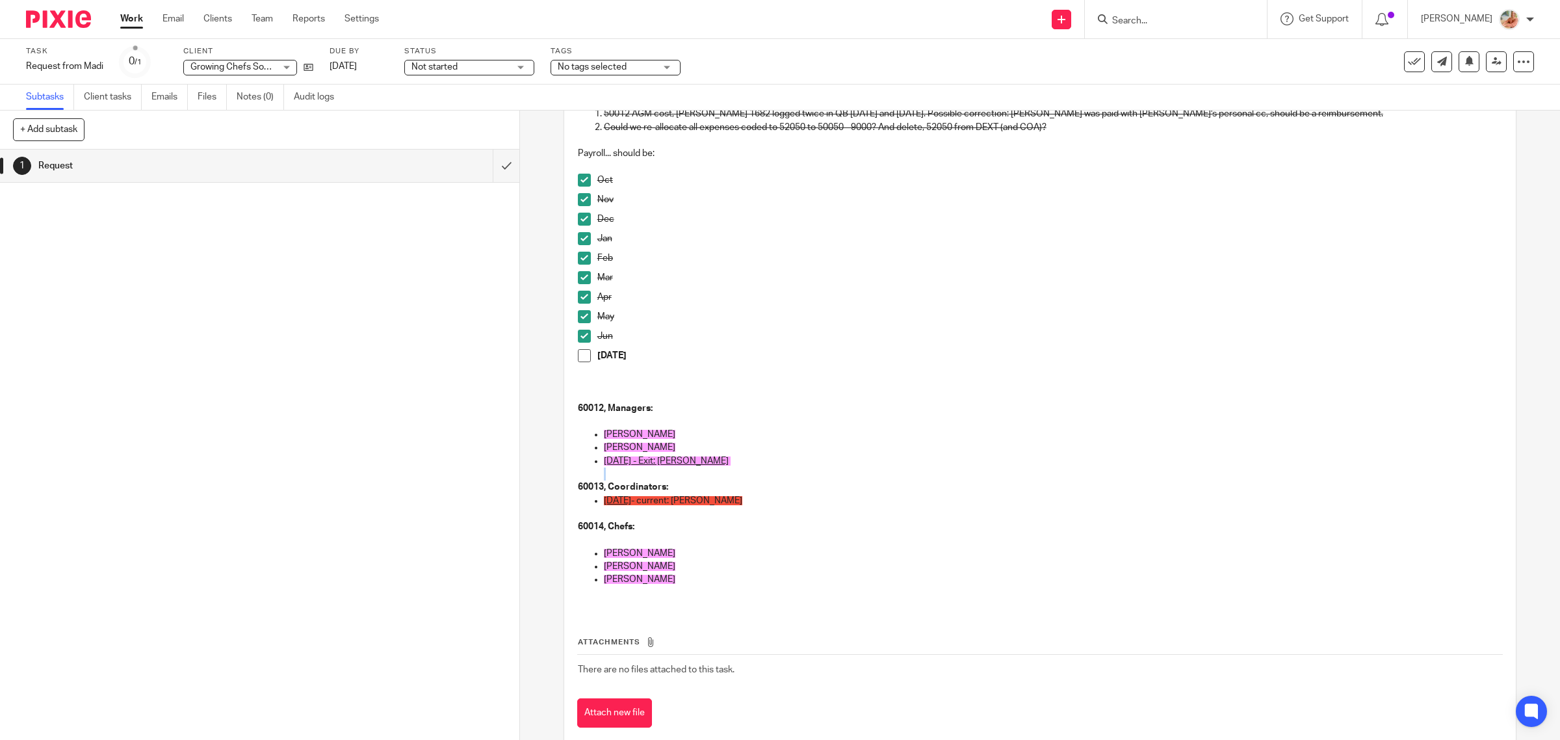
click at [586, 354] on span at bounding box center [584, 355] width 13 height 13
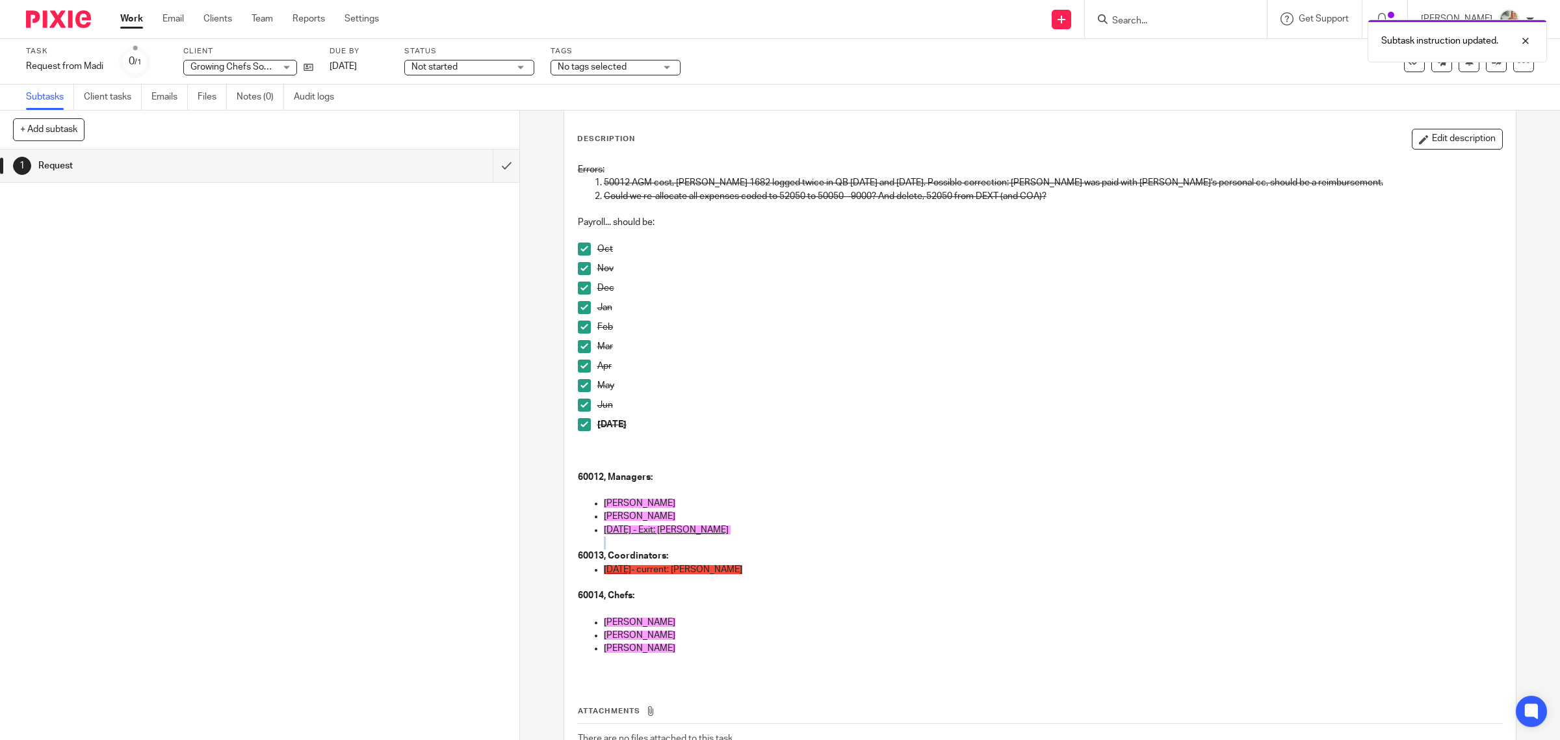
scroll to position [0, 0]
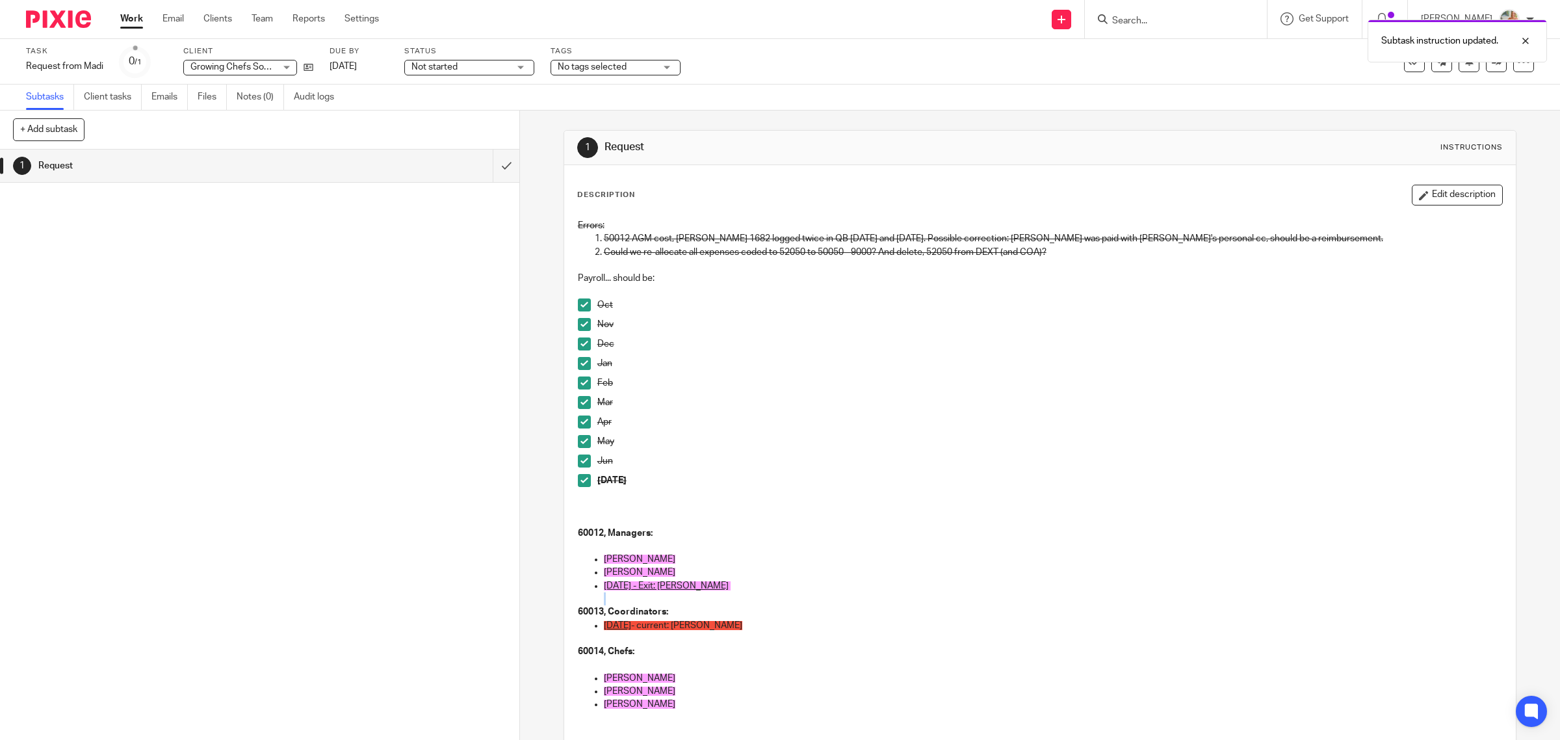
click at [1411, 189] on button "Edit description" at bounding box center [1456, 195] width 91 height 21
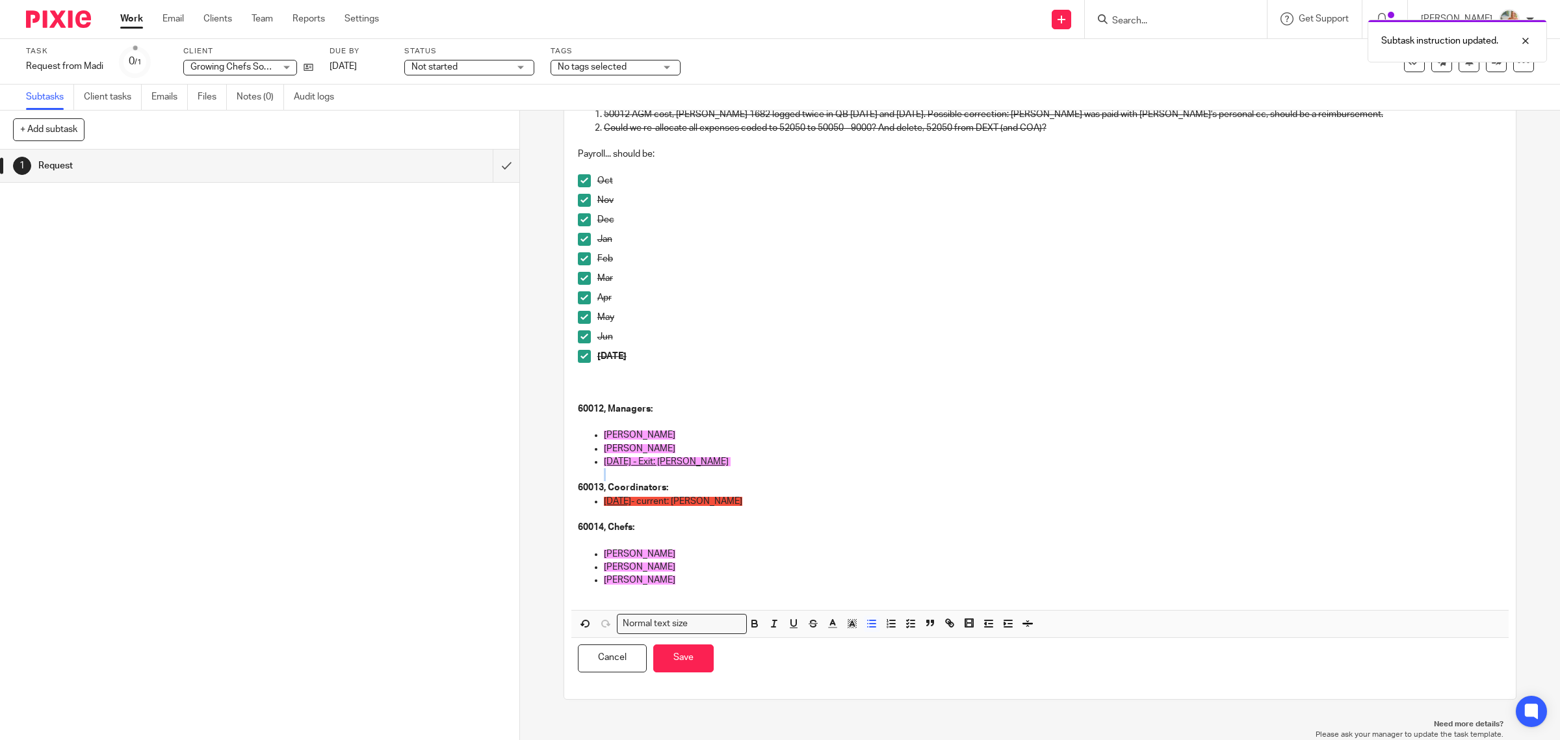
scroll to position [115, 0]
drag, startPoint x: 719, startPoint y: 582, endPoint x: 511, endPoint y: 388, distance: 284.2
click at [511, 388] on div "+ Add subtask Cancel + Add 1 Request Apply template Select one of the following…" at bounding box center [780, 424] width 1560 height 629
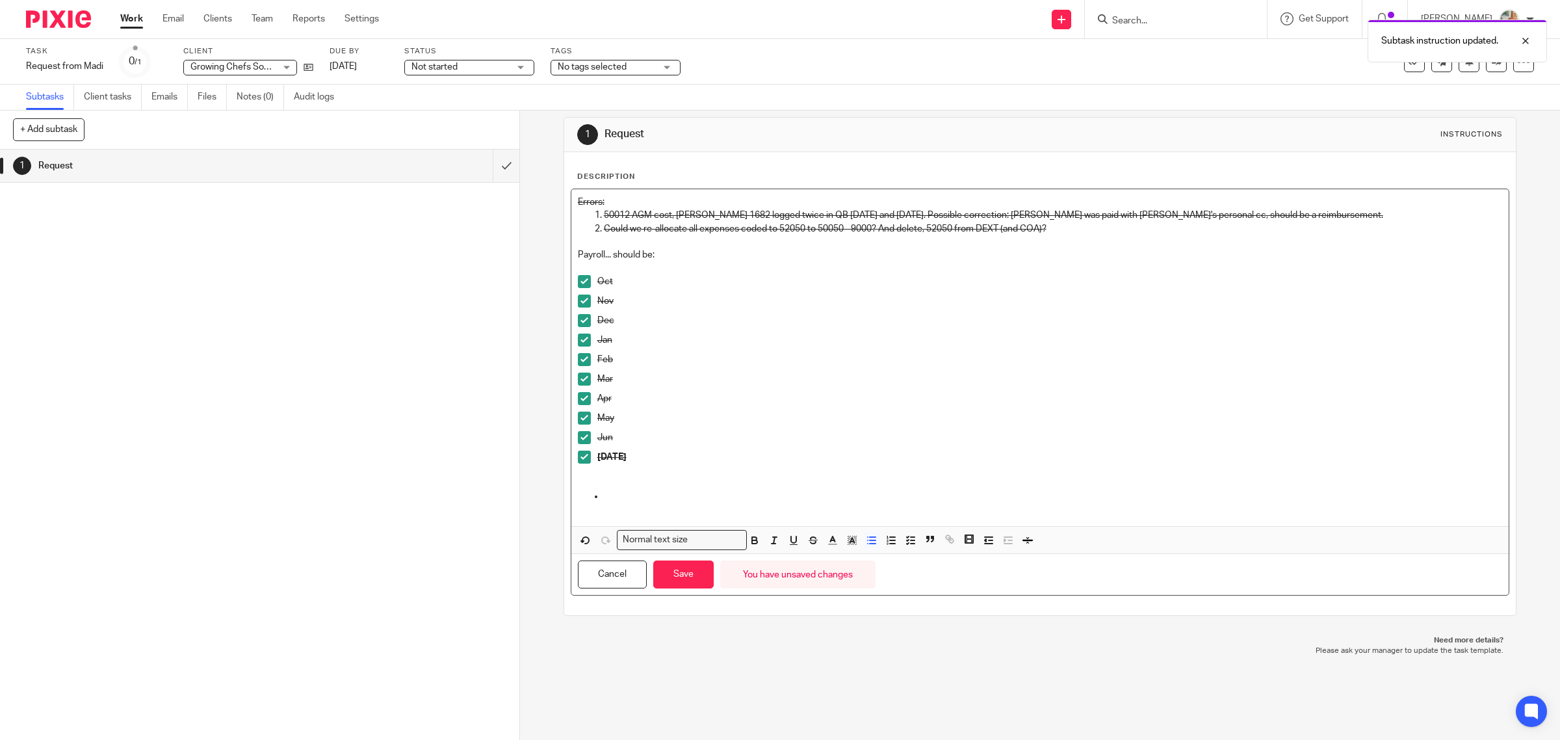
scroll to position [13, 0]
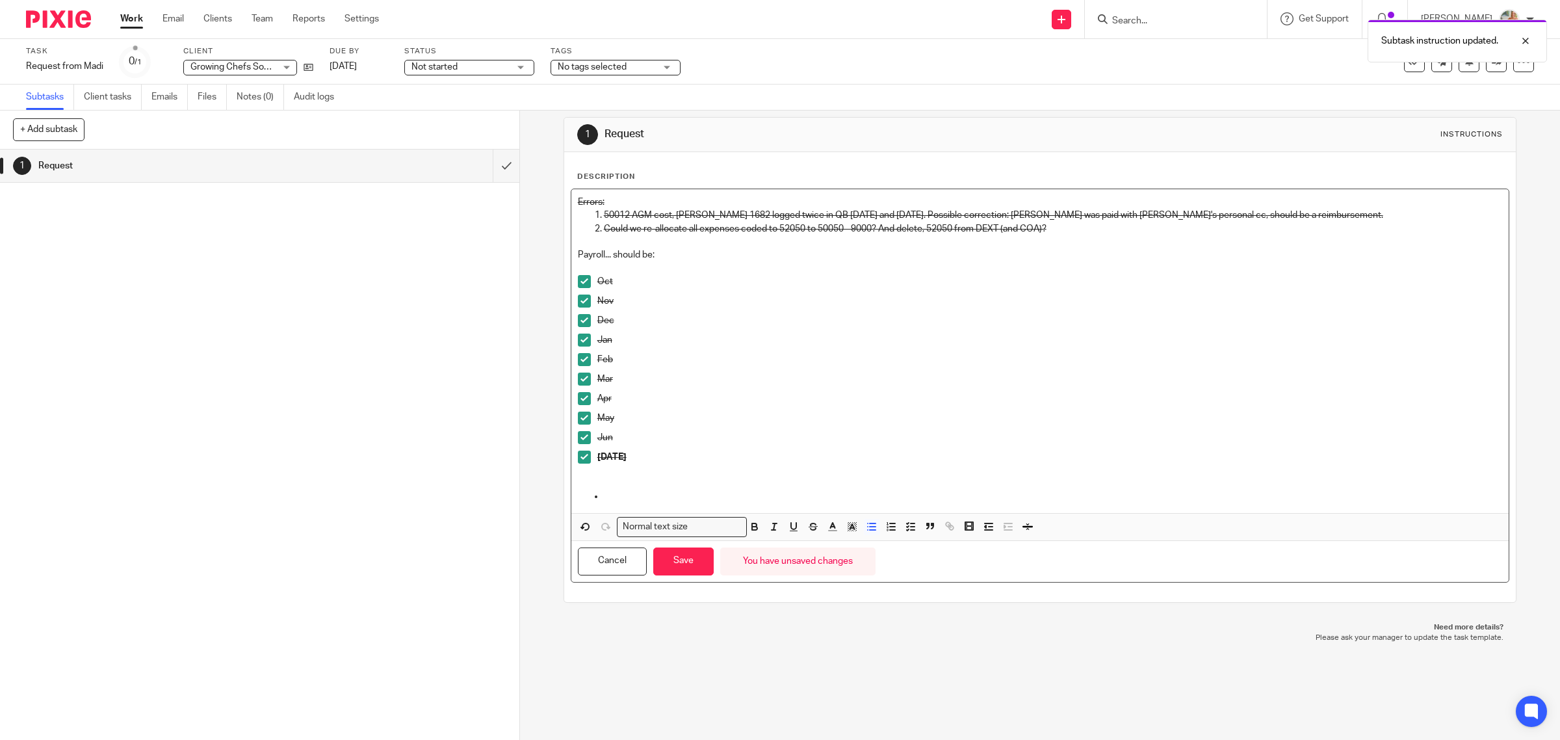
click at [624, 491] on p at bounding box center [1053, 495] width 899 height 13
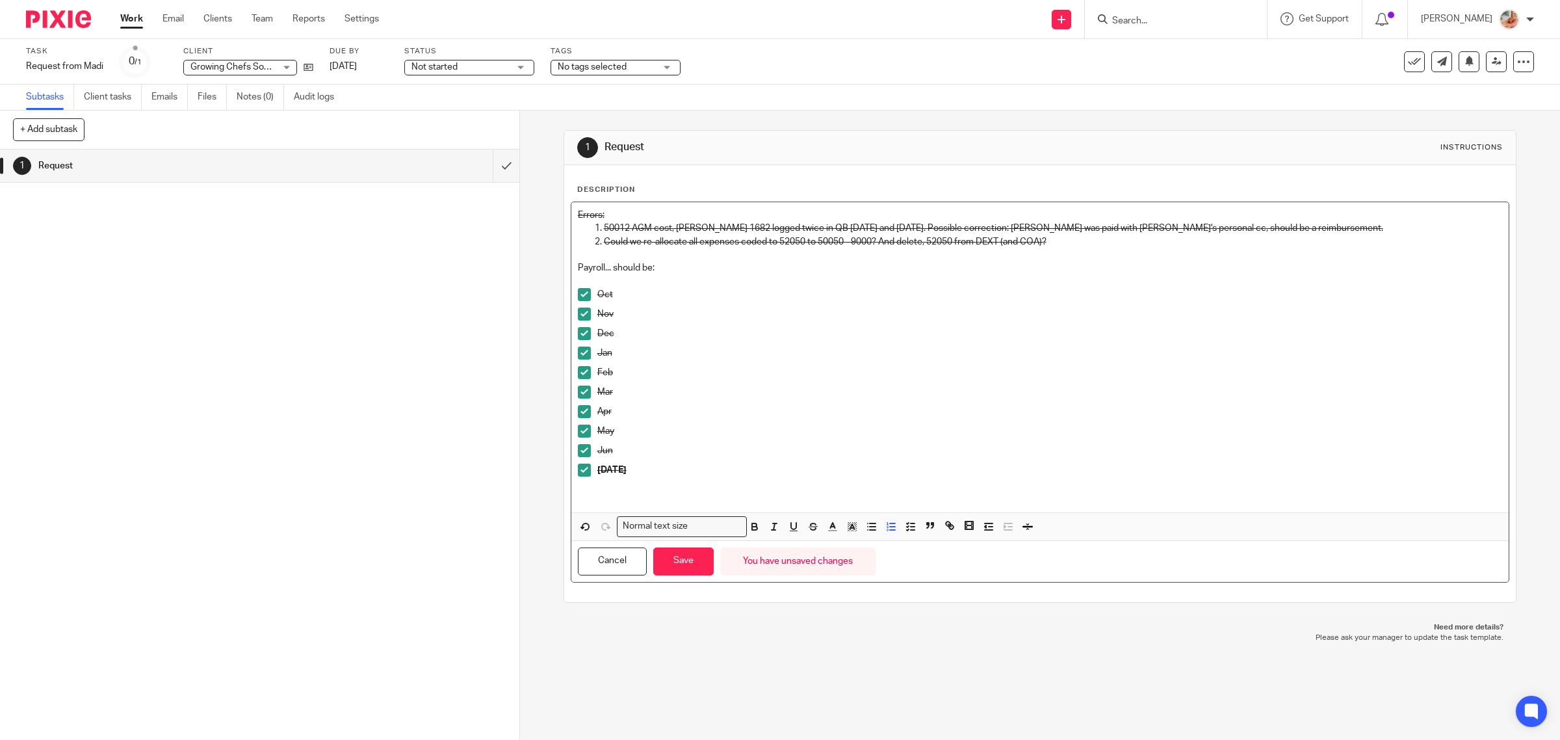
scroll to position [0, 0]
drag, startPoint x: 678, startPoint y: 255, endPoint x: 566, endPoint y: 253, distance: 111.8
click at [571, 253] on div "Errors: 50012 AGM cost, Bill 1682 logged twice in QB 04/02/2025 and 06/30/2025.…" at bounding box center [1040, 357] width 938 height 310
click at [630, 283] on p at bounding box center [1040, 280] width 925 height 13
drag, startPoint x: 676, startPoint y: 268, endPoint x: 635, endPoint y: 279, distance: 43.0
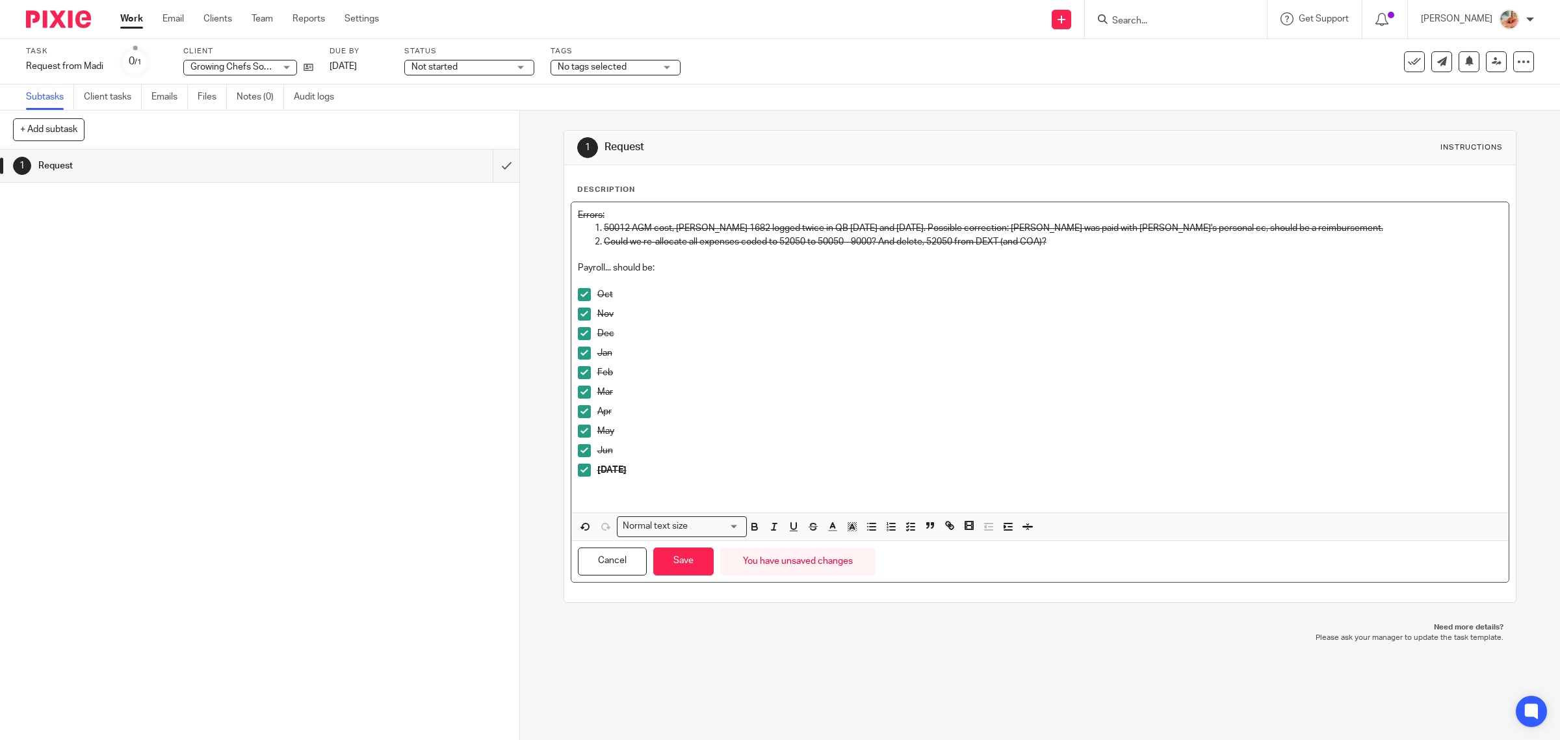
click at [605, 268] on p "Payroll... should be:" at bounding box center [1040, 267] width 925 height 13
click at [683, 560] on button "Save" at bounding box center [683, 561] width 60 height 28
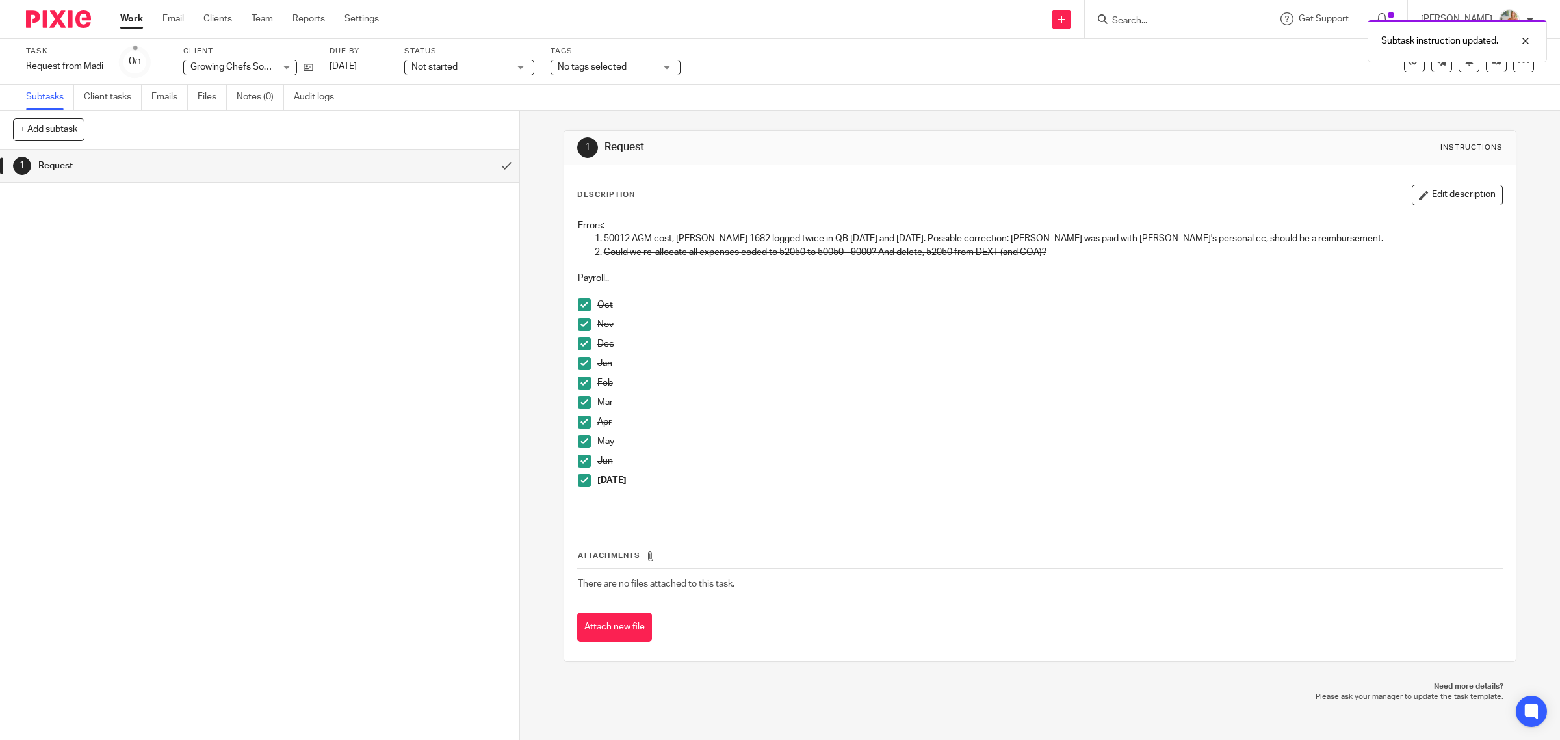
drag, startPoint x: 1411, startPoint y: 200, endPoint x: 1165, endPoint y: 303, distance: 267.1
click at [1411, 200] on button "Edit description" at bounding box center [1456, 195] width 91 height 21
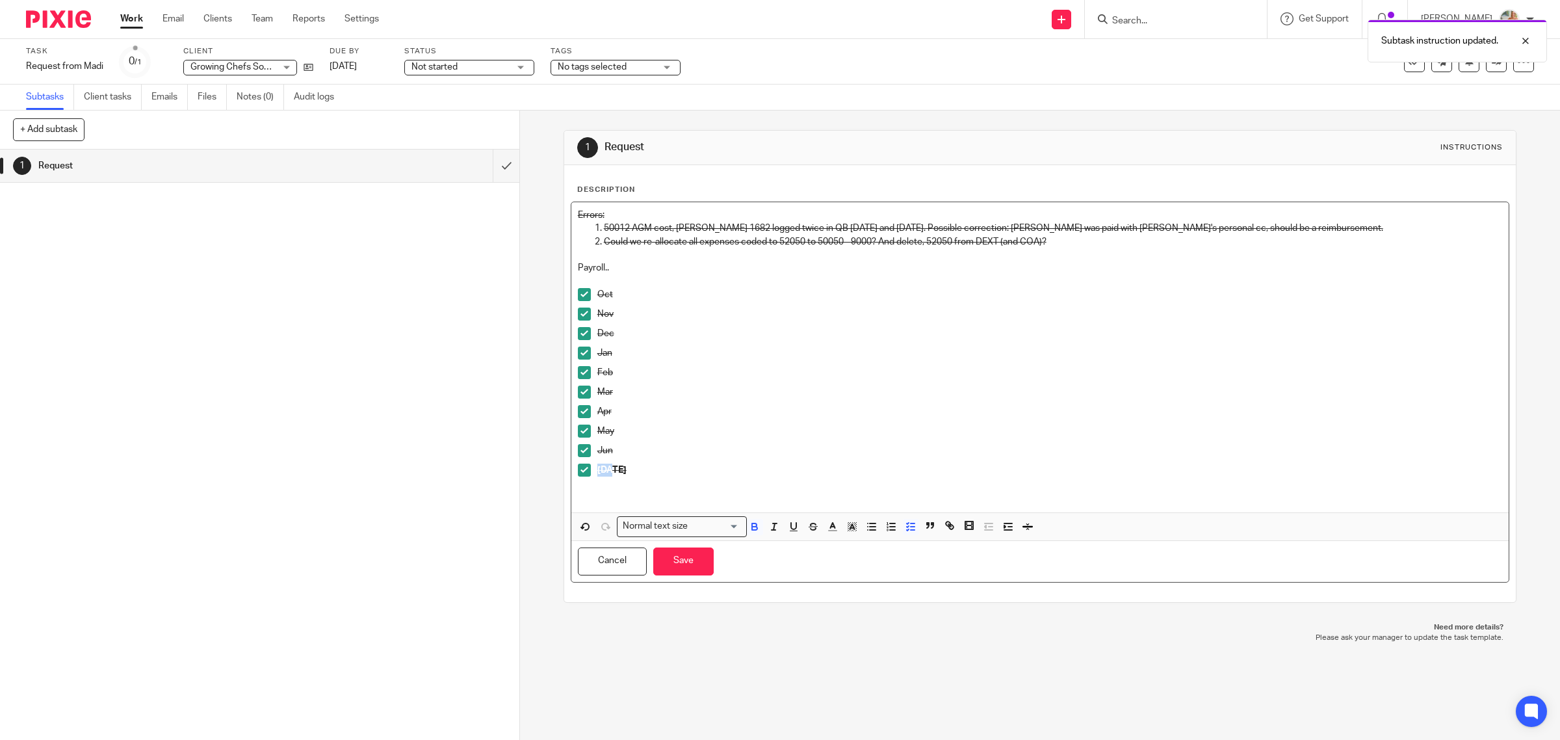
click at [572, 475] on div "Errors: 50012 AGM cost, Bill 1682 logged twice in QB 04/02/2025 and 06/30/2025.…" at bounding box center [1040, 357] width 938 height 310
click at [749, 523] on icon "button" at bounding box center [755, 527] width 12 height 12
click at [689, 559] on button "Save" at bounding box center [683, 561] width 60 height 28
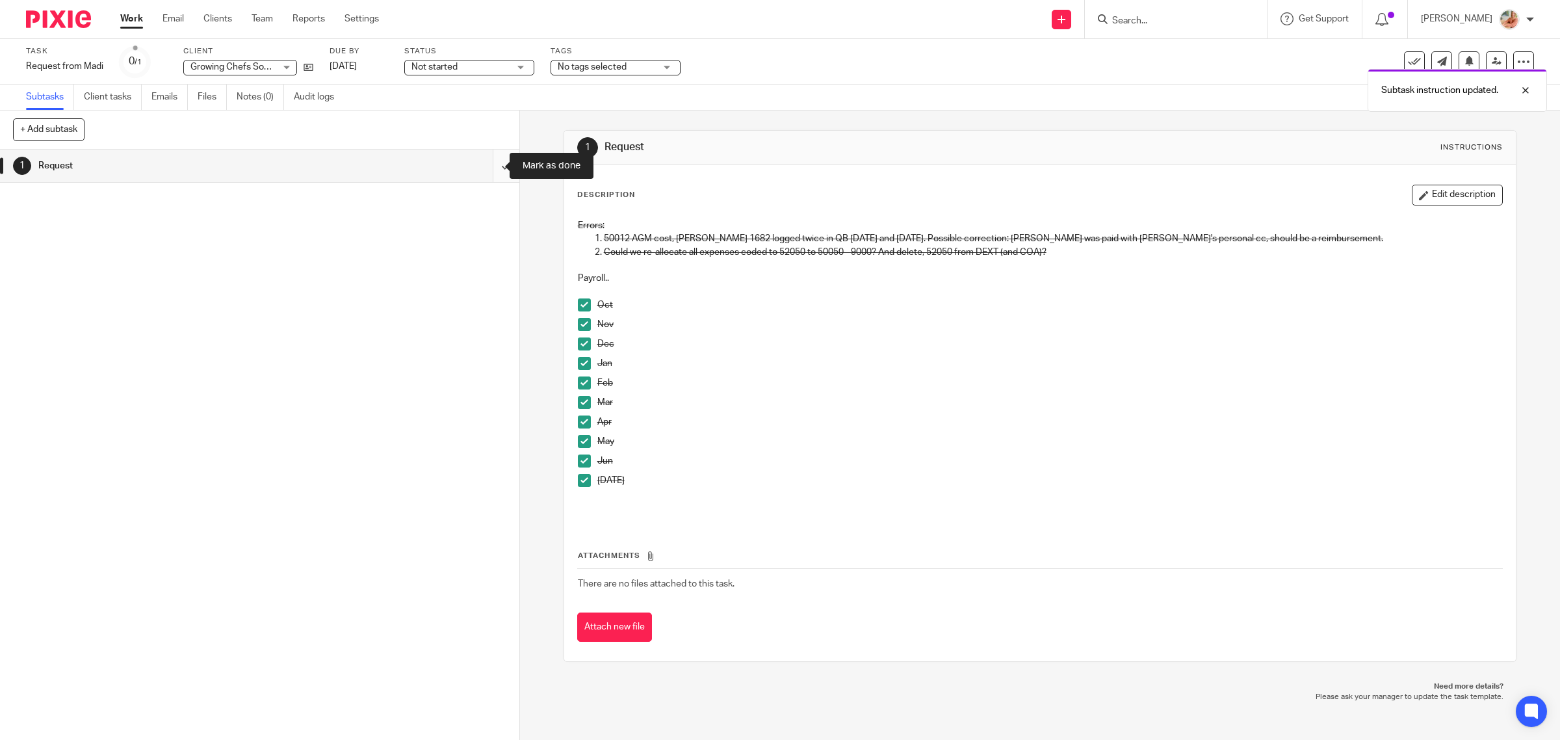
click at [487, 166] on input "submit" at bounding box center [259, 165] width 519 height 32
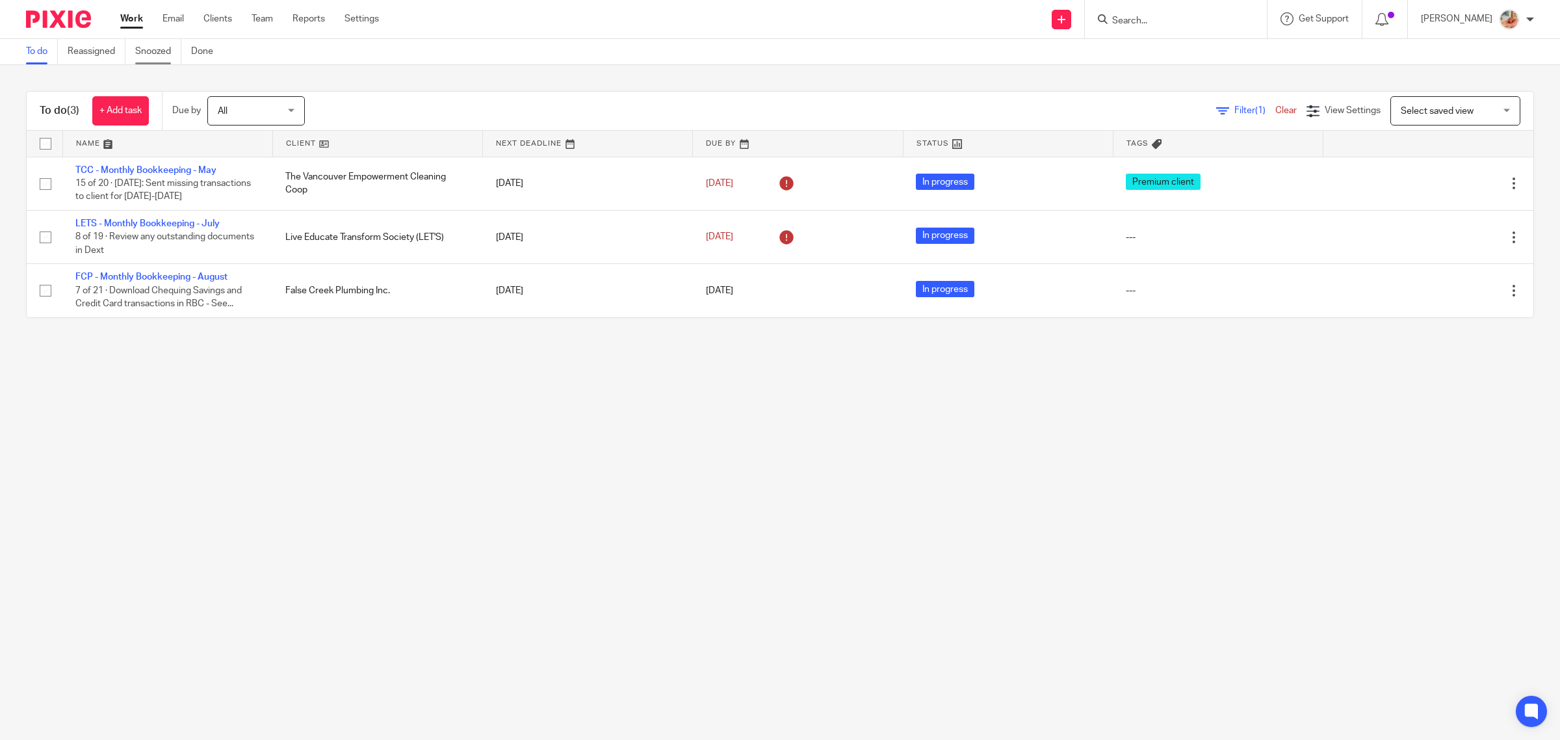
click at [155, 50] on link "Snoozed" at bounding box center [158, 51] width 46 height 25
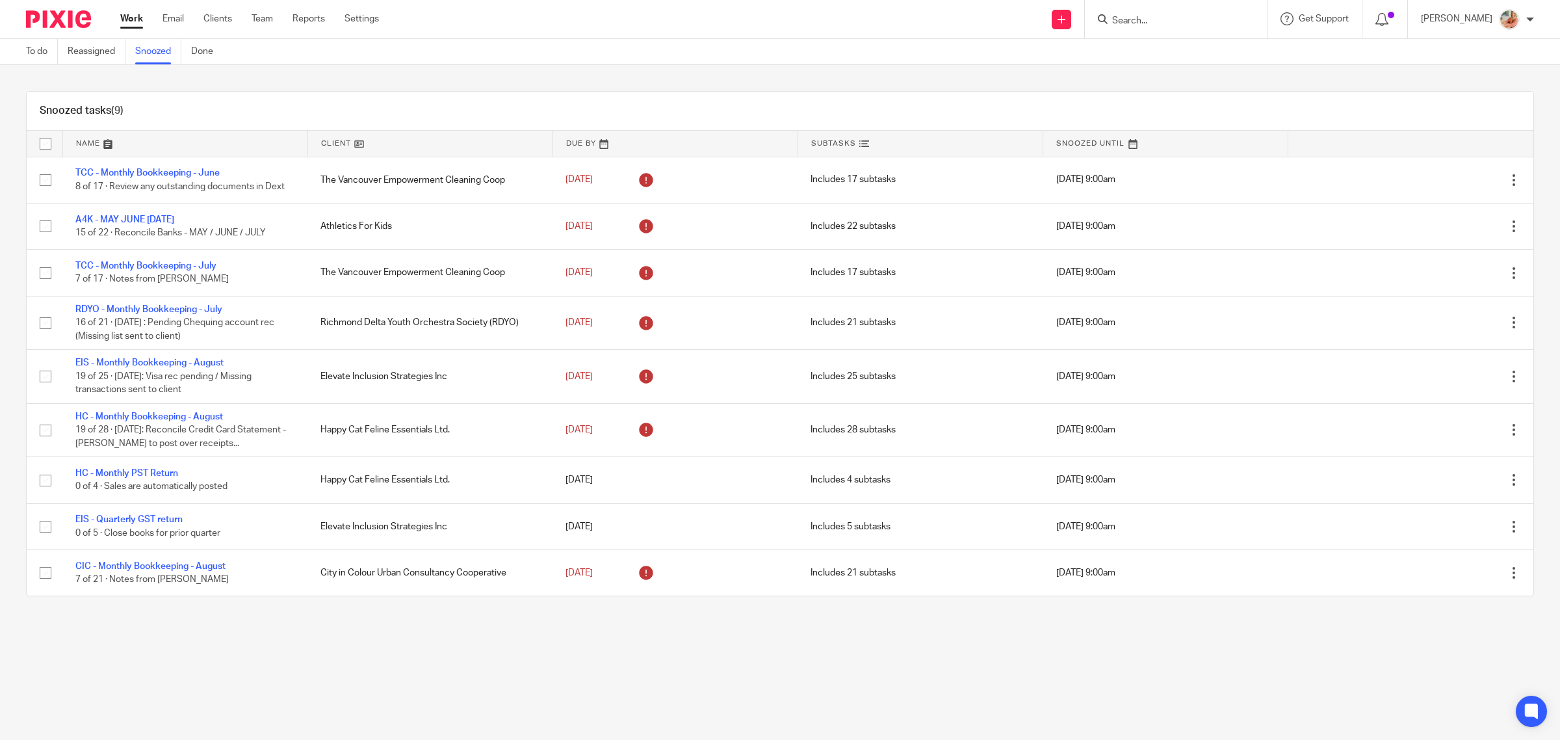
click at [125, 13] on link "Work" at bounding box center [131, 18] width 23 height 13
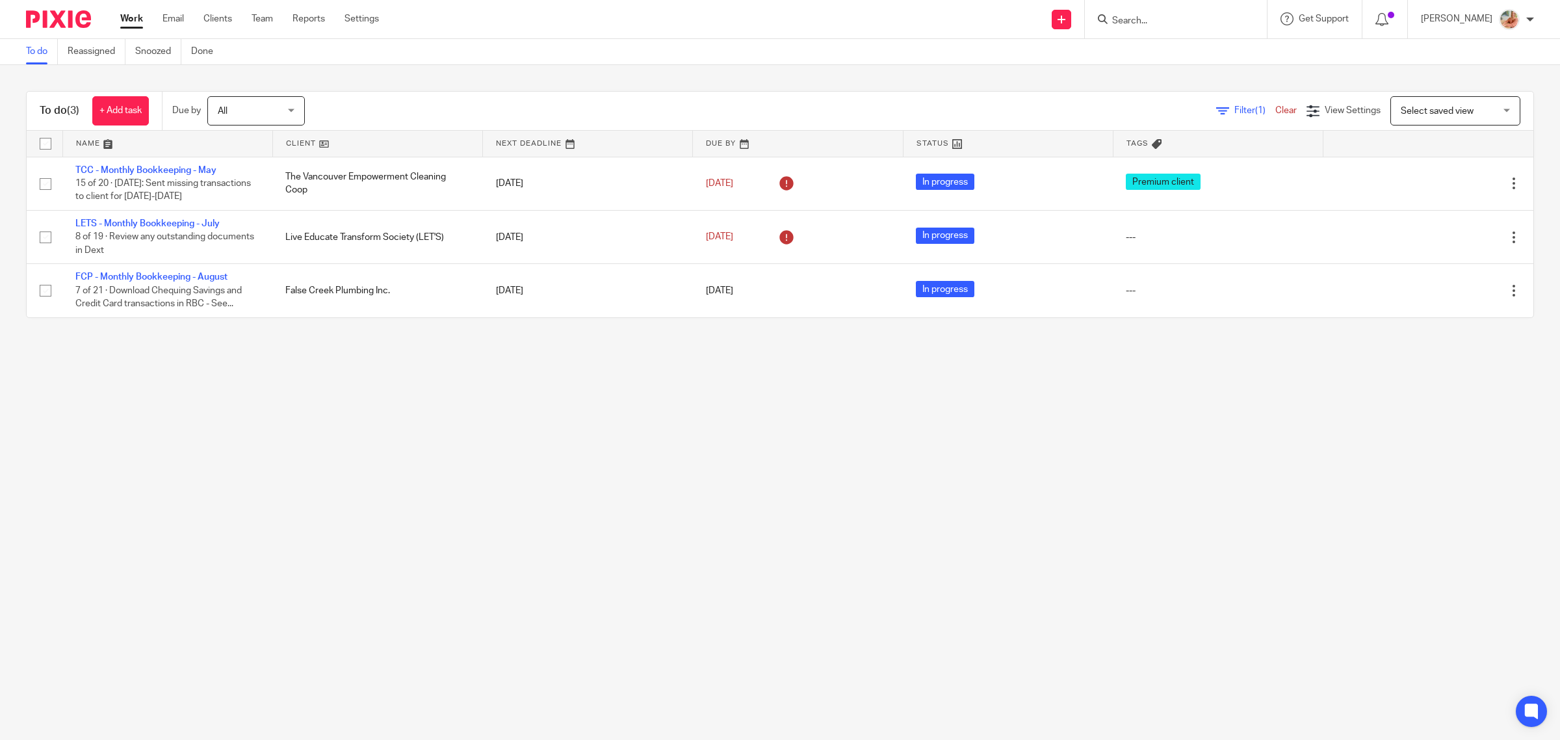
drag, startPoint x: 148, startPoint y: 53, endPoint x: 225, endPoint y: 90, distance: 86.3
click at [148, 52] on link "Snoozed" at bounding box center [158, 51] width 46 height 25
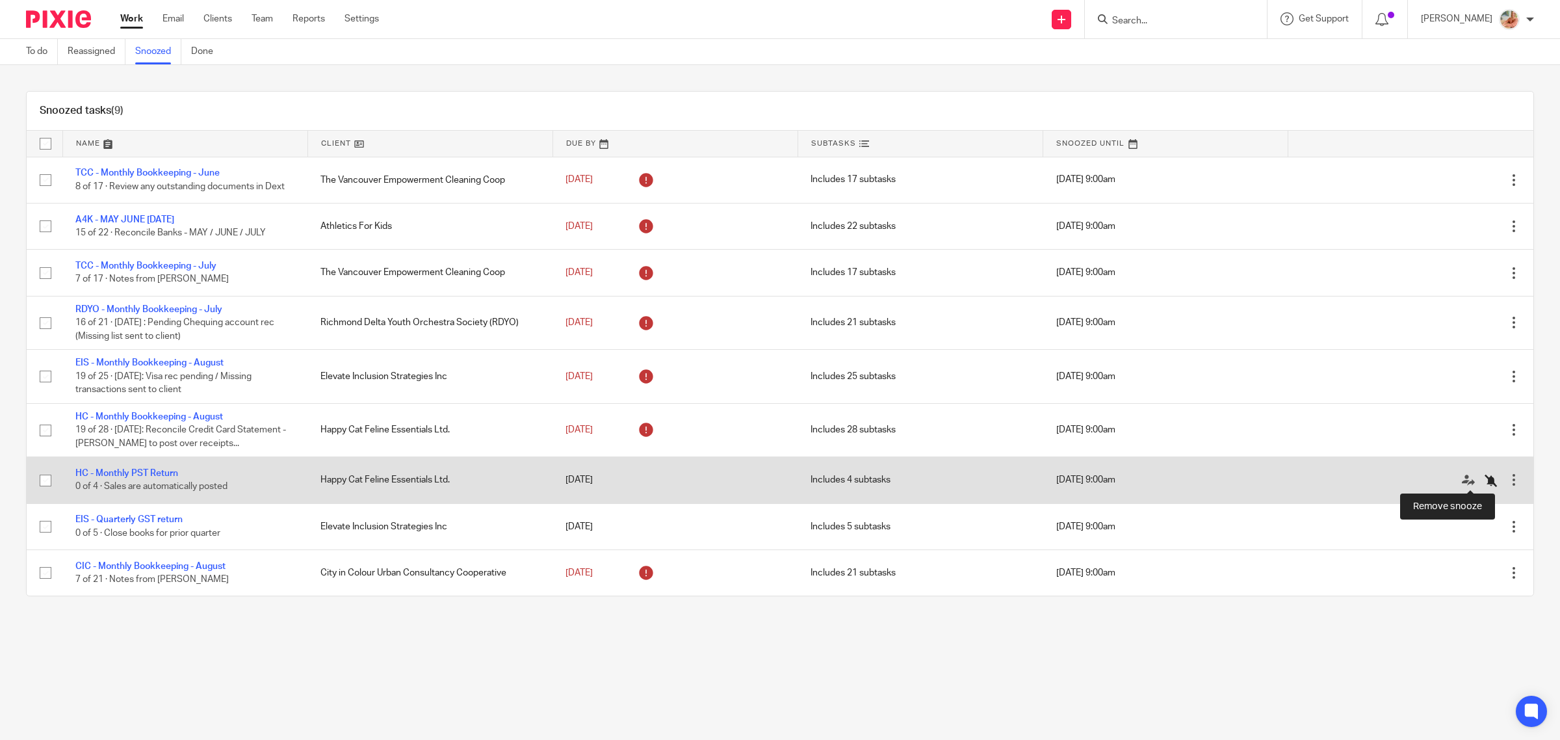
click at [1484, 476] on icon at bounding box center [1490, 480] width 13 height 13
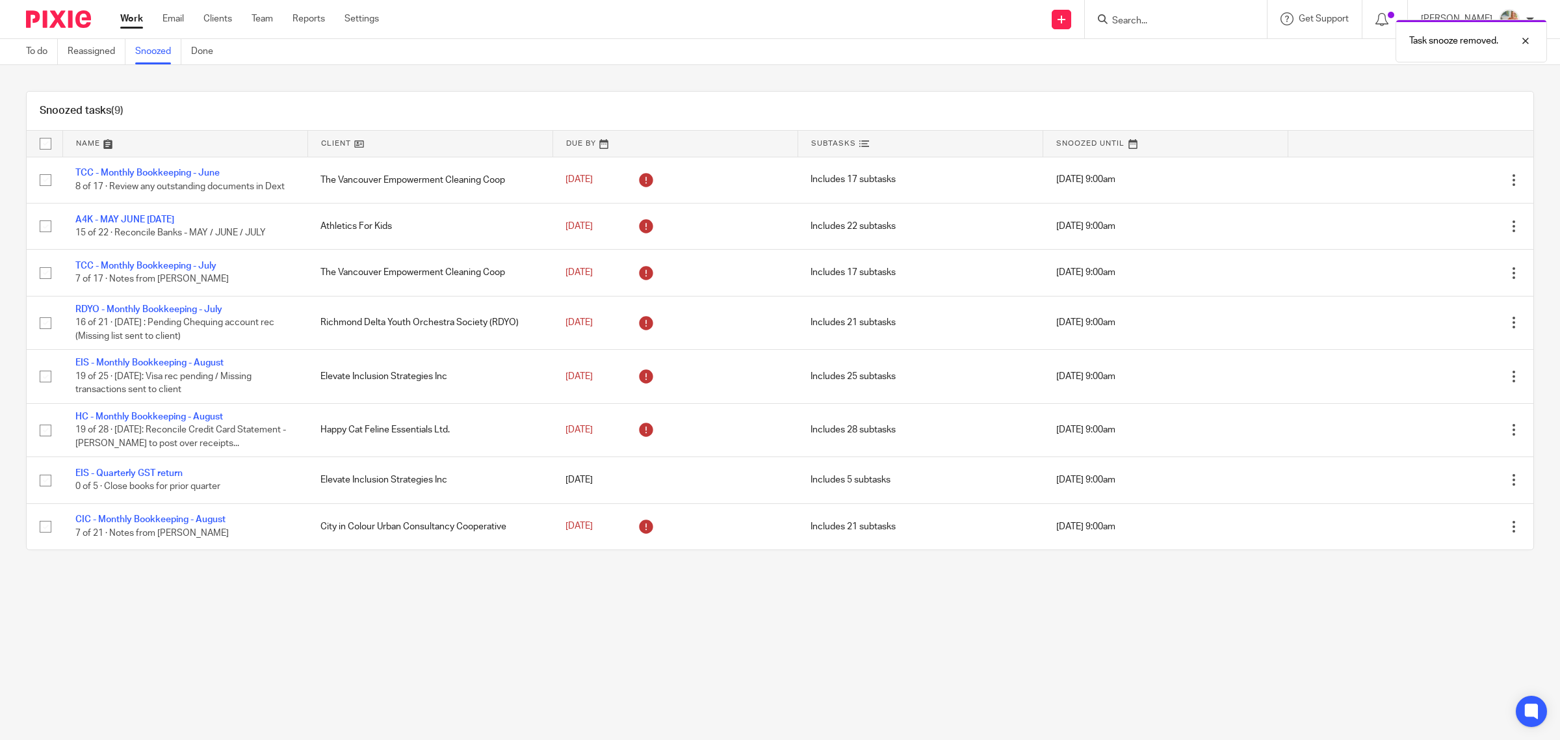
click at [125, 21] on link "Work" at bounding box center [131, 18] width 23 height 13
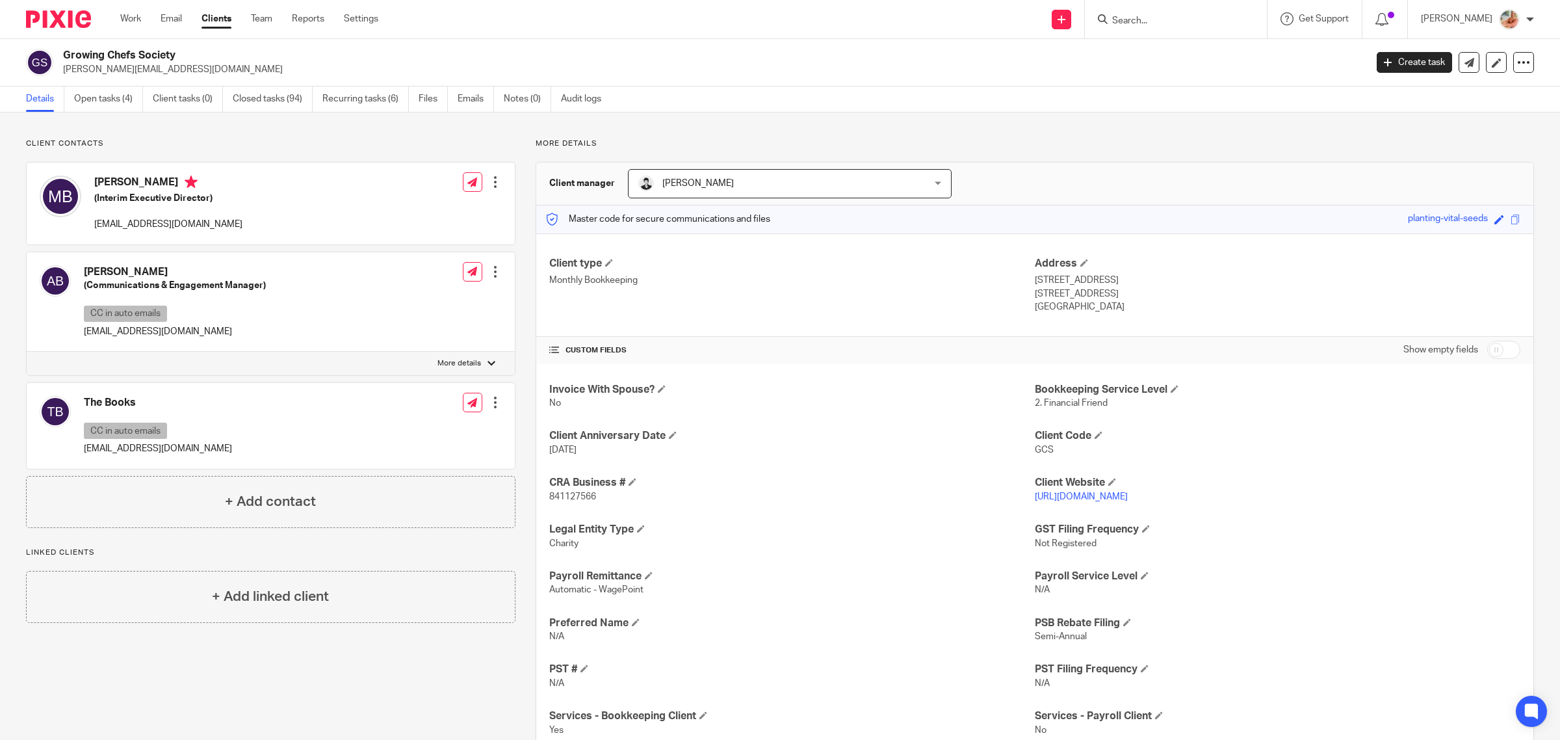
scroll to position [136, 0]
